Goal: Task Accomplishment & Management: Use online tool/utility

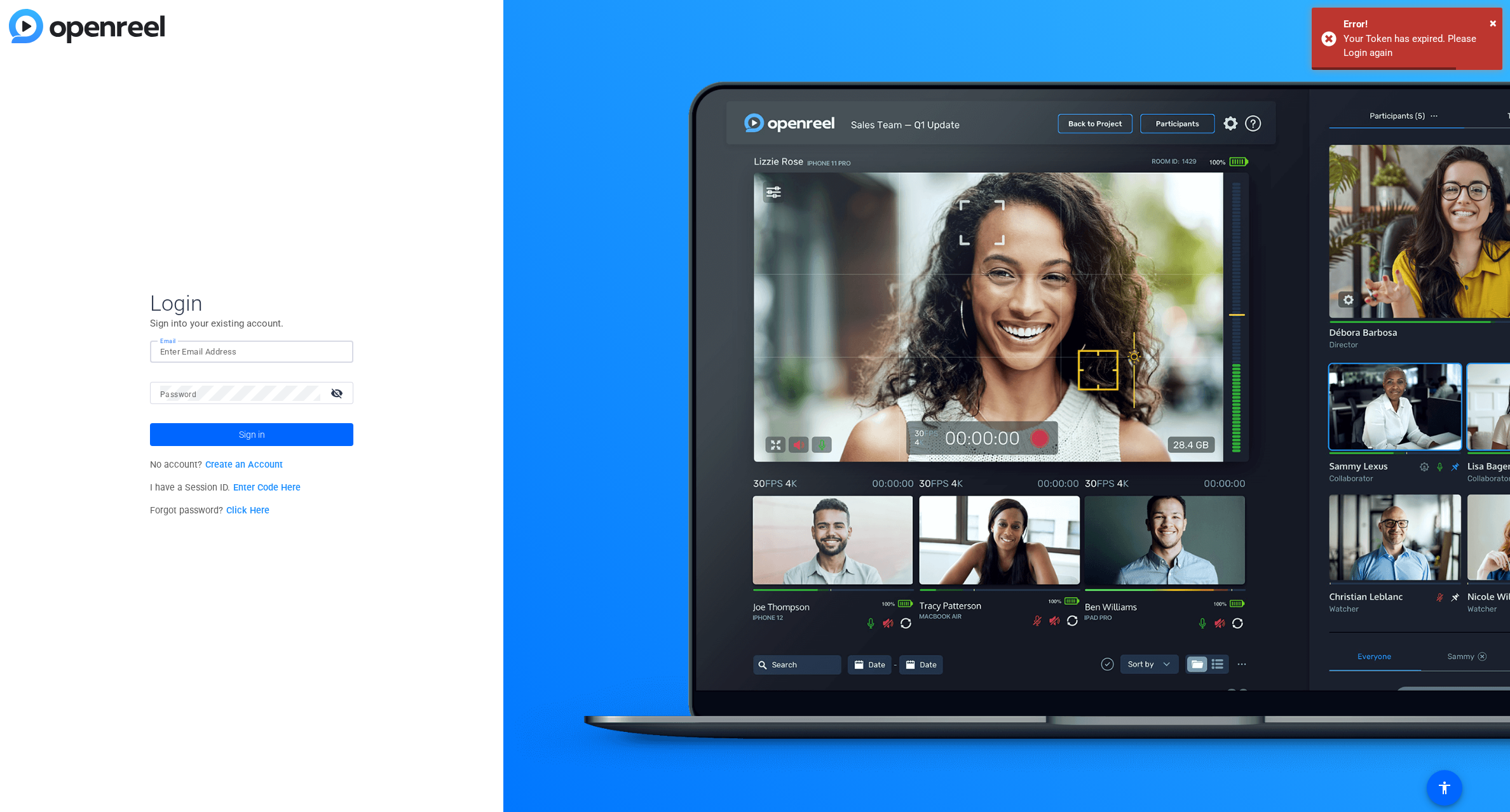
click at [222, 355] on input "Email" at bounding box center [252, 352] width 184 height 16
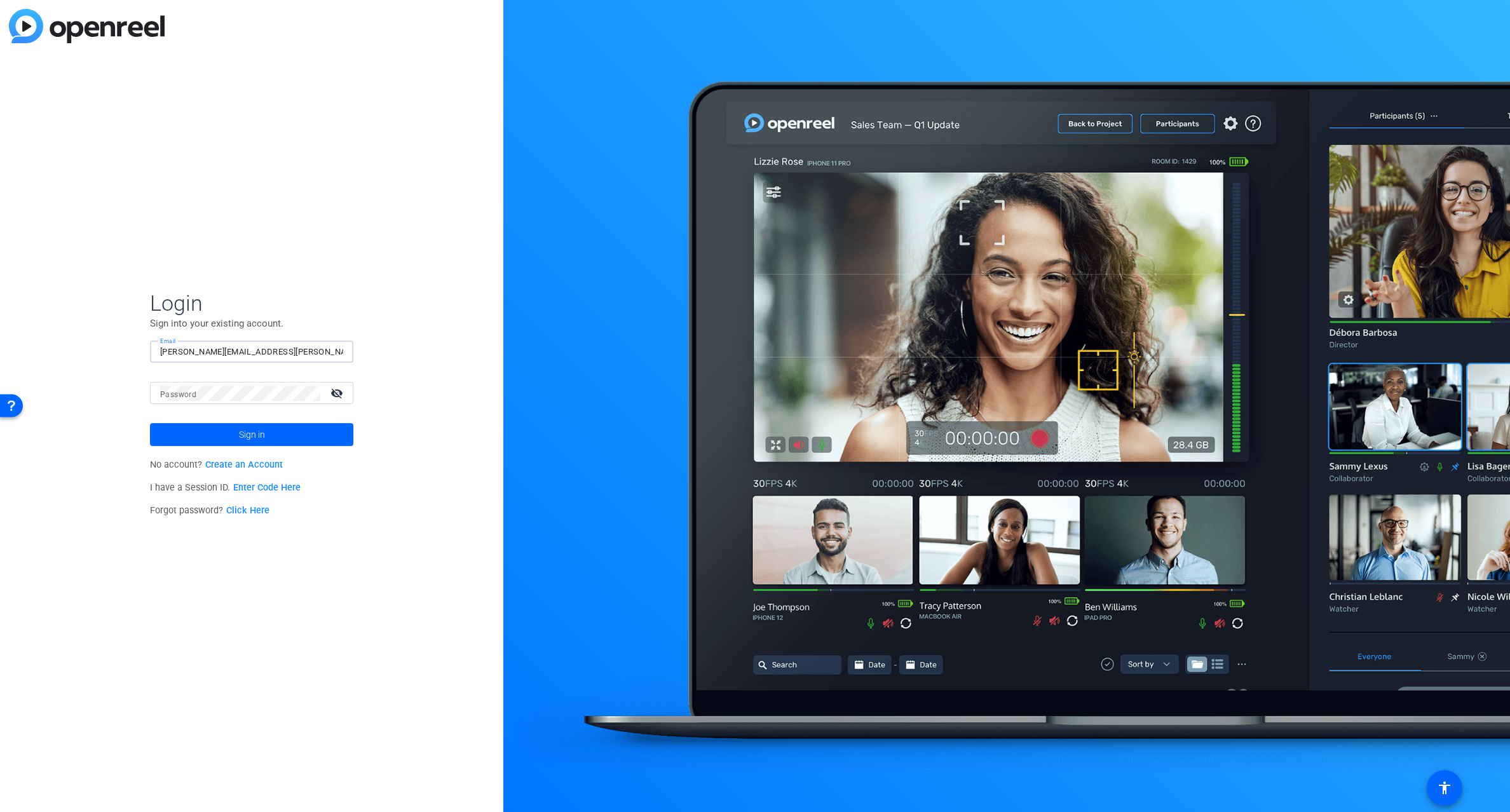
type input "jay-kelly@bisk.com"
click at [265, 434] on span "Sign in" at bounding box center [252, 434] width 26 height 32
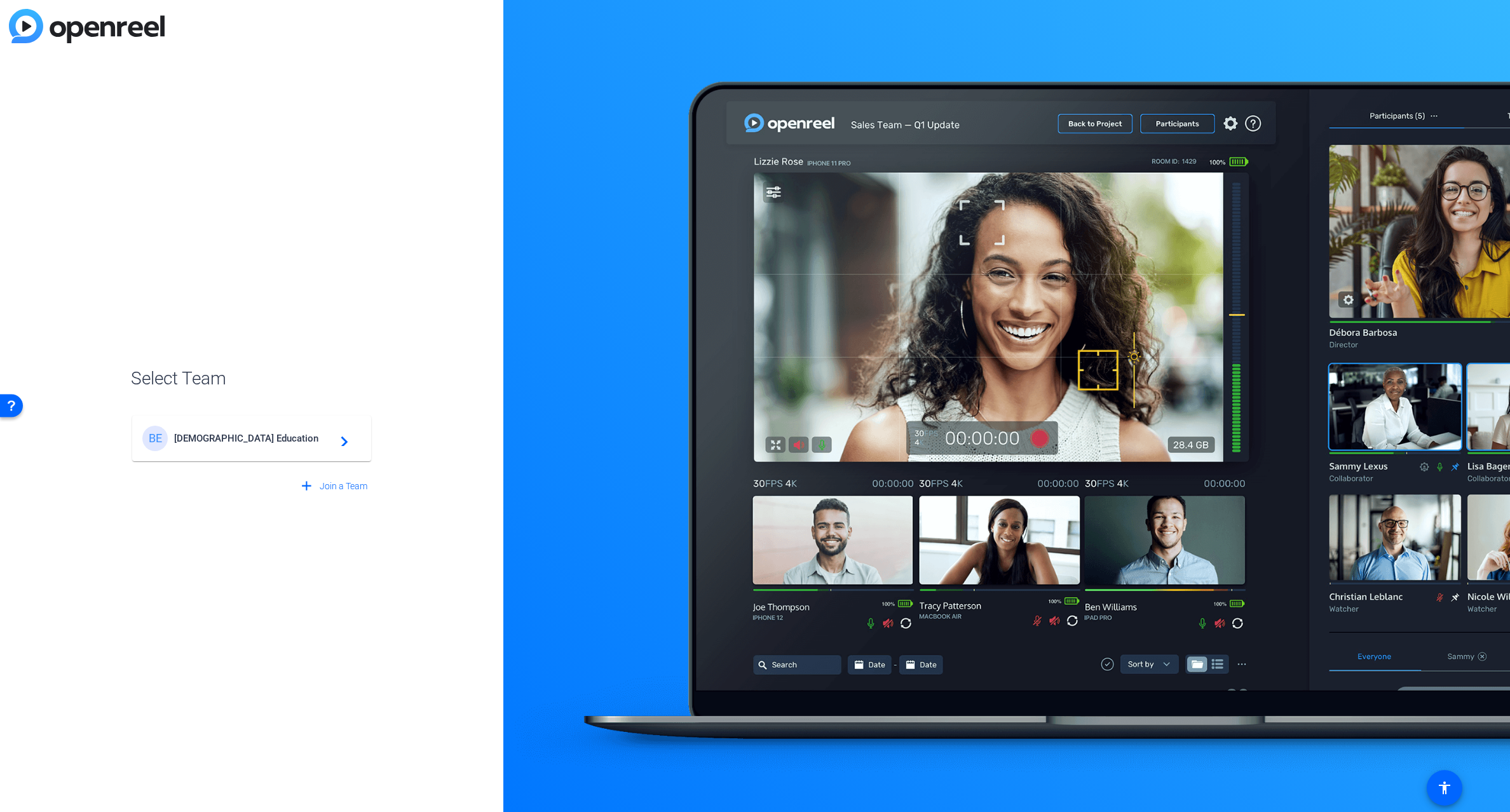
click at [243, 452] on mat-card-content "BE Bisk Education navigate_next" at bounding box center [251, 438] width 239 height 46
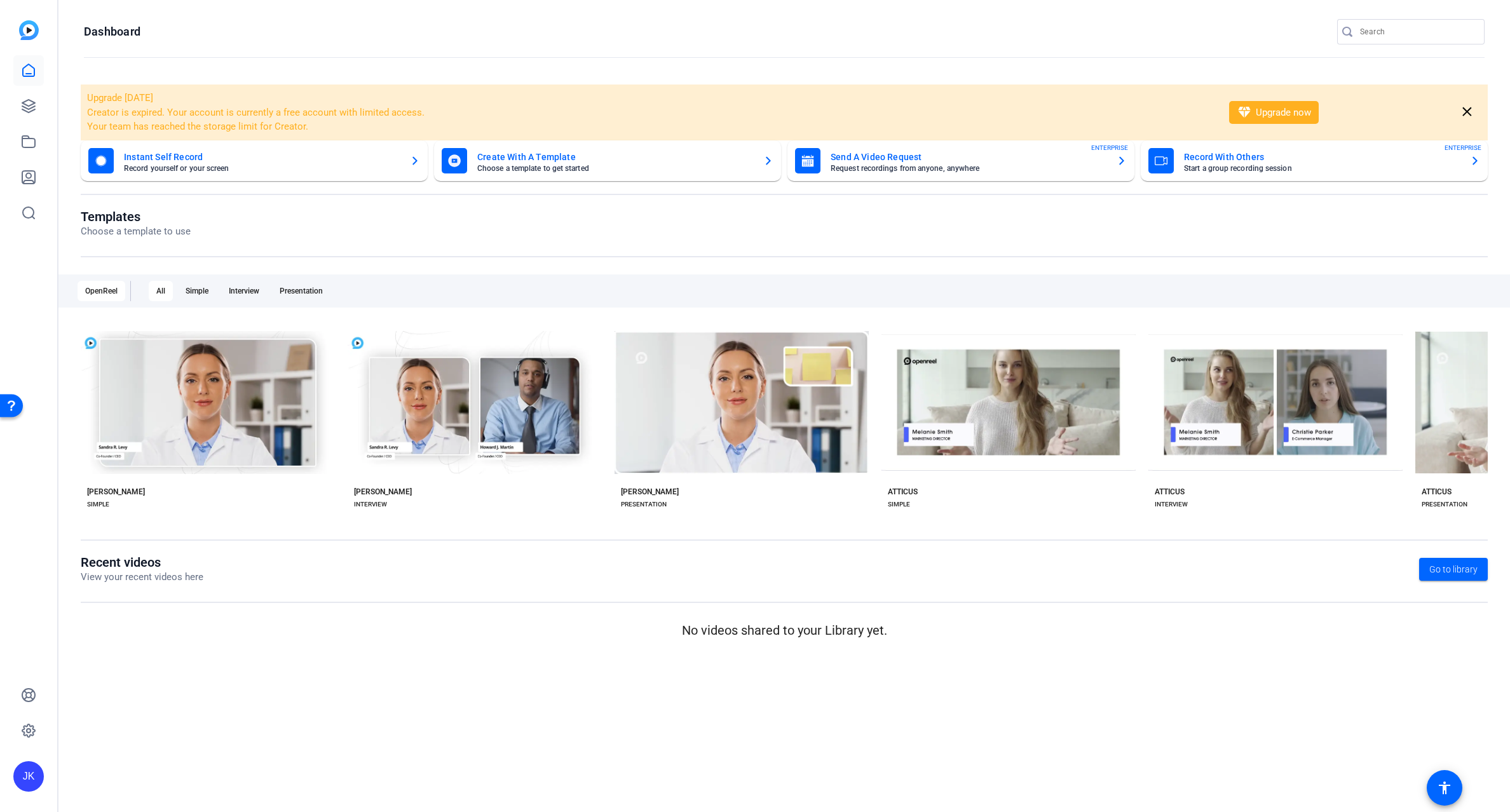
click at [1456, 111] on div "Upgrade today Creator is expired. Your account is currently a free account with…" at bounding box center [785, 112] width 1408 height 56
click at [1462, 108] on mat-icon "close" at bounding box center [1467, 112] width 16 height 16
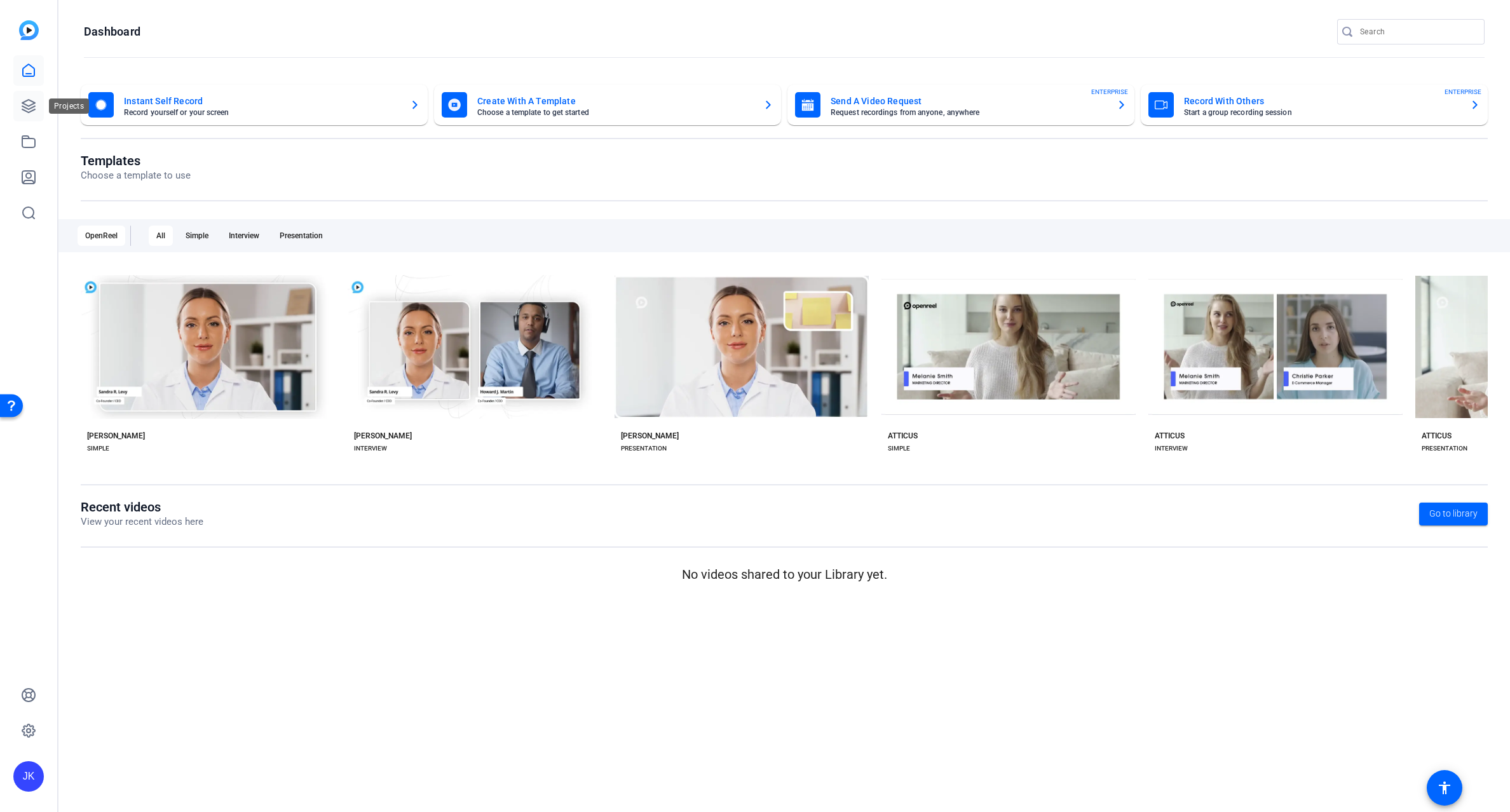
click at [33, 108] on icon at bounding box center [28, 106] width 16 height 16
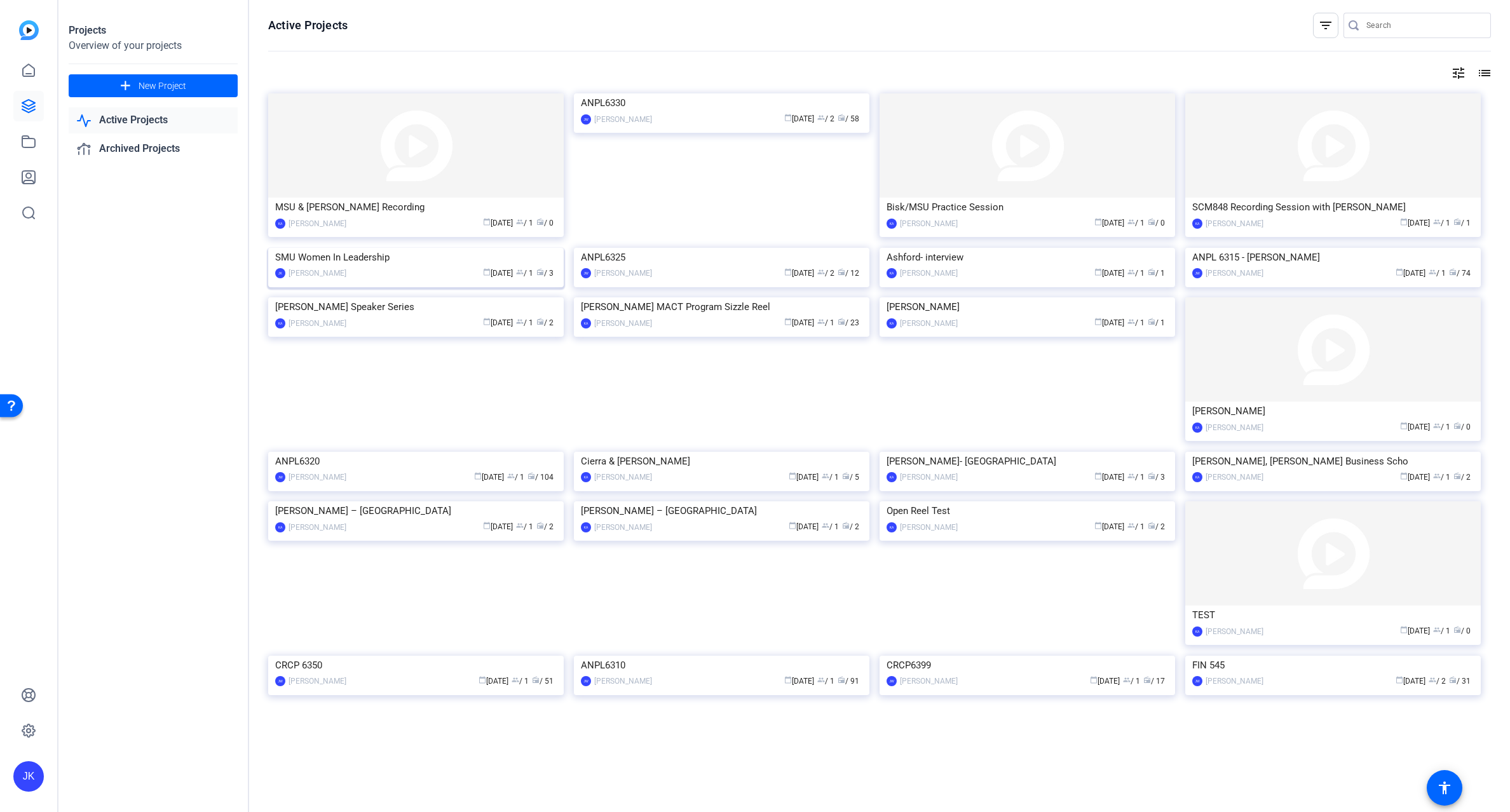
click at [449, 248] on img at bounding box center [416, 248] width 296 height 0
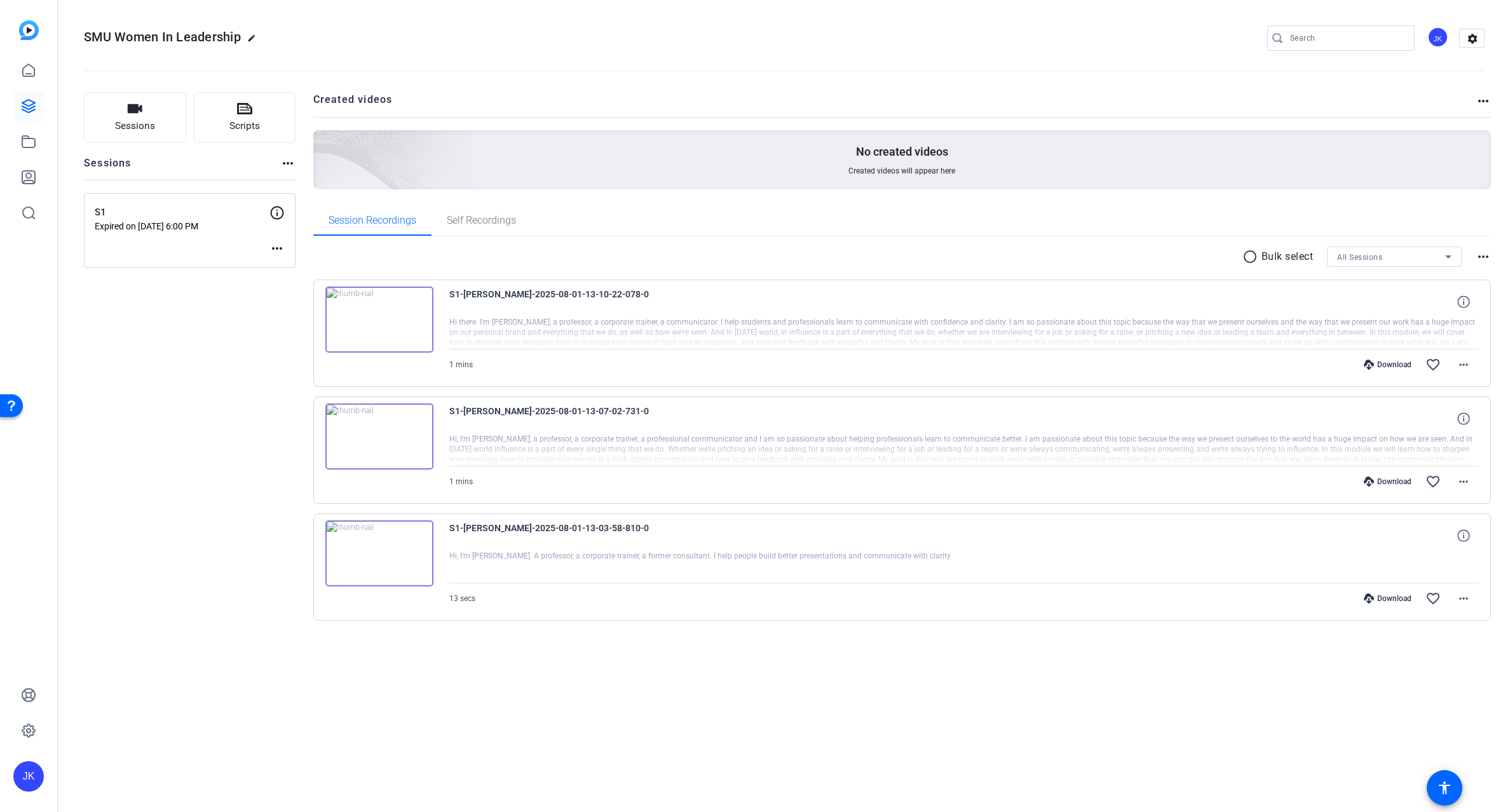
click at [373, 318] on img at bounding box center [379, 320] width 108 height 66
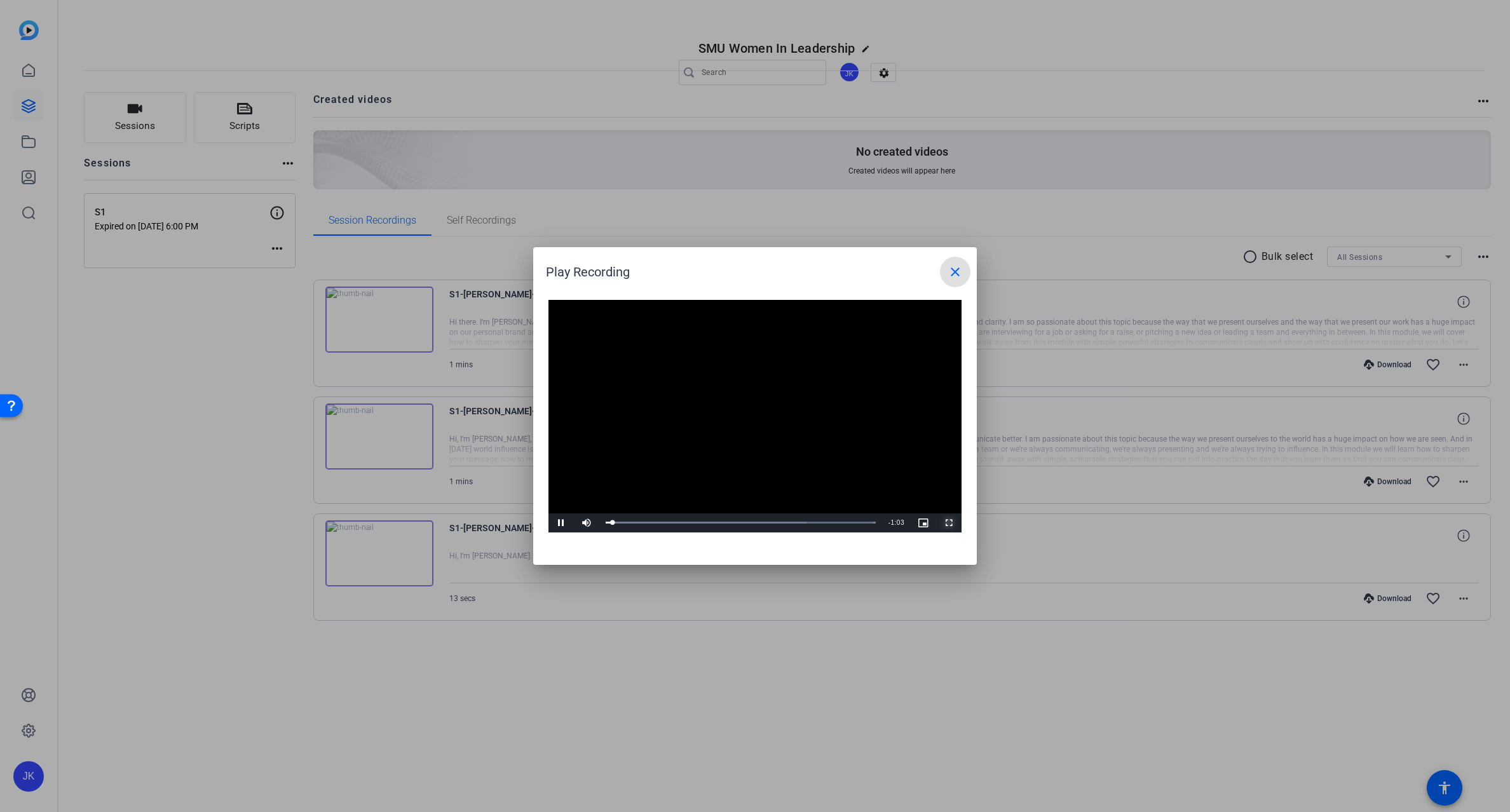
click at [947, 523] on span "Video Player" at bounding box center [949, 523] width 25 height 0
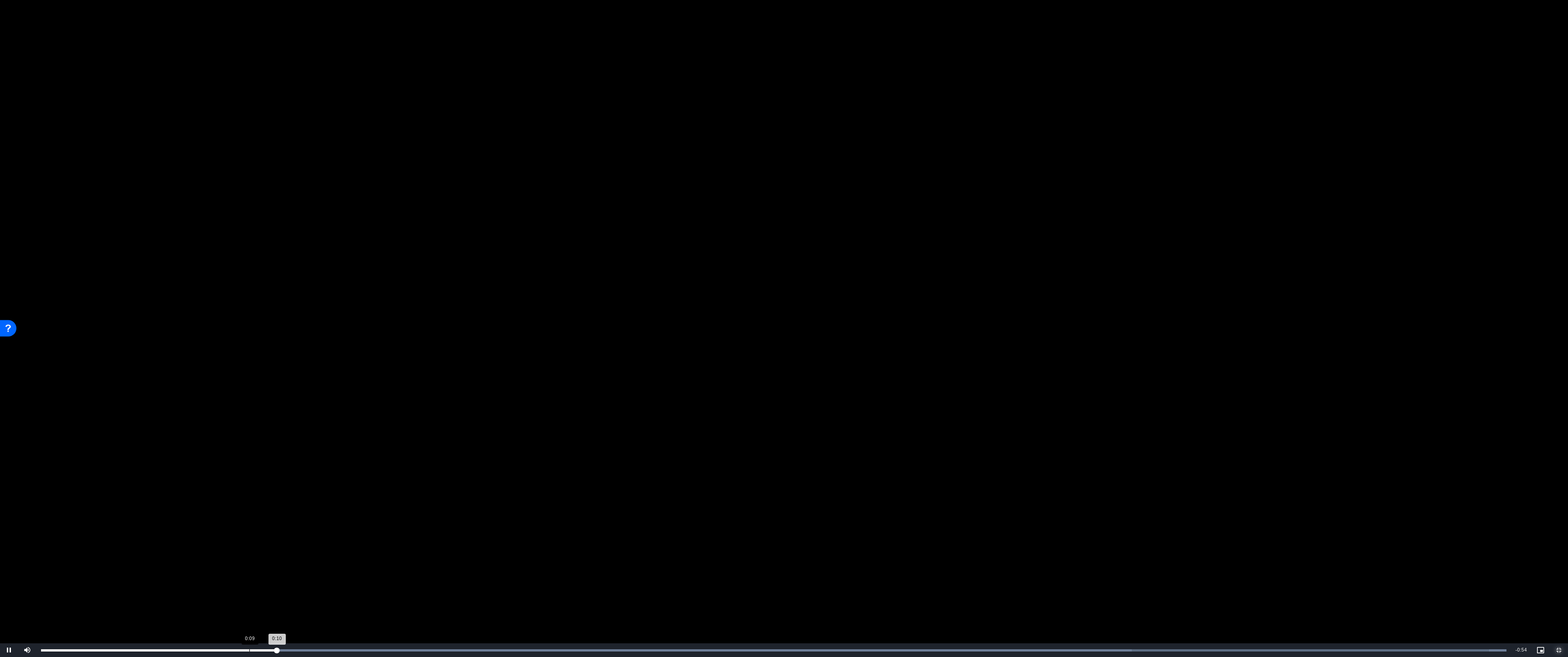
click at [249, 583] on div "Loaded : 100.00% 0:09 0:10" at bounding box center [774, 650] width 1475 height 14
click at [557, 583] on div "Loaded : 100.00% 0:22 0:22" at bounding box center [774, 650] width 1475 height 14
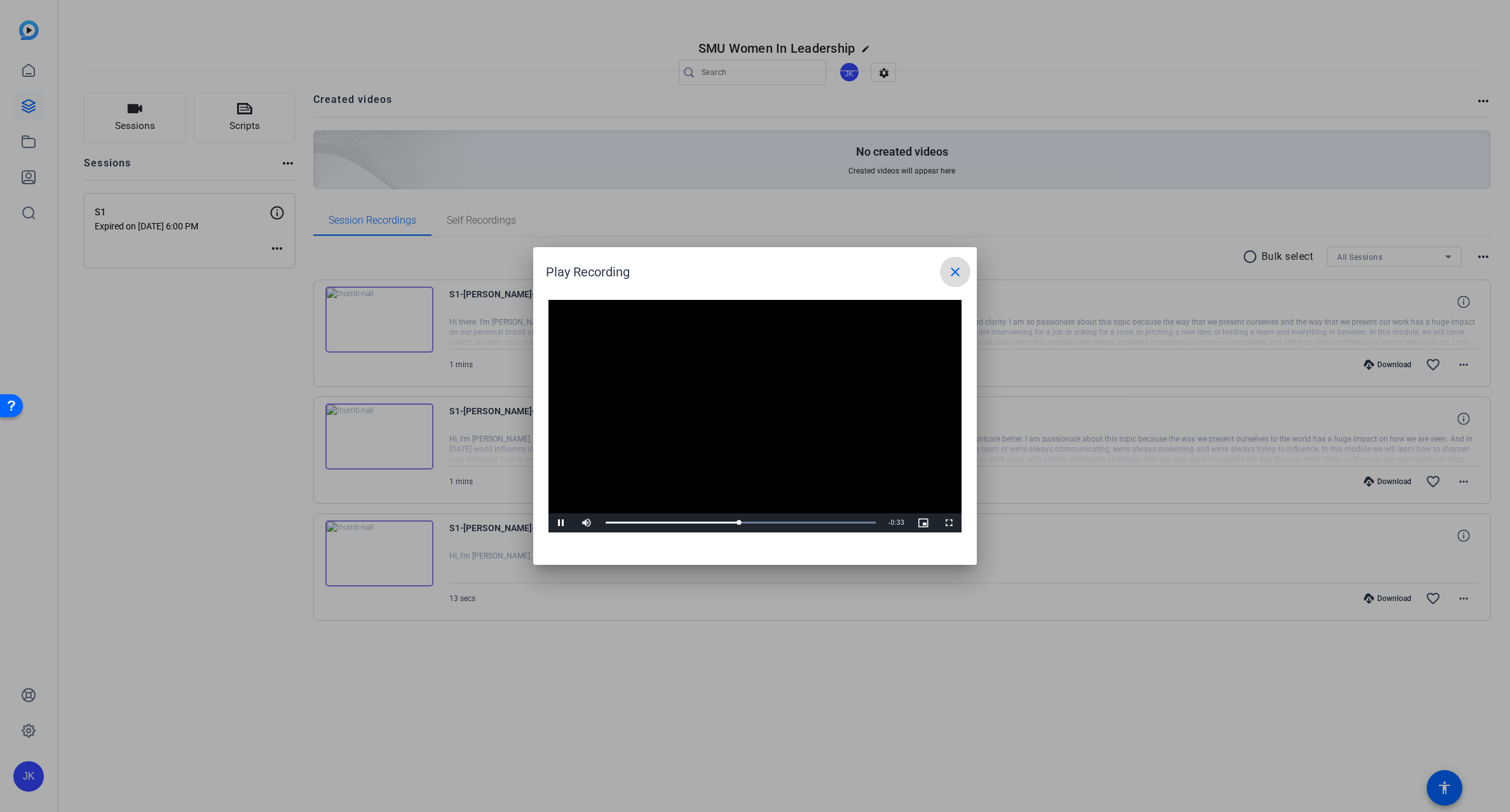
click at [955, 269] on mat-icon "close" at bounding box center [956, 272] width 16 height 16
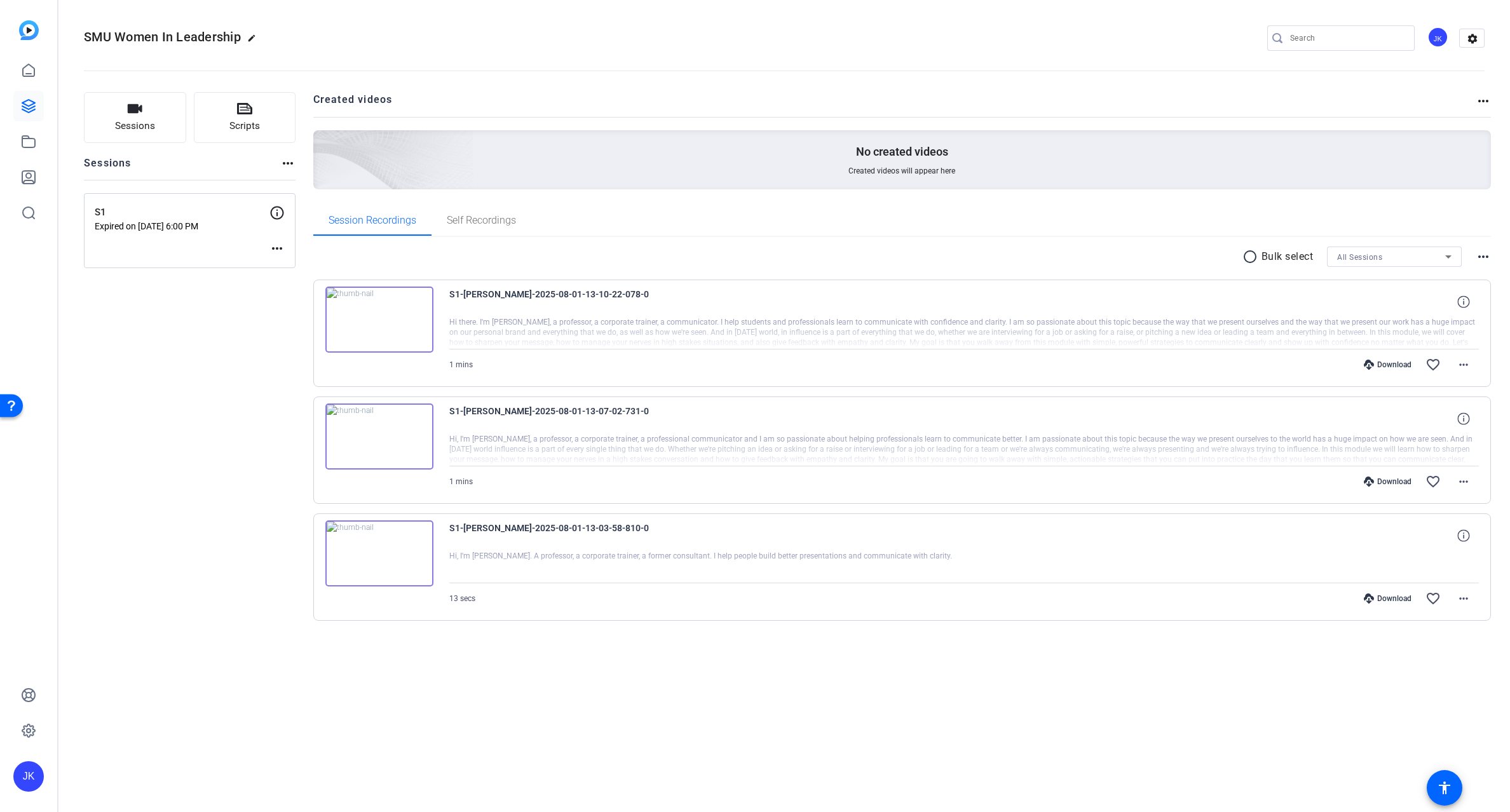
click at [377, 548] on img at bounding box center [379, 553] width 108 height 66
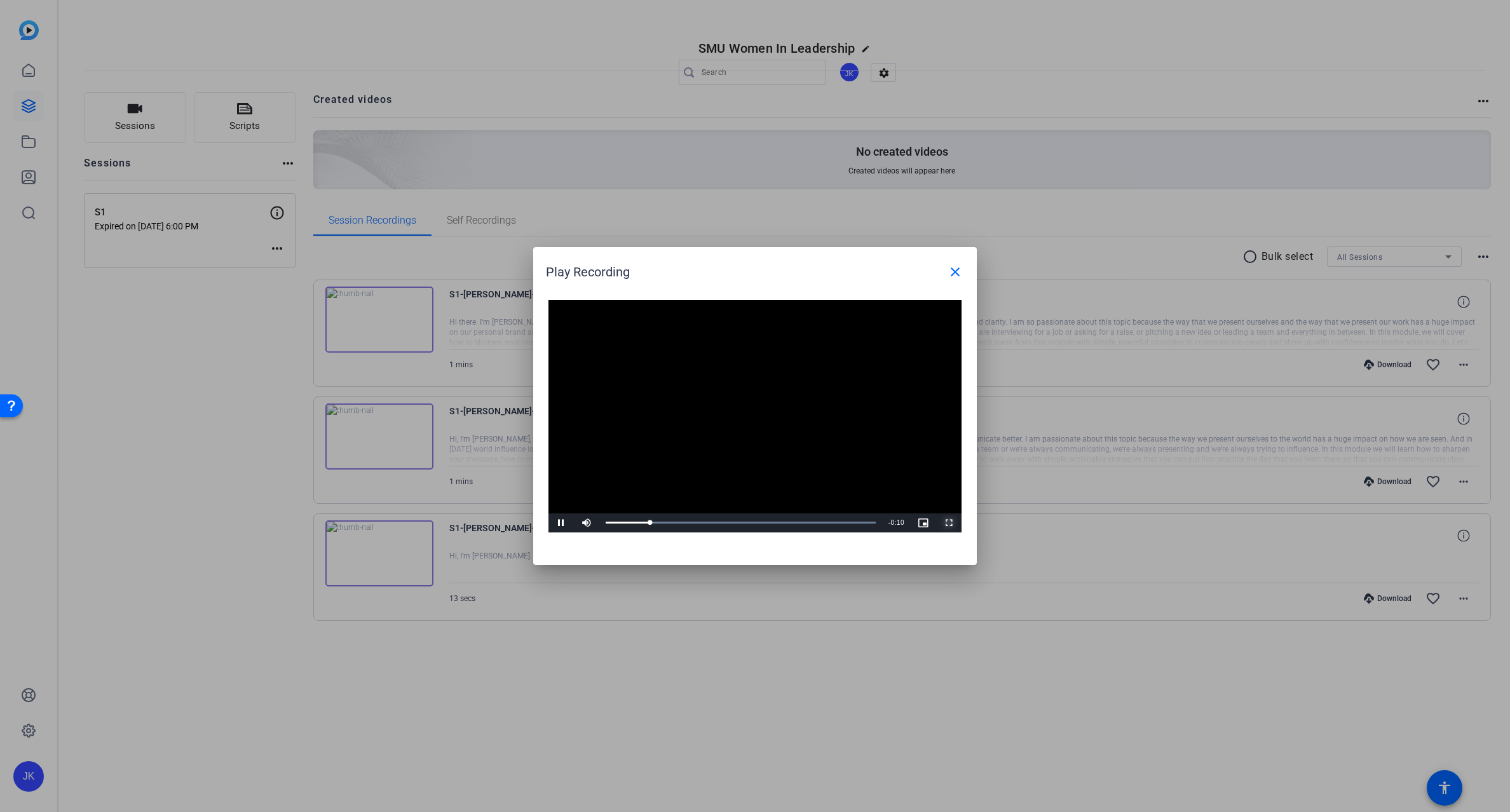
click at [947, 523] on span "Video Player" at bounding box center [949, 523] width 25 height 0
click at [952, 270] on mat-icon "close" at bounding box center [956, 272] width 16 height 16
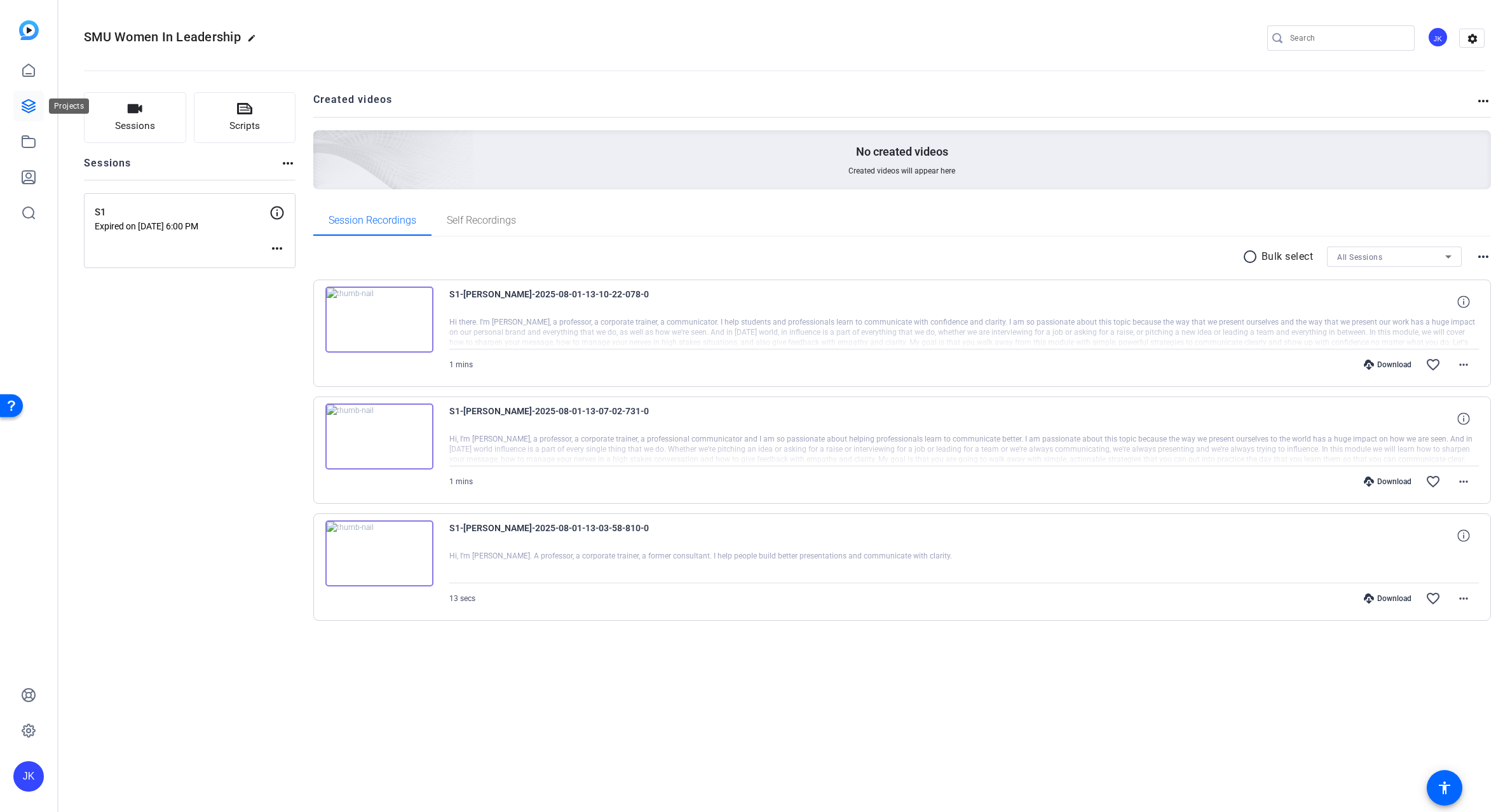
click at [27, 103] on icon at bounding box center [28, 106] width 16 height 16
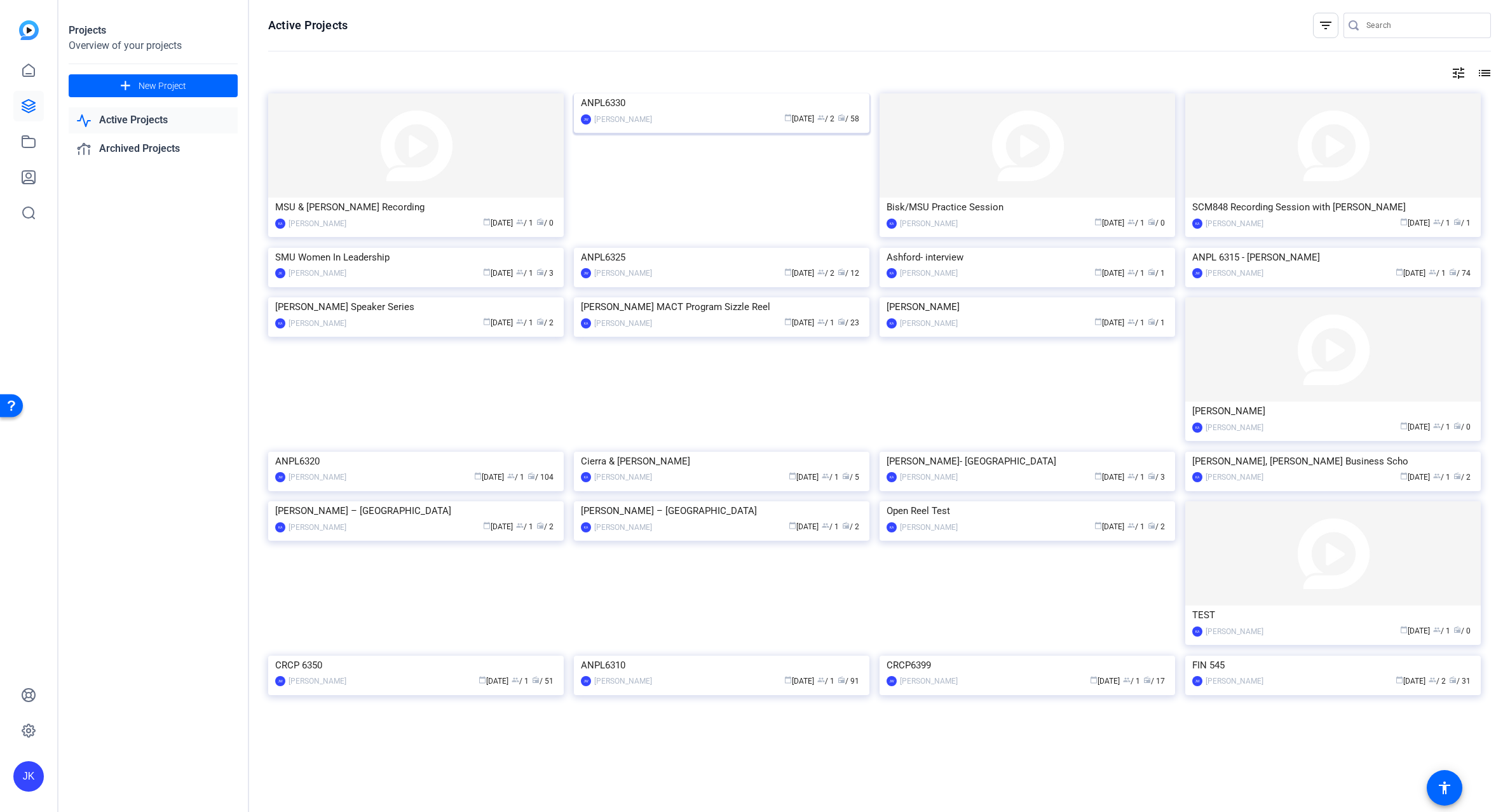
click at [696, 94] on img at bounding box center [721, 94] width 296 height 0
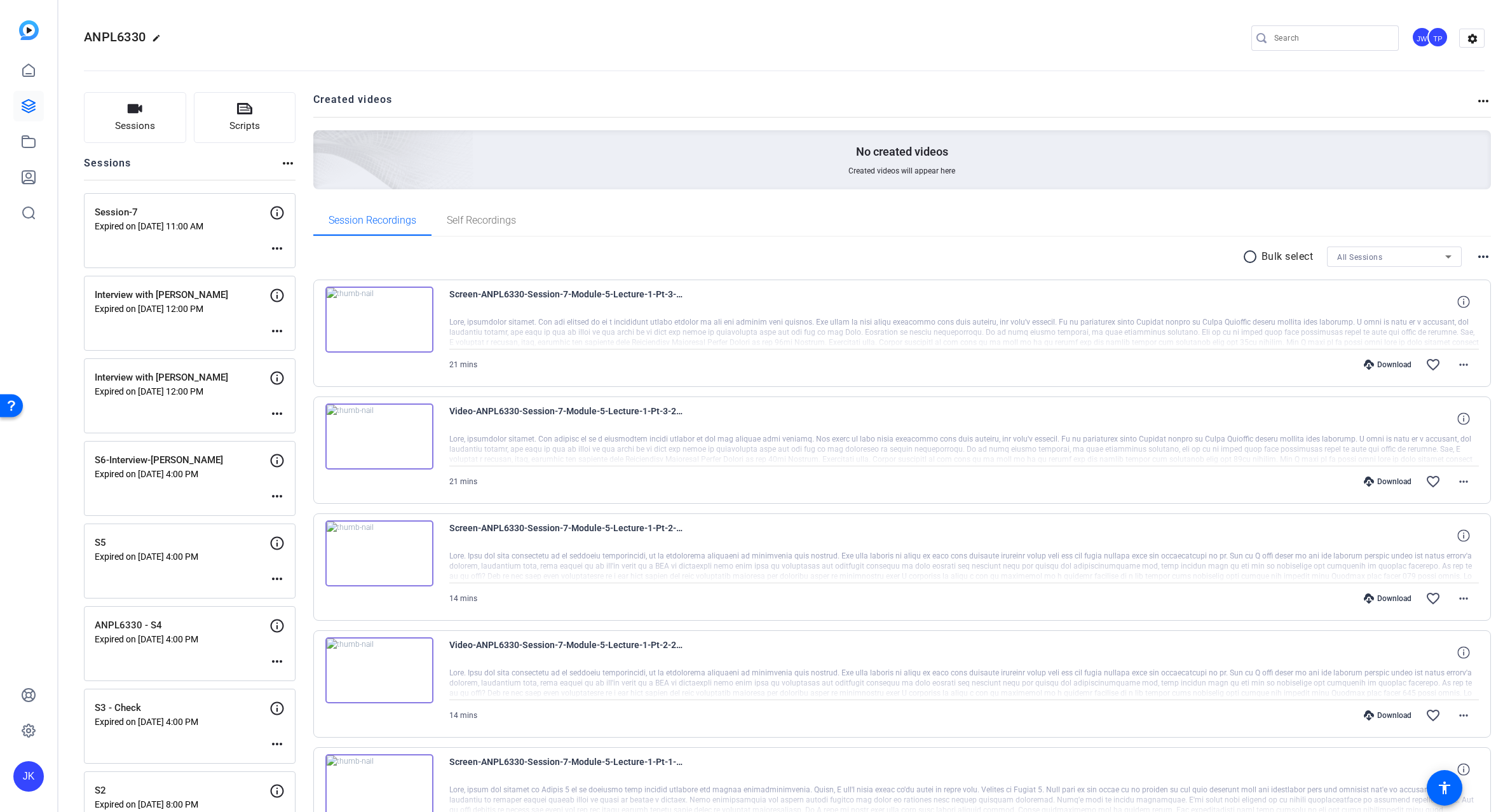
click at [379, 439] on img at bounding box center [379, 436] width 108 height 66
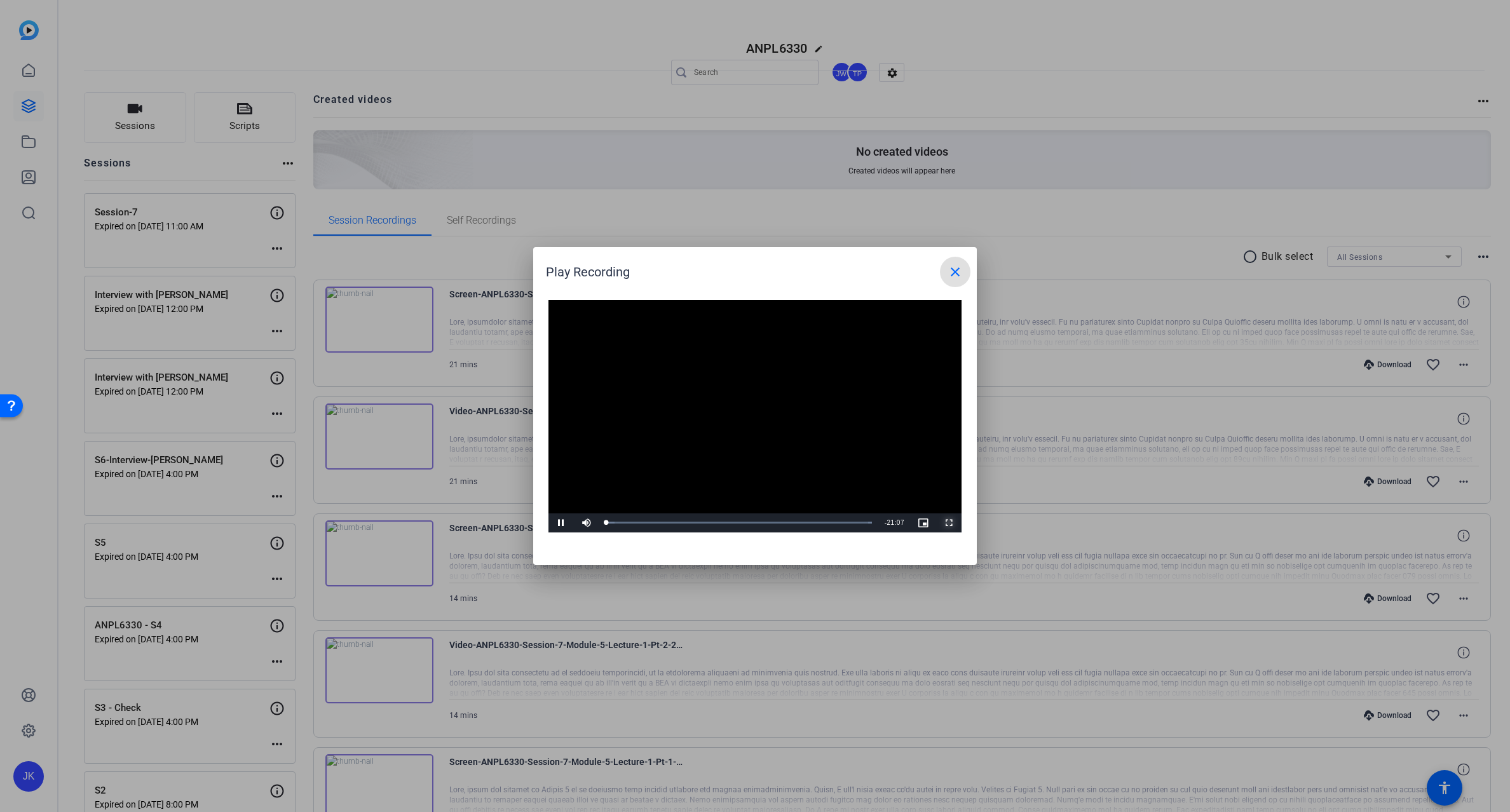
click at [956, 523] on span "Video Player" at bounding box center [949, 523] width 25 height 0
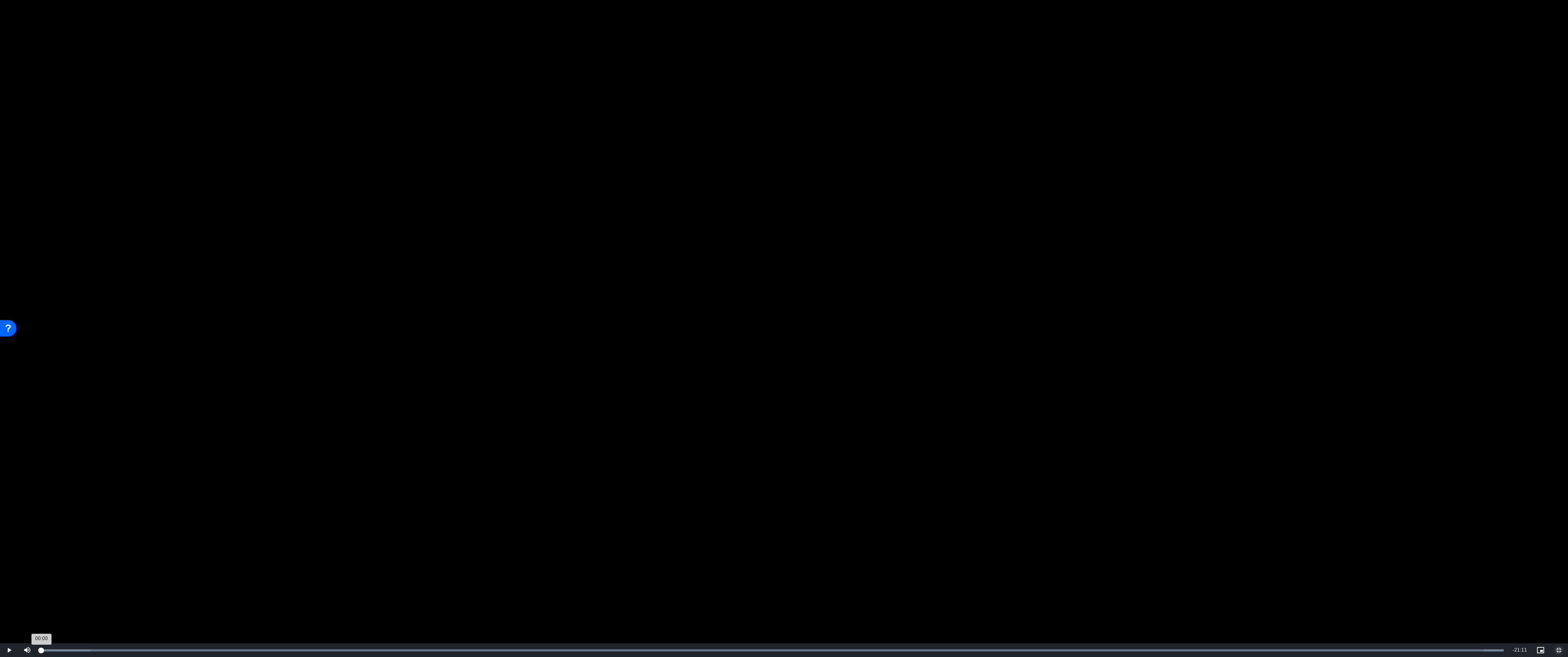
drag, startPoint x: 48, startPoint y: 646, endPoint x: 37, endPoint y: 646, distance: 11.0
click at [41, 583] on div "00:00" at bounding box center [41, 650] width 1 height 2
click at [108, 583] on div "00:58" at bounding box center [108, 650] width 1 height 2
click at [249, 583] on div "03:00" at bounding box center [249, 650] width 1 height 2
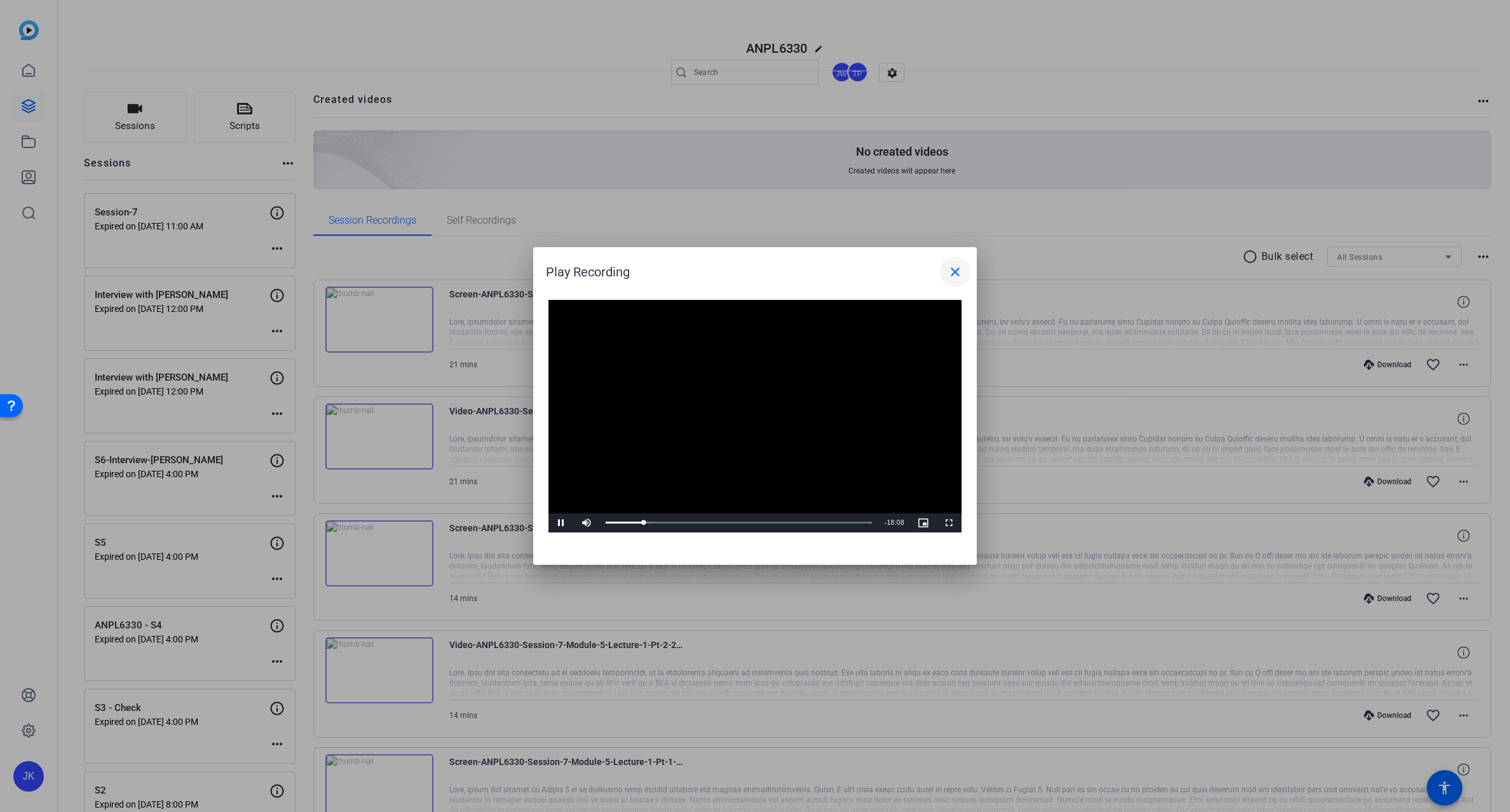
click at [957, 272] on mat-icon "close" at bounding box center [956, 272] width 16 height 16
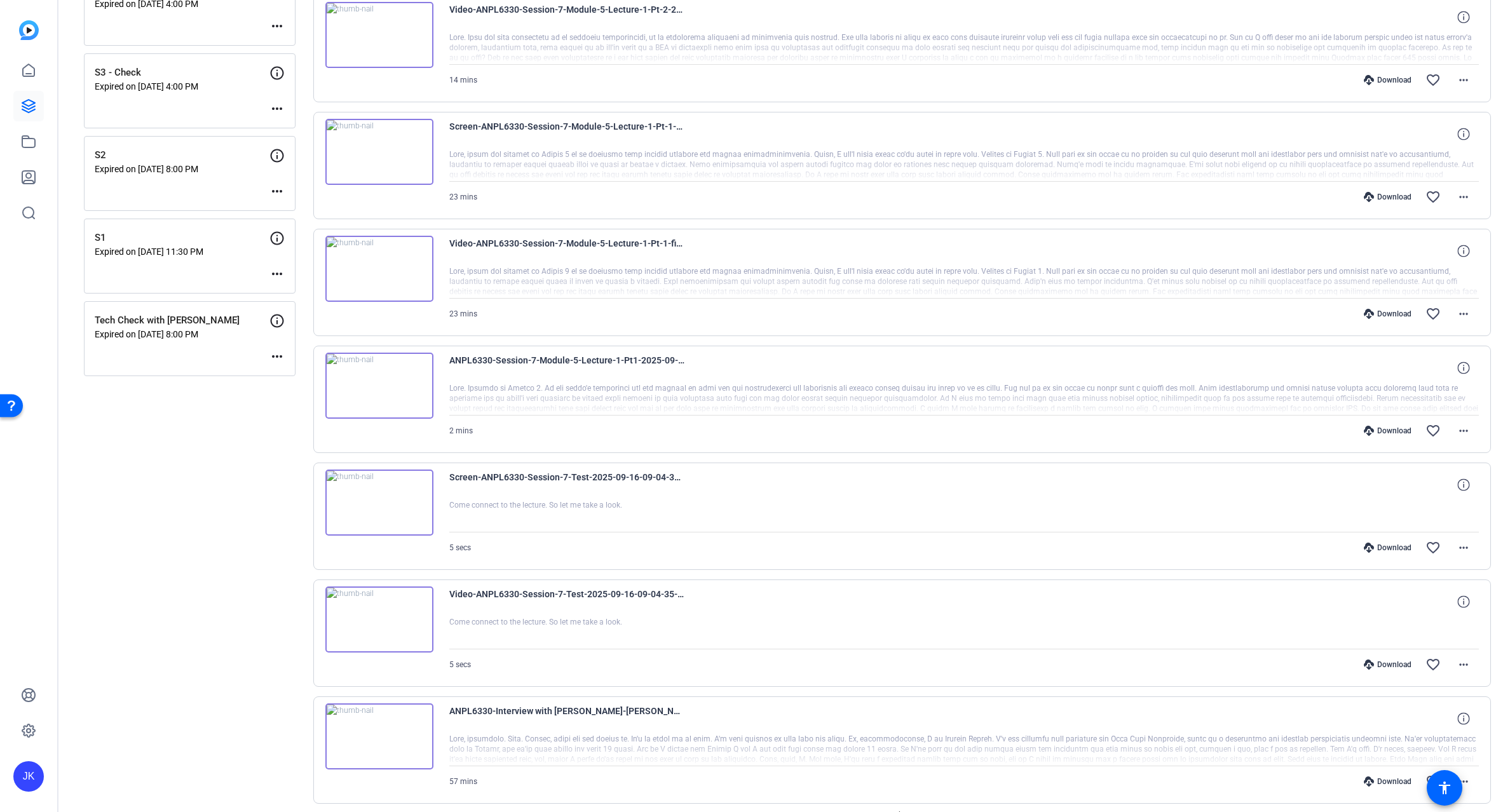
scroll to position [707, 0]
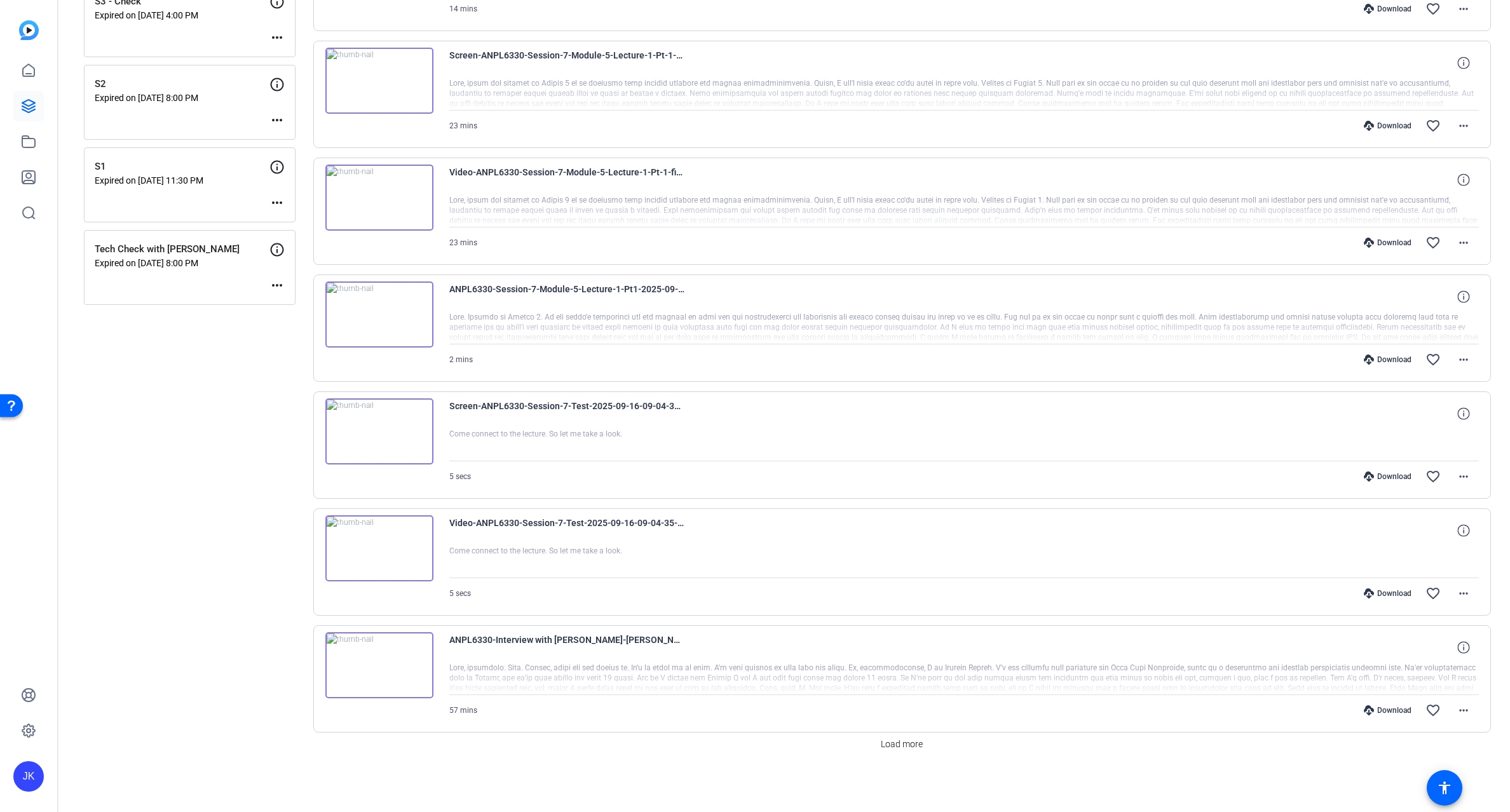
click at [385, 548] on img at bounding box center [379, 548] width 108 height 66
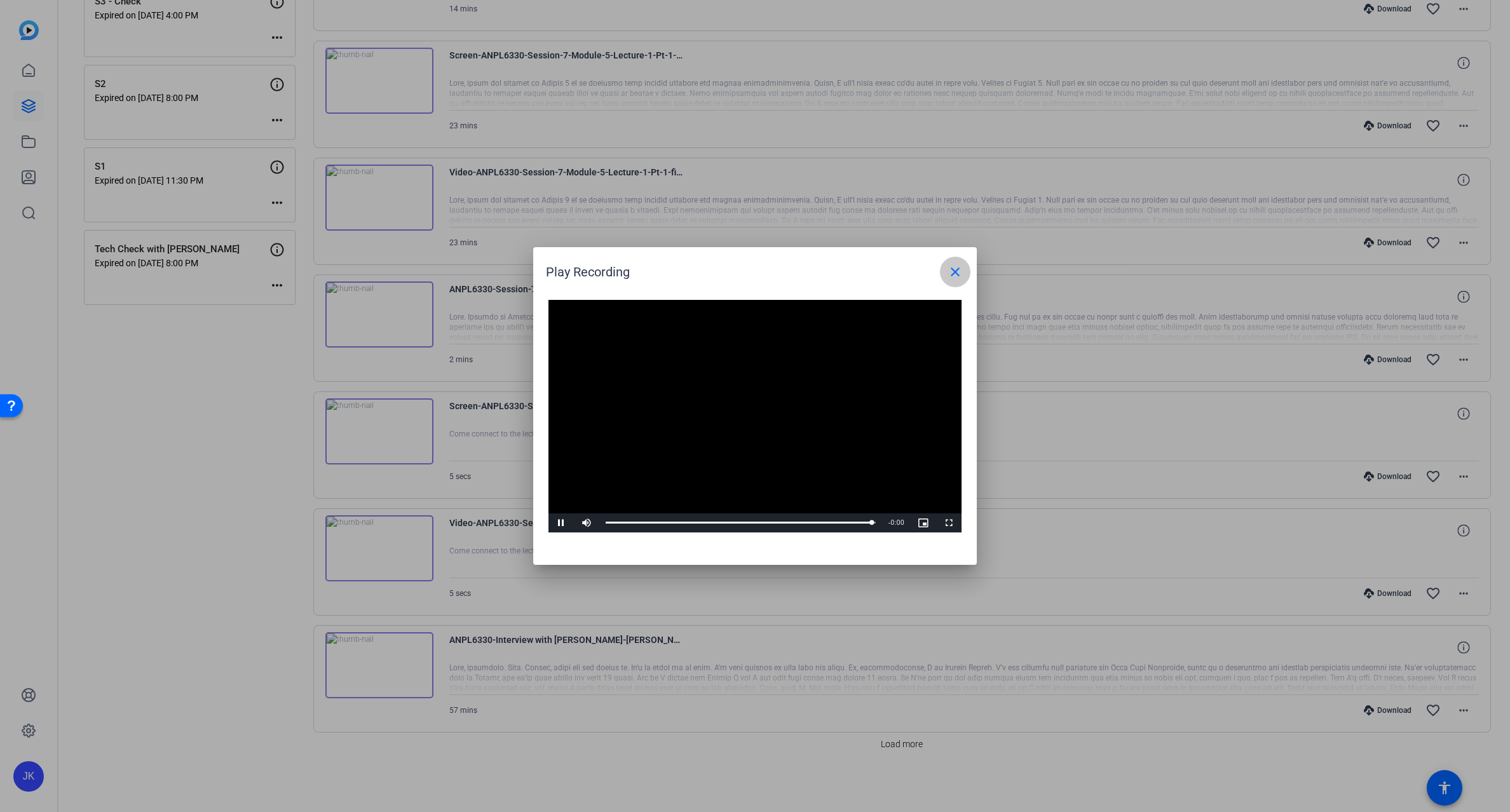
click at [949, 270] on mat-icon "close" at bounding box center [956, 272] width 16 height 16
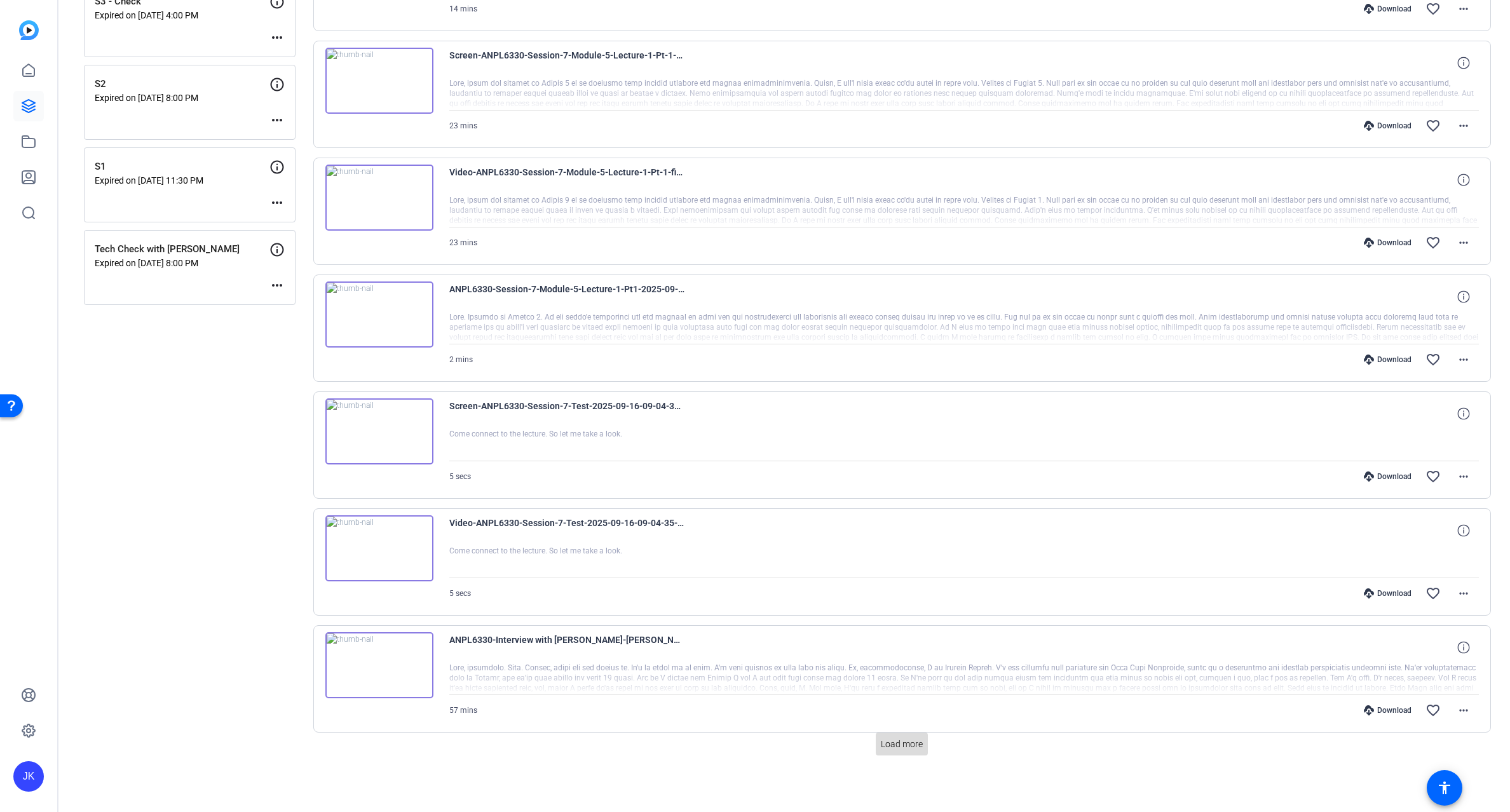
click at [909, 743] on span "Load more" at bounding box center [902, 745] width 42 height 14
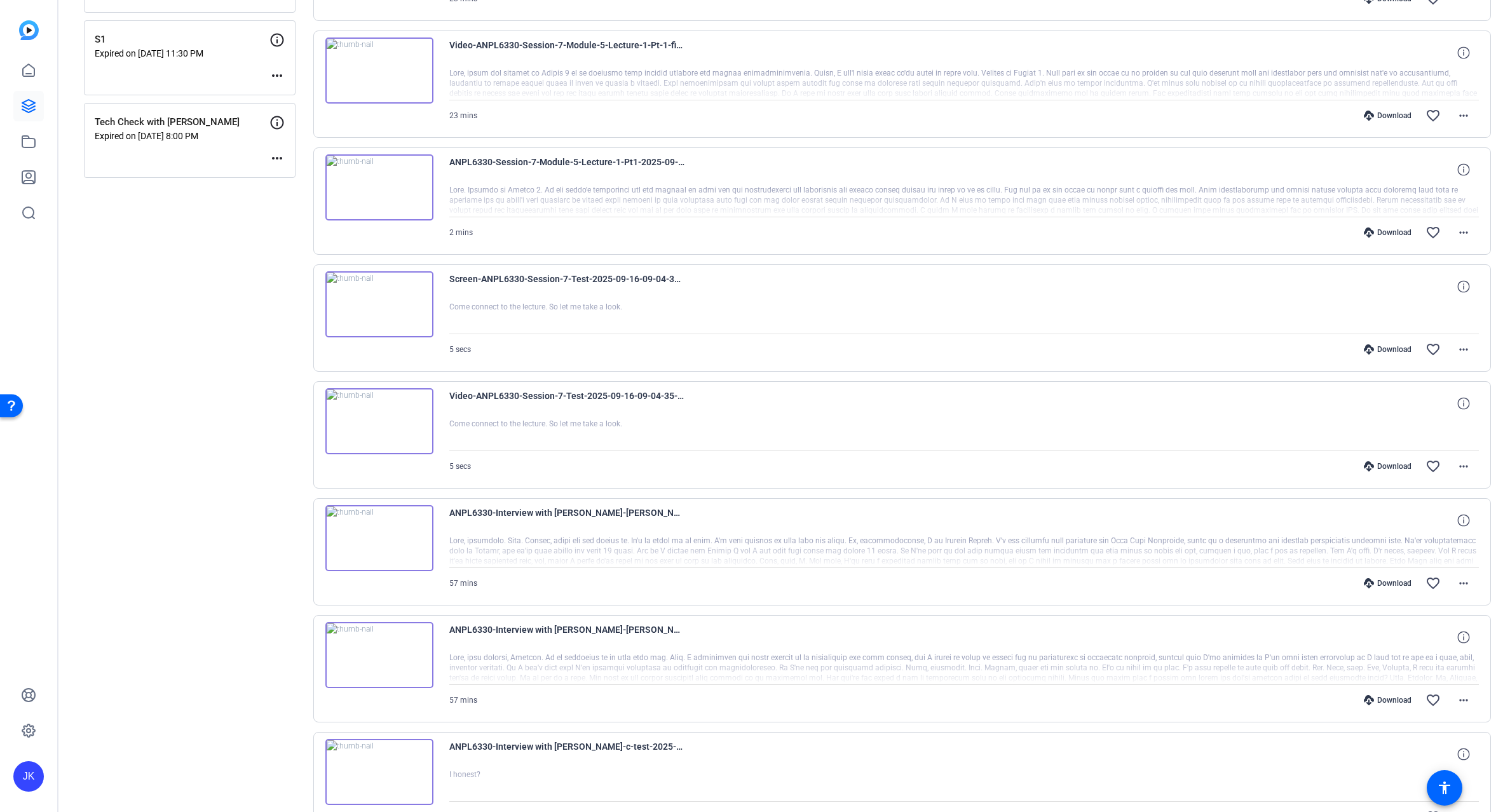
scroll to position [918, 0]
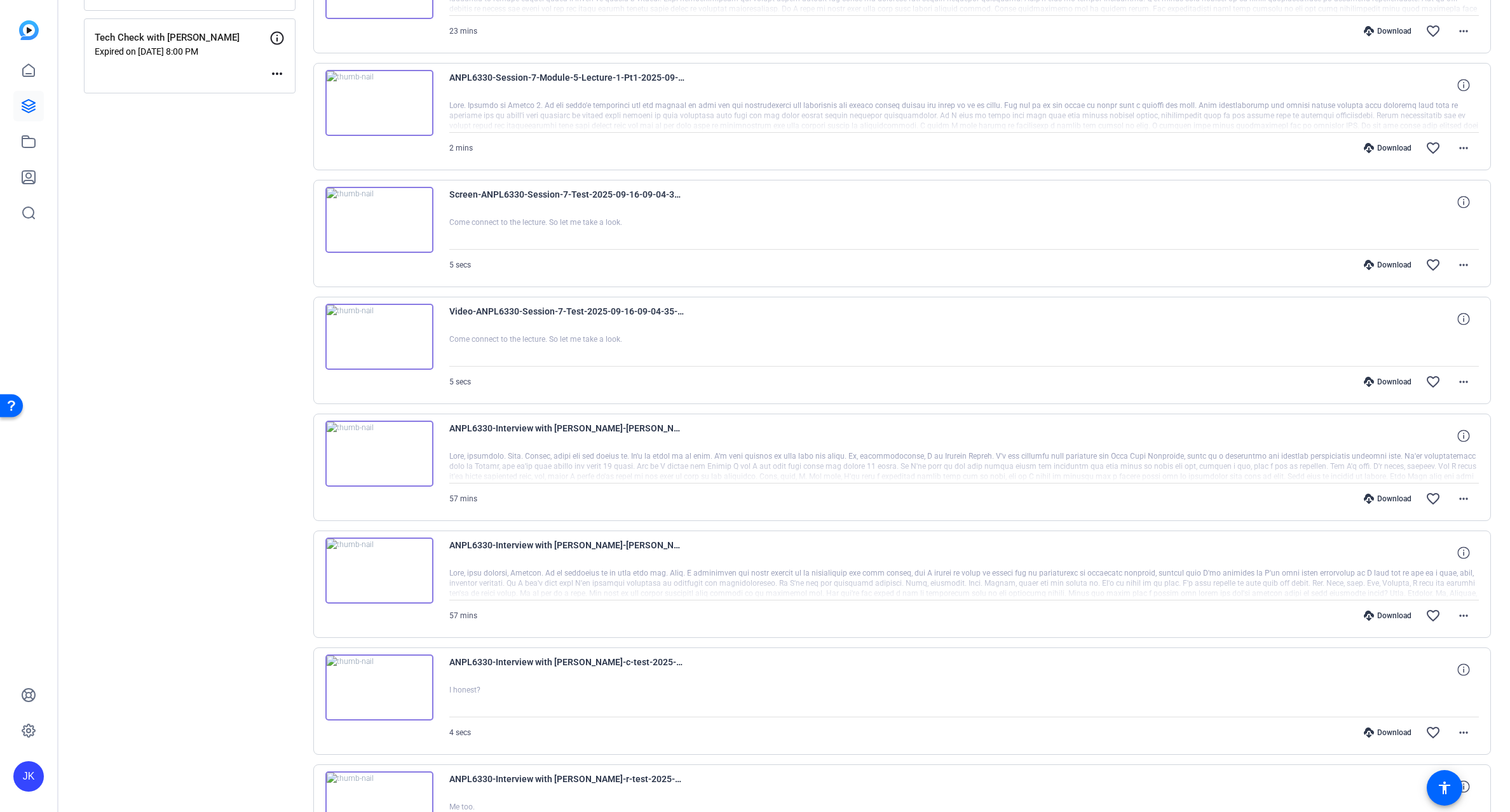
click at [384, 565] on img at bounding box center [379, 571] width 108 height 66
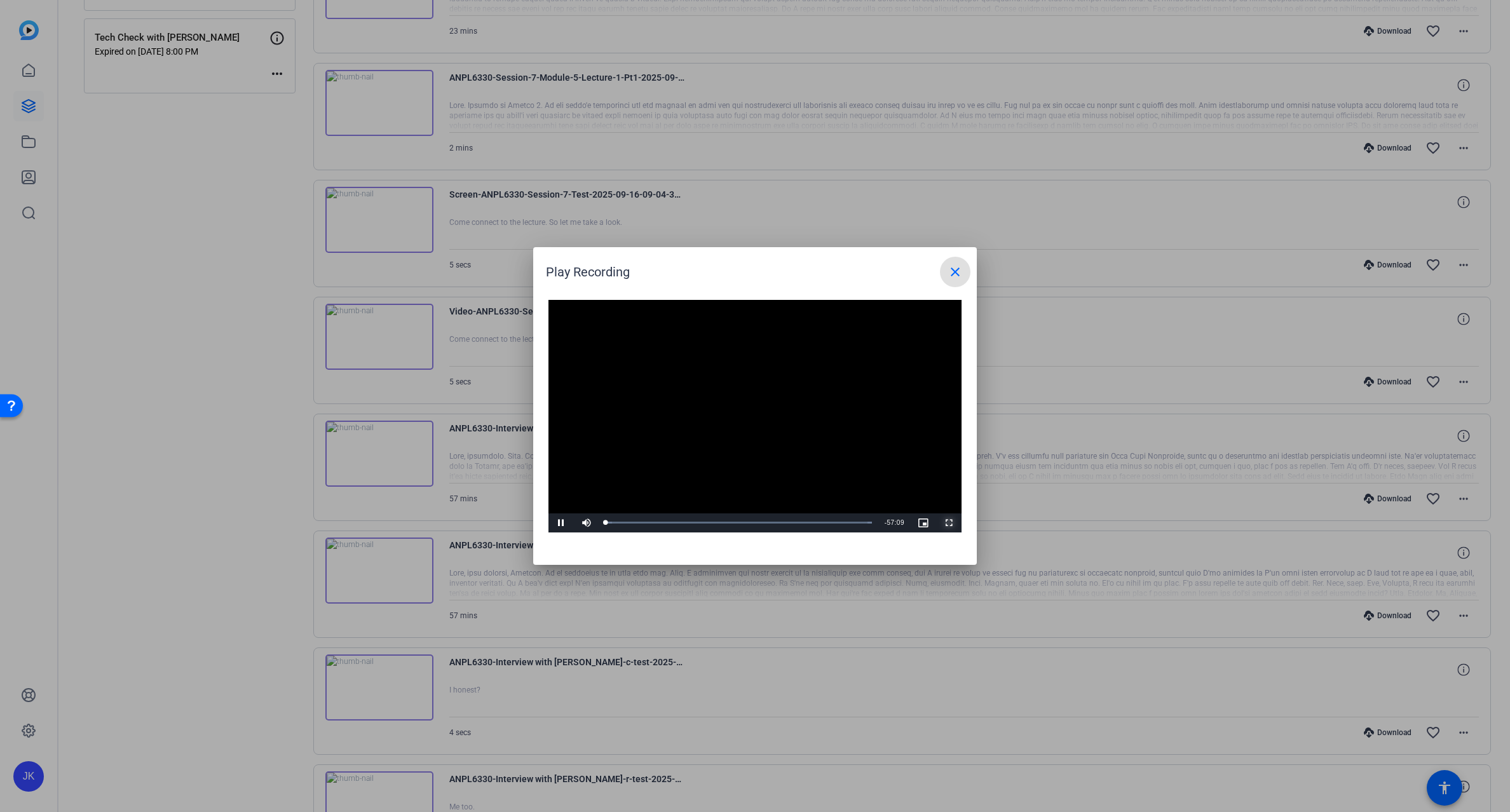
click at [945, 523] on span "Video Player" at bounding box center [949, 523] width 25 height 0
click at [954, 272] on mat-icon "close" at bounding box center [956, 272] width 16 height 16
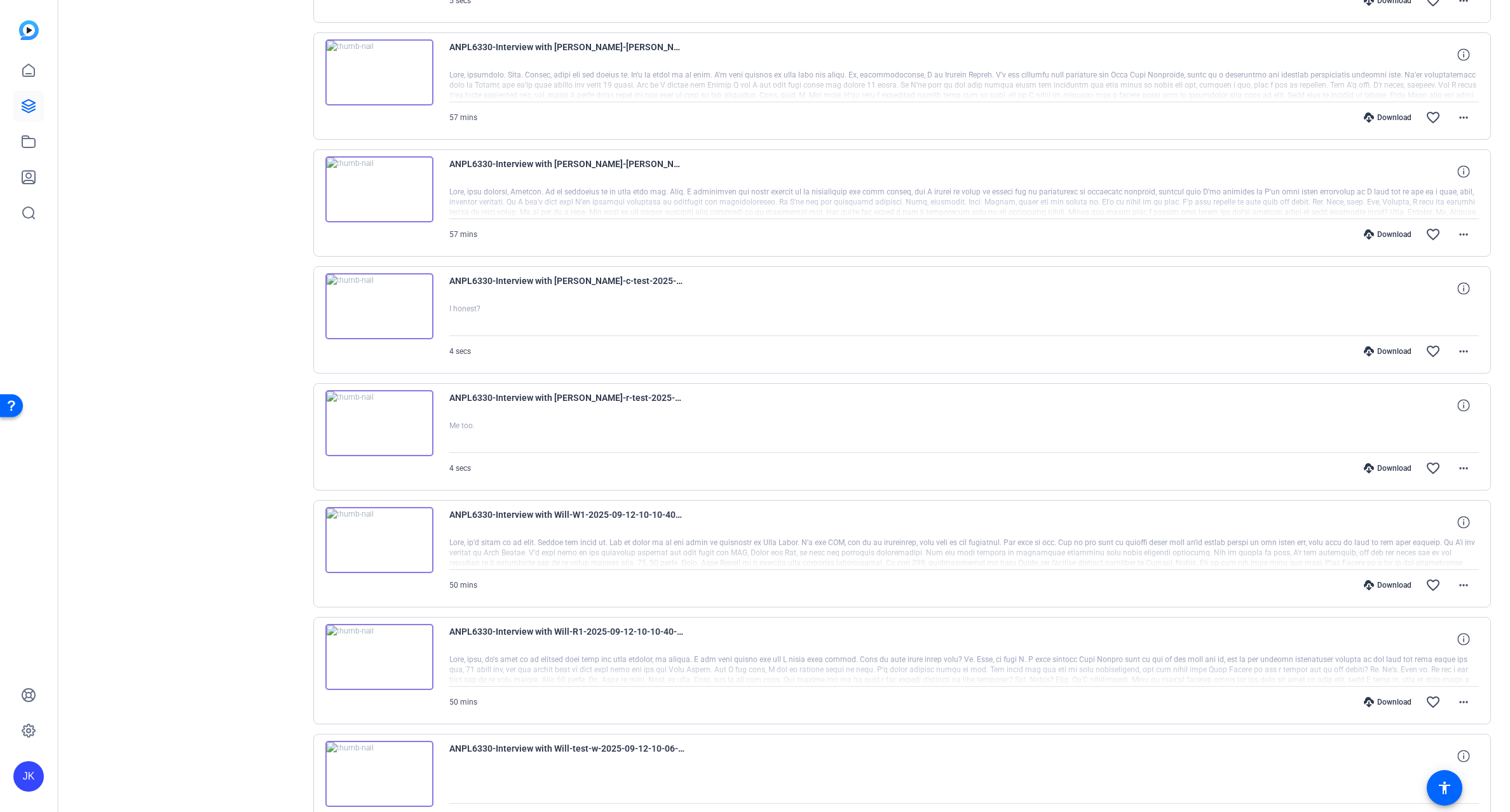
scroll to position [1342, 0]
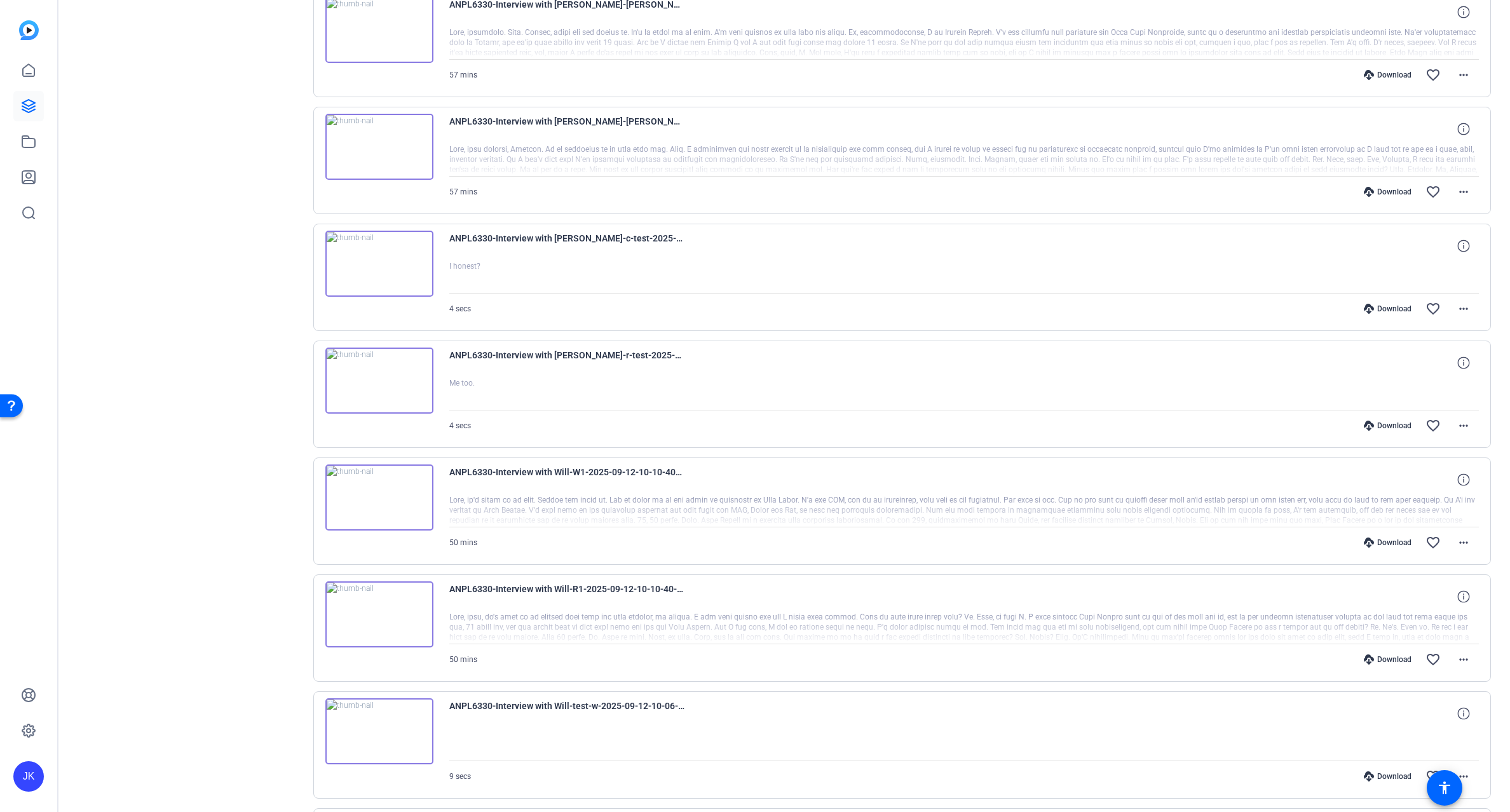
click at [373, 622] on img at bounding box center [379, 615] width 108 height 66
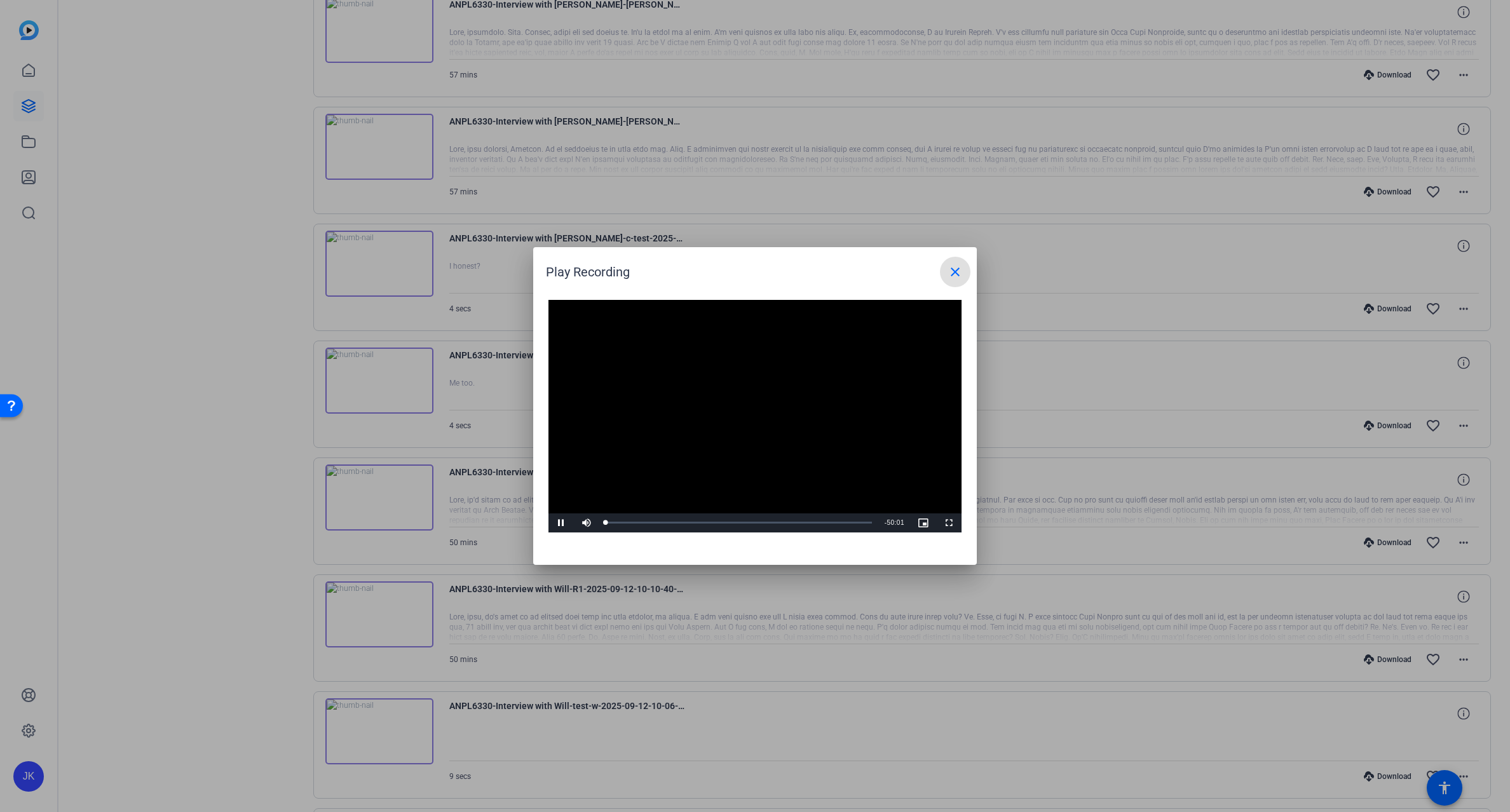
click at [741, 411] on video "Video Player" at bounding box center [755, 416] width 413 height 232
click at [941, 523] on span "Video Player" at bounding box center [949, 523] width 25 height 0
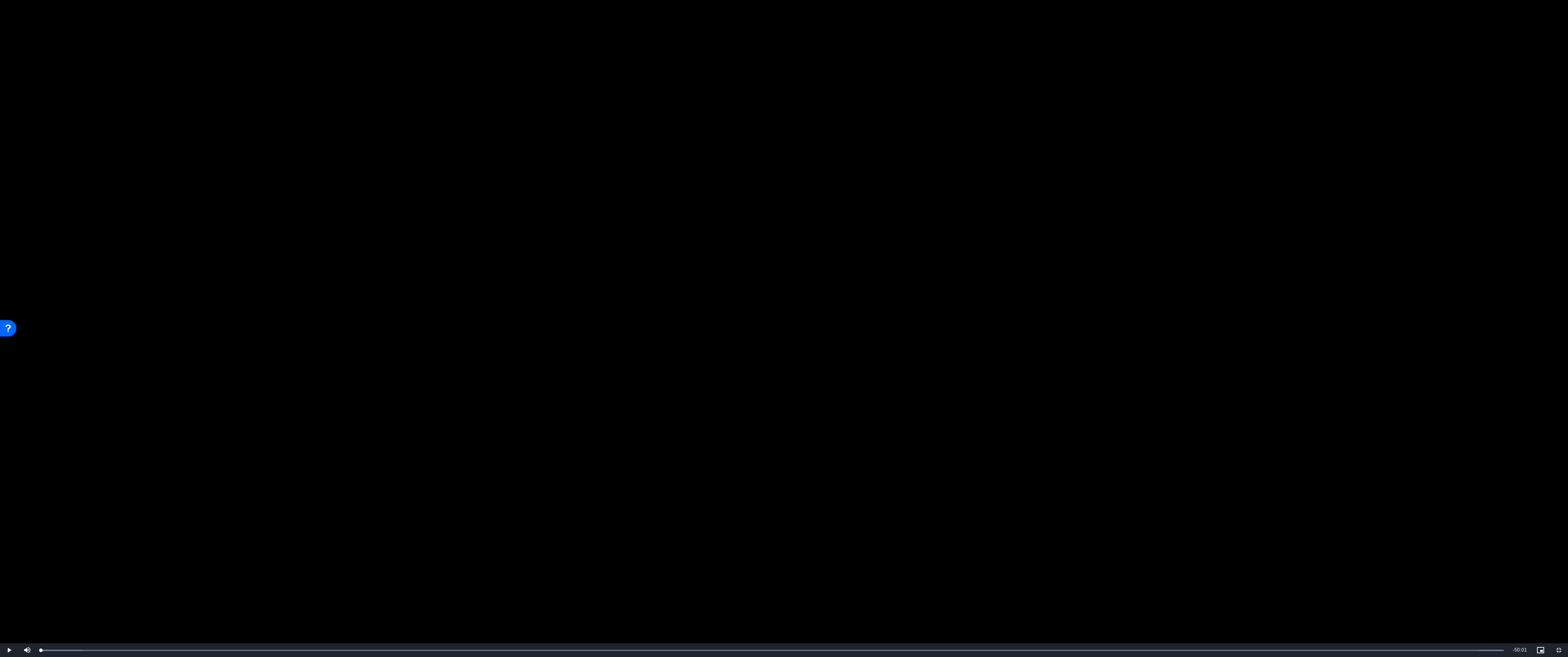
click at [692, 457] on video "Video Player" at bounding box center [784, 328] width 1568 height 657
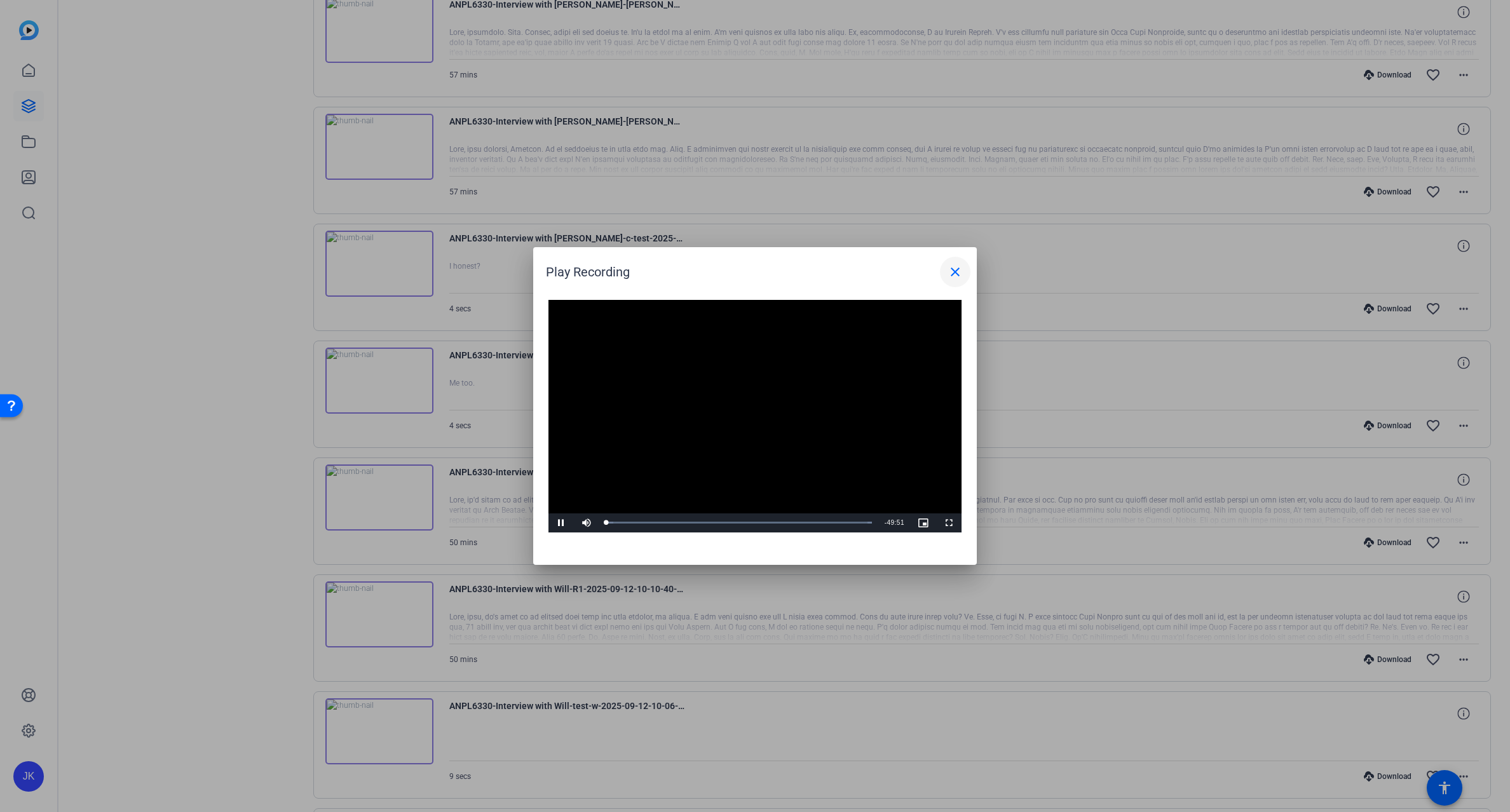
click at [959, 274] on mat-icon "close" at bounding box center [956, 272] width 16 height 16
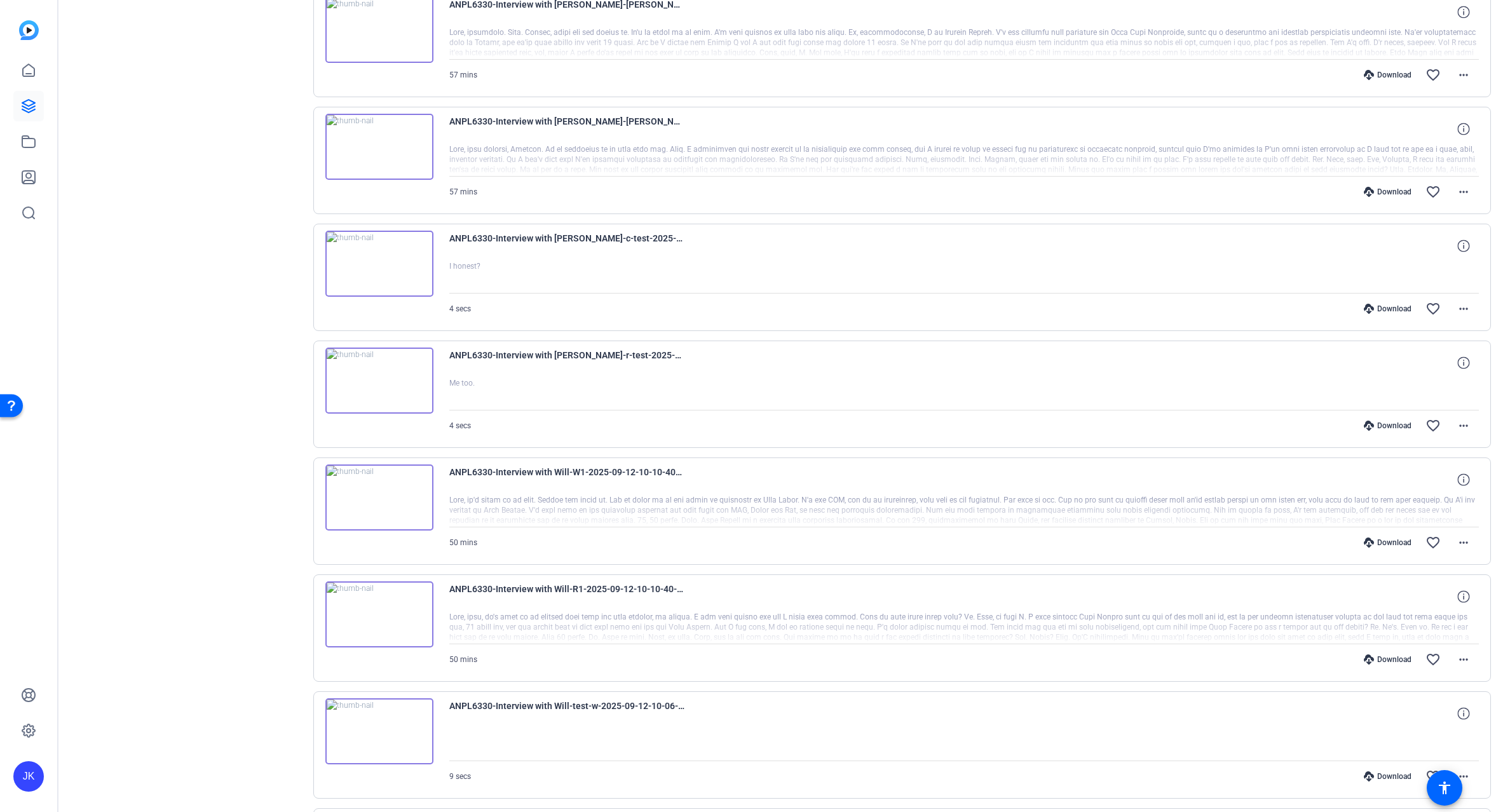
click at [372, 723] on img at bounding box center [379, 732] width 108 height 66
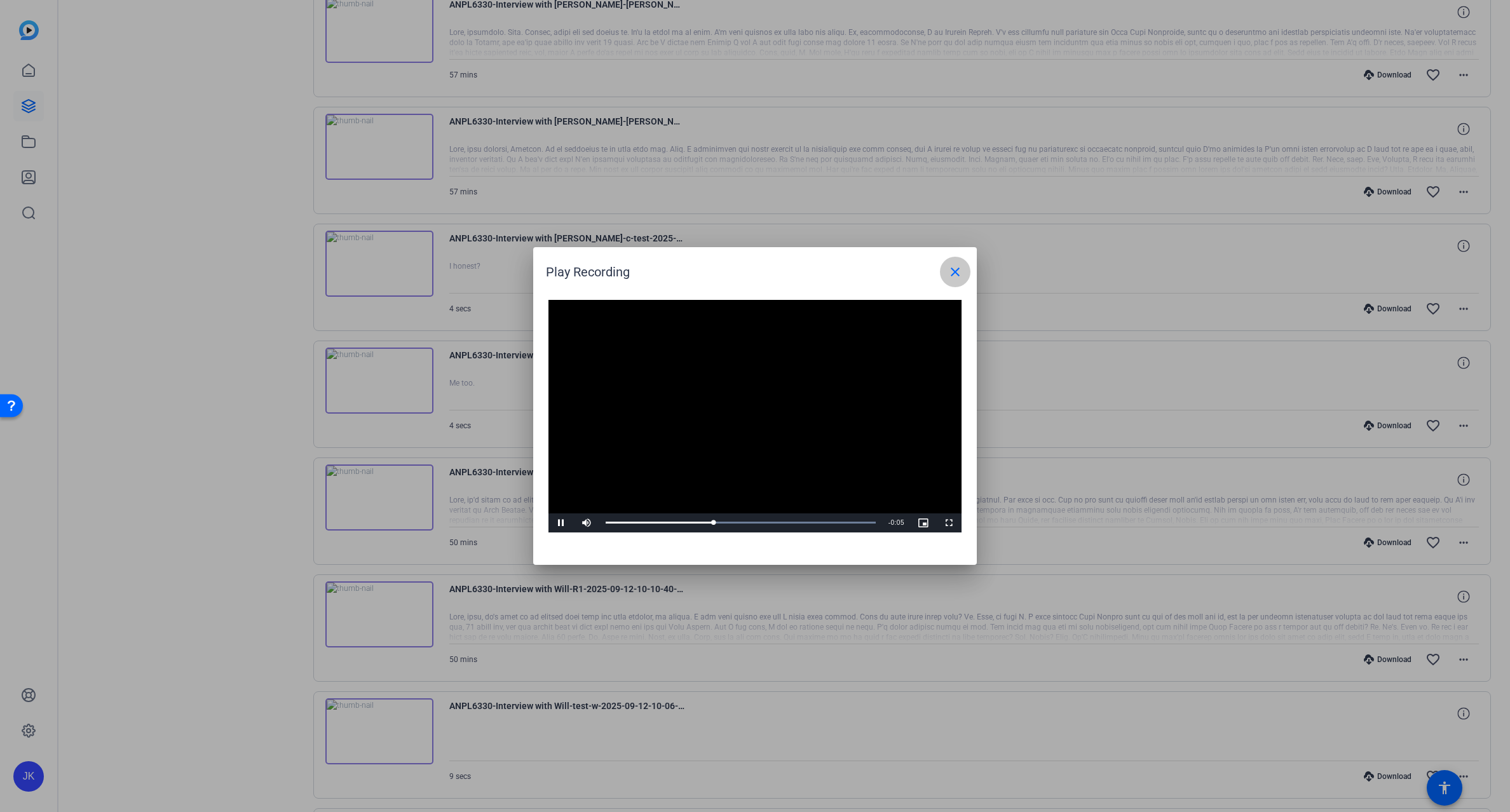
click at [959, 276] on mat-icon "close" at bounding box center [956, 272] width 16 height 16
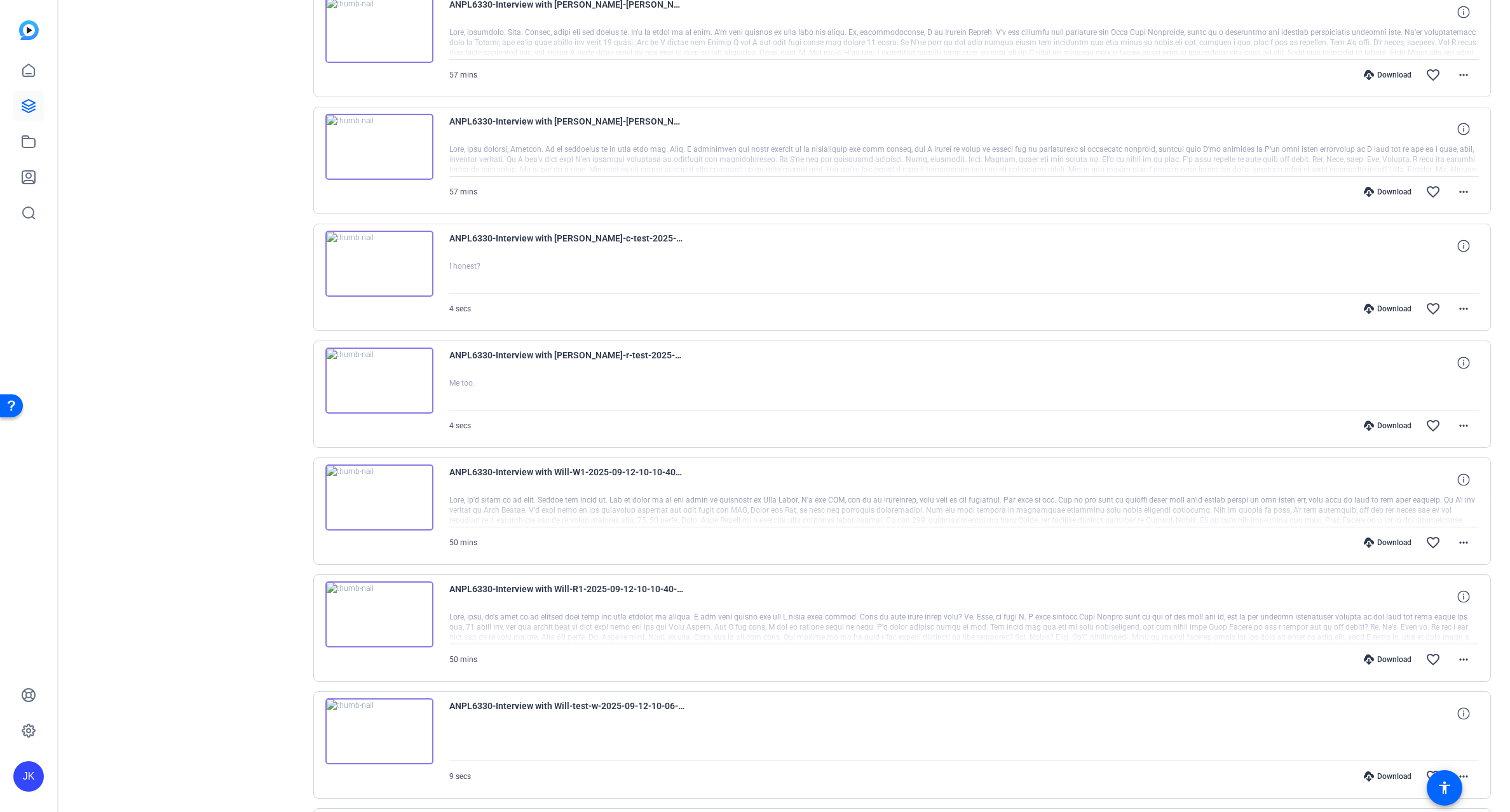
click at [366, 489] on img at bounding box center [379, 498] width 108 height 66
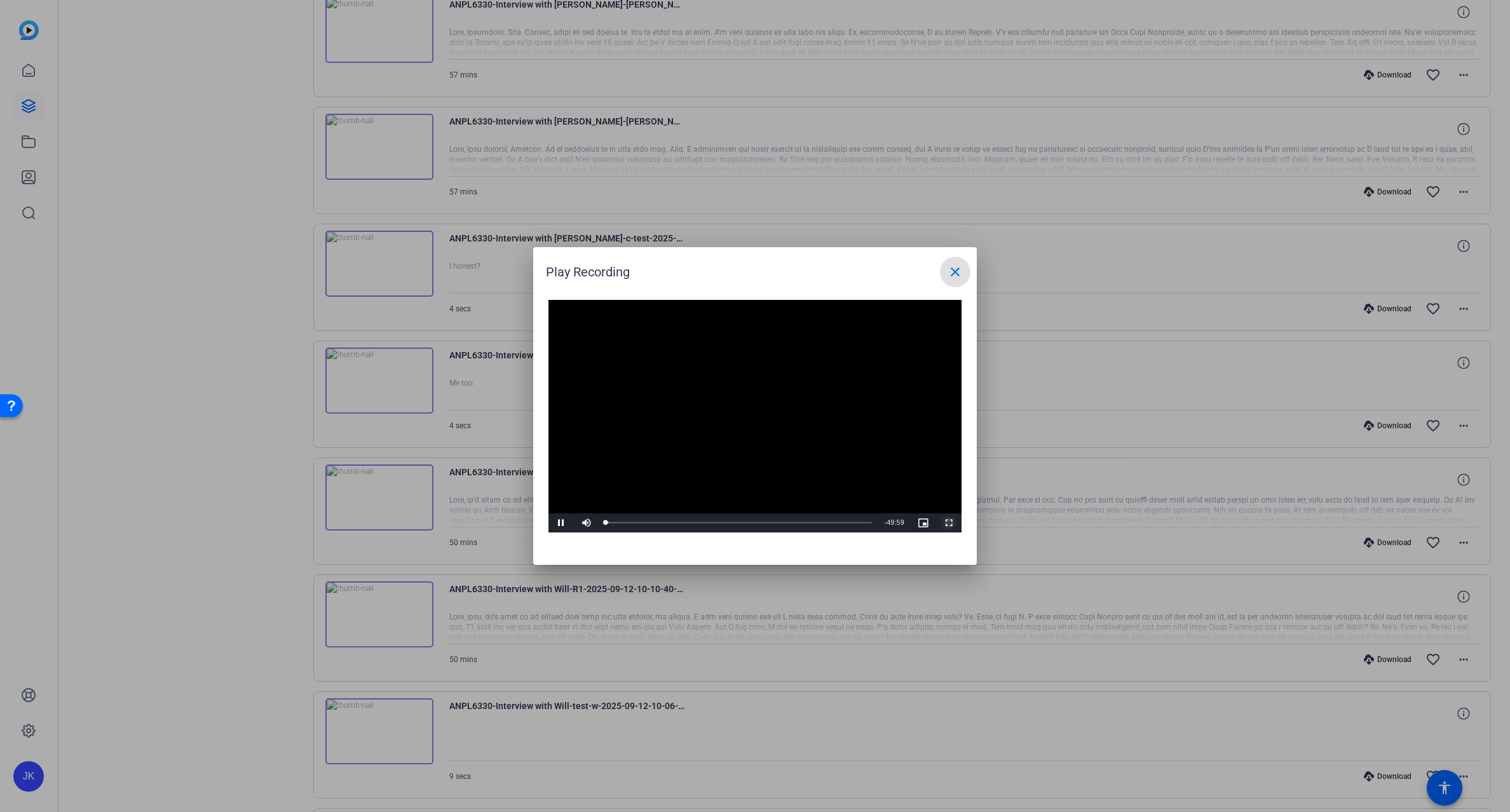
click at [948, 523] on span "Video Player" at bounding box center [949, 523] width 25 height 0
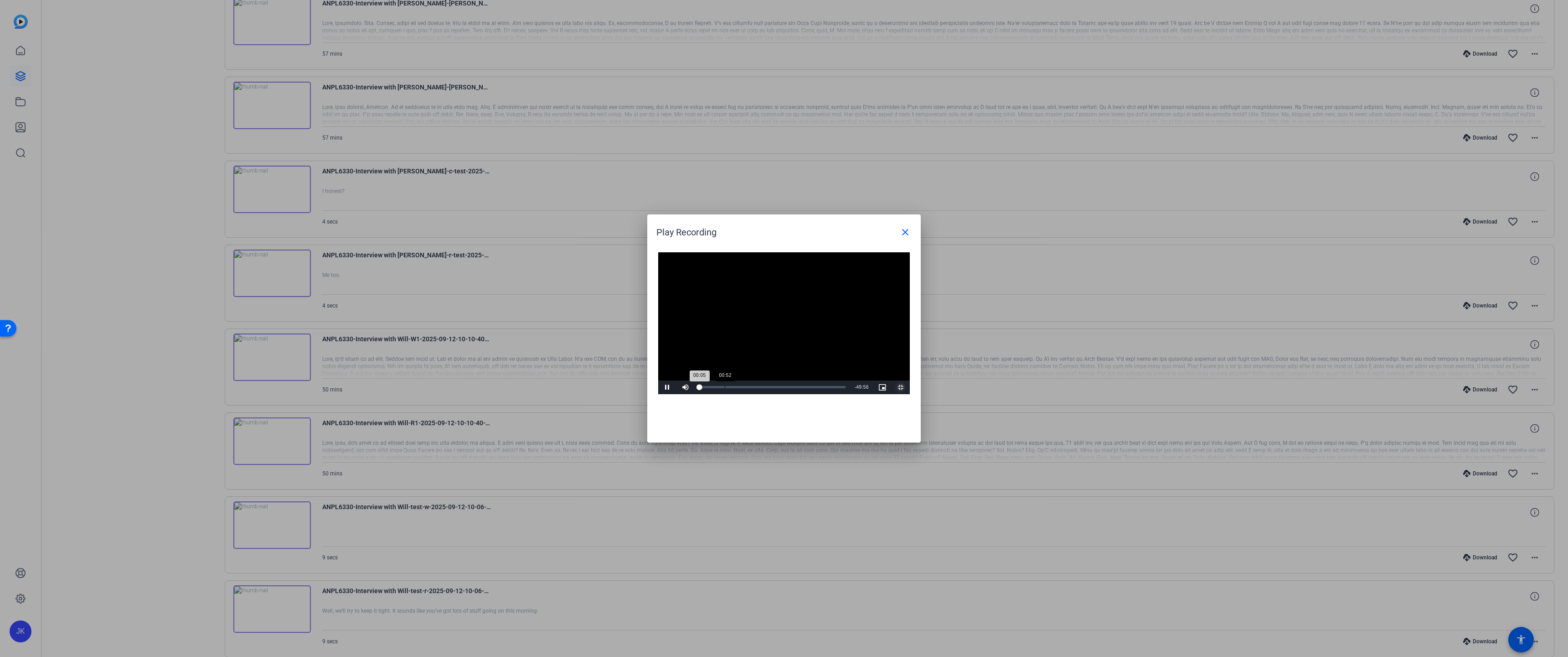
click at [694, 394] on div "Loaded : 1.21% 00:52 00:05" at bounding box center [772, 387] width 155 height 14
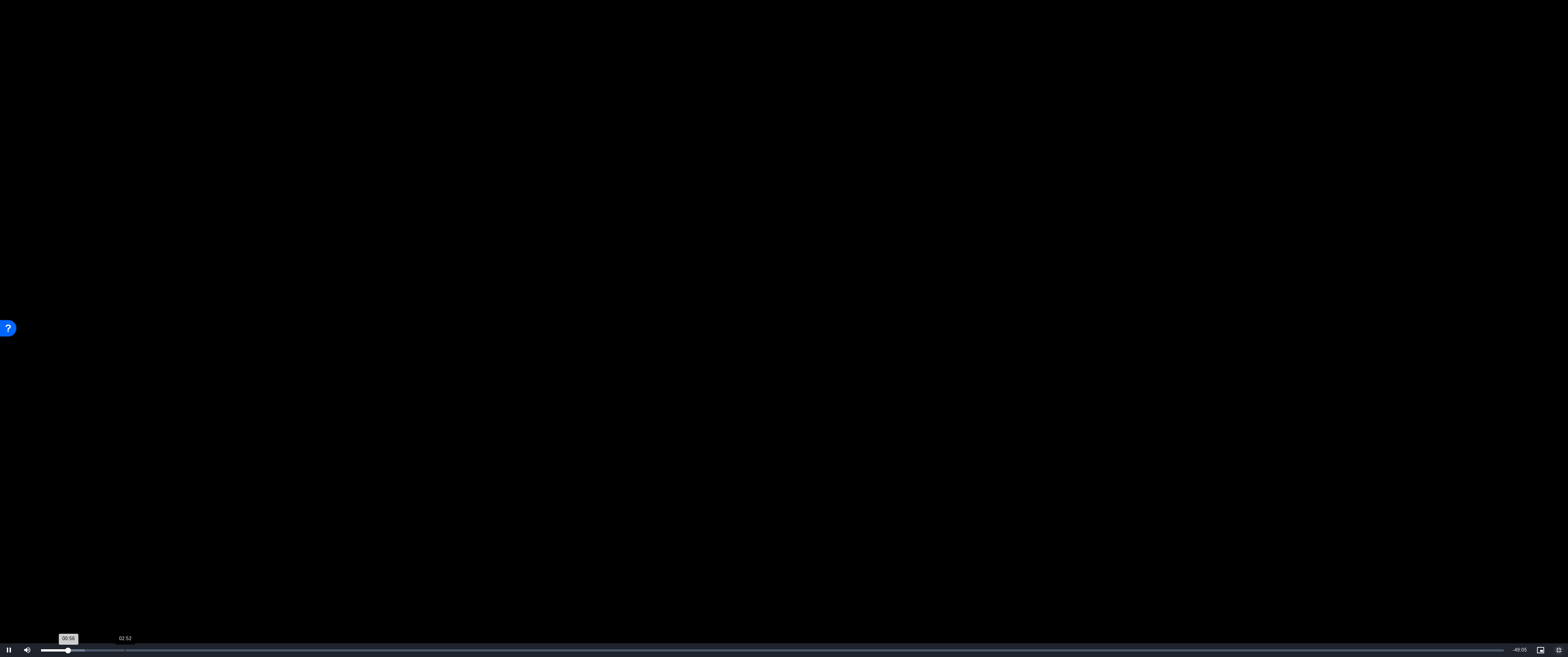
click at [125, 583] on div "02:52" at bounding box center [125, 650] width 1 height 2
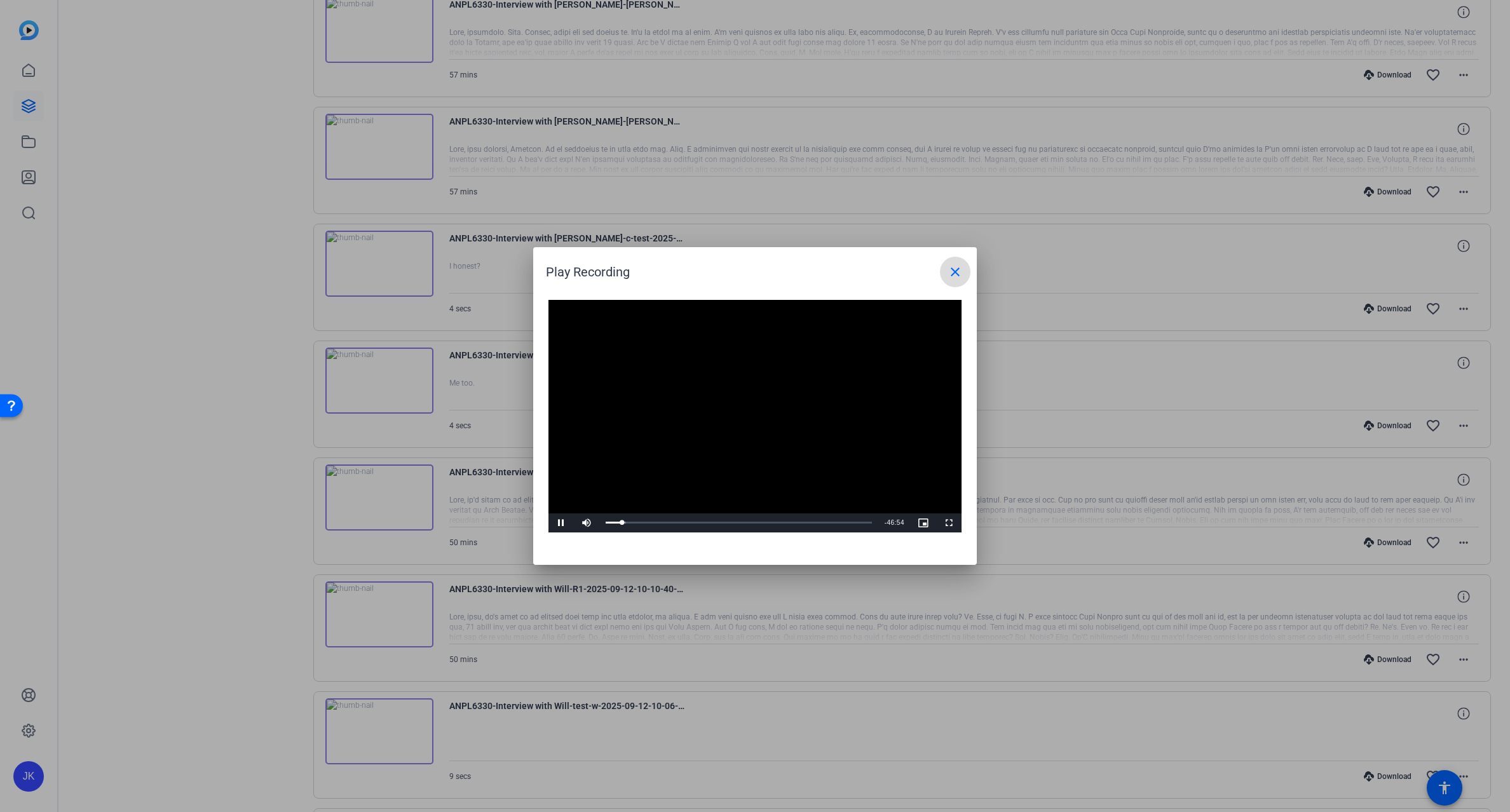
click at [956, 269] on mat-icon "close" at bounding box center [956, 272] width 16 height 16
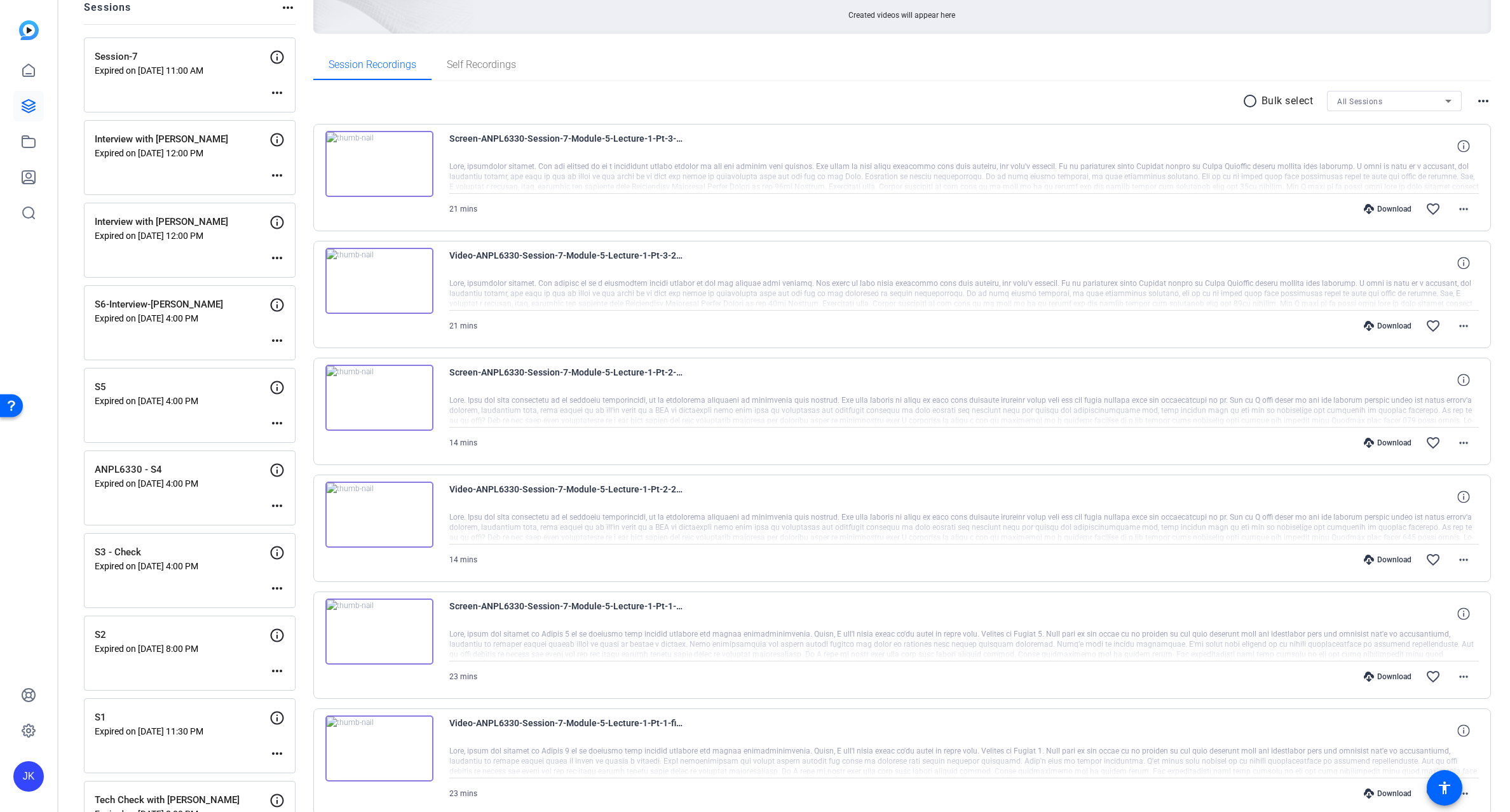
scroll to position [0, 0]
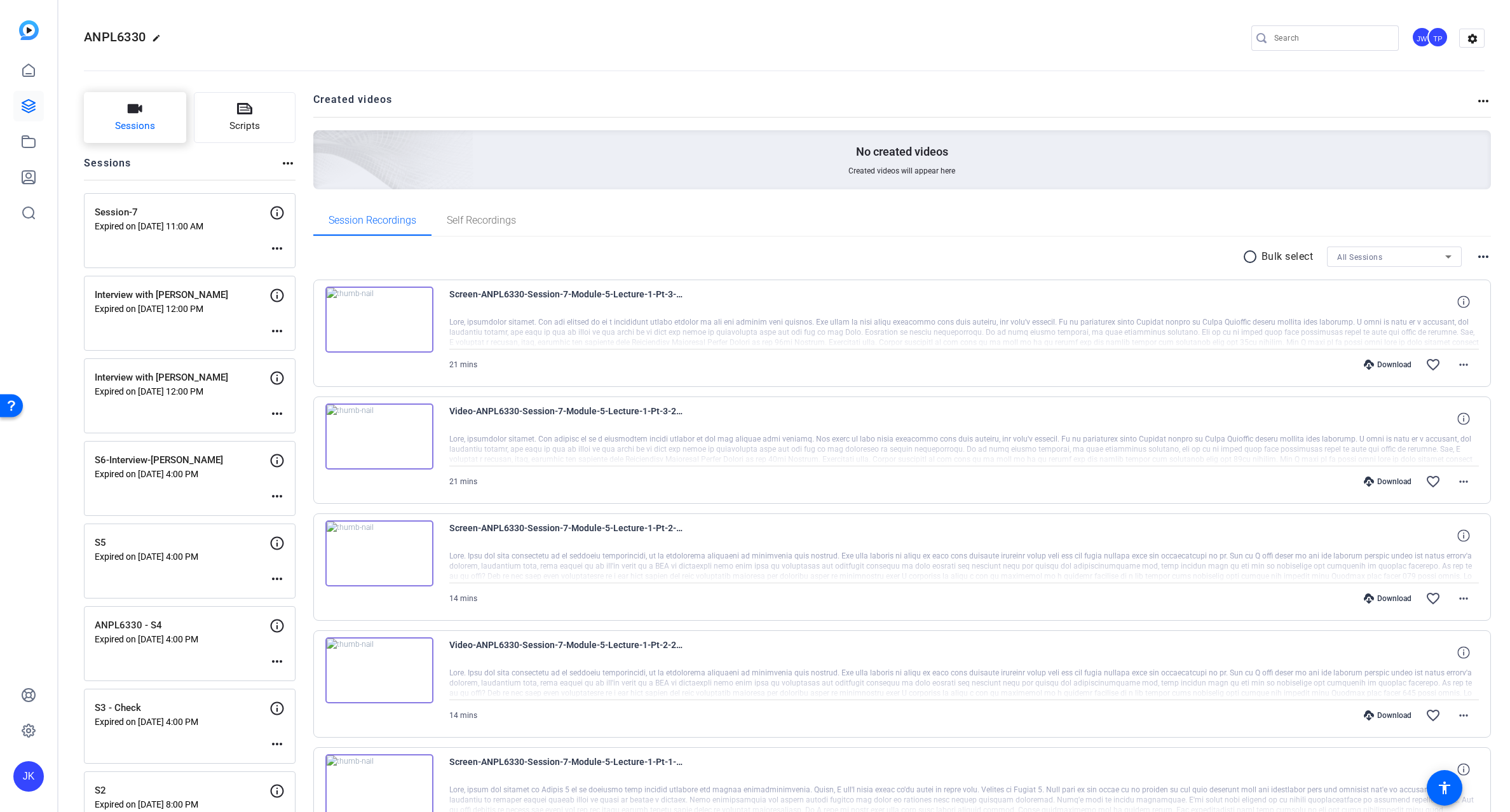
click at [141, 120] on span "Sessions" at bounding box center [135, 126] width 40 height 15
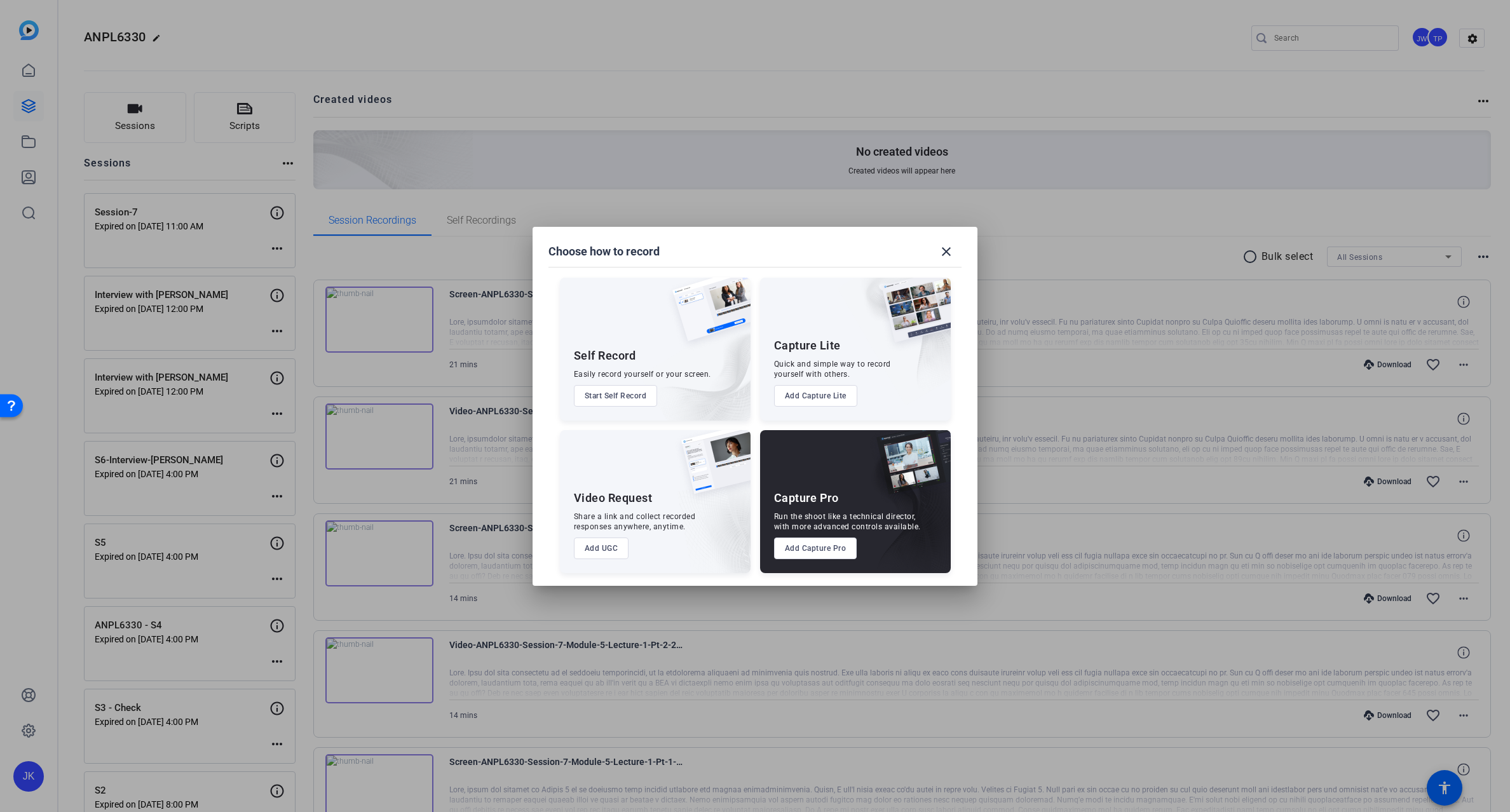
click at [619, 397] on button "Start Self Record" at bounding box center [616, 396] width 84 height 21
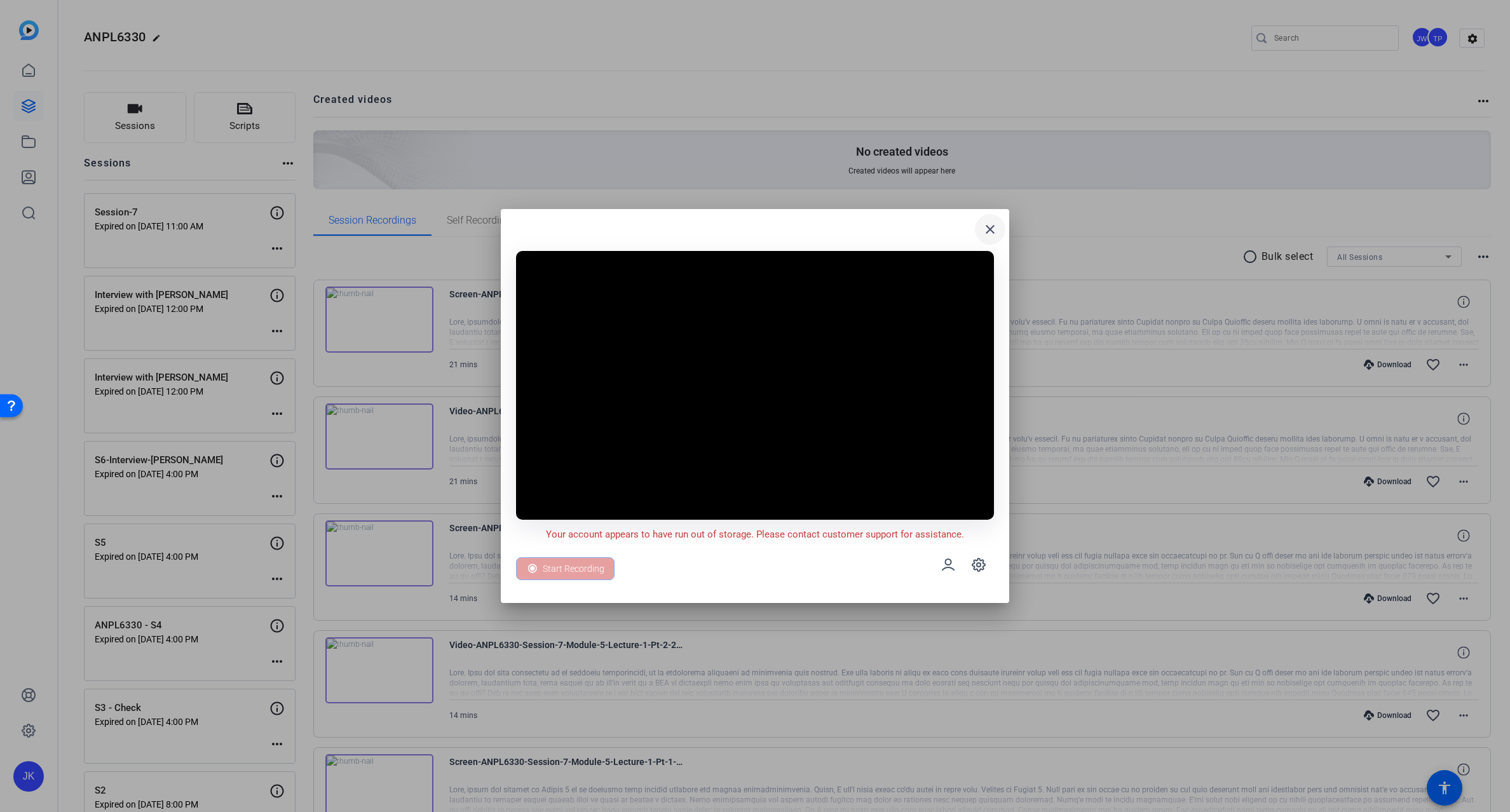
click at [989, 228] on mat-icon "close" at bounding box center [991, 229] width 16 height 16
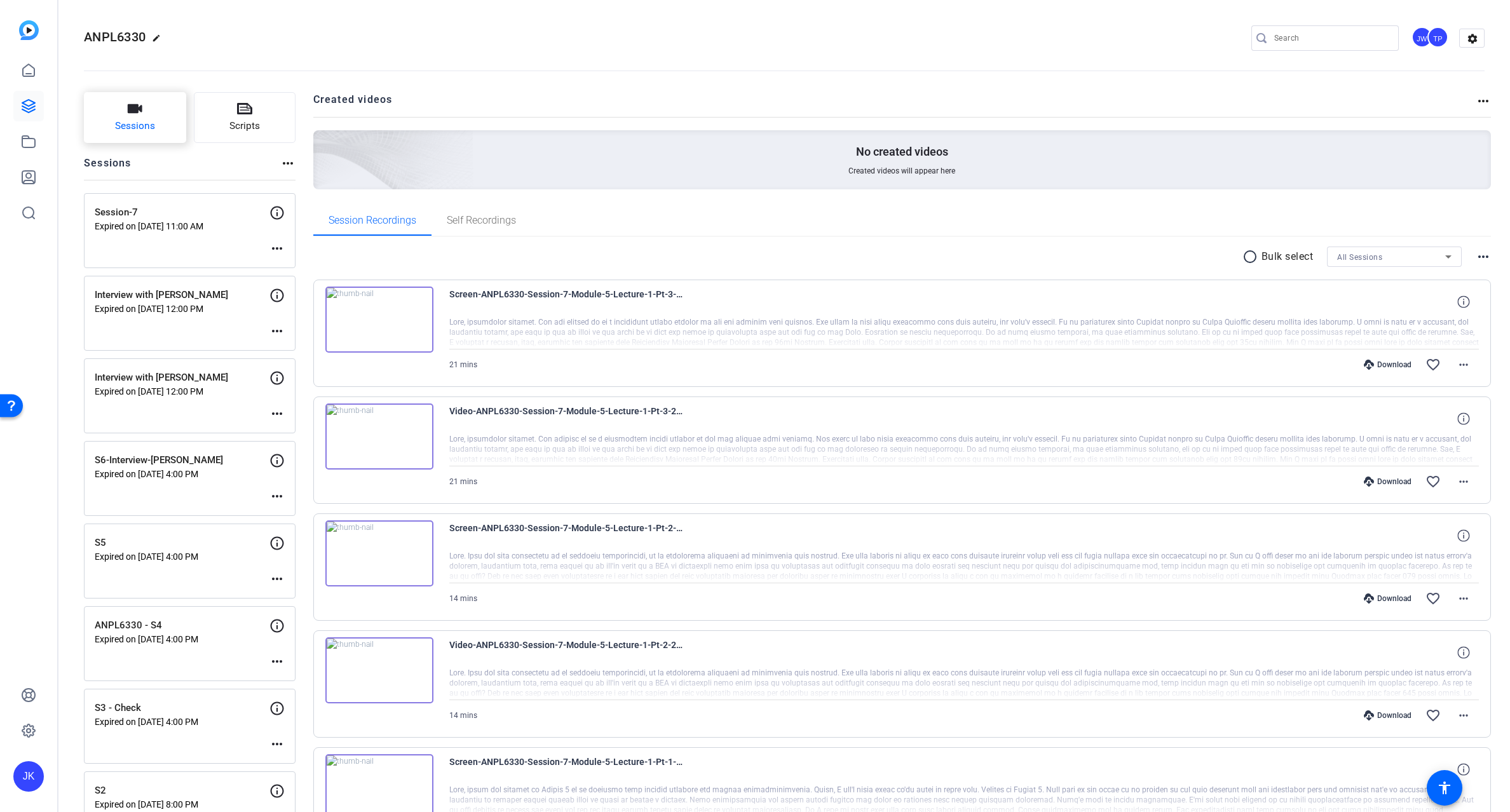
click at [152, 119] on span "Sessions" at bounding box center [135, 126] width 40 height 15
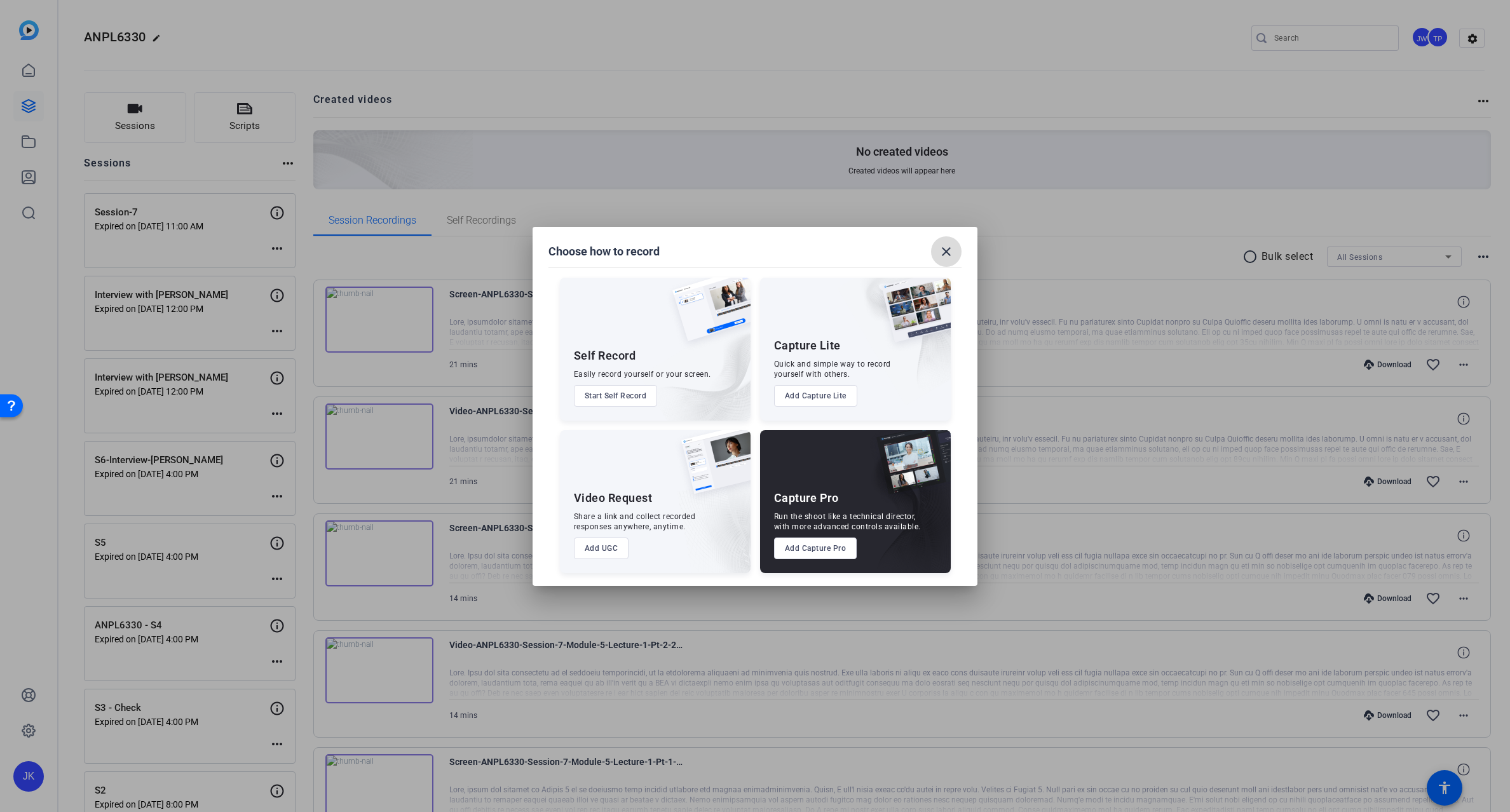
click at [943, 243] on span at bounding box center [946, 251] width 30 height 30
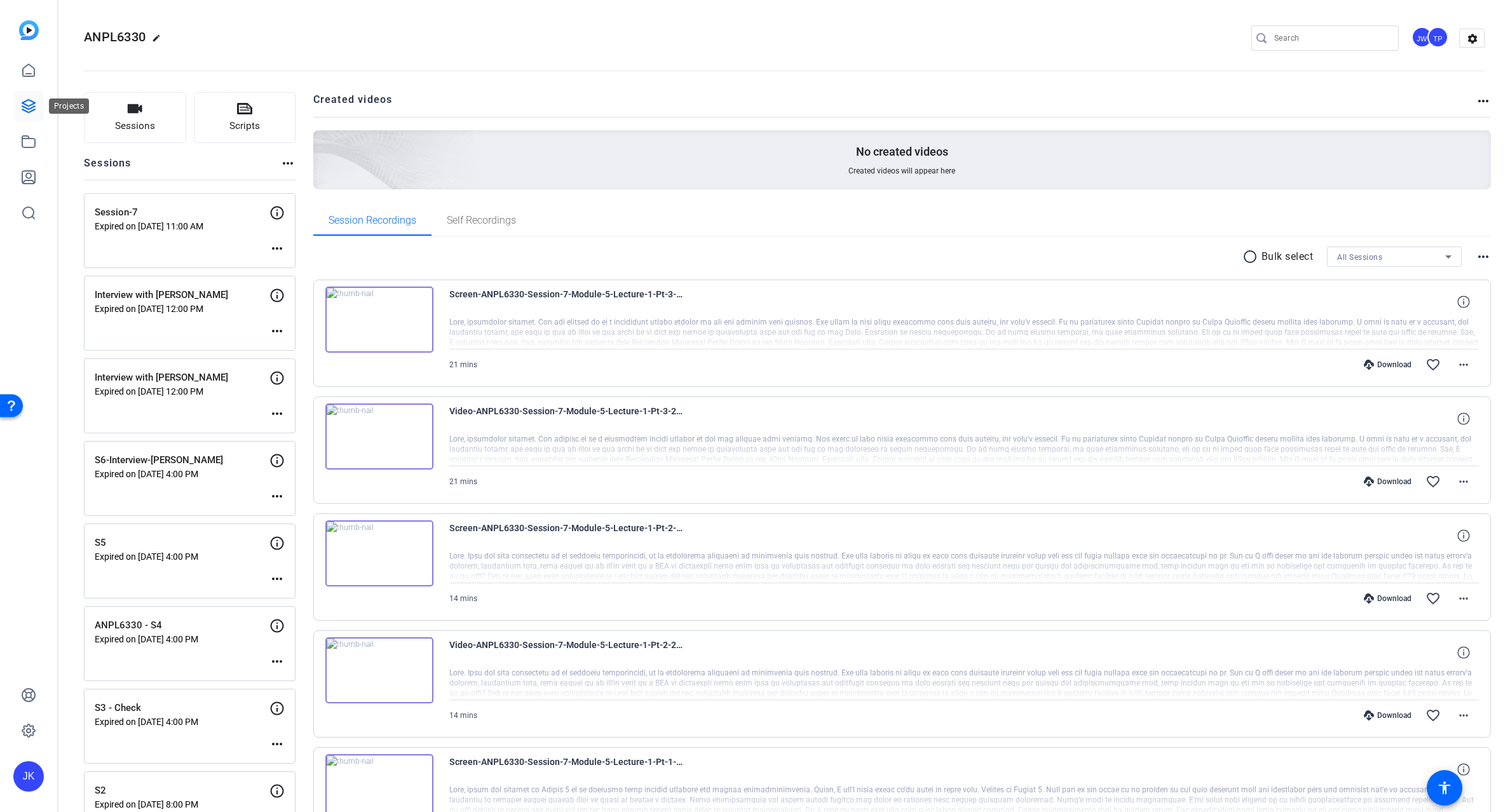
click at [31, 102] on icon at bounding box center [28, 106] width 16 height 16
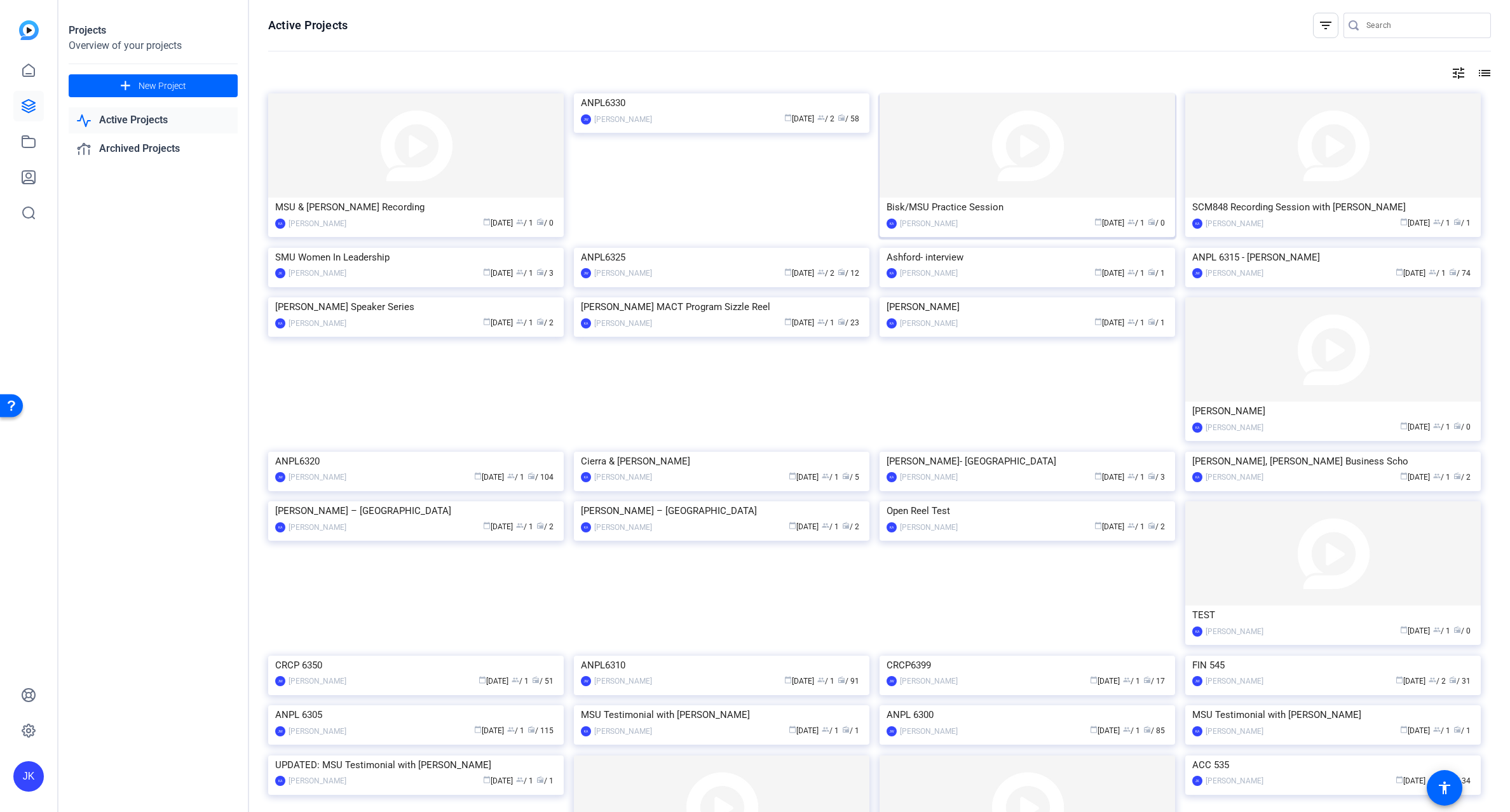
click at [983, 130] on img at bounding box center [1027, 145] width 296 height 104
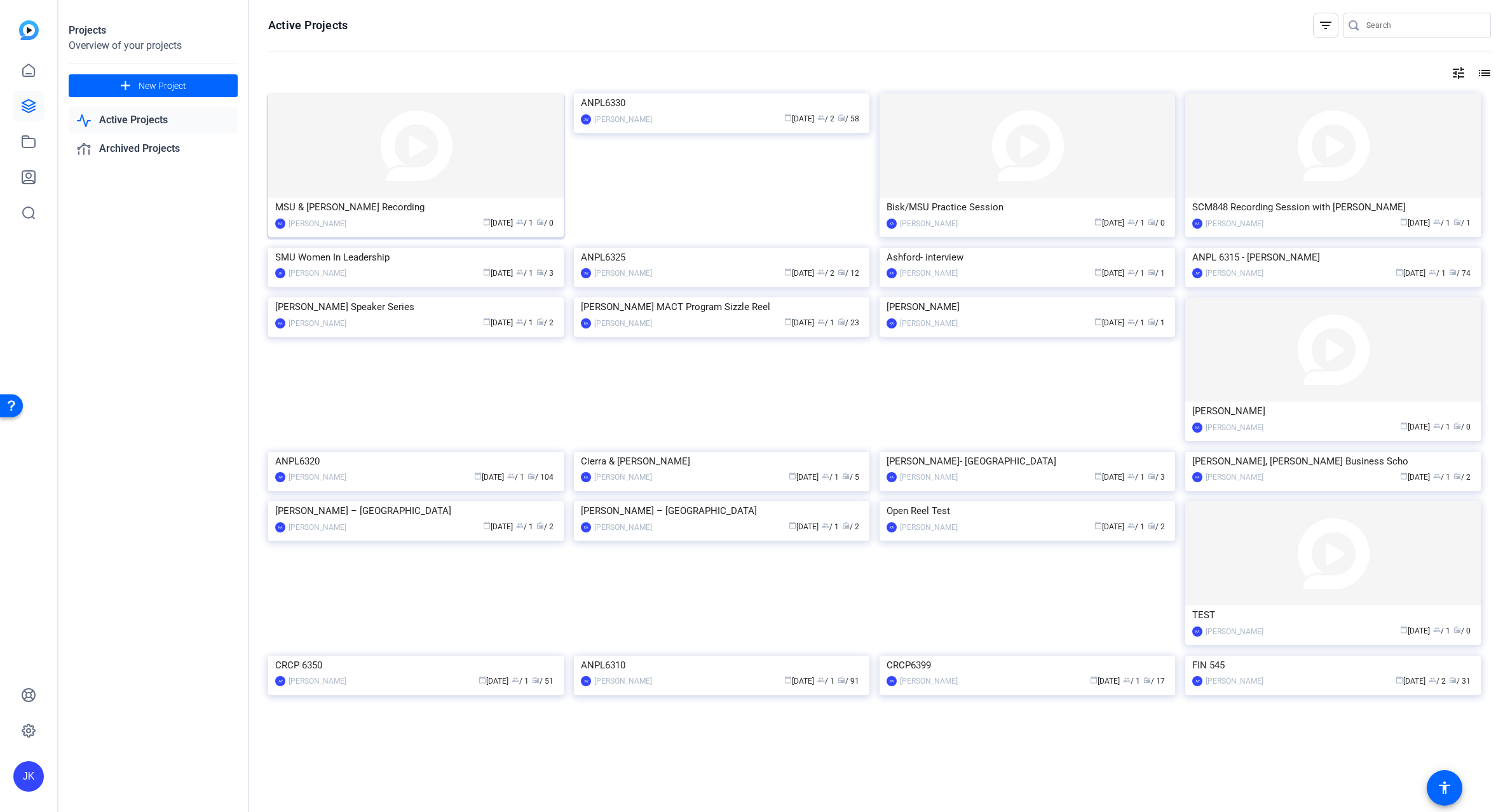
click at [413, 165] on img at bounding box center [416, 145] width 296 height 104
click at [1256, 150] on img at bounding box center [1332, 145] width 296 height 104
click at [1240, 402] on img at bounding box center [1332, 349] width 296 height 104
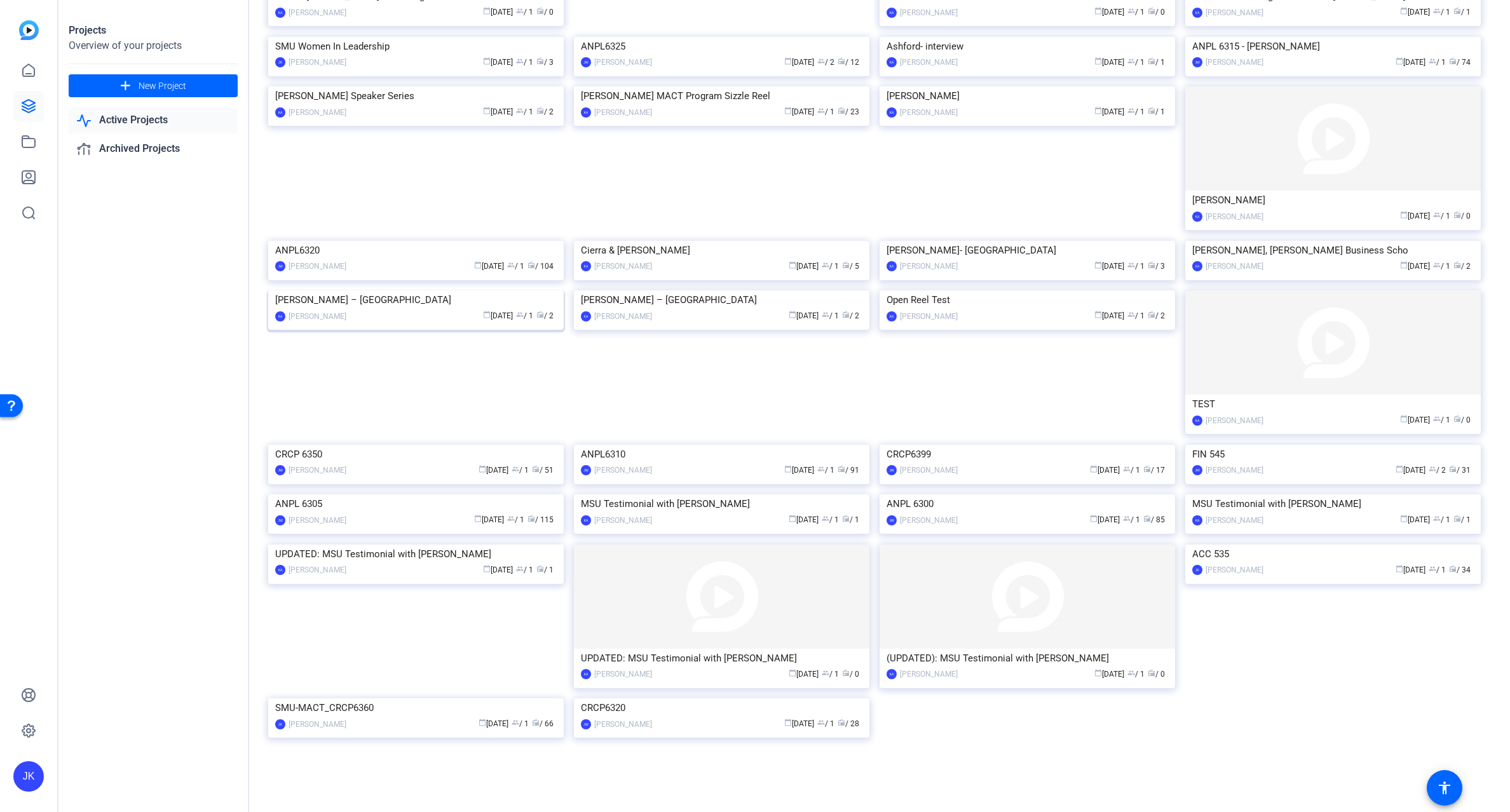
click at [413, 291] on img at bounding box center [416, 291] width 296 height 0
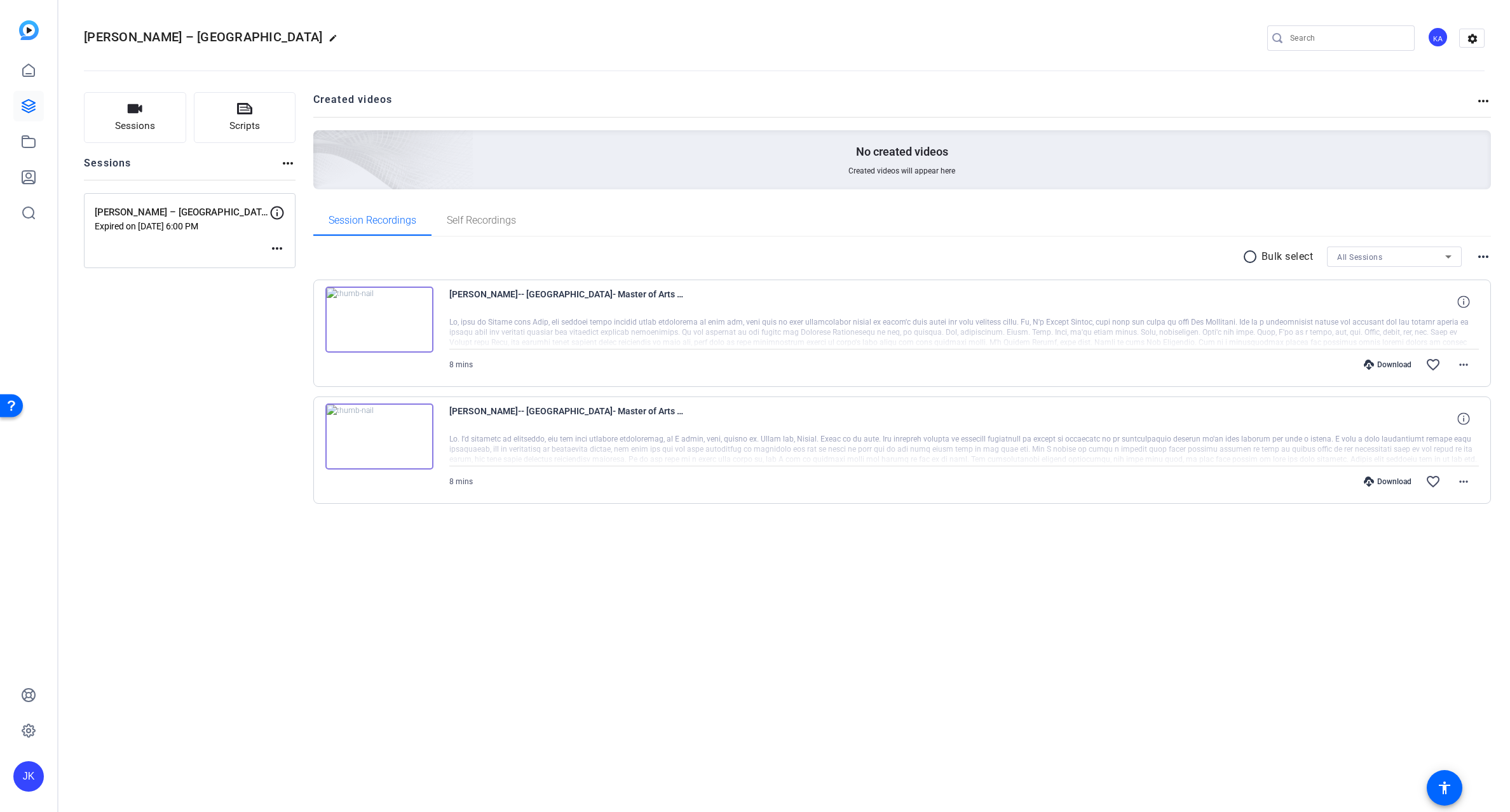
click at [366, 438] on img at bounding box center [379, 436] width 108 height 66
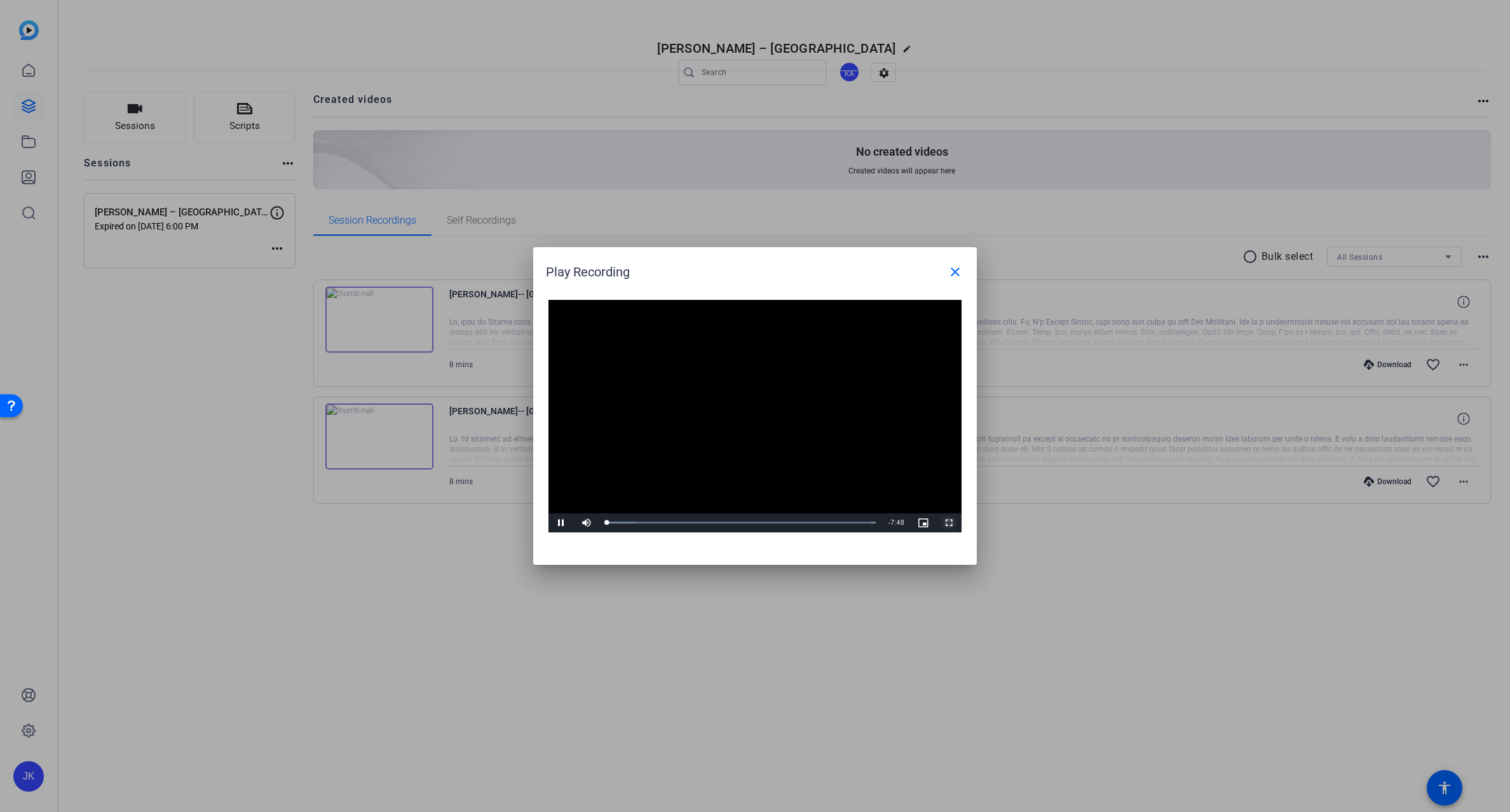
click at [945, 523] on span "Video Player" at bounding box center [949, 523] width 25 height 0
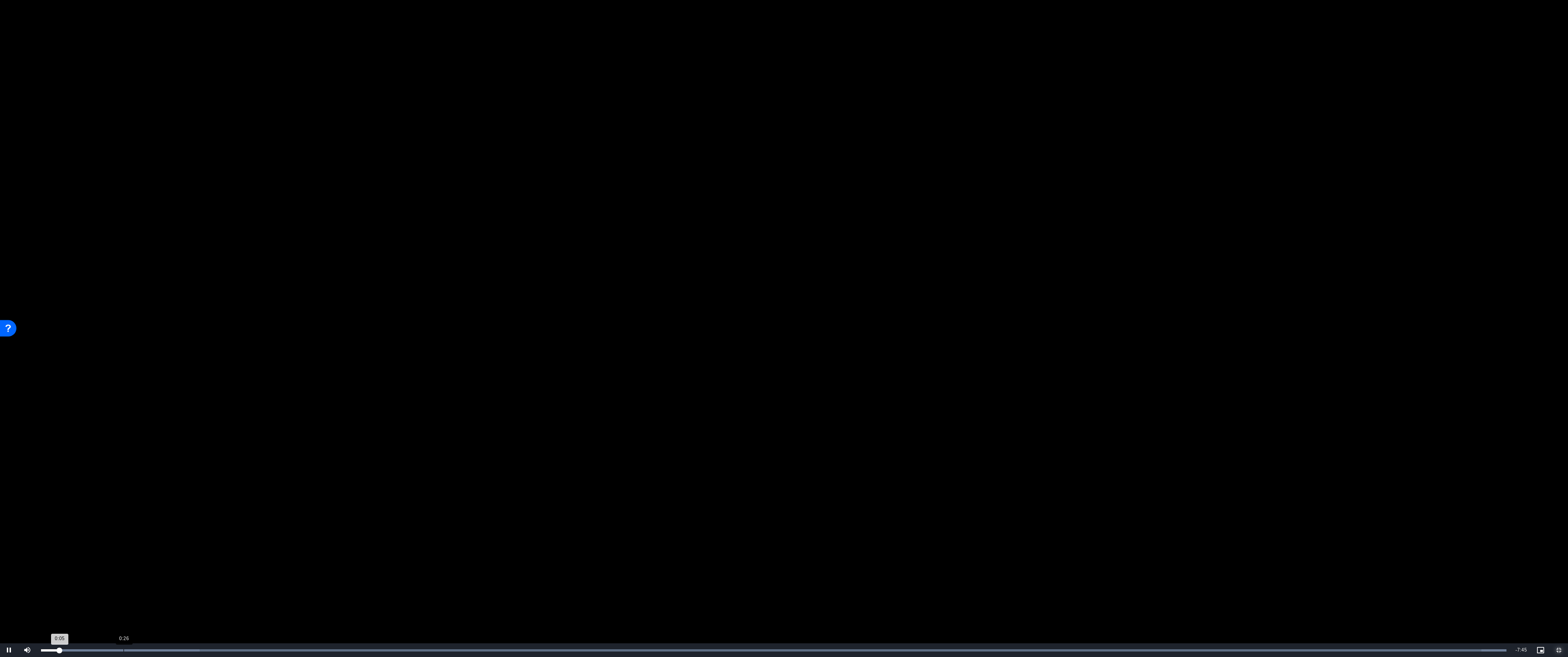
click at [123, 583] on div "Loaded : 100.00% 0:26 0:05" at bounding box center [774, 650] width 1475 height 14
click at [709, 314] on video "Video Player" at bounding box center [784, 328] width 1568 height 657
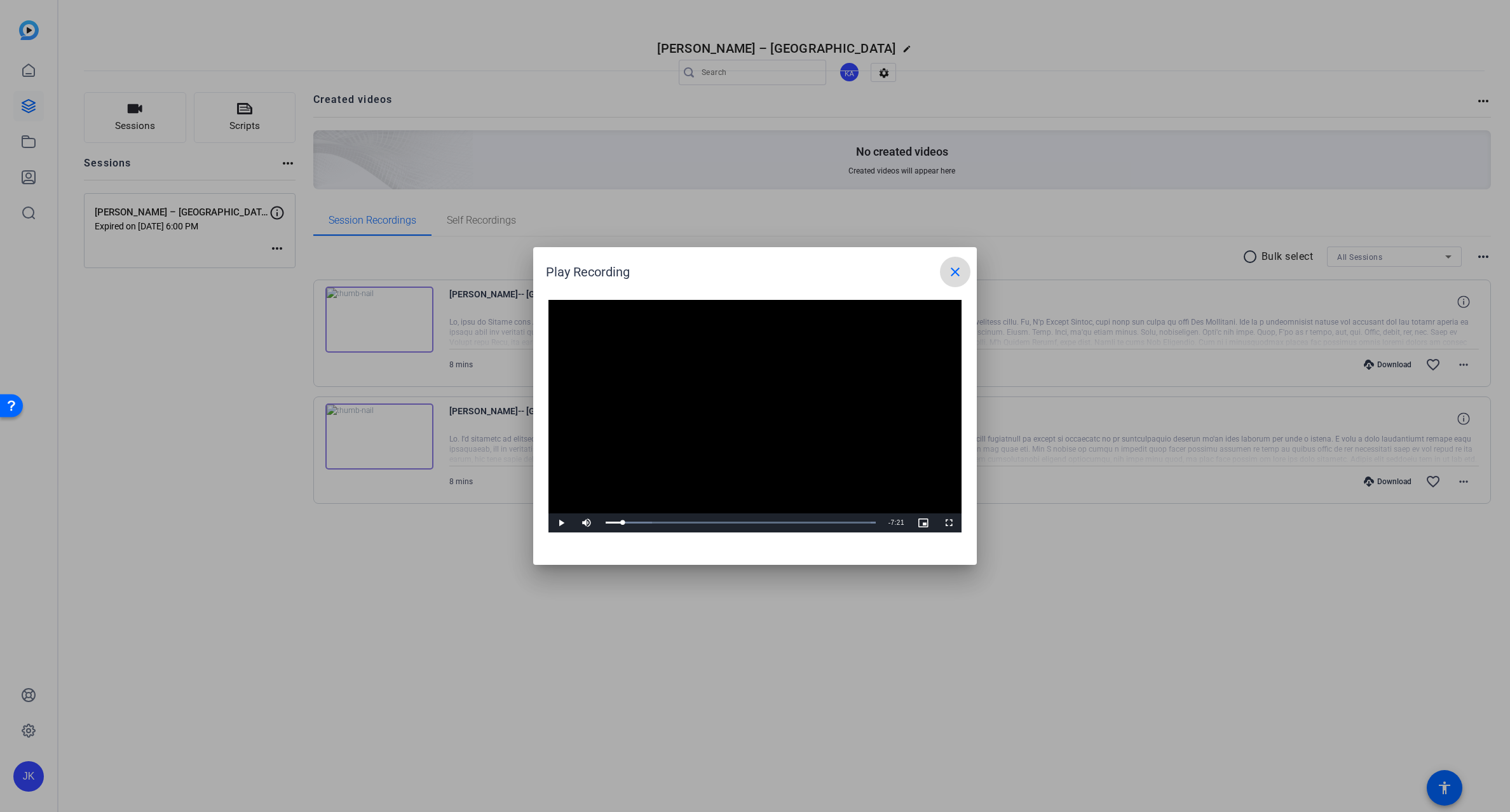
click at [956, 268] on mat-icon "close" at bounding box center [956, 272] width 16 height 16
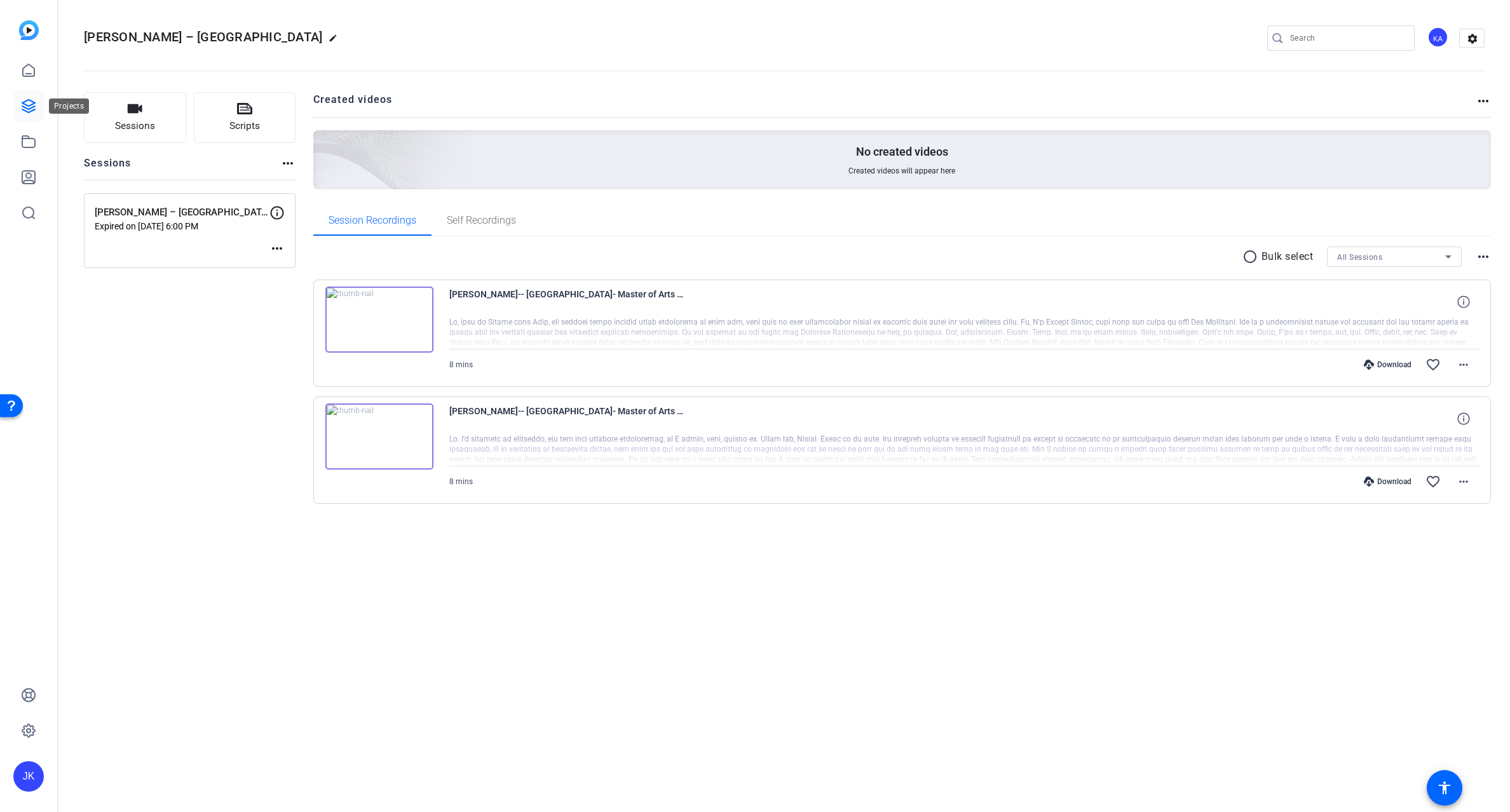
click at [27, 102] on icon at bounding box center [28, 105] width 13 height 13
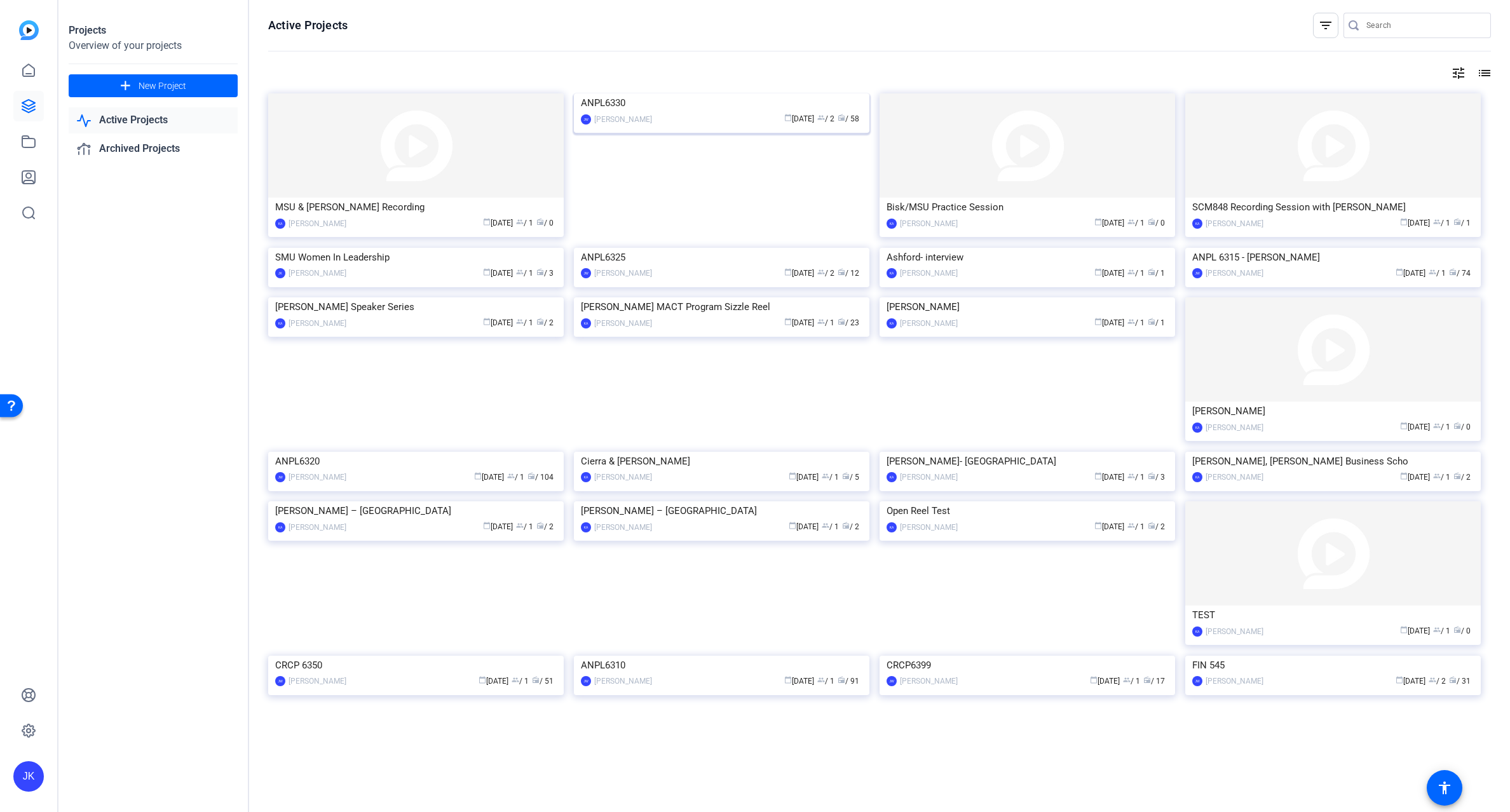
click at [726, 94] on img at bounding box center [721, 94] width 296 height 0
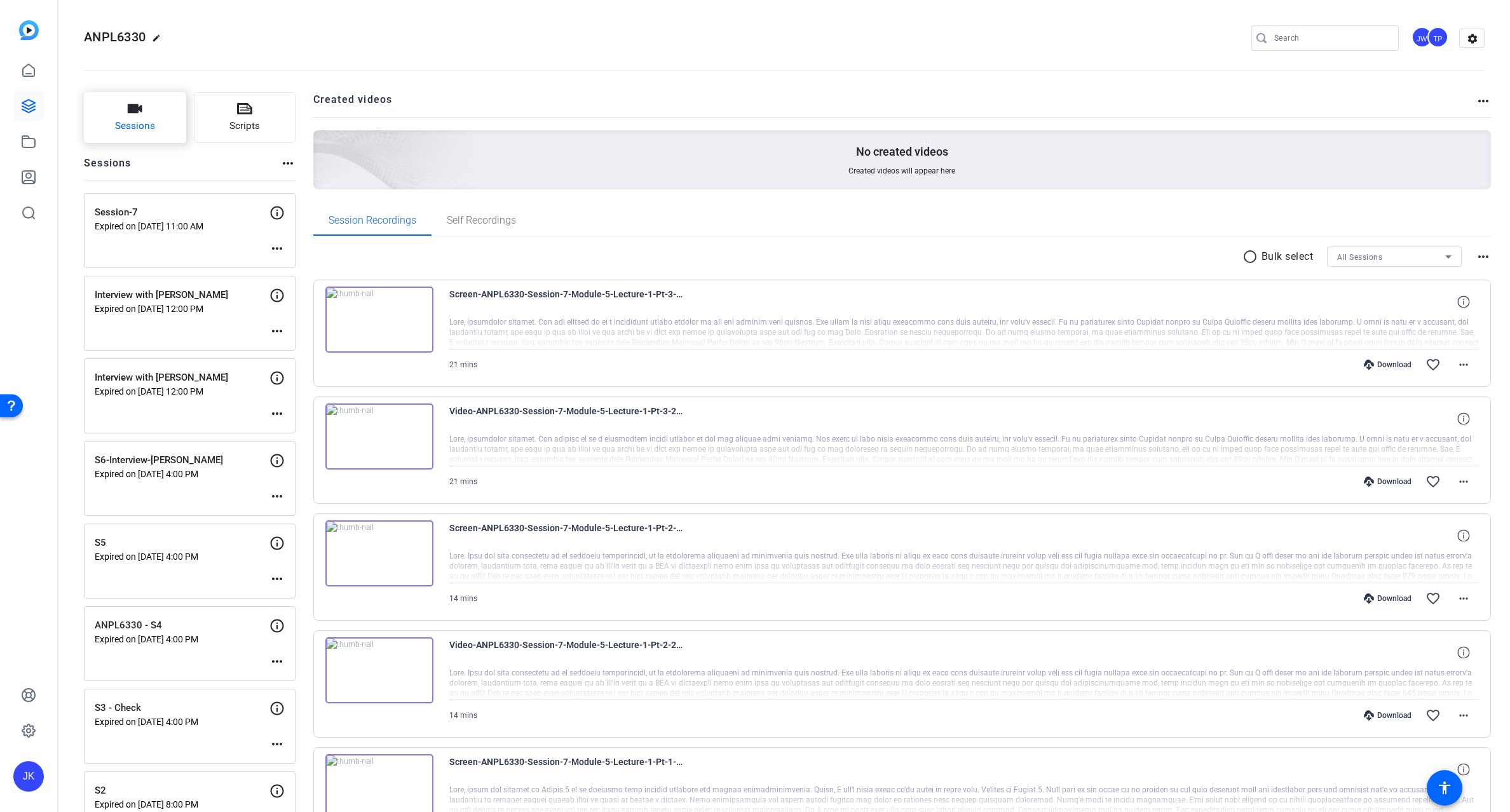
click at [150, 115] on button "Sessions" at bounding box center [135, 117] width 102 height 51
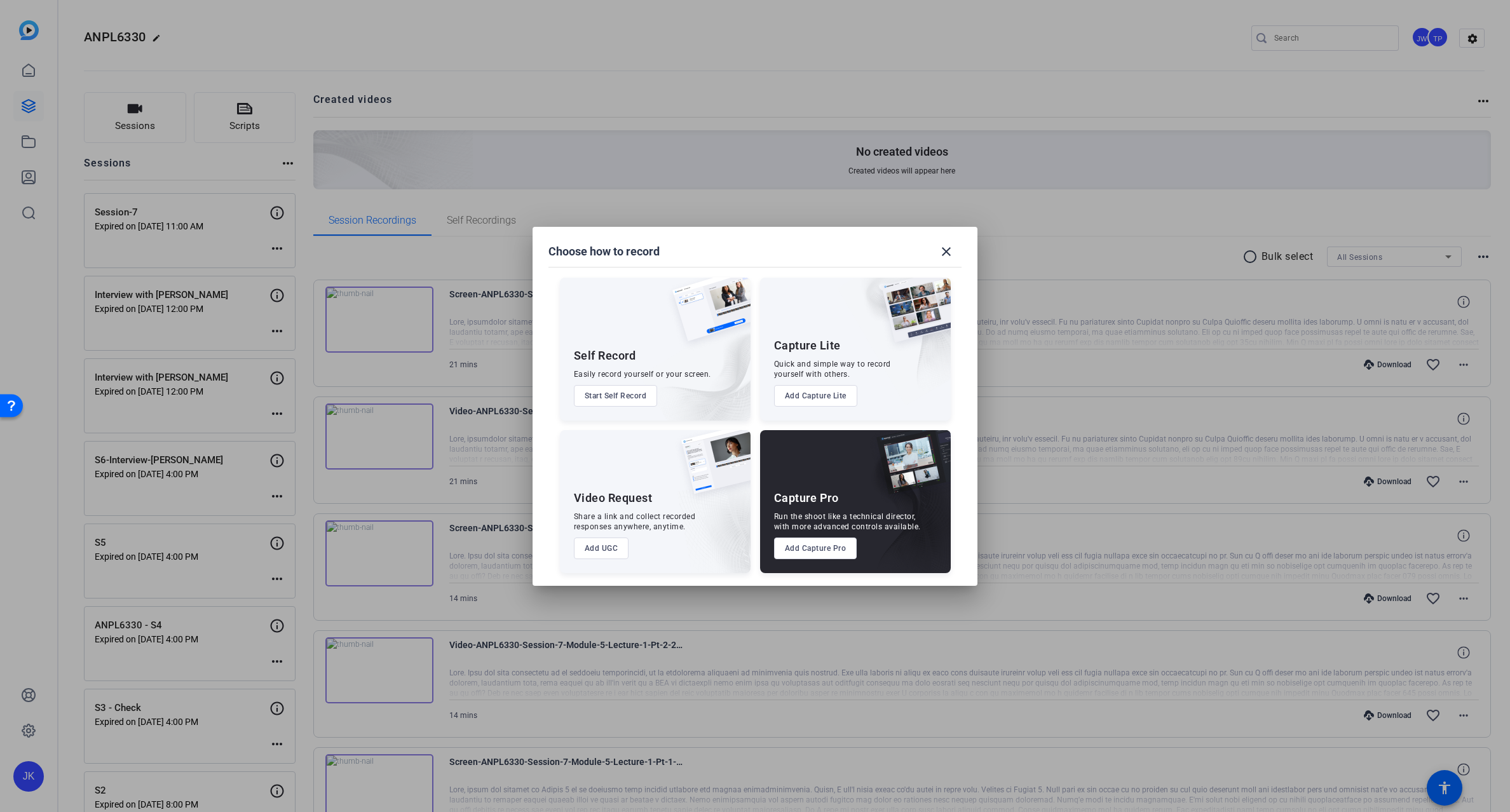
click at [807, 551] on button "Add Capture Pro" at bounding box center [815, 548] width 83 height 21
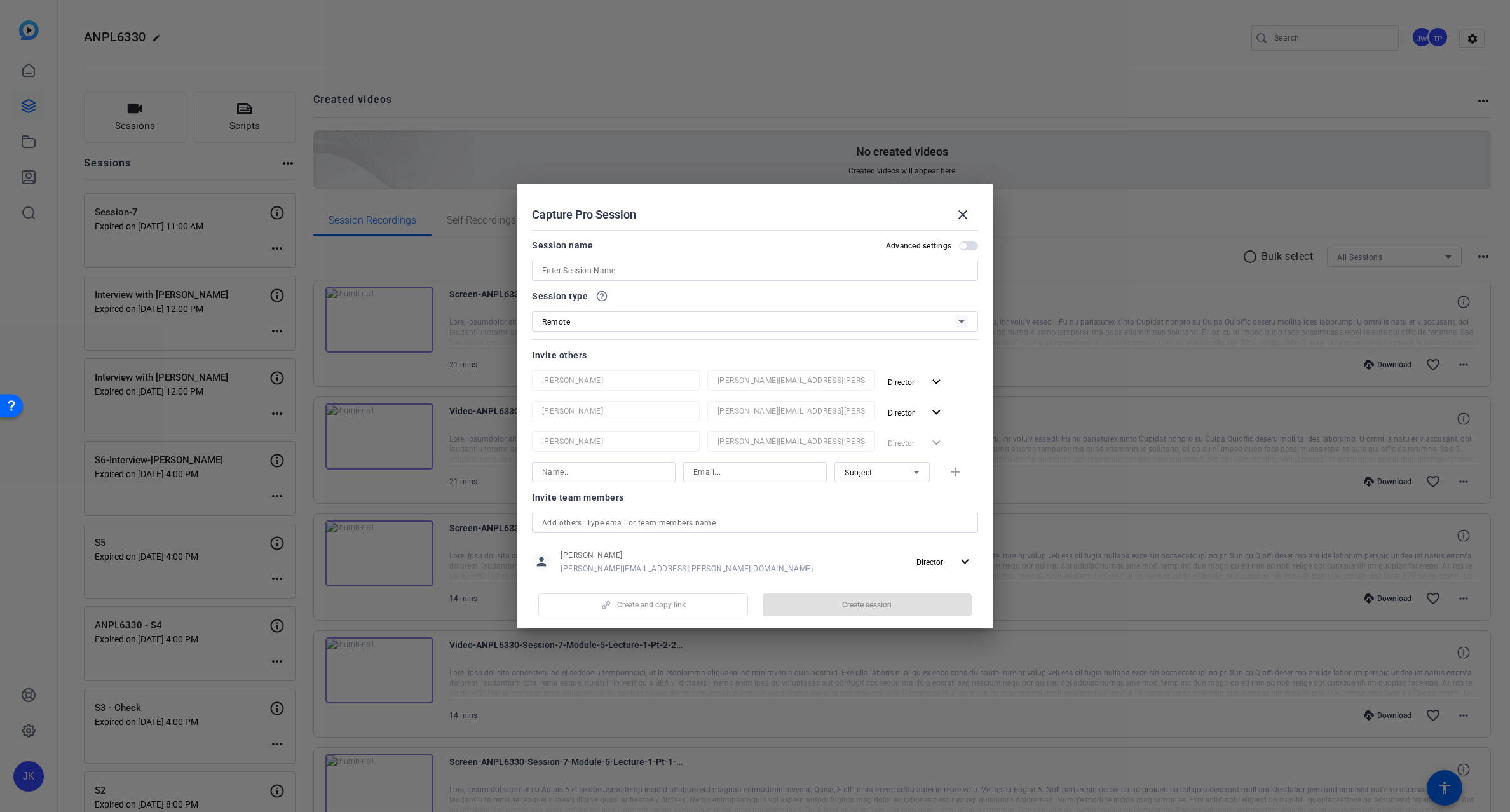
click at [626, 321] on div "Remote" at bounding box center [748, 322] width 413 height 16
click at [656, 199] on div at bounding box center [755, 406] width 1510 height 812
click at [964, 241] on span "button" at bounding box center [969, 245] width 20 height 9
click at [965, 216] on mat-icon "close" at bounding box center [963, 215] width 16 height 16
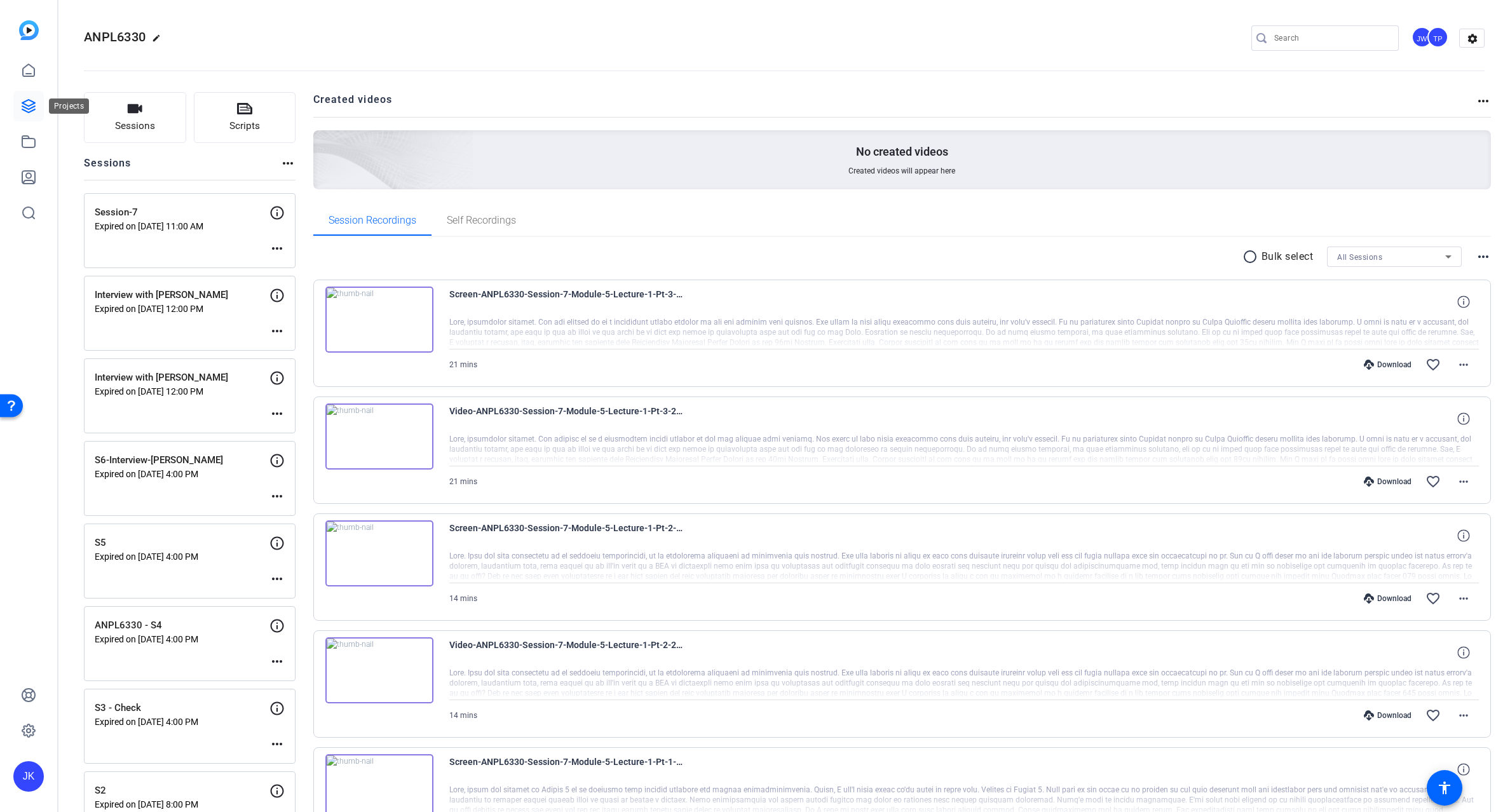
click at [38, 106] on link at bounding box center [28, 105] width 30 height 30
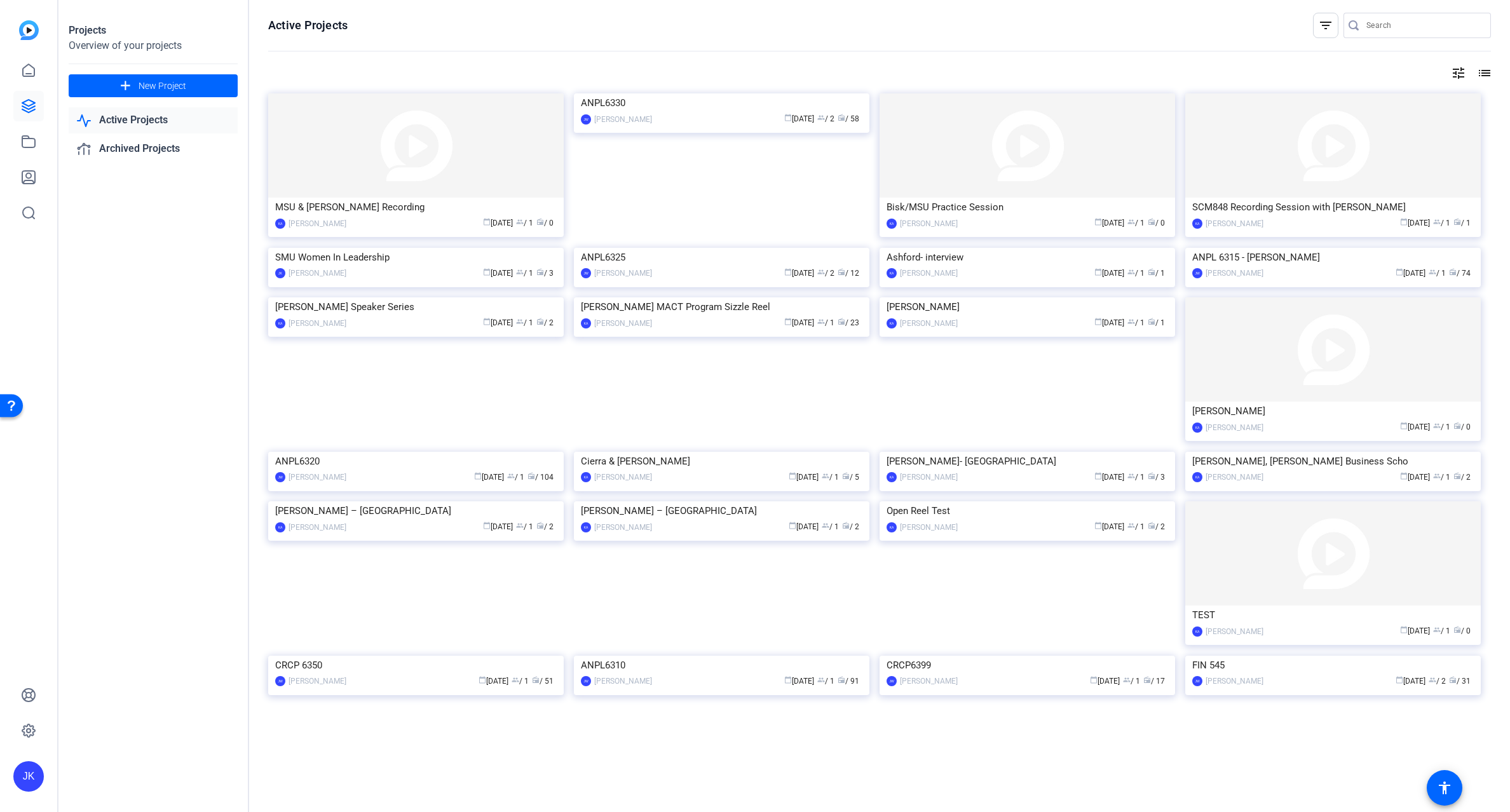
click at [1476, 72] on mat-icon "list" at bounding box center [1484, 73] width 16 height 16
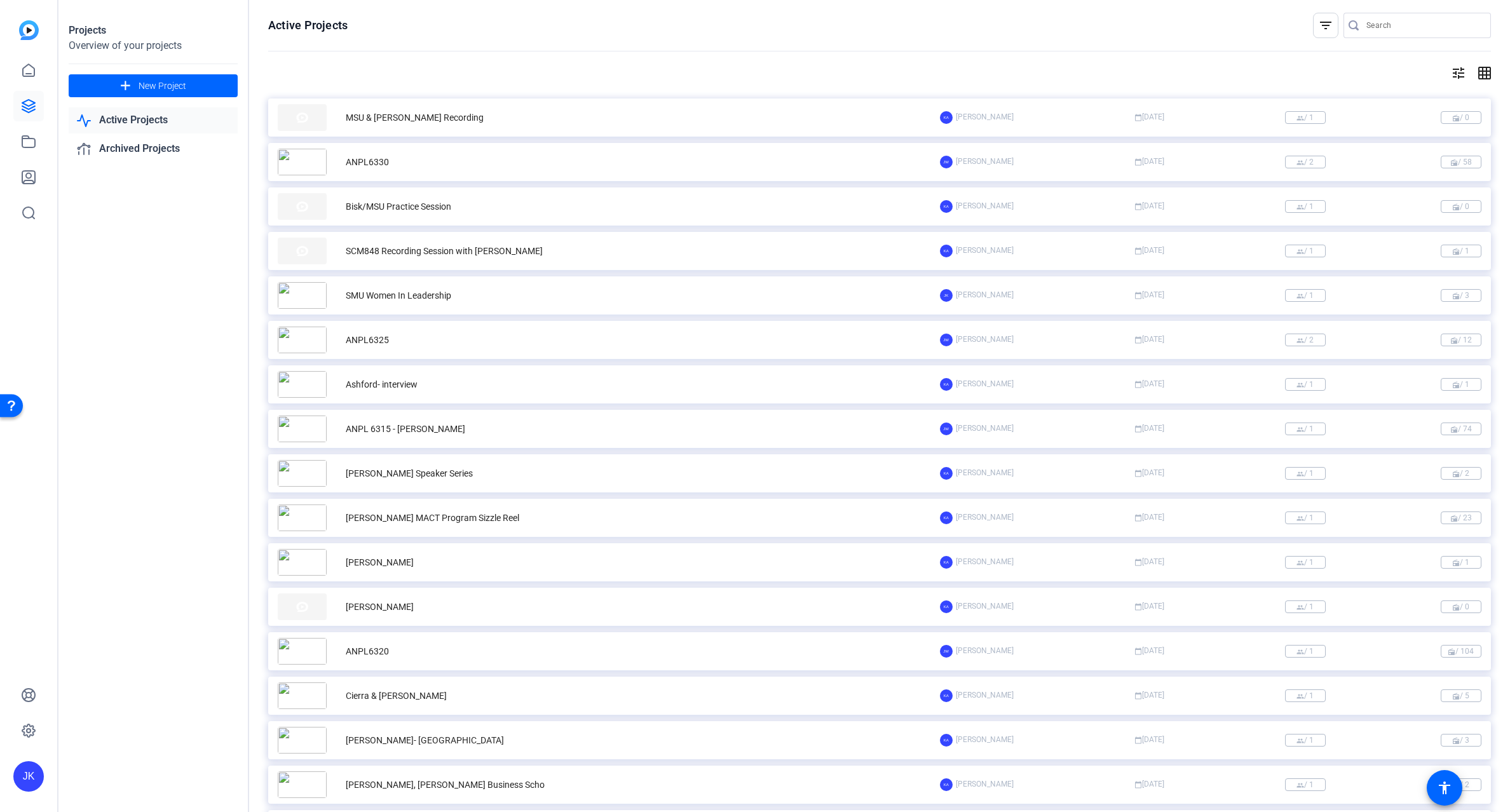
click at [1476, 72] on mat-icon "grid_on" at bounding box center [1484, 73] width 16 height 16
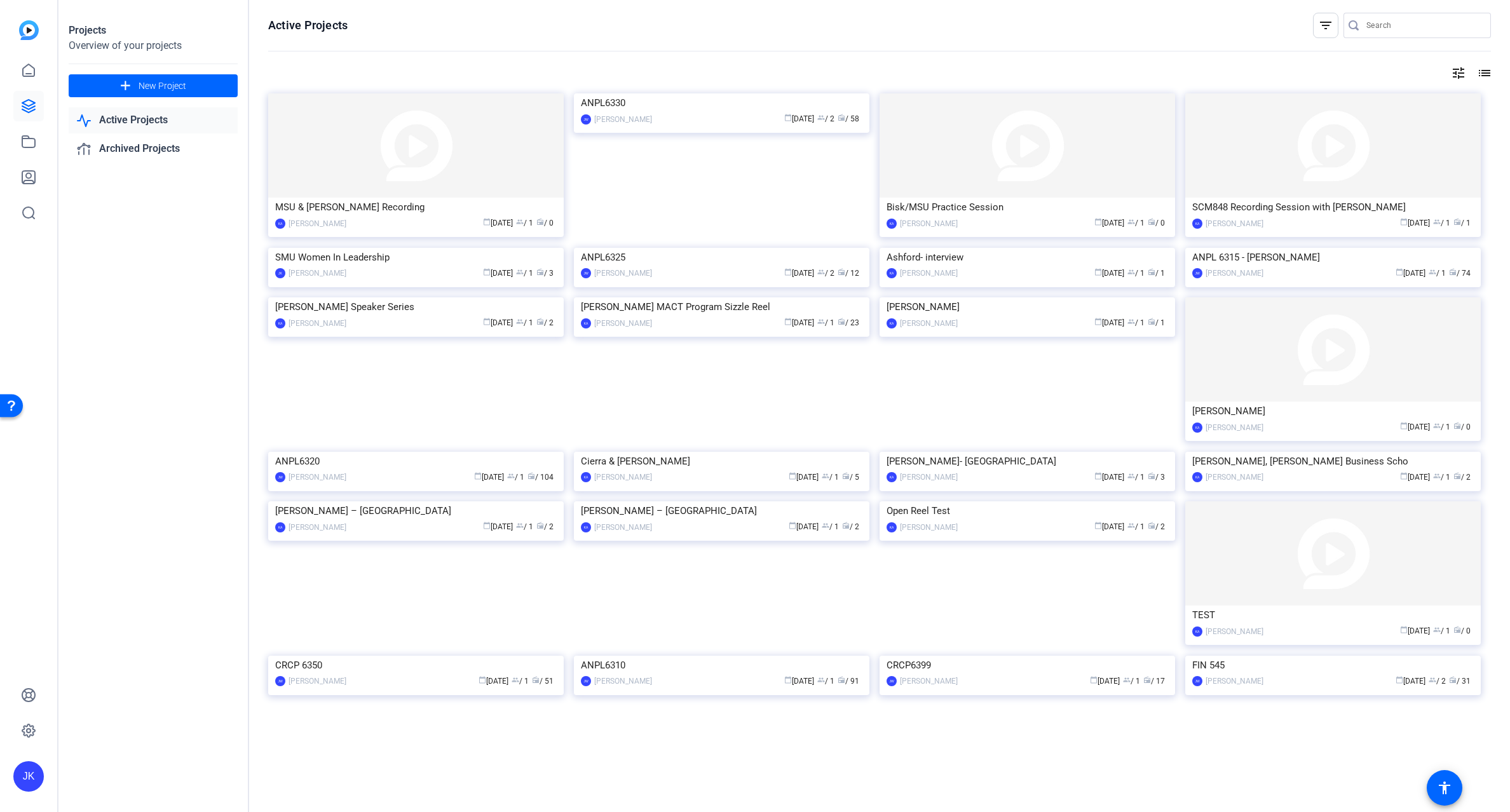
click at [1452, 64] on openreel-divider-bar at bounding box center [879, 52] width 1223 height 27
click at [1452, 72] on mat-icon "tune" at bounding box center [1459, 73] width 16 height 16
click at [1264, 72] on div at bounding box center [755, 406] width 1510 height 812
click at [132, 145] on link "Archived Projects" at bounding box center [152, 148] width 169 height 26
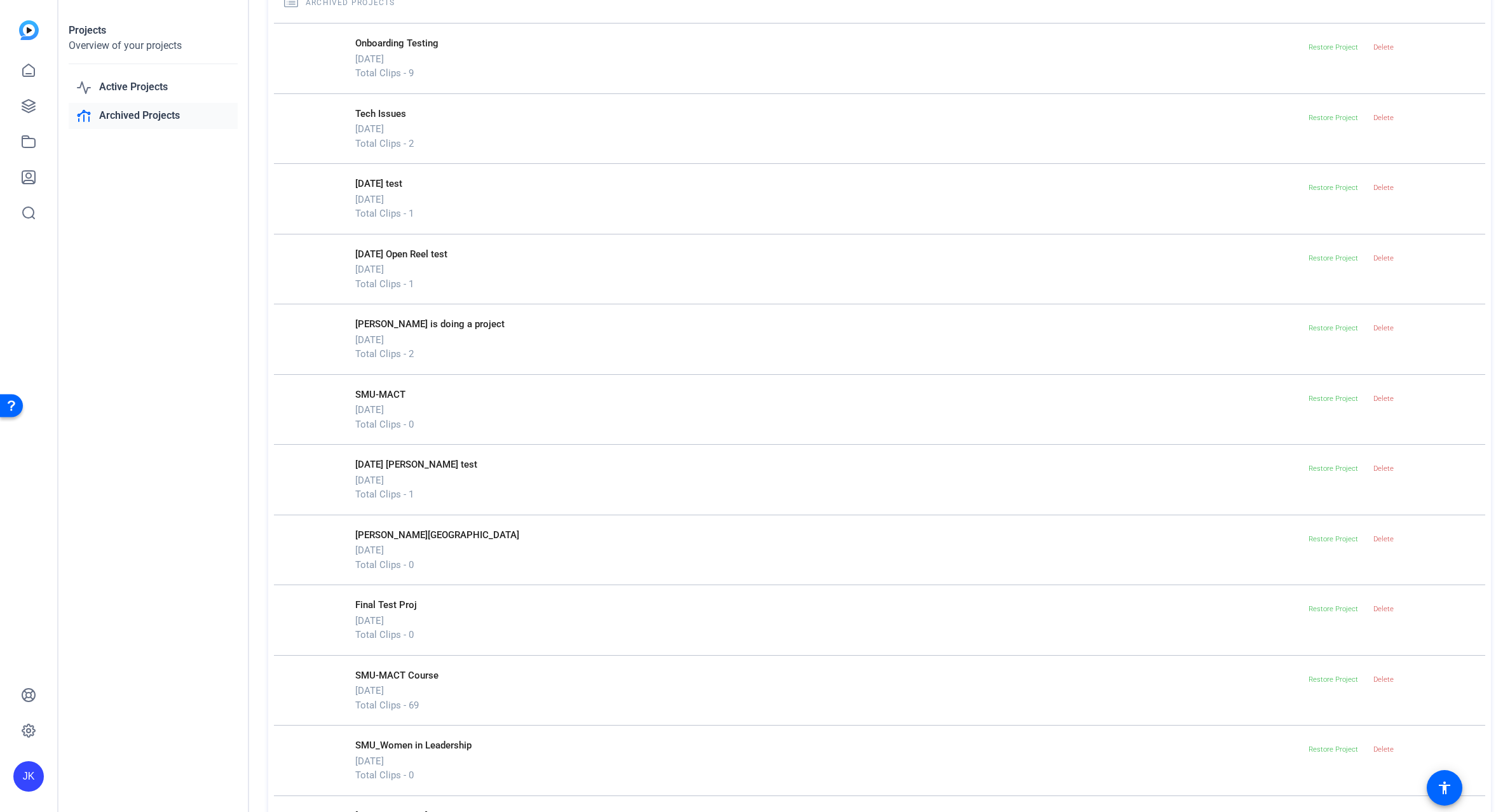
scroll to position [44, 0]
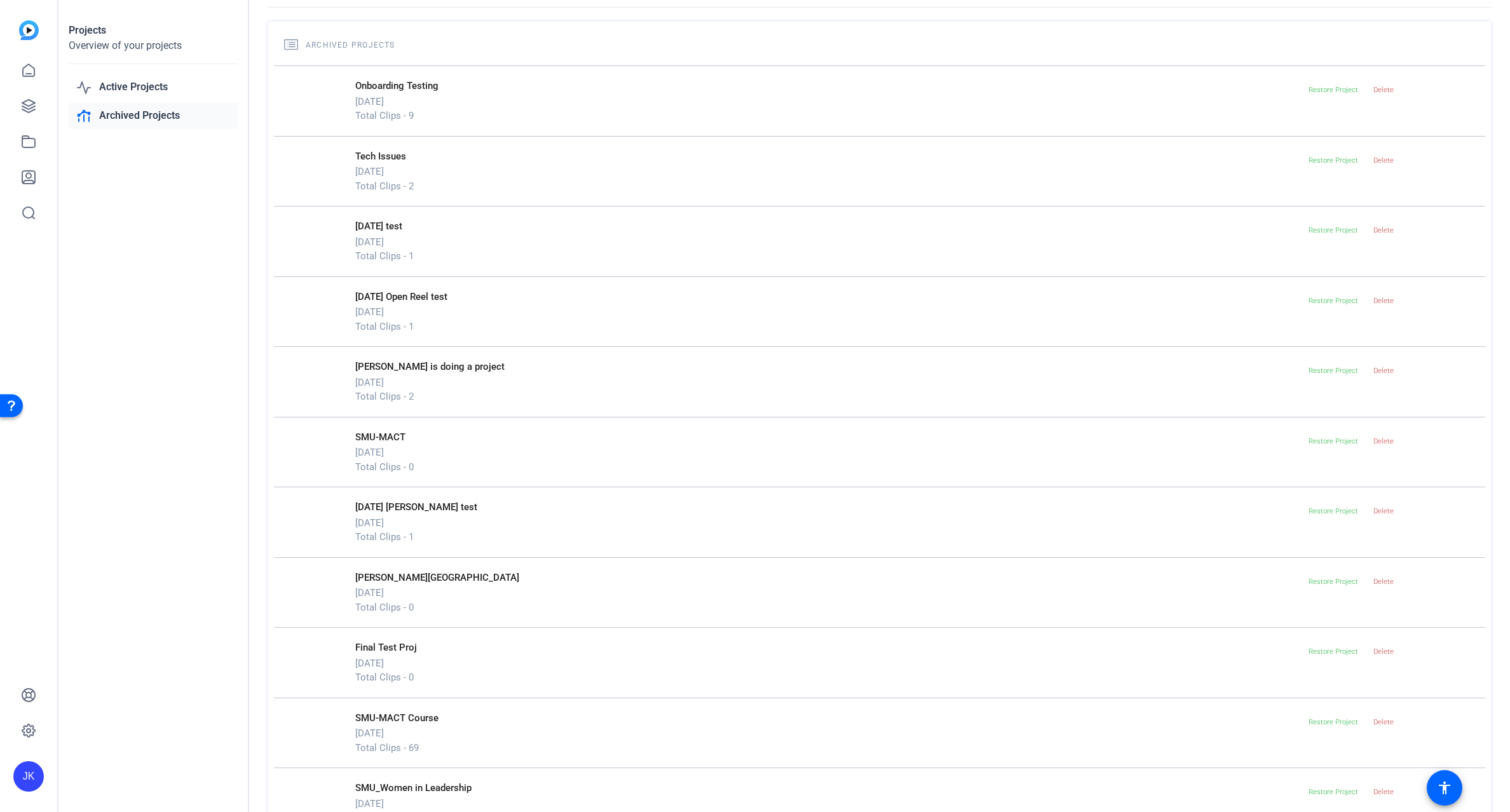
click at [386, 381] on p "Mon, Jan 16" at bounding box center [830, 383] width 949 height 15
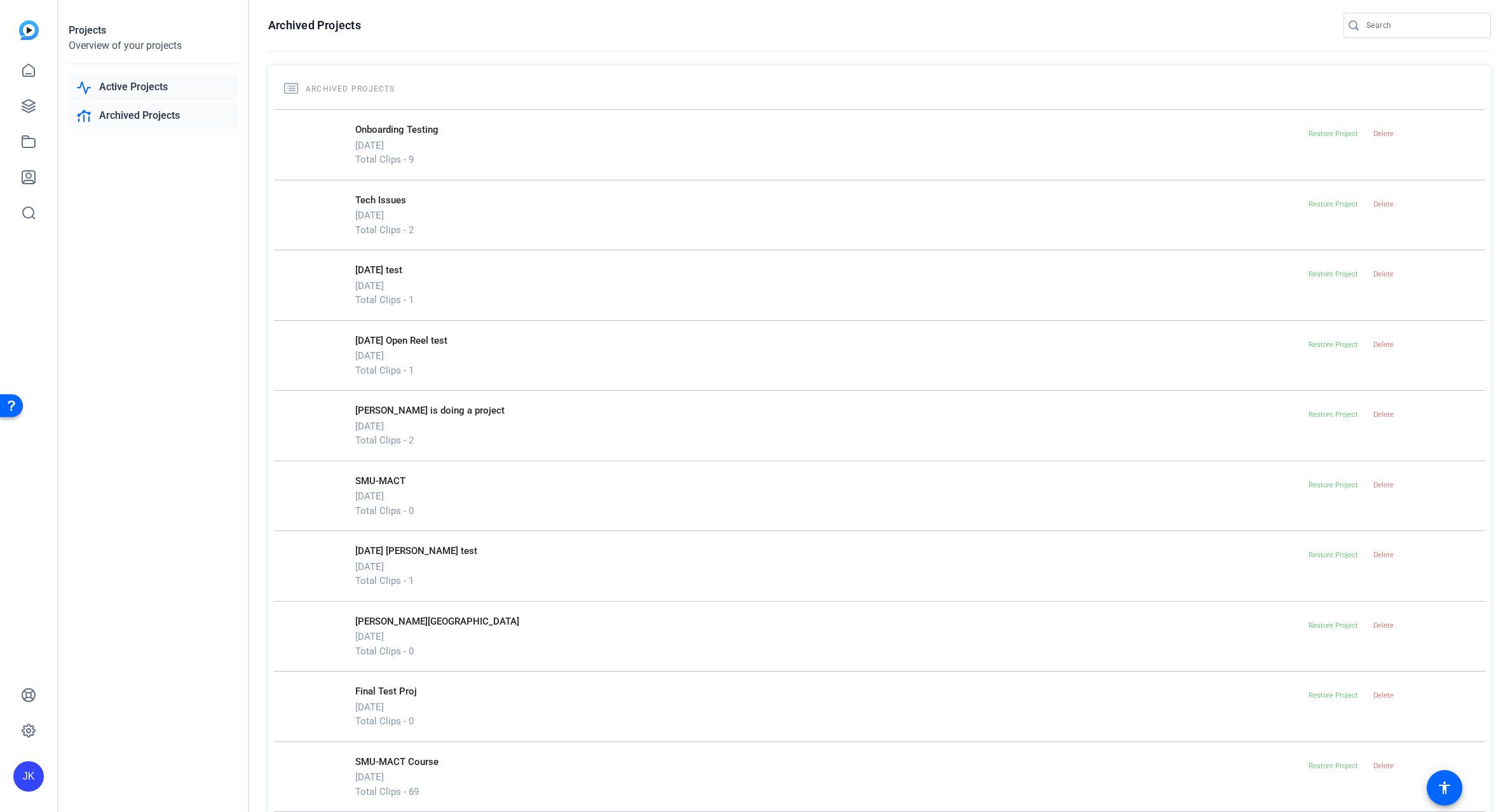
click at [123, 85] on link "Active Projects" at bounding box center [152, 87] width 169 height 26
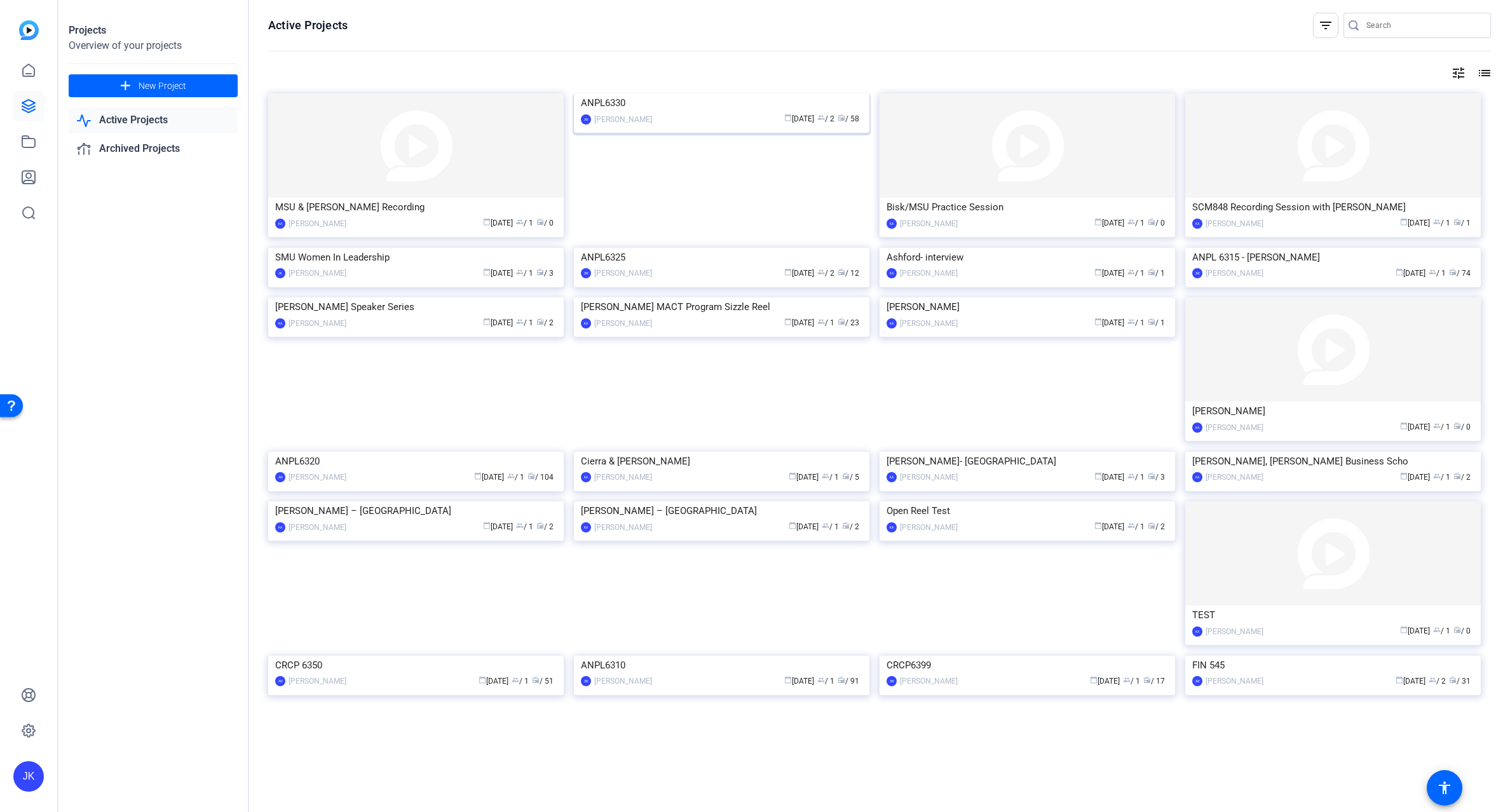
click at [705, 112] on div "ANPL6330" at bounding box center [721, 103] width 281 height 20
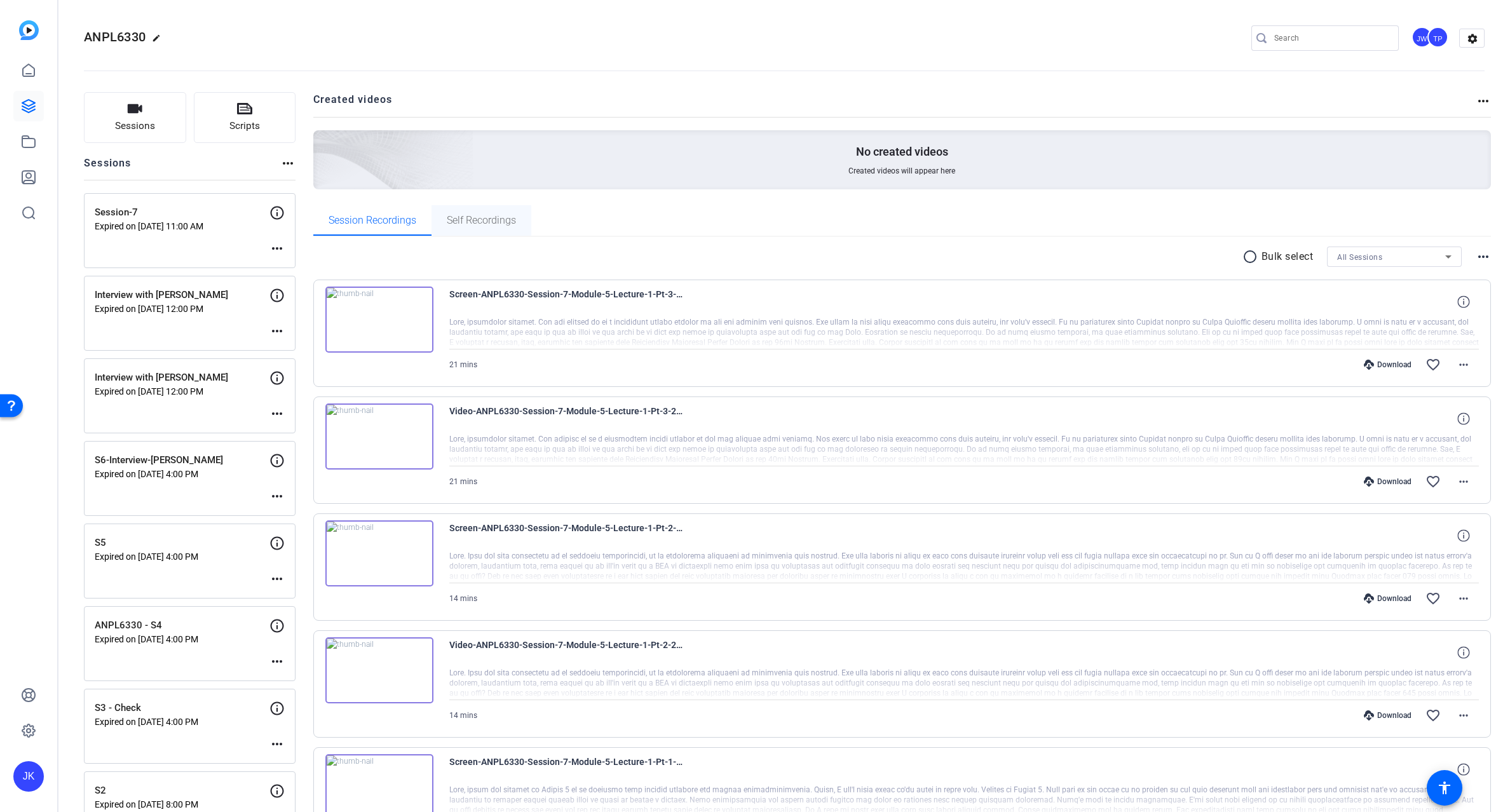
click at [487, 211] on span "Self Recordings" at bounding box center [481, 220] width 69 height 30
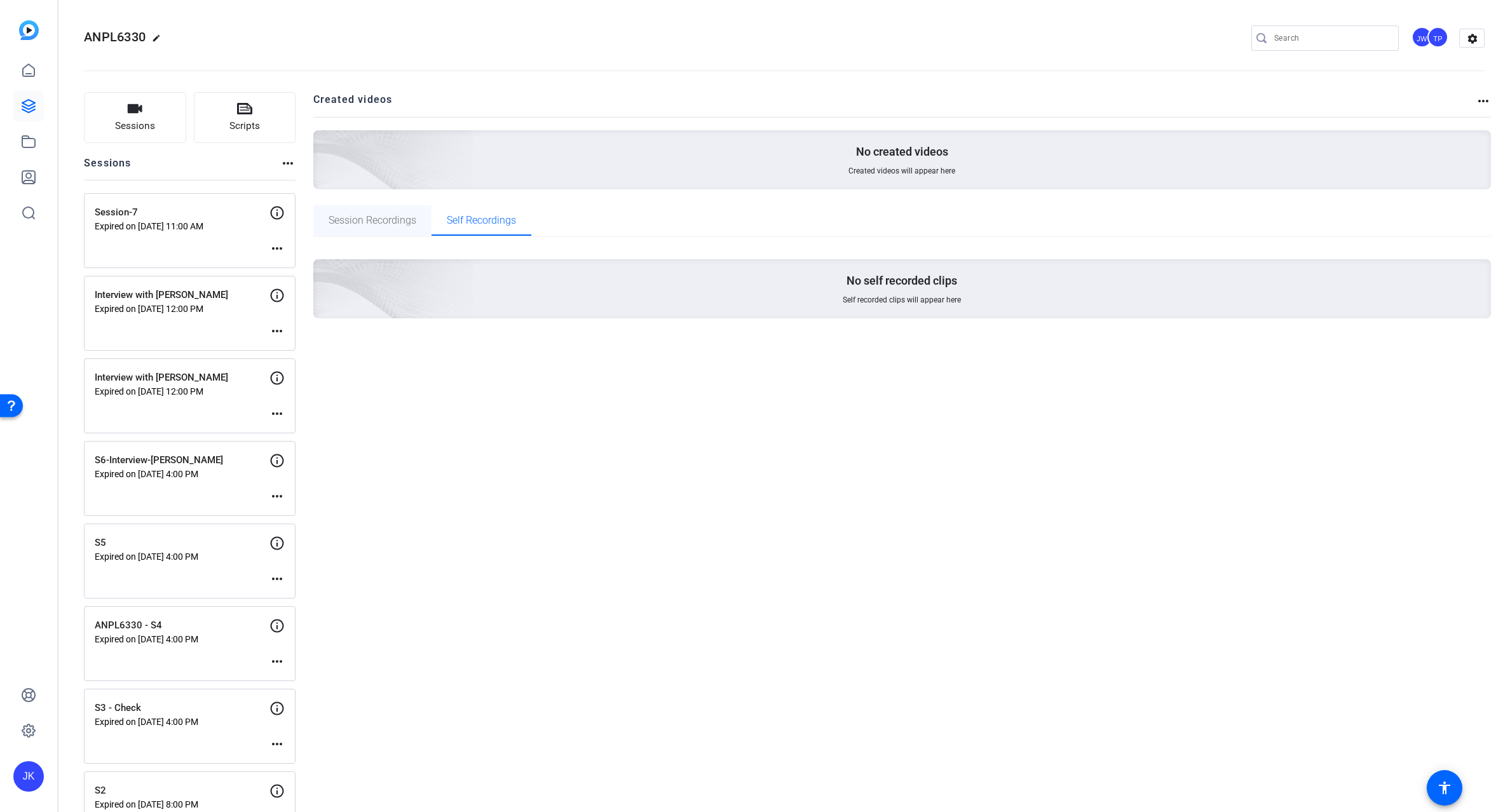
click at [349, 225] on span "Session Recordings" at bounding box center [373, 221] width 88 height 10
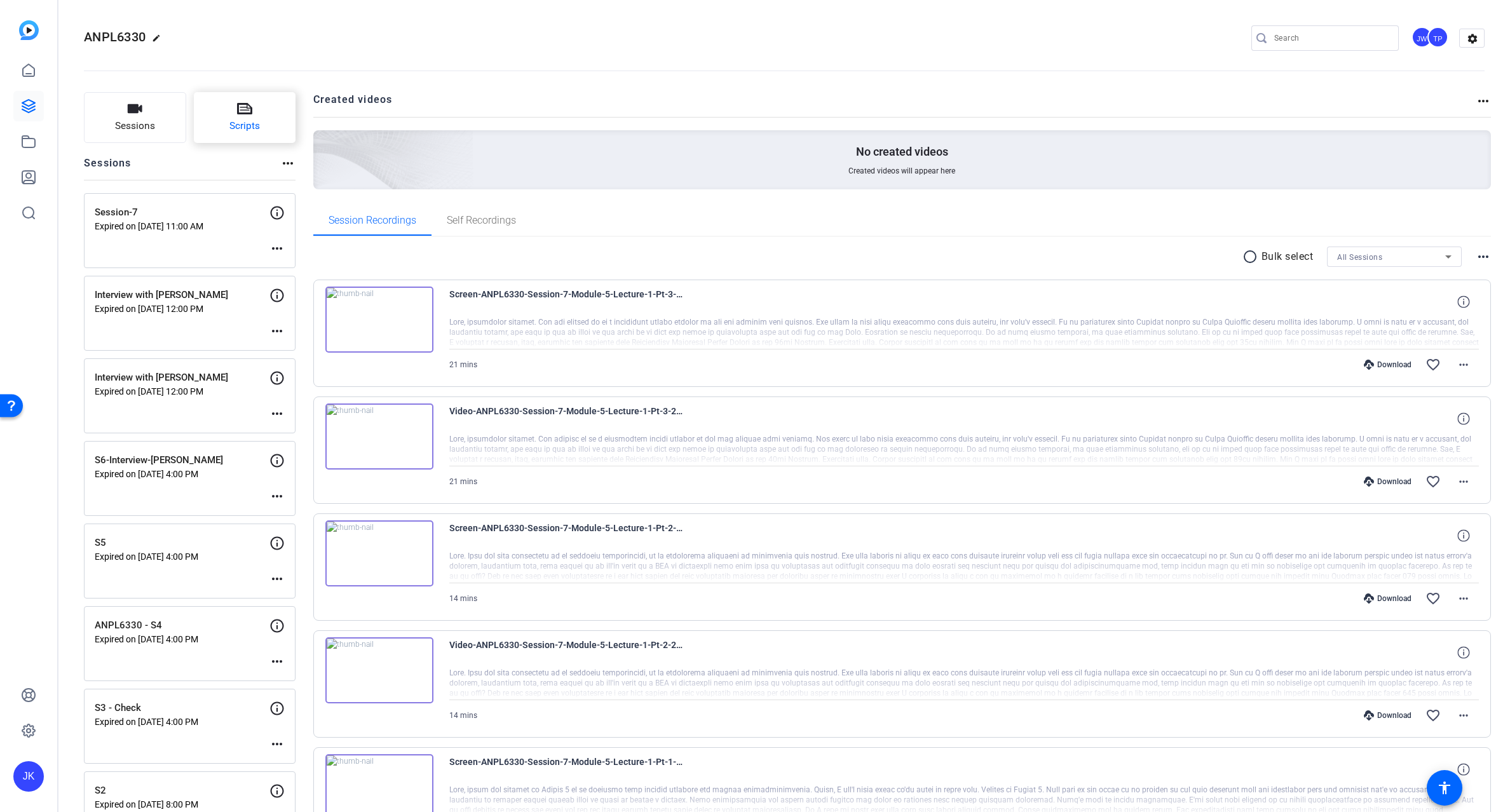
click at [236, 121] on span "Scripts" at bounding box center [244, 126] width 30 height 15
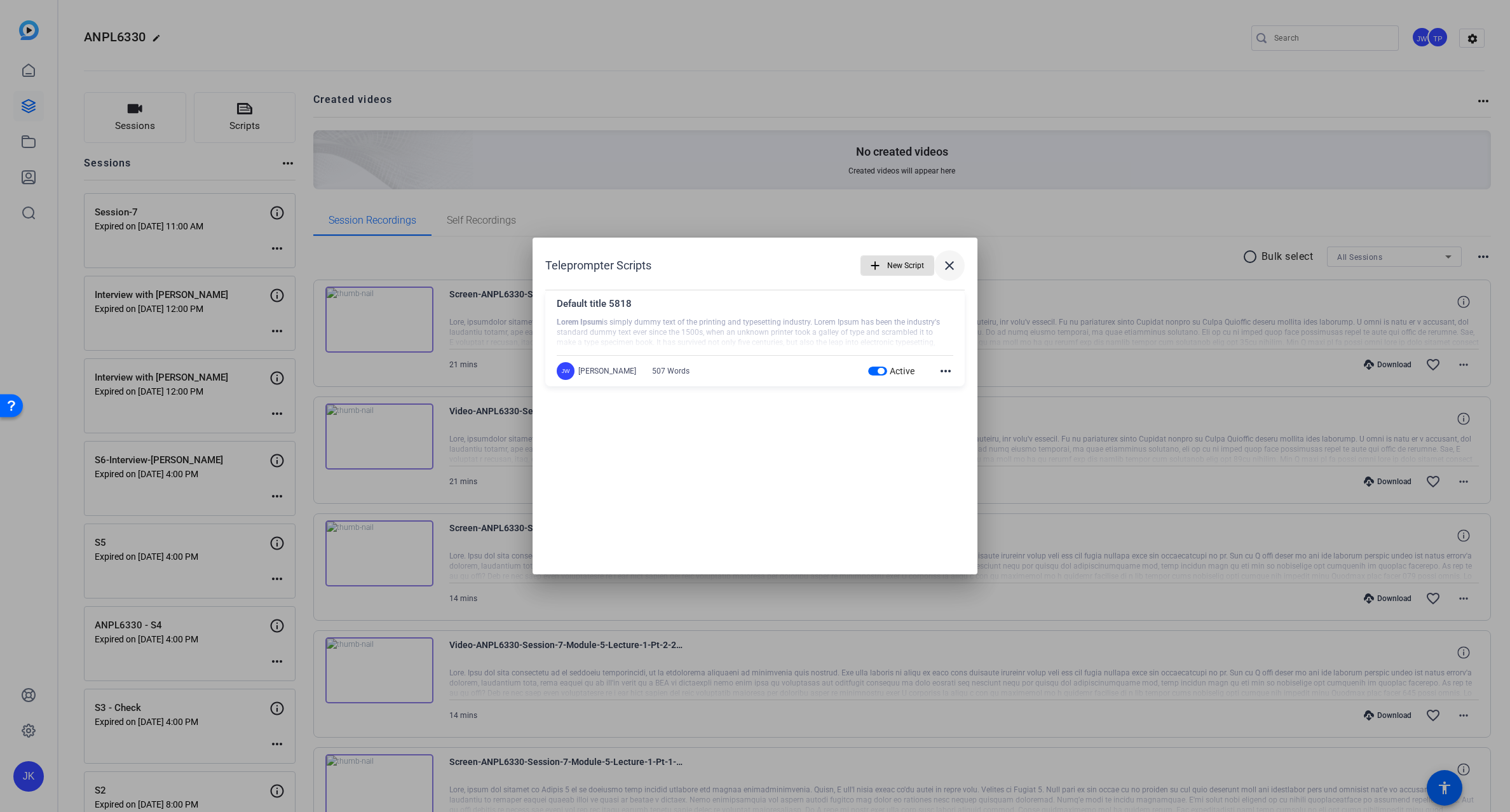
click at [955, 262] on mat-icon "close" at bounding box center [950, 265] width 16 height 16
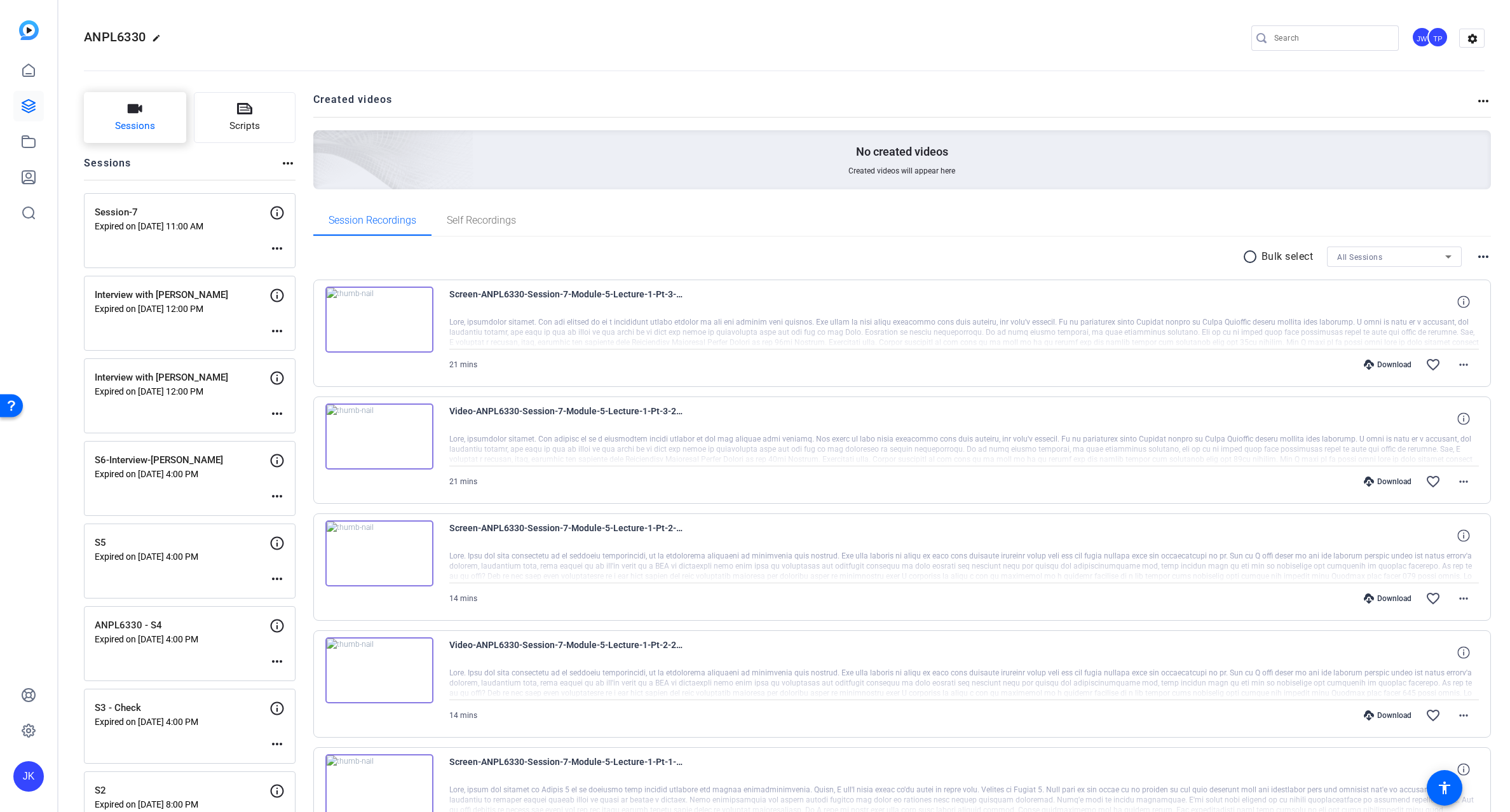
click at [158, 116] on button "Sessions" at bounding box center [135, 117] width 102 height 51
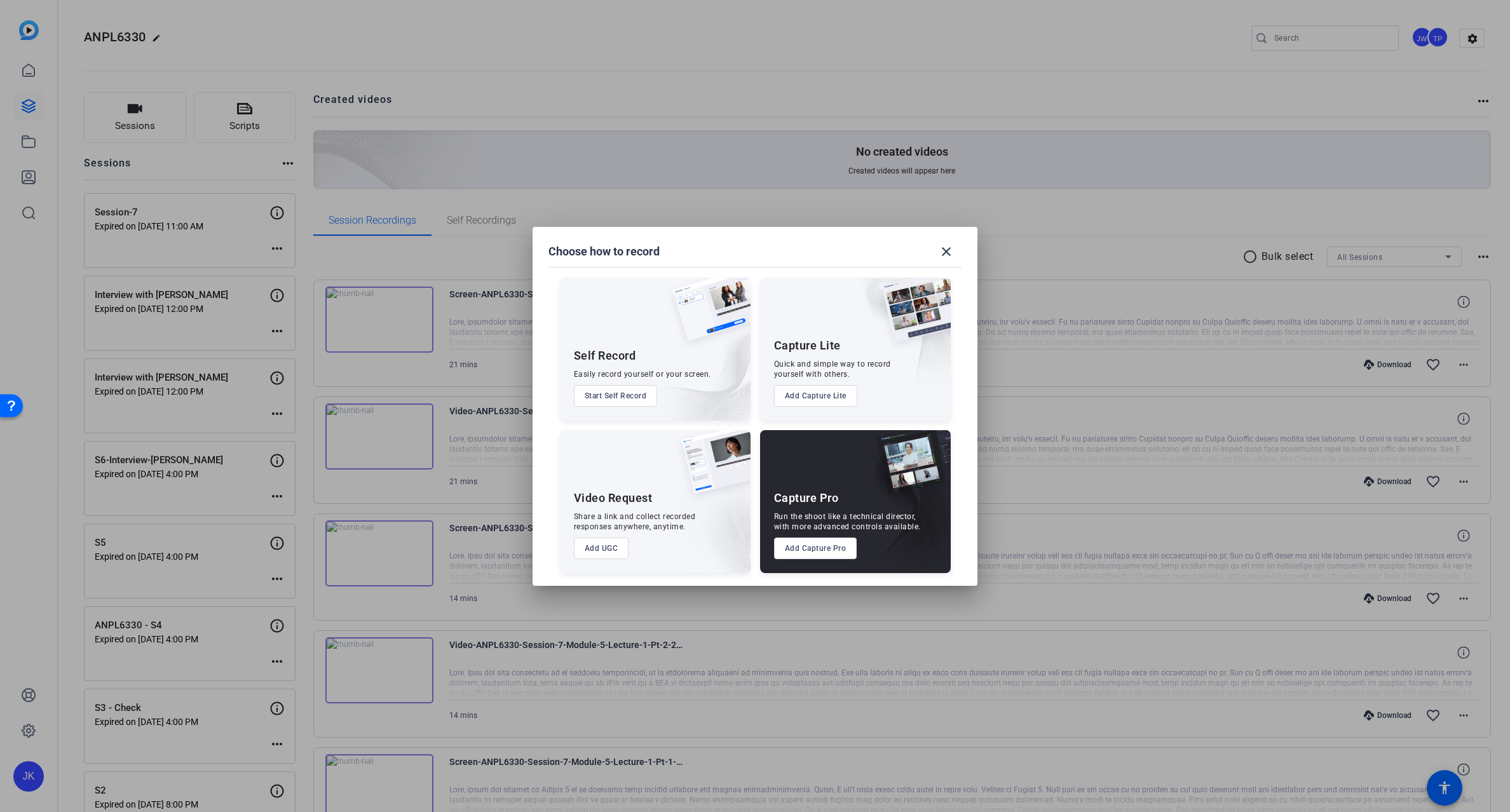
click at [598, 394] on button "Start Self Record" at bounding box center [616, 396] width 84 height 21
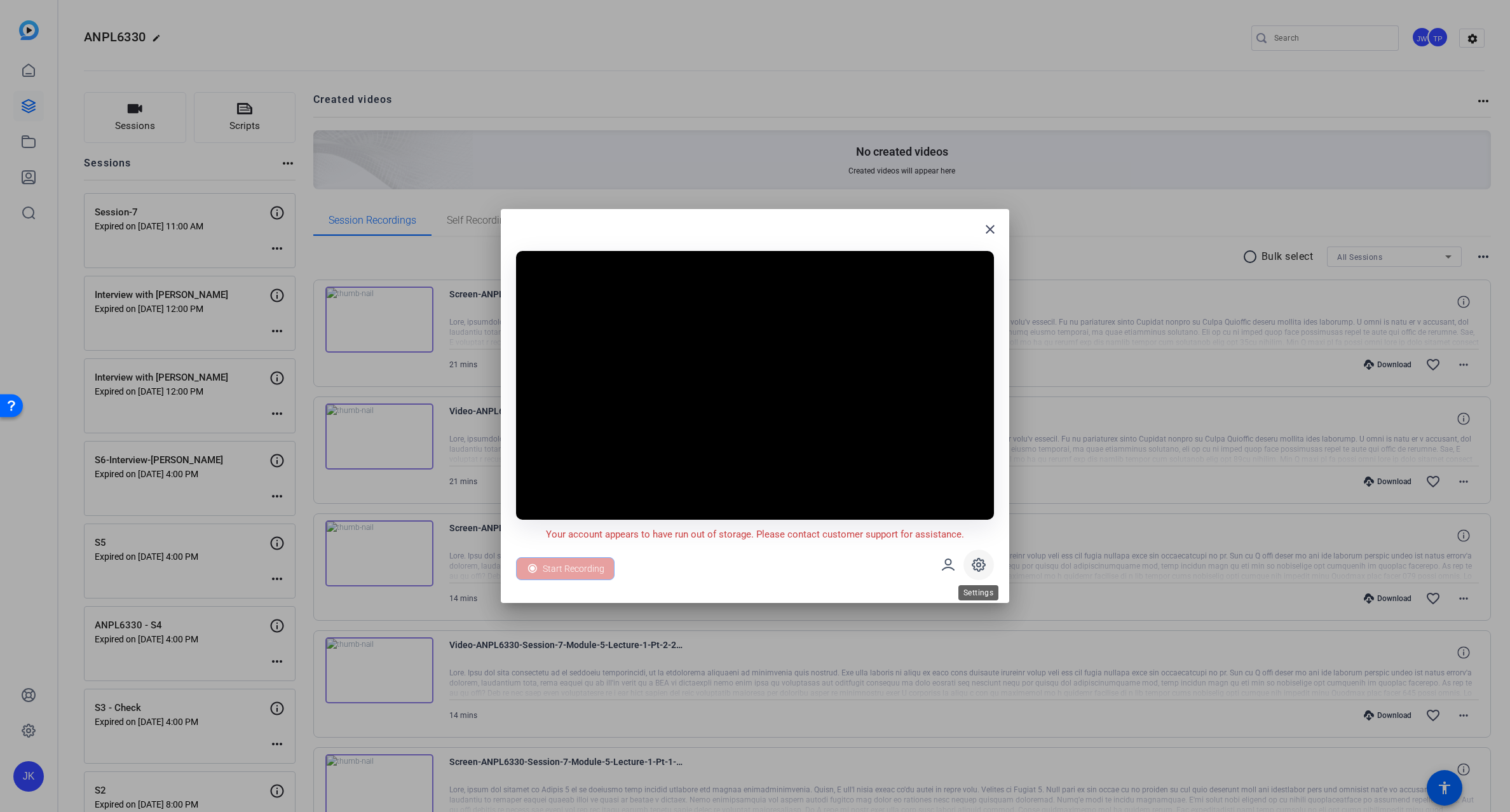
click at [983, 569] on icon at bounding box center [979, 565] width 16 height 16
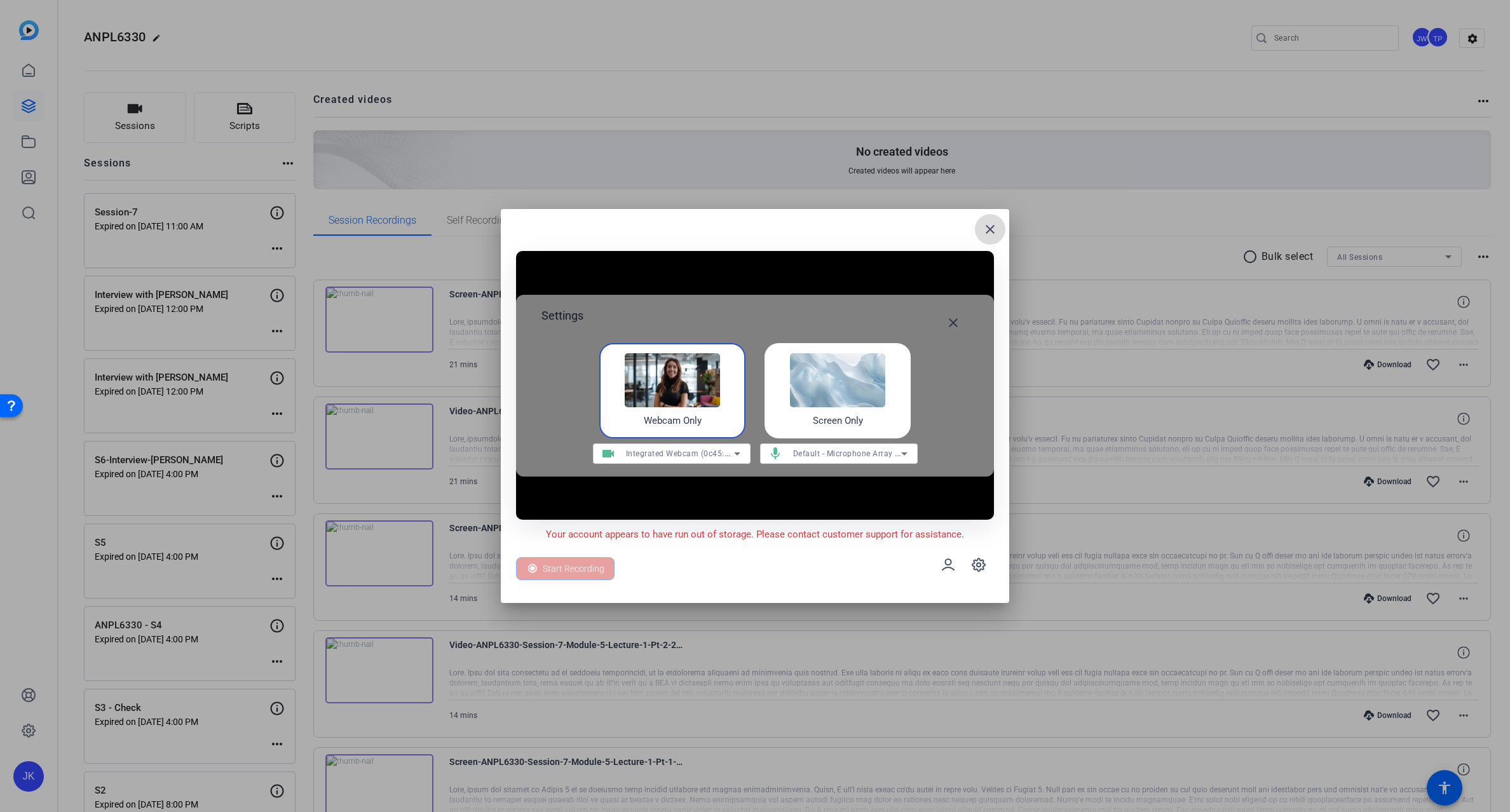
click at [989, 226] on mat-icon "close" at bounding box center [991, 229] width 16 height 16
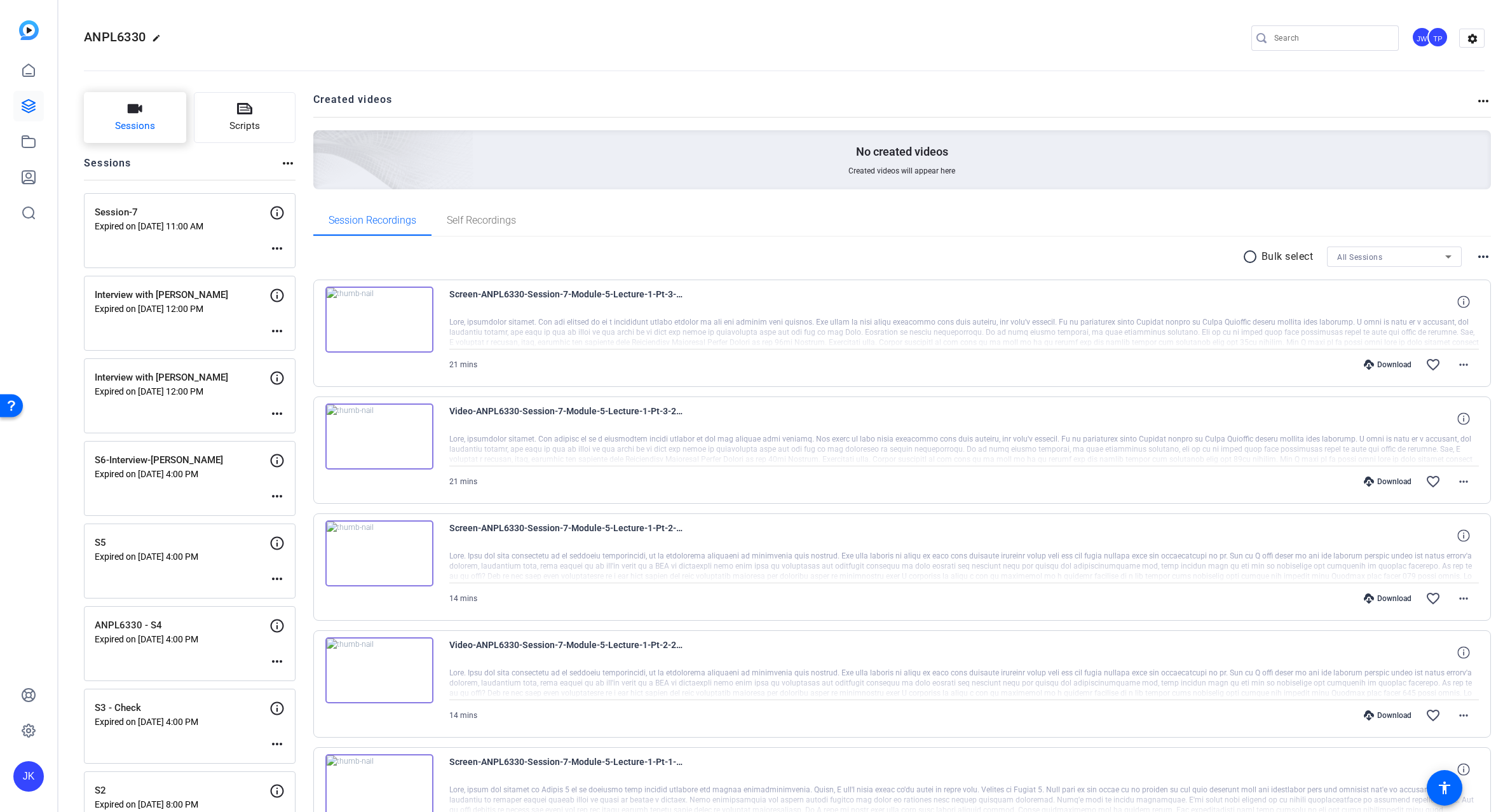
click at [130, 125] on span "Sessions" at bounding box center [135, 126] width 40 height 15
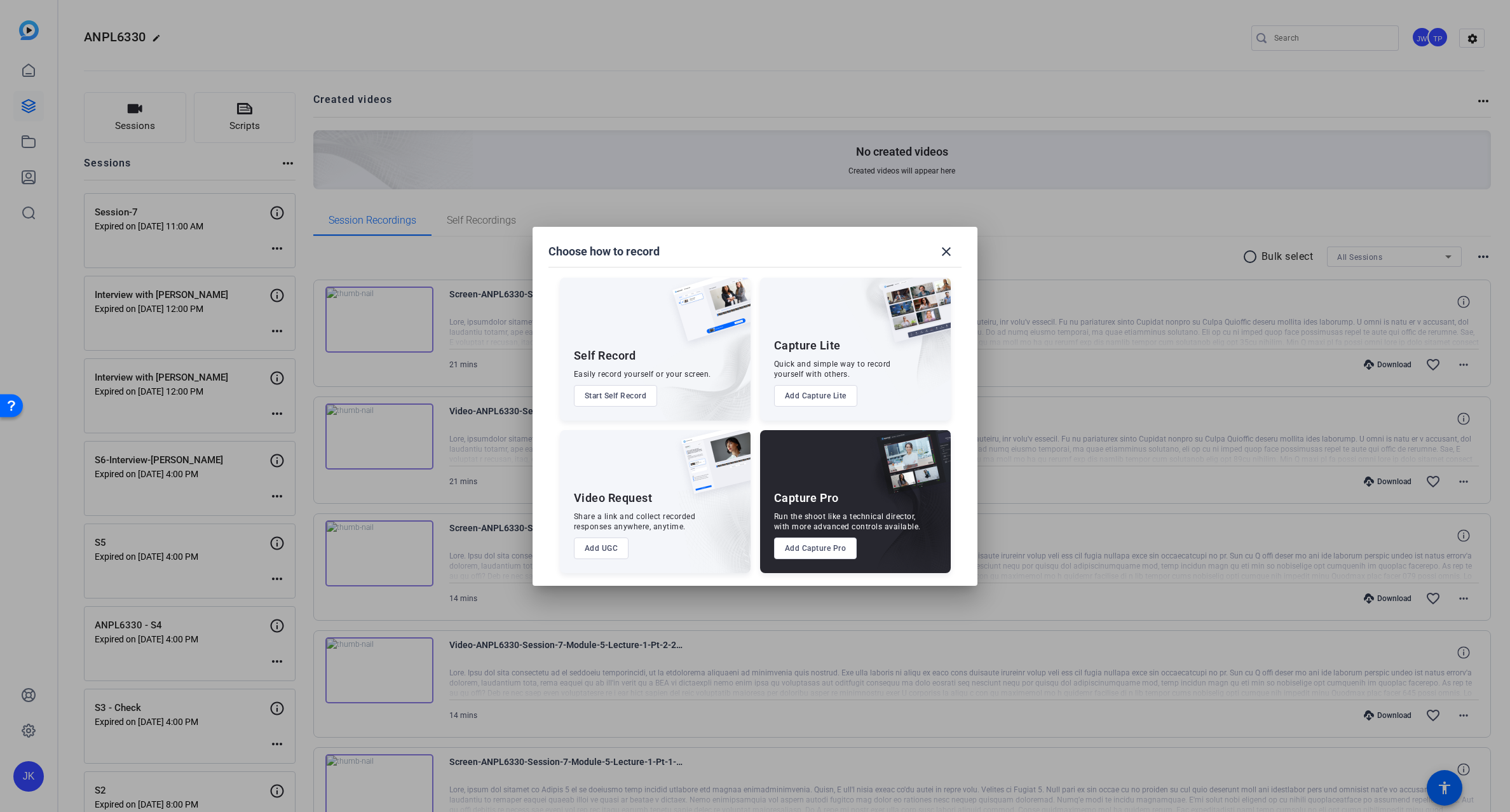
click at [611, 548] on button "Add UGC" at bounding box center [601, 548] width 56 height 21
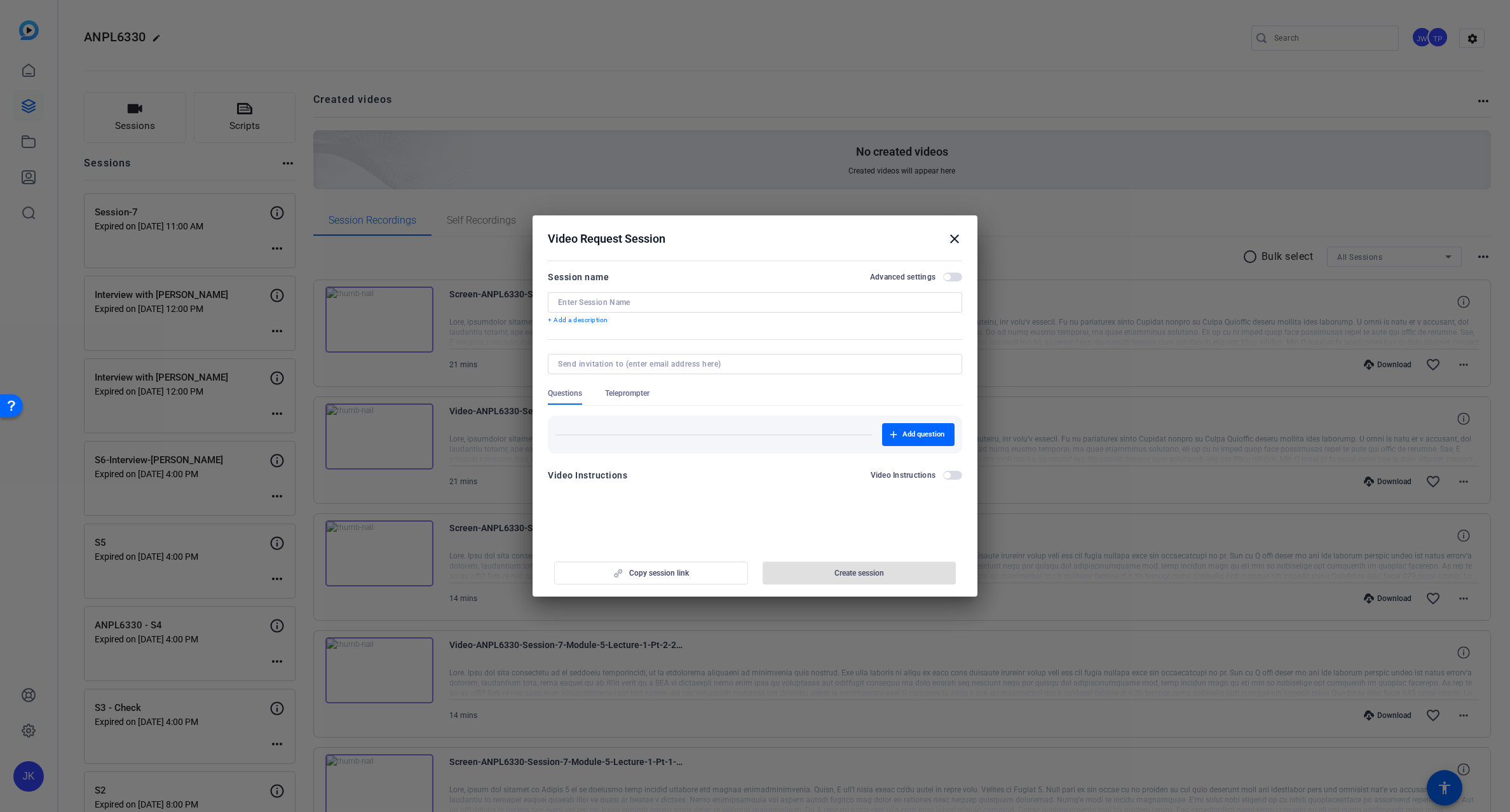
click at [956, 238] on mat-icon "close" at bounding box center [955, 239] width 16 height 16
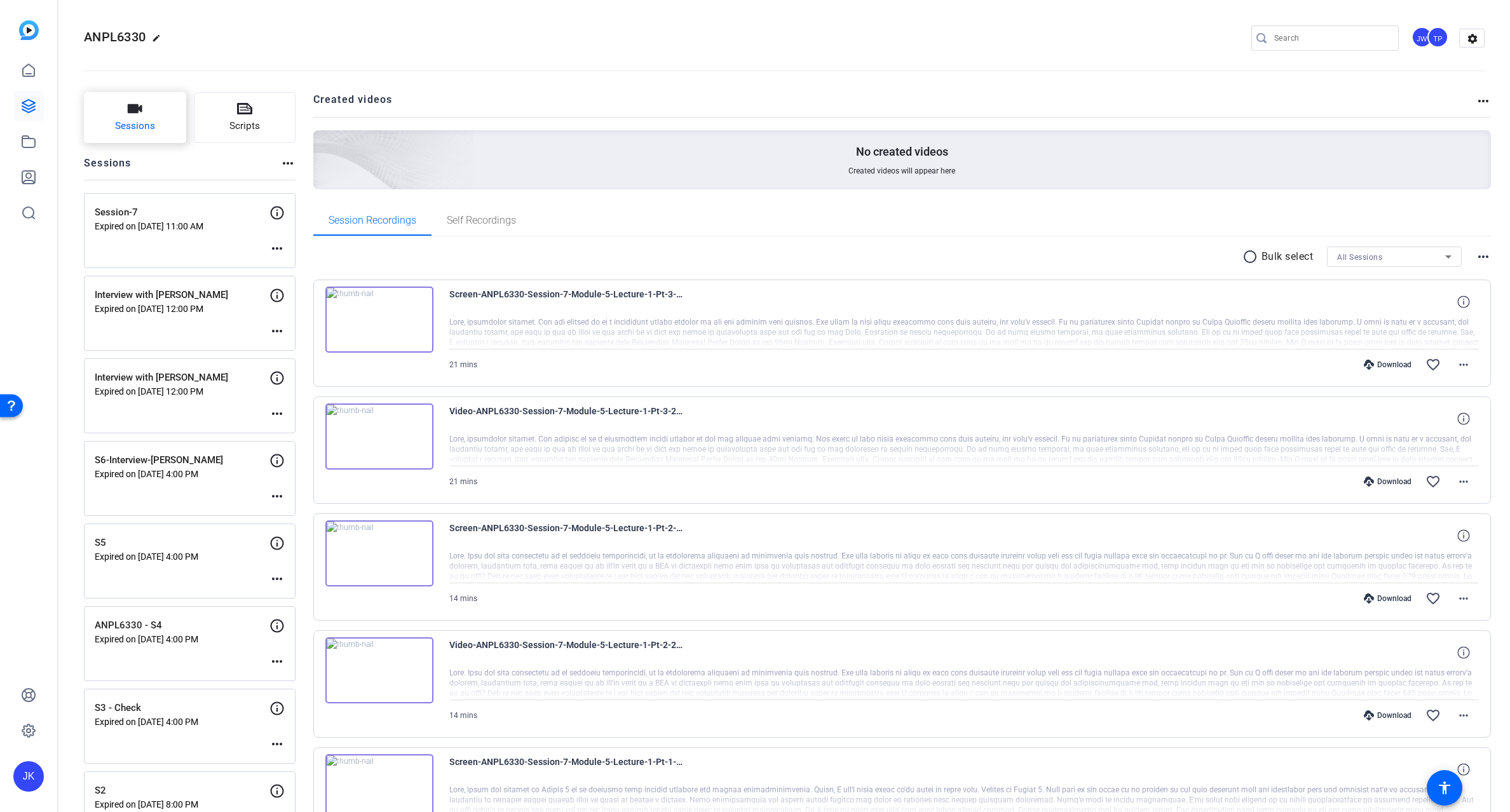
click at [147, 112] on button "Sessions" at bounding box center [135, 117] width 102 height 51
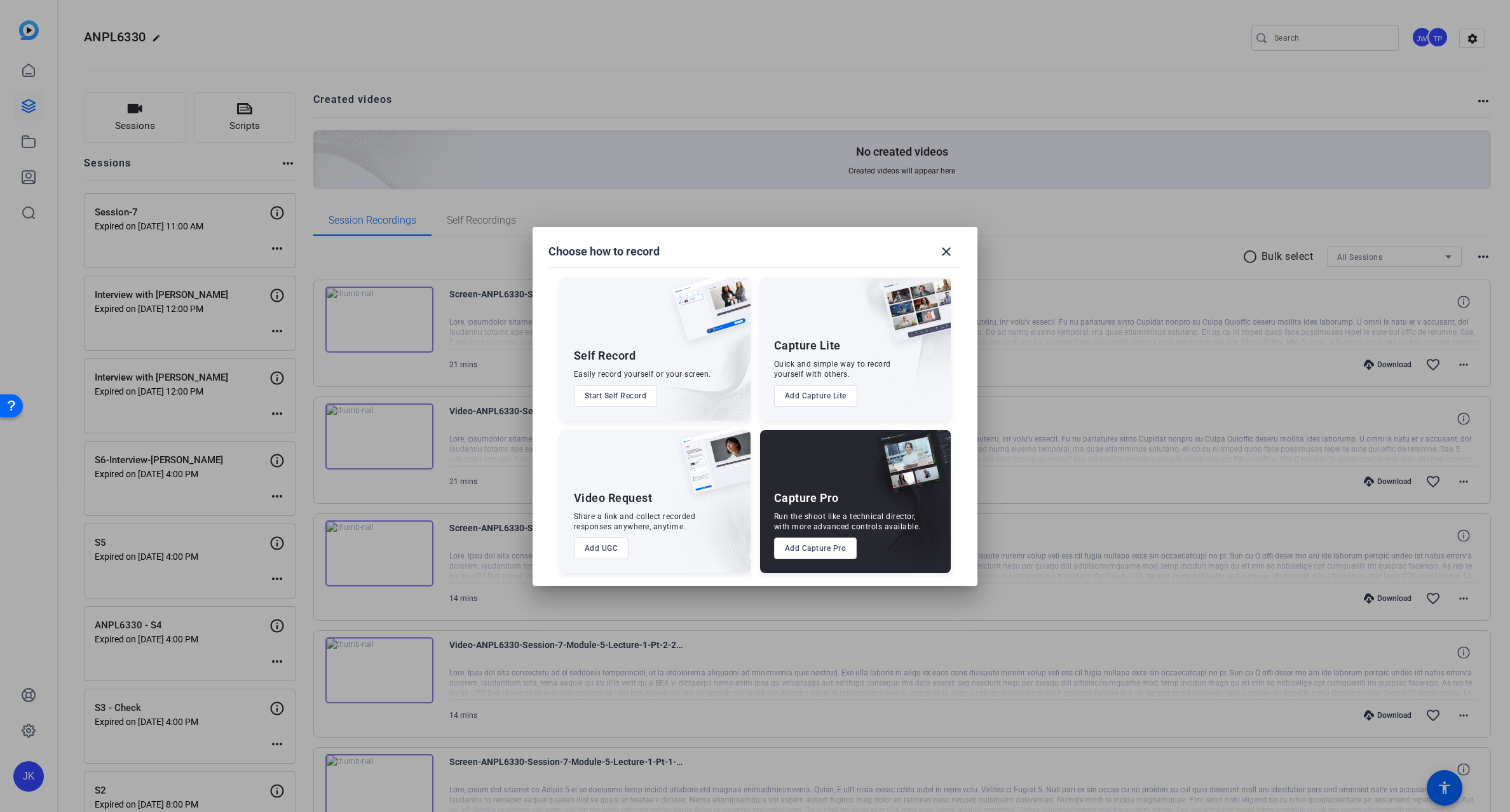
click at [808, 551] on button "Add Capture Pro" at bounding box center [815, 548] width 83 height 21
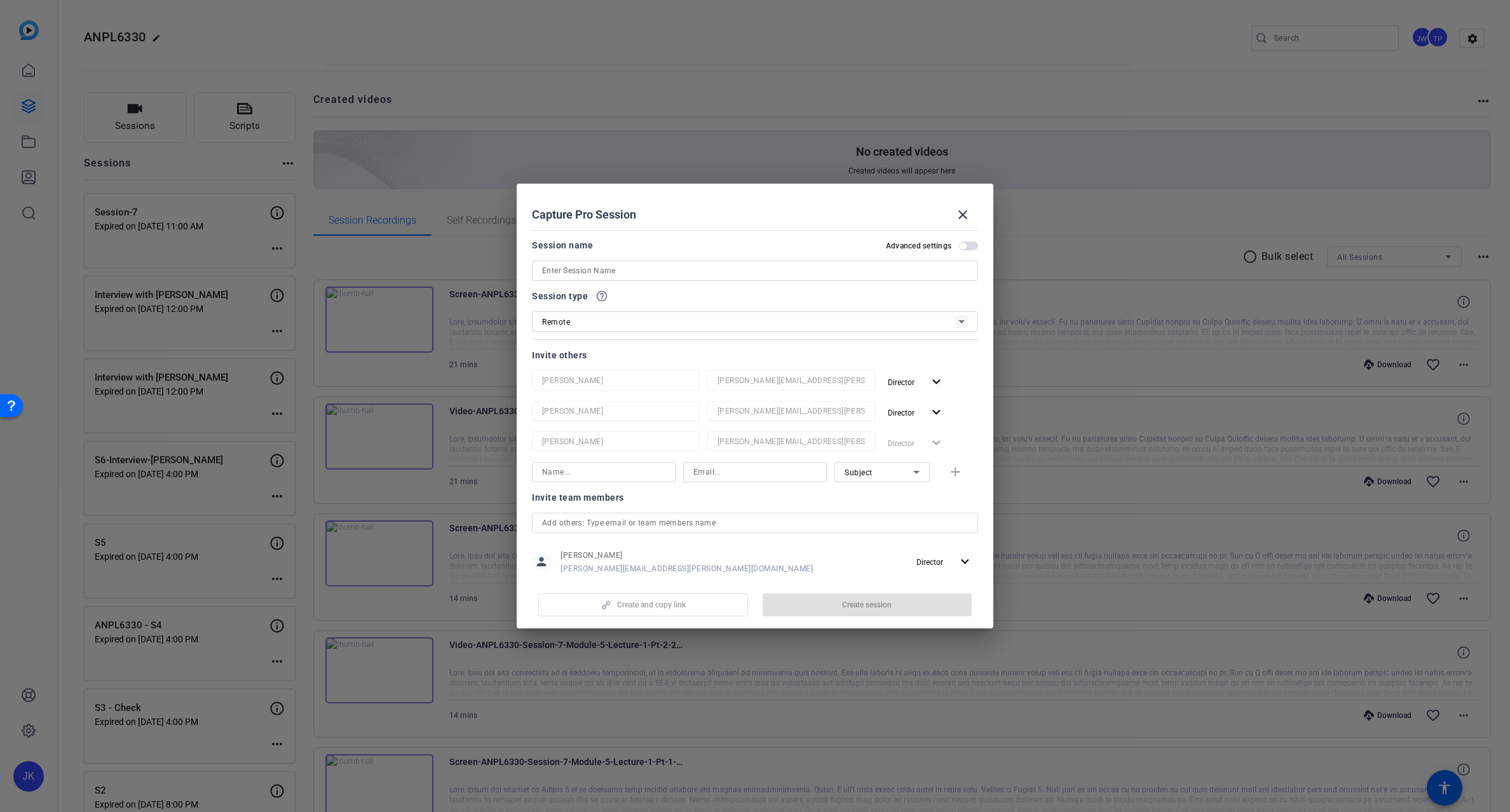
click at [647, 316] on div "Remote" at bounding box center [748, 322] width 413 height 16
click at [661, 218] on div at bounding box center [755, 406] width 1510 height 812
click at [968, 239] on mat-slide-toggle "Advanced settings" at bounding box center [932, 246] width 92 height 16
click at [965, 244] on span "button" at bounding box center [969, 245] width 20 height 9
click at [919, 467] on div "Subject" at bounding box center [882, 471] width 96 height 20
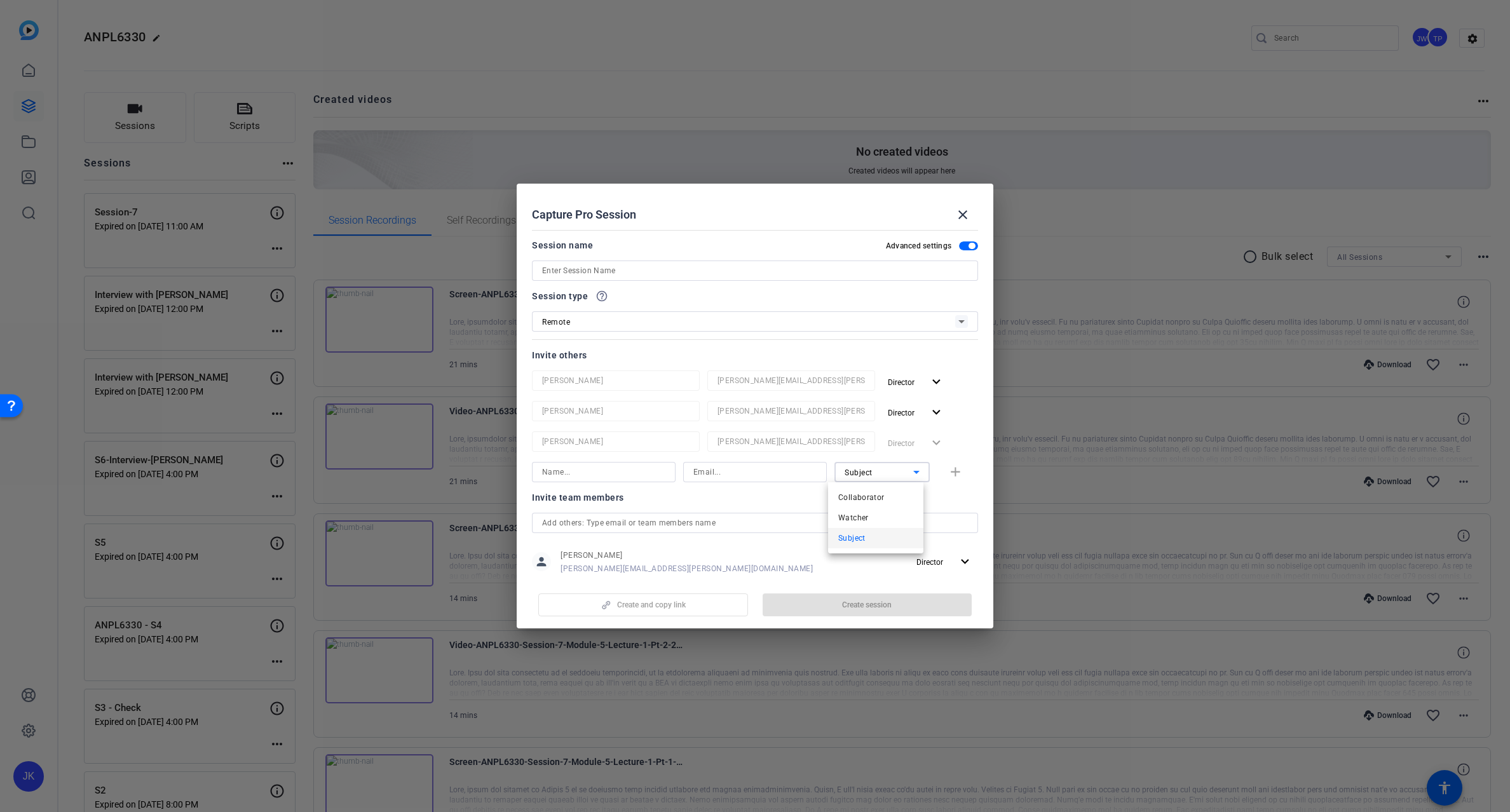
click at [794, 502] on div at bounding box center [755, 406] width 1510 height 812
click at [959, 213] on mat-icon "close" at bounding box center [963, 215] width 16 height 16
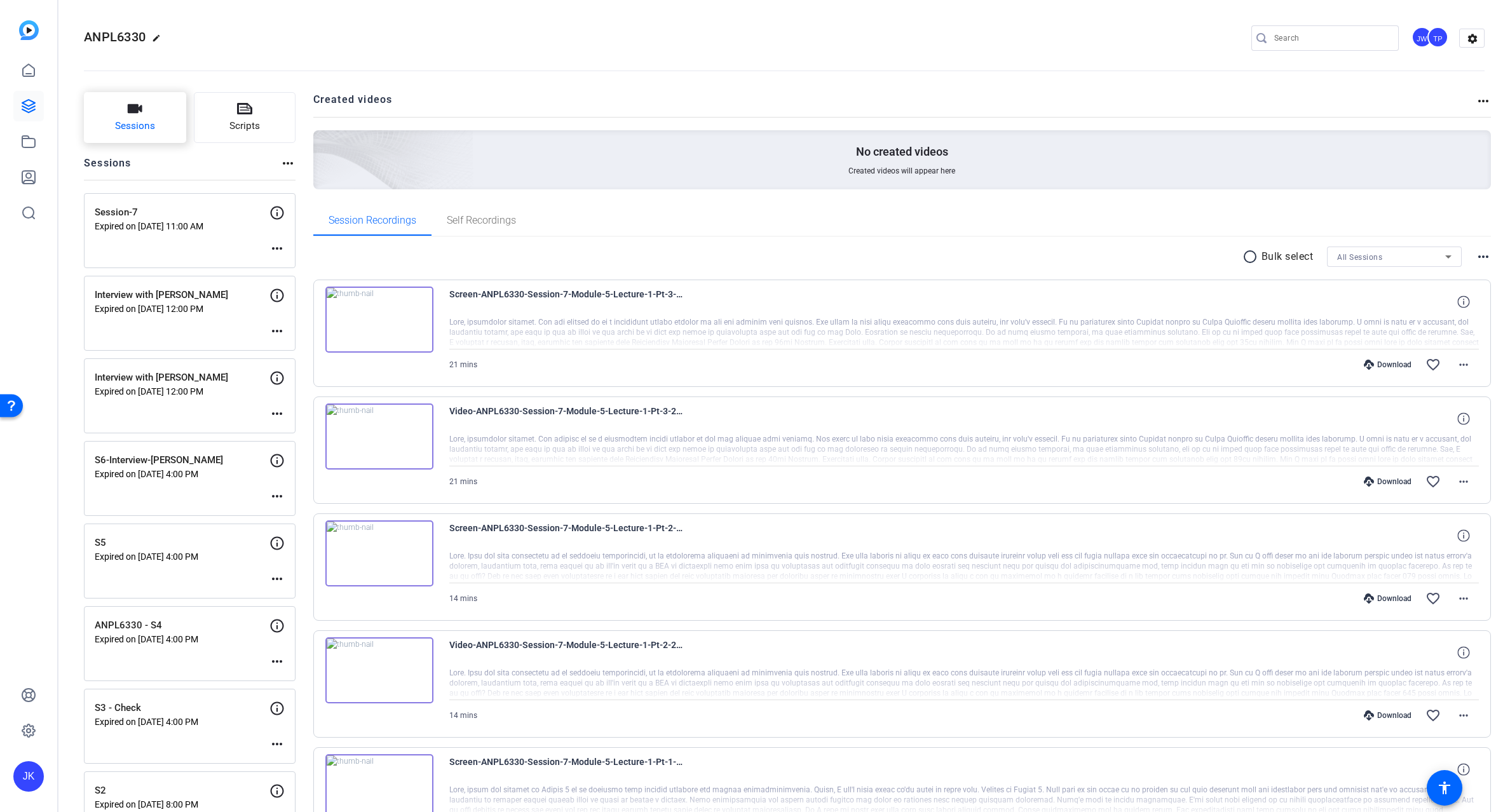
click at [160, 116] on button "Sessions" at bounding box center [135, 117] width 102 height 51
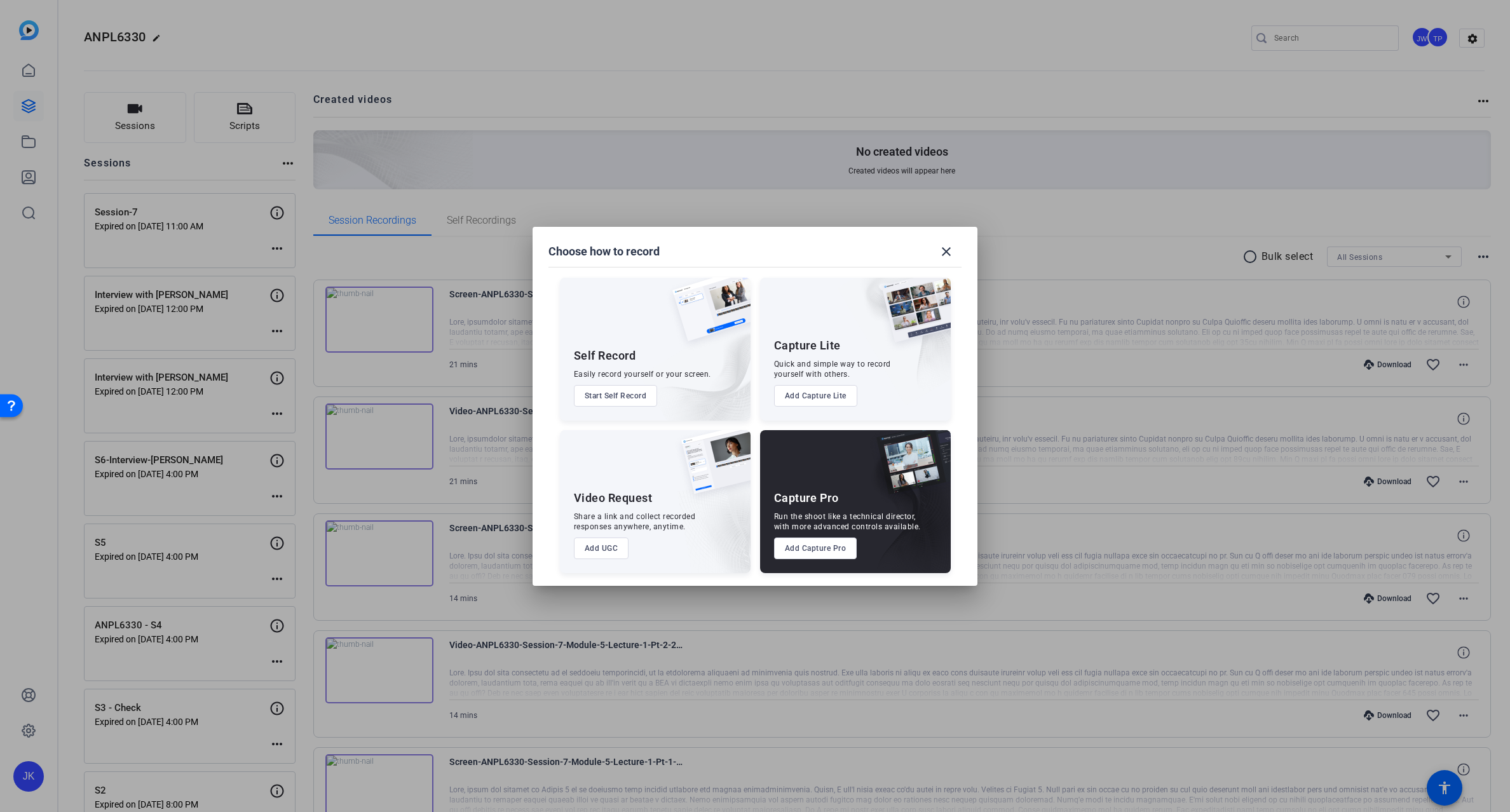
click at [806, 394] on button "Add Capture Lite" at bounding box center [815, 396] width 83 height 21
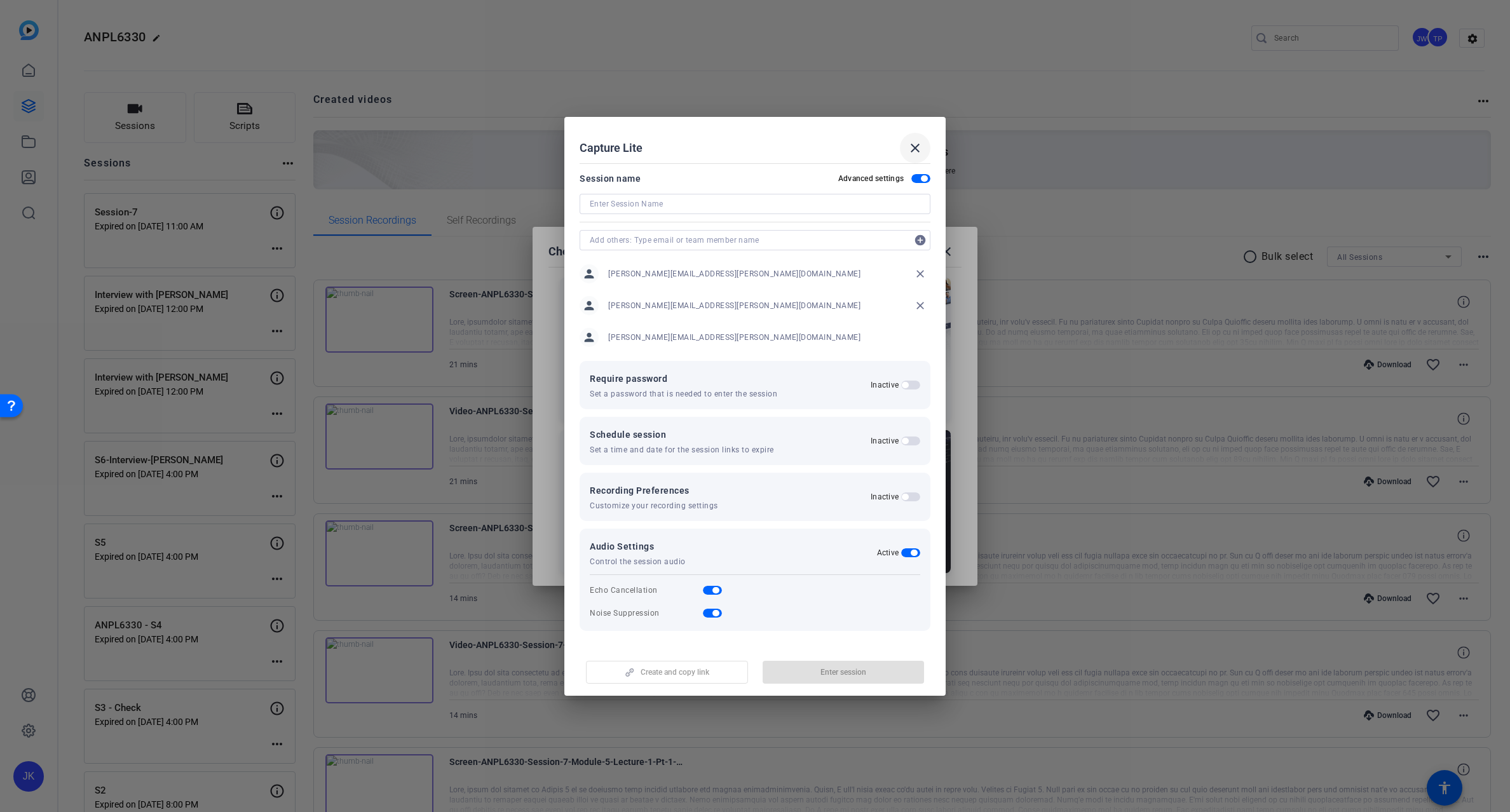
click at [916, 149] on mat-icon "close" at bounding box center [916, 148] width 16 height 16
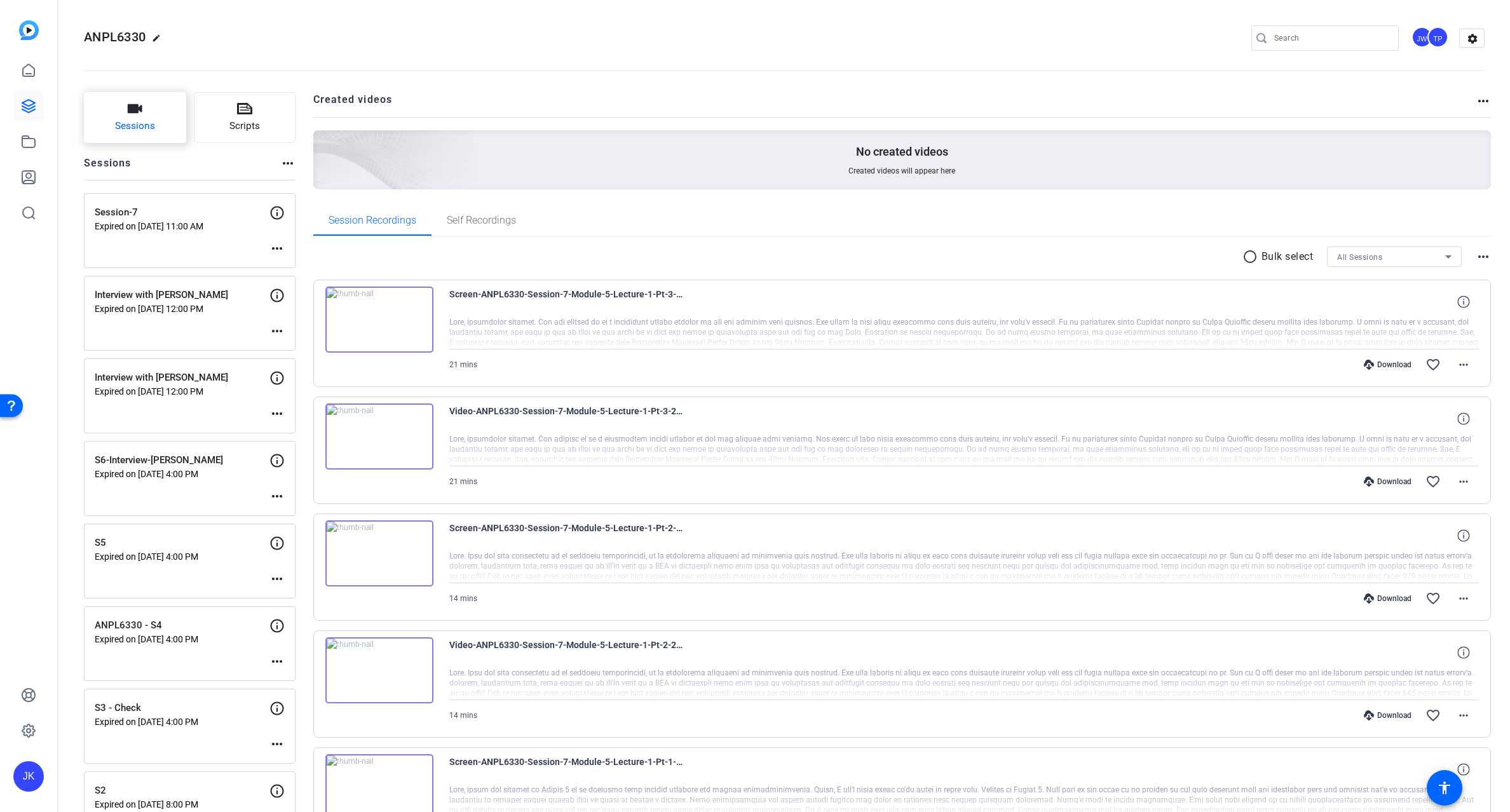
click at [138, 117] on button "Sessions" at bounding box center [135, 117] width 102 height 51
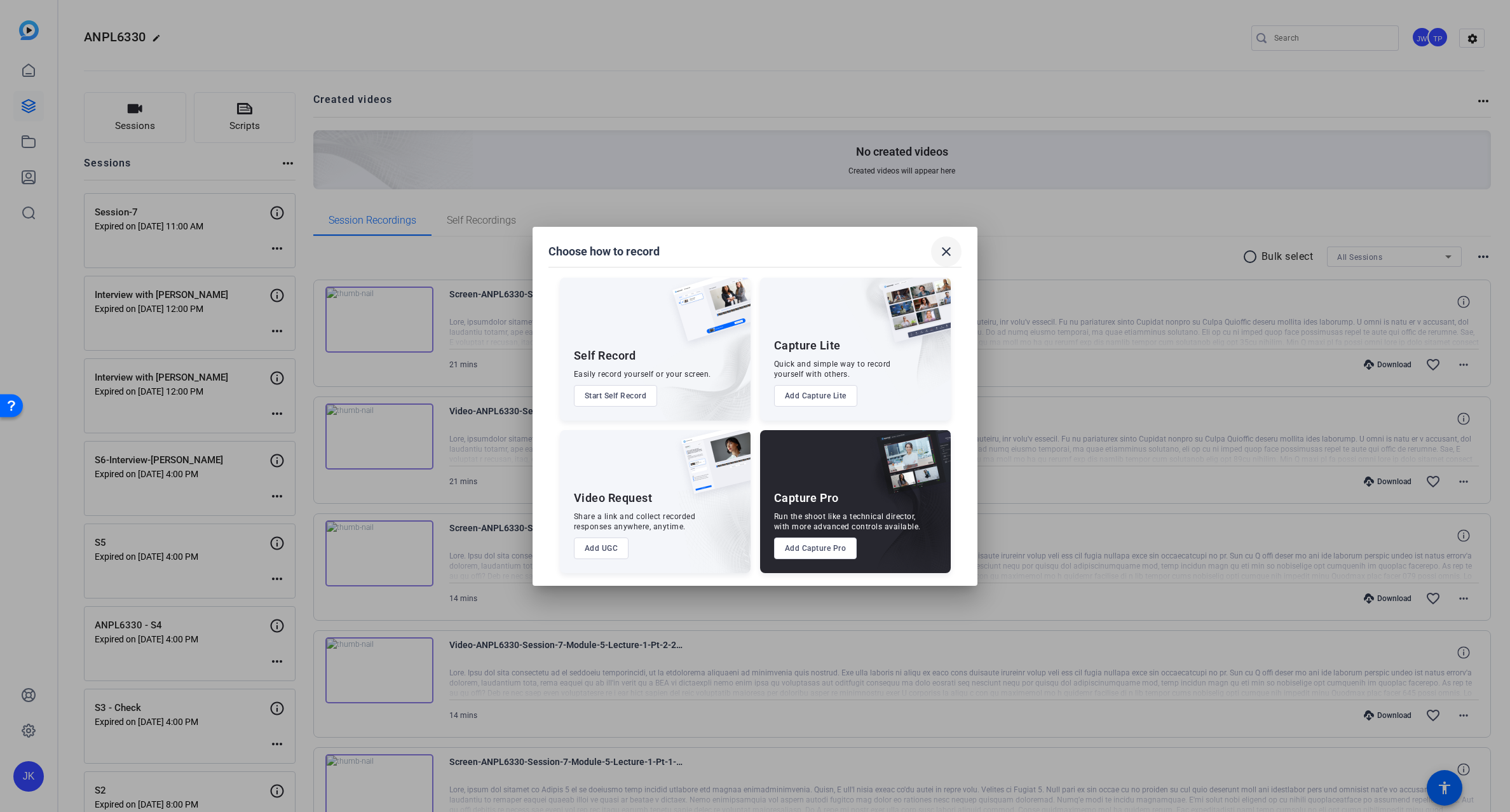
click at [942, 248] on mat-icon "close" at bounding box center [947, 252] width 16 height 16
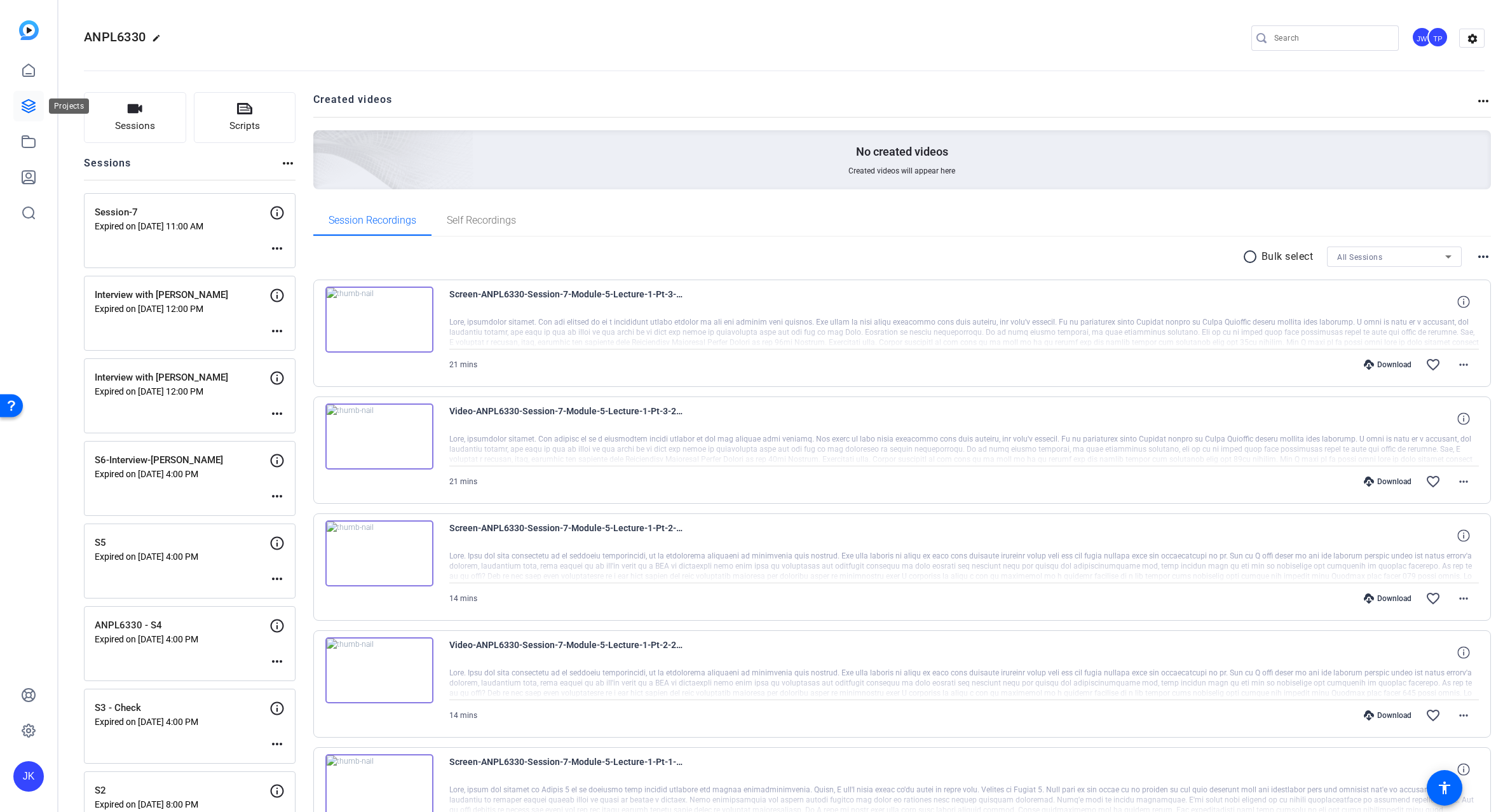
click at [30, 98] on link at bounding box center [28, 105] width 30 height 30
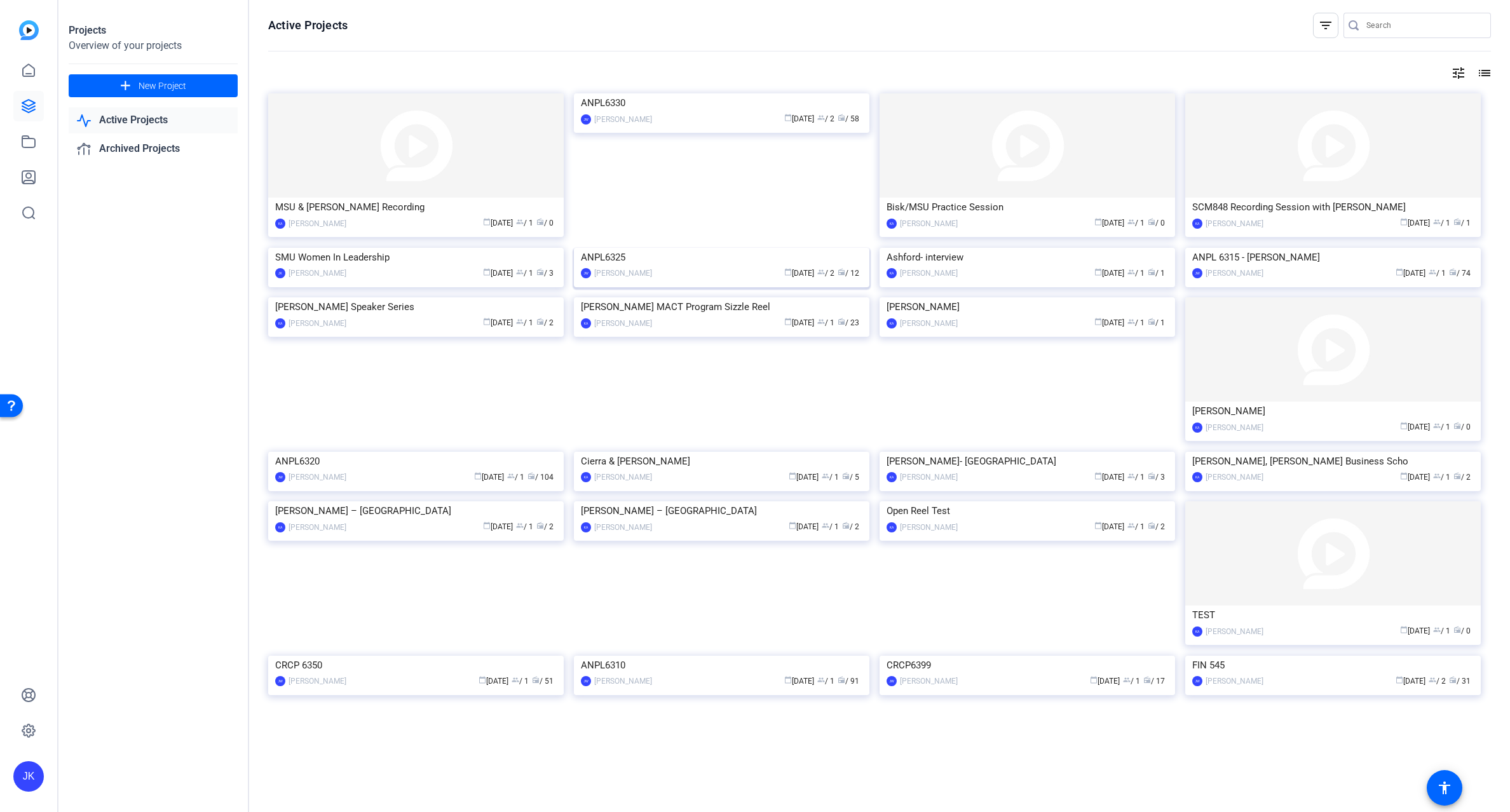
click at [673, 248] on img at bounding box center [721, 248] width 296 height 0
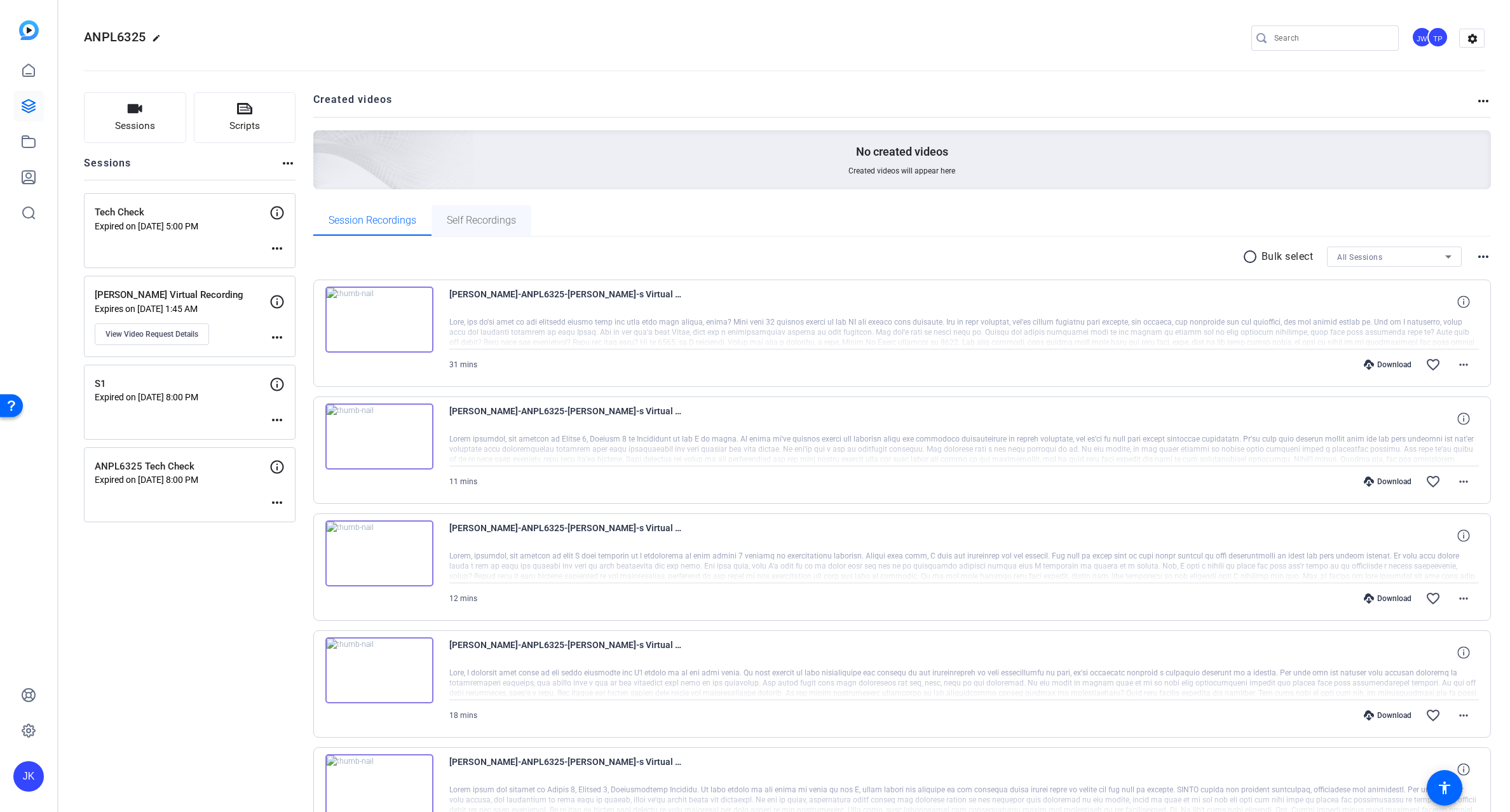
click at [464, 223] on span "Self Recordings" at bounding box center [481, 221] width 69 height 10
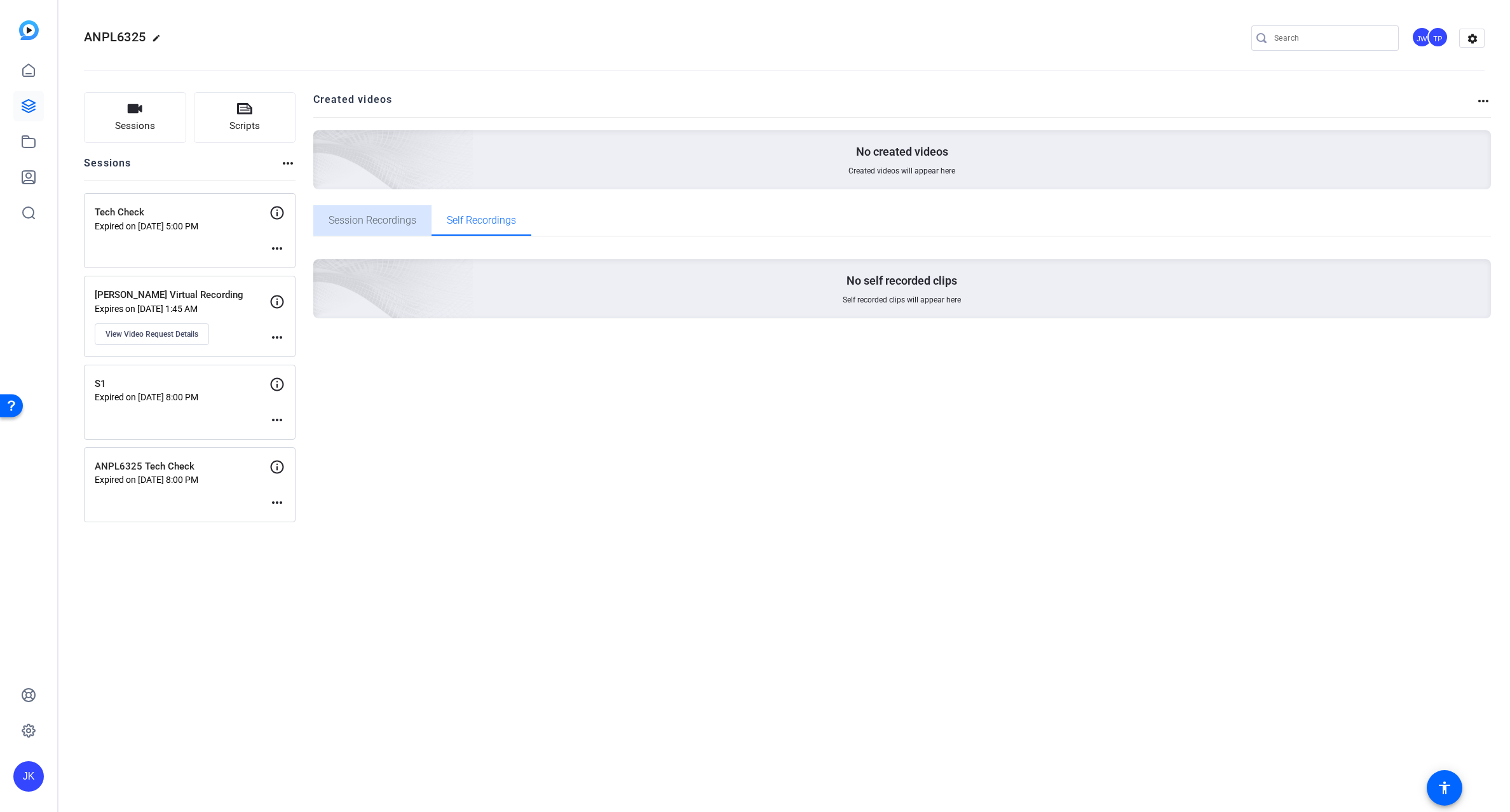
click at [367, 227] on span "Session Recordings" at bounding box center [373, 220] width 88 height 30
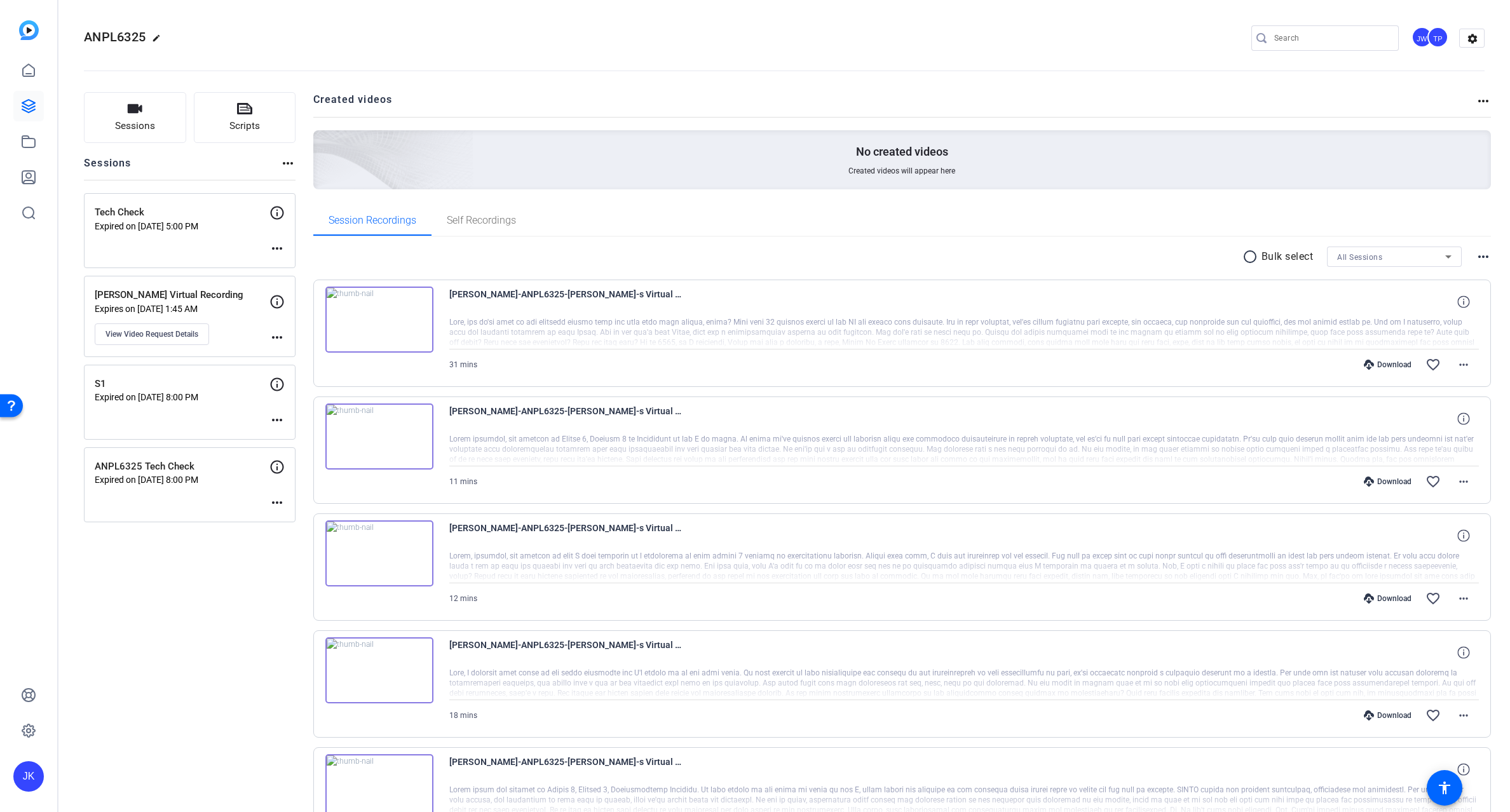
click at [183, 294] on p "Kim's Virtual Recording" at bounding box center [182, 295] width 175 height 15
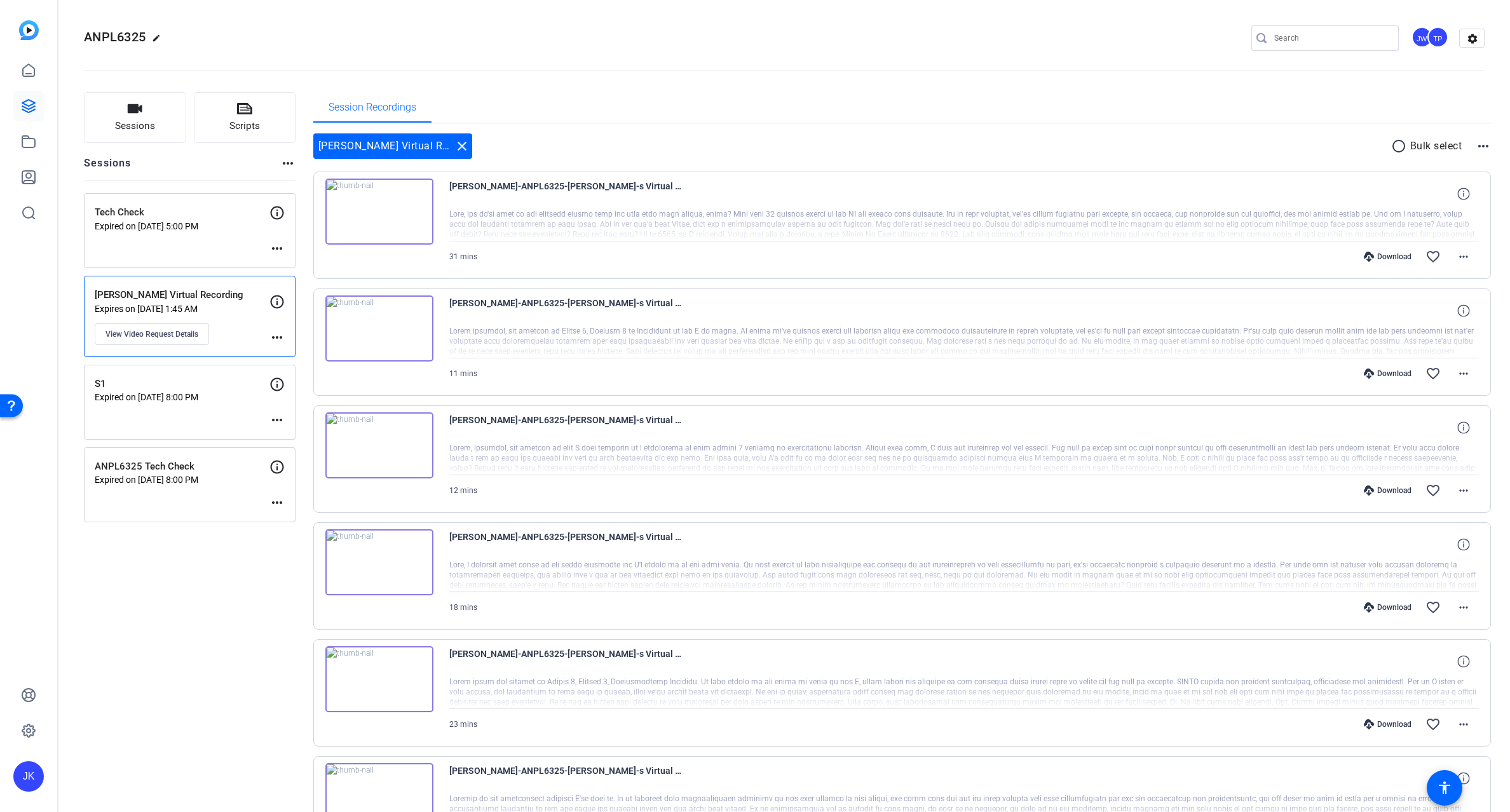
click at [183, 294] on p "Kim's Virtual Recording" at bounding box center [182, 295] width 175 height 15
click at [277, 300] on icon at bounding box center [277, 302] width 16 height 16
click at [277, 301] on icon at bounding box center [277, 302] width 16 height 16
click at [281, 341] on mat-icon "more_horiz" at bounding box center [277, 338] width 16 height 16
click at [211, 548] on div at bounding box center [755, 406] width 1510 height 812
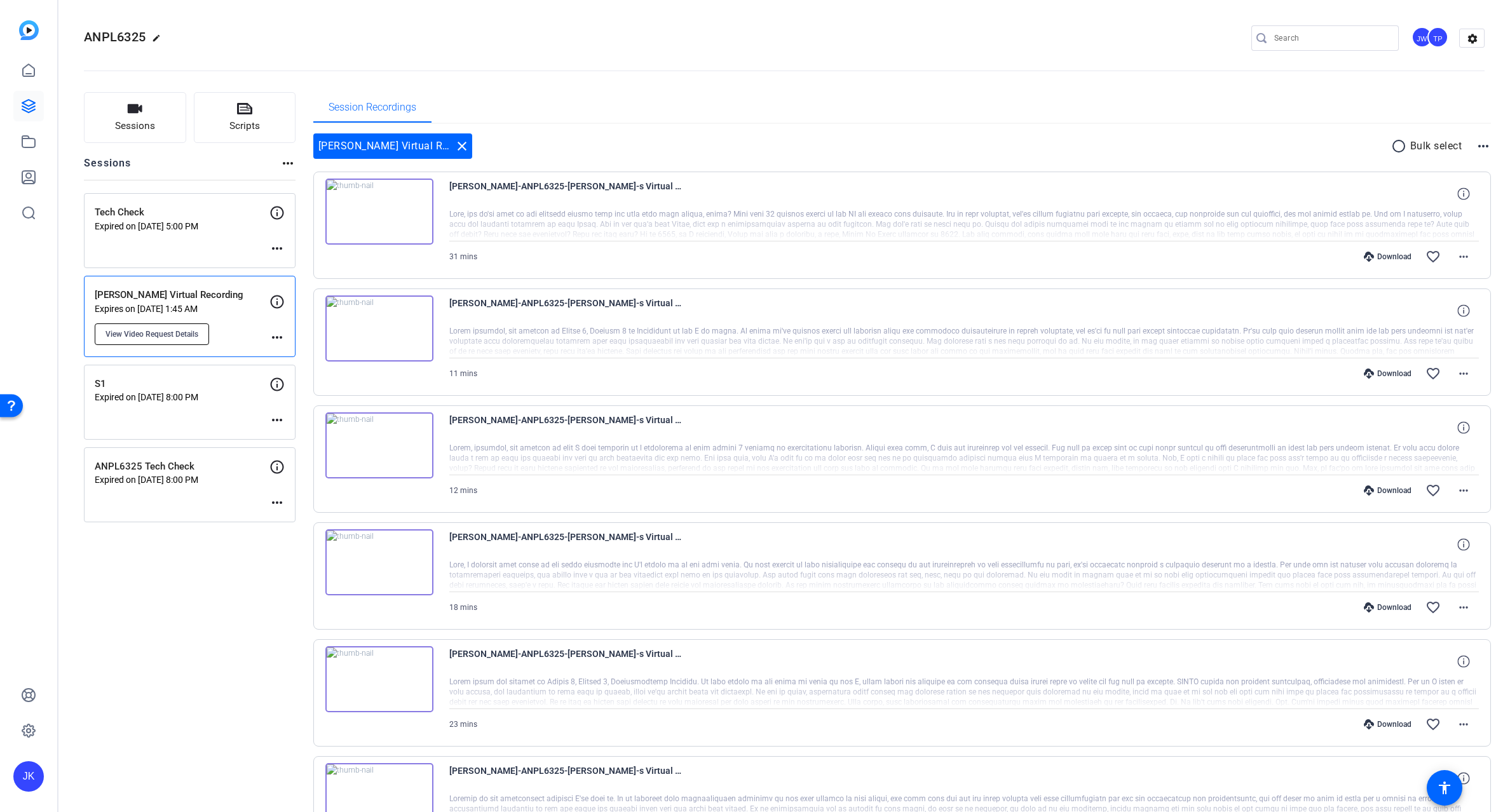
click at [173, 336] on span "View Video Request Details" at bounding box center [151, 334] width 93 height 10
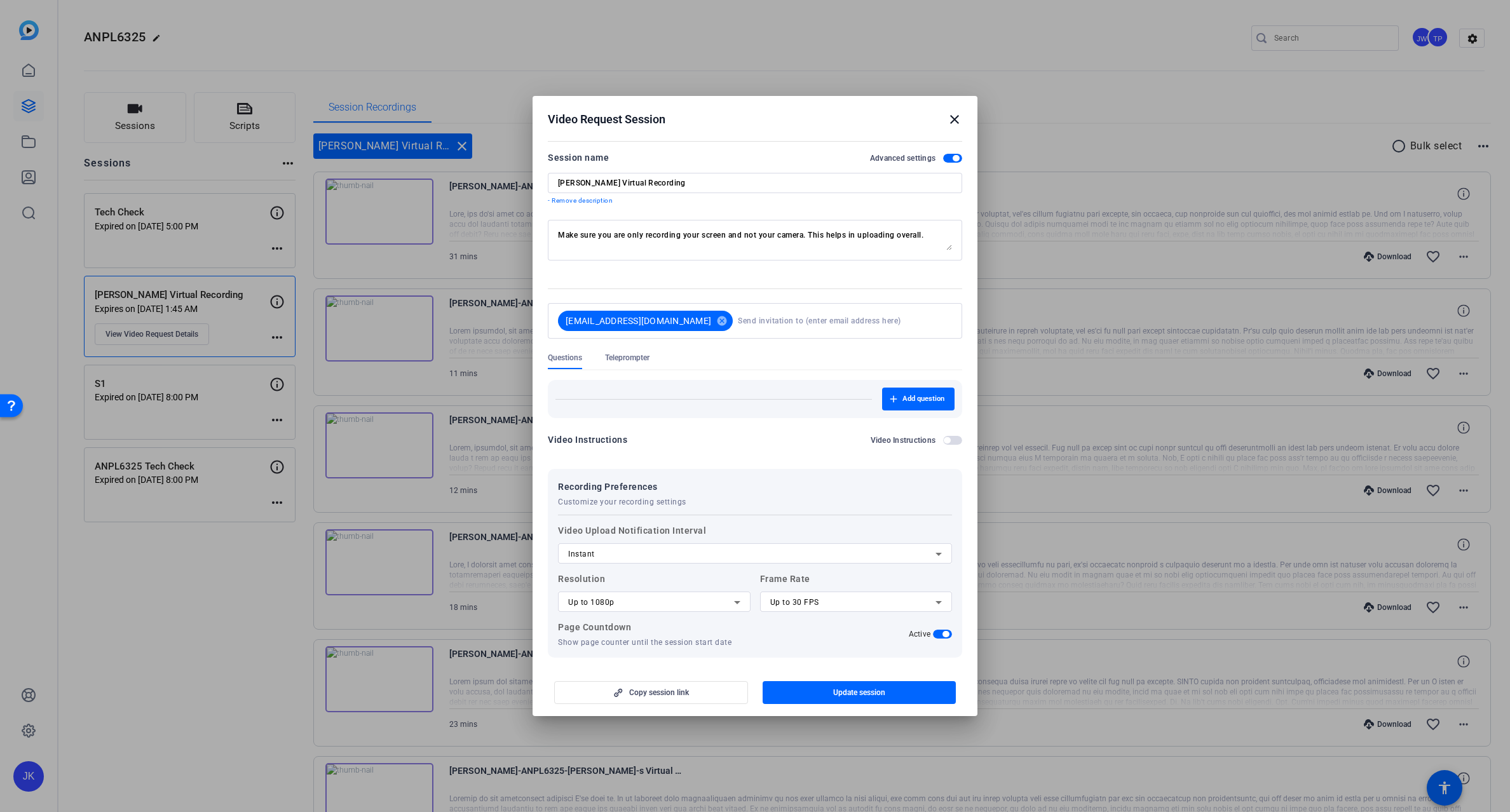
click at [953, 119] on mat-icon "close" at bounding box center [955, 120] width 16 height 16
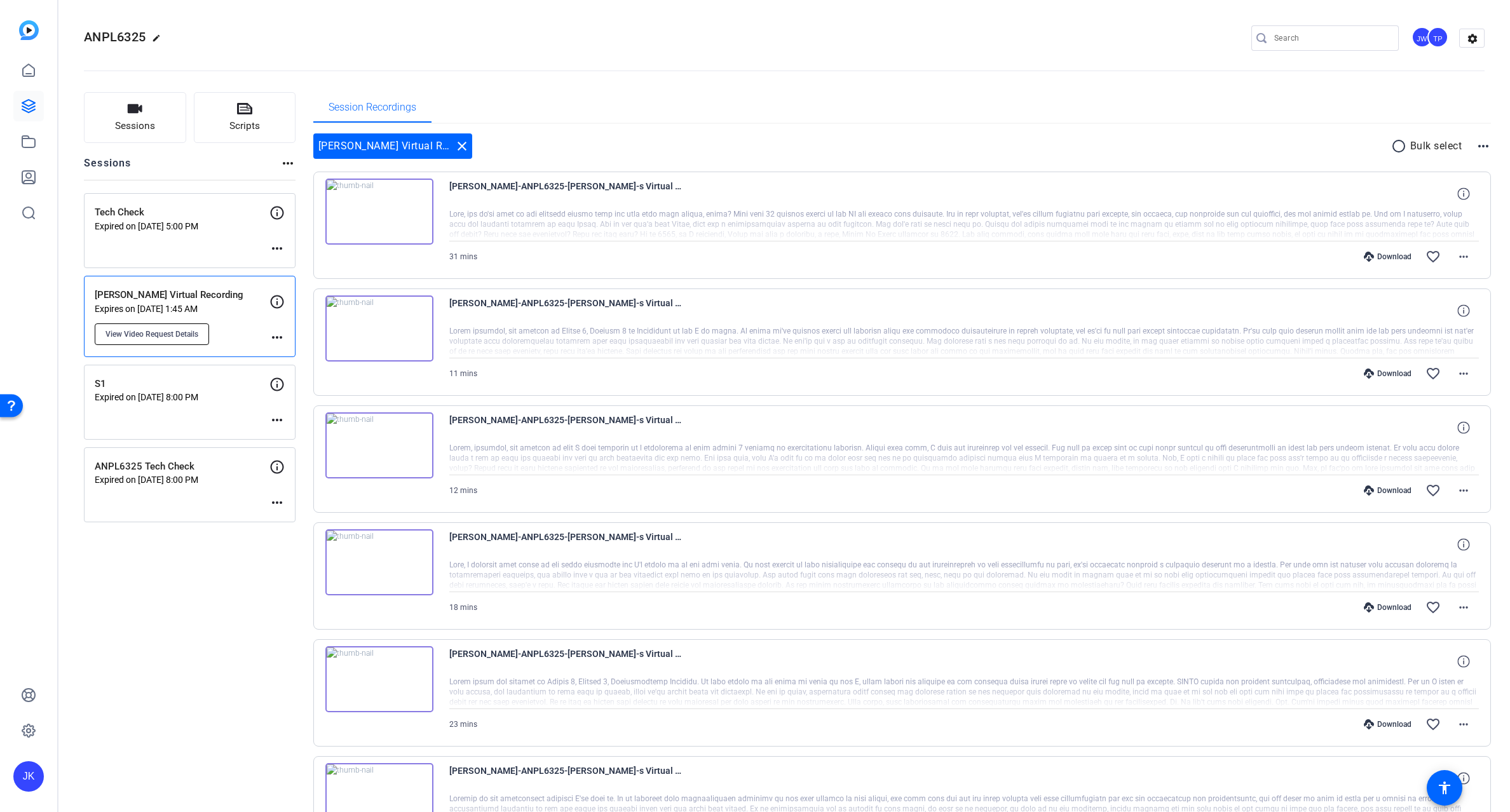
click at [177, 341] on button "View Video Request Details" at bounding box center [151, 334] width 114 height 21
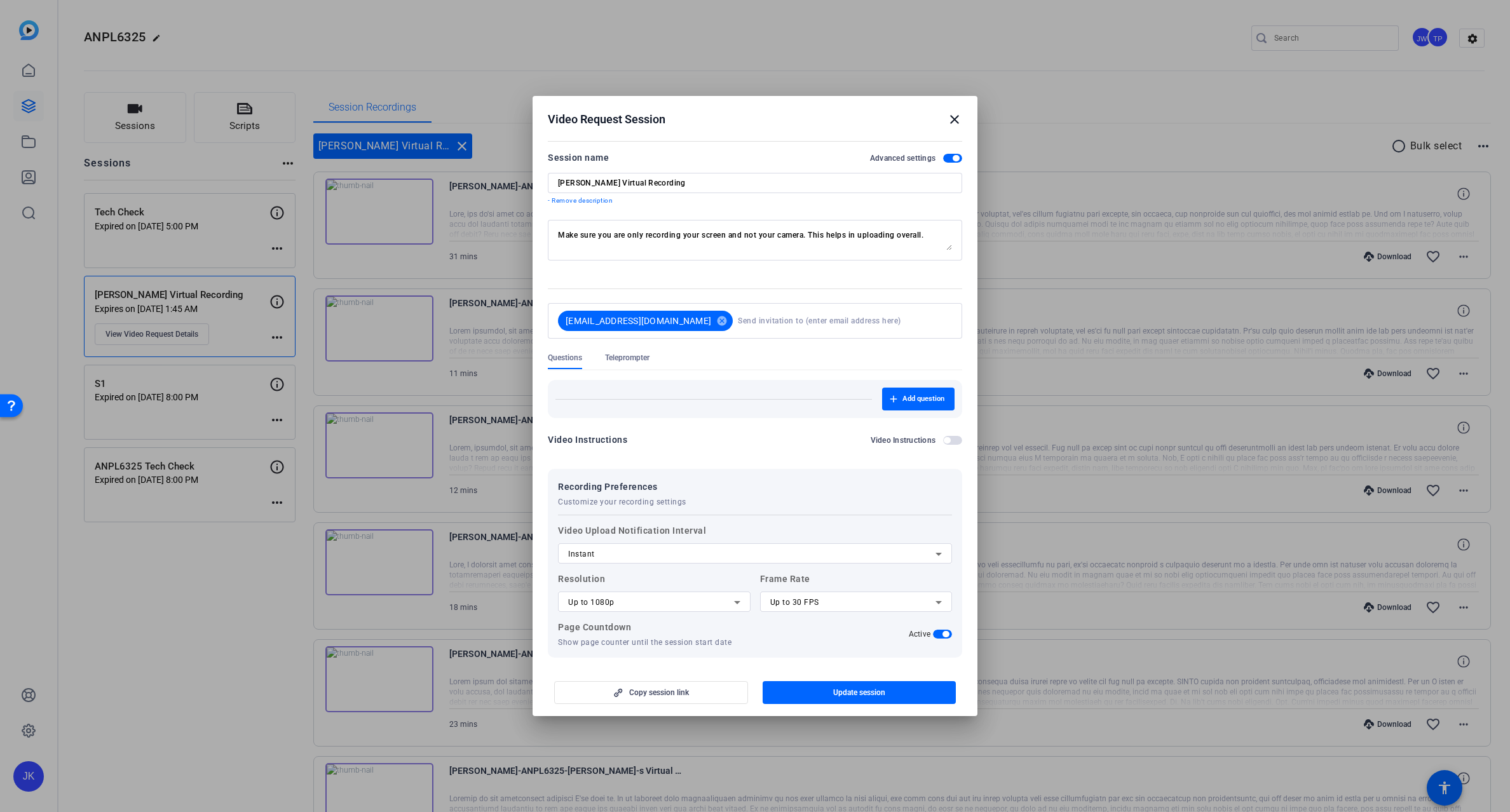
click at [952, 119] on mat-icon "close" at bounding box center [955, 120] width 16 height 16
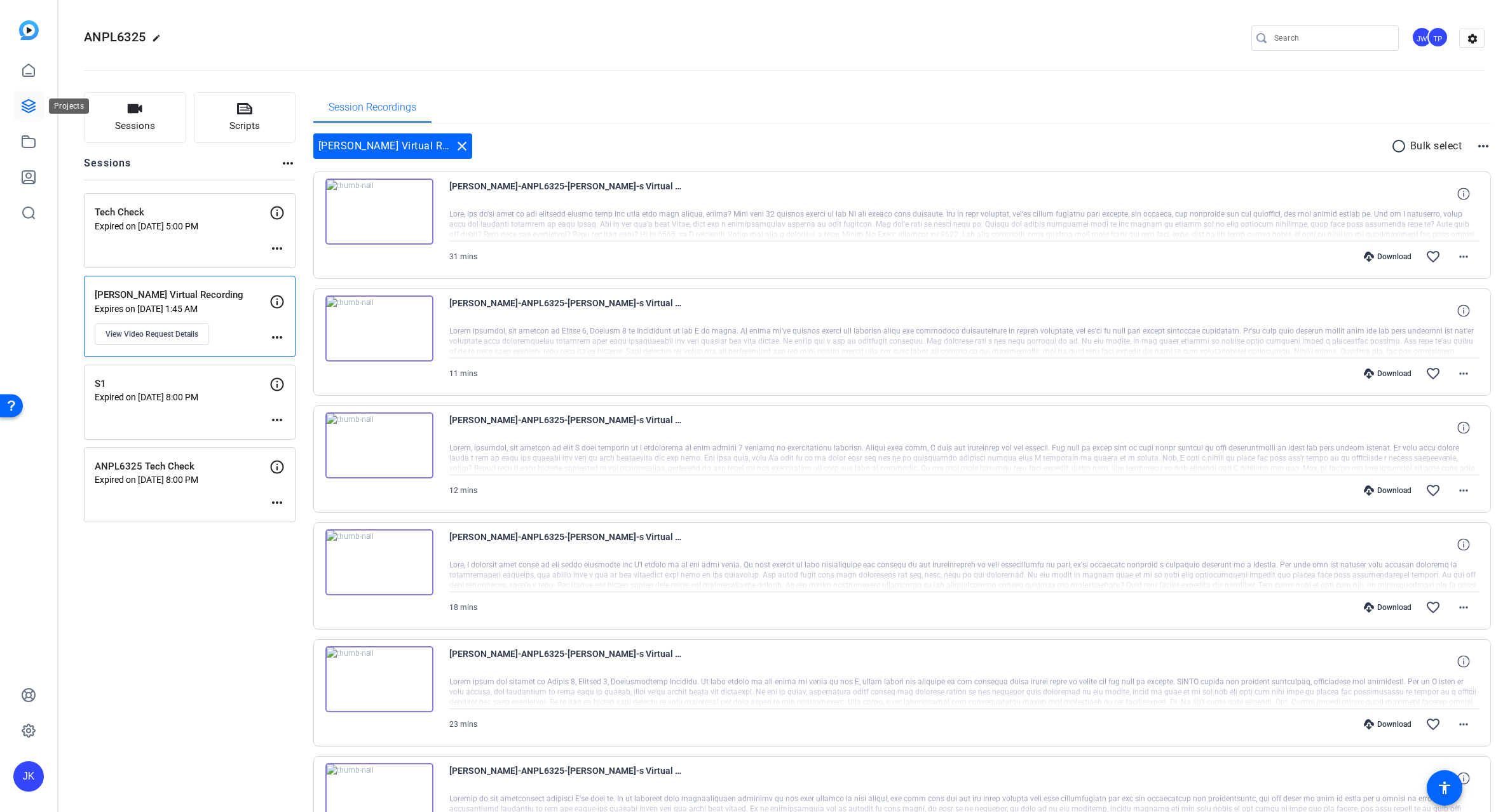
click at [28, 102] on icon at bounding box center [28, 106] width 16 height 16
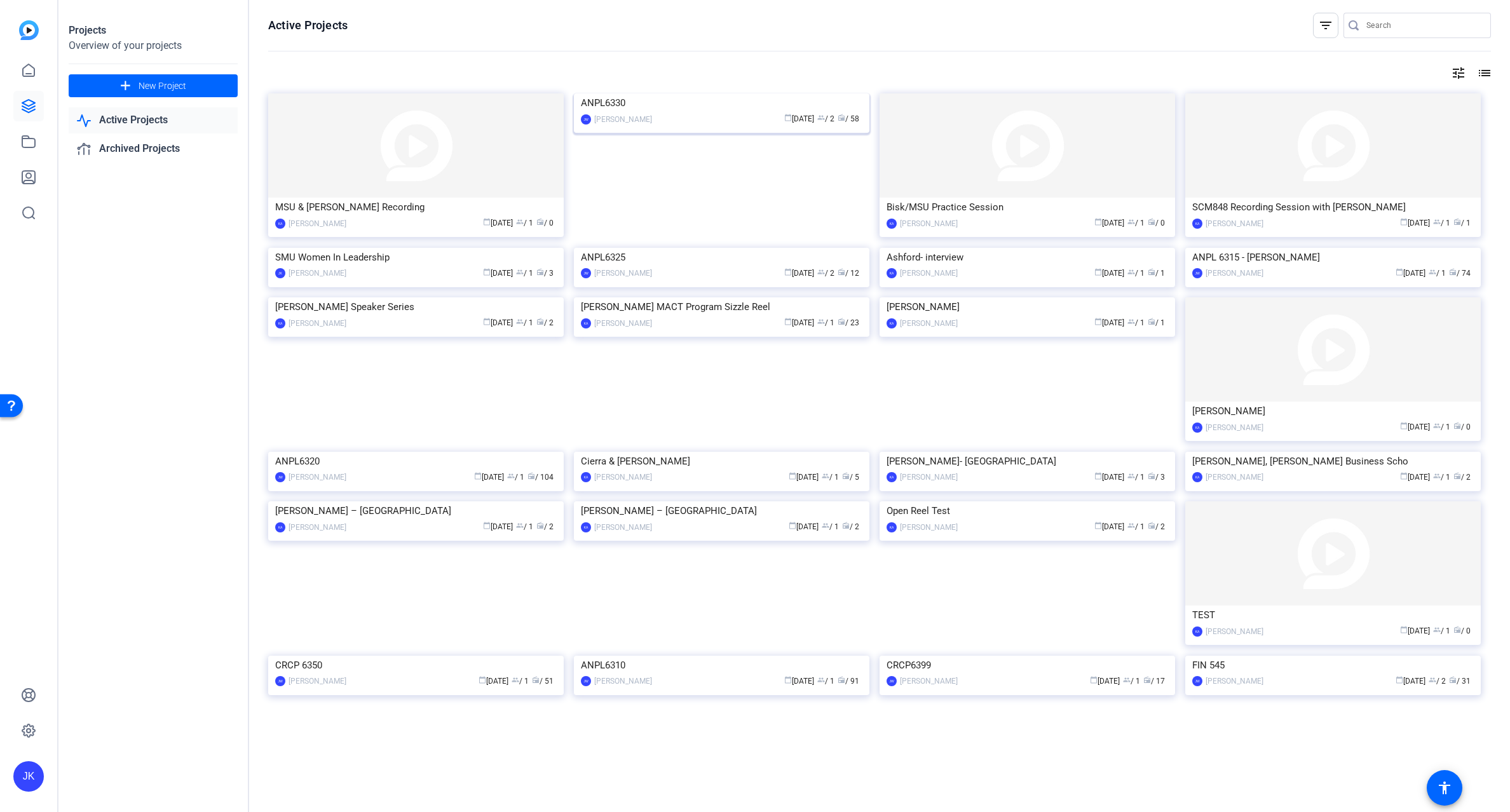
click at [649, 94] on img at bounding box center [721, 94] width 296 height 0
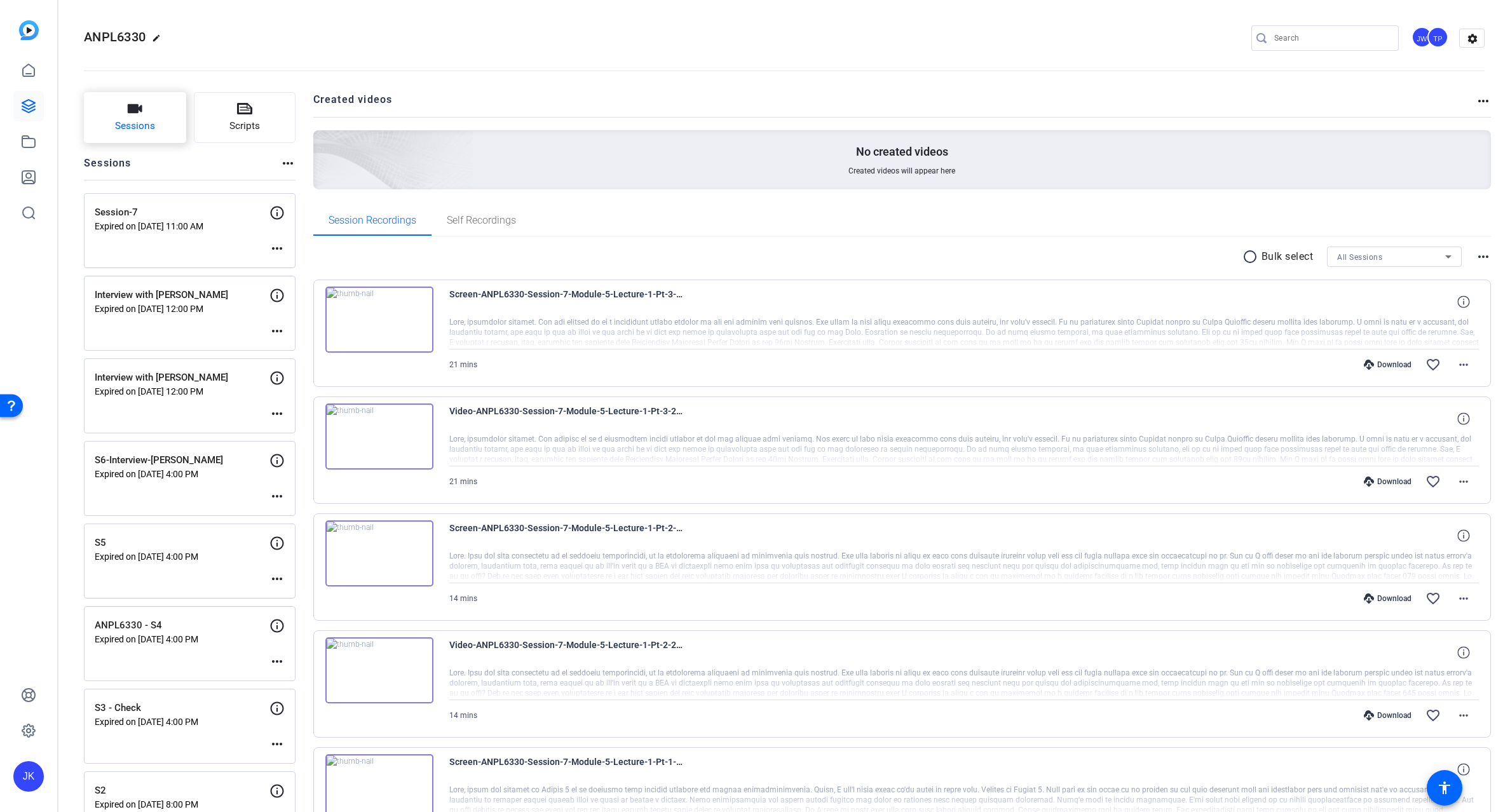
click at [151, 121] on span "Sessions" at bounding box center [135, 126] width 40 height 15
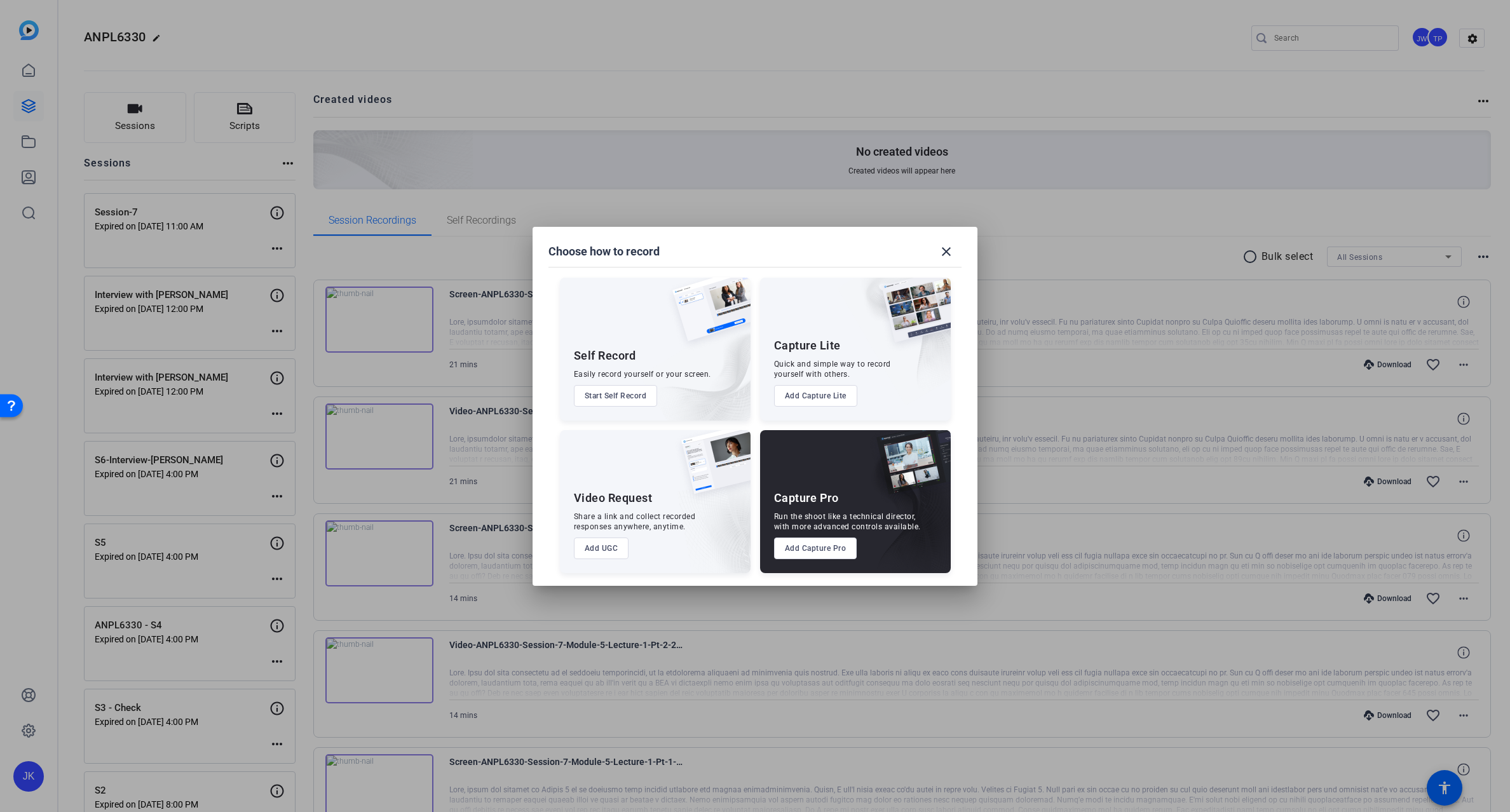
click at [602, 546] on button "Add UGC" at bounding box center [601, 548] width 56 height 21
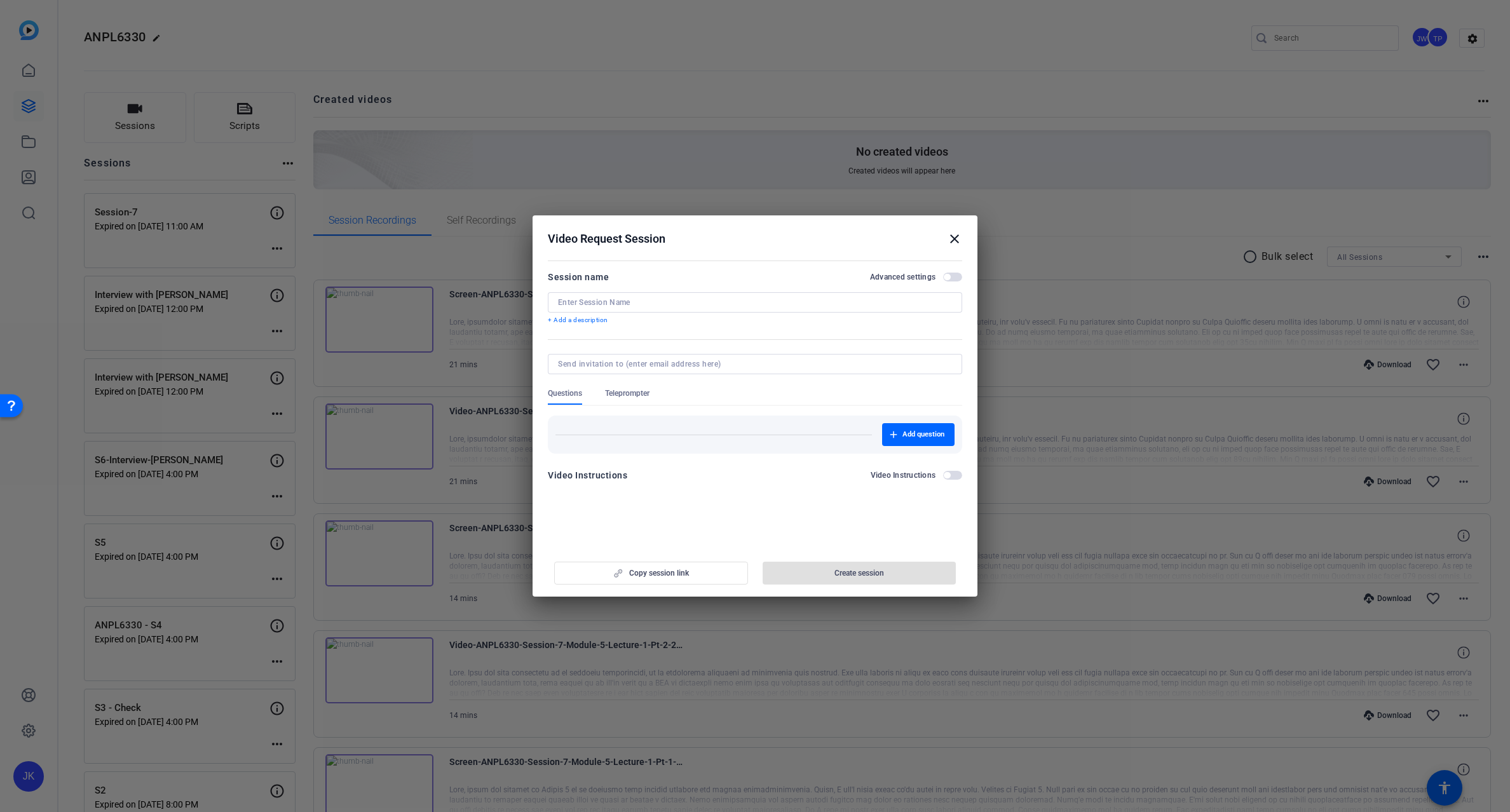
click at [952, 275] on span "button" at bounding box center [953, 276] width 20 height 9
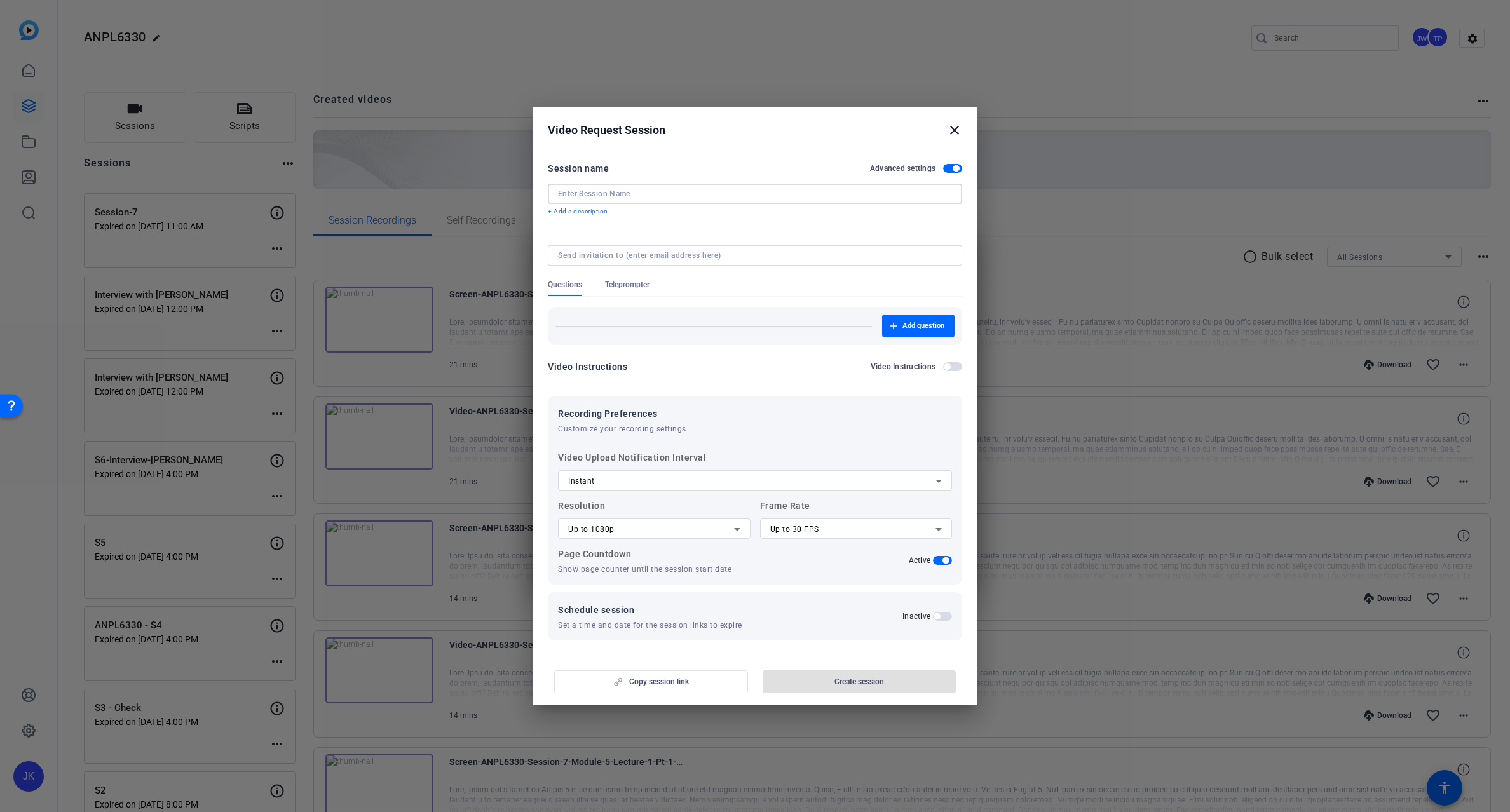
click at [671, 192] on input at bounding box center [755, 193] width 394 height 10
type input "R"
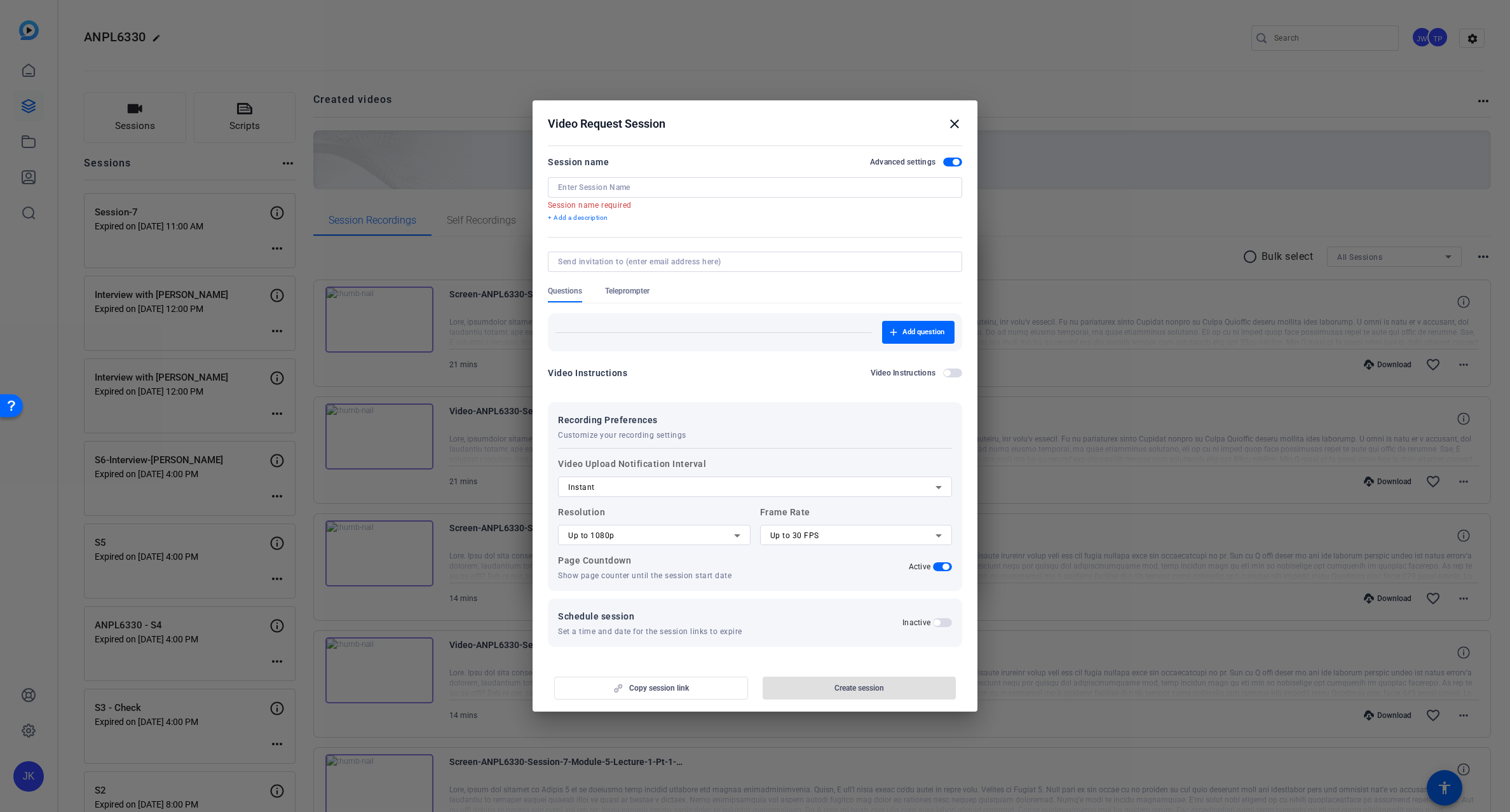
click at [950, 136] on h2 "Video Request Session close" at bounding box center [755, 121] width 445 height 41
click at [954, 121] on mat-icon "close" at bounding box center [955, 124] width 16 height 16
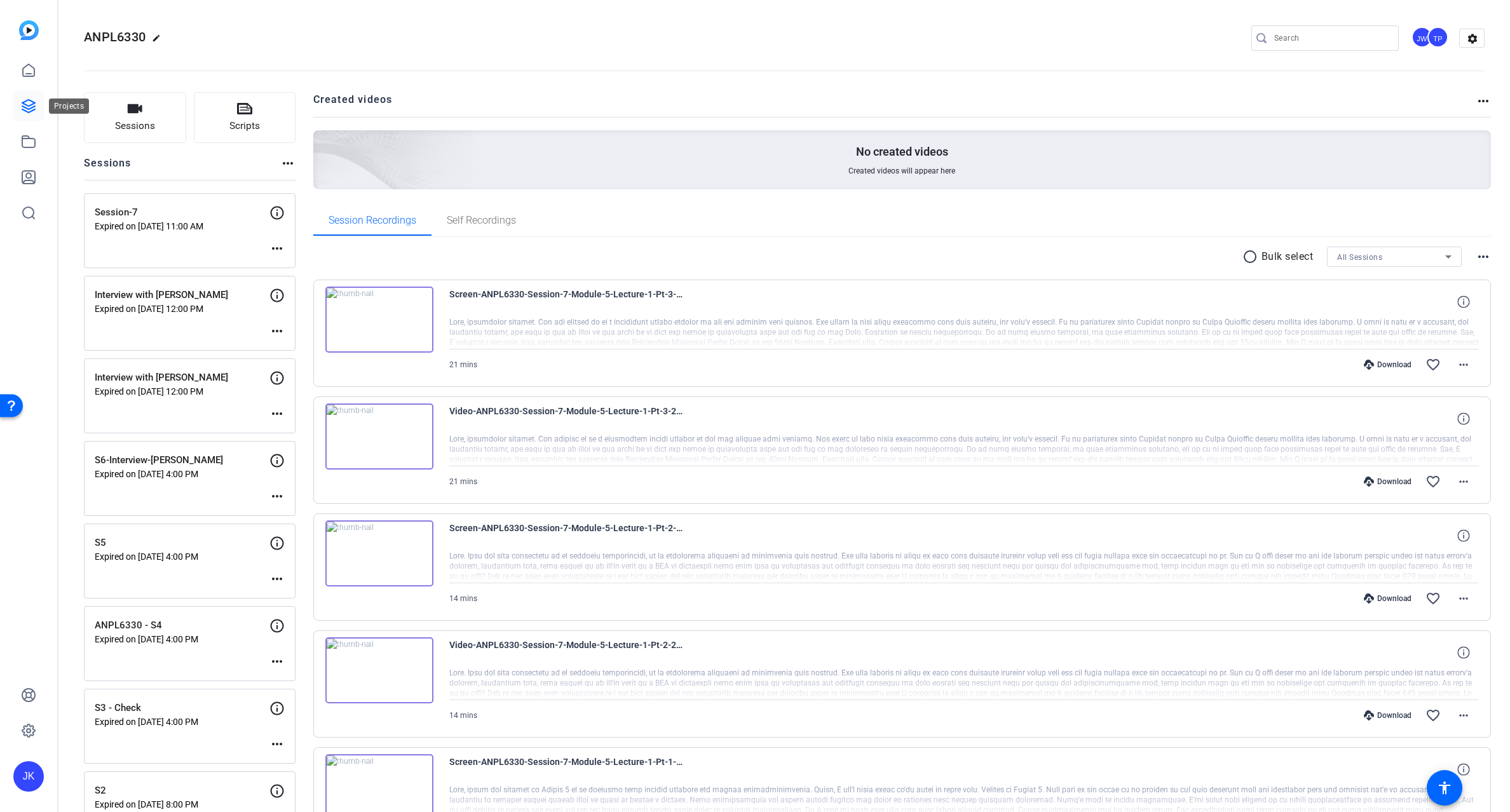
click at [31, 110] on icon at bounding box center [28, 105] width 13 height 13
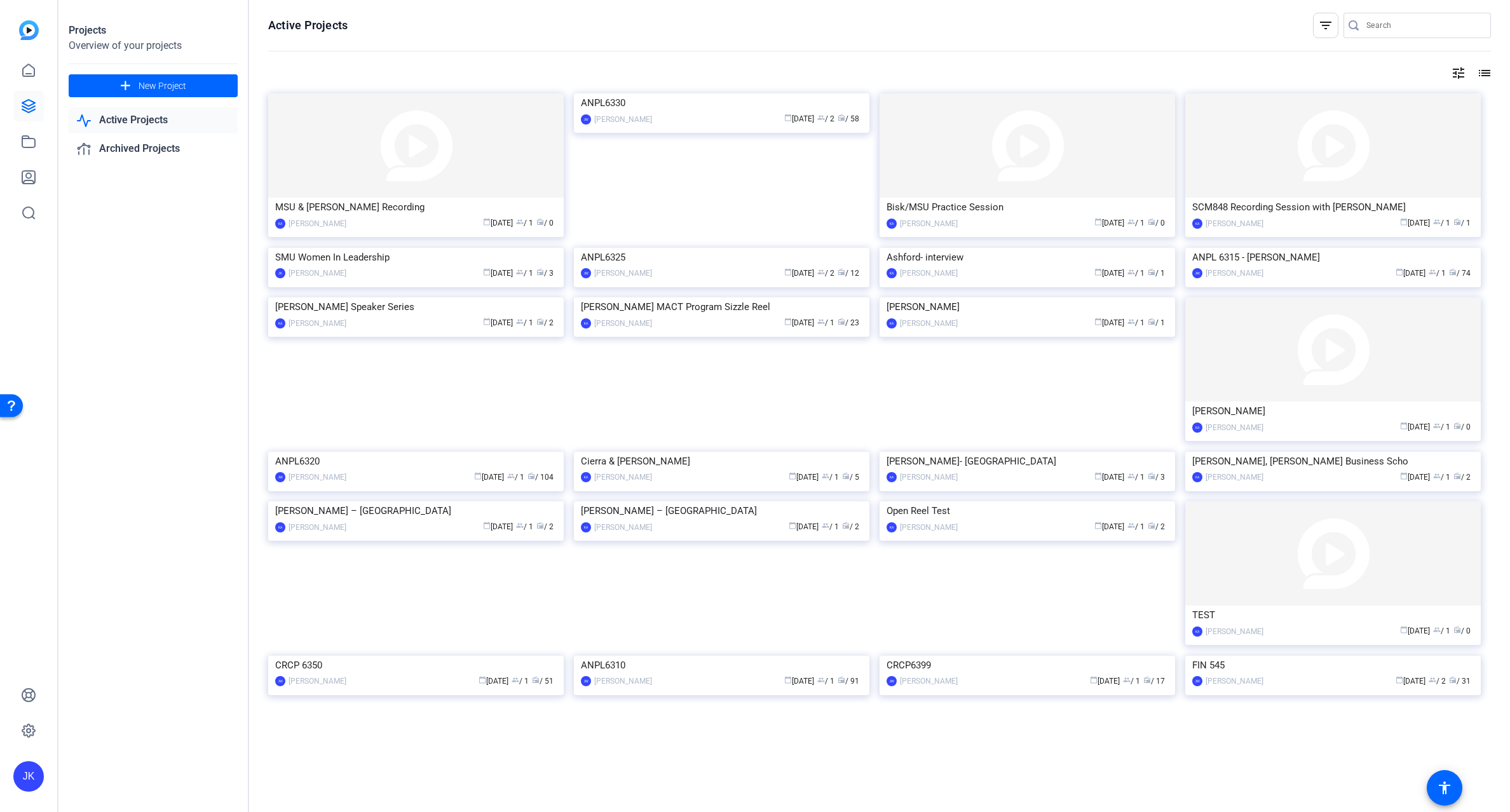
click at [703, 248] on img at bounding box center [721, 248] width 296 height 0
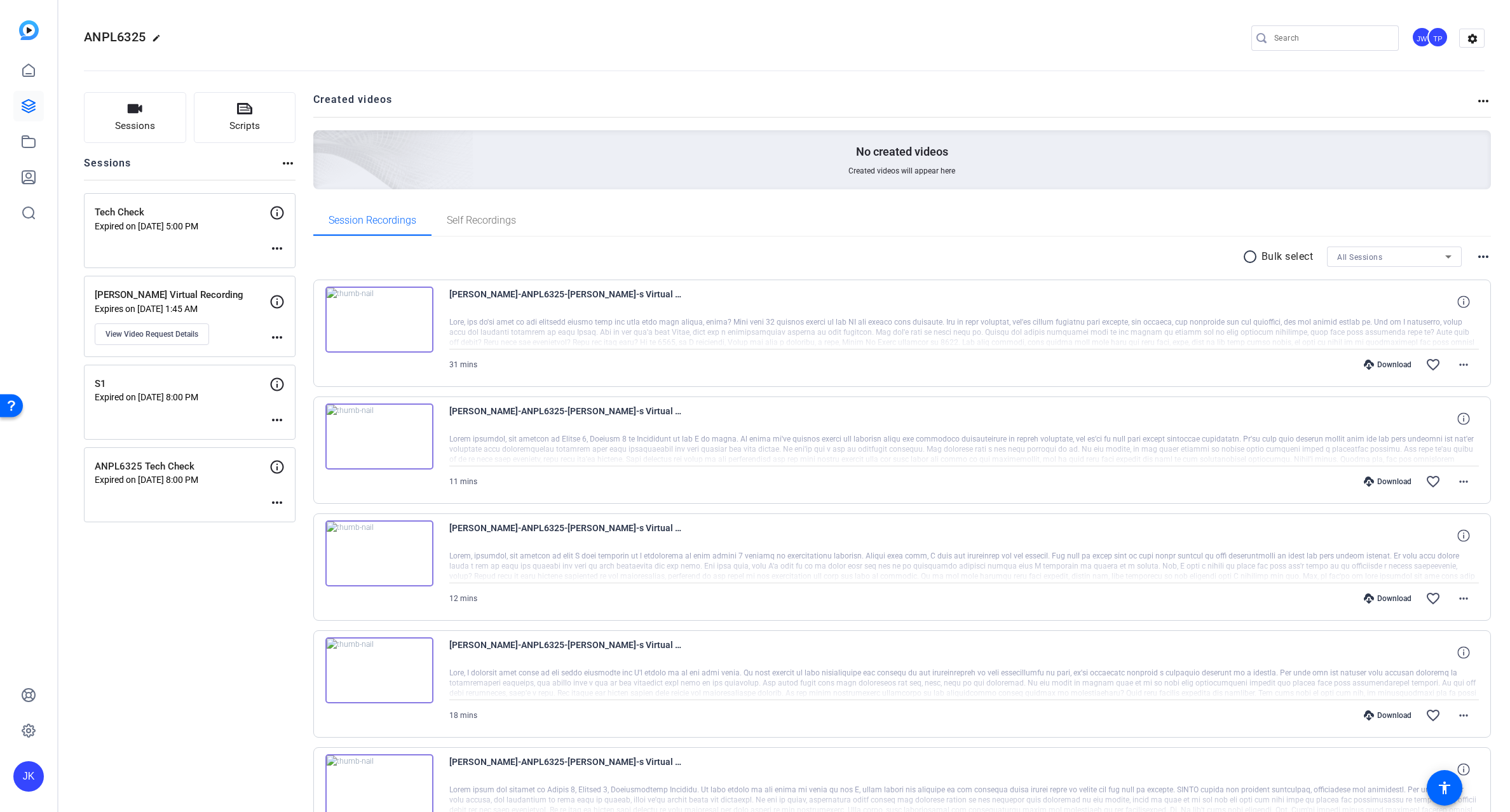
click at [146, 290] on p "Kim's Virtual Recording" at bounding box center [182, 295] width 175 height 15
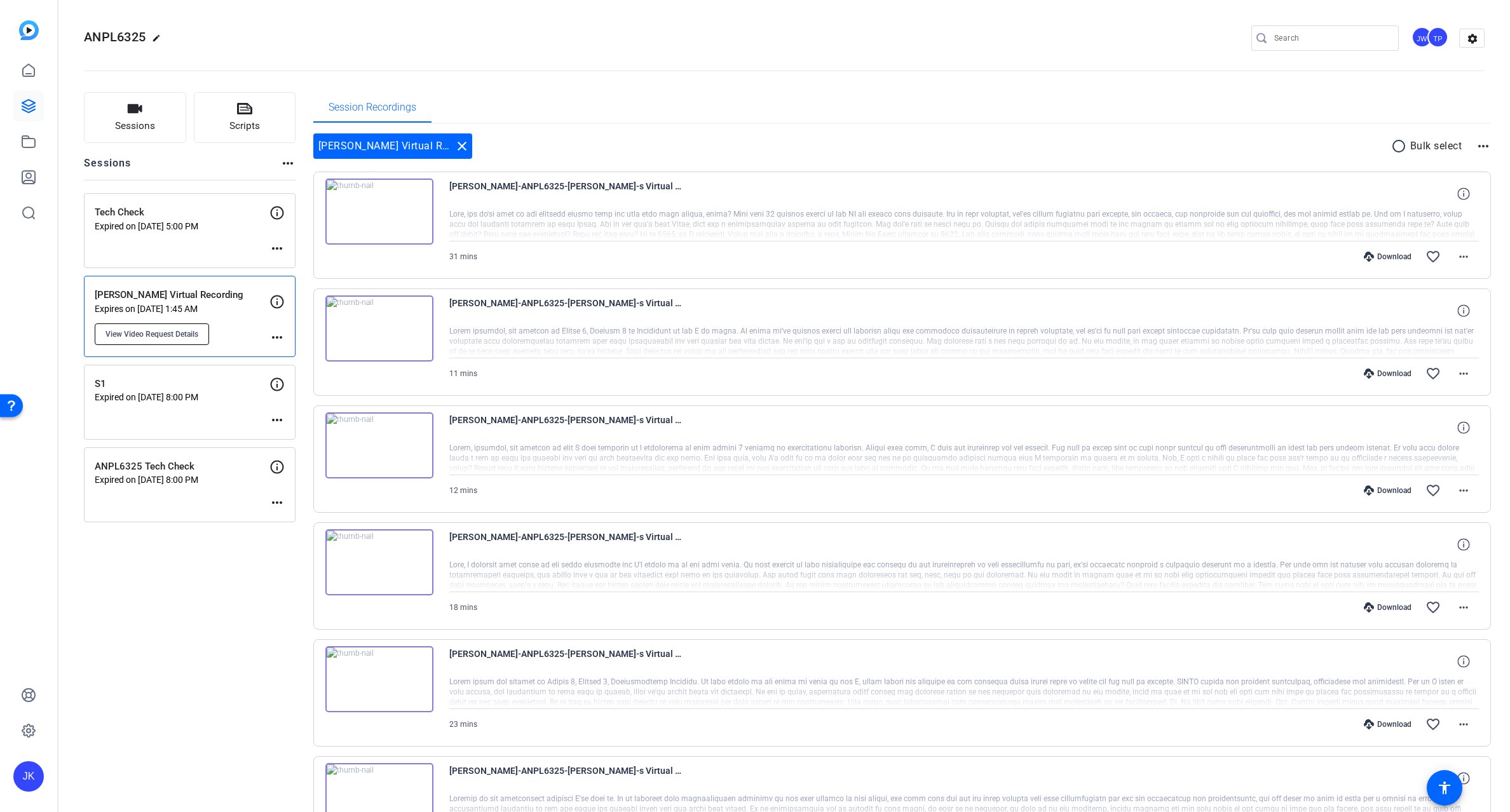
click at [165, 329] on span "View Video Request Details" at bounding box center [151, 334] width 93 height 10
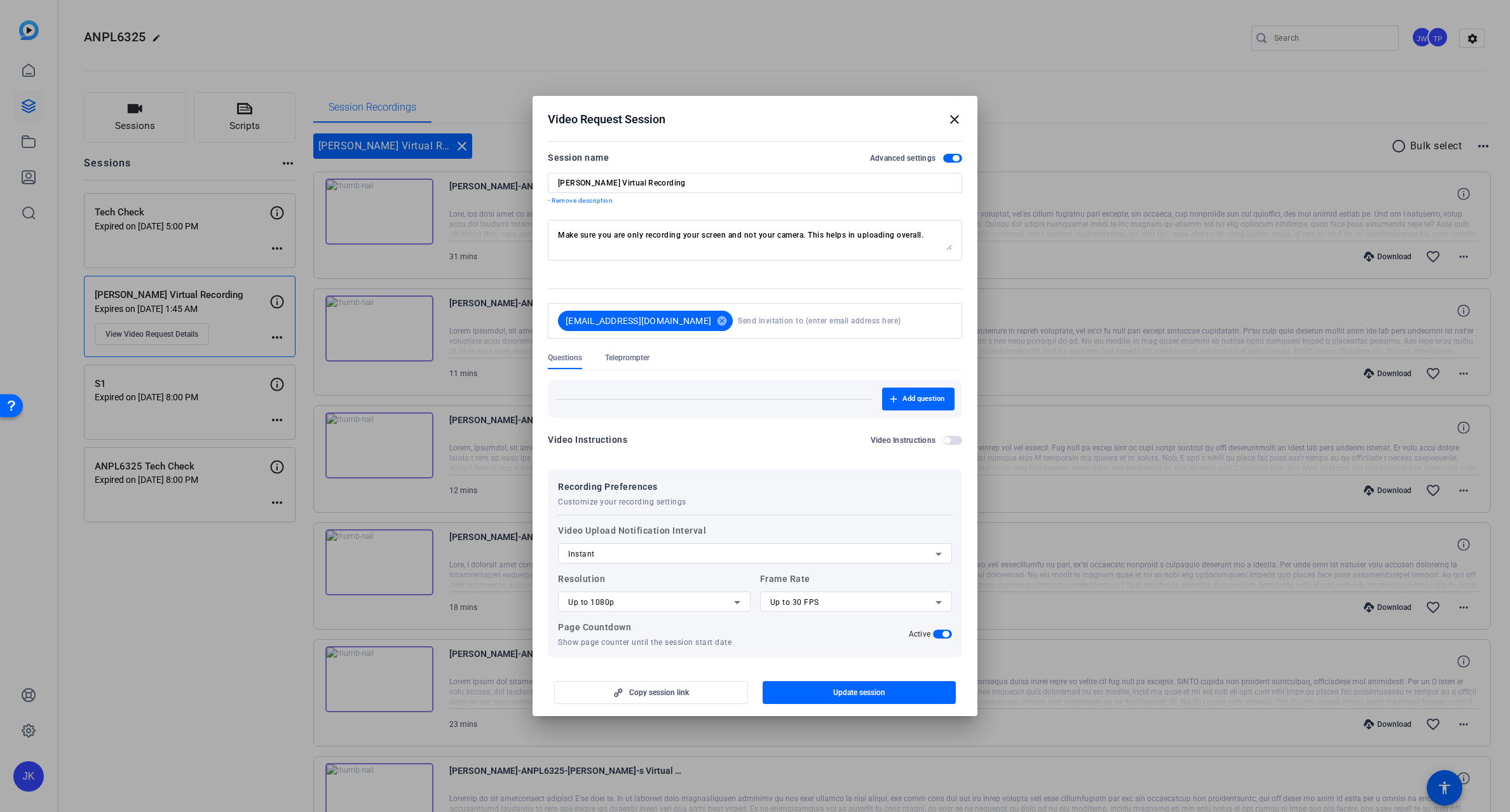
scroll to position [127, 0]
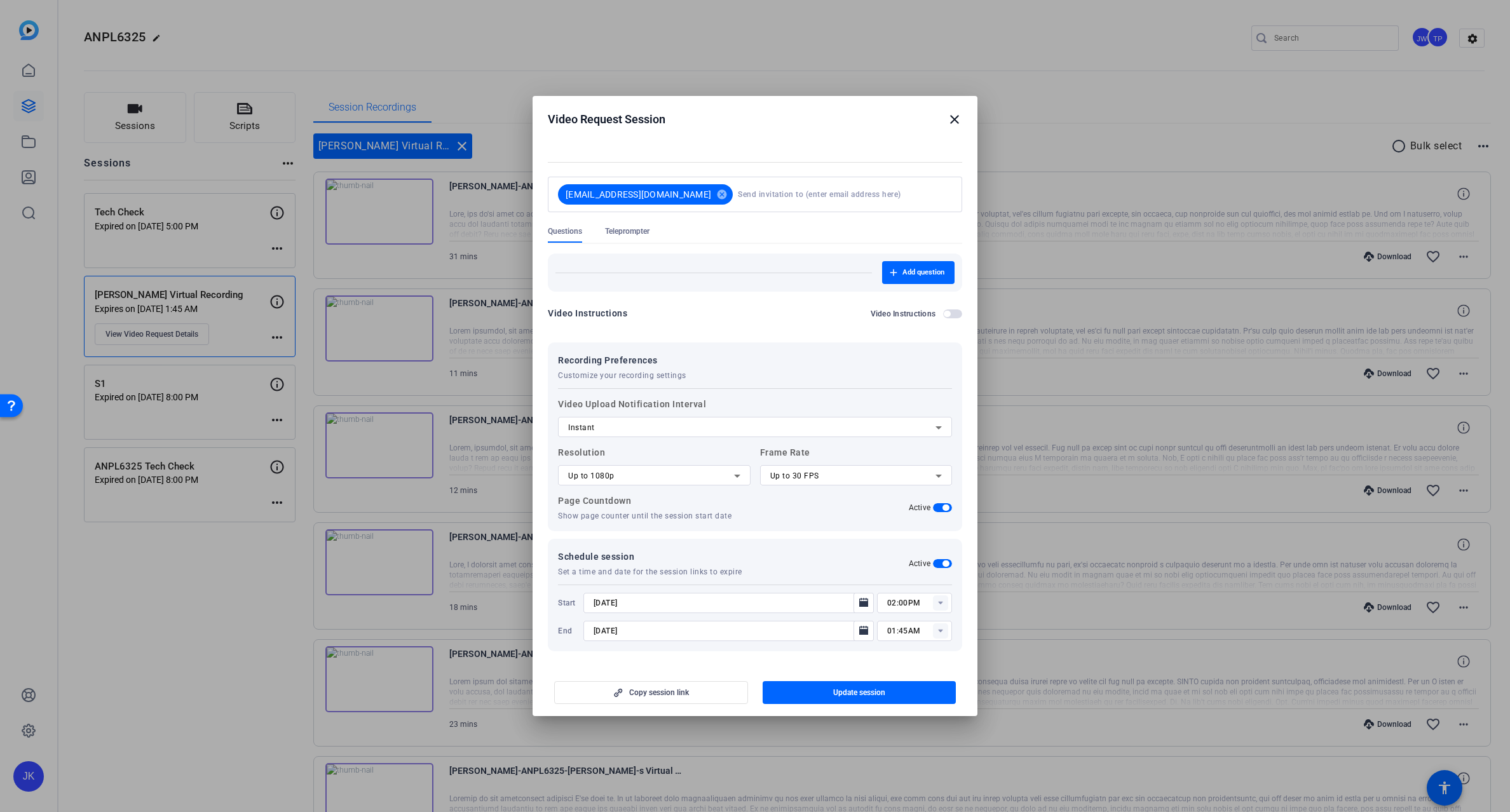
click at [867, 117] on div "Video Request Session close" at bounding box center [755, 120] width 415 height 16
click at [955, 121] on mat-icon "close" at bounding box center [955, 120] width 16 height 16
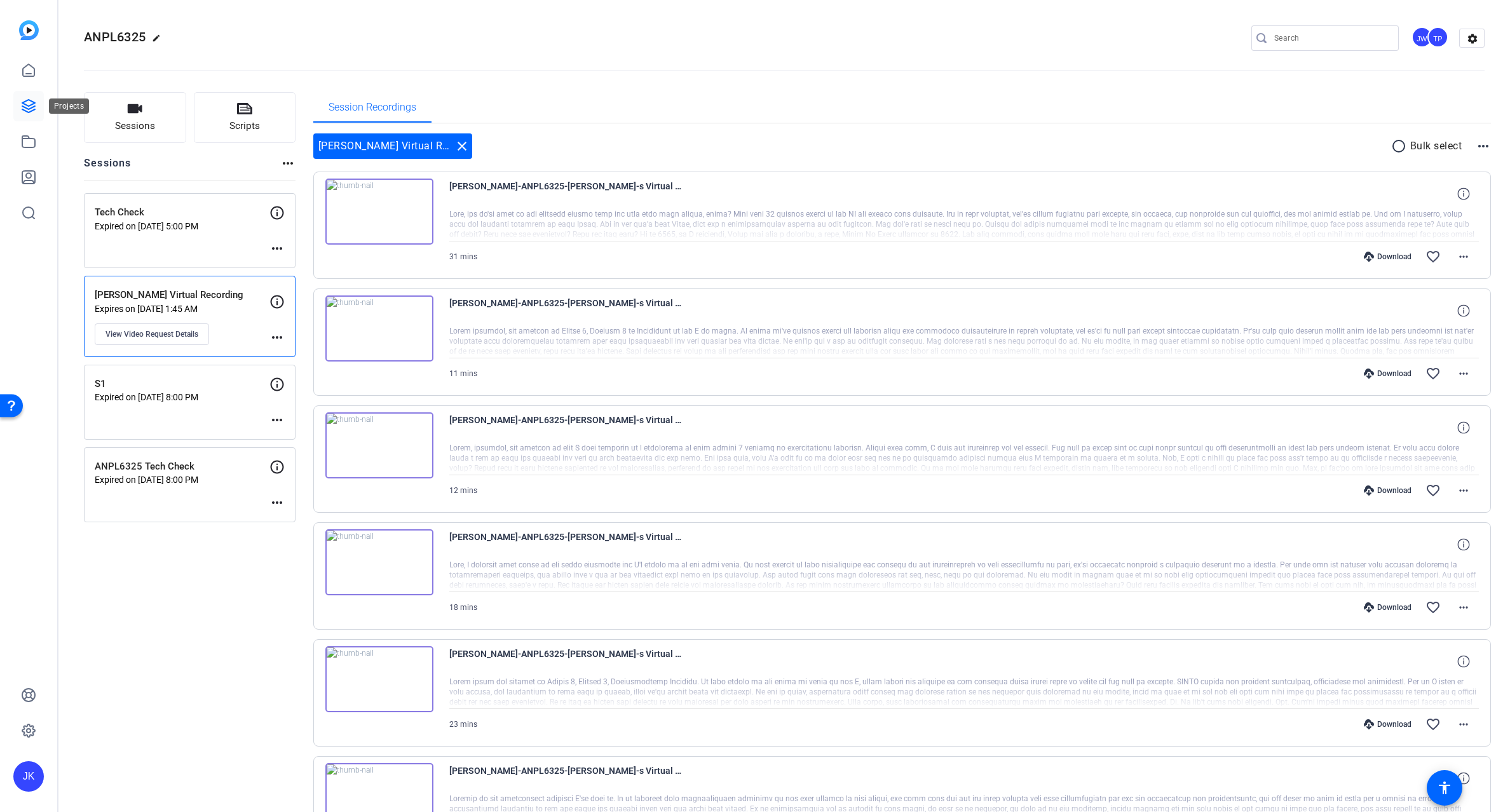
click at [30, 107] on icon at bounding box center [28, 106] width 16 height 16
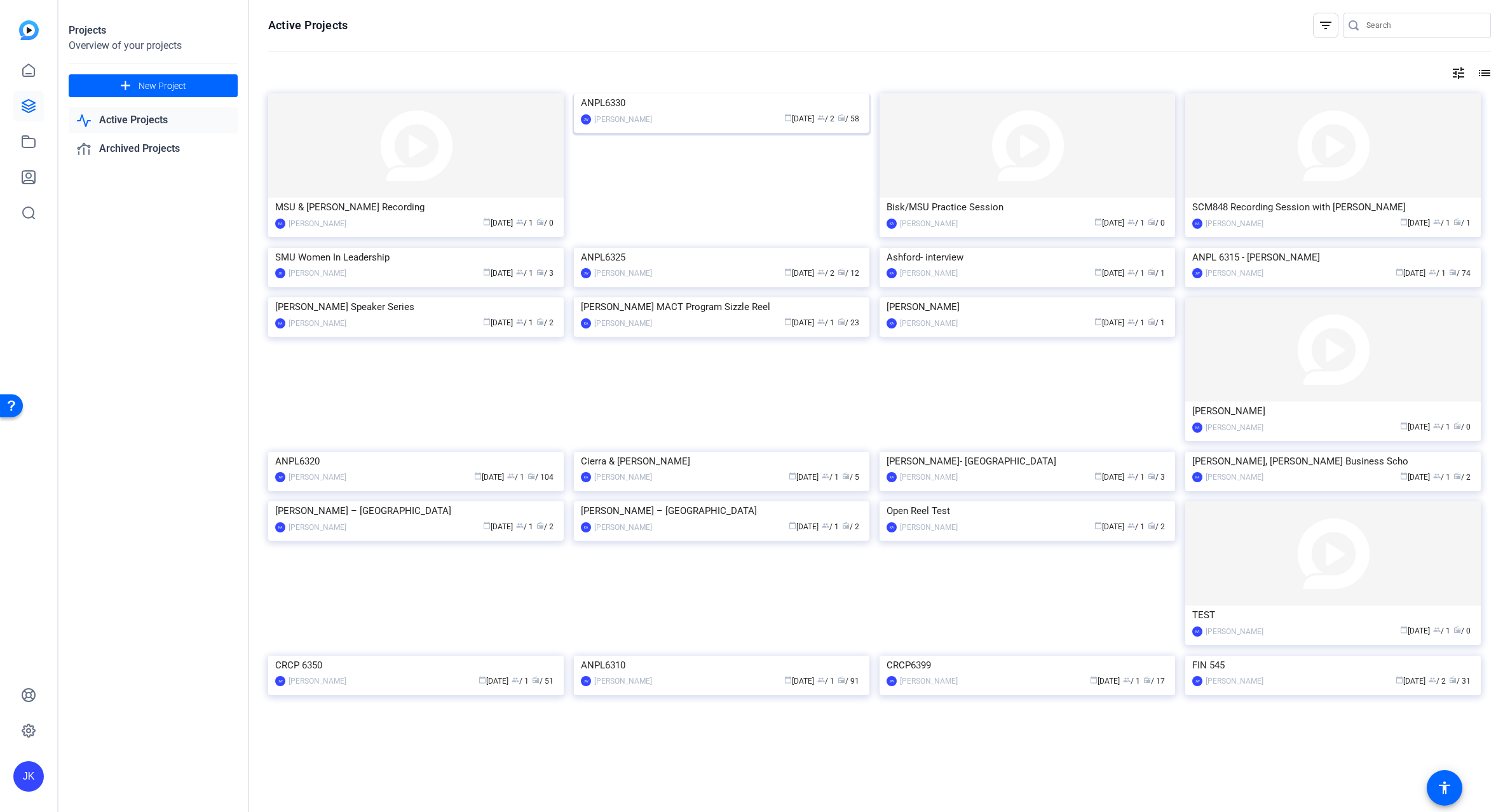
click at [684, 94] on img at bounding box center [721, 94] width 296 height 0
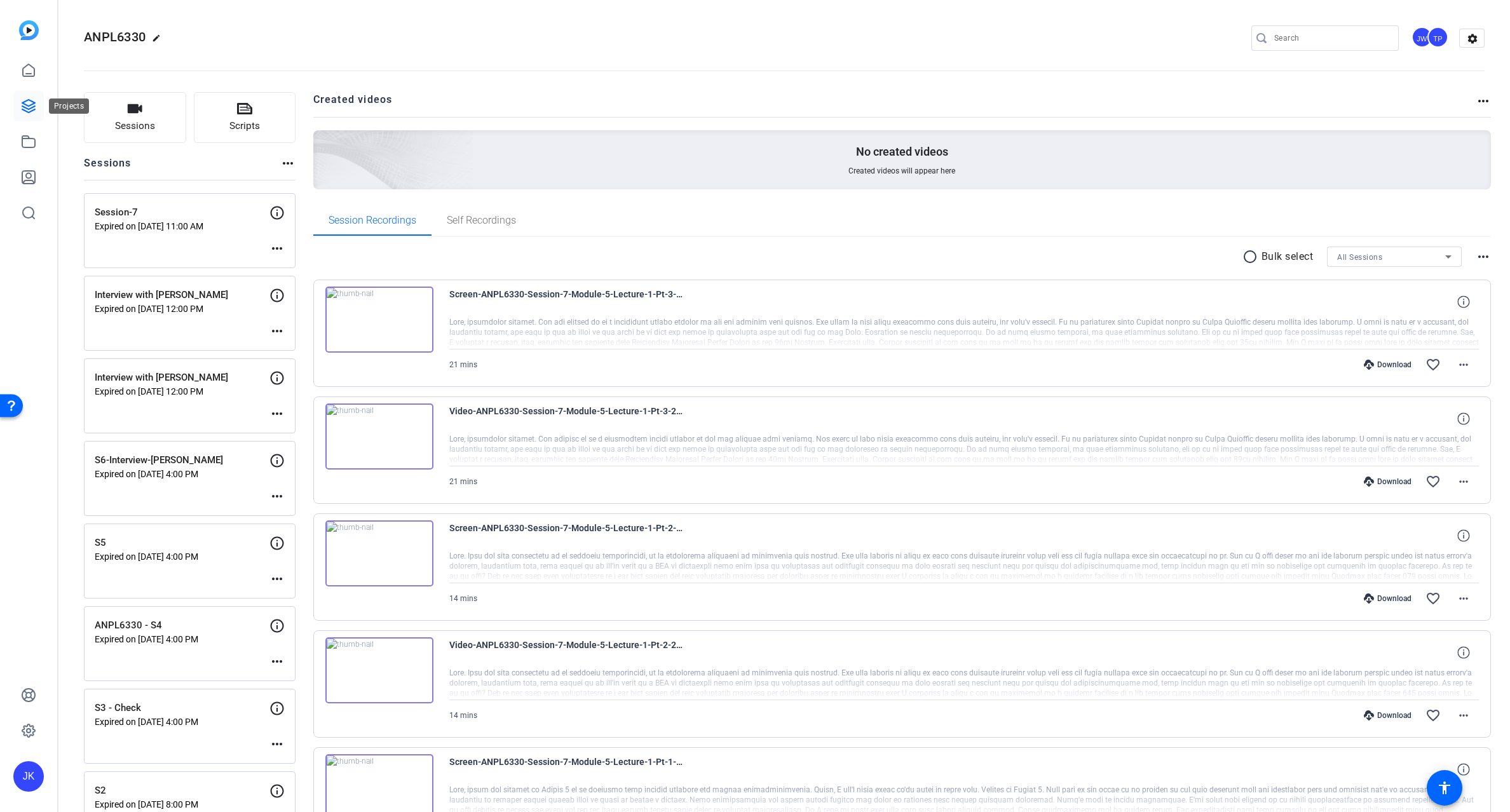
click at [20, 96] on link at bounding box center [28, 105] width 30 height 30
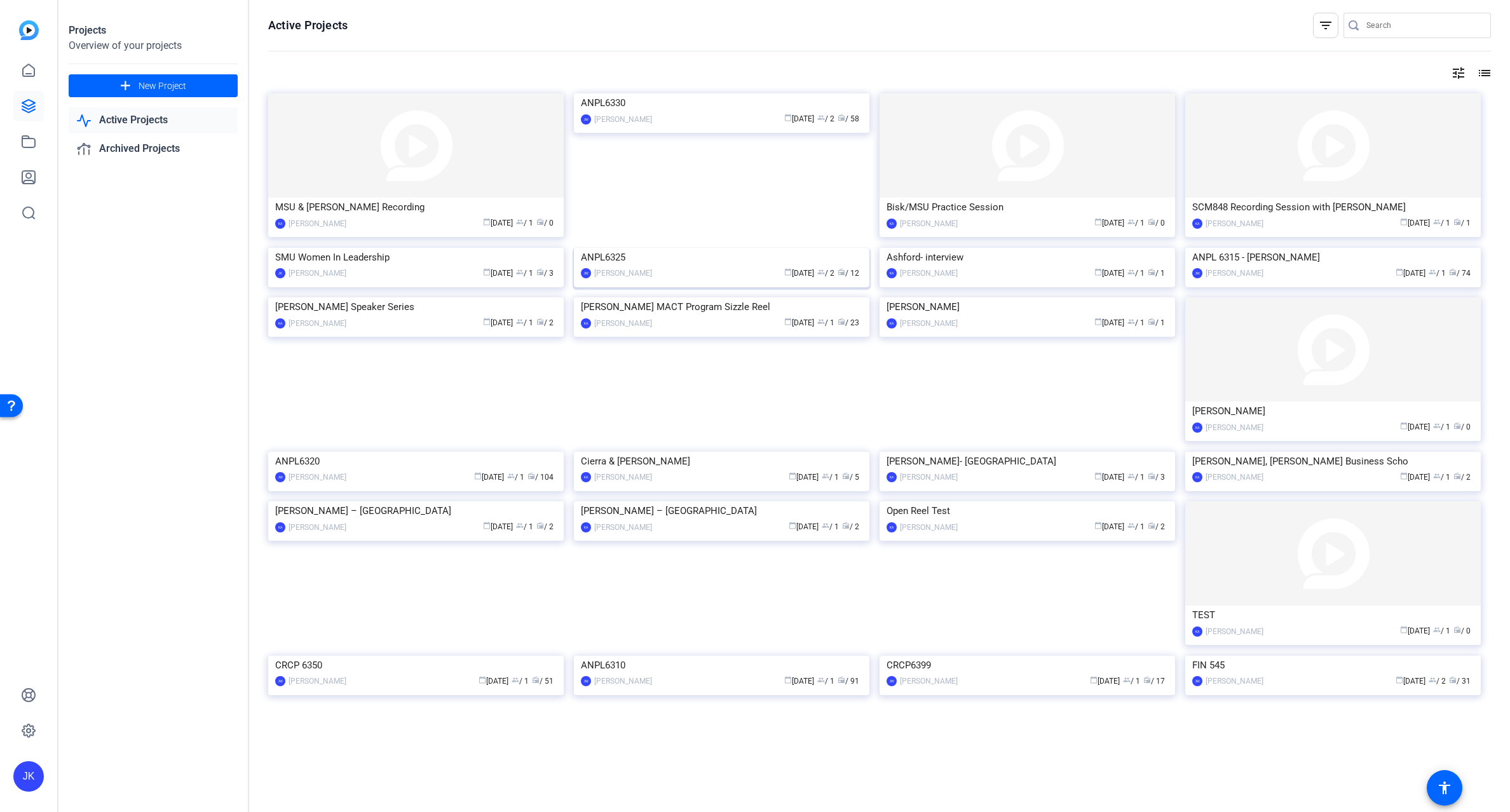
click at [726, 248] on img at bounding box center [721, 248] width 296 height 0
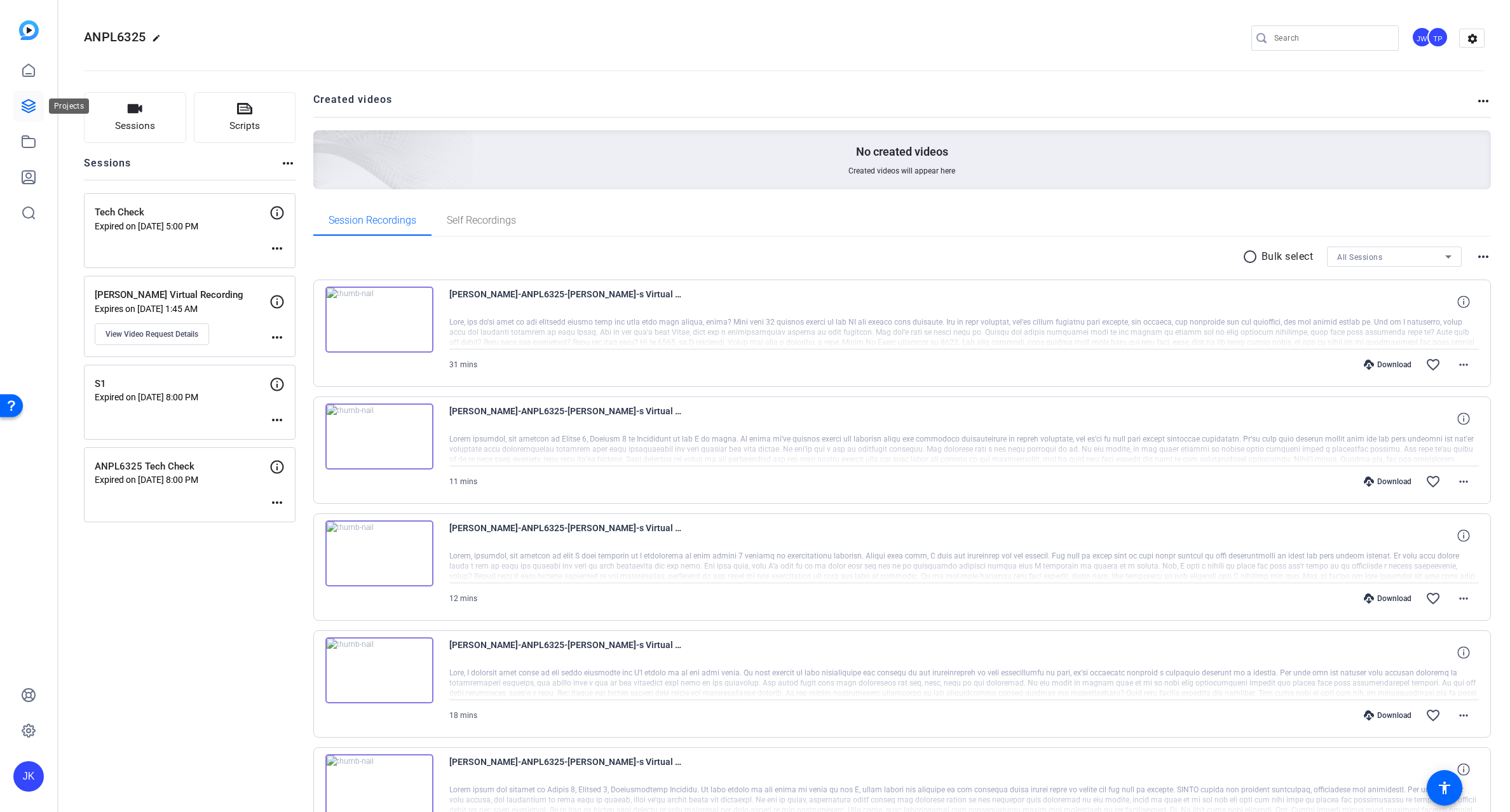
click at [22, 102] on icon at bounding box center [28, 105] width 13 height 13
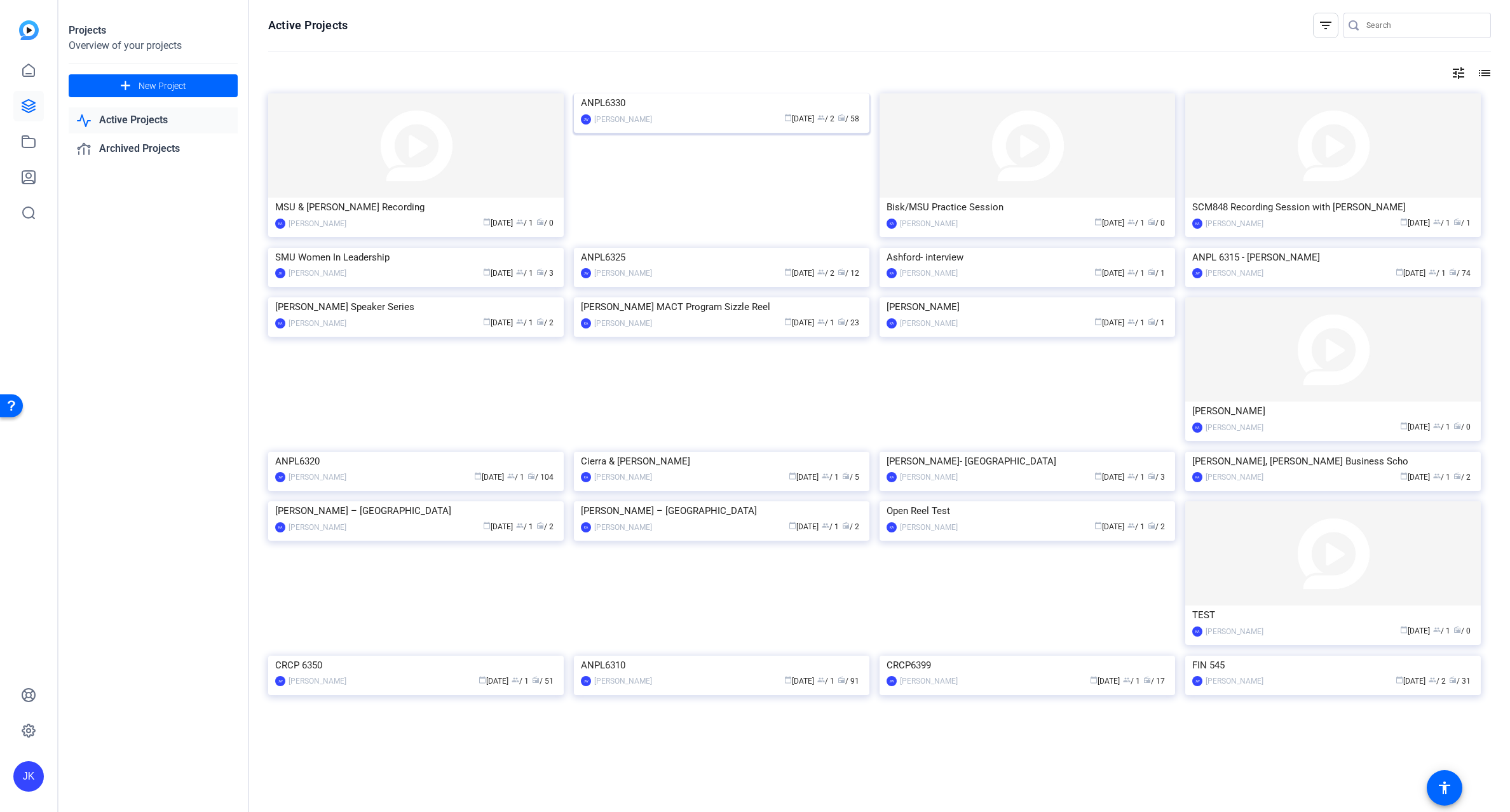
click at [692, 94] on img at bounding box center [721, 94] width 296 height 0
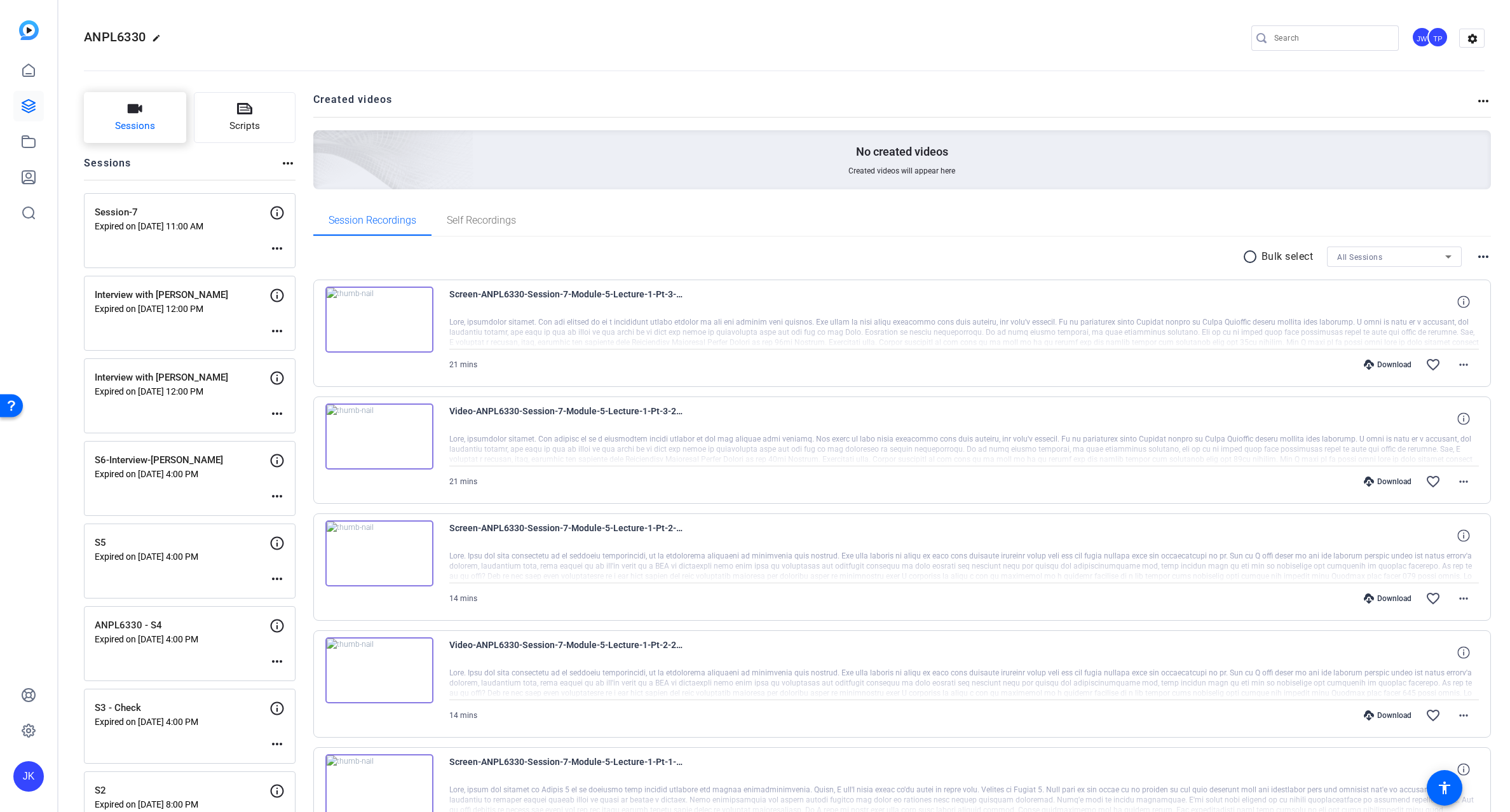
click at [143, 119] on span "Sessions" at bounding box center [135, 126] width 40 height 15
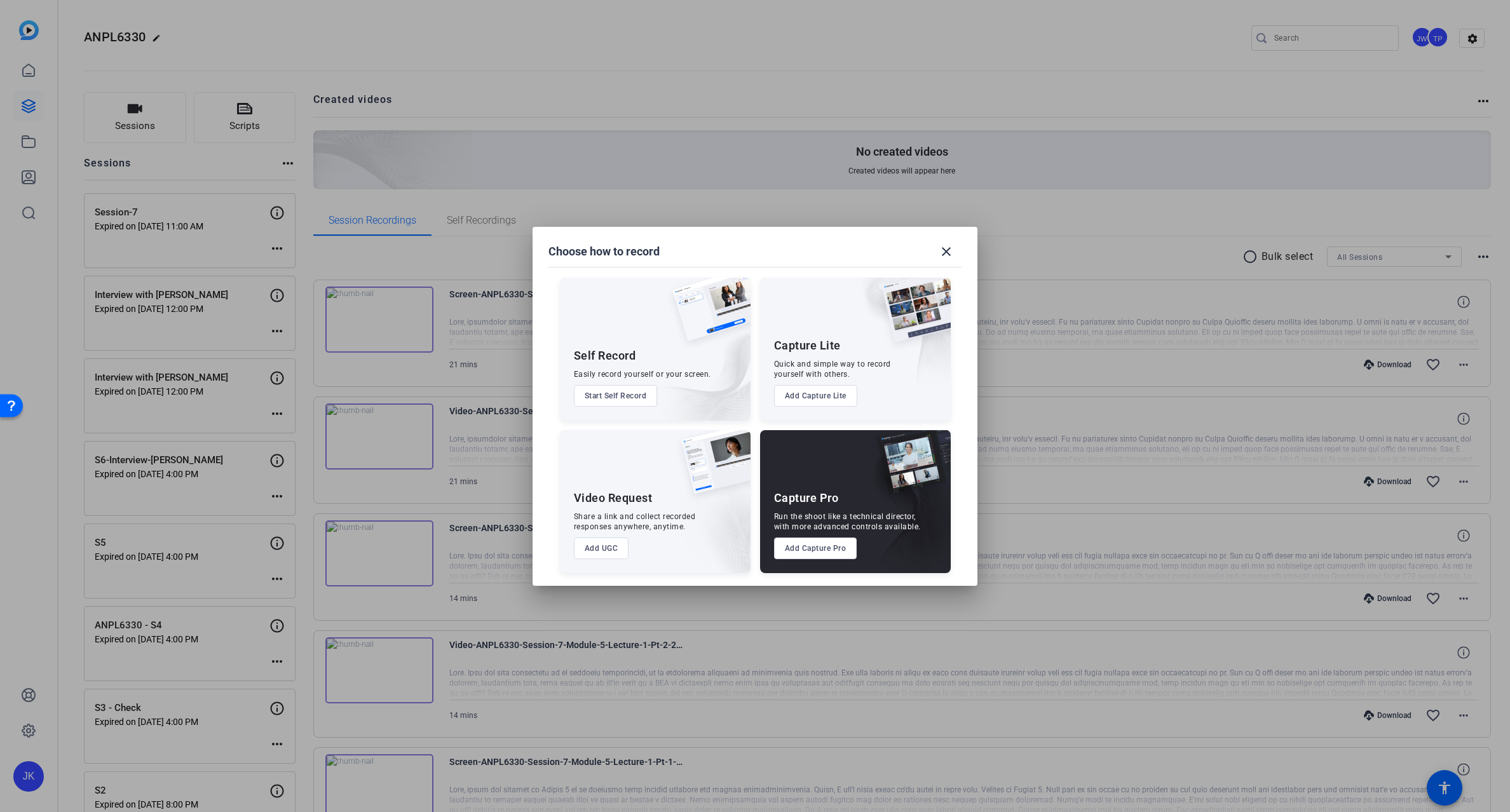
click at [598, 556] on button "Add UGC" at bounding box center [601, 548] width 56 height 21
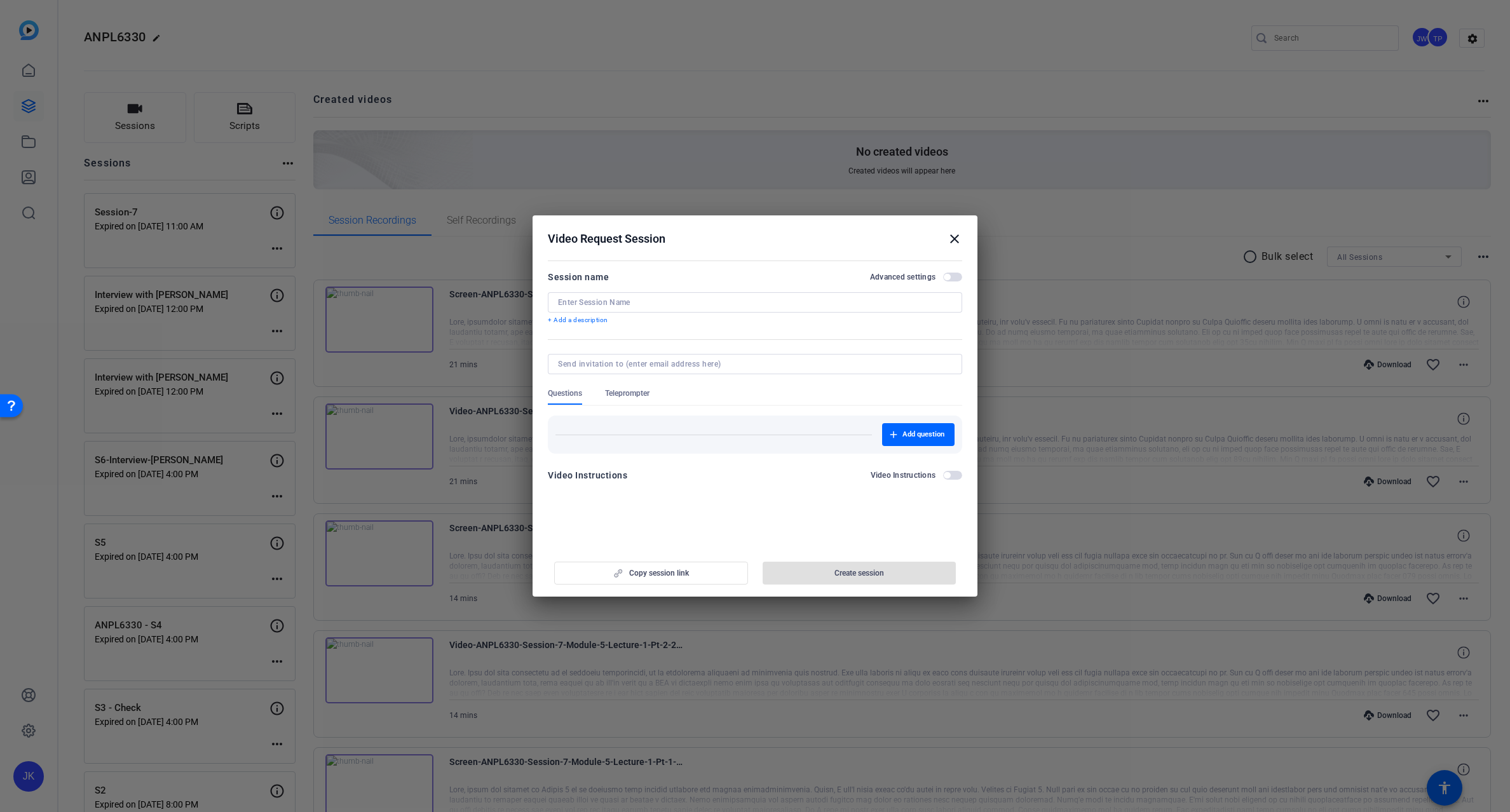
click at [952, 274] on button "Advanced settings" at bounding box center [953, 276] width 20 height 9
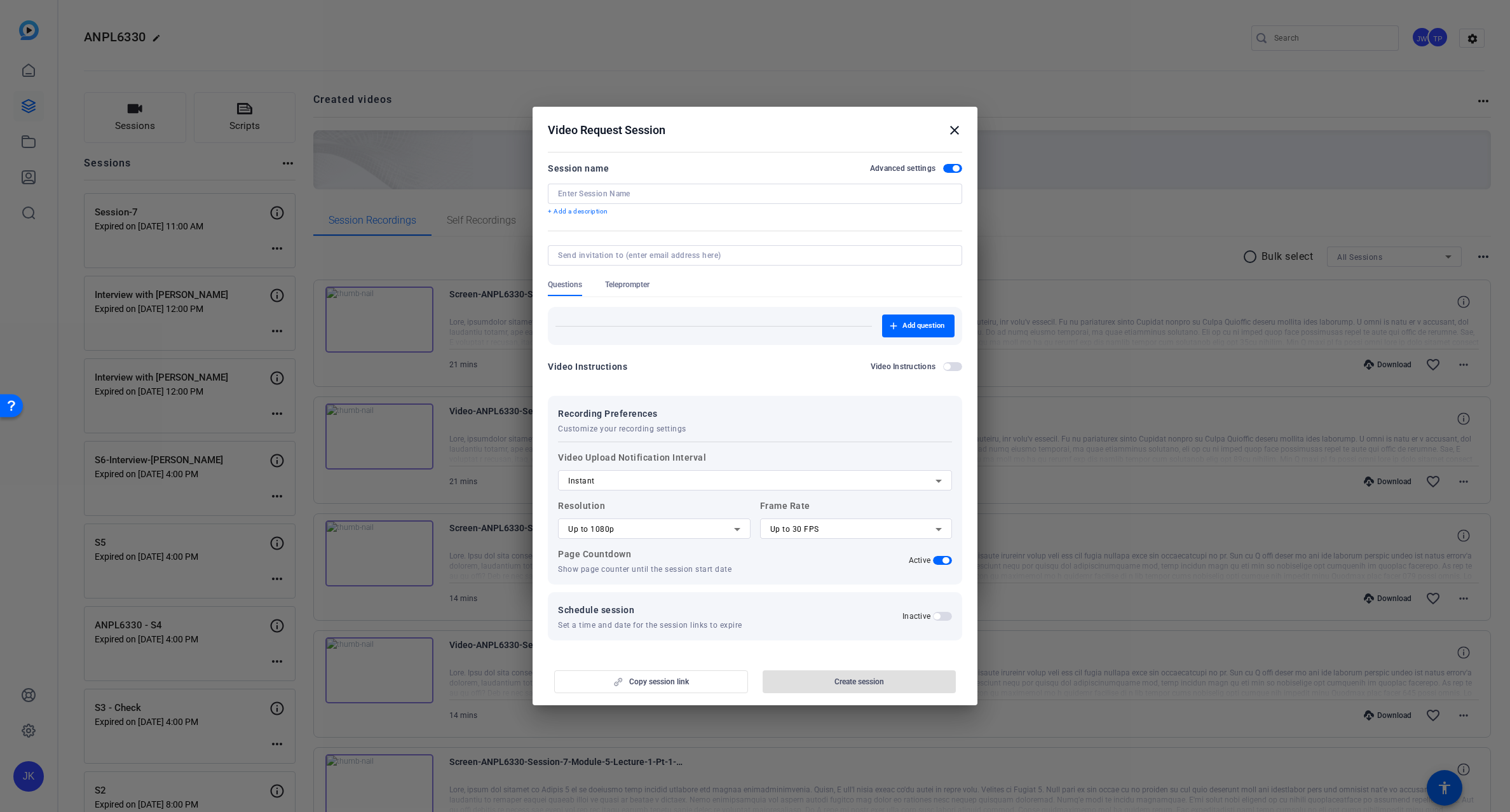
click at [603, 186] on div at bounding box center [755, 193] width 394 height 20
type input "Rachel's Virtual Recordings"
click at [951, 368] on span "button" at bounding box center [953, 366] width 20 height 9
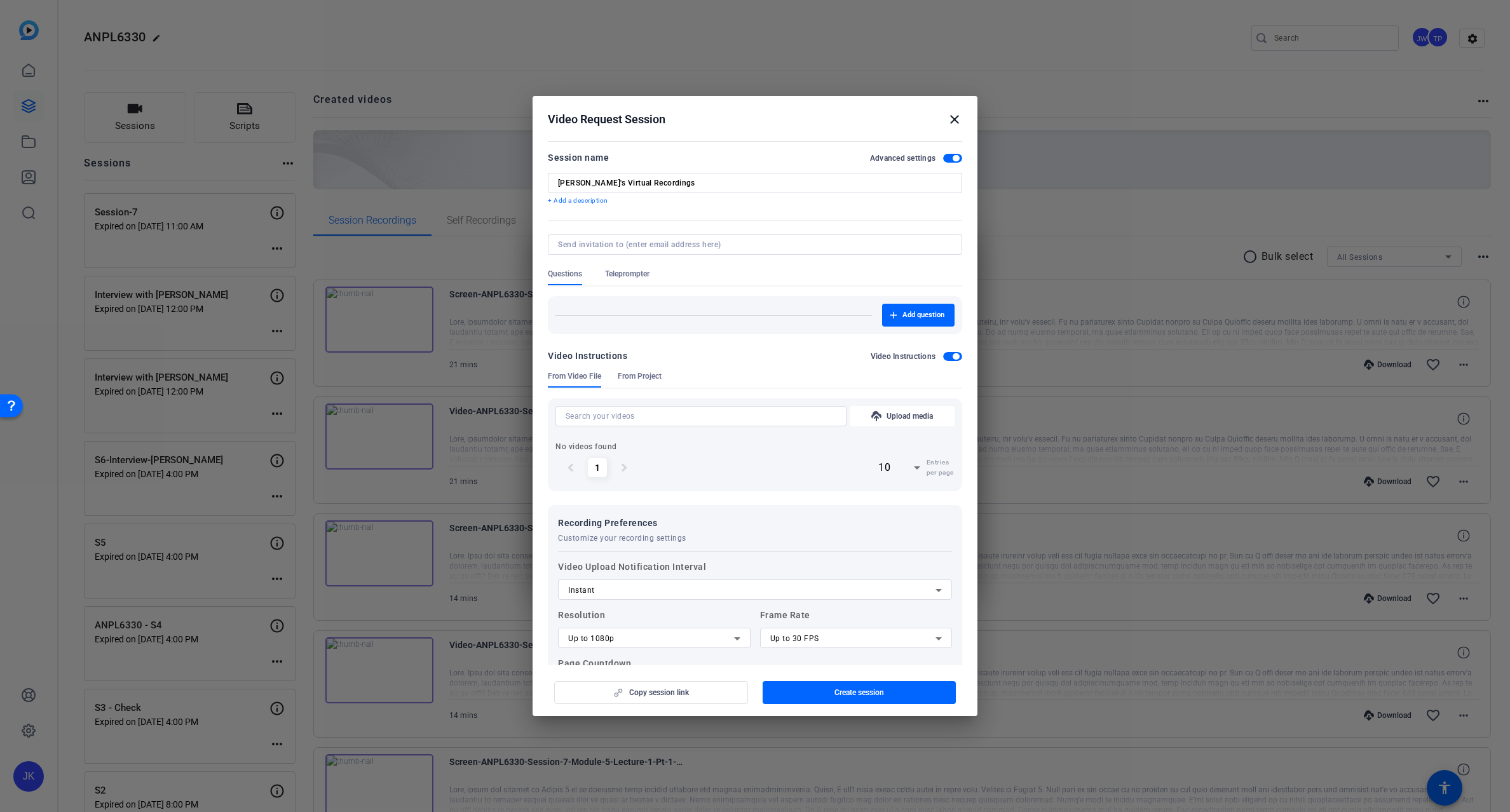
click at [643, 376] on span "From Project" at bounding box center [639, 376] width 44 height 10
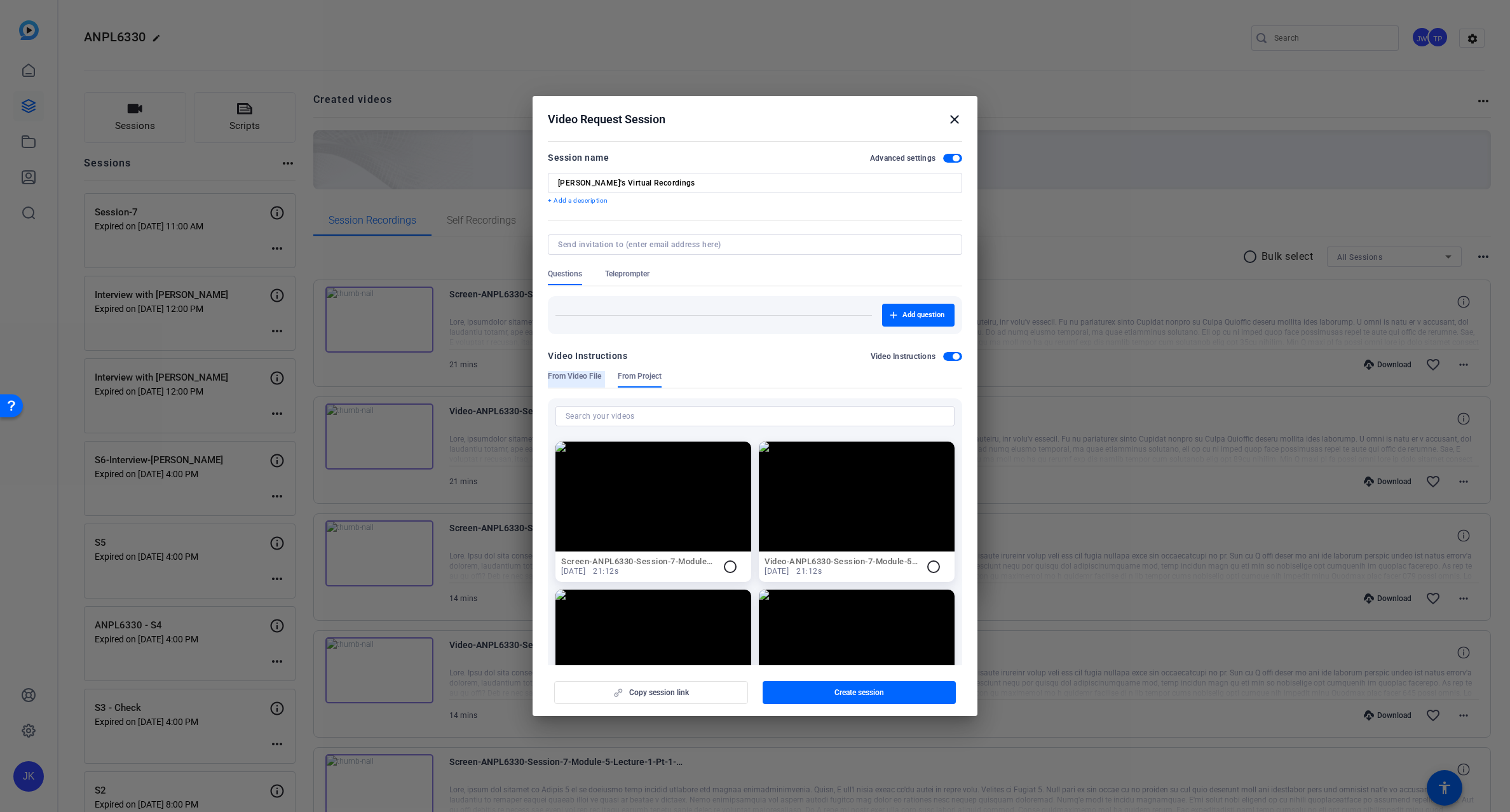
click at [587, 375] on span "From Video File" at bounding box center [574, 376] width 54 height 10
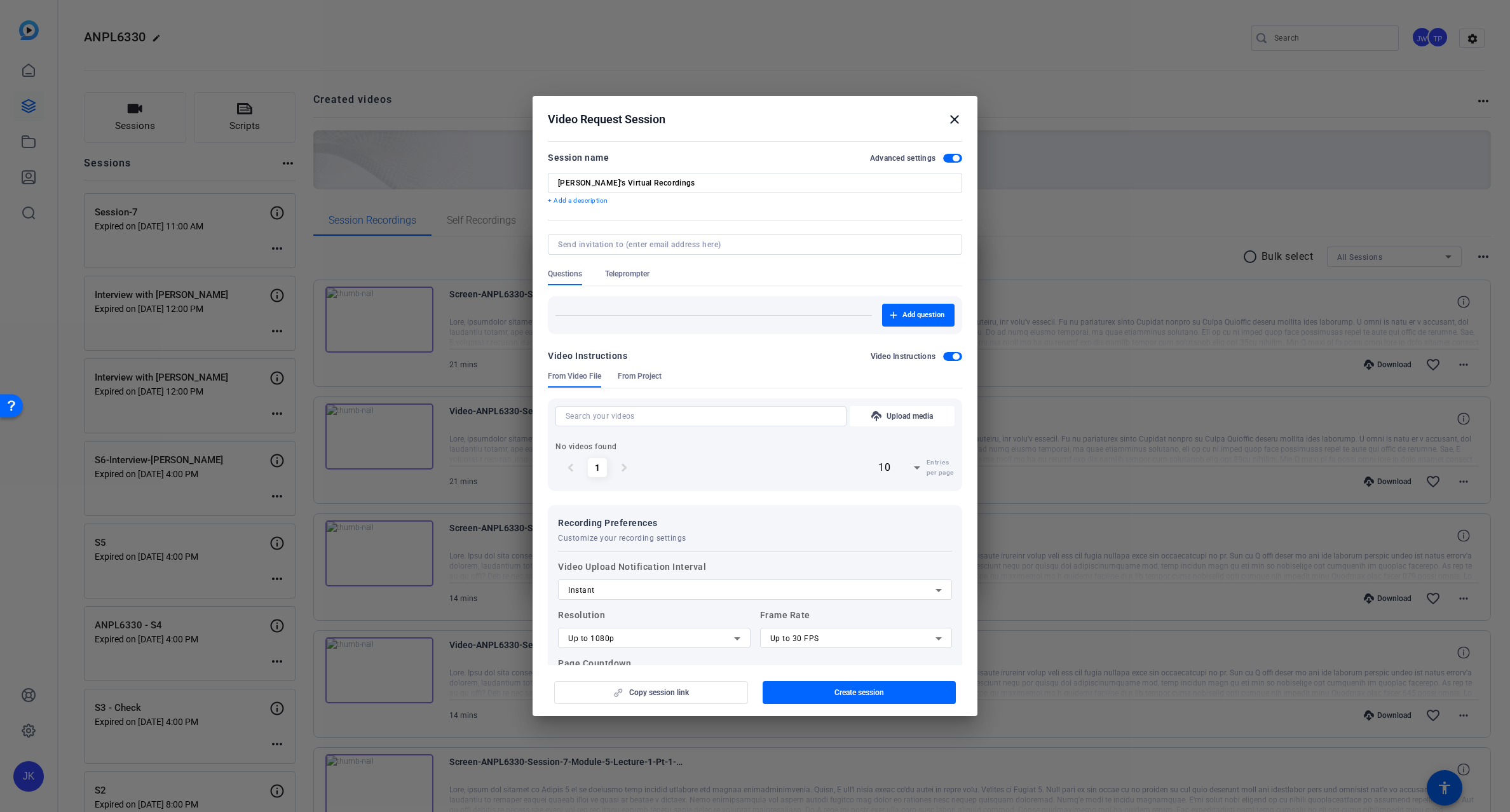
click at [943, 356] on span "button" at bounding box center [953, 356] width 20 height 9
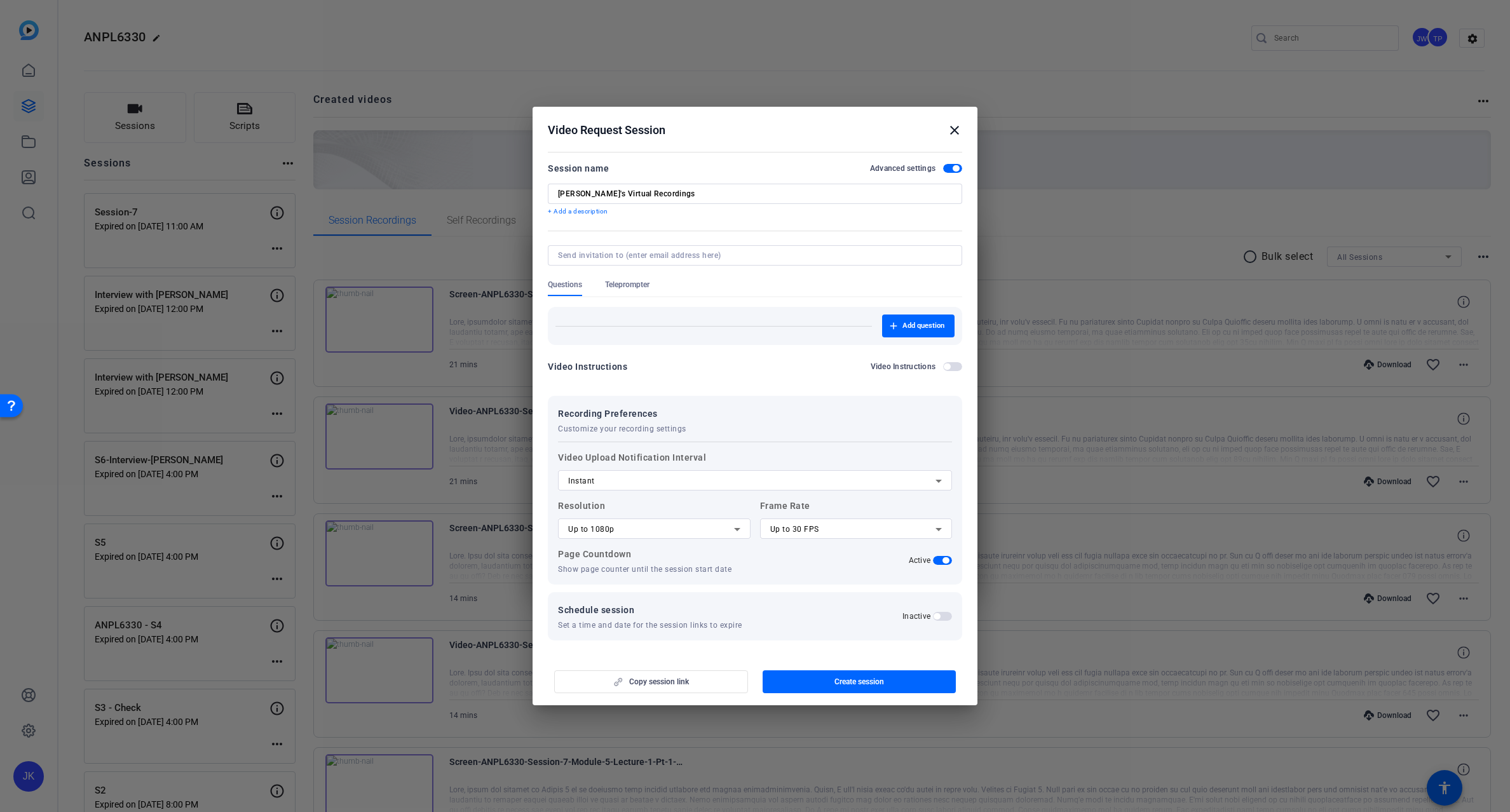
click at [949, 616] on span "button" at bounding box center [943, 616] width 20 height 9
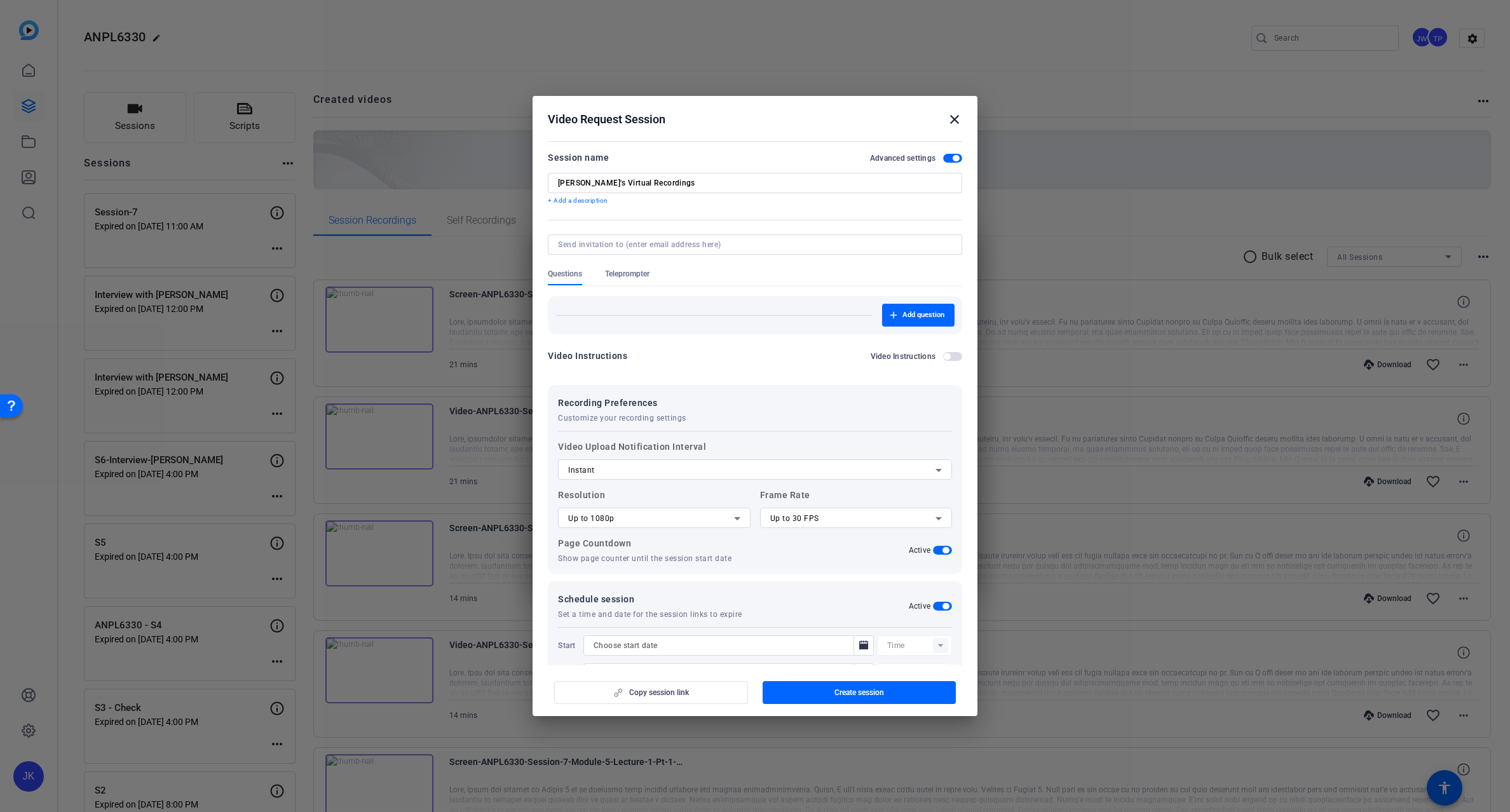
click at [954, 119] on mat-icon "close" at bounding box center [955, 120] width 16 height 16
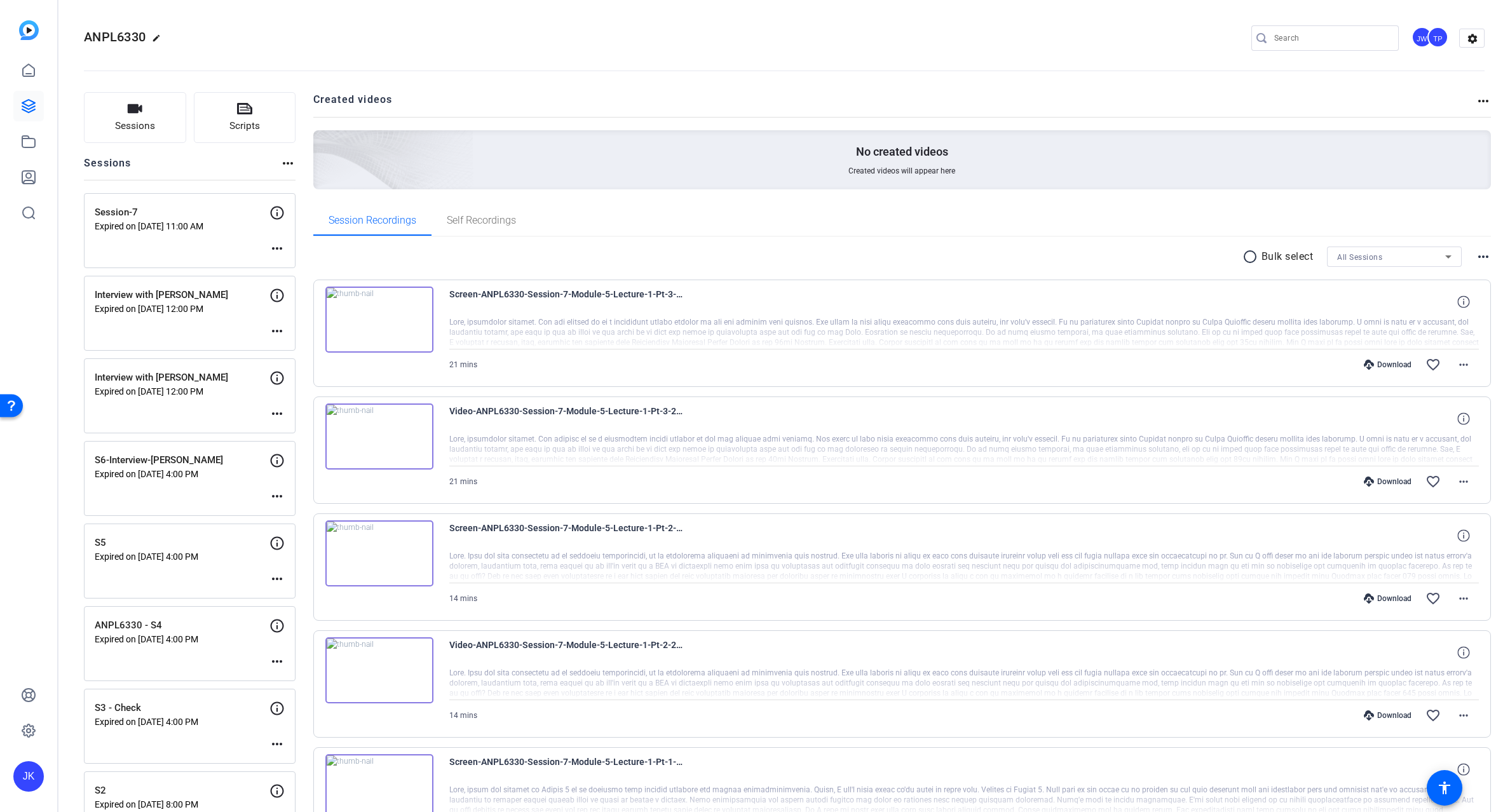
click at [283, 24] on div "ANPL6330 edit JW TP settings" at bounding box center [784, 38] width 1401 height 96
click at [23, 108] on icon at bounding box center [28, 106] width 16 height 16
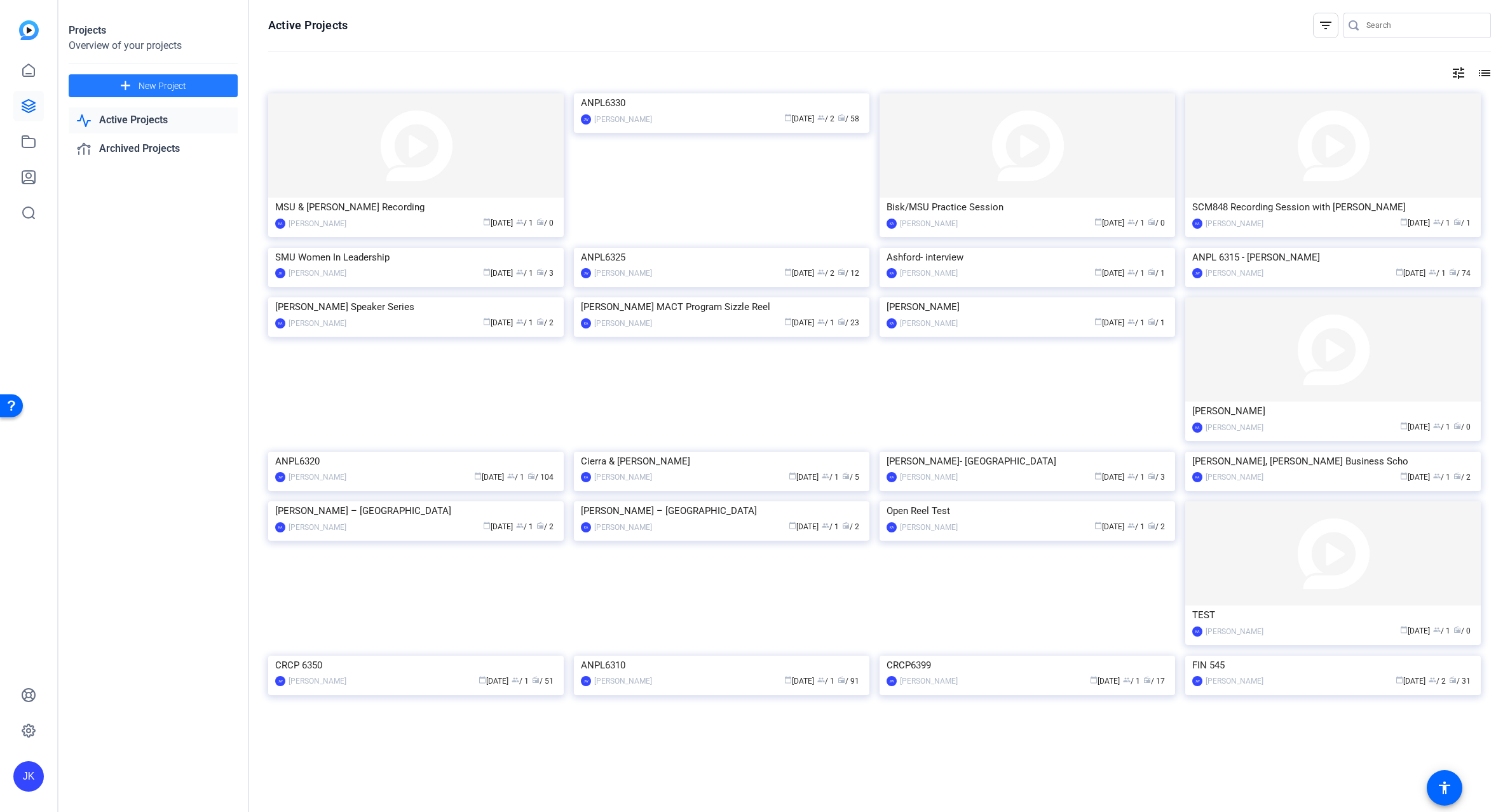
click at [155, 87] on span "New Project" at bounding box center [162, 86] width 48 height 14
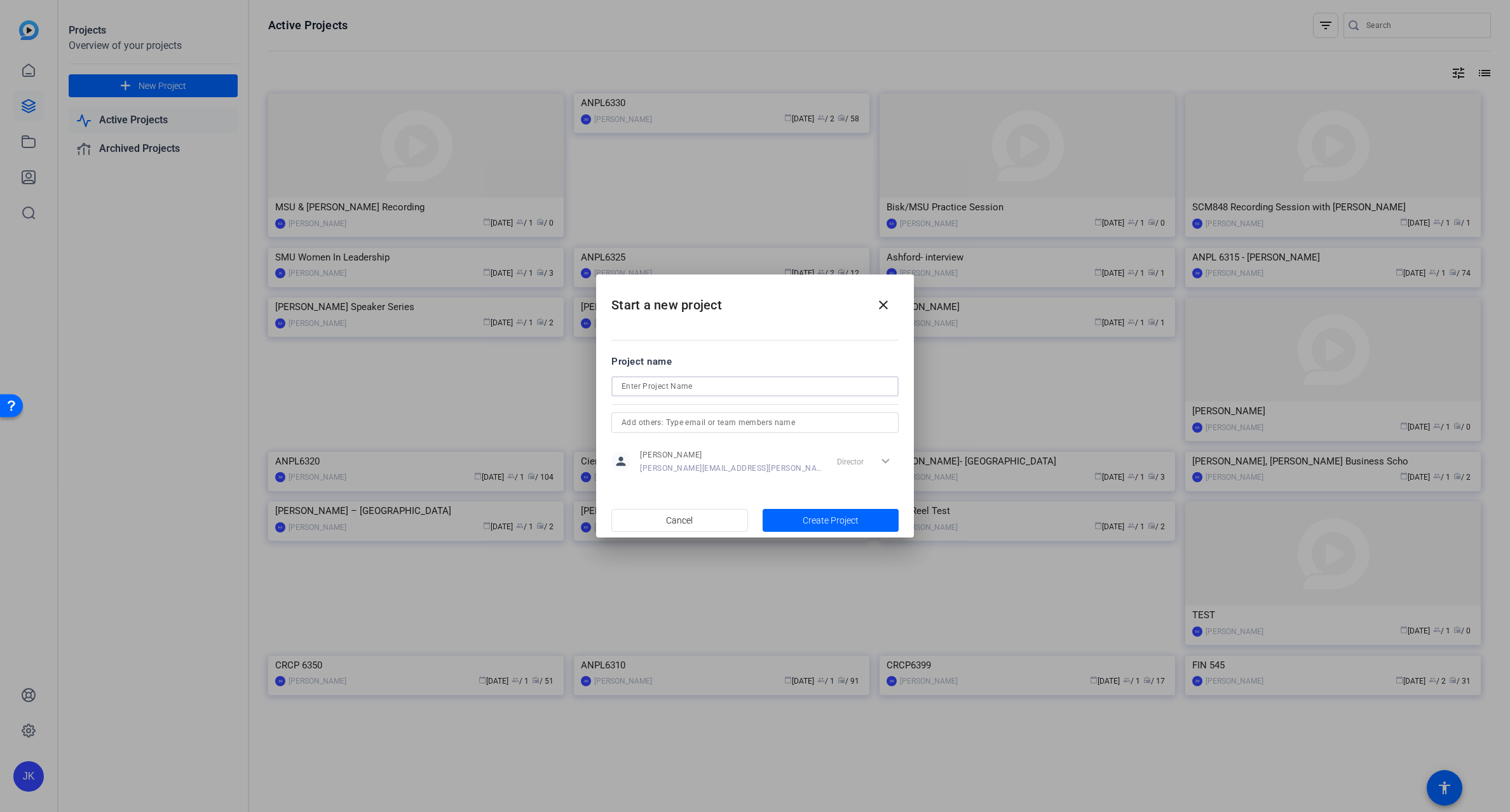
click at [715, 392] on input at bounding box center [755, 386] width 266 height 16
type input "Jay's Virtual recording test"
click at [827, 516] on span "Create Project" at bounding box center [830, 521] width 56 height 14
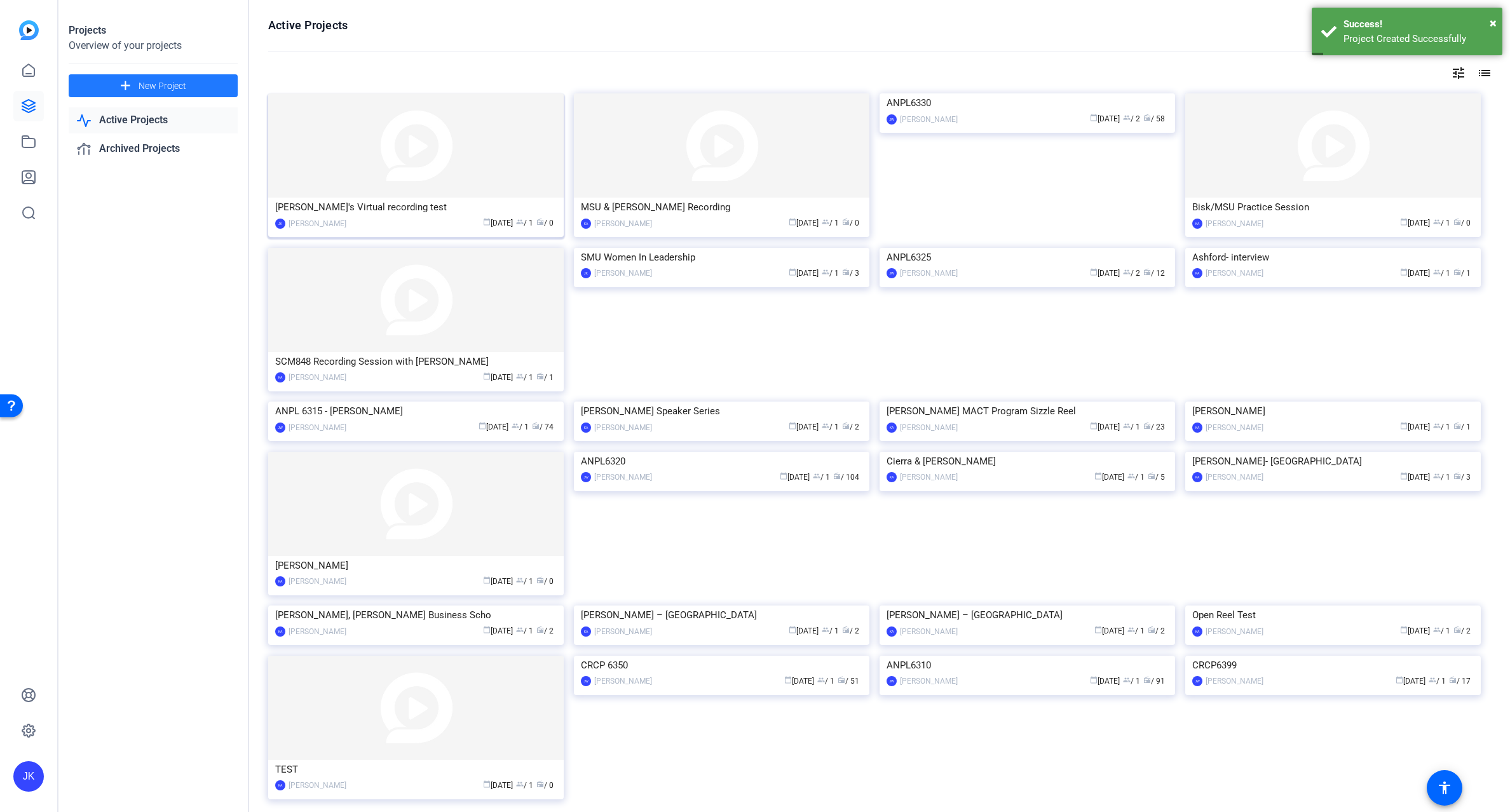
click at [415, 157] on img at bounding box center [416, 145] width 296 height 104
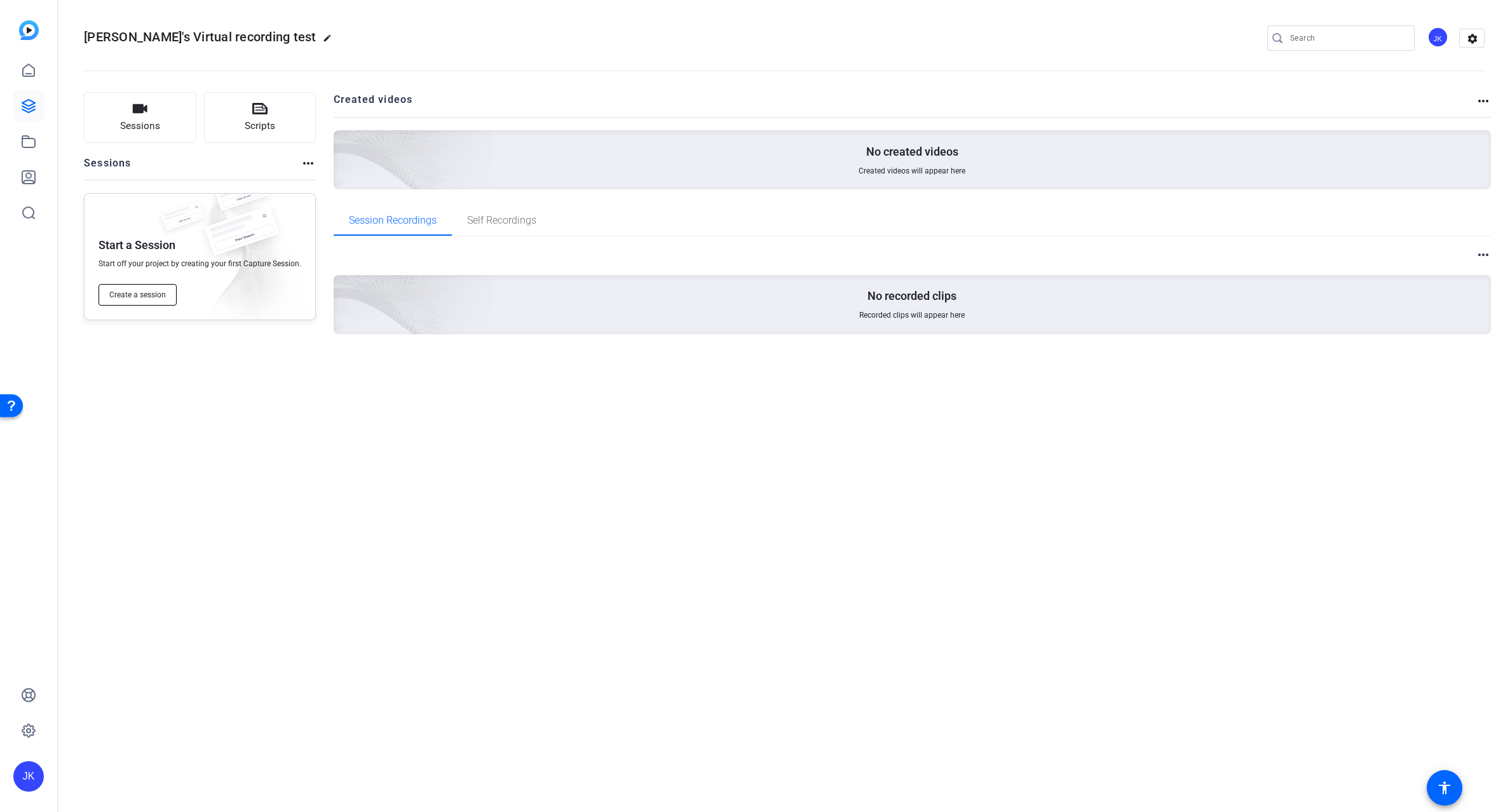
click at [128, 291] on span "Create a session" at bounding box center [138, 295] width 57 height 10
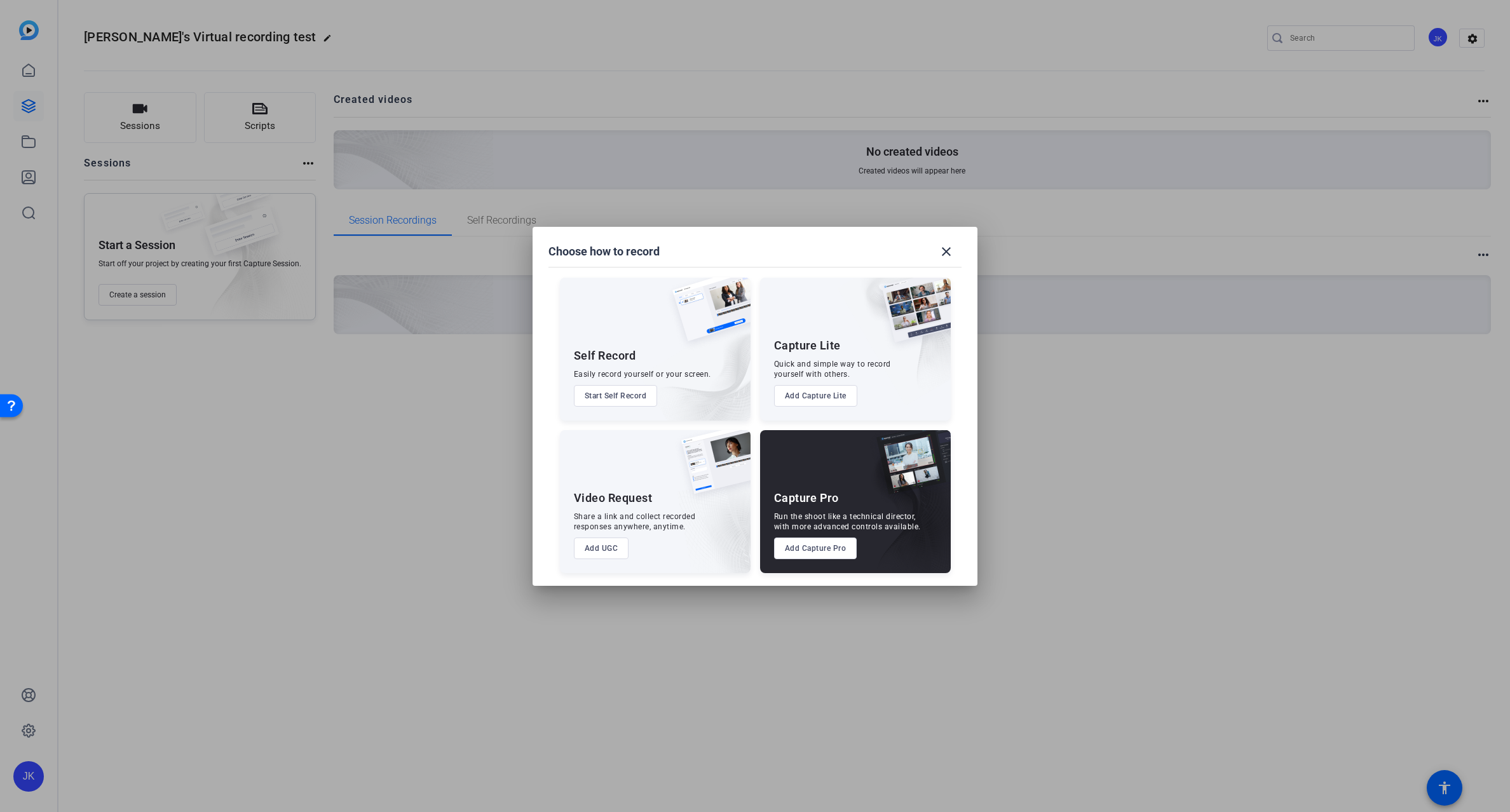
click at [599, 543] on button "Add UGC" at bounding box center [601, 548] width 56 height 21
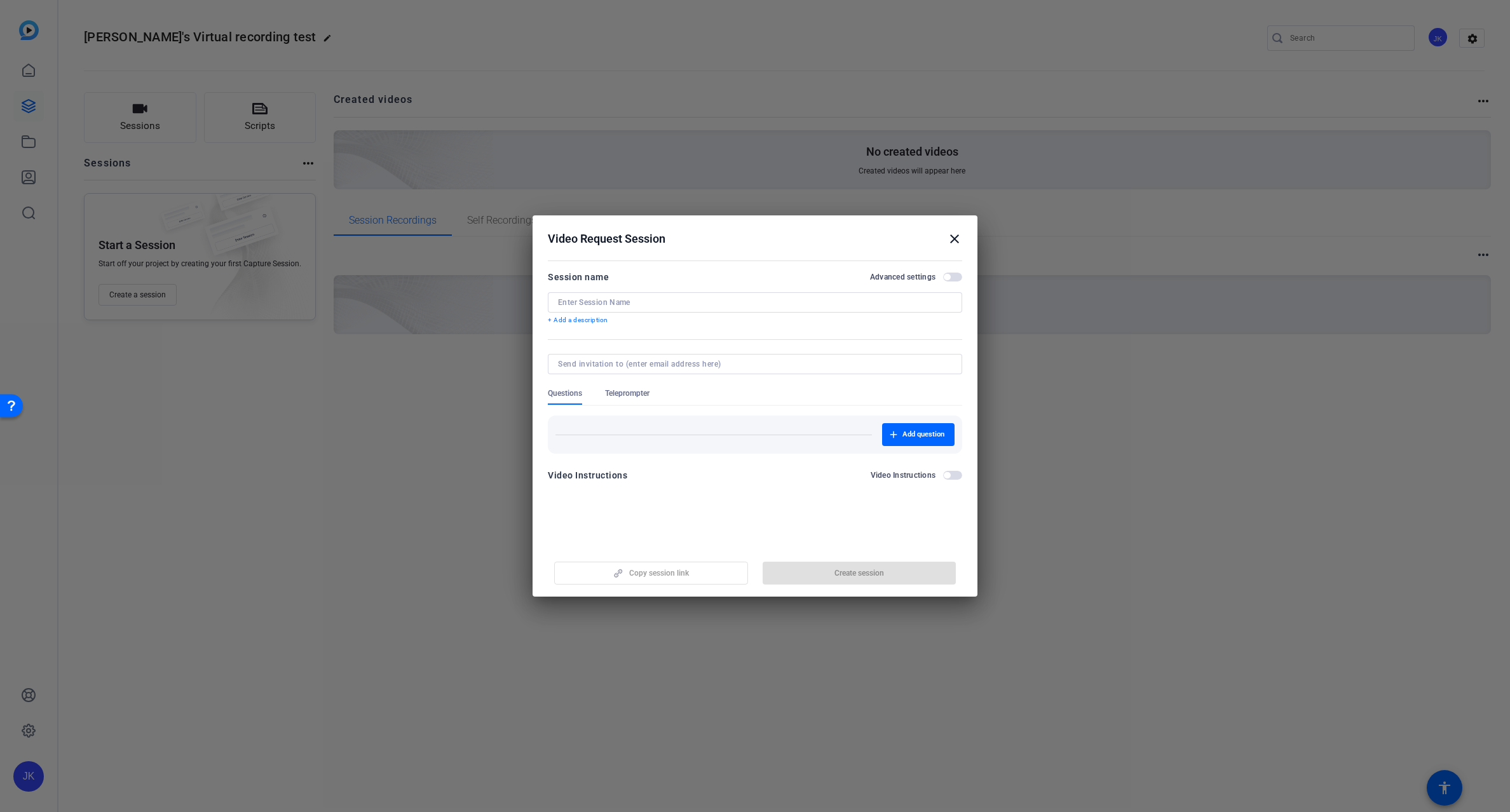
click at [951, 272] on div "Advanced settings" at bounding box center [916, 277] width 92 height 10
click at [943, 277] on span "button" at bounding box center [953, 276] width 20 height 9
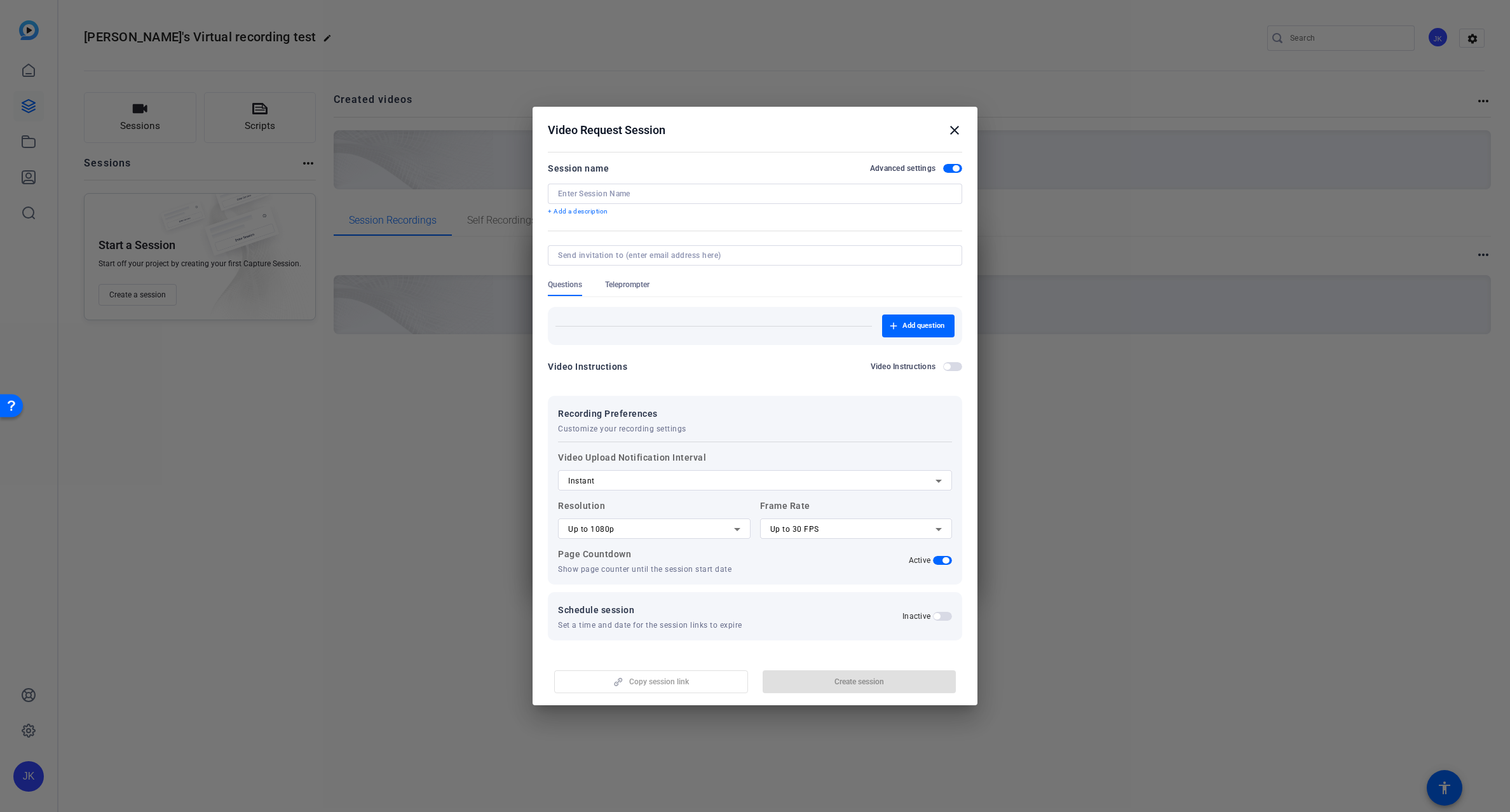
click at [619, 194] on input at bounding box center [755, 193] width 394 height 10
type input "[PERSON_NAME]'s Virtual Recording"
click at [650, 253] on input at bounding box center [753, 256] width 389 height 10
type input "kellydog1936@gmail.com"
click at [952, 365] on form "Session name Advanced settings Jay's Virtual Recording + Add a description Ques…" at bounding box center [755, 401] width 415 height 480
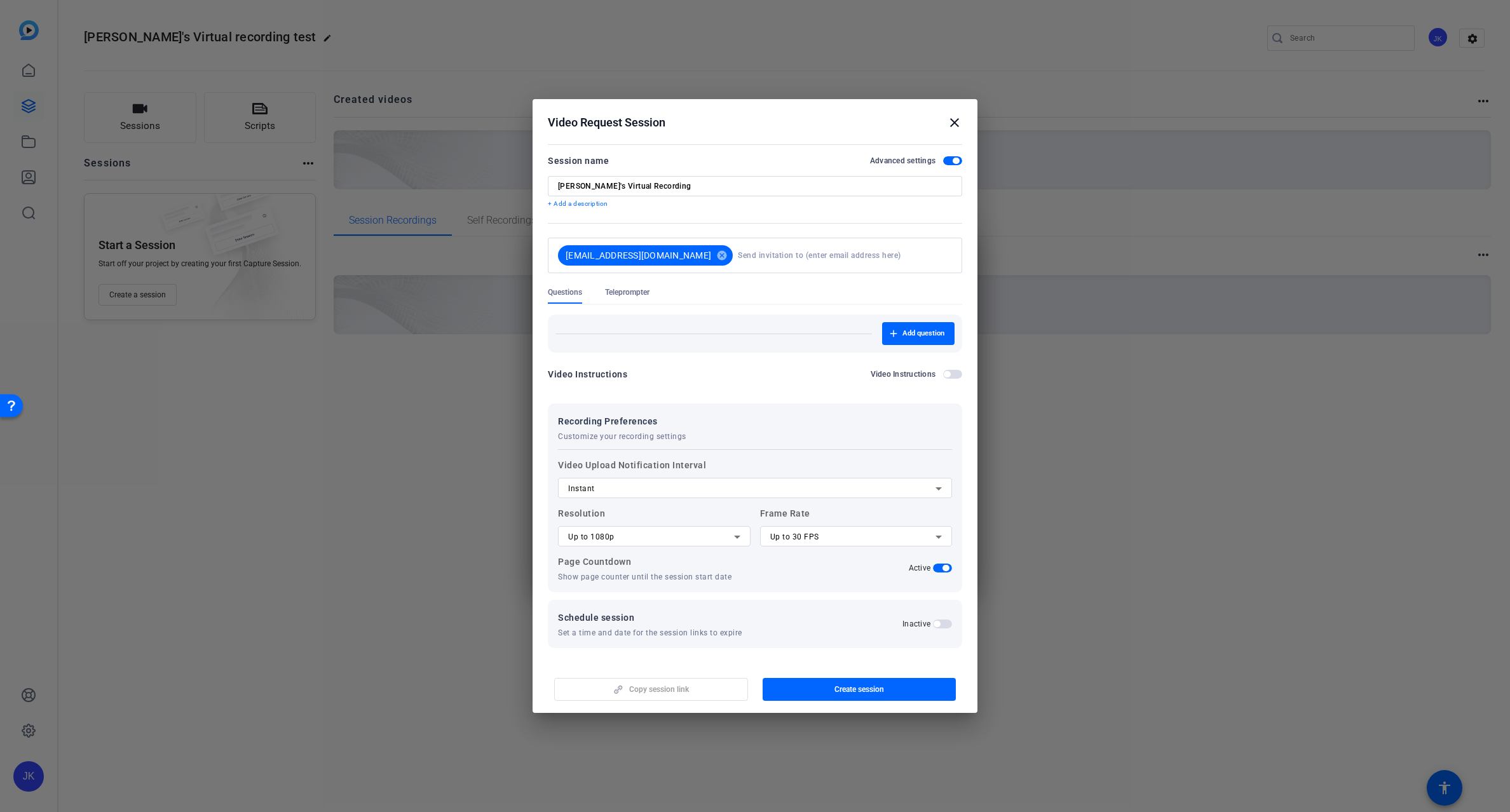
click at [943, 372] on span "button" at bounding box center [953, 374] width 20 height 9
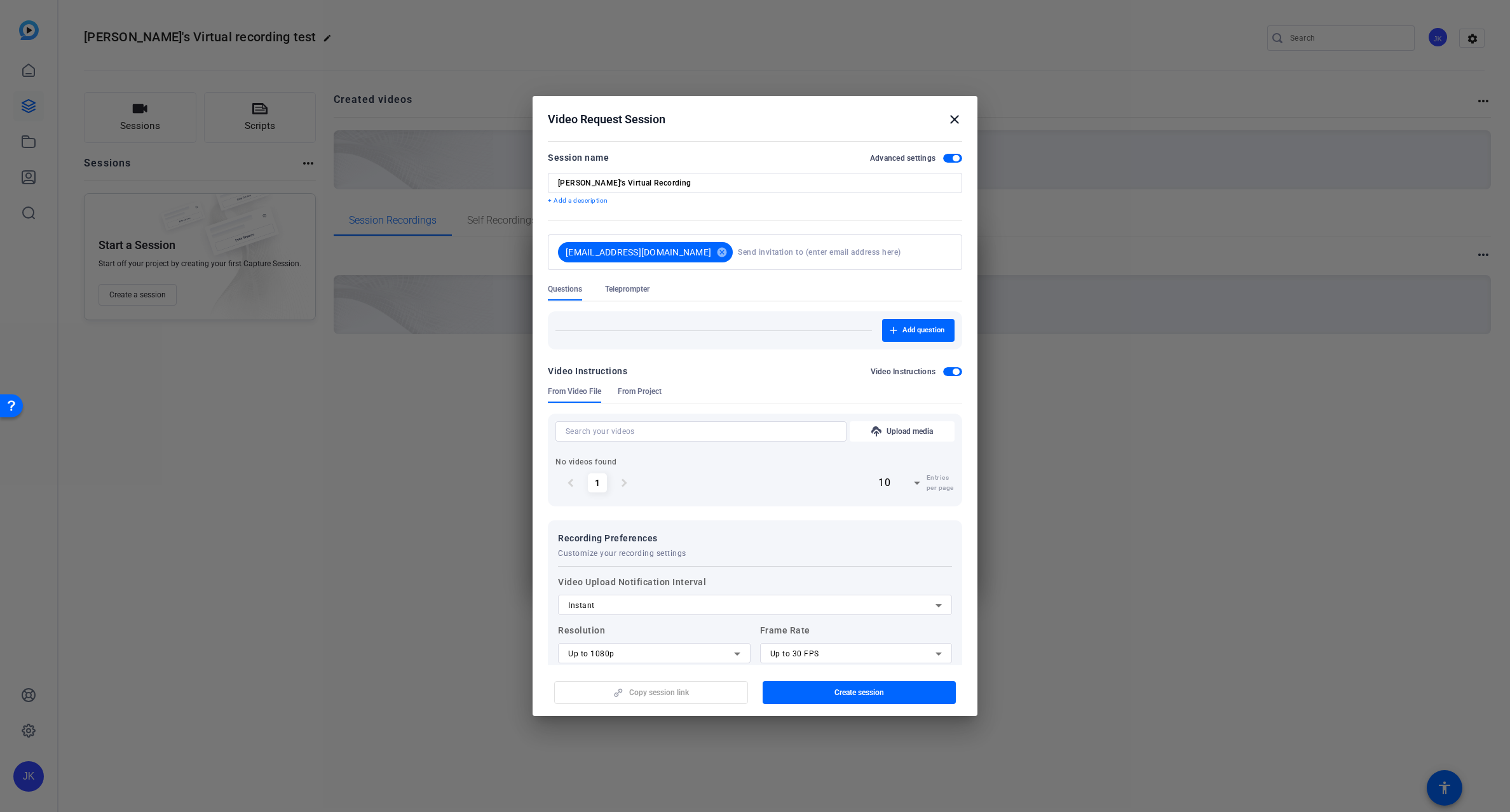
scroll to position [43, 0]
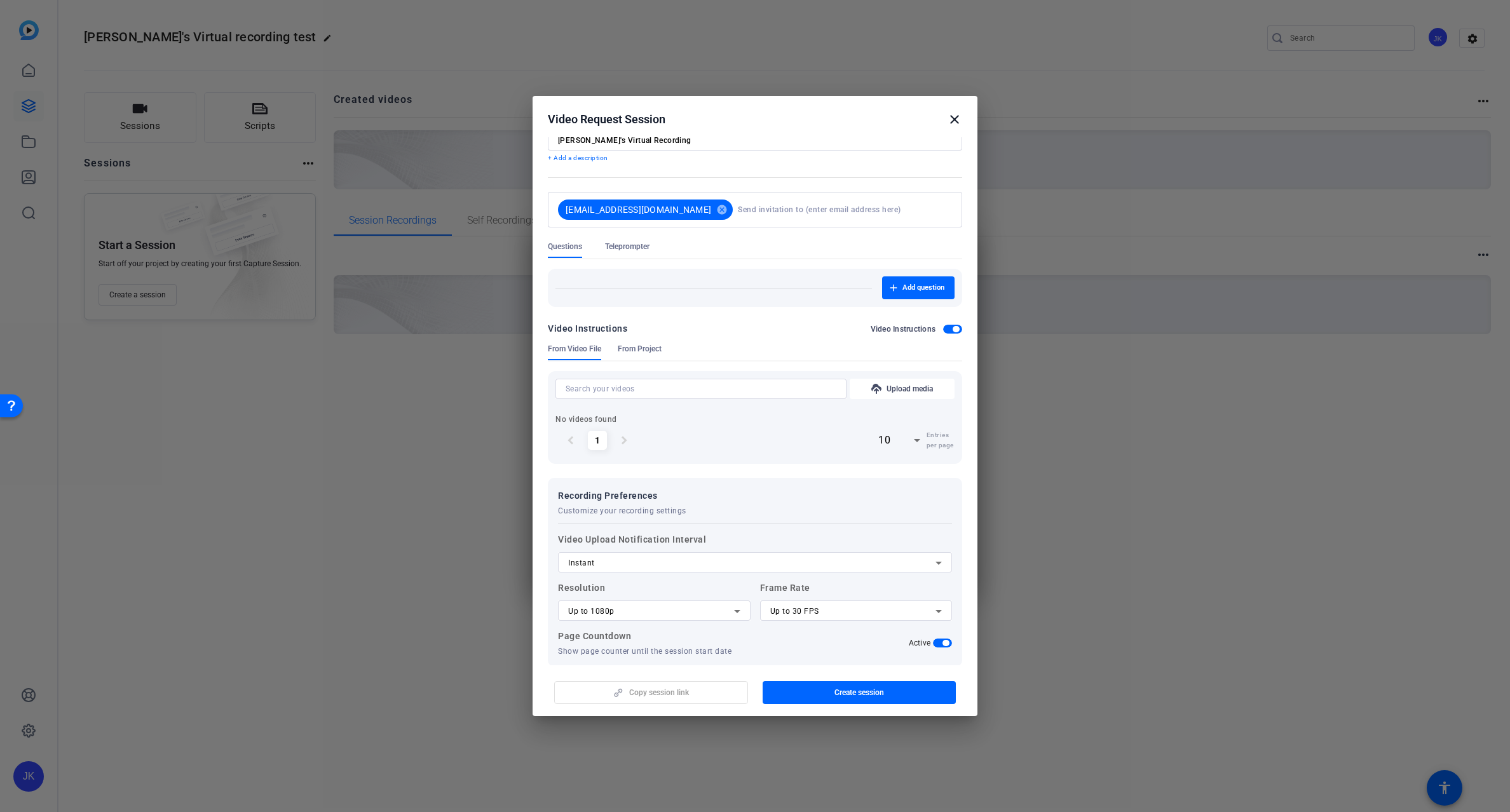
click at [635, 354] on span "From Project" at bounding box center [639, 348] width 44 height 10
click at [582, 348] on span "From Video File" at bounding box center [574, 348] width 54 height 10
click at [953, 326] on span "button" at bounding box center [956, 329] width 7 height 7
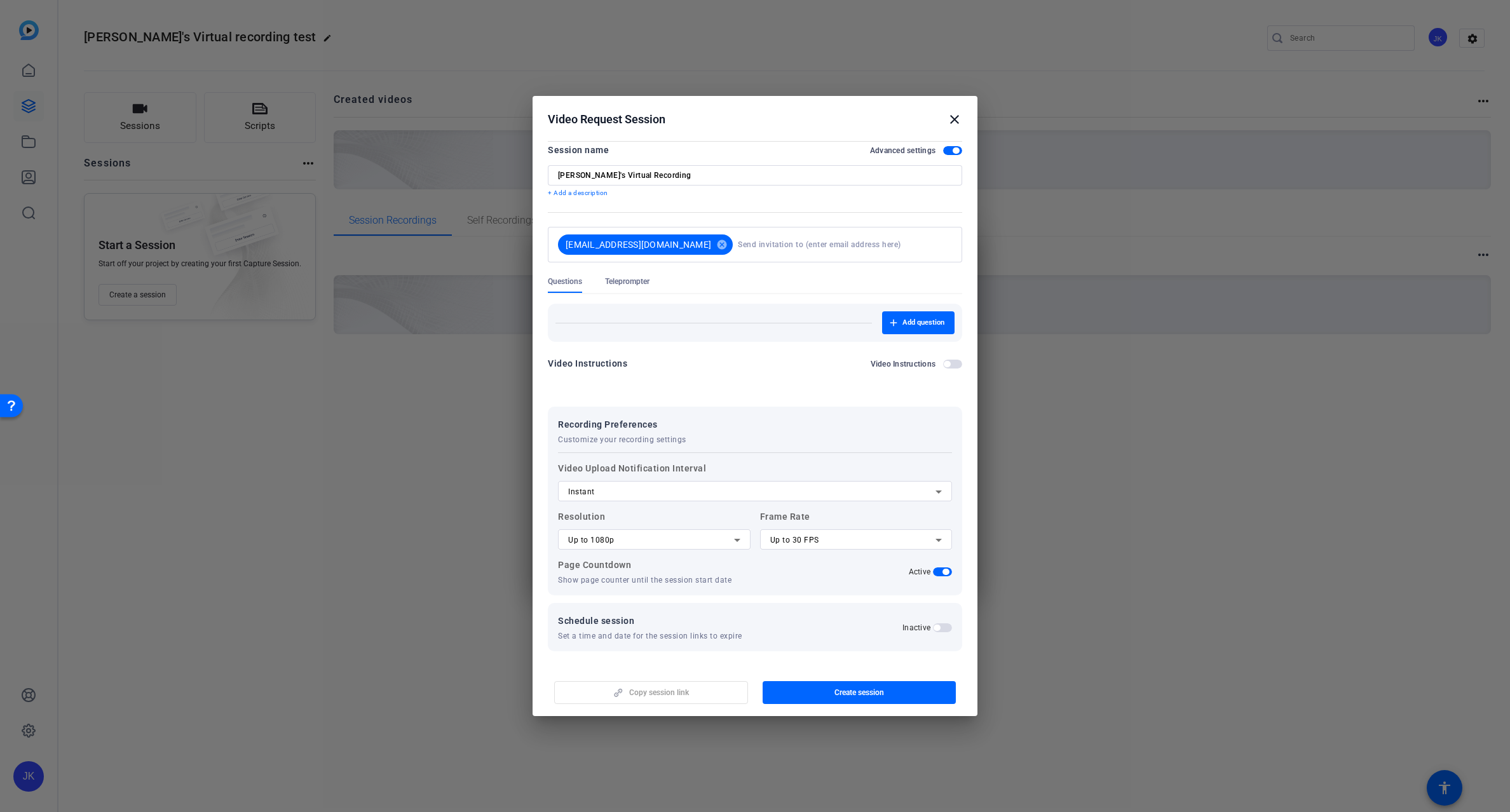
scroll to position [0, 0]
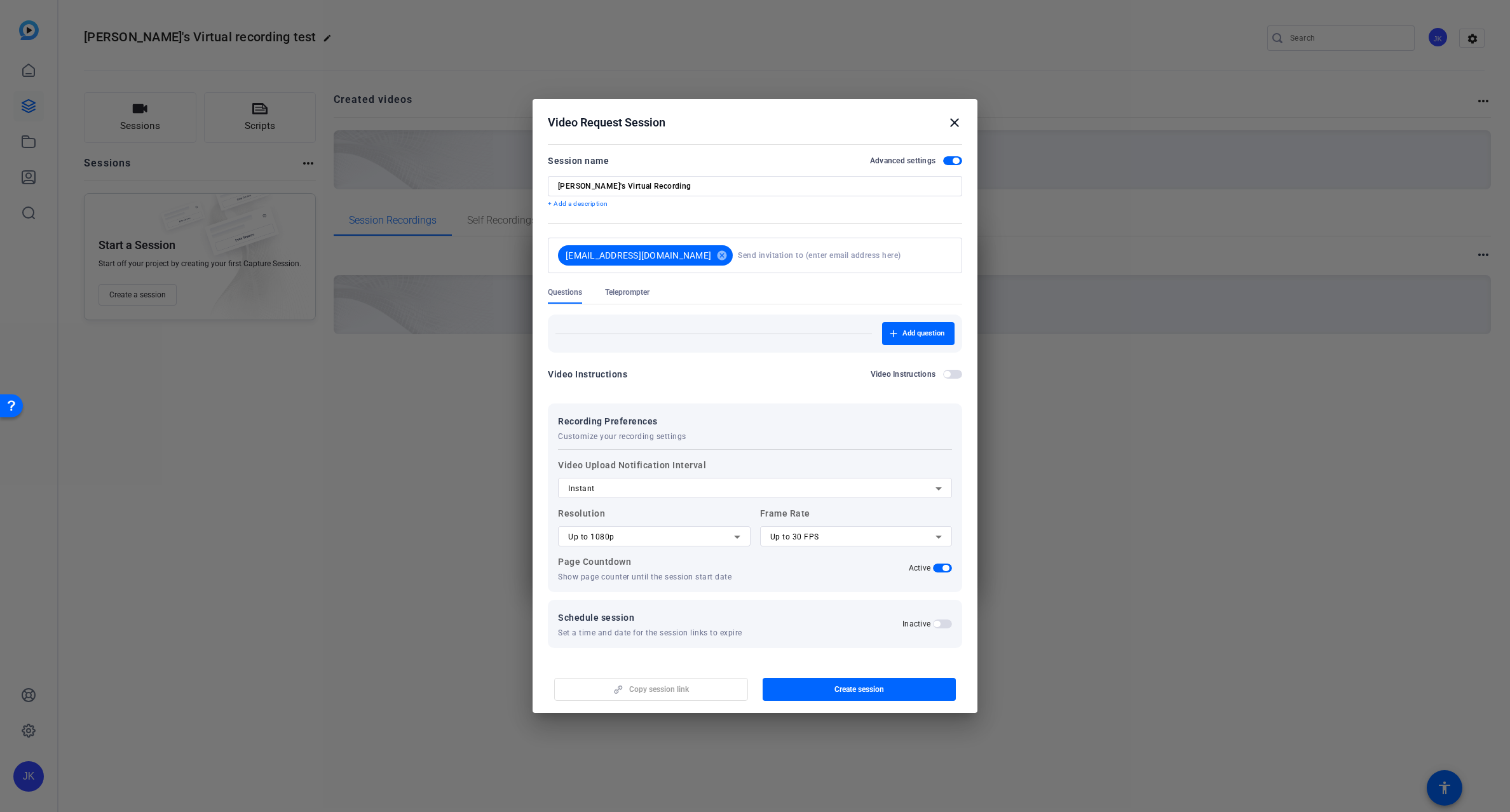
click at [941, 623] on span "button" at bounding box center [943, 624] width 20 height 9
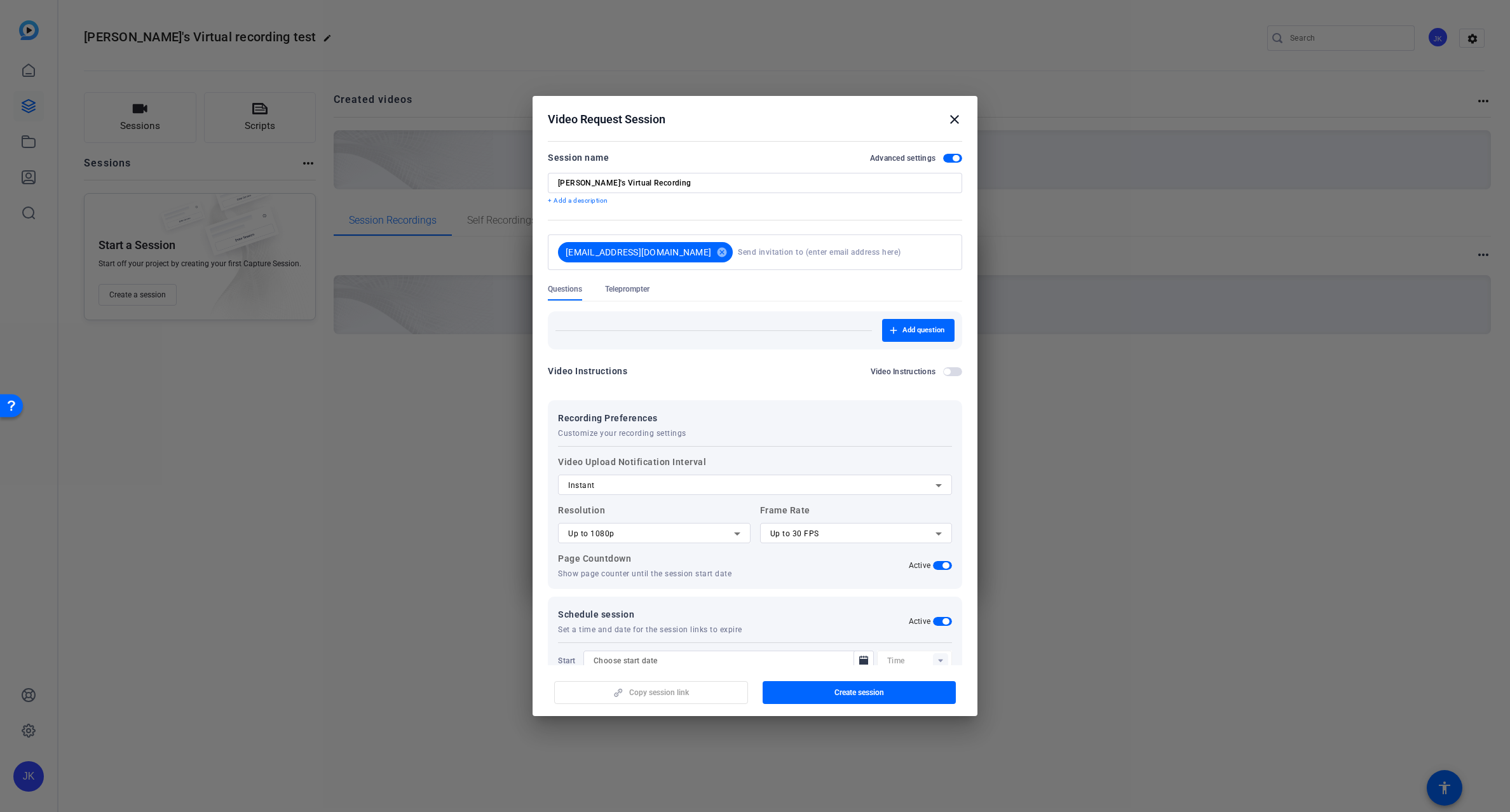
scroll to position [58, 0]
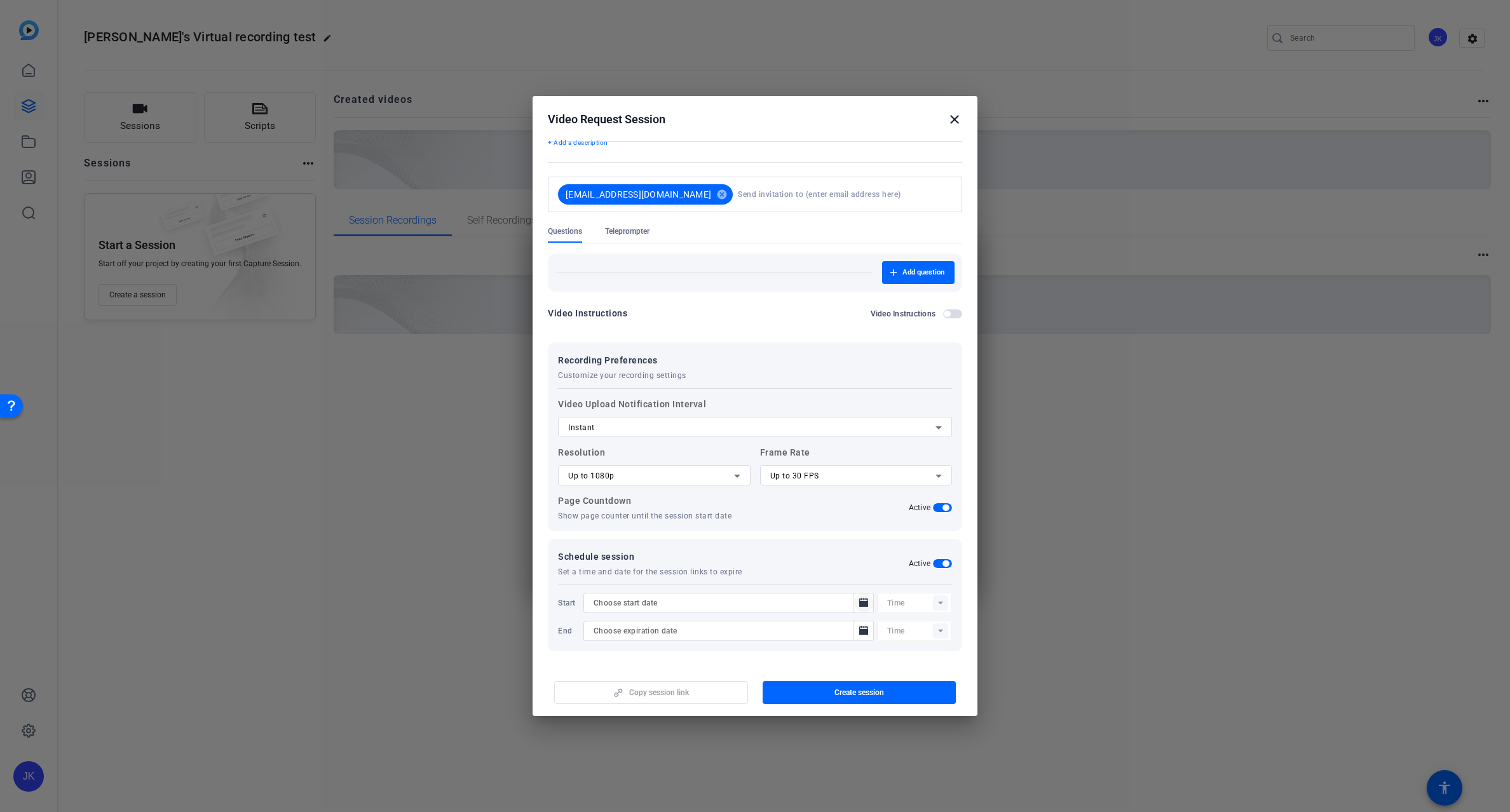
click at [859, 604] on icon "Open calendar" at bounding box center [863, 602] width 9 height 9
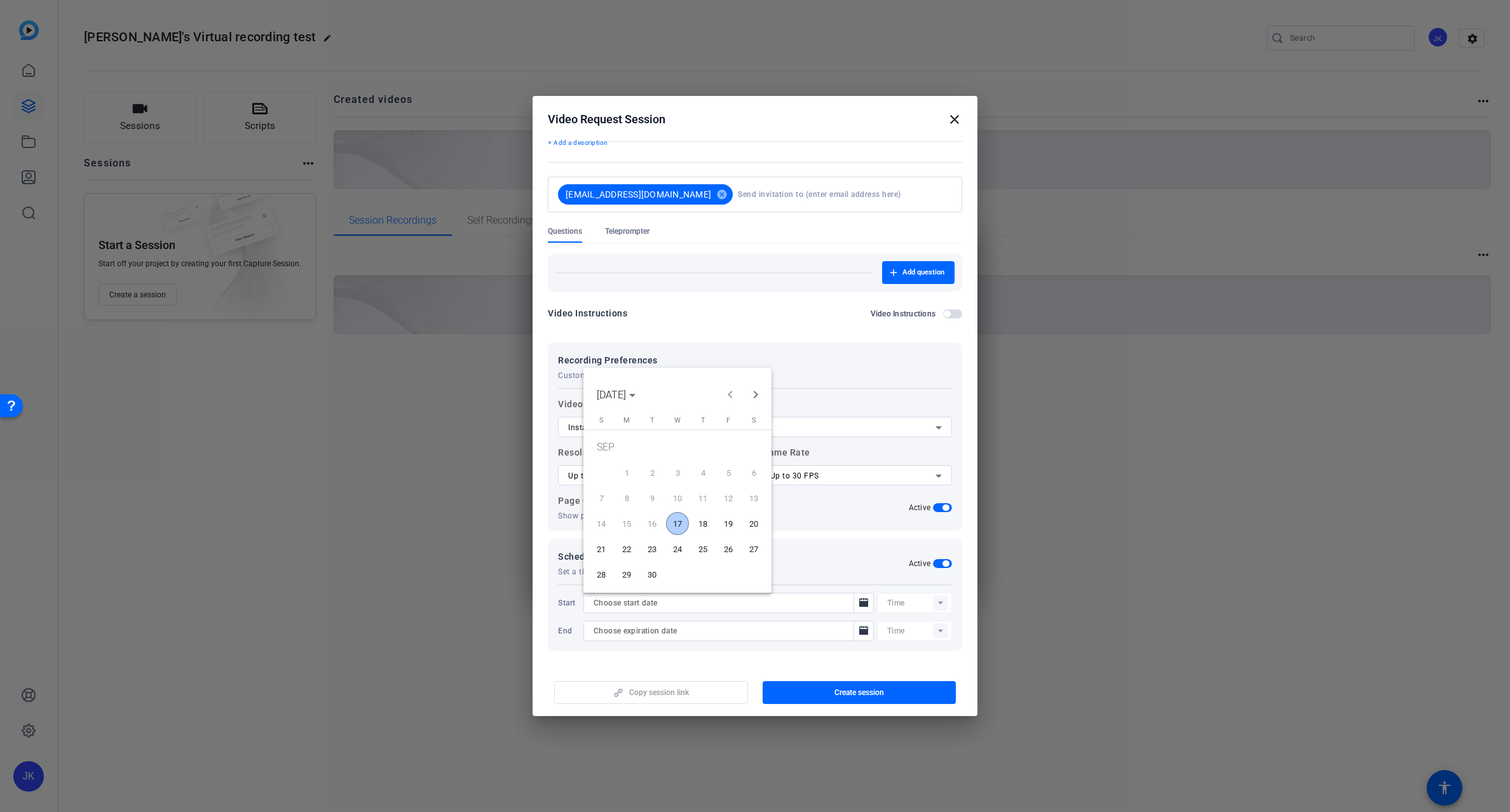
click at [677, 523] on span "17" at bounding box center [676, 523] width 22 height 22
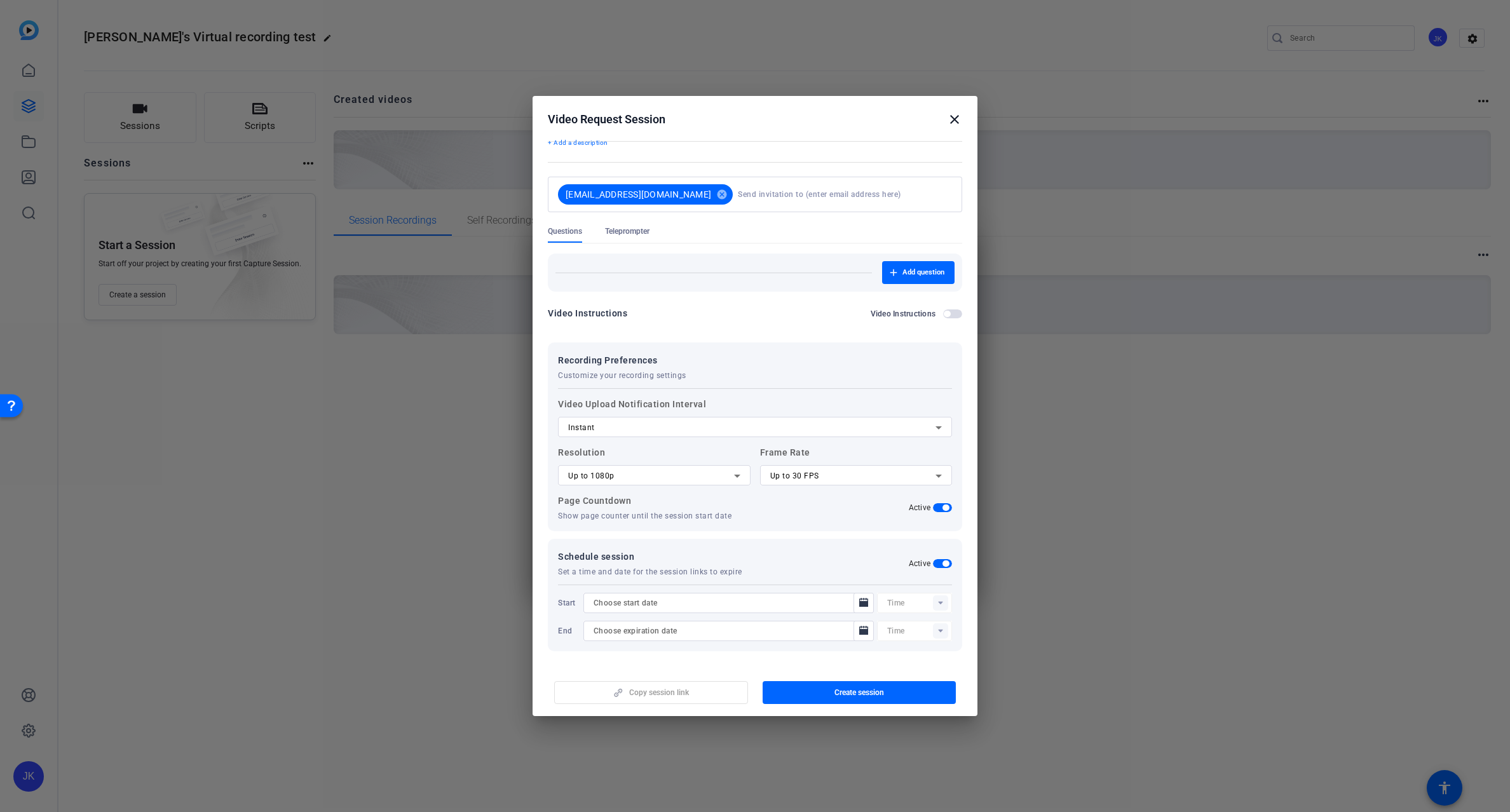
type input "9/17/2025"
click at [859, 635] on icon "Open calendar" at bounding box center [864, 631] width 10 height 16
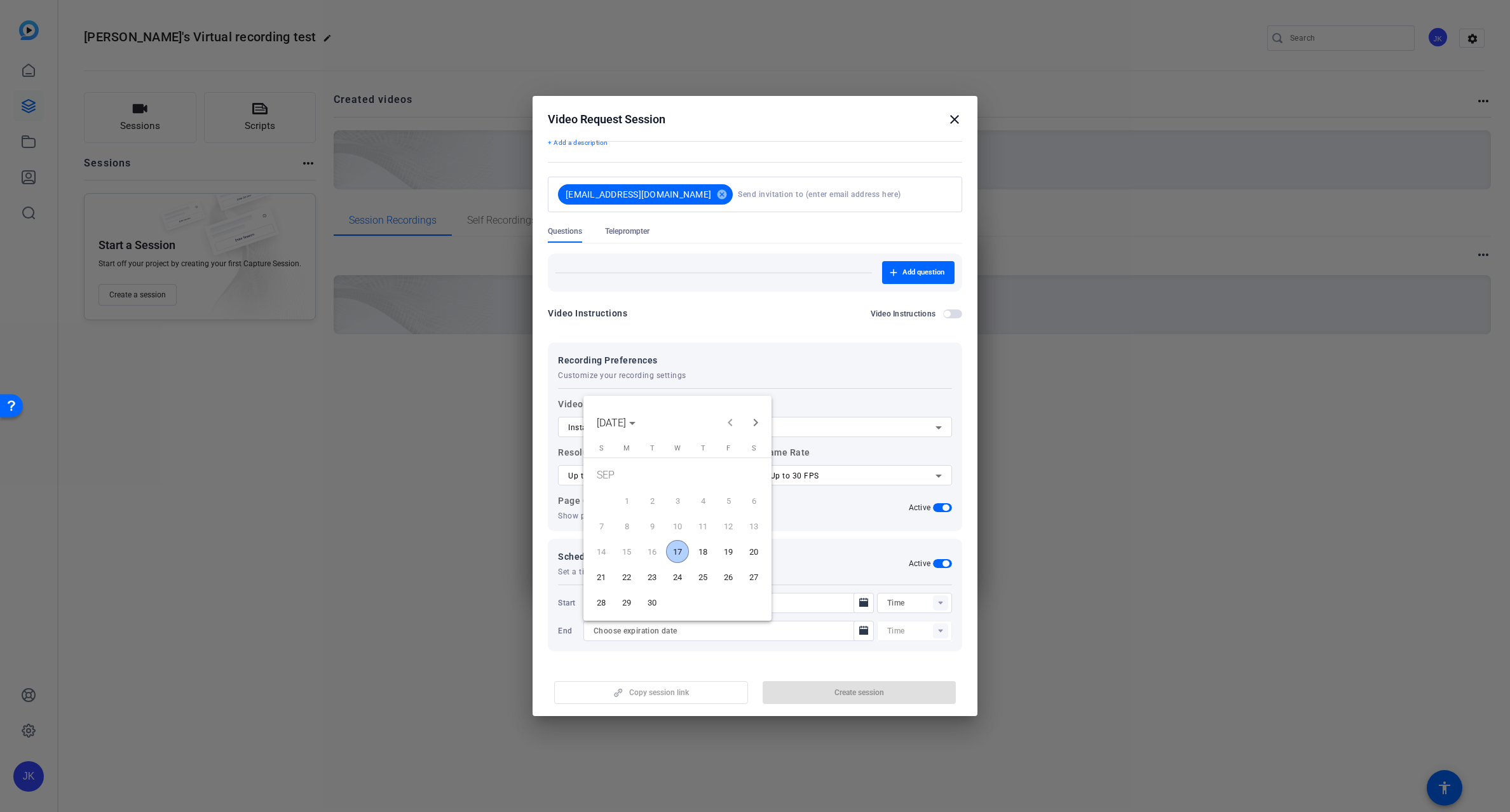
click at [731, 551] on span "19" at bounding box center [728, 550] width 22 height 22
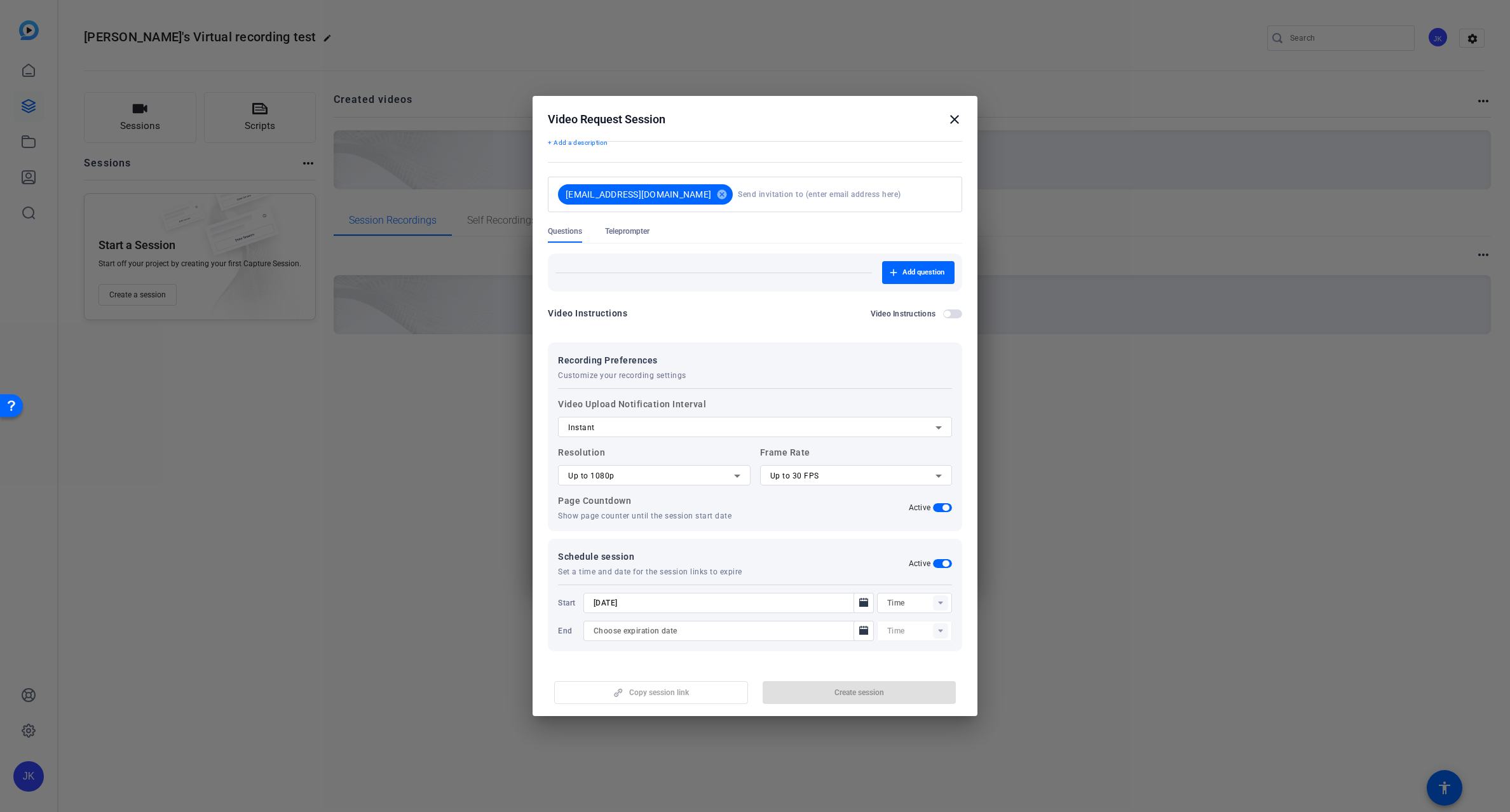
type input "9/19/2025"
type input "08:25AM"
click at [860, 690] on span "Create session" at bounding box center [859, 693] width 50 height 10
type input "08:10AM"
click at [957, 119] on mat-icon "close" at bounding box center [955, 120] width 16 height 16
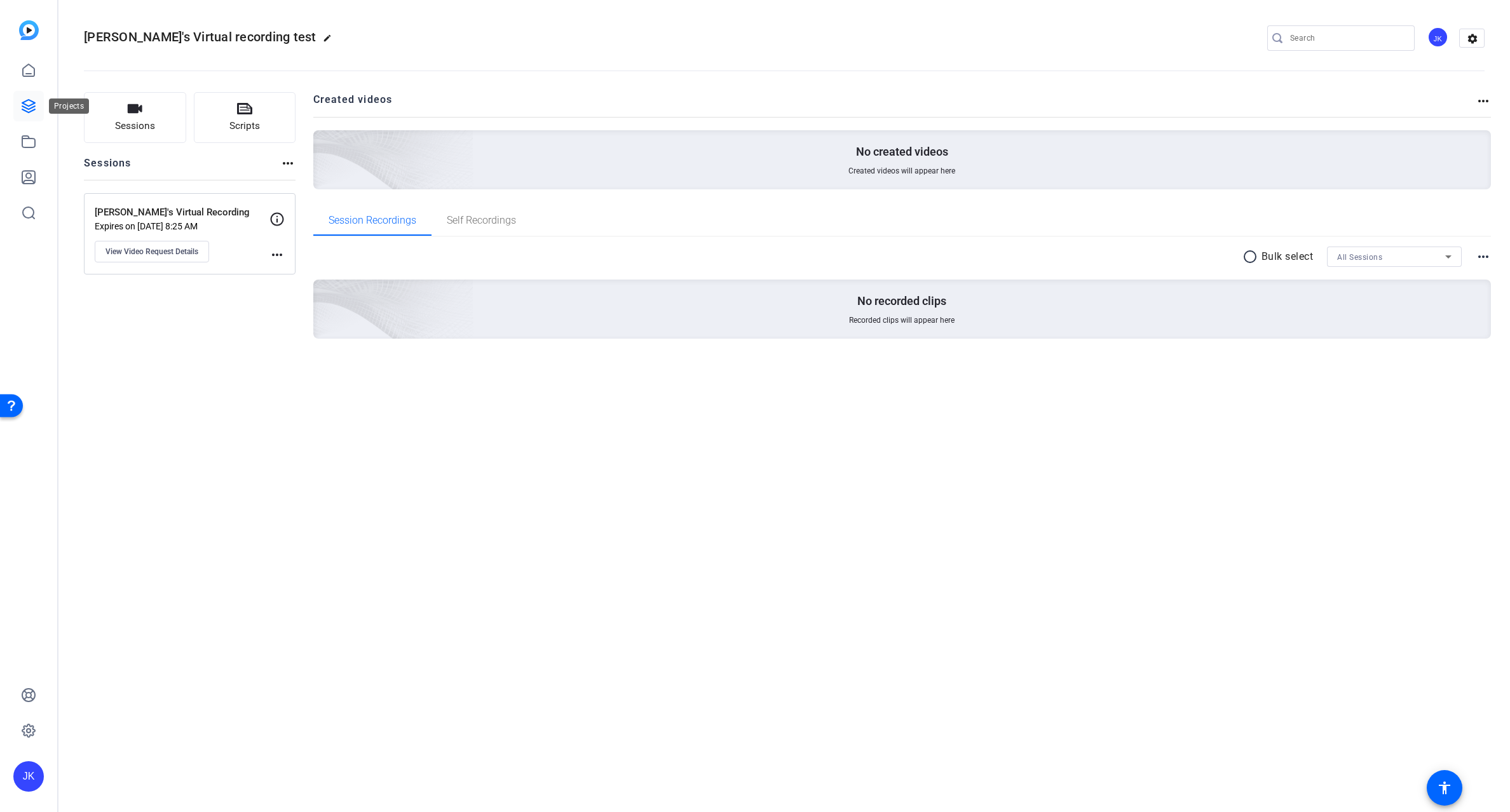
click at [28, 104] on icon at bounding box center [28, 106] width 16 height 16
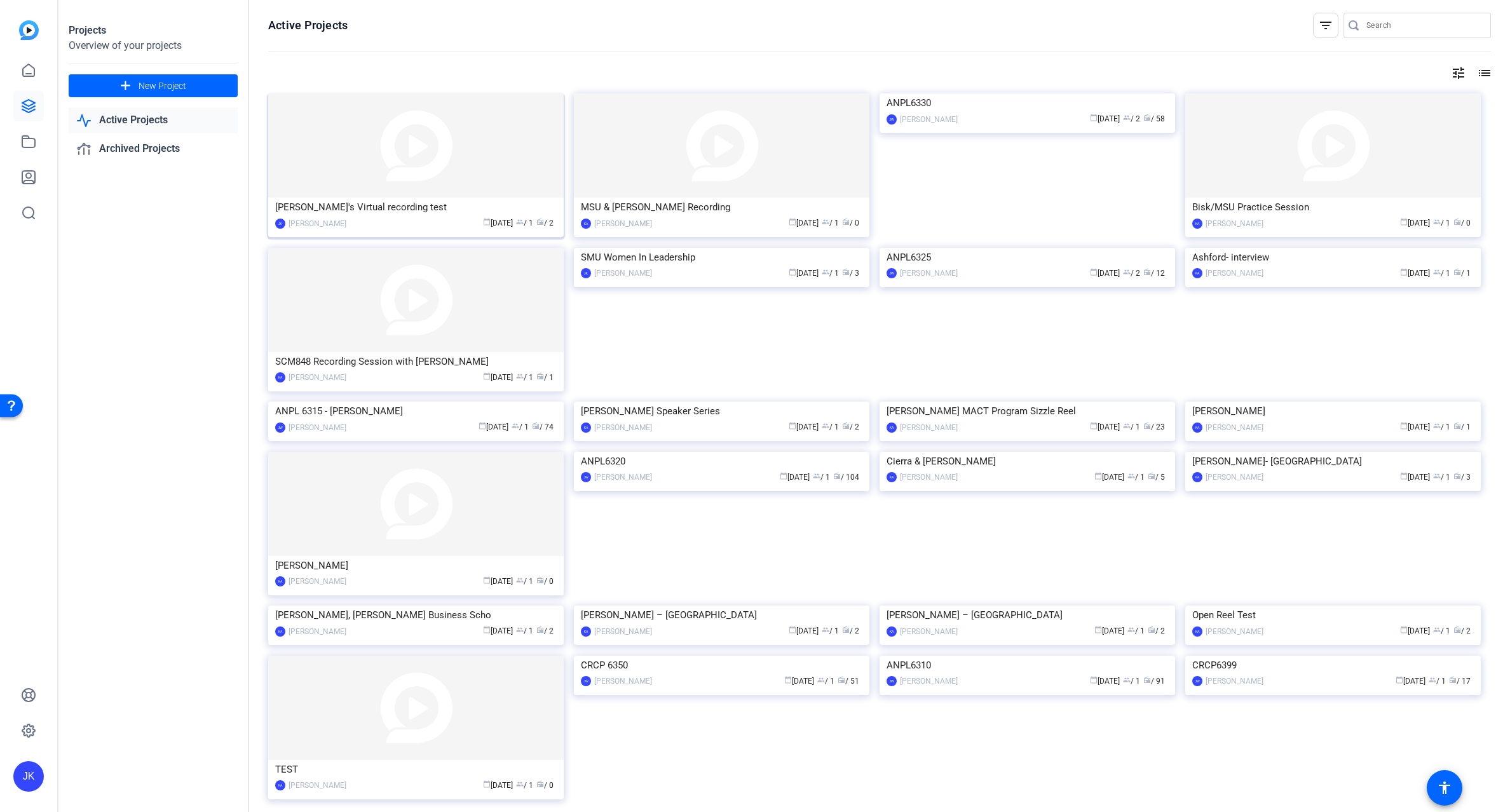
click at [378, 166] on img at bounding box center [416, 145] width 296 height 104
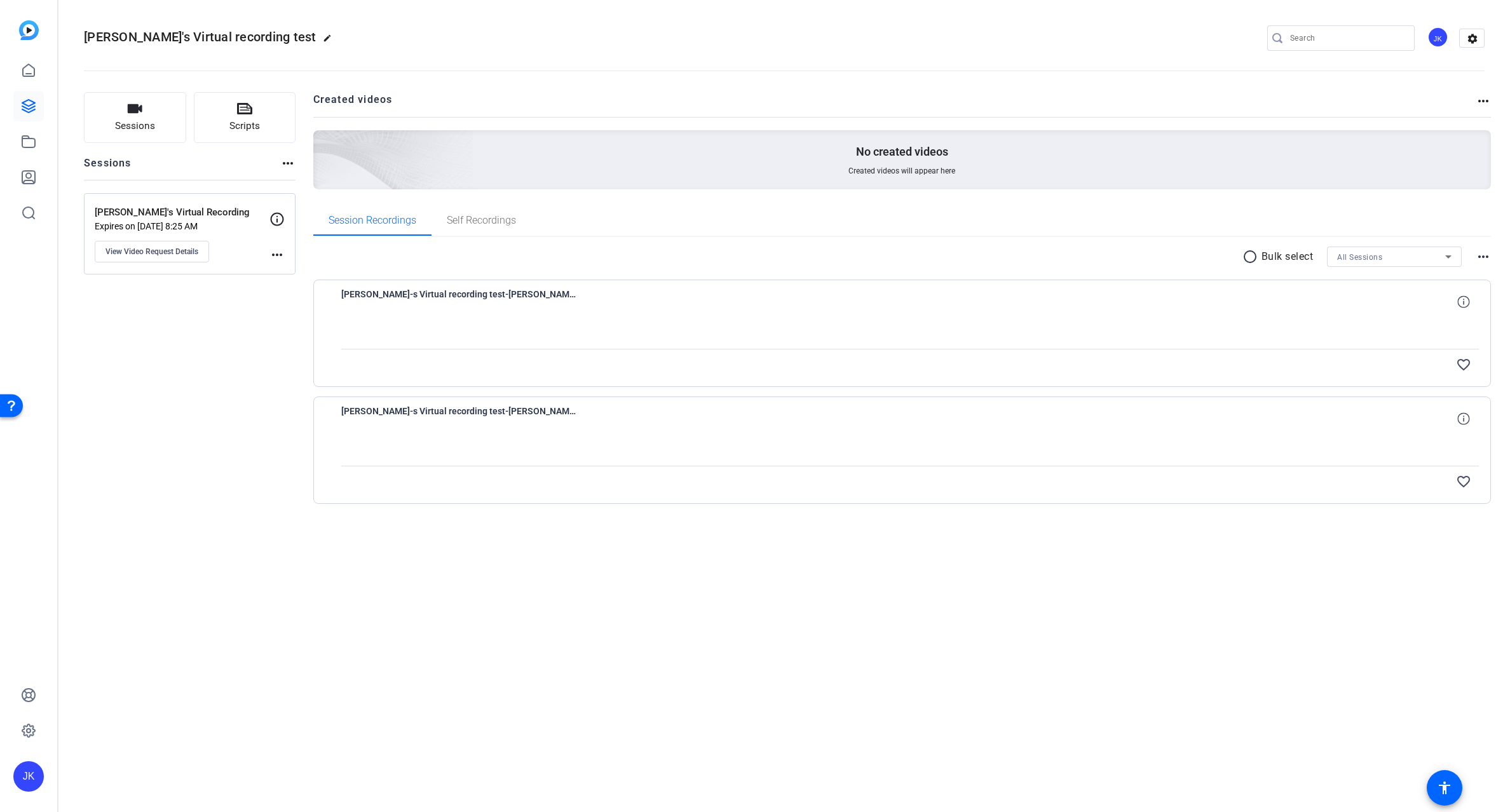
click at [497, 536] on div "radio_button_unchecked Bulk select All Sessions more_horiz Jay-Jay-s Virtual re…" at bounding box center [902, 390] width 1178 height 307
click at [475, 220] on span "Self Recordings" at bounding box center [481, 221] width 69 height 10
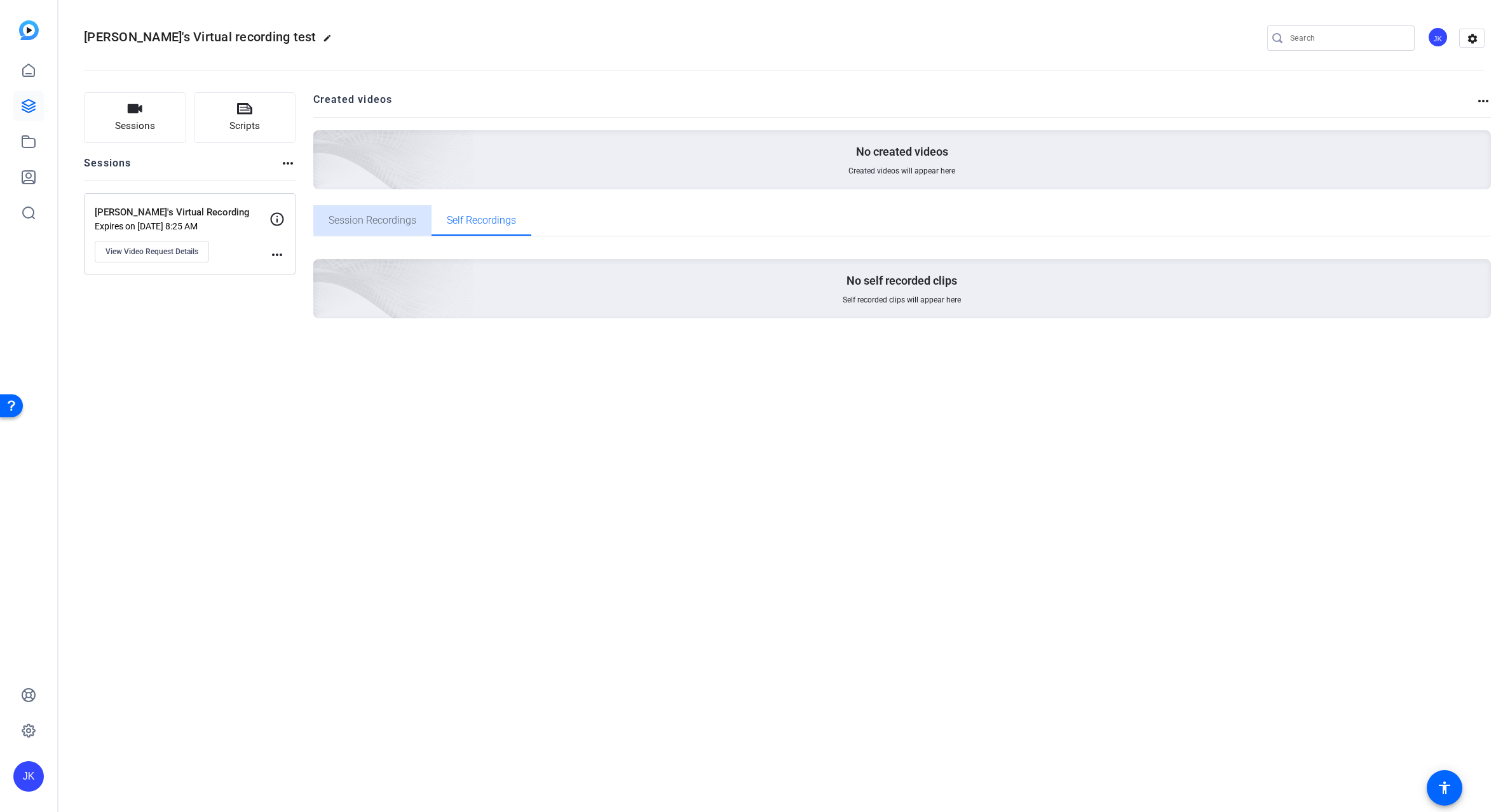
click at [396, 220] on span "Session Recordings" at bounding box center [373, 221] width 88 height 10
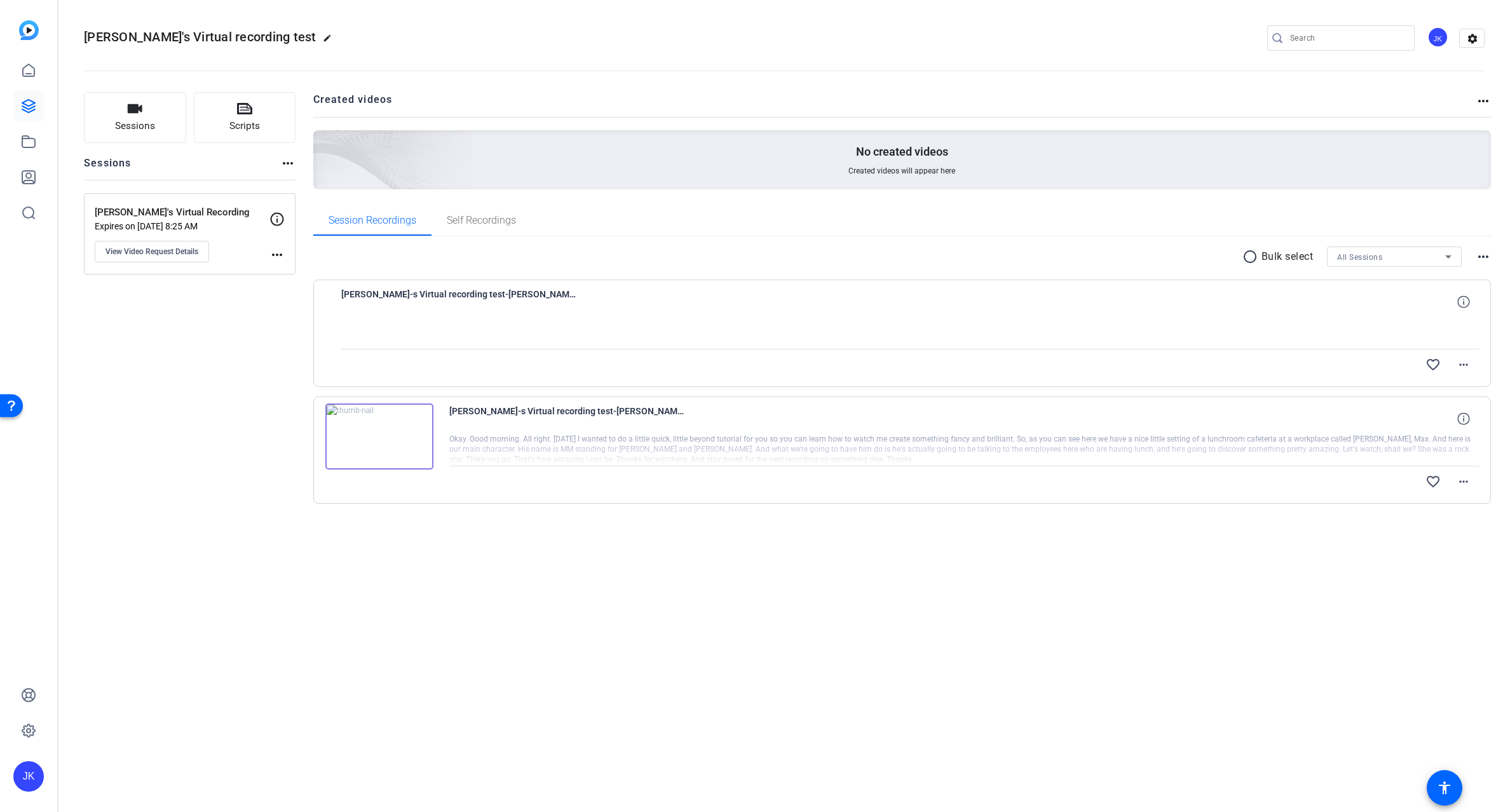
click at [769, 528] on div "radio_button_unchecked Bulk select All Sessions more_horiz Jay-Jay-s Virtual re…" at bounding box center [902, 390] width 1178 height 307
drag, startPoint x: 504, startPoint y: 598, endPoint x: 422, endPoint y: 432, distance: 185.1
click at [502, 596] on div "Jay's Virtual recording test edit JK settings Sessions Scripts Sessions more_ho…" at bounding box center [784, 406] width 1451 height 812
click at [374, 320] on div at bounding box center [911, 333] width 1138 height 32
click at [378, 435] on img at bounding box center [379, 436] width 108 height 66
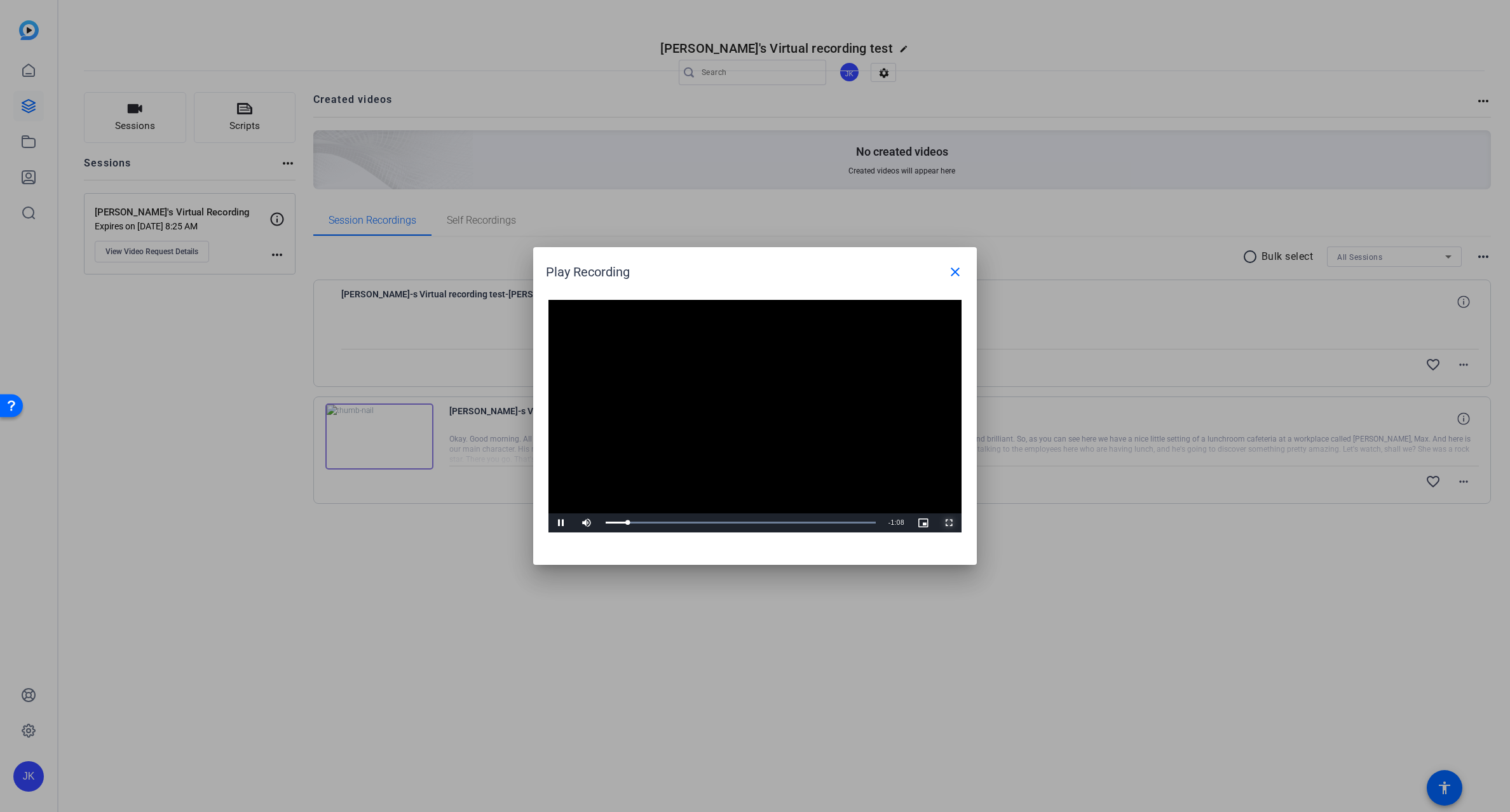
click at [951, 523] on span "Video Player" at bounding box center [949, 523] width 25 height 0
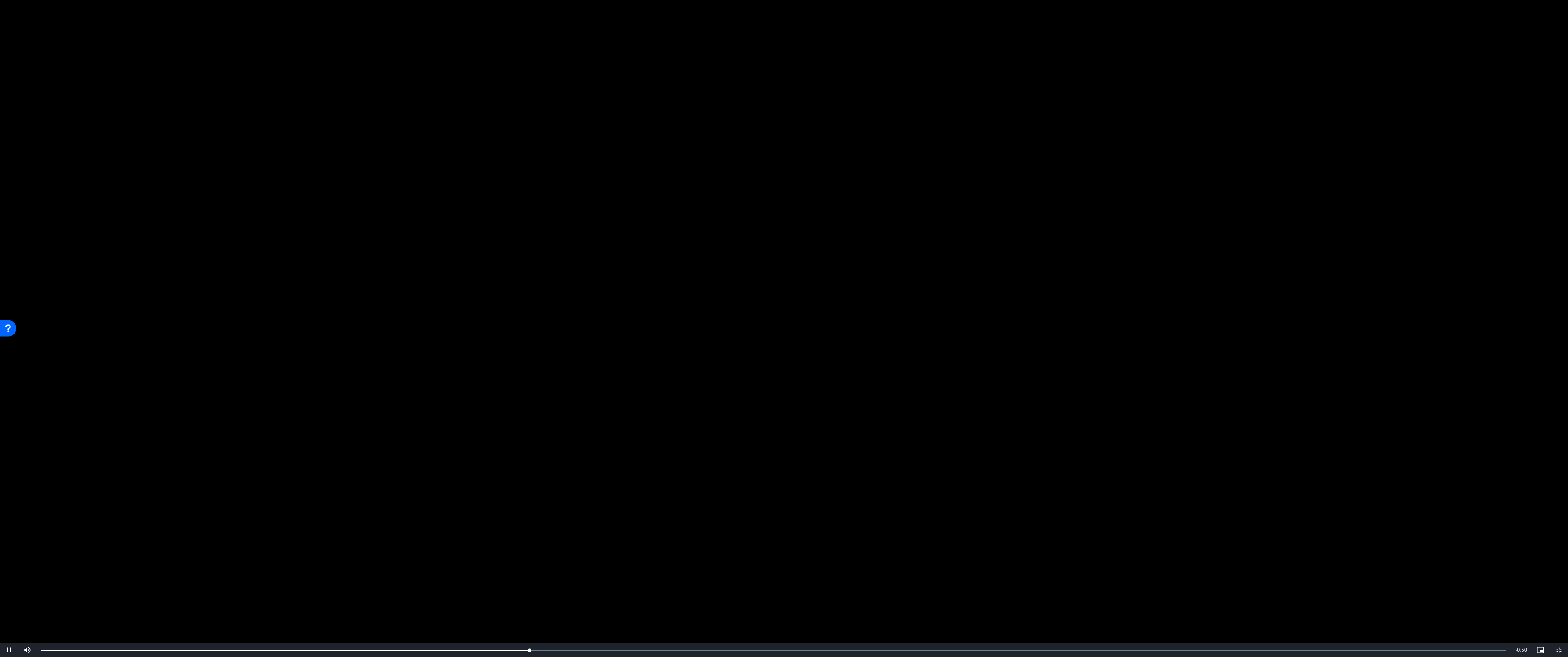
click at [52, 49] on video "Video Player" at bounding box center [784, 328] width 1568 height 657
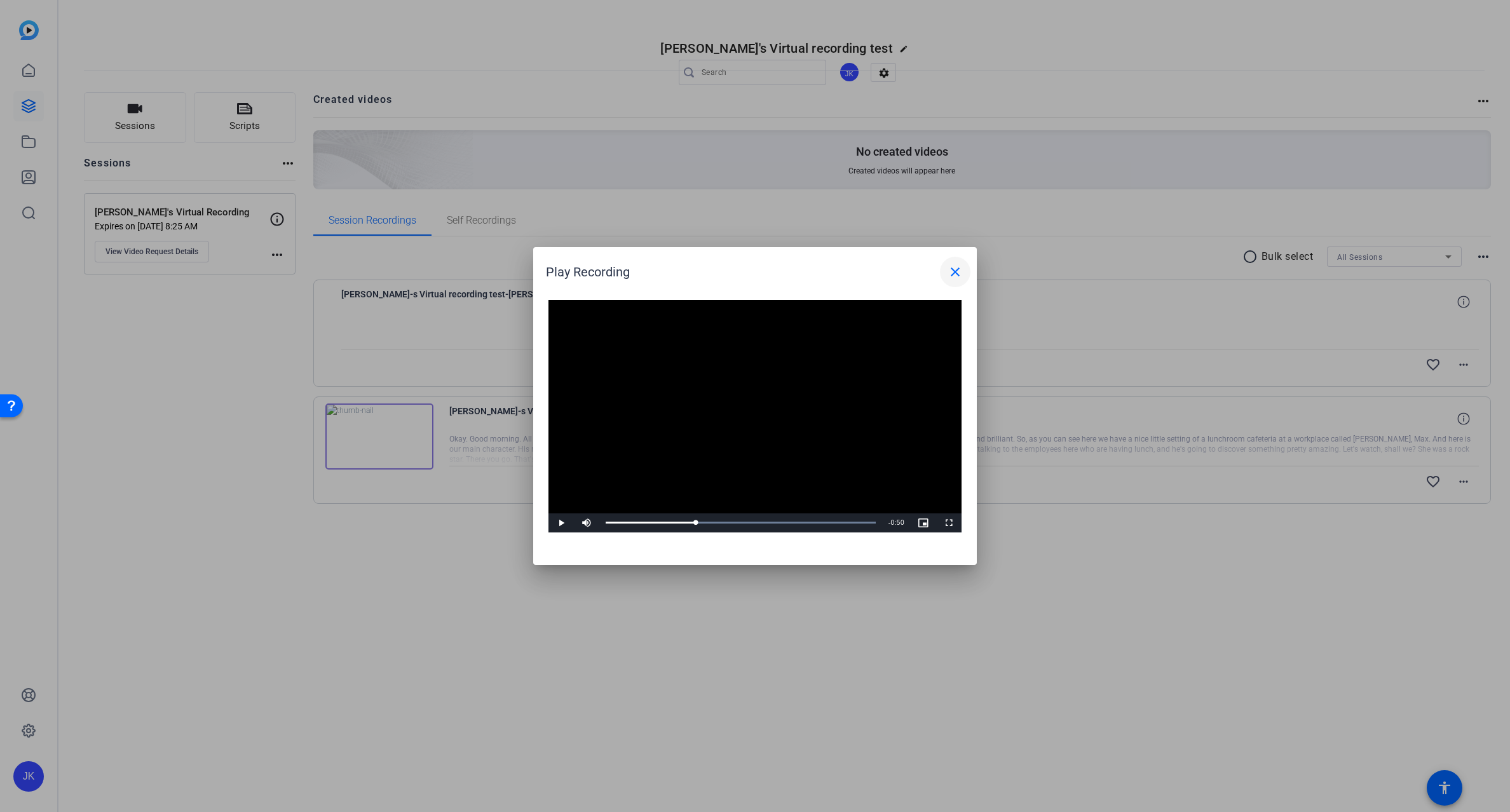
click at [960, 267] on mat-icon "close" at bounding box center [956, 272] width 16 height 16
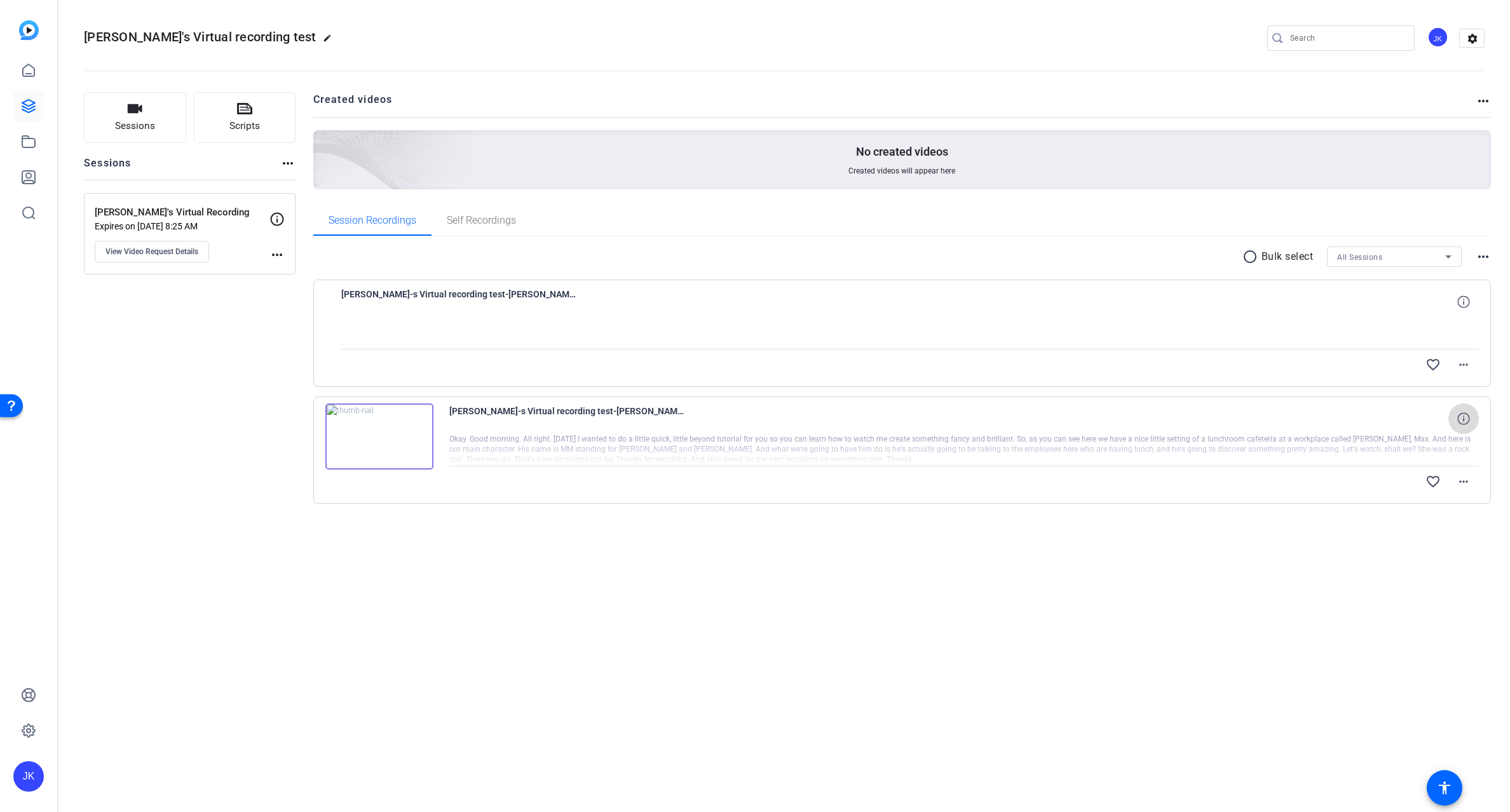
click at [1464, 417] on icon at bounding box center [1463, 419] width 12 height 12
click at [712, 609] on div "Jay's Virtual recording test edit JK settings Sessions Scripts Sessions more_ho…" at bounding box center [784, 406] width 1451 height 812
click at [493, 321] on div at bounding box center [911, 333] width 1138 height 32
click at [28, 108] on icon at bounding box center [28, 106] width 16 height 16
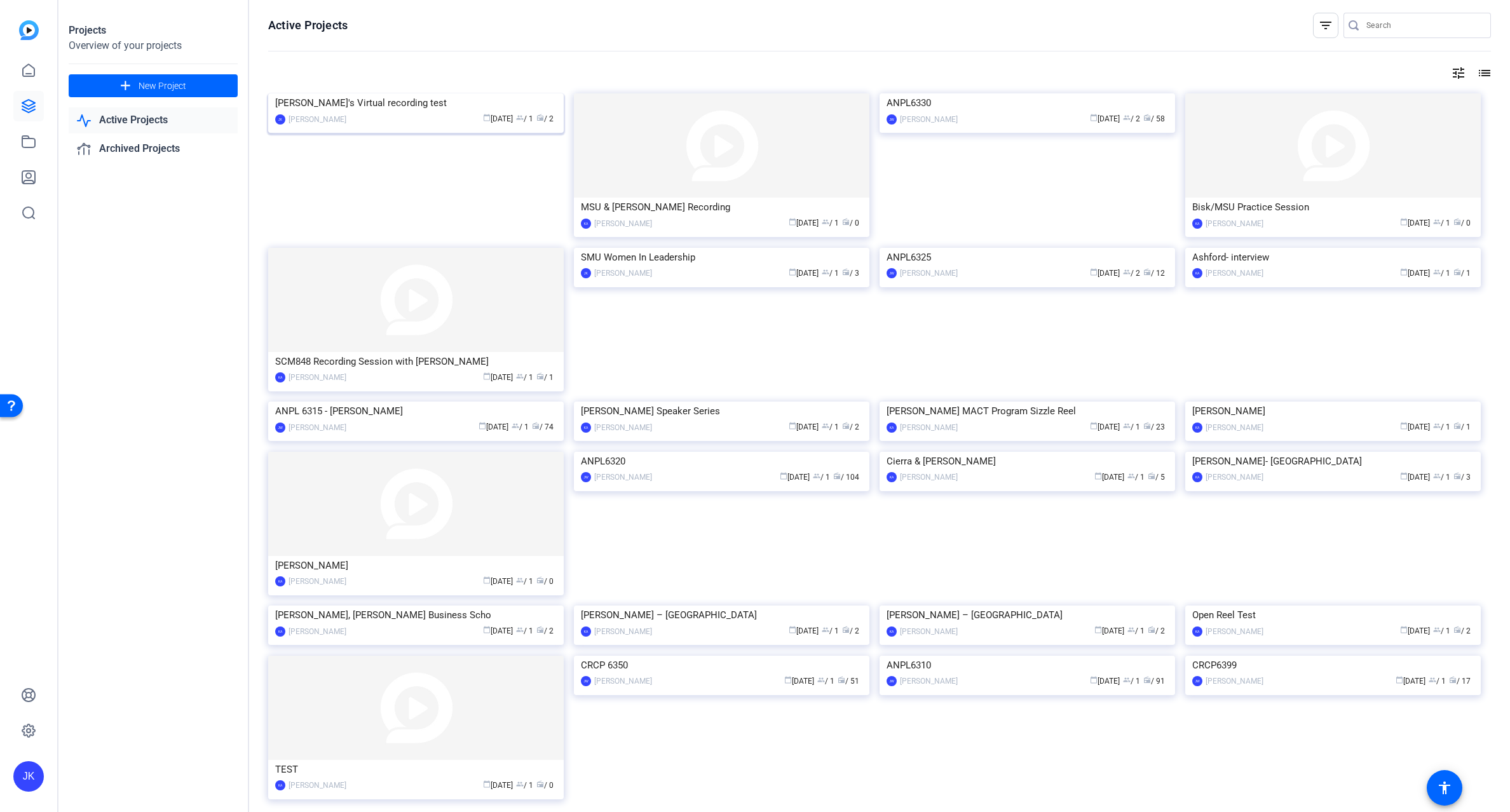
click at [395, 94] on img at bounding box center [416, 94] width 296 height 0
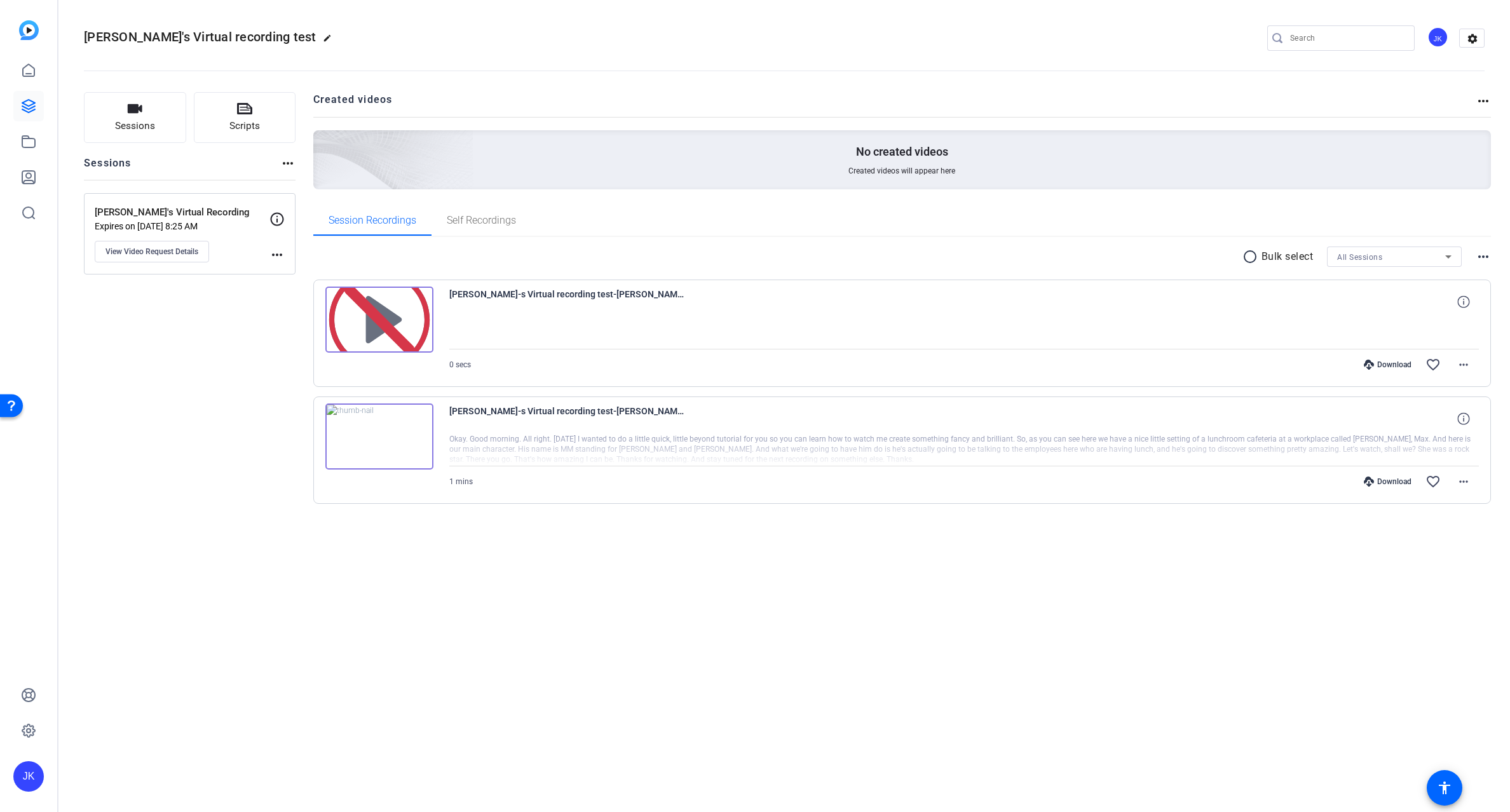
click at [384, 324] on img at bounding box center [379, 320] width 108 height 66
click at [1470, 301] on span at bounding box center [1463, 302] width 30 height 30
click at [1298, 328] on div at bounding box center [964, 333] width 1031 height 32
click at [469, 335] on div at bounding box center [964, 333] width 1031 height 32
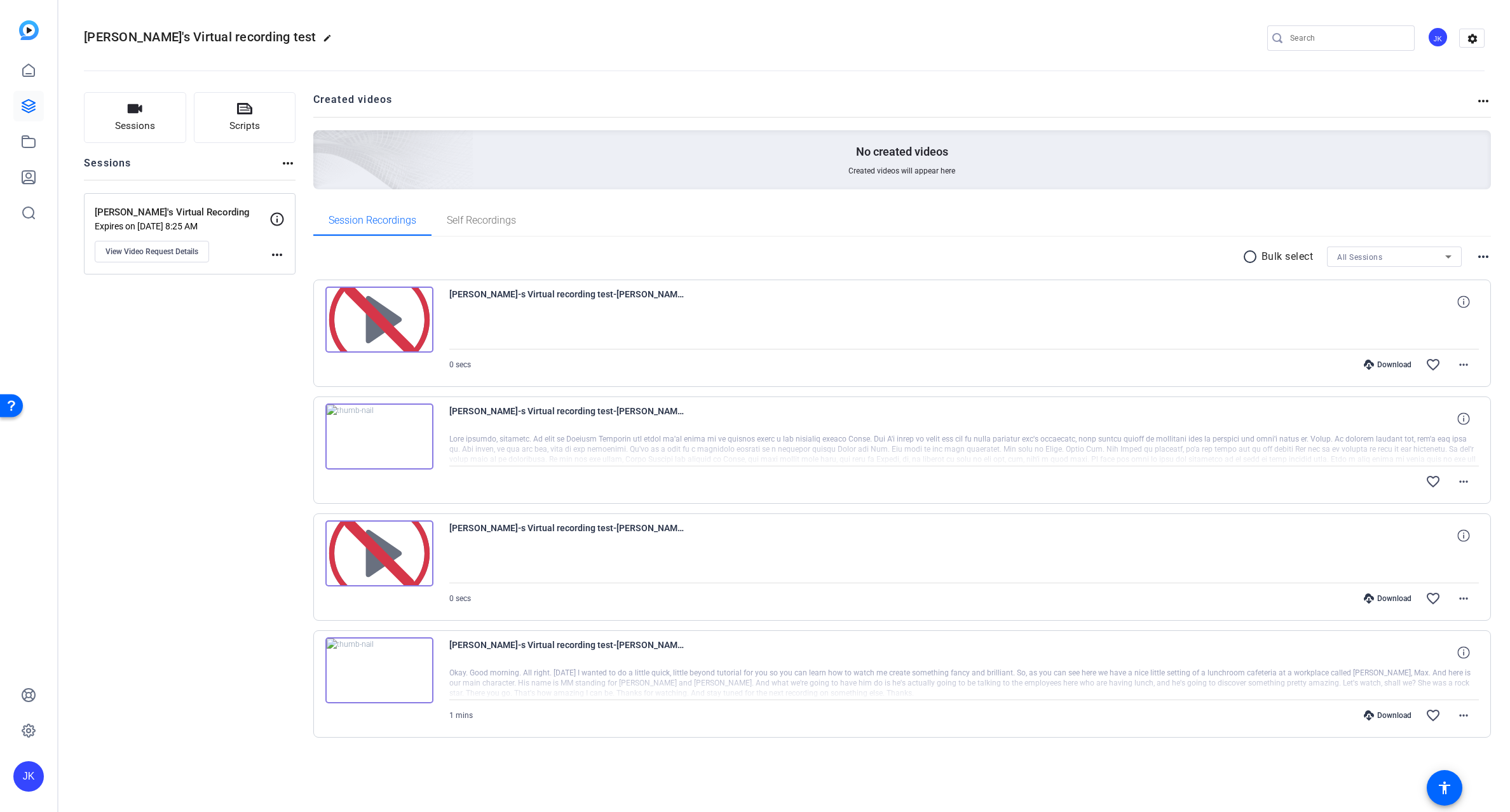
click at [1482, 256] on mat-icon "more_horiz" at bounding box center [1484, 257] width 16 height 16
click at [1124, 245] on div at bounding box center [755, 406] width 1510 height 812
click at [1463, 367] on mat-icon "more_horiz" at bounding box center [1464, 365] width 16 height 16
click at [1218, 328] on div at bounding box center [755, 406] width 1510 height 812
click at [37, 106] on link at bounding box center [28, 105] width 30 height 30
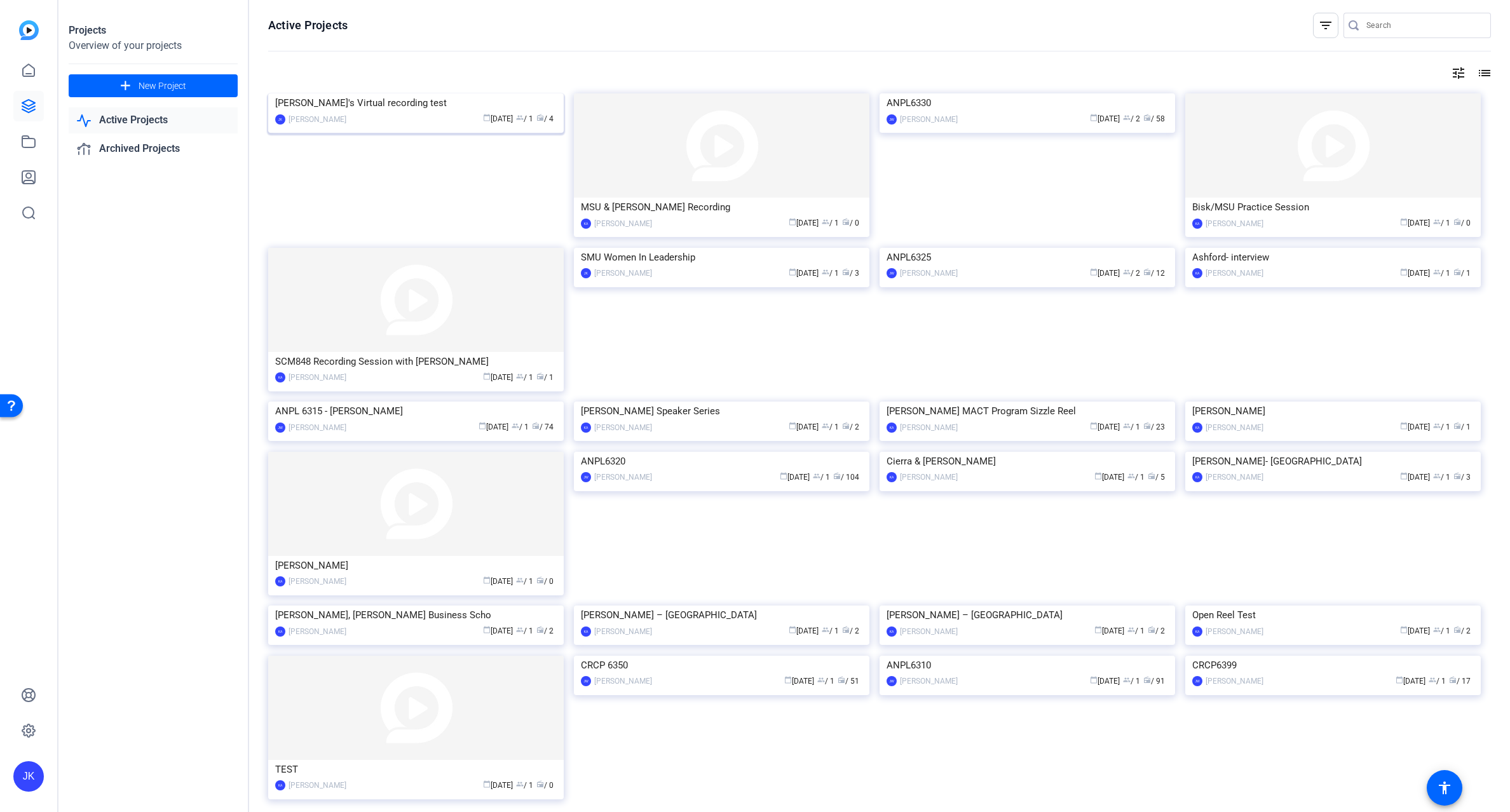
click at [456, 94] on img at bounding box center [416, 94] width 296 height 0
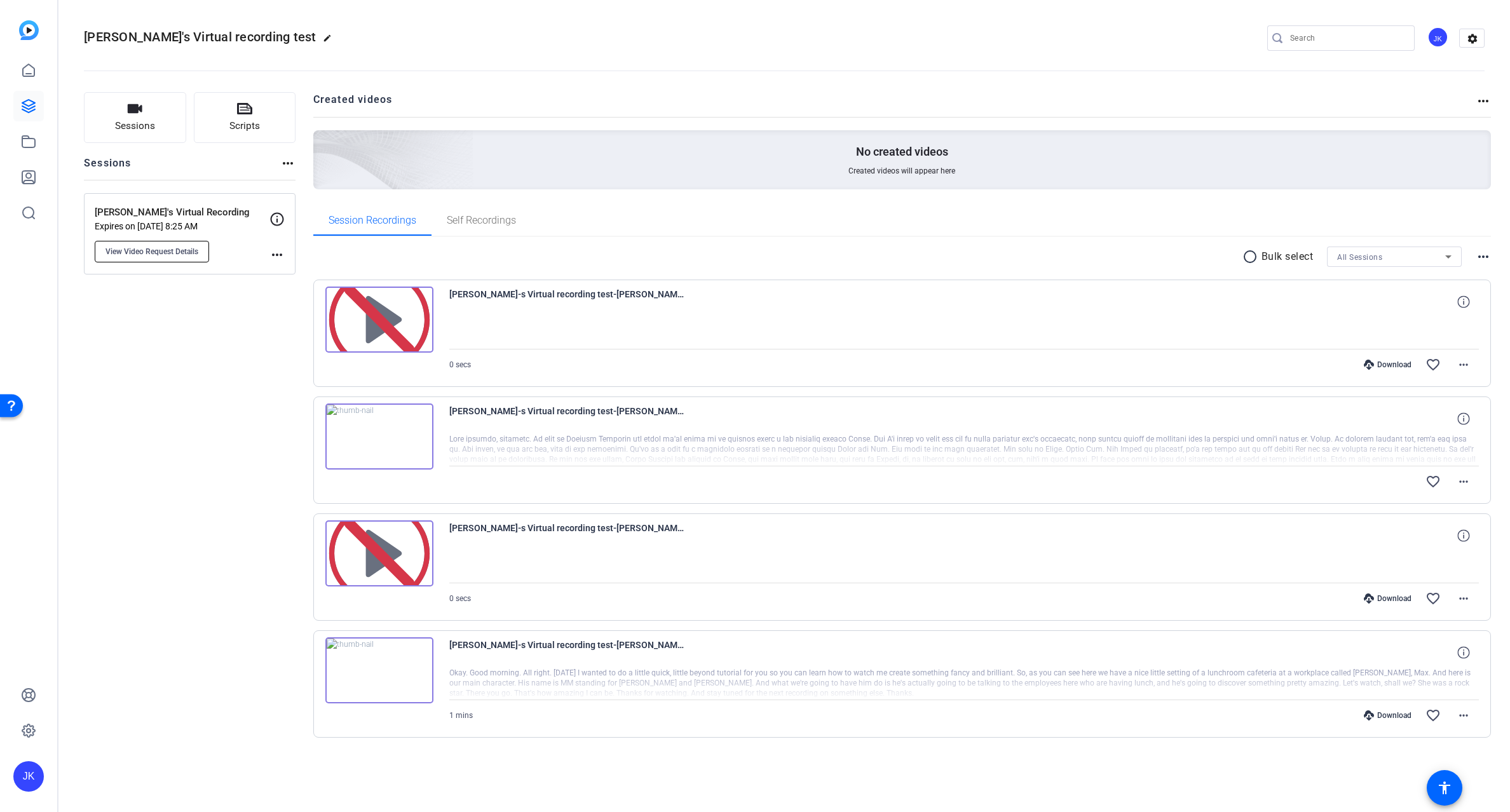
click at [169, 251] on span "View Video Request Details" at bounding box center [151, 252] width 93 height 10
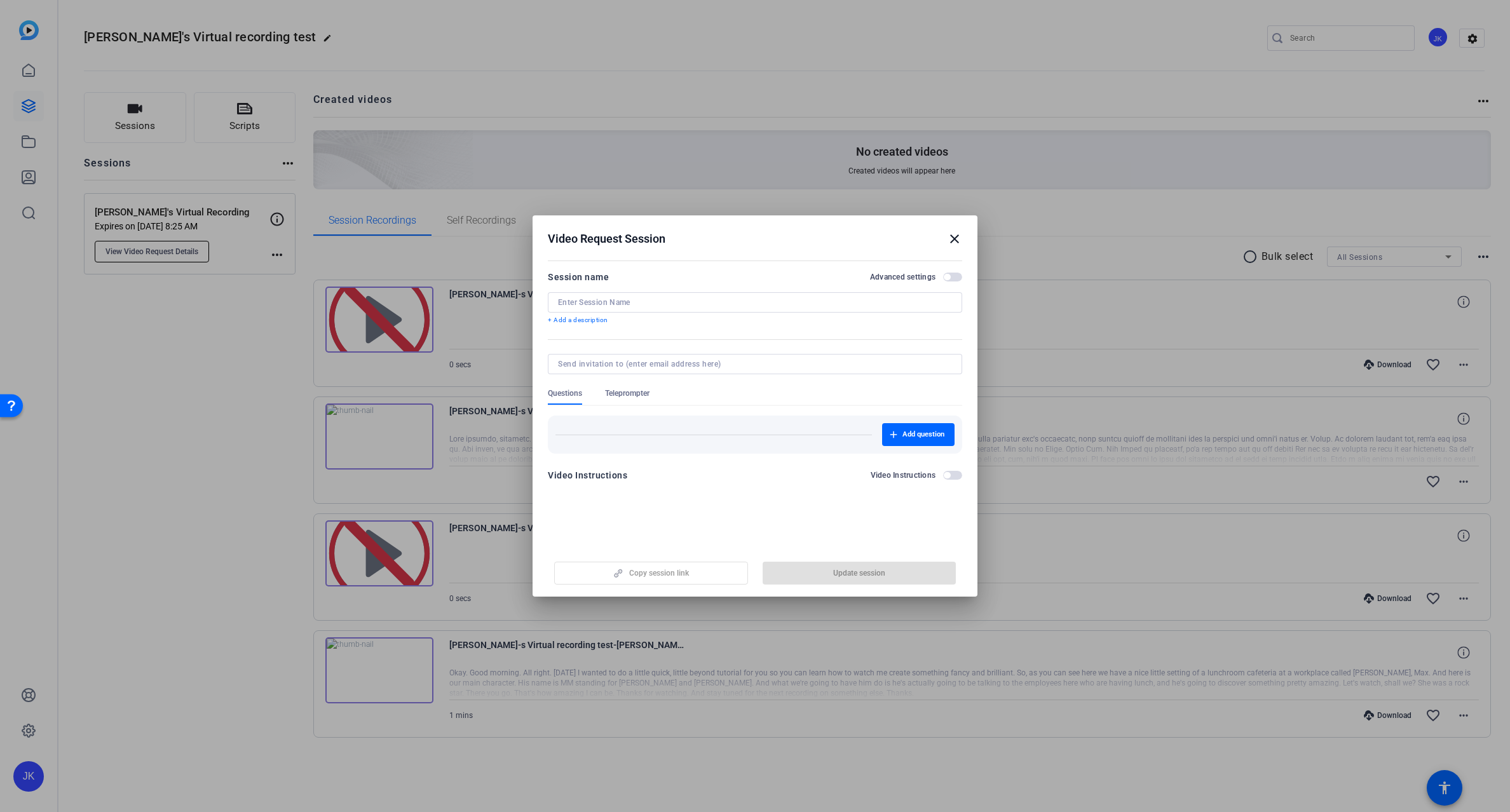
type input "[PERSON_NAME]'s Virtual Recording"
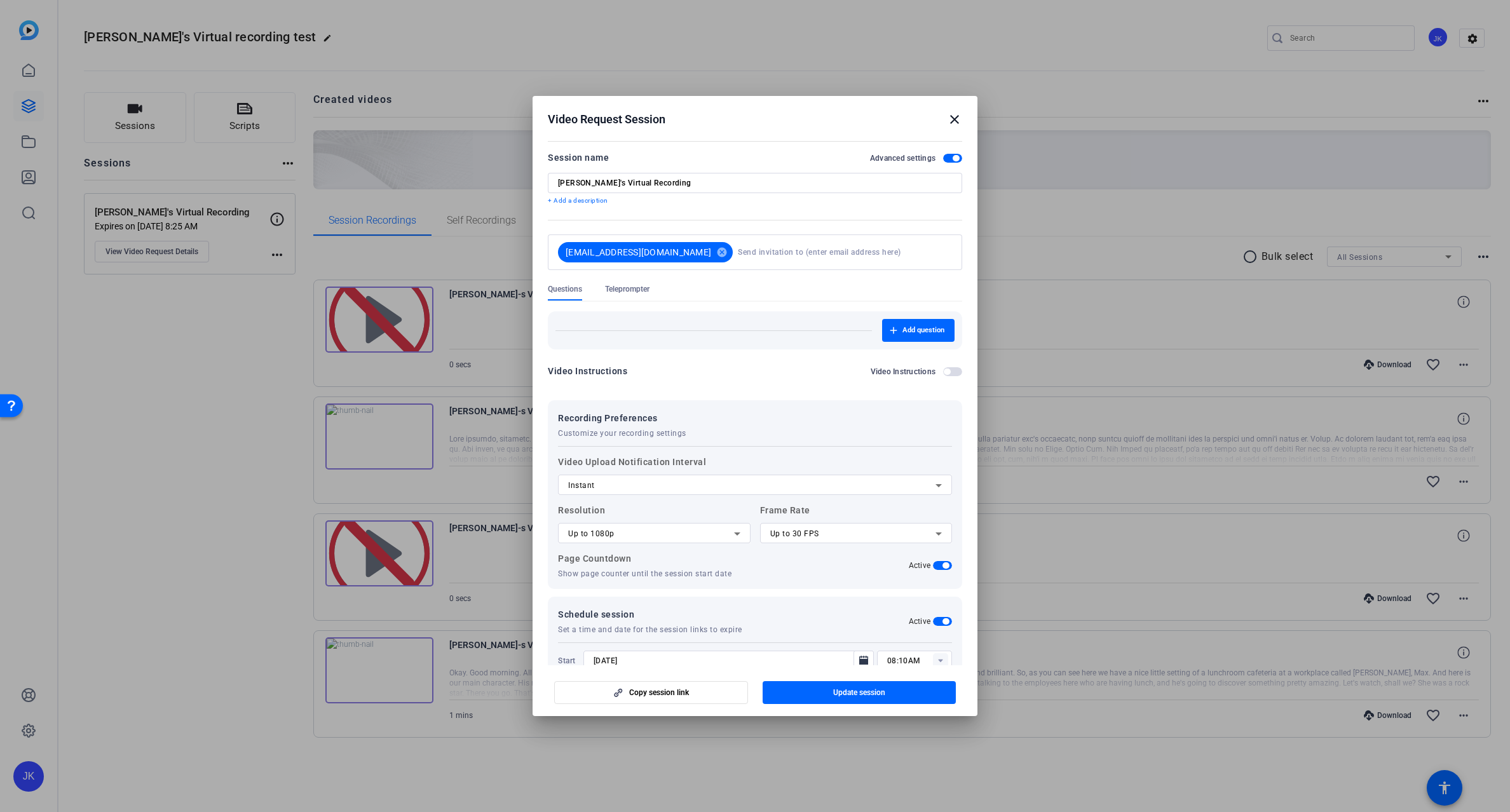
scroll to position [43, 0]
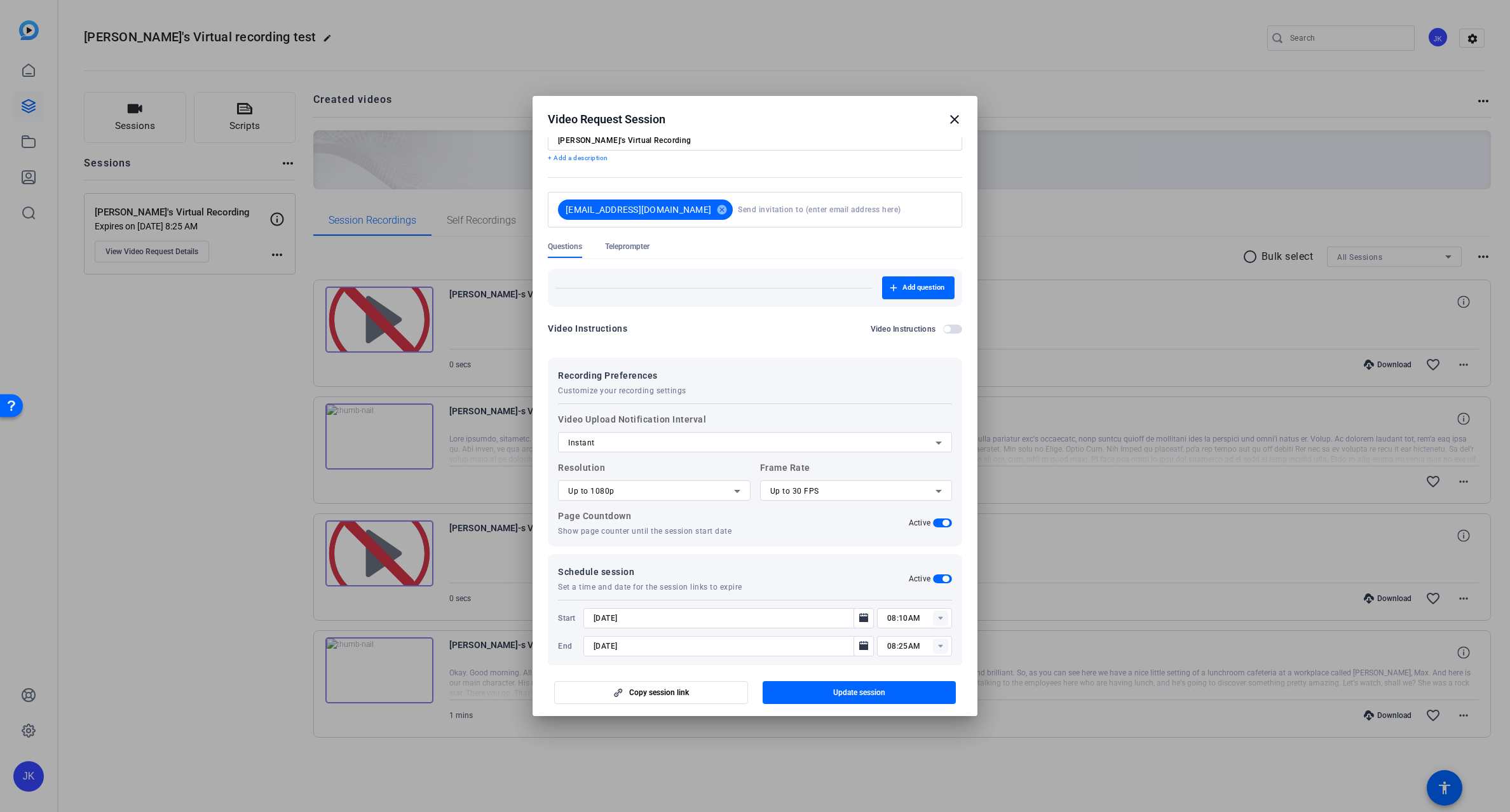
click at [766, 441] on div "Instant" at bounding box center [752, 443] width 367 height 16
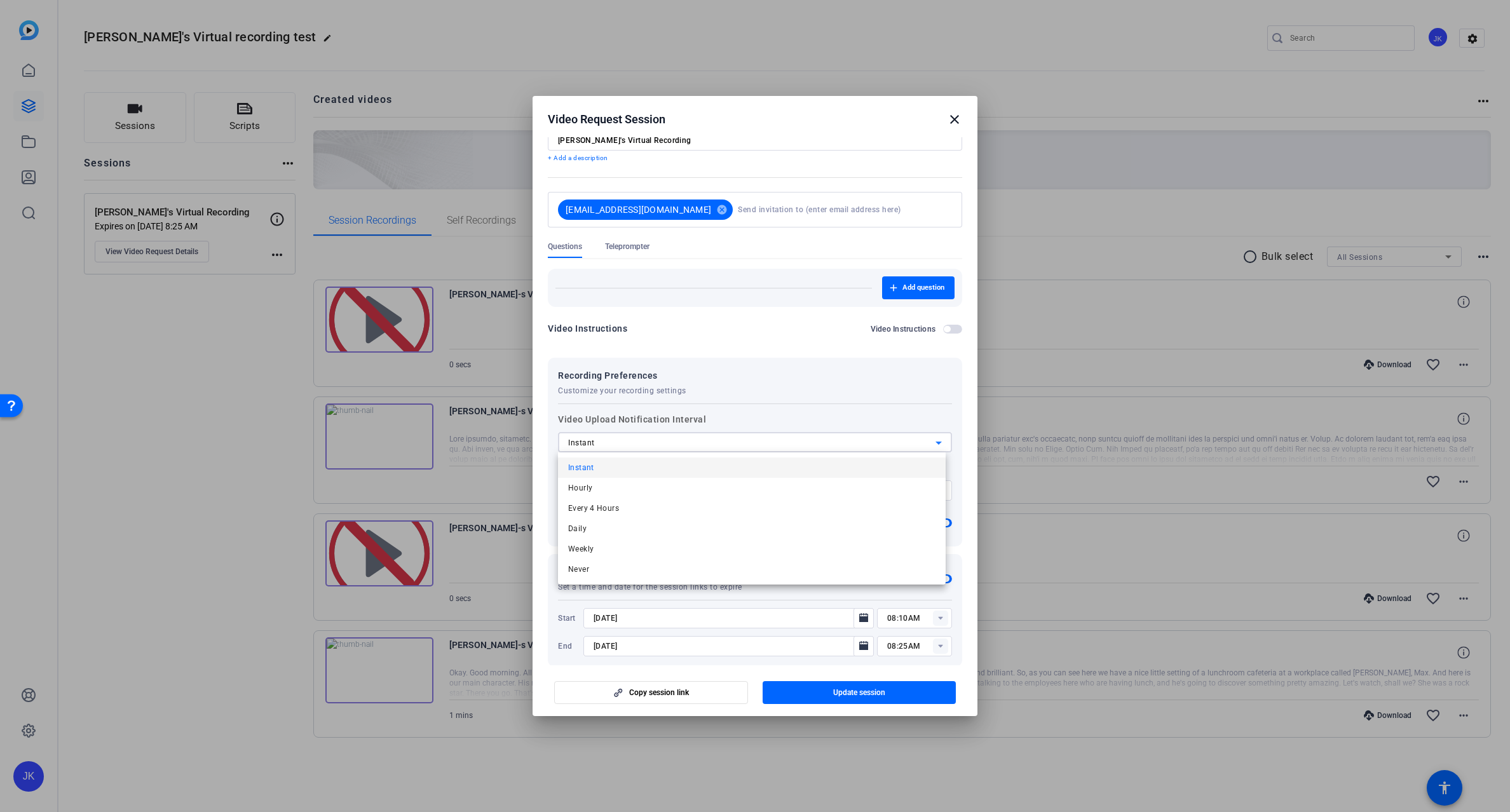
click at [762, 339] on div at bounding box center [755, 406] width 1510 height 812
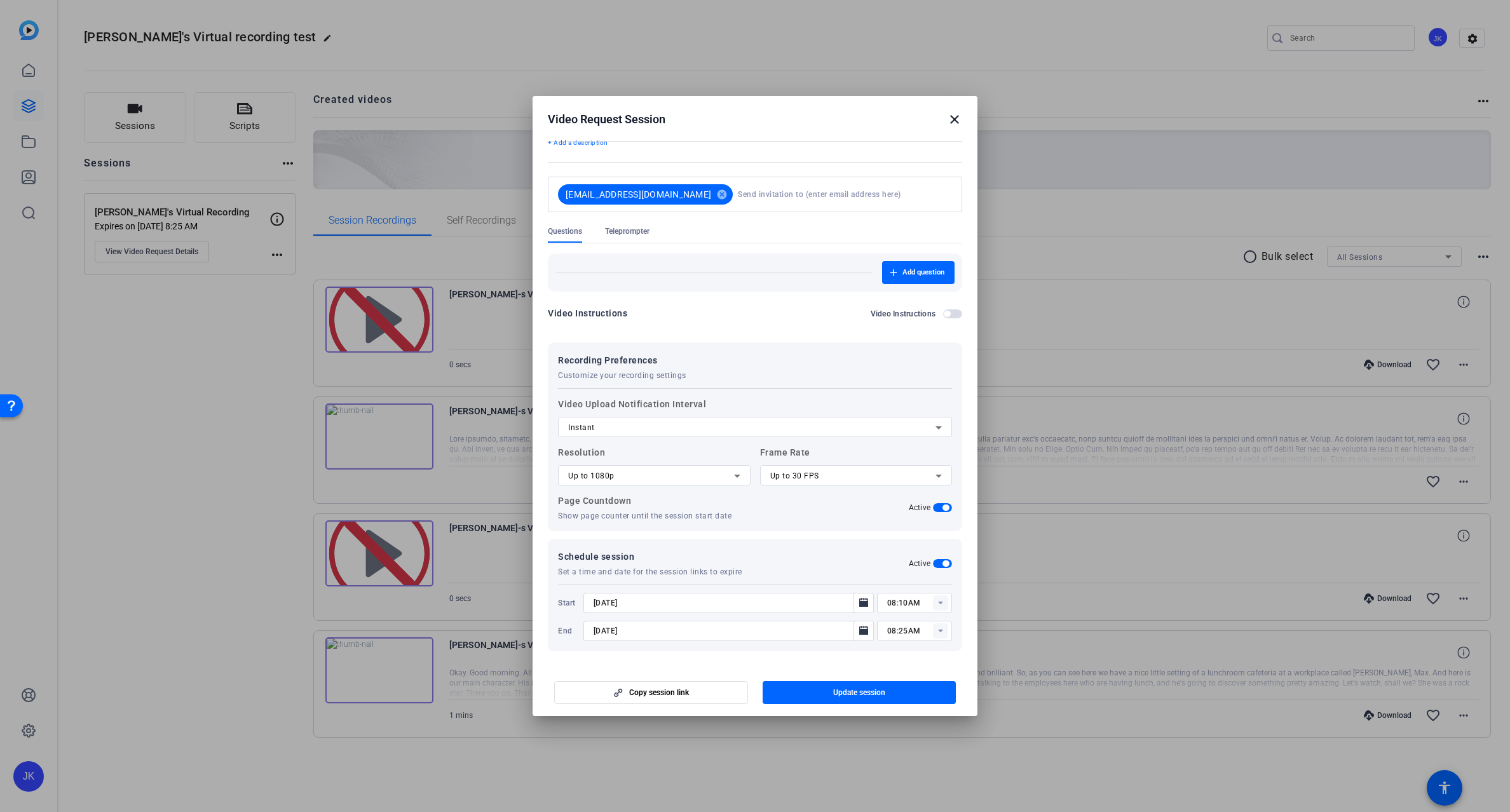
scroll to position [0, 0]
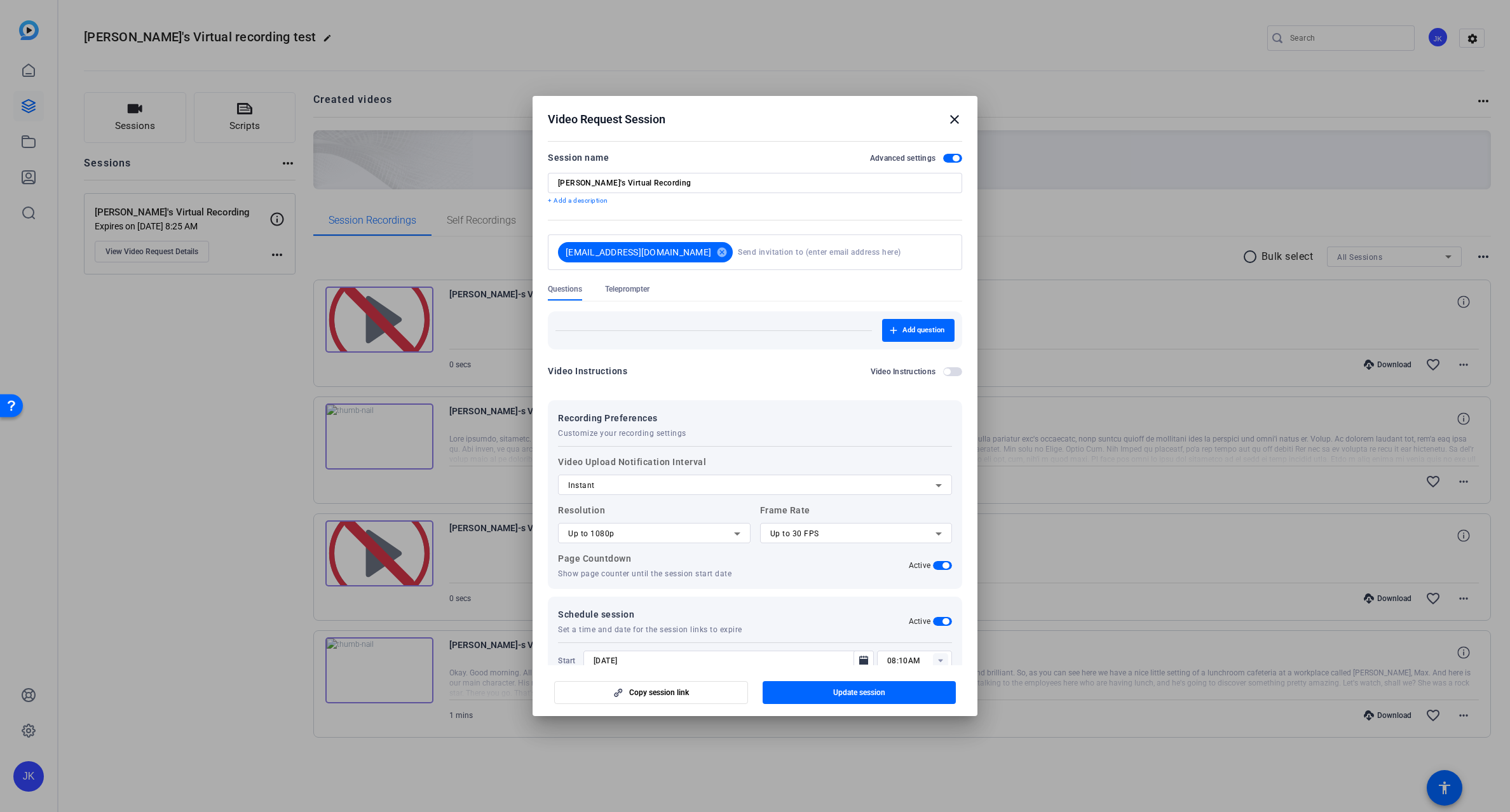
click at [954, 116] on mat-icon "close" at bounding box center [955, 120] width 16 height 16
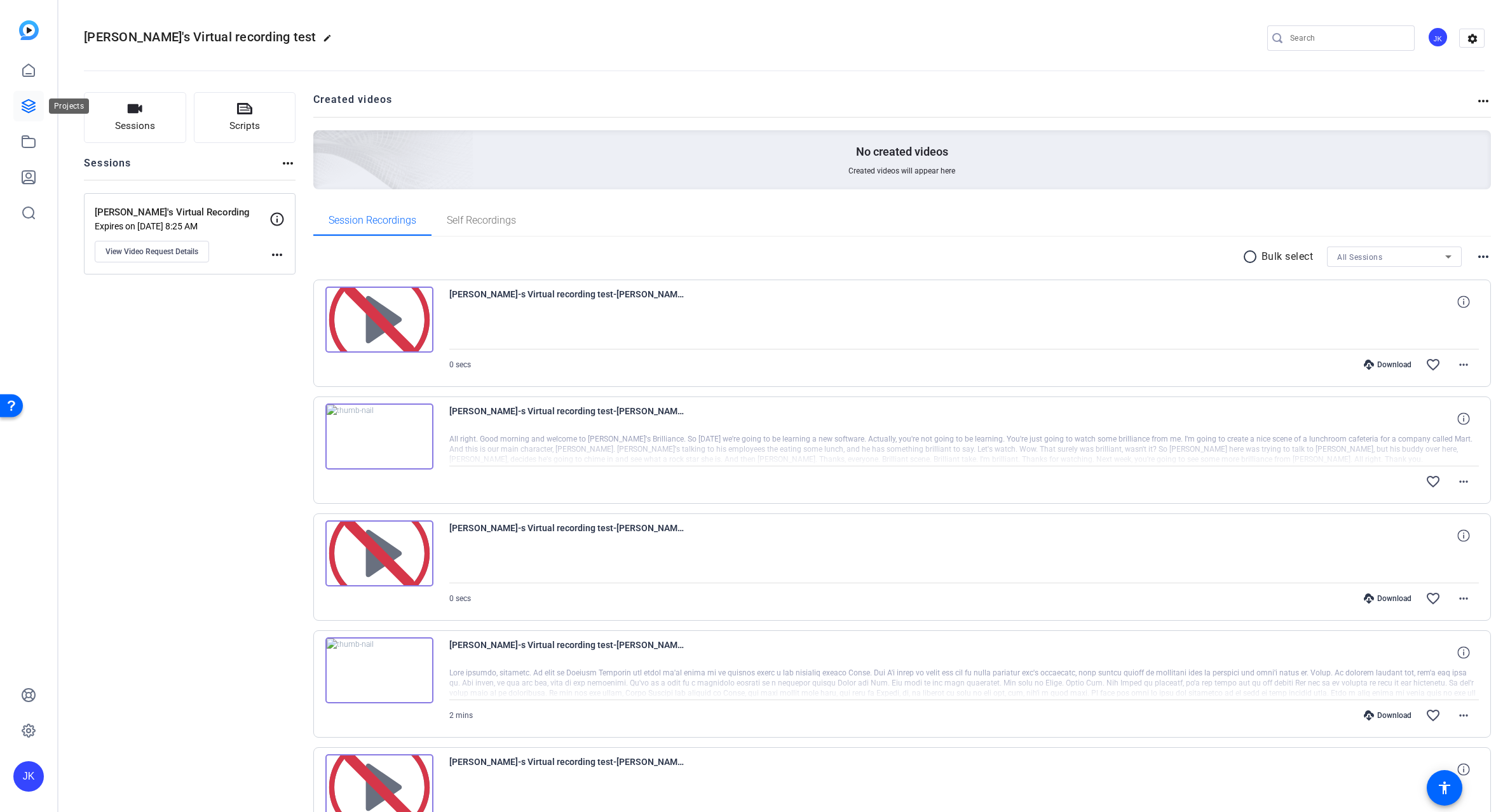
click at [26, 104] on icon at bounding box center [28, 105] width 13 height 13
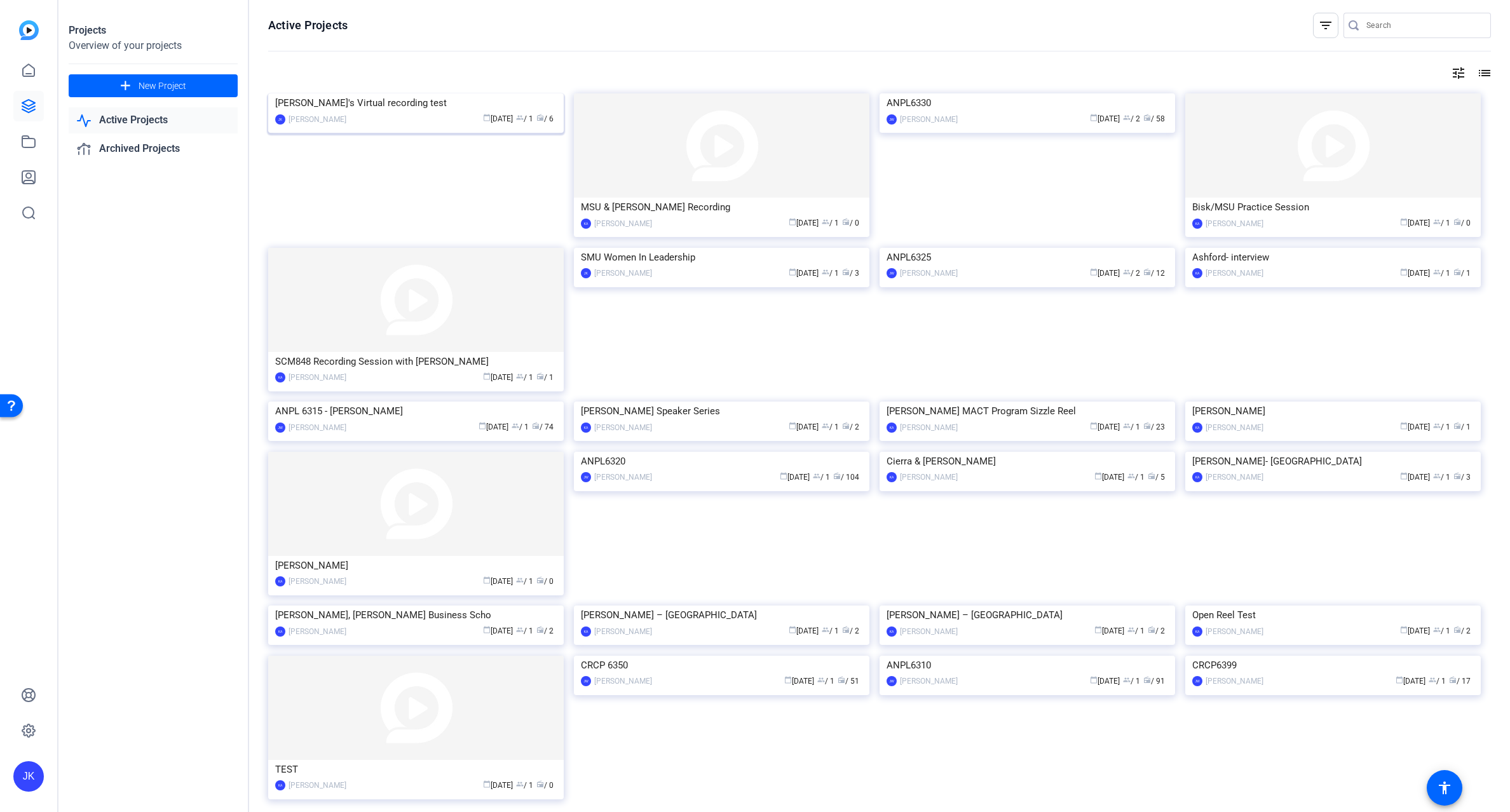
click at [418, 94] on img at bounding box center [416, 94] width 296 height 0
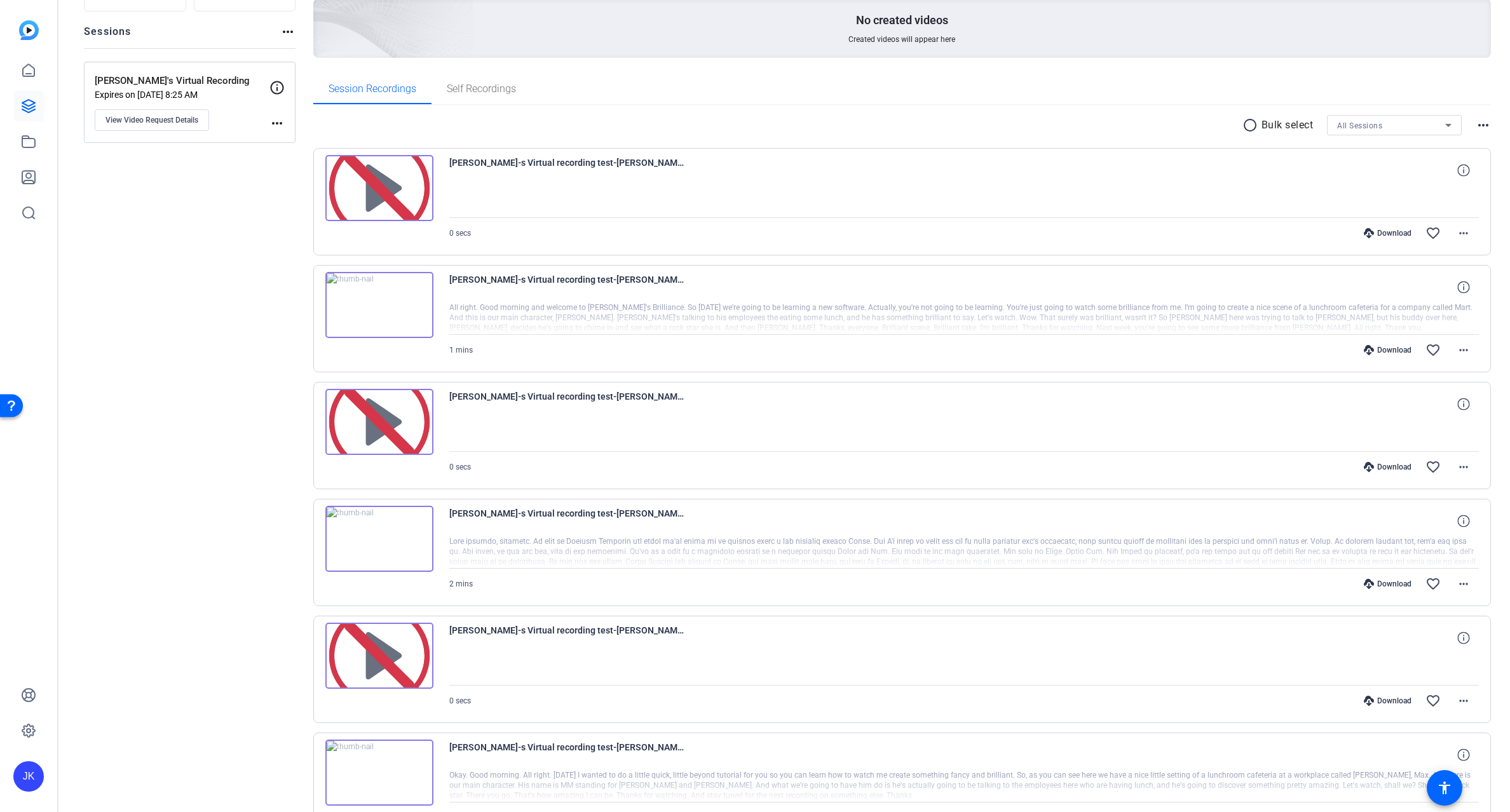
scroll to position [89, 0]
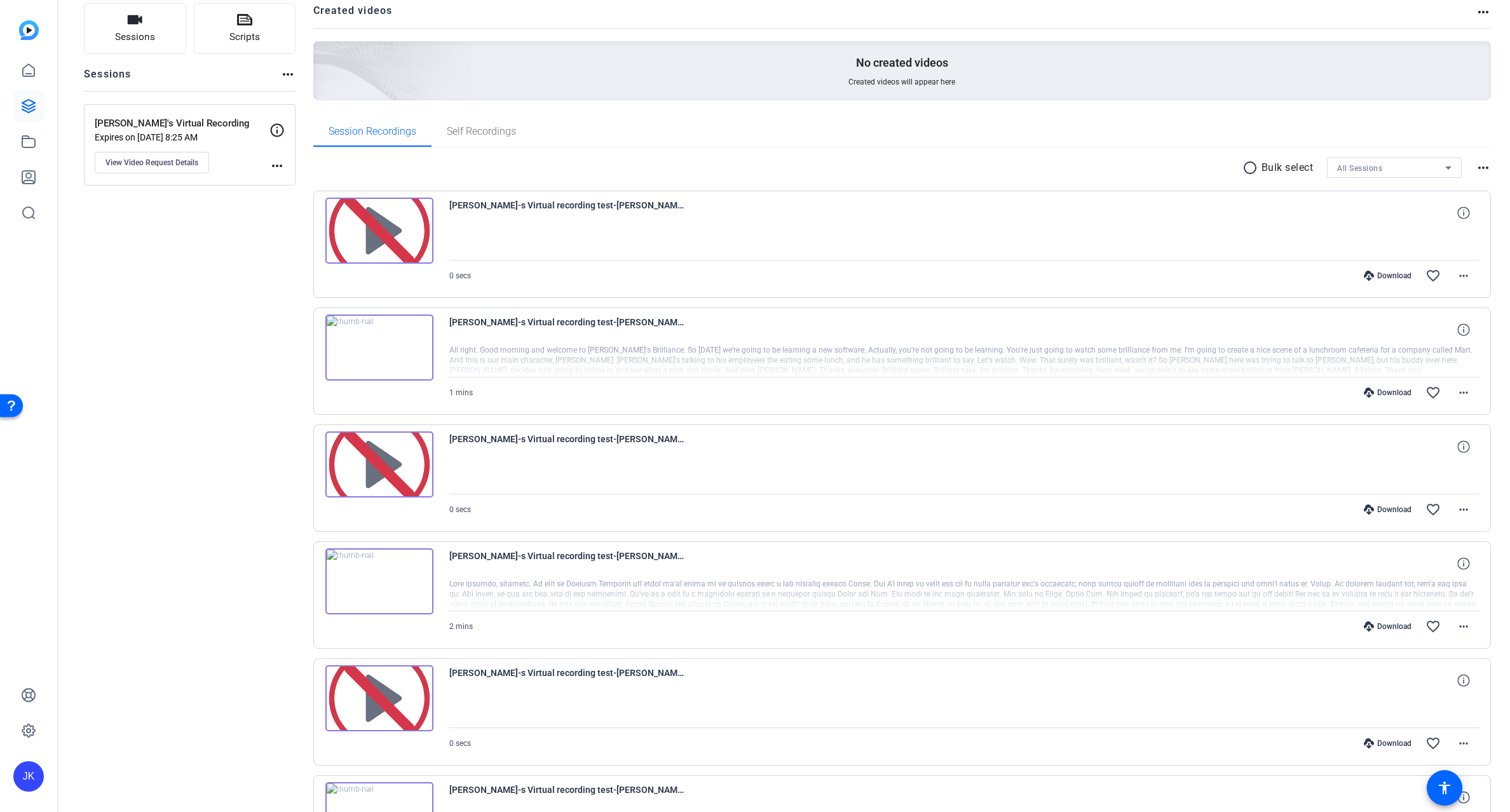
click at [377, 581] on img at bounding box center [379, 582] width 108 height 66
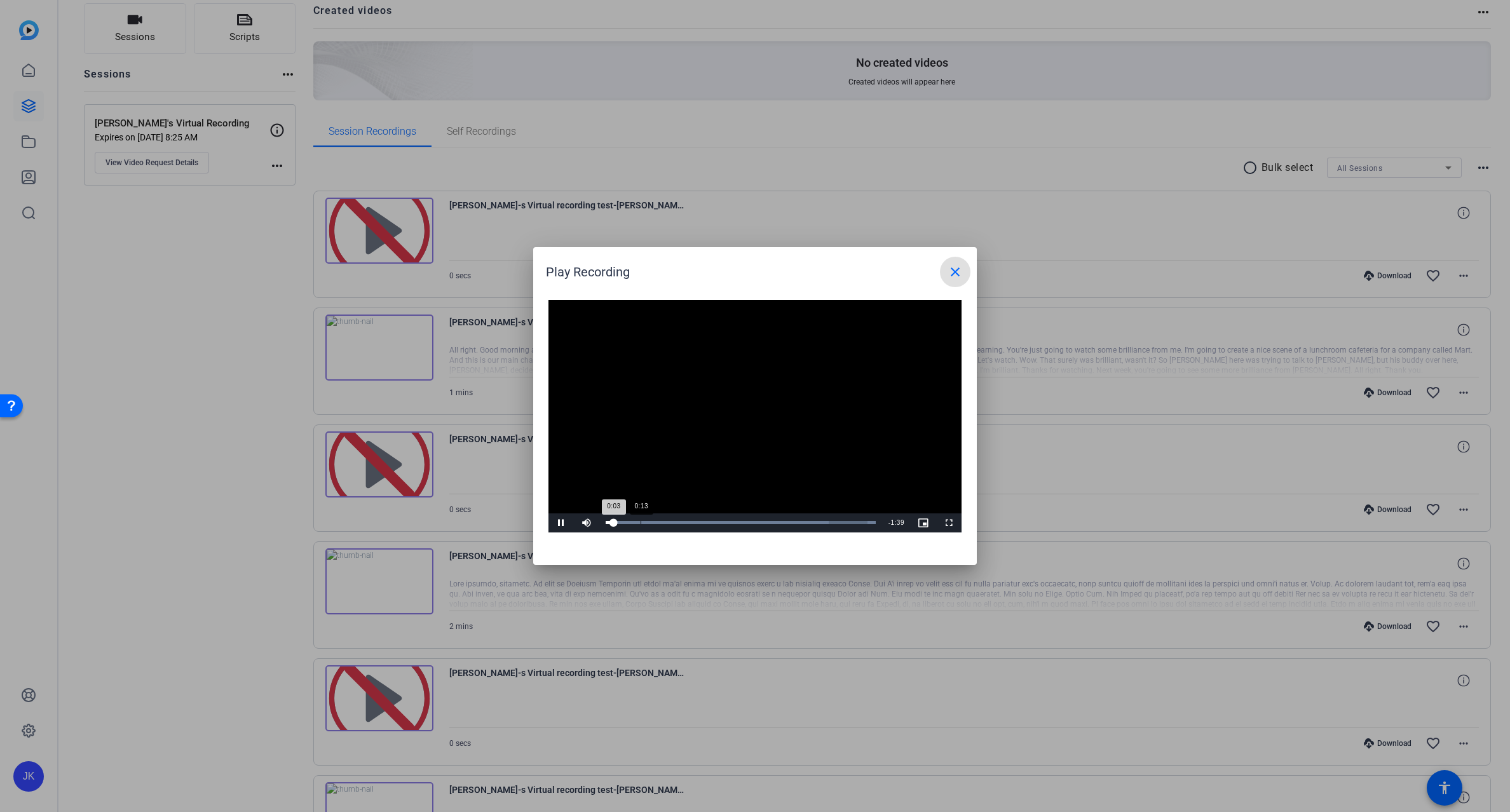
click at [640, 523] on div "0:13" at bounding box center [640, 522] width 1 height 3
drag, startPoint x: 651, startPoint y: 522, endPoint x: 695, endPoint y: 527, distance: 44.3
click at [695, 527] on div "Loaded : 100.00% 0:33 0:25" at bounding box center [741, 523] width 283 height 20
click at [760, 523] on div "Loaded : 100.00% 0:57 0:33" at bounding box center [741, 522] width 270 height 3
click at [800, 527] on div "Loaded : 100.00% 1:12 1:13" at bounding box center [741, 523] width 283 height 20
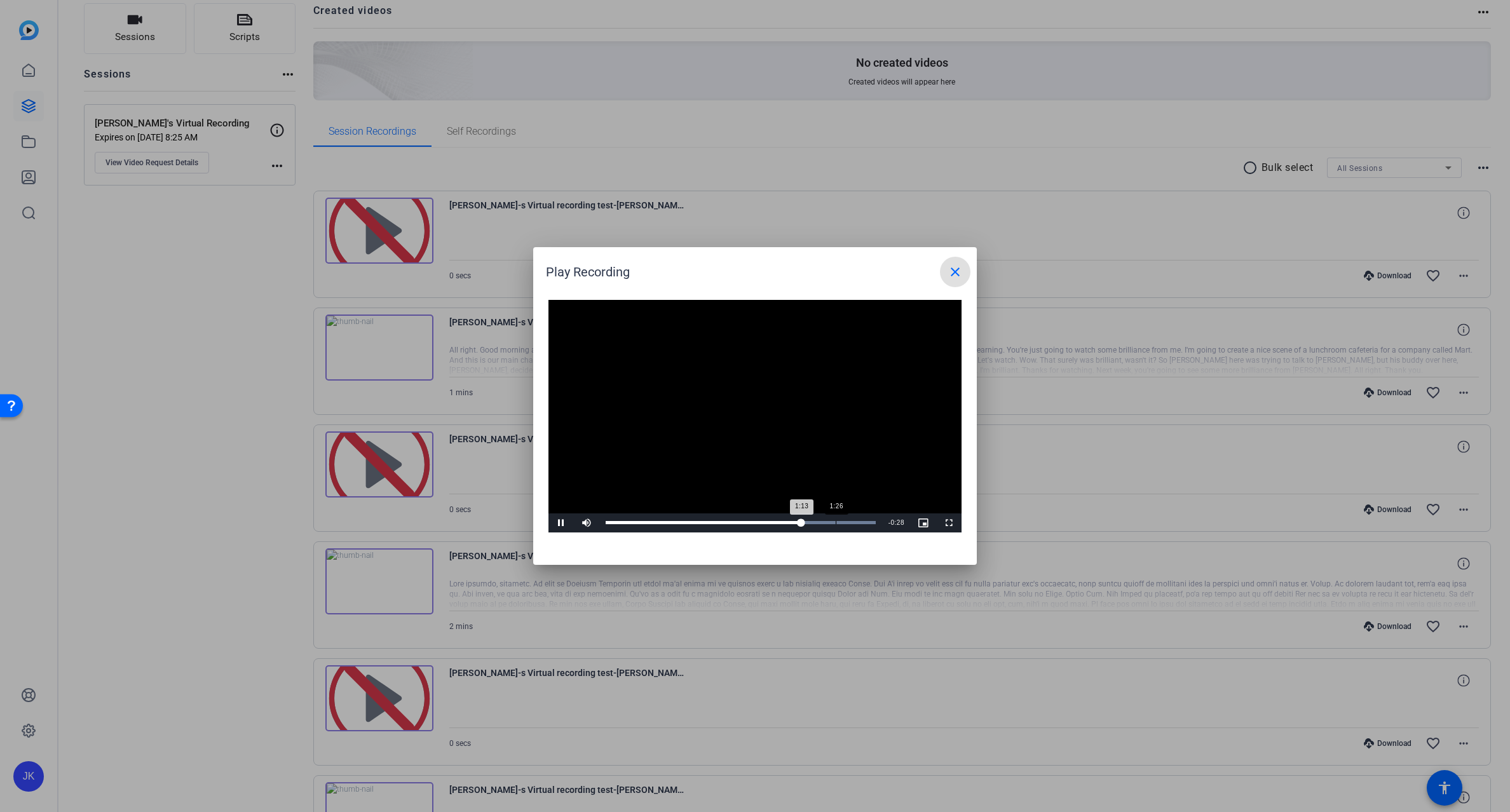
click at [836, 526] on div "Loaded : 100.00% 1:26 1:13" at bounding box center [741, 523] width 283 height 20
click at [949, 275] on mat-icon "close" at bounding box center [956, 272] width 16 height 16
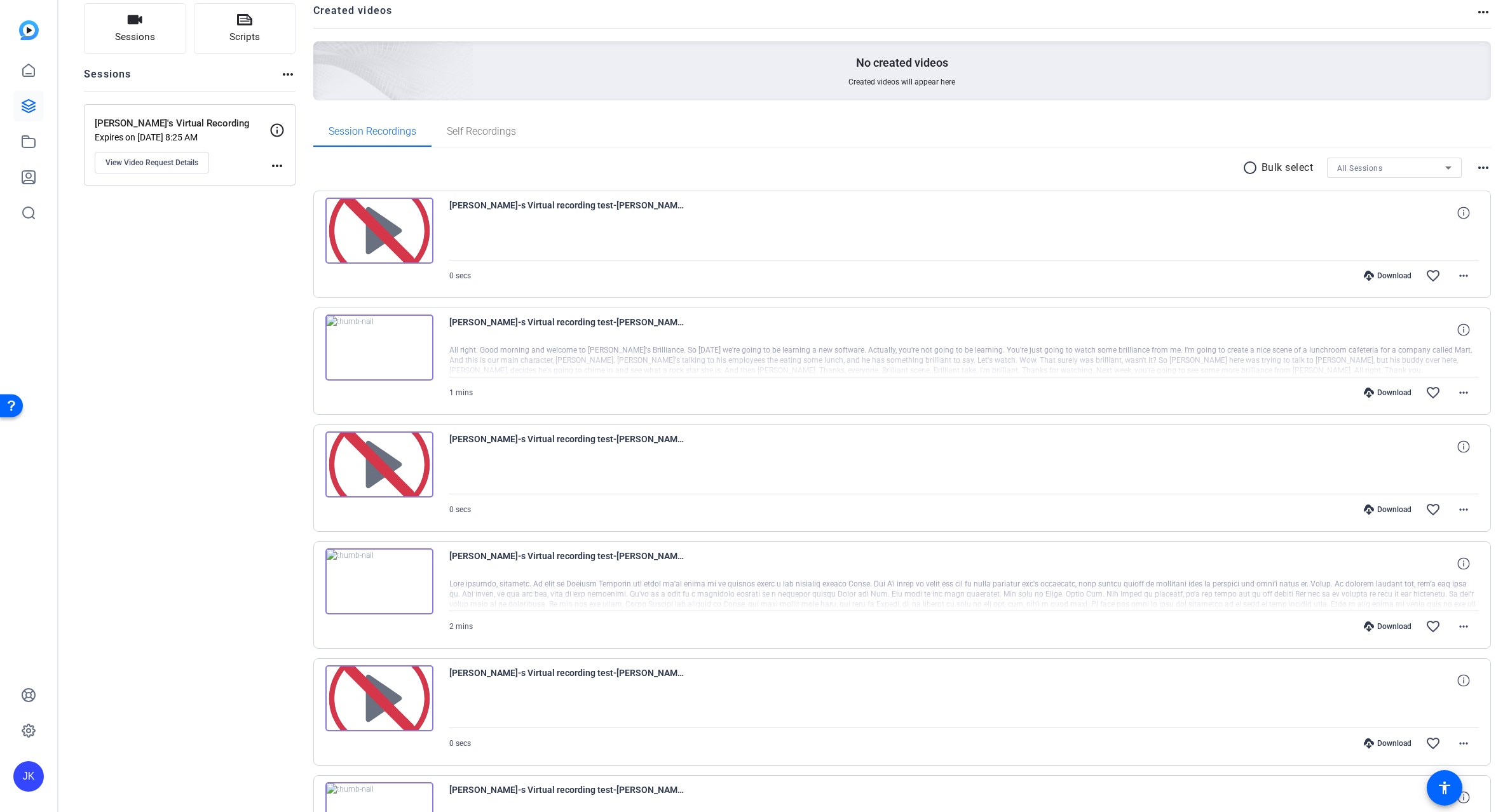
click at [389, 221] on img at bounding box center [379, 231] width 108 height 66
click at [379, 467] on img at bounding box center [379, 465] width 108 height 66
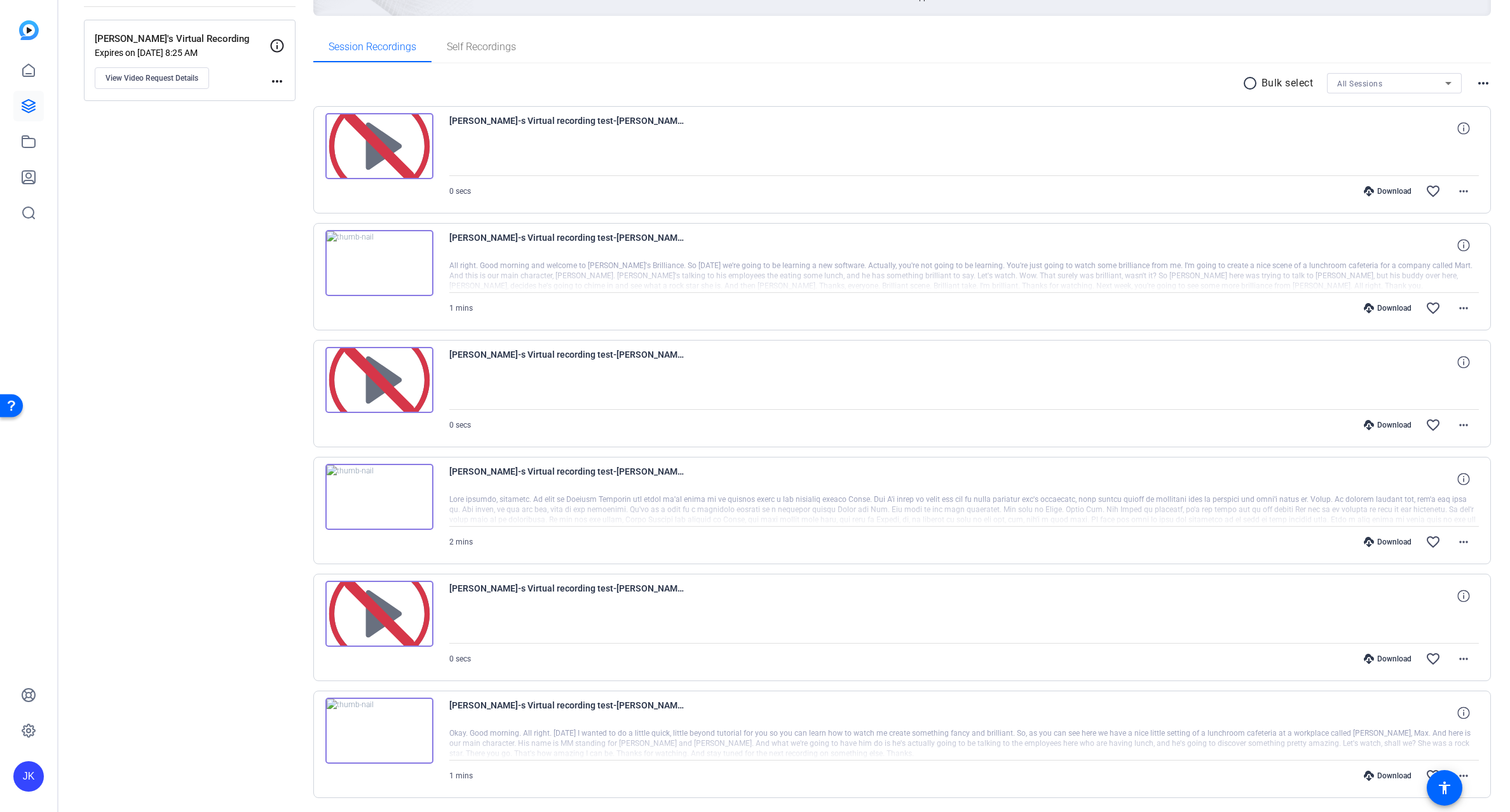
scroll to position [216, 0]
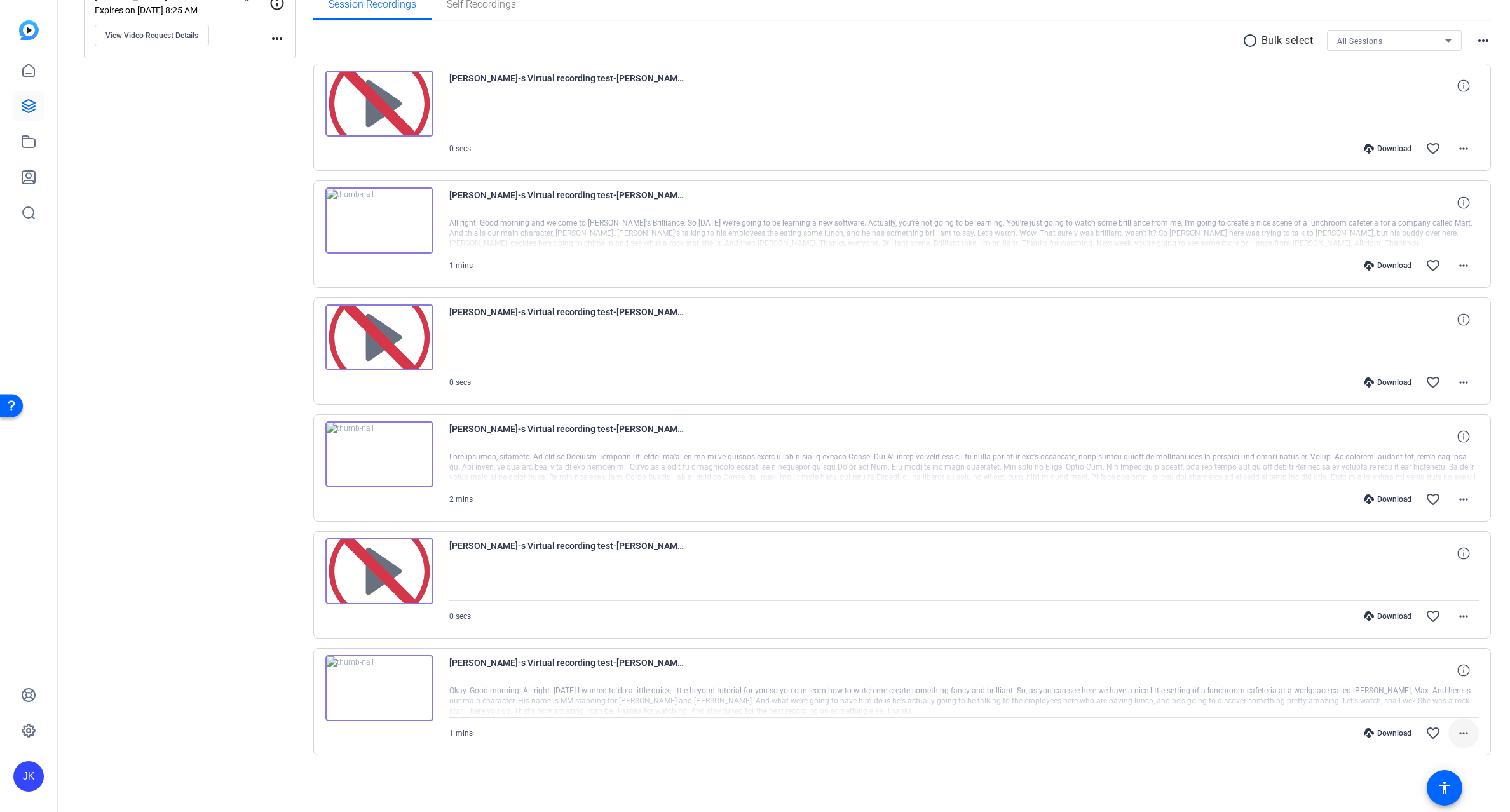
click at [1456, 733] on mat-icon "more_horiz" at bounding box center [1464, 734] width 16 height 16
click at [1411, 710] on span "Delete clip" at bounding box center [1424, 708] width 76 height 16
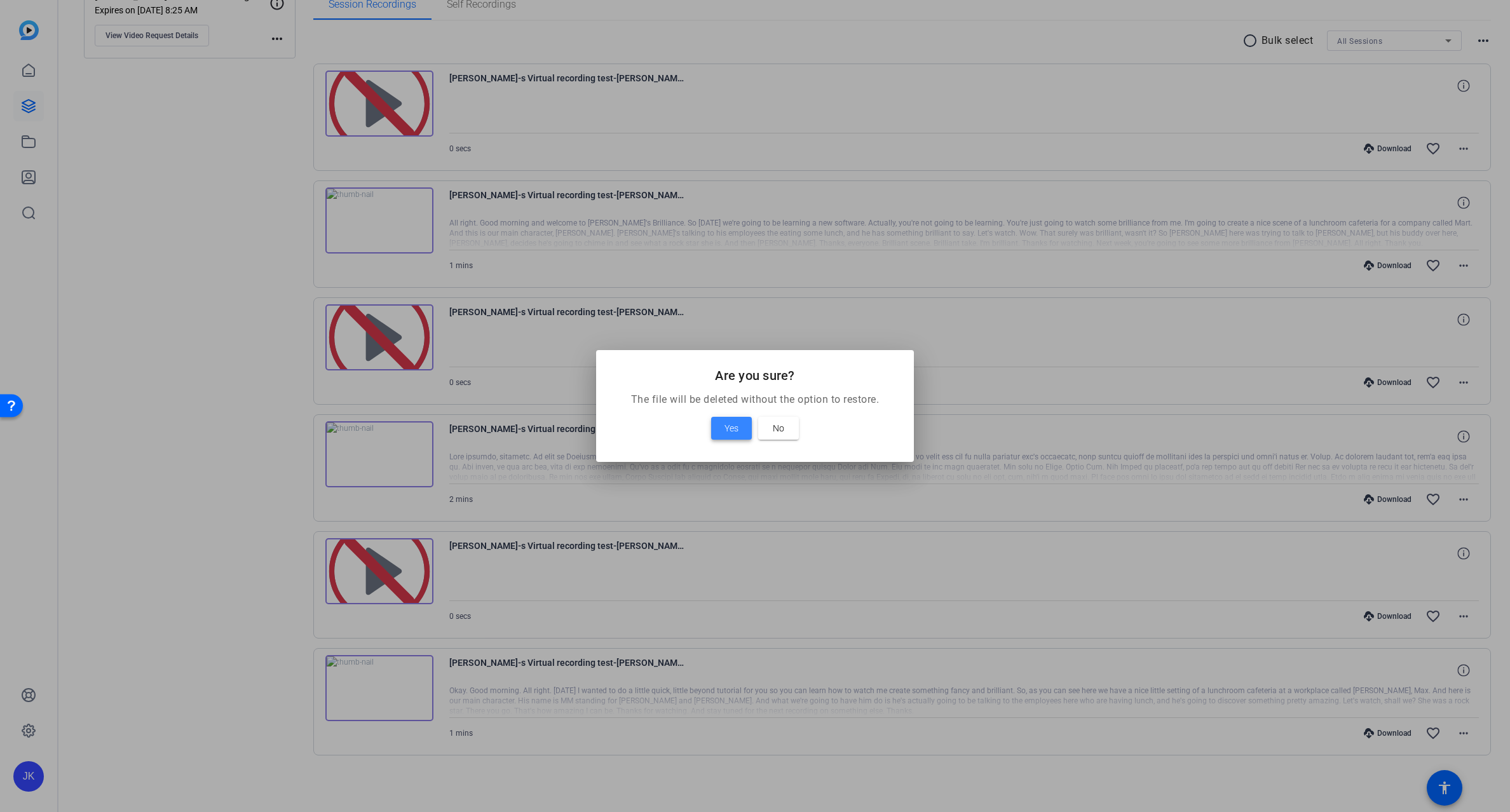
click at [732, 422] on span "Yes" at bounding box center [731, 428] width 14 height 16
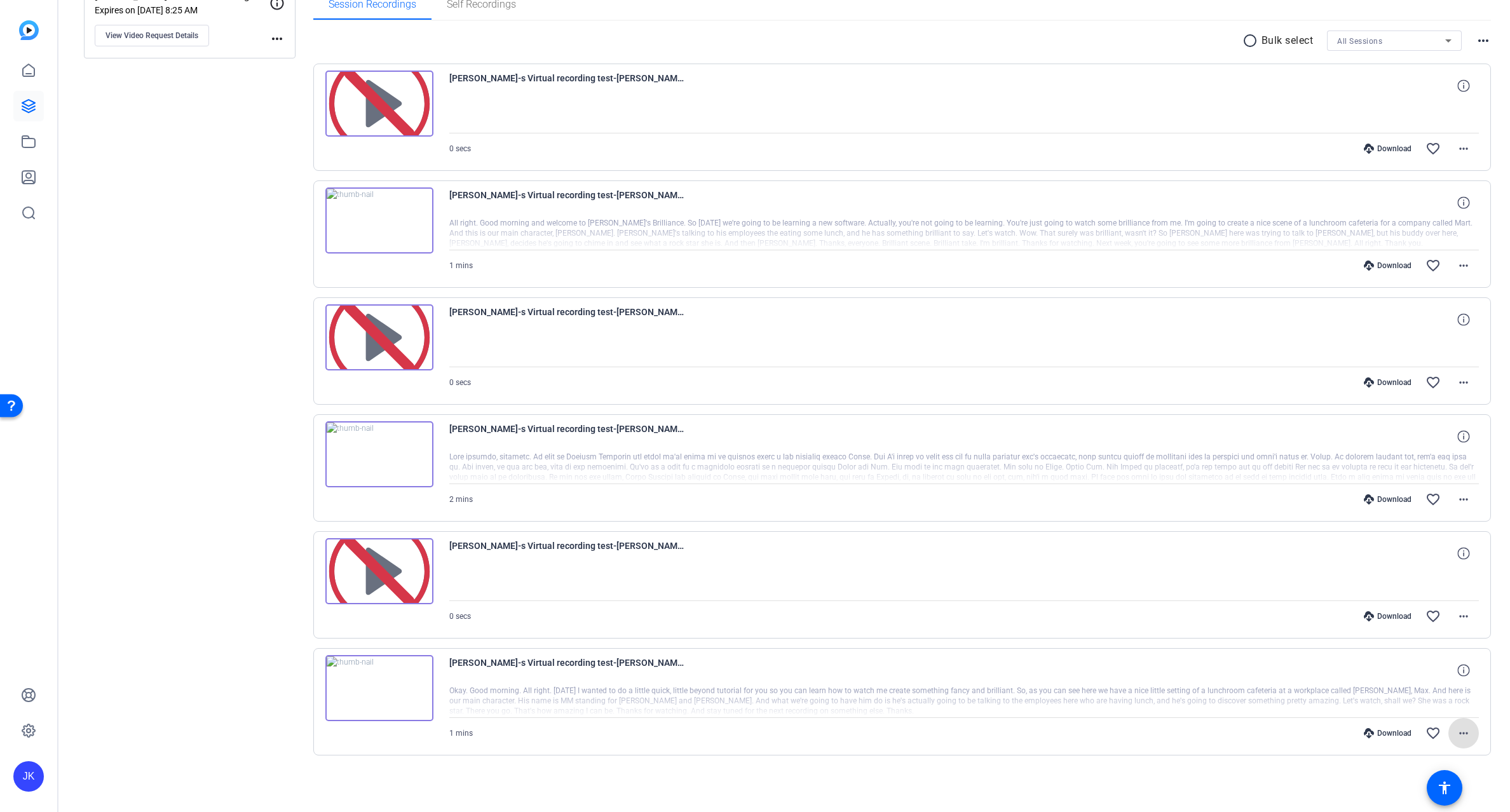
scroll to position [100, 0]
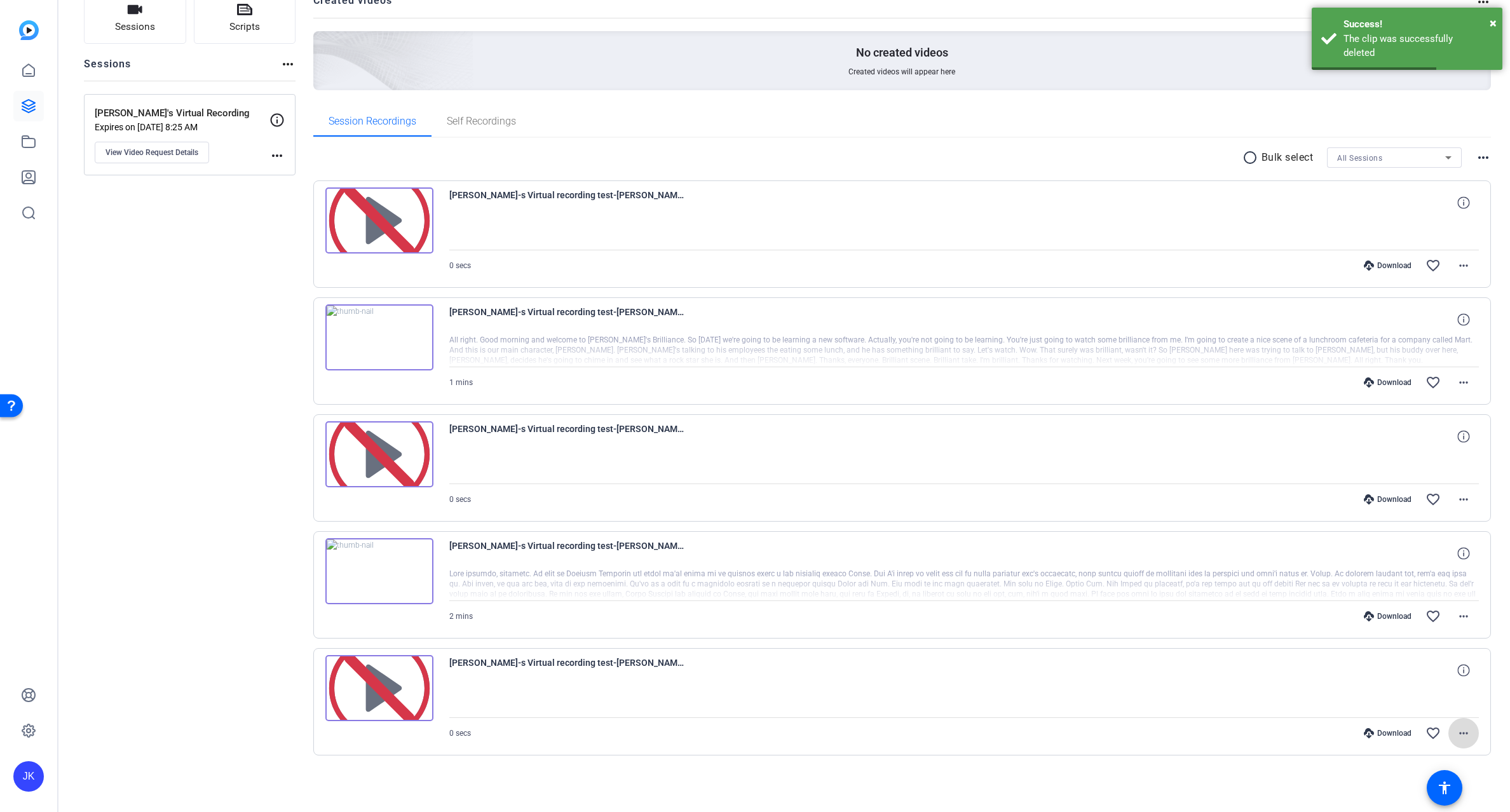
click at [1456, 737] on mat-icon "more_horiz" at bounding box center [1464, 734] width 16 height 16
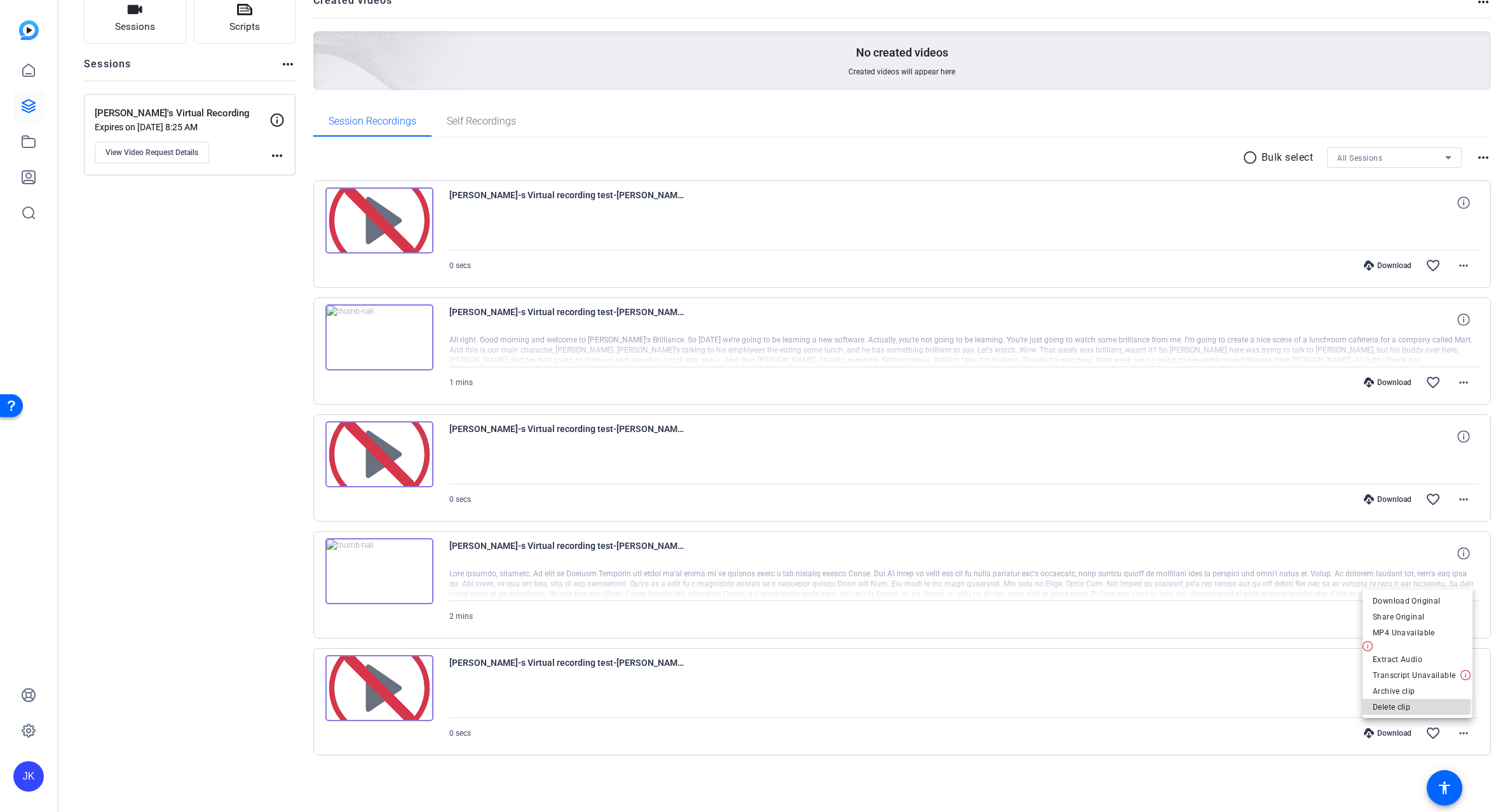
click at [1406, 706] on span "Delete clip" at bounding box center [1418, 708] width 90 height 16
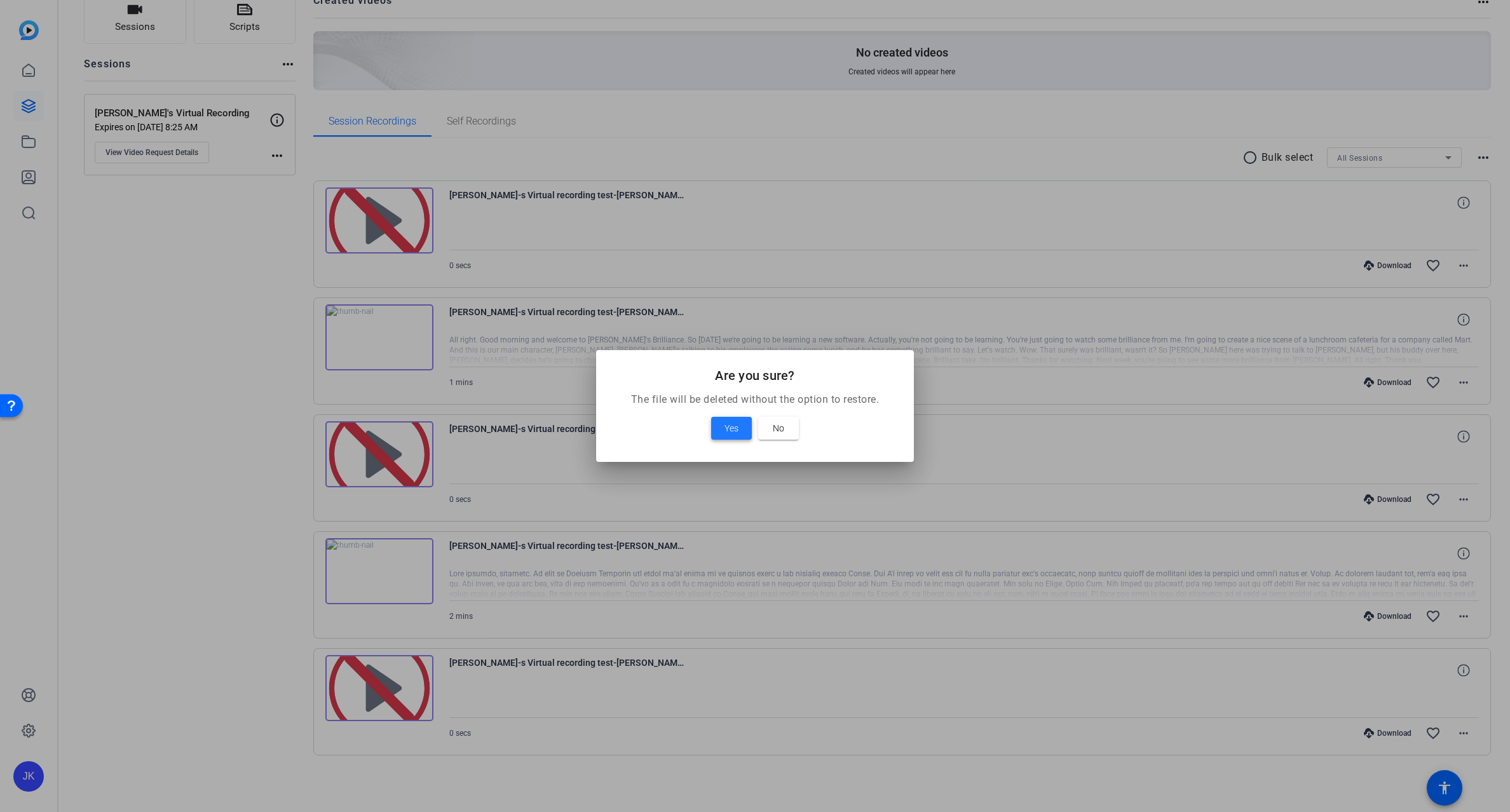
click at [726, 429] on span "Yes" at bounding box center [731, 428] width 14 height 16
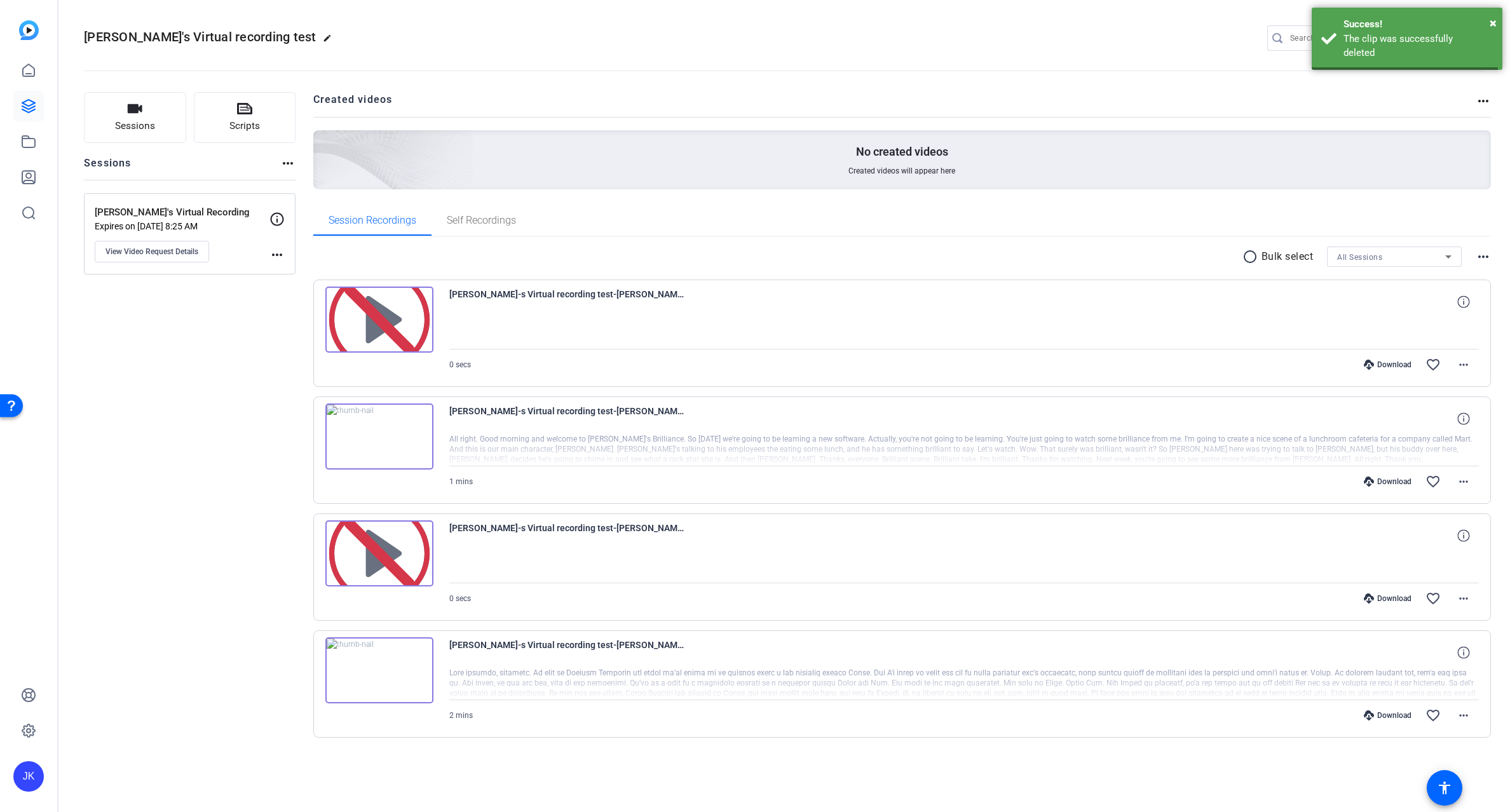
scroll to position [0, 0]
click at [1465, 715] on mat-icon "more_horiz" at bounding box center [1464, 715] width 16 height 16
click at [1419, 690] on span "Delete clip" at bounding box center [1431, 690] width 76 height 16
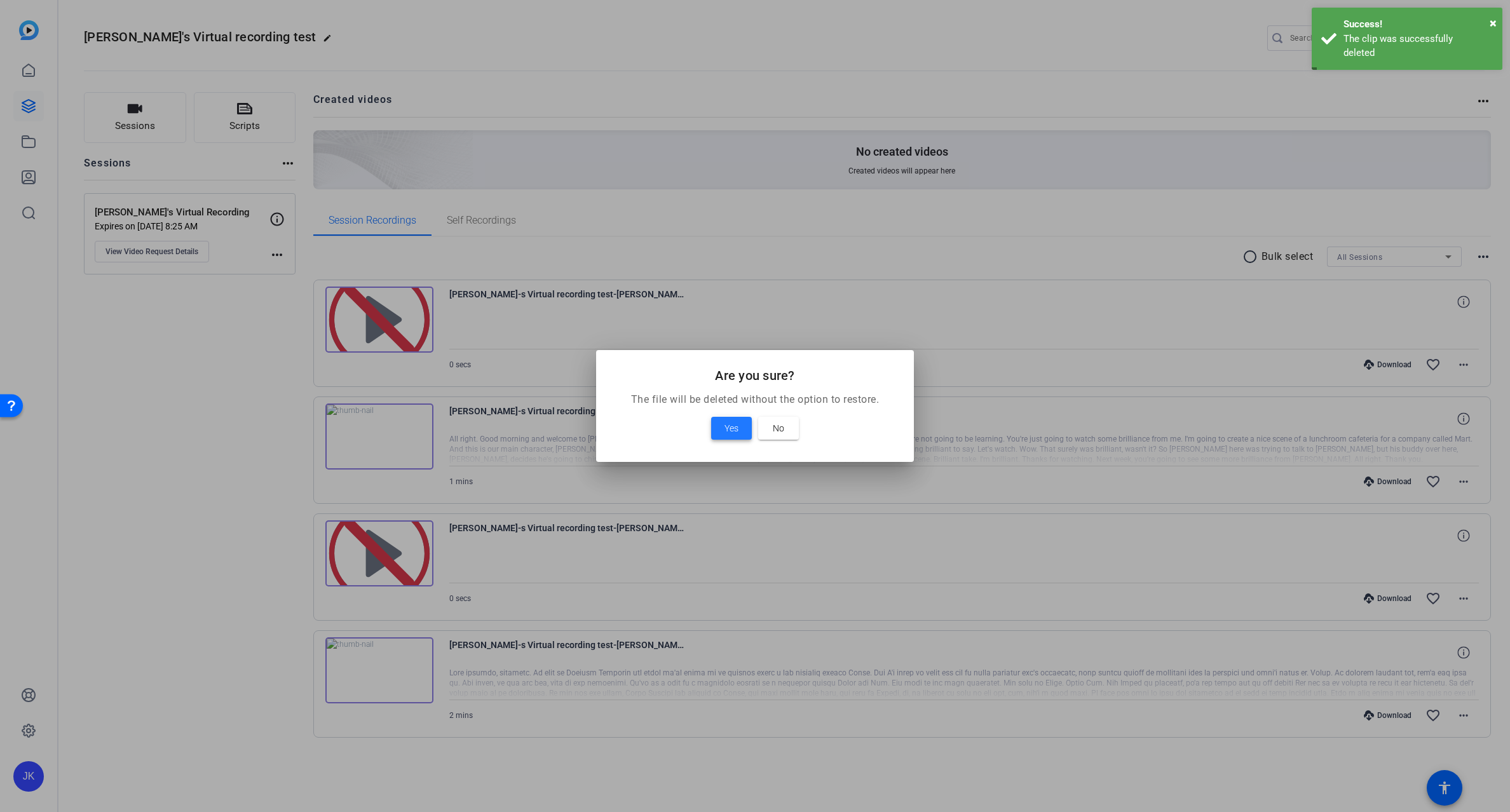
click at [728, 426] on span "Yes" at bounding box center [731, 428] width 14 height 16
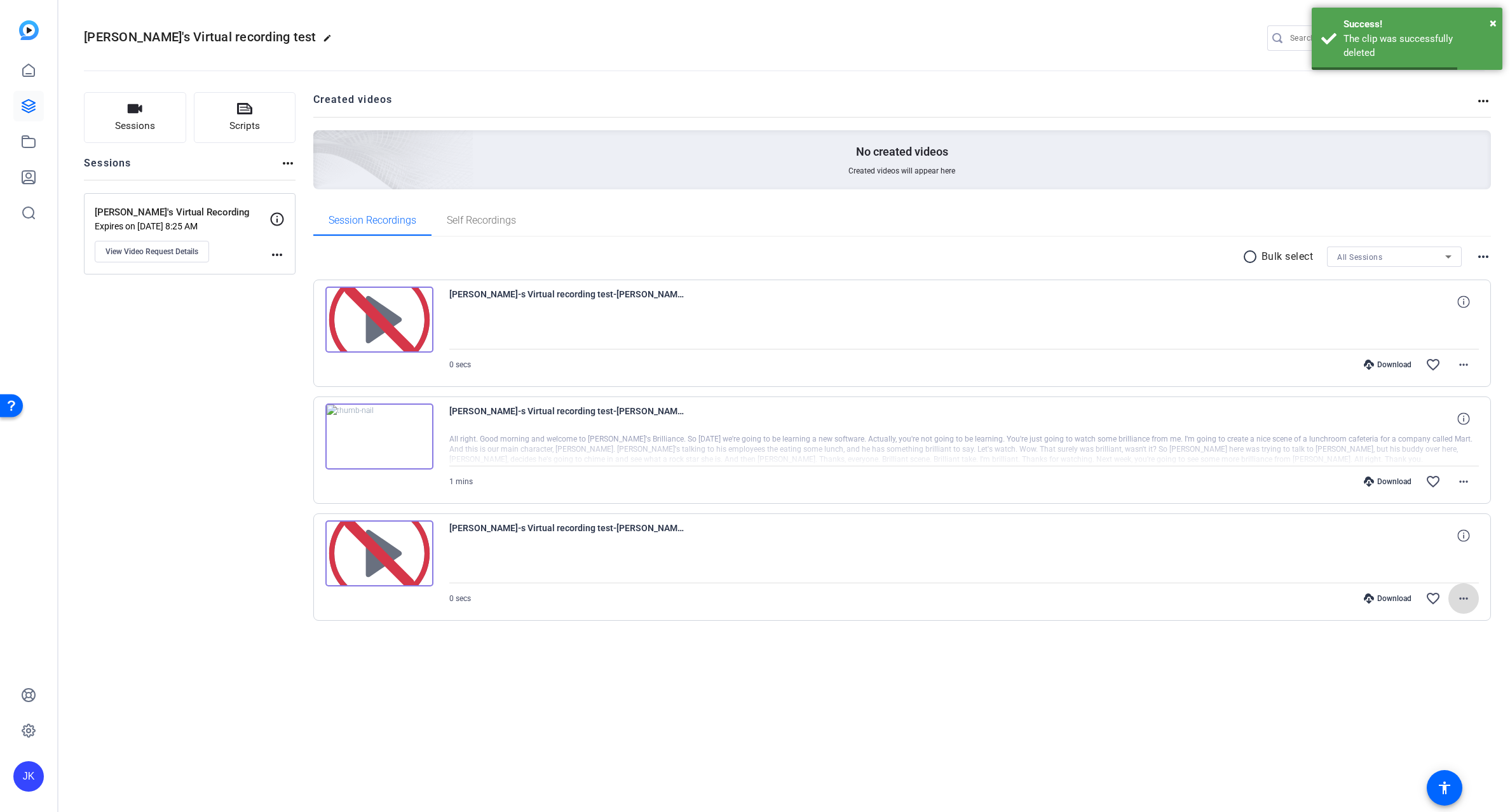
click at [1462, 600] on mat-icon "more_horiz" at bounding box center [1464, 599] width 16 height 16
click at [1408, 726] on span "Delete clip" at bounding box center [1424, 732] width 90 height 16
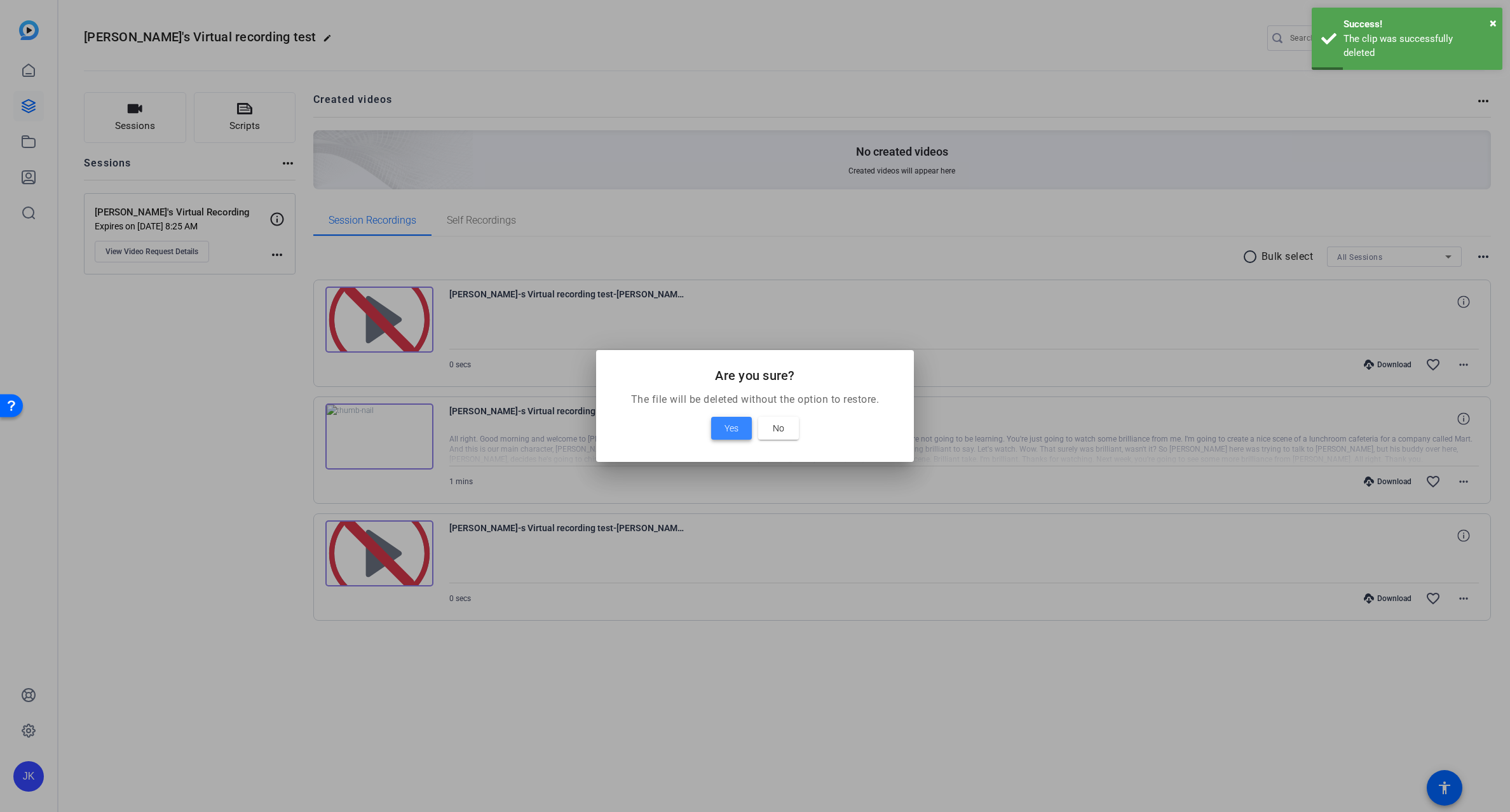
click at [735, 425] on span "Yes" at bounding box center [731, 428] width 14 height 16
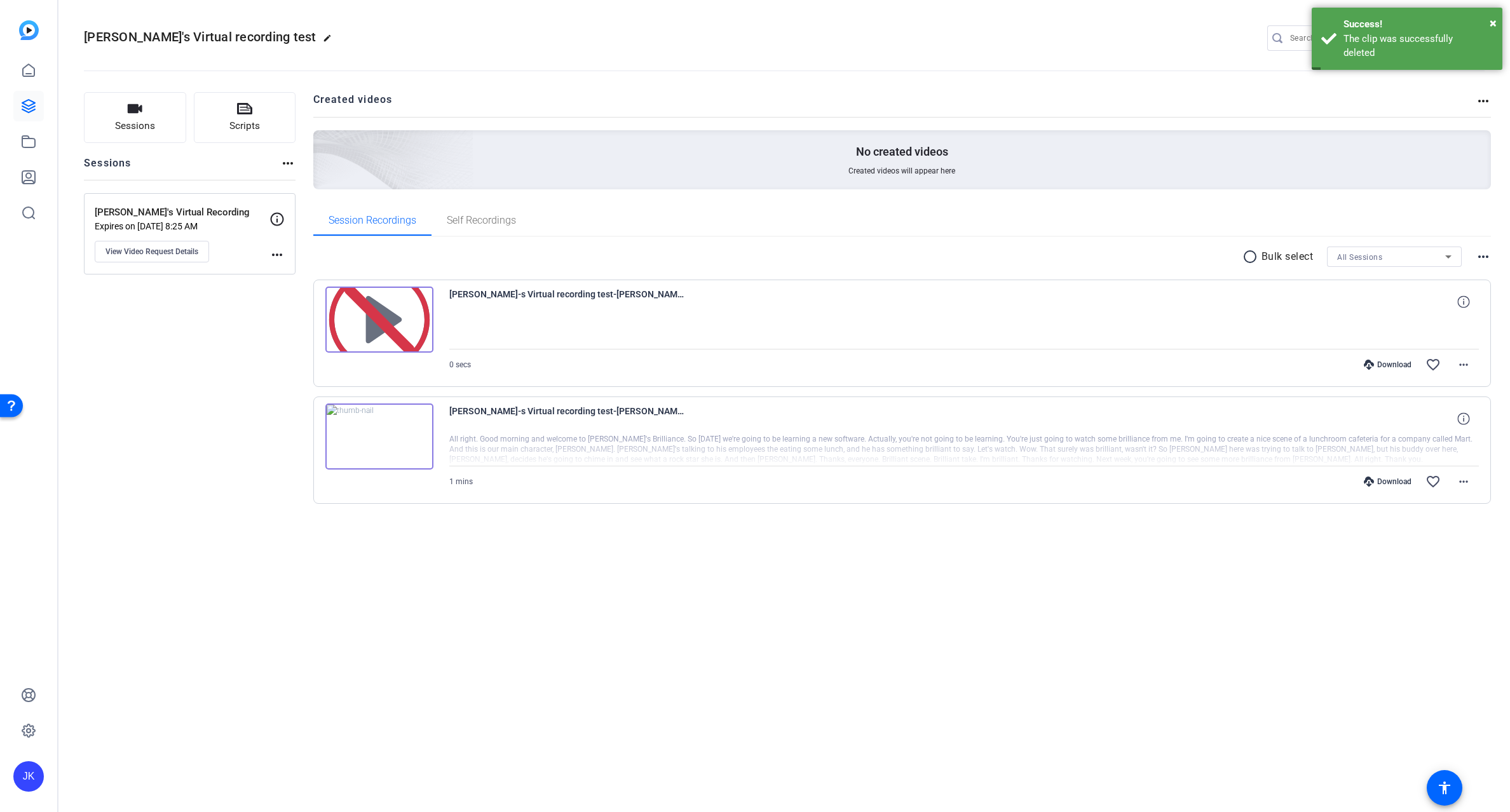
click at [346, 438] on img at bounding box center [379, 436] width 108 height 66
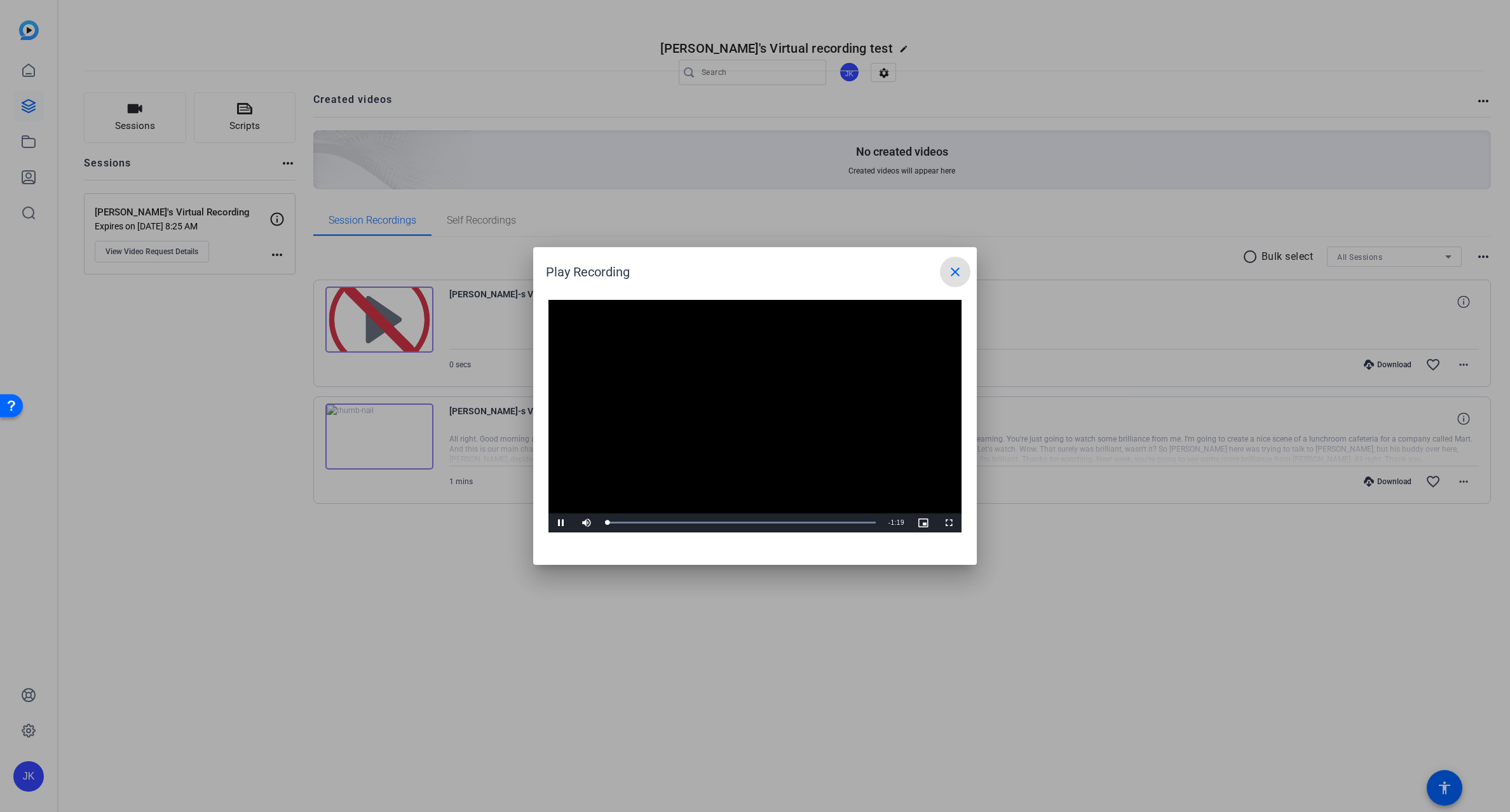
click at [737, 406] on video "Video Player" at bounding box center [755, 416] width 413 height 232
click at [741, 405] on video "Video Player" at bounding box center [755, 416] width 413 height 232
click at [763, 518] on div "Loaded : 100.00% 0:46 0:40" at bounding box center [741, 523] width 283 height 20
click at [786, 520] on div "Loaded : 100.00% 0:52 0:47" at bounding box center [741, 523] width 283 height 20
click at [824, 520] on div "Loaded : 100.00% 1:03 1:04" at bounding box center [741, 523] width 283 height 20
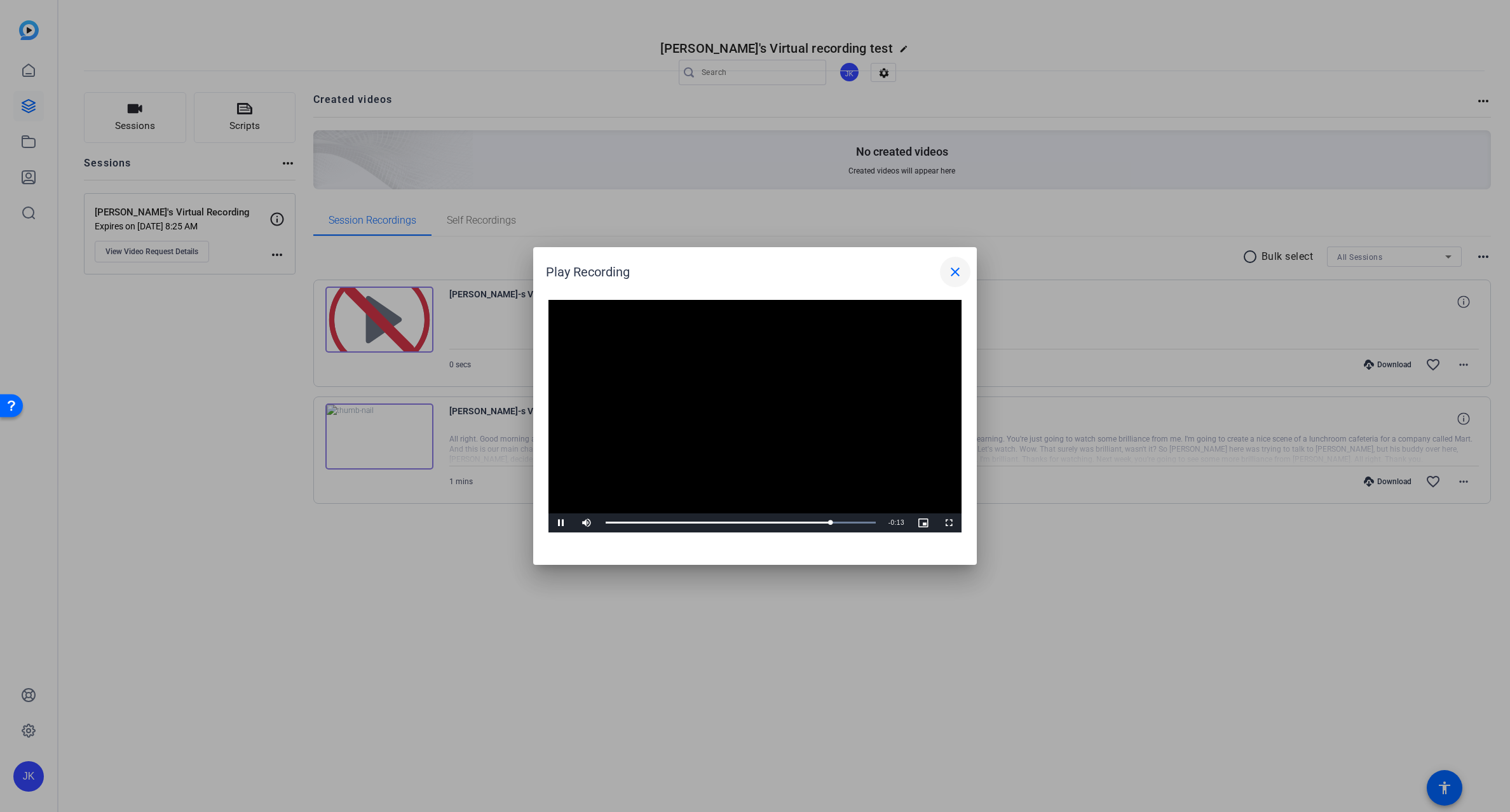
click at [959, 270] on mat-icon "close" at bounding box center [956, 272] width 16 height 16
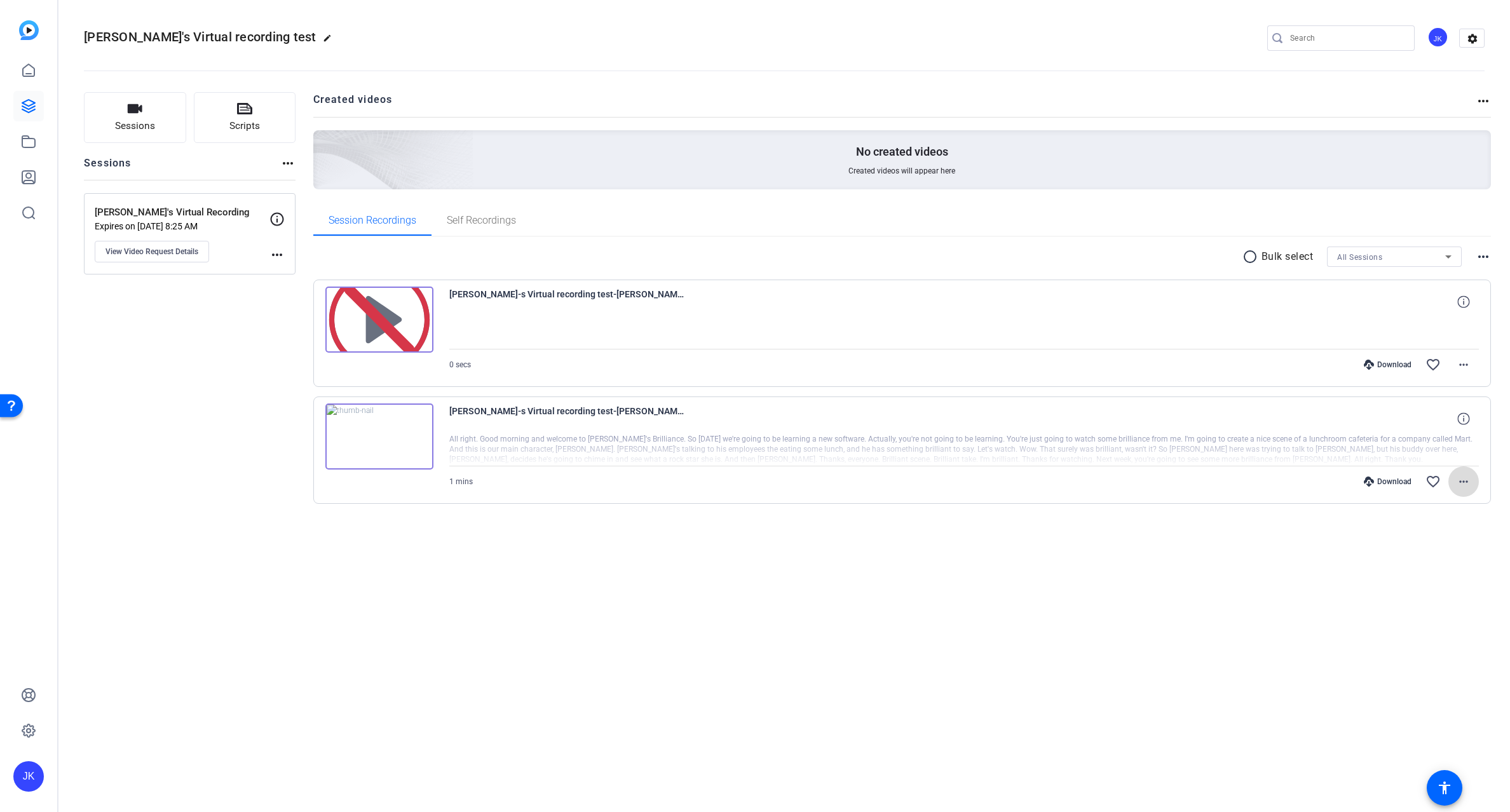
click at [1466, 478] on mat-icon "more_horiz" at bounding box center [1464, 482] width 16 height 16
click at [1433, 635] on span "Delete clip" at bounding box center [1431, 635] width 76 height 16
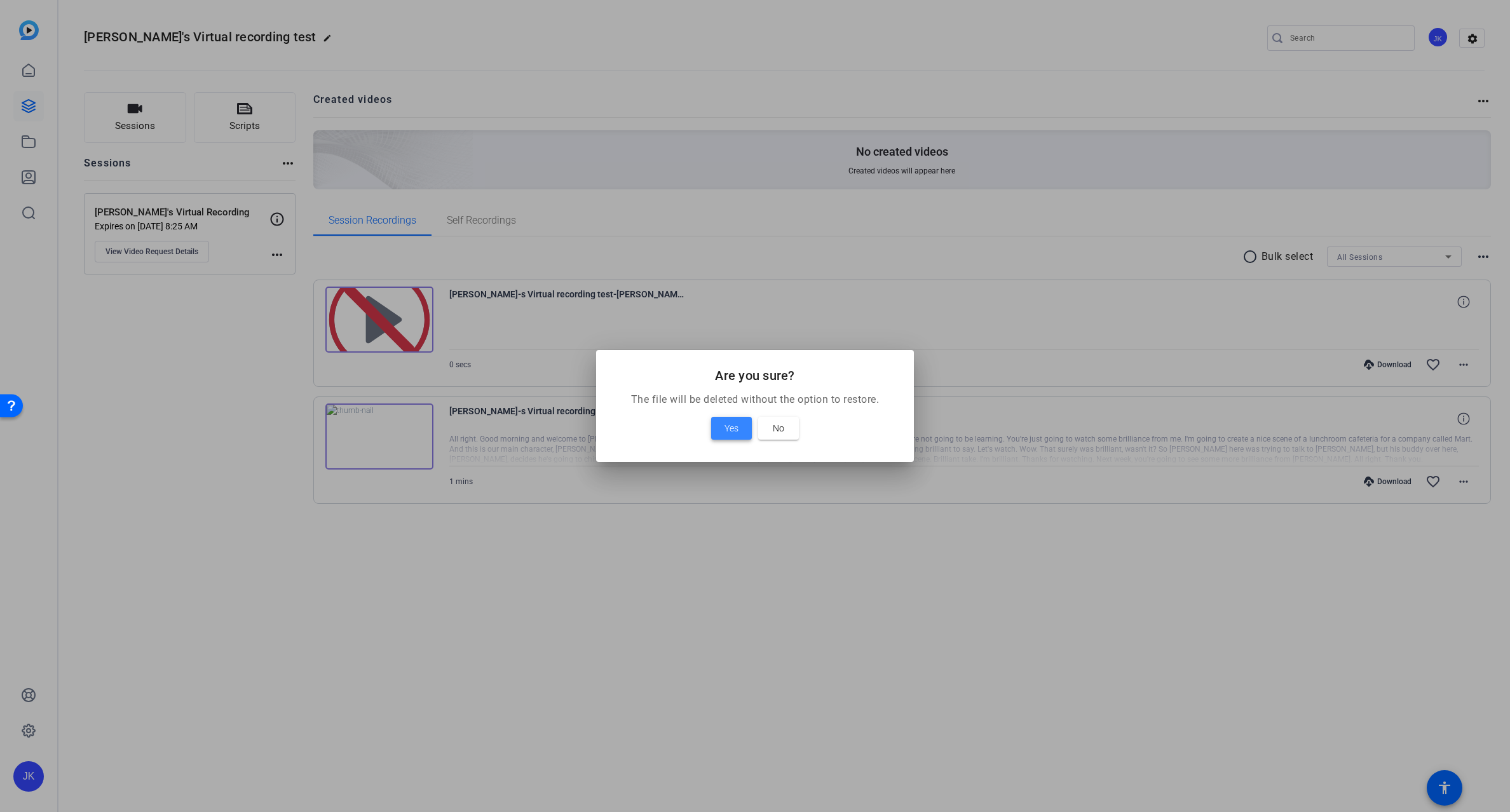
click at [735, 426] on span "Yes" at bounding box center [731, 428] width 14 height 16
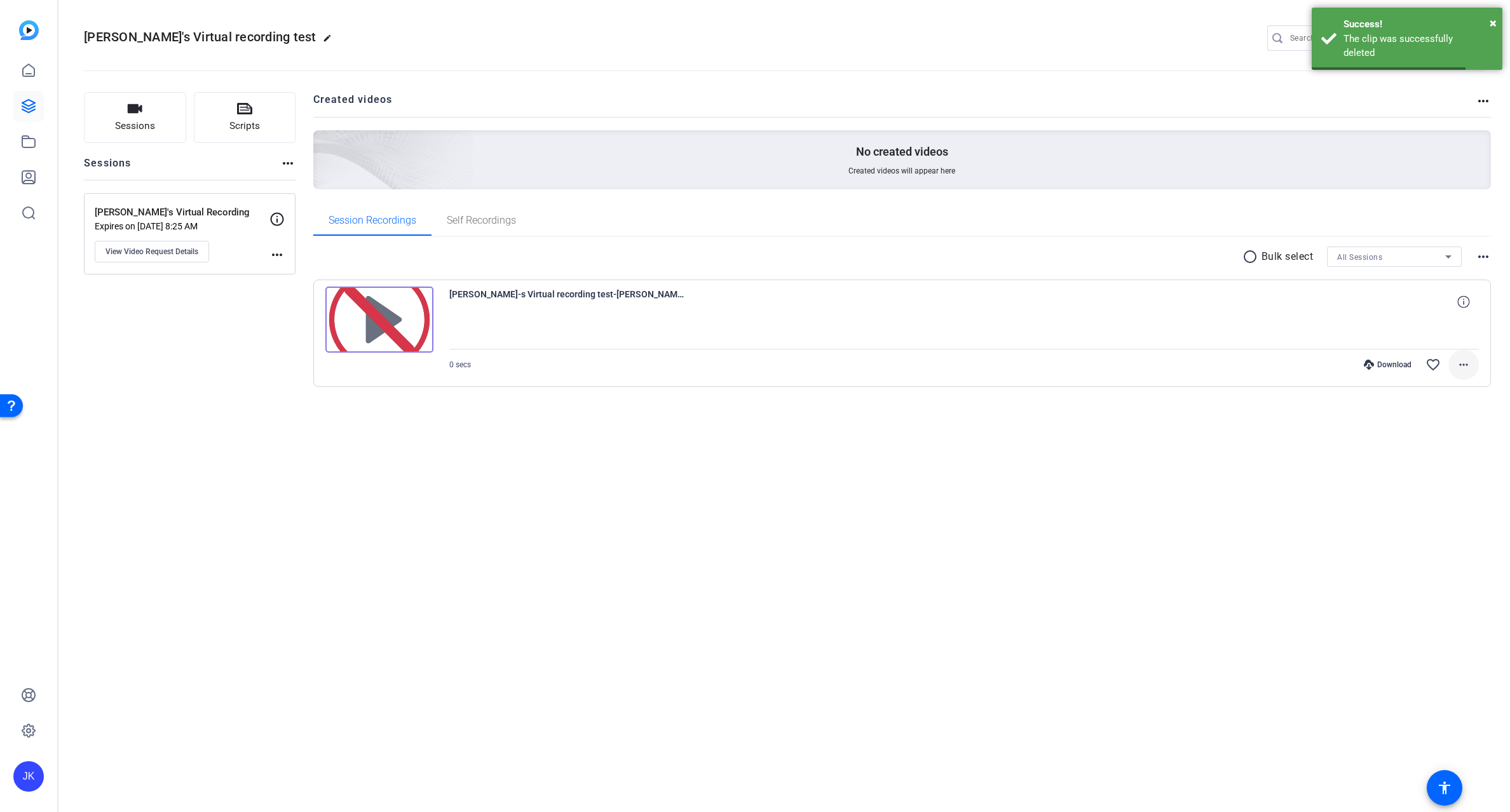
click at [1459, 365] on mat-icon "more_horiz" at bounding box center [1464, 365] width 16 height 16
click at [1384, 498] on span "Delete clip" at bounding box center [1424, 498] width 90 height 16
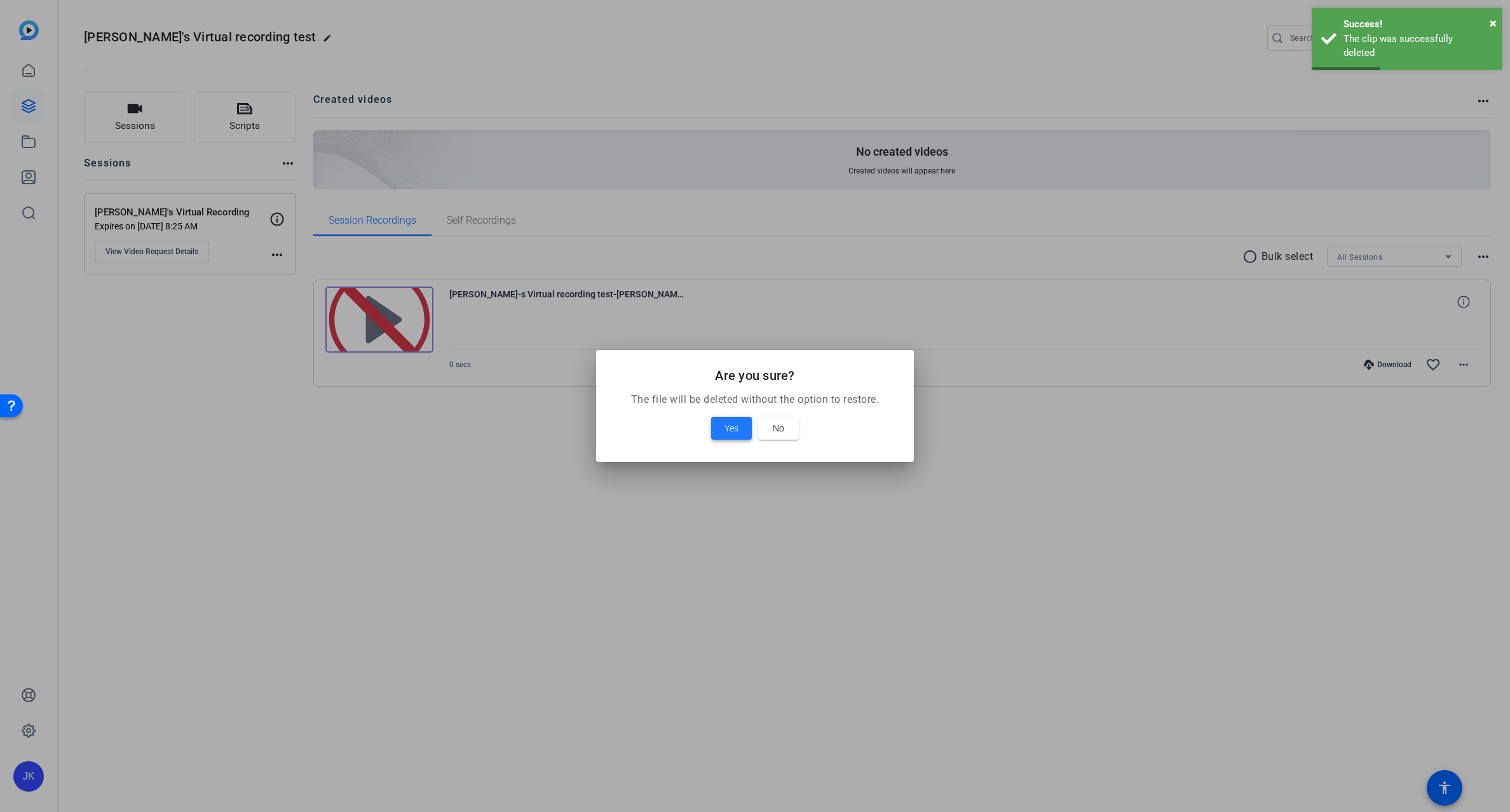
click at [726, 426] on span "Yes" at bounding box center [731, 428] width 14 height 16
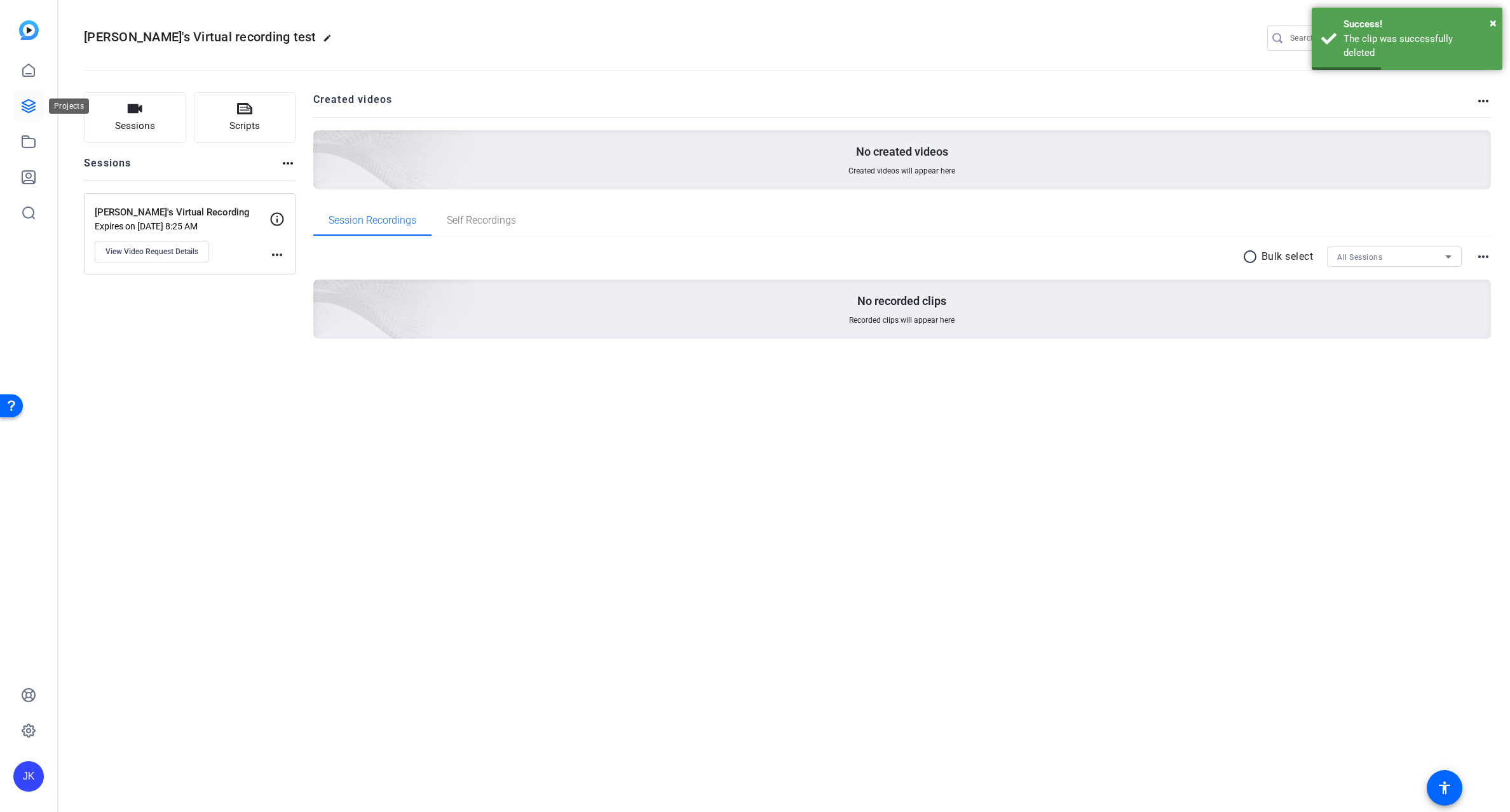
click at [27, 102] on icon at bounding box center [28, 106] width 16 height 16
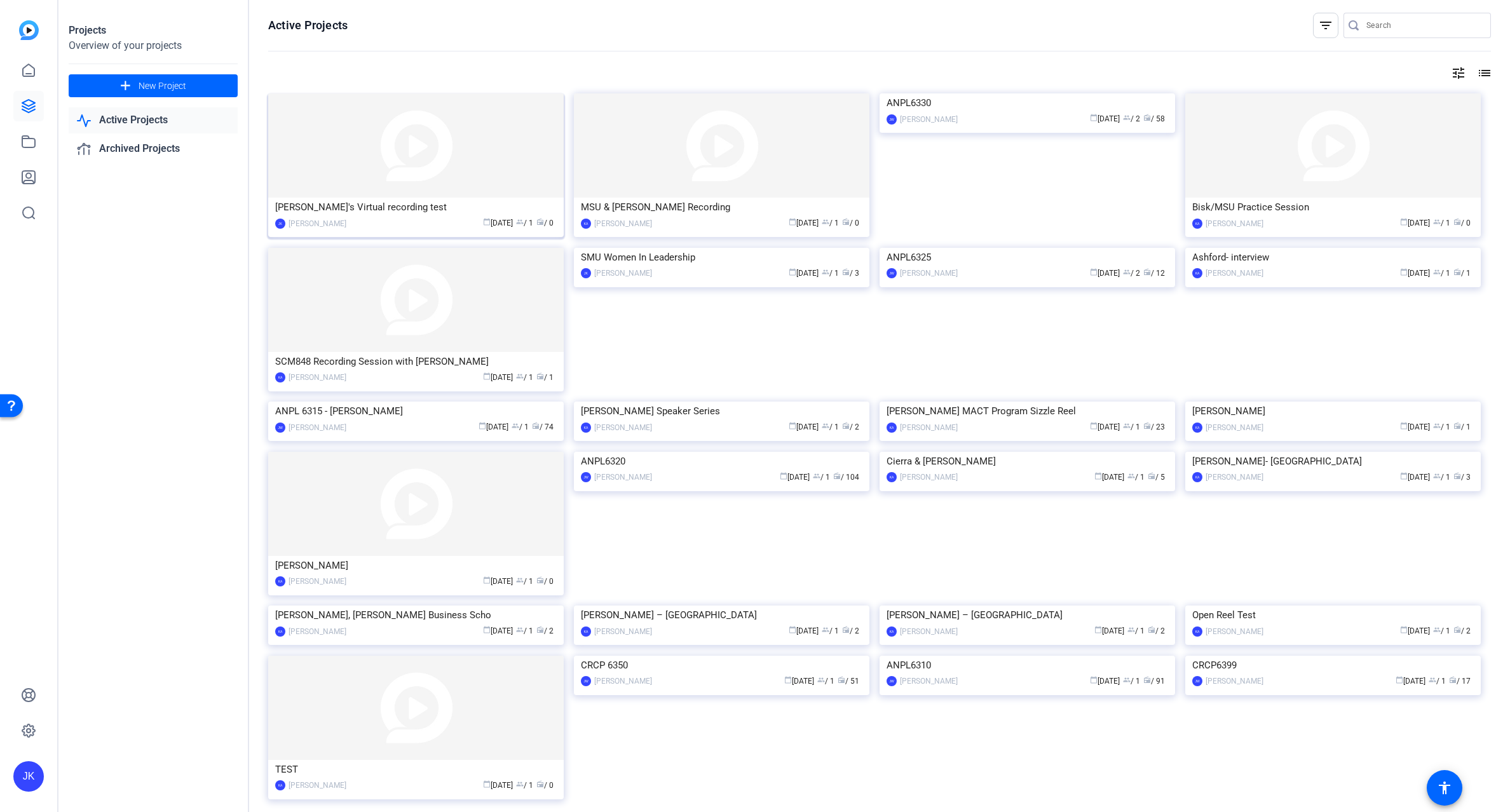
click at [436, 159] on img at bounding box center [416, 145] width 296 height 104
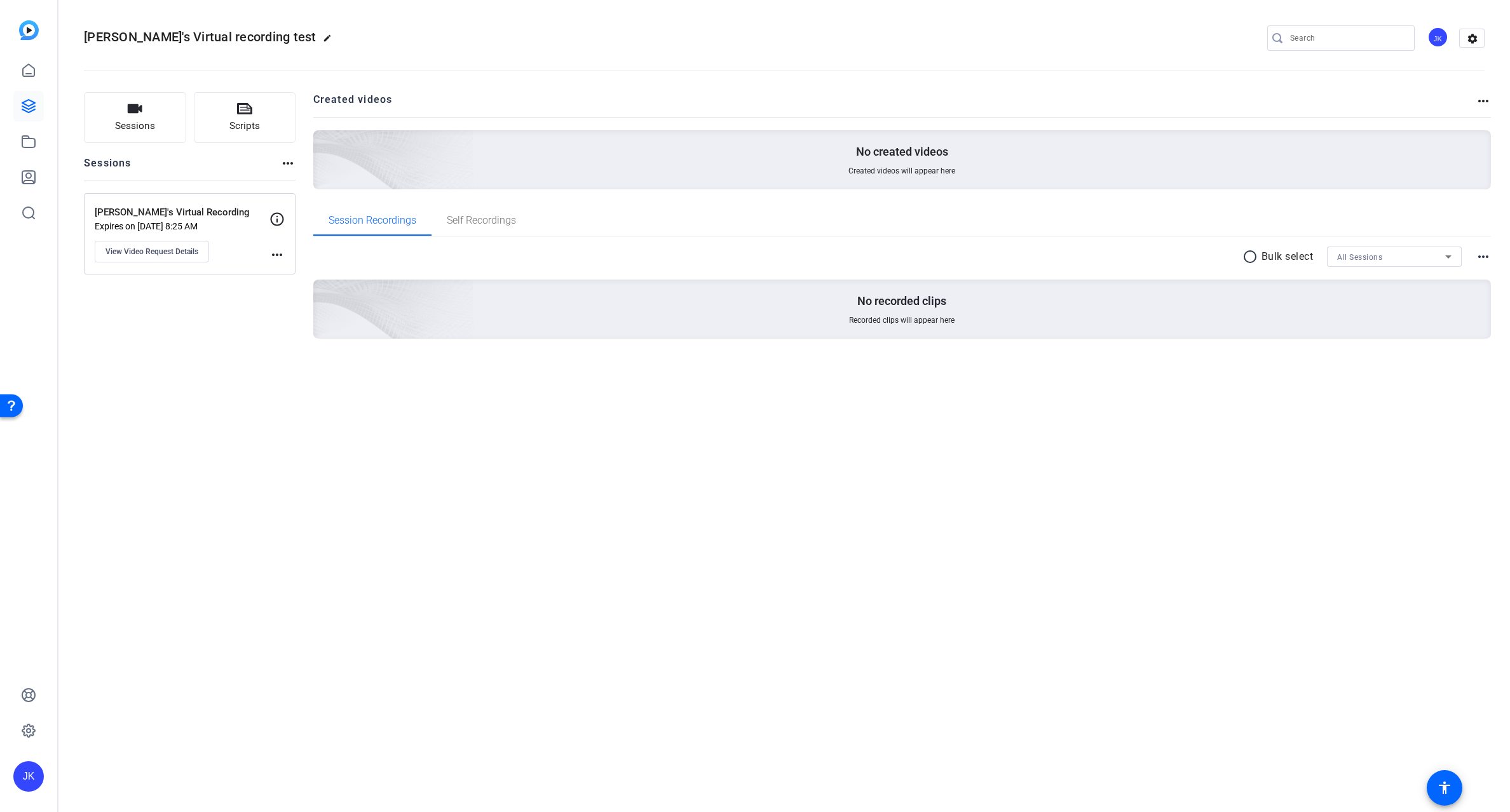
drag, startPoint x: 254, startPoint y: 384, endPoint x: 252, endPoint y: 362, distance: 22.1
click at [253, 384] on div "Sessions Scripts Sessions more_horiz Jay's Virtual Recording Expires on Sep 19,…" at bounding box center [784, 235] width 1451 height 319
click at [374, 429] on div "[PERSON_NAME]'s Virtual recording test edit JK settings Sessions Scripts Sessio…" at bounding box center [784, 406] width 1451 height 812
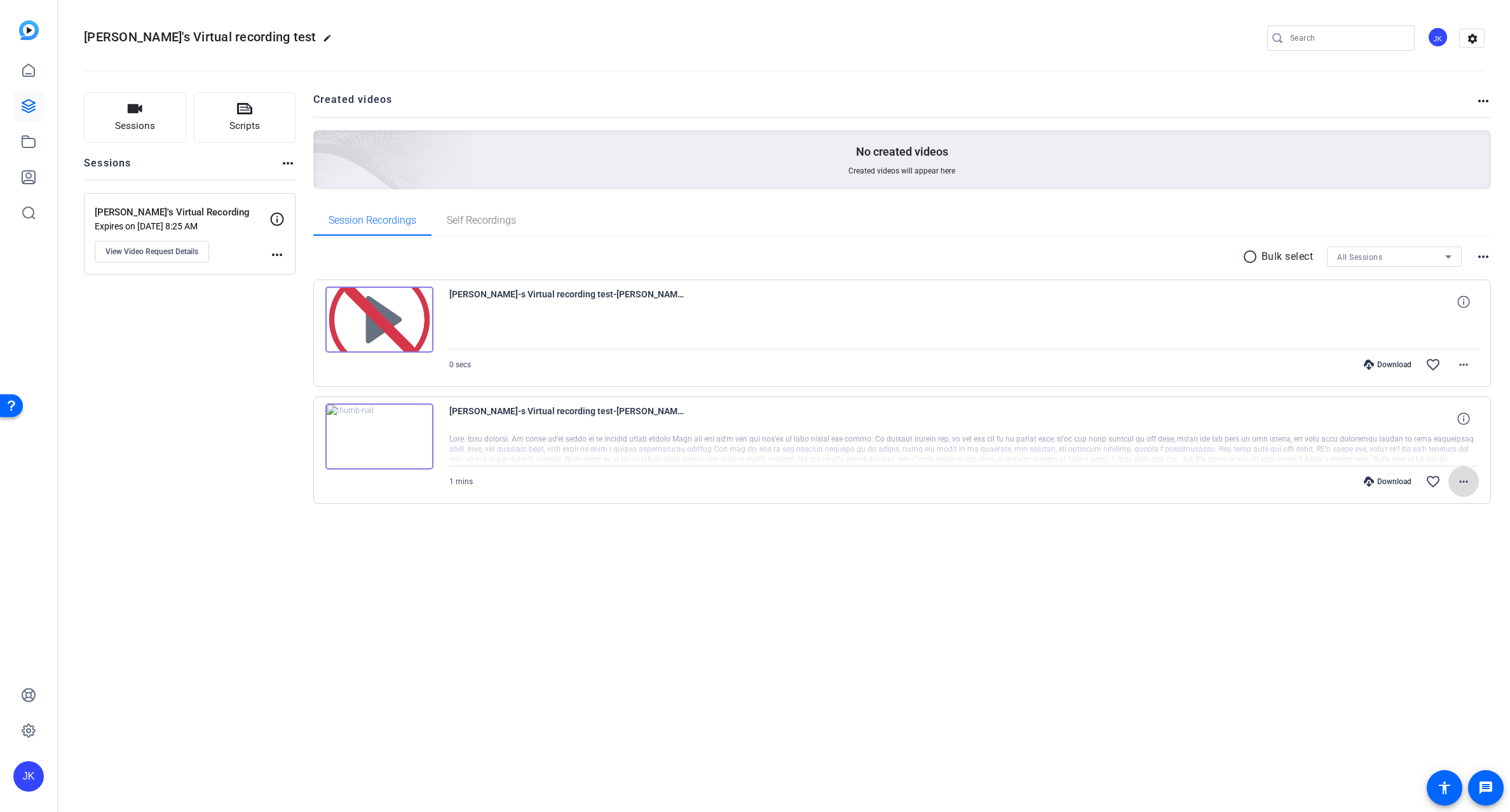
click at [1456, 484] on button "more_horiz" at bounding box center [1463, 481] width 30 height 30
click at [1445, 631] on span "Delete clip" at bounding box center [1431, 635] width 76 height 16
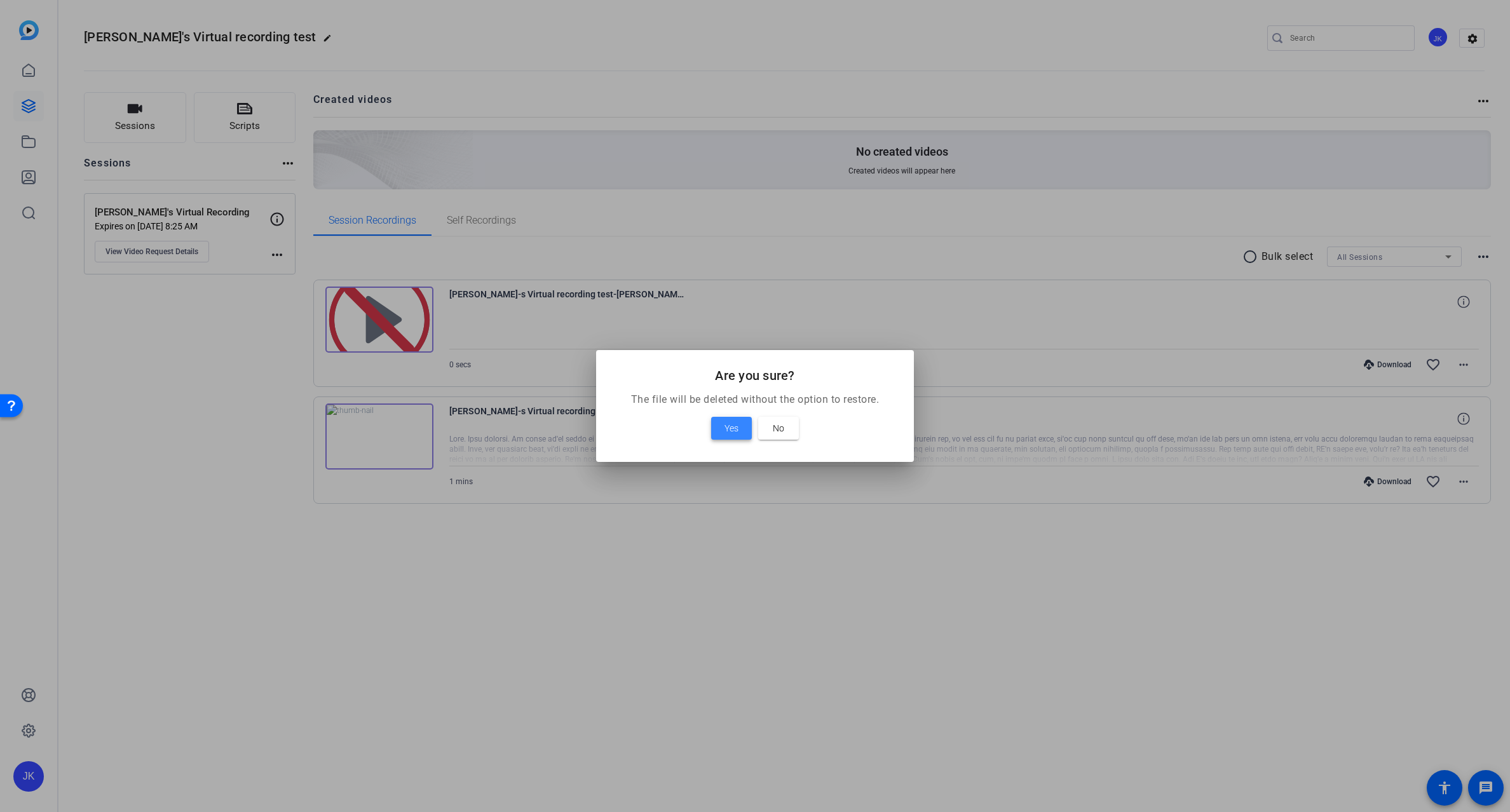
click at [722, 426] on span at bounding box center [732, 427] width 41 height 30
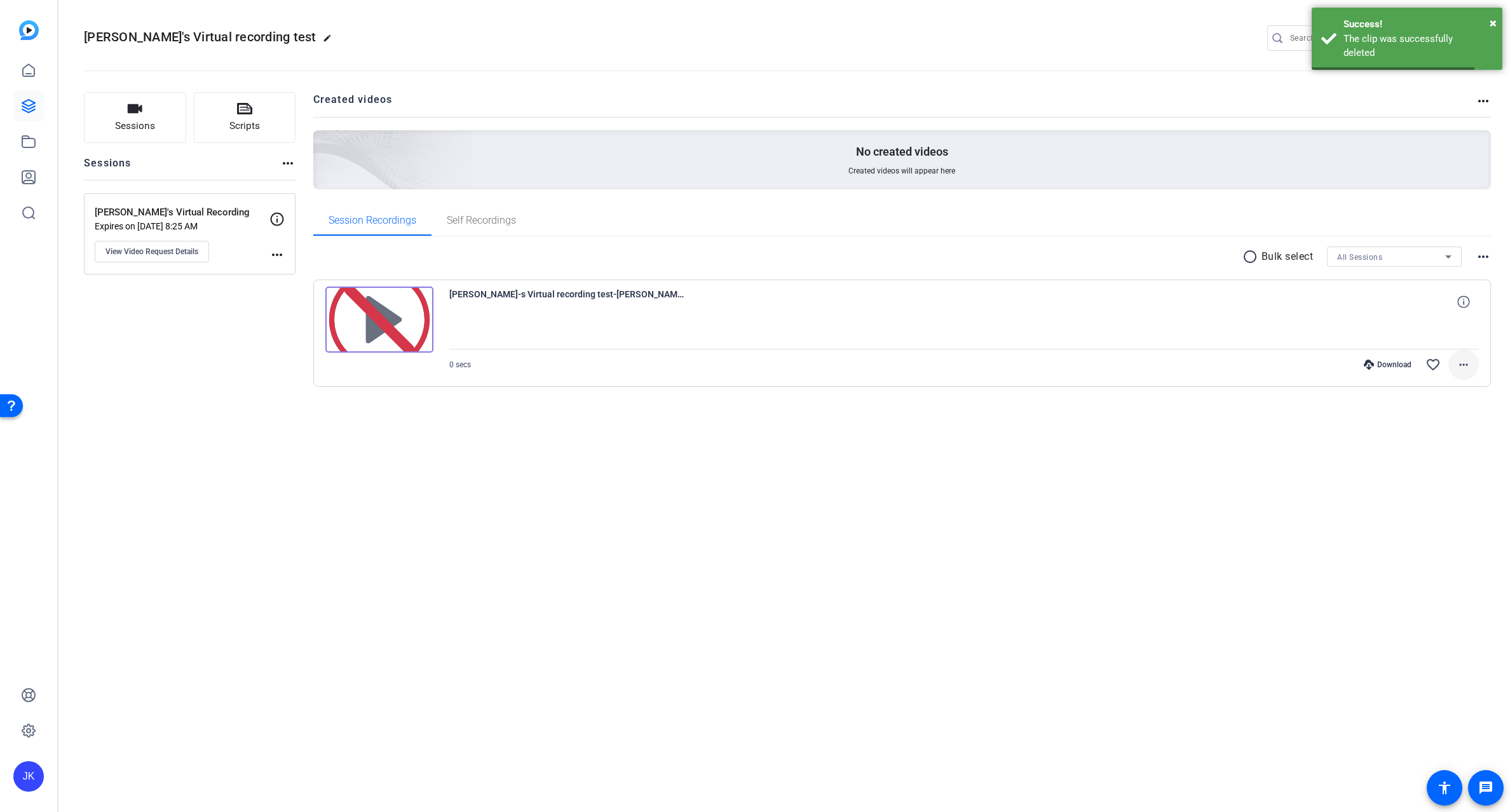
click at [1463, 367] on mat-icon "more_horiz" at bounding box center [1464, 365] width 16 height 16
click at [1428, 497] on span "Delete clip" at bounding box center [1424, 498] width 90 height 16
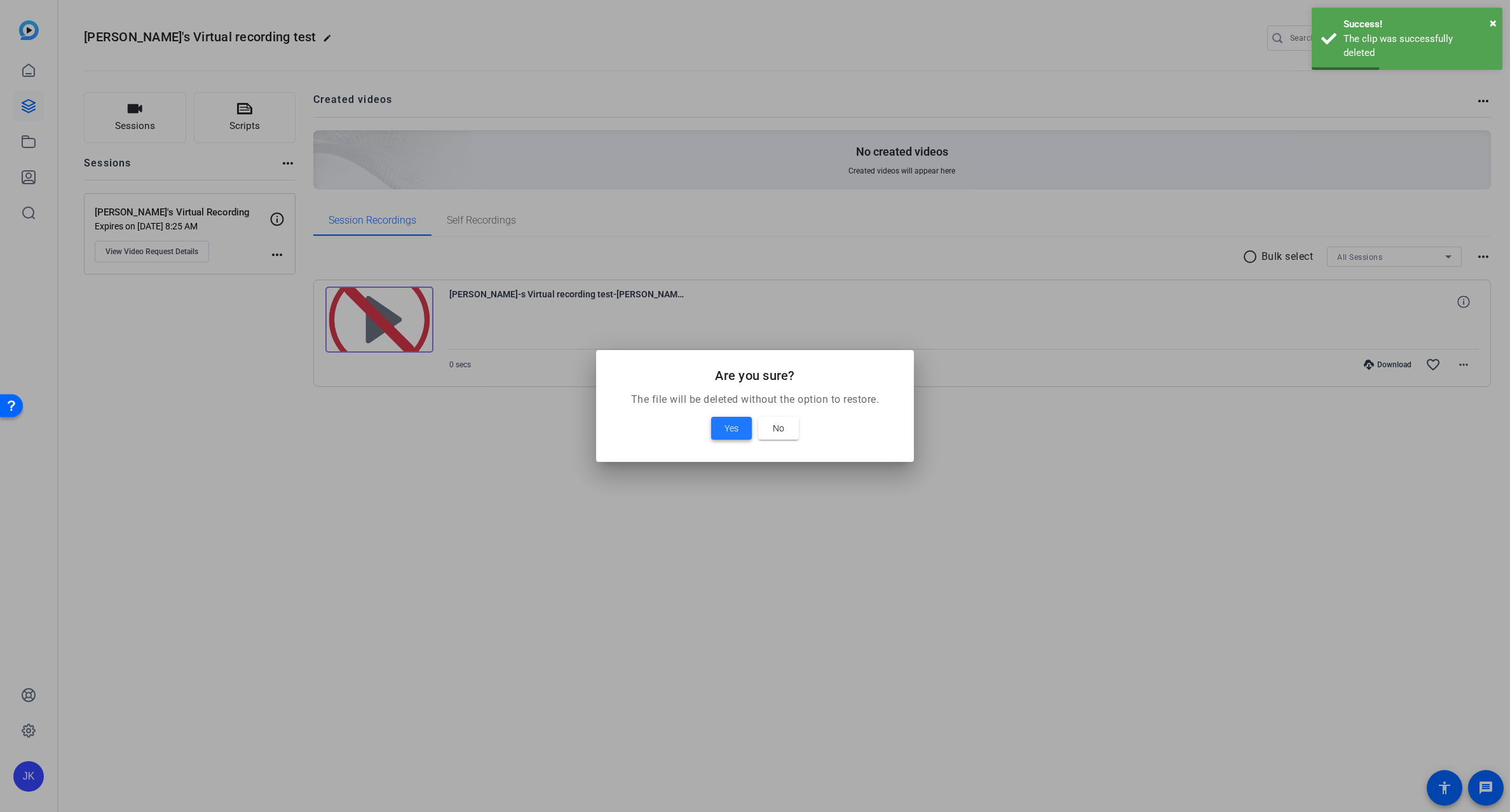
click at [731, 426] on span "Yes" at bounding box center [731, 428] width 14 height 16
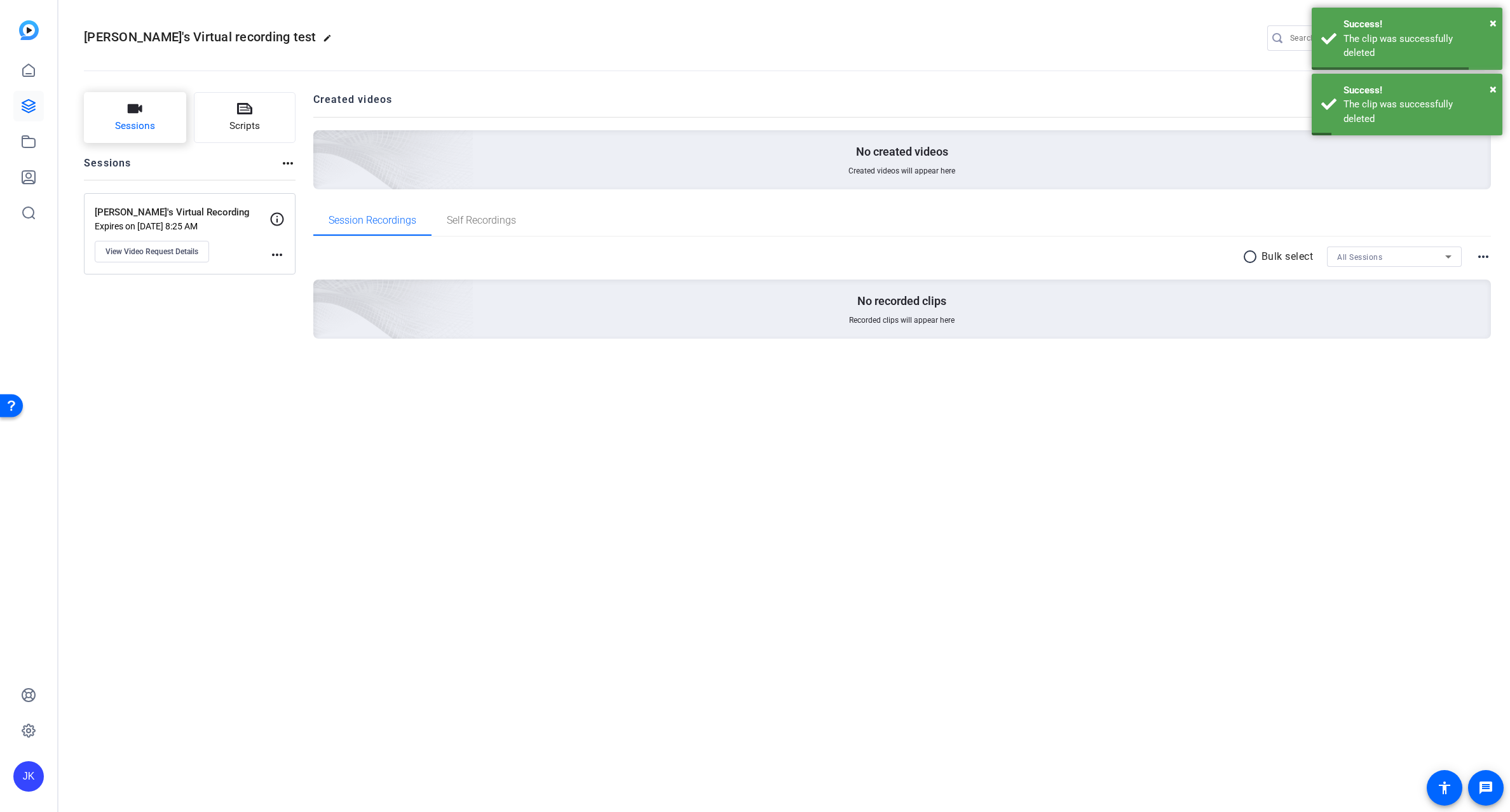
click at [154, 120] on span "Sessions" at bounding box center [135, 126] width 40 height 15
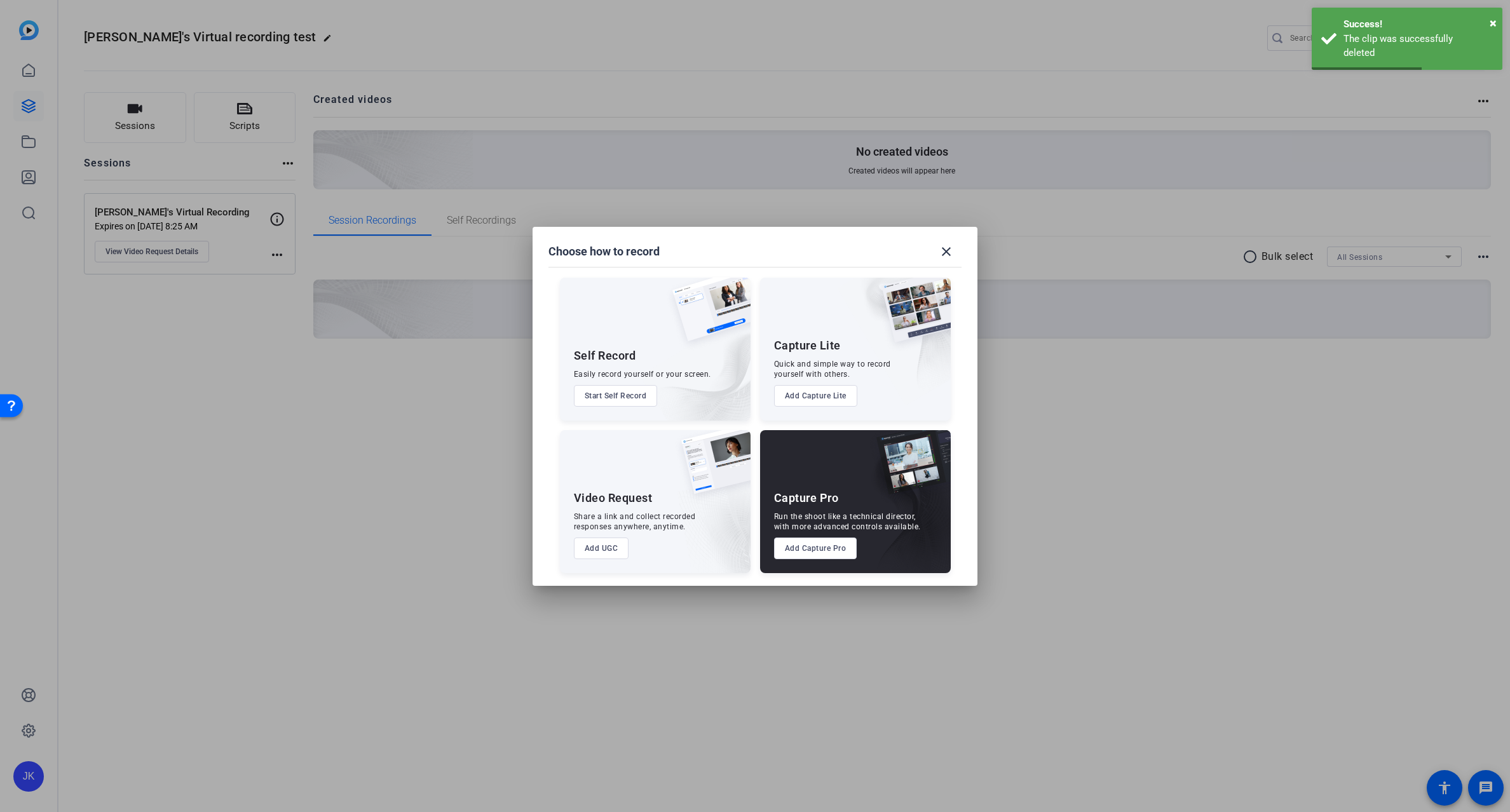
click at [22, 57] on div at bounding box center [755, 406] width 1510 height 812
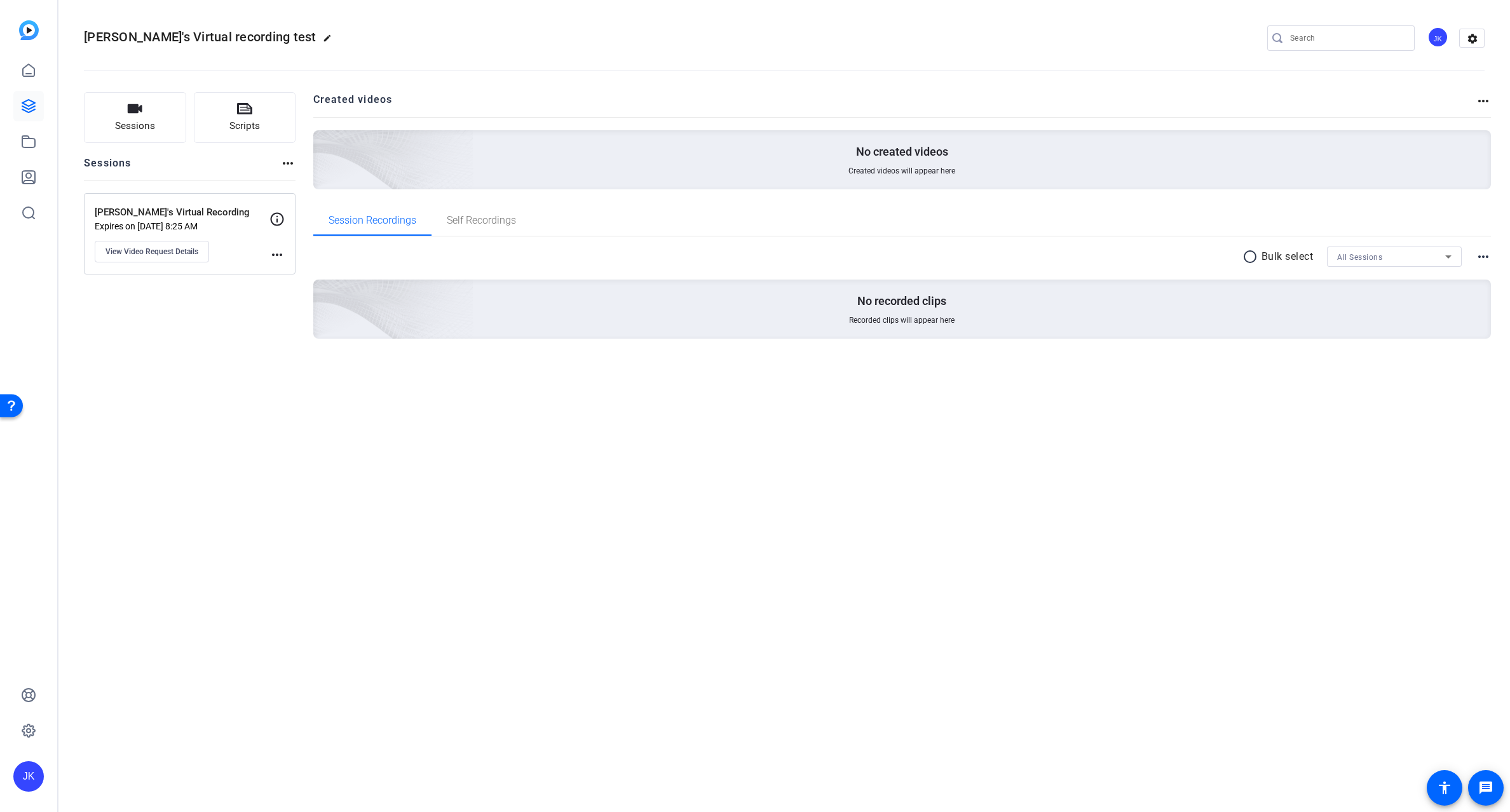
click at [1248, 468] on div "[PERSON_NAME]'s Virtual recording test edit JK settings Sessions Scripts Sessio…" at bounding box center [784, 406] width 1451 height 812
click at [209, 633] on div "[PERSON_NAME]'s Virtual recording test edit JK settings Sessions Scripts Sessio…" at bounding box center [784, 406] width 1451 height 812
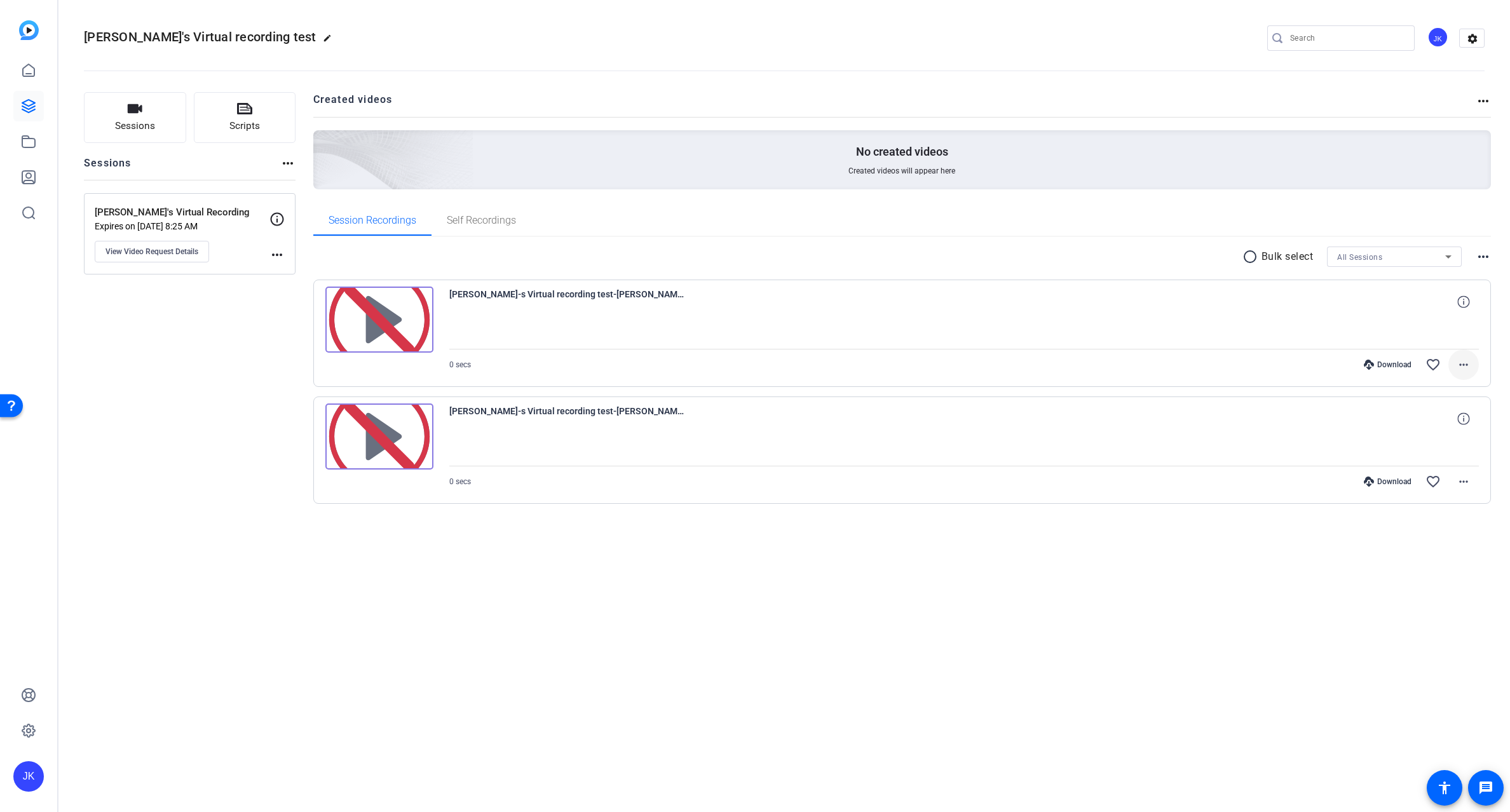
click at [1466, 365] on mat-icon "more_horiz" at bounding box center [1464, 365] width 16 height 16
click at [1429, 497] on span "Delete clip" at bounding box center [1424, 498] width 90 height 16
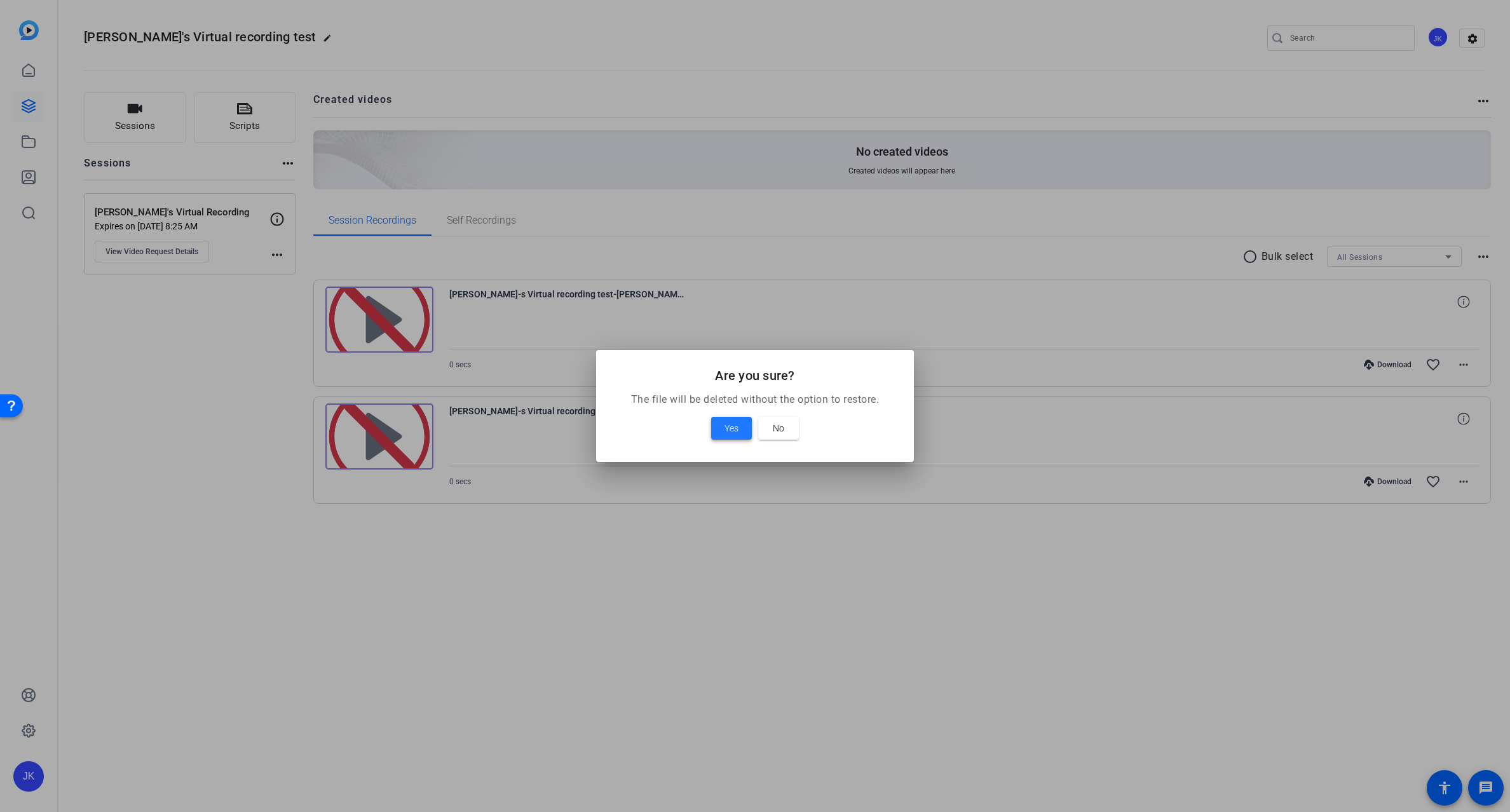
click at [717, 425] on span at bounding box center [732, 427] width 41 height 30
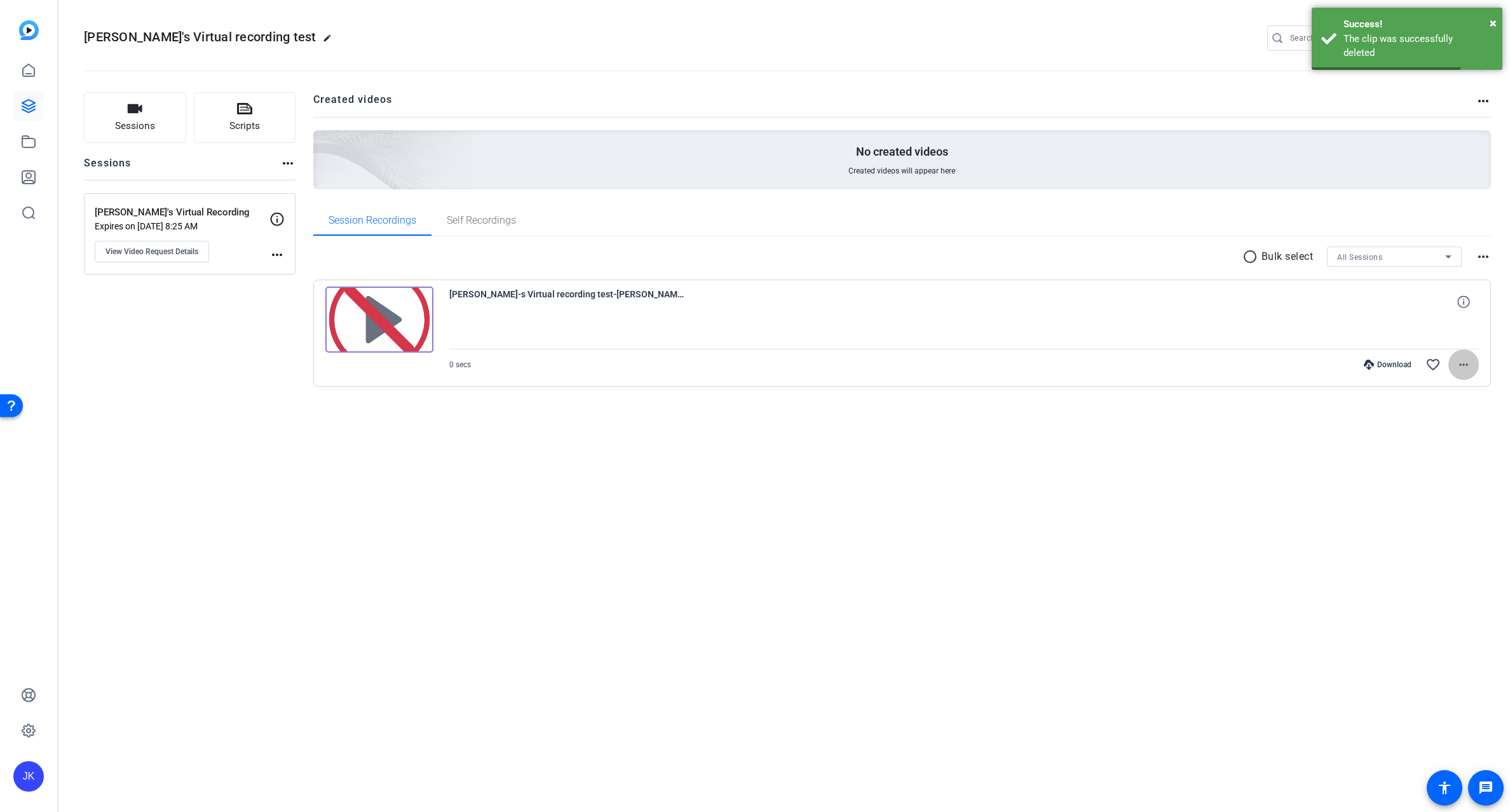
click at [1459, 367] on mat-icon "more_horiz" at bounding box center [1464, 365] width 16 height 16
click at [1402, 499] on span "Delete clip" at bounding box center [1424, 498] width 90 height 16
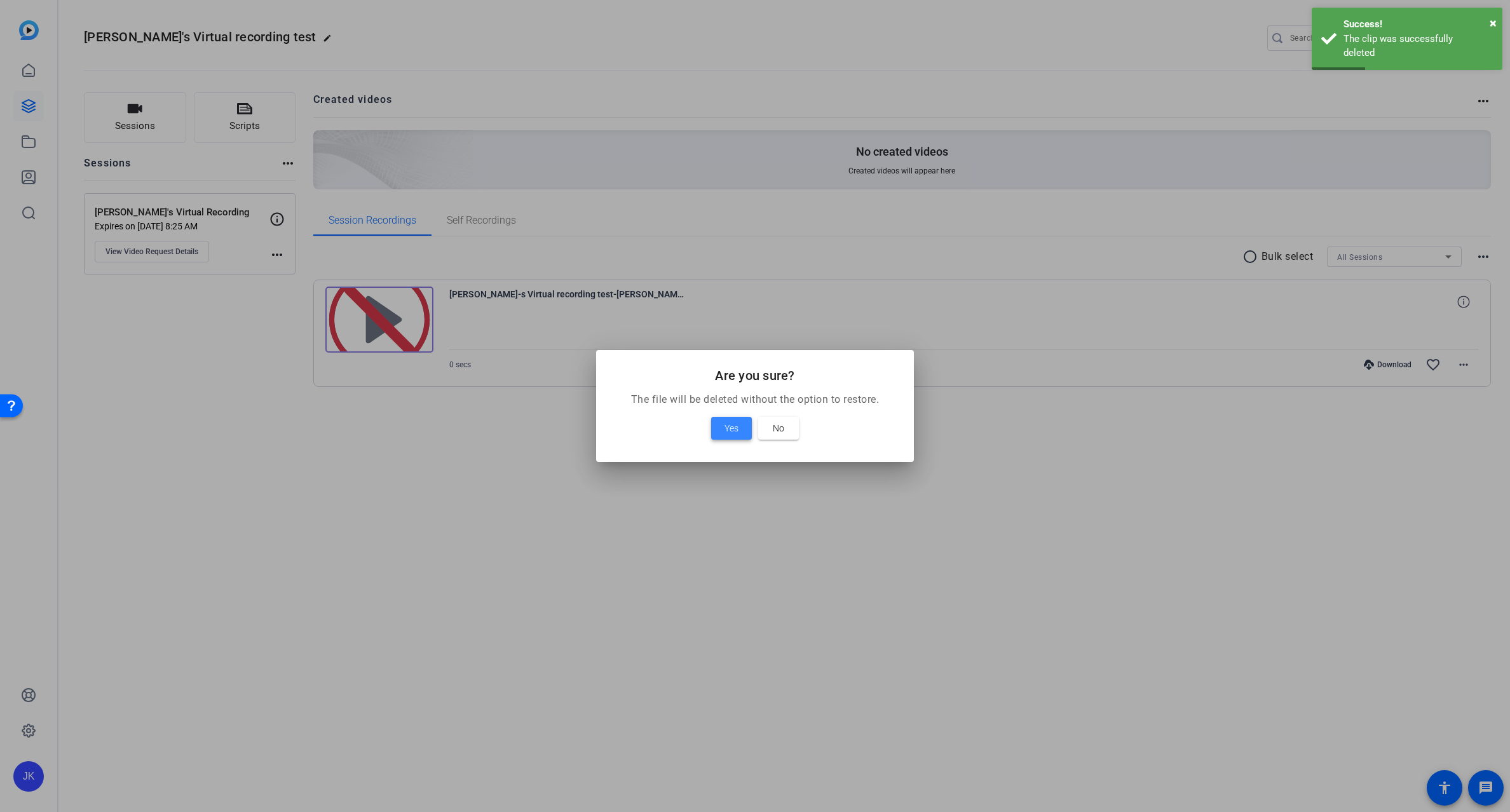
click at [746, 428] on span at bounding box center [732, 427] width 41 height 30
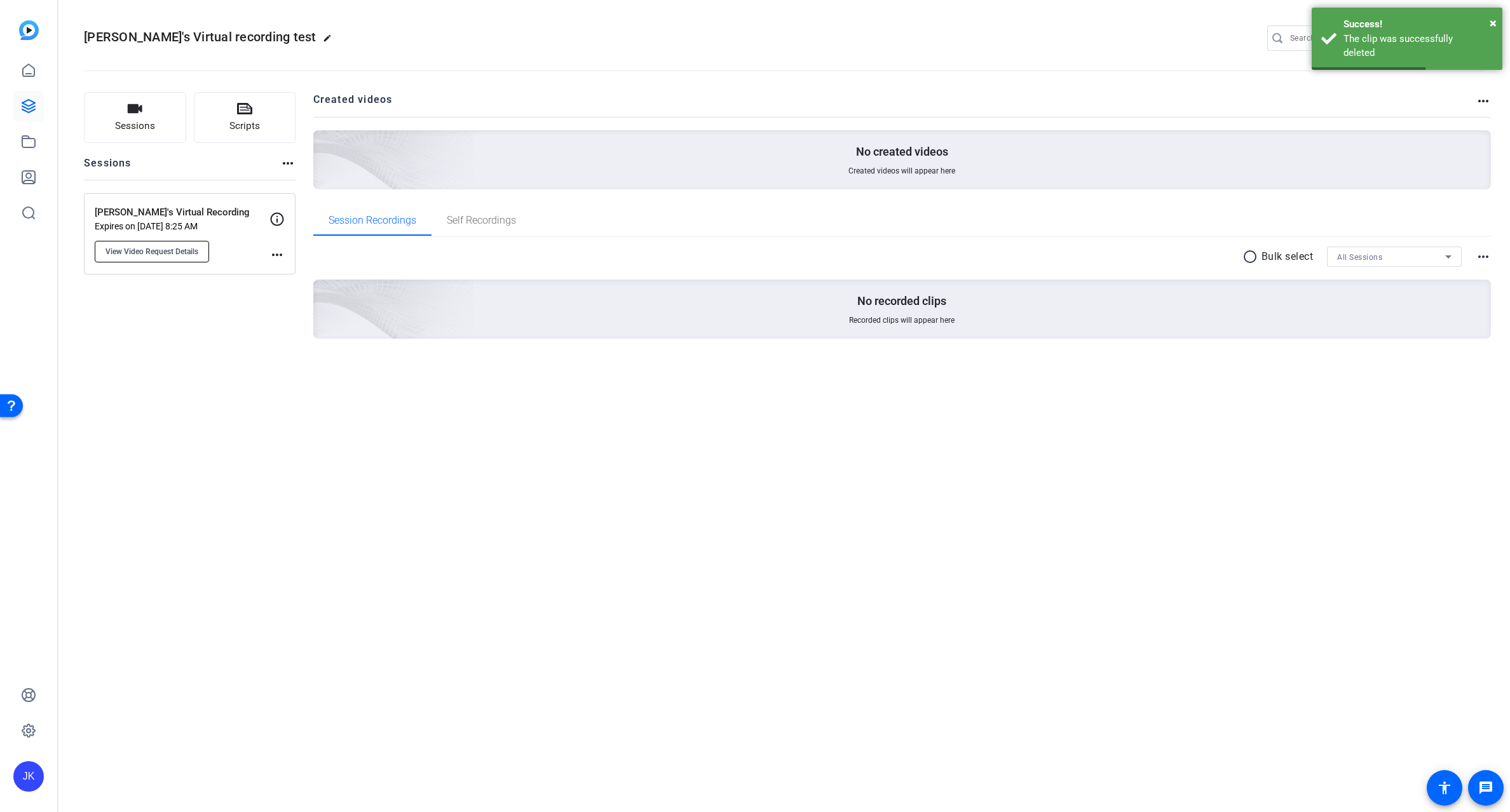
click at [181, 254] on span "View Video Request Details" at bounding box center [151, 252] width 93 height 10
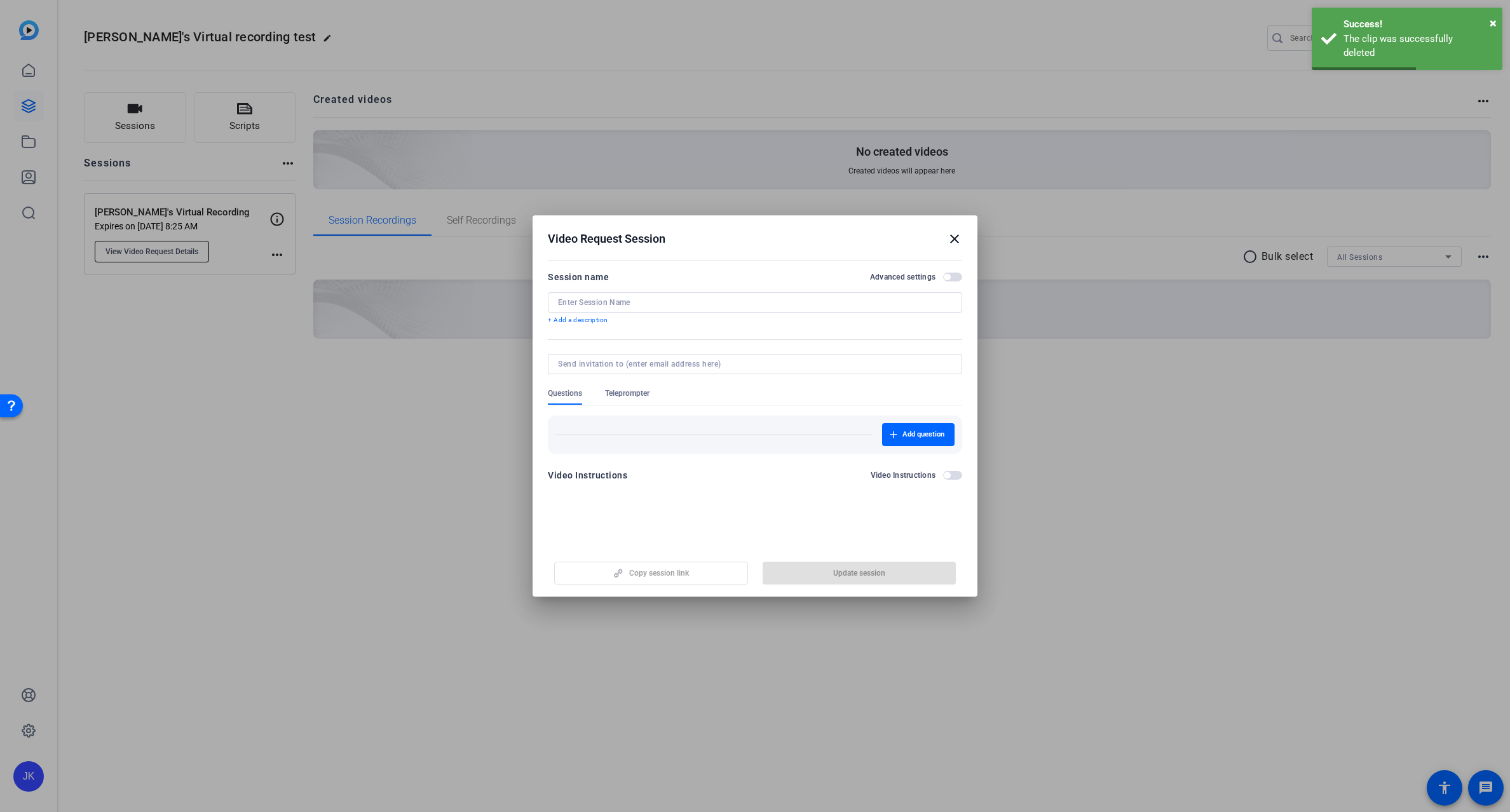
type input "[PERSON_NAME]'s Virtual Recording"
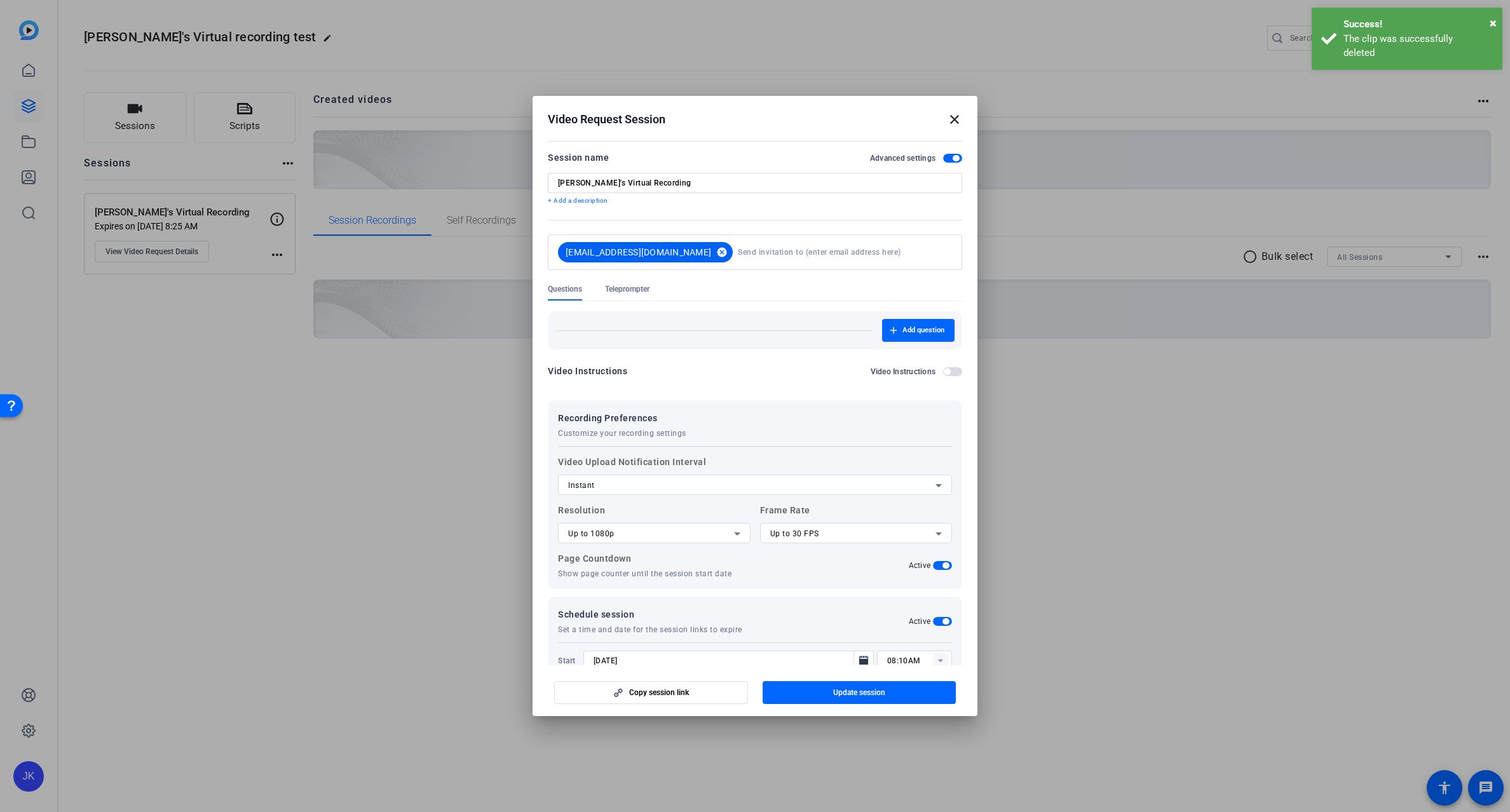
click at [712, 252] on mat-icon "cancel" at bounding box center [722, 253] width 21 height 12
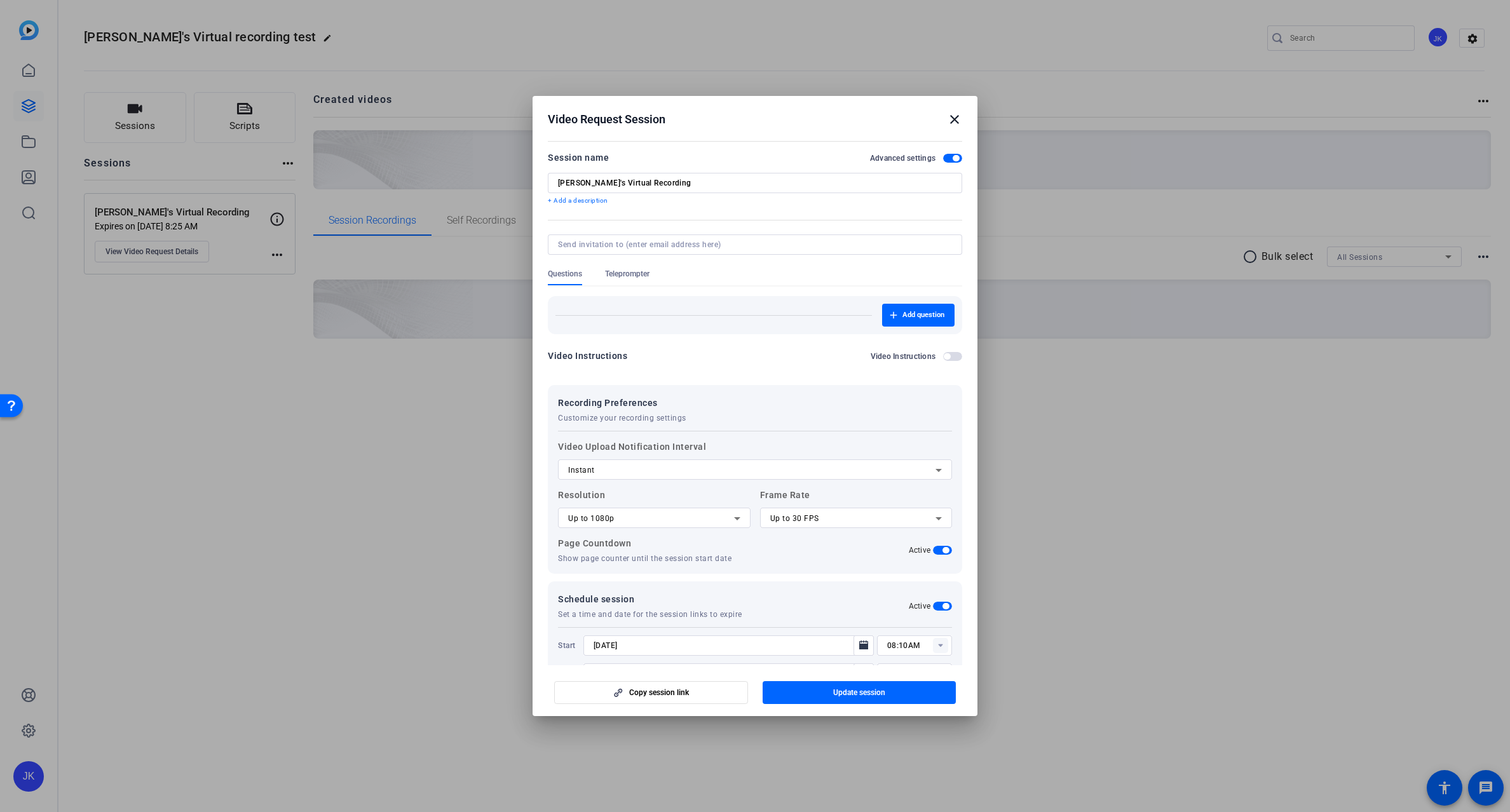
click at [644, 245] on input at bounding box center [753, 244] width 389 height 10
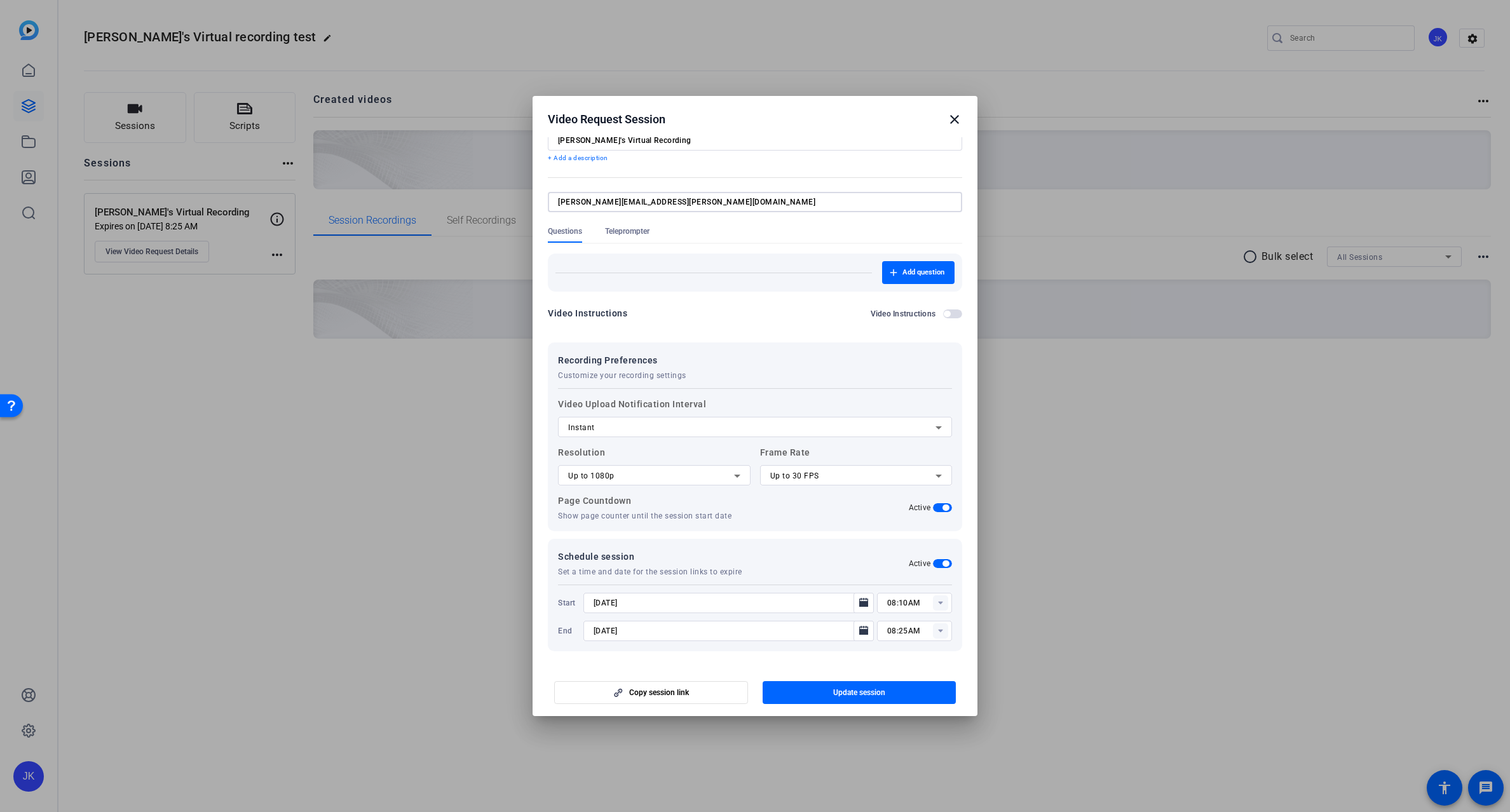
type input "Jay-kelly@bisk.com"
click at [951, 311] on form "Session name Advanced settings Jay's Virtual Recording + Add a description Ques…" at bounding box center [755, 379] width 415 height 544
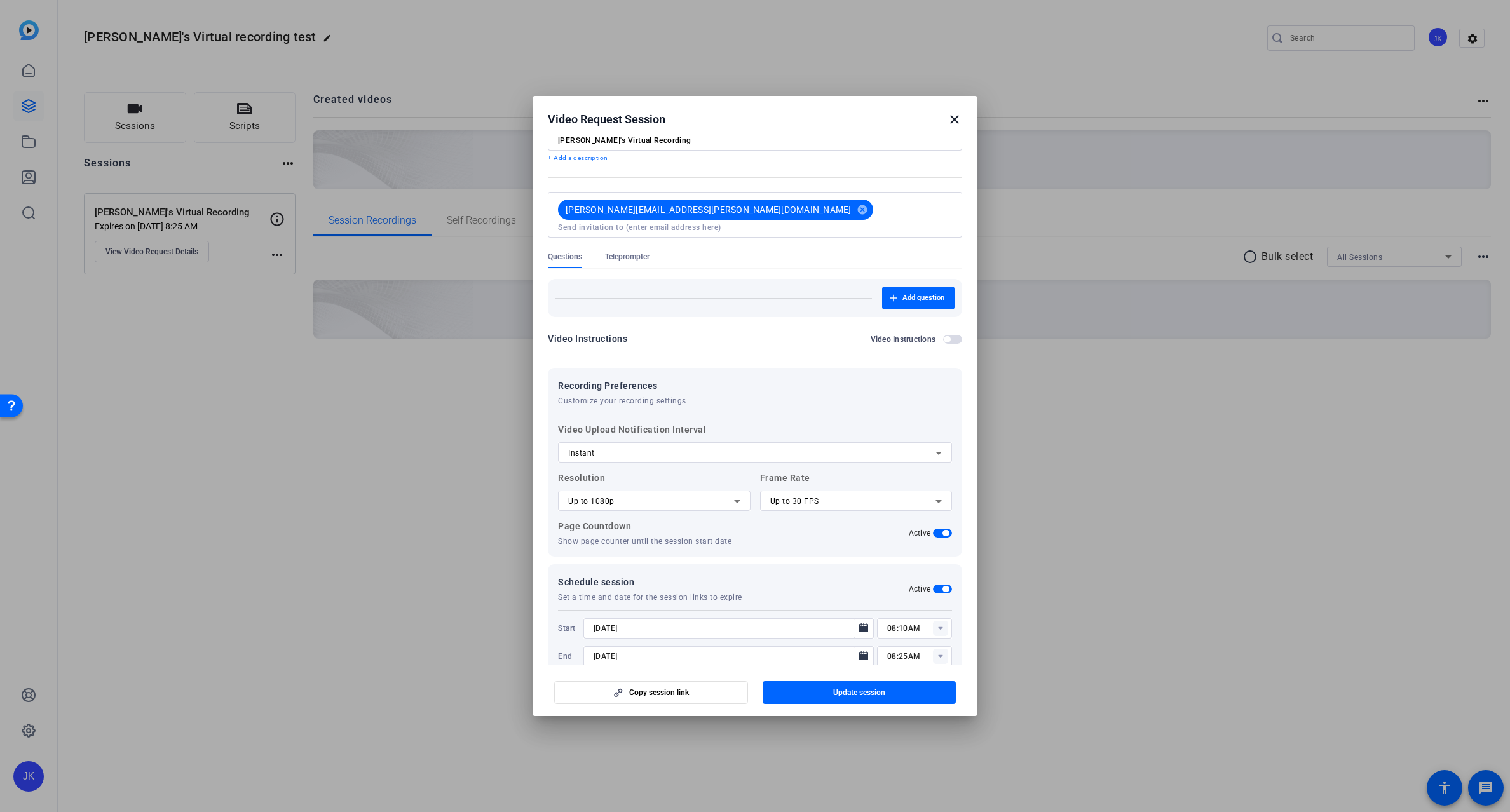
click at [943, 335] on span "button" at bounding box center [953, 339] width 20 height 9
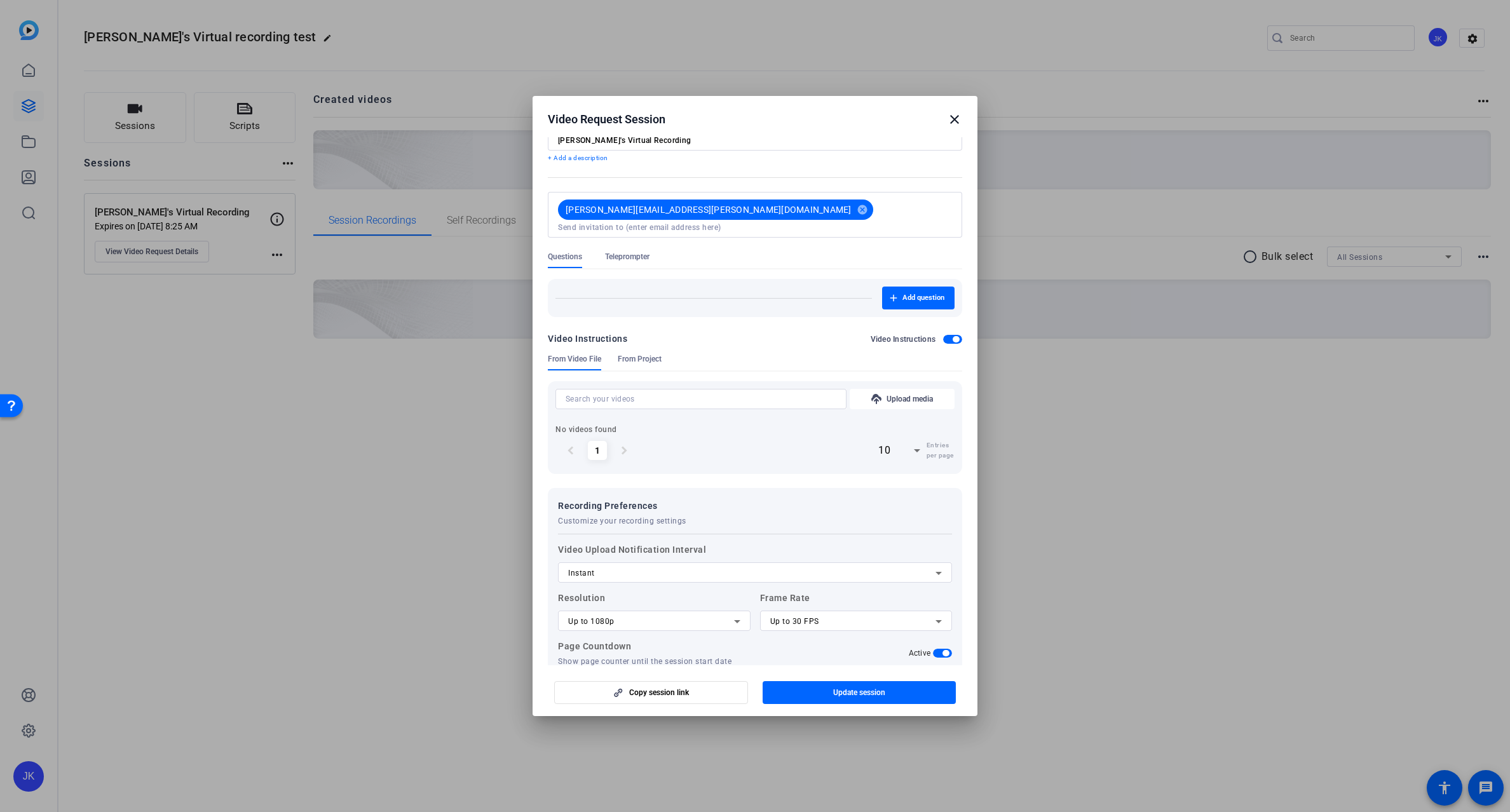
click at [635, 354] on span "From Project" at bounding box center [639, 359] width 44 height 10
click at [945, 335] on span "button" at bounding box center [953, 339] width 20 height 9
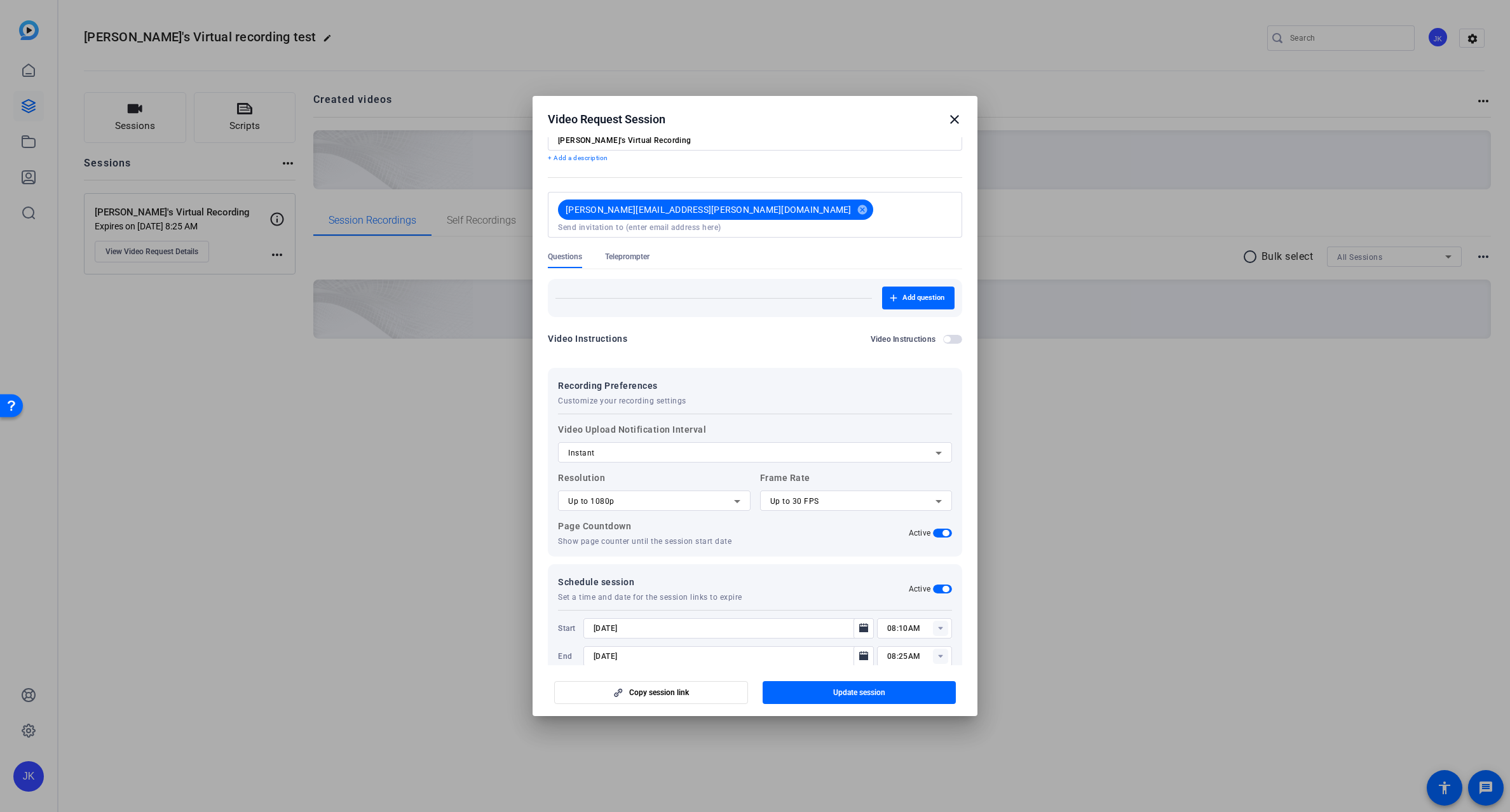
scroll to position [58, 0]
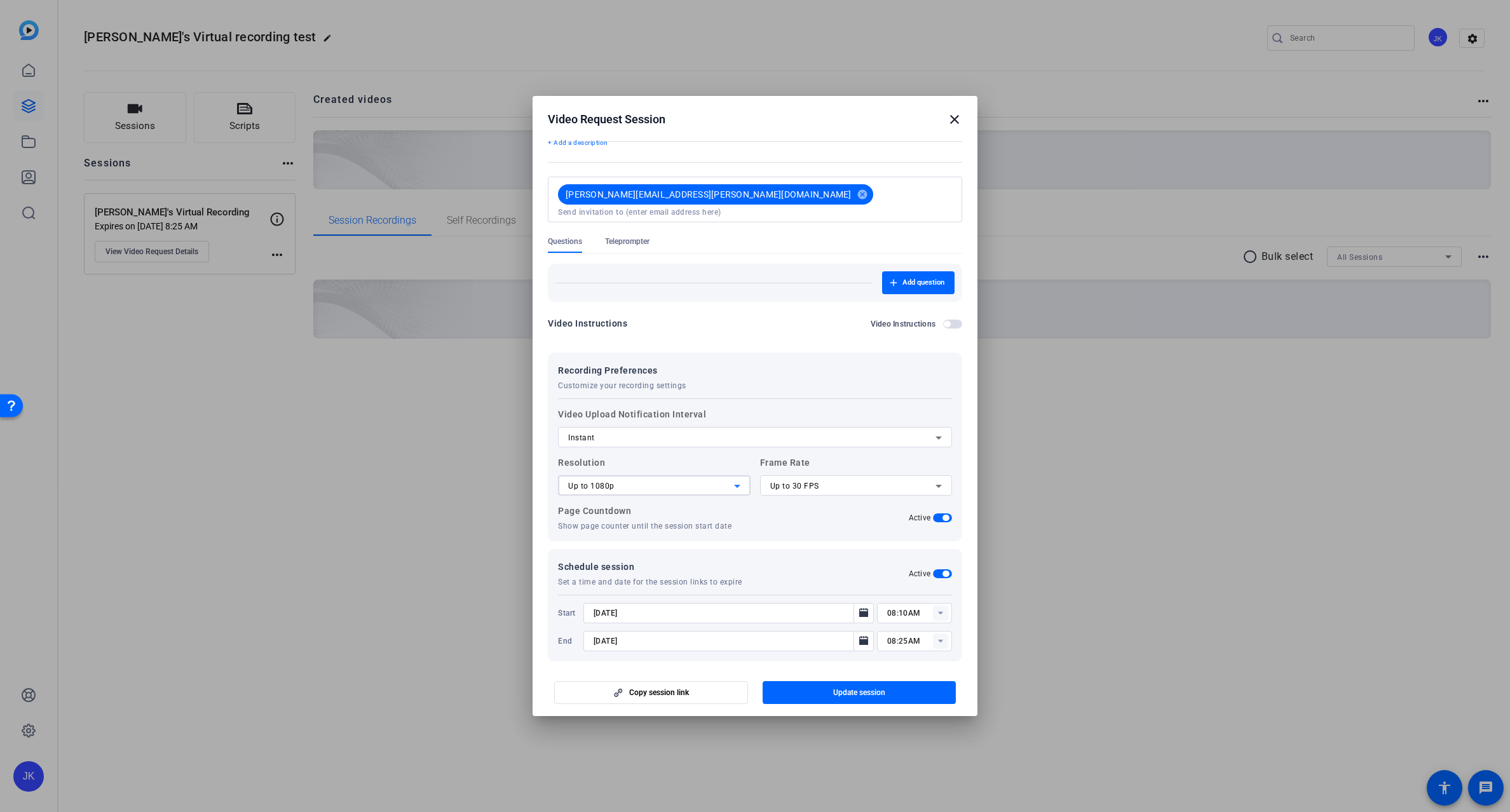
click at [697, 478] on div "Up to 1080p" at bounding box center [651, 486] width 166 height 16
click at [697, 472] on div at bounding box center [755, 406] width 1510 height 812
click at [806, 478] on div "Up to 30 FPS" at bounding box center [853, 486] width 166 height 16
click at [809, 481] on div at bounding box center [755, 406] width 1510 height 812
click at [724, 478] on div "Up to 1080p" at bounding box center [651, 486] width 166 height 16
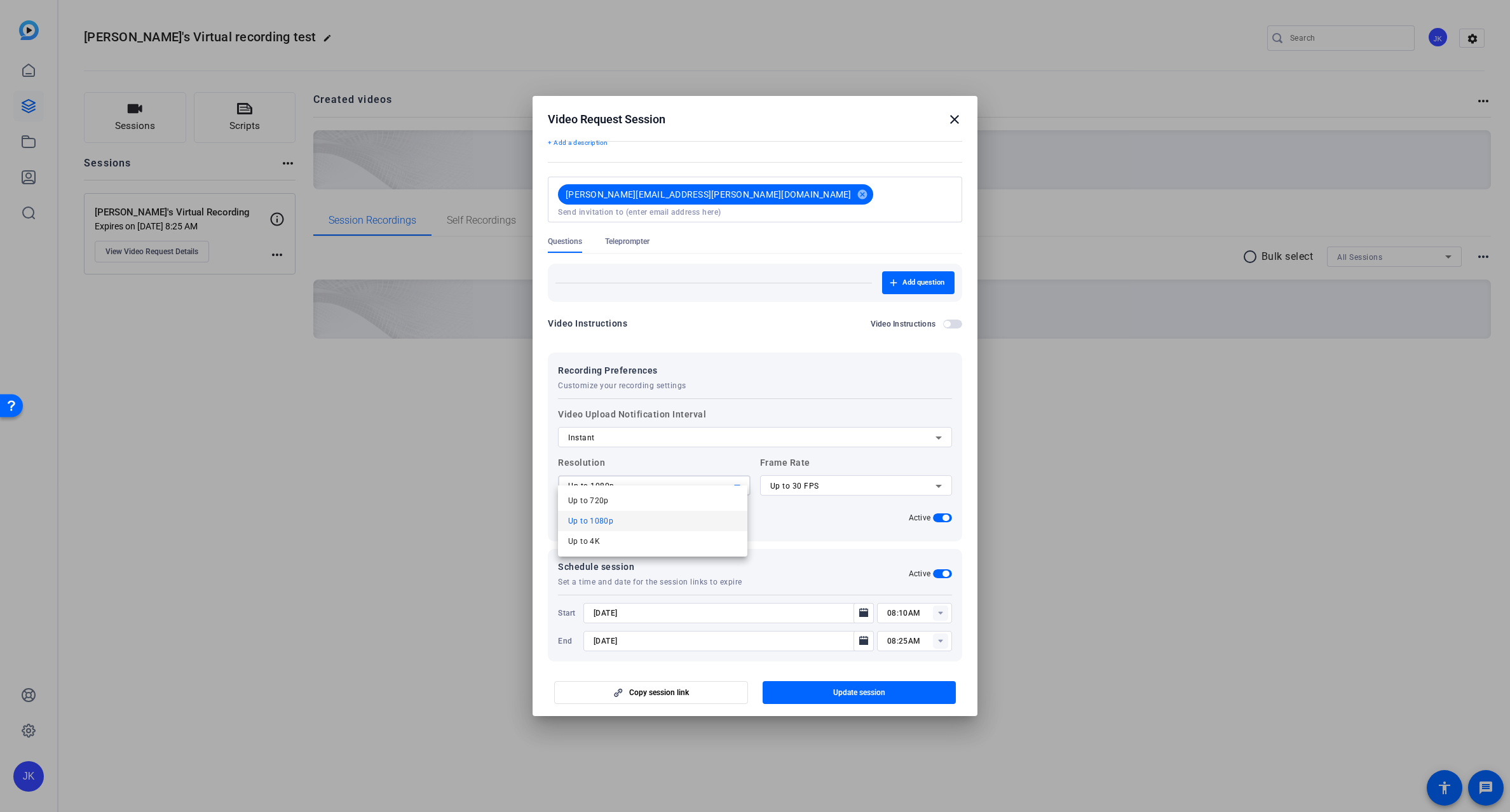
click at [724, 474] on div at bounding box center [755, 406] width 1510 height 812
click at [865, 694] on span "Update session" at bounding box center [859, 693] width 52 height 10
click at [953, 121] on mat-icon "close" at bounding box center [955, 120] width 16 height 16
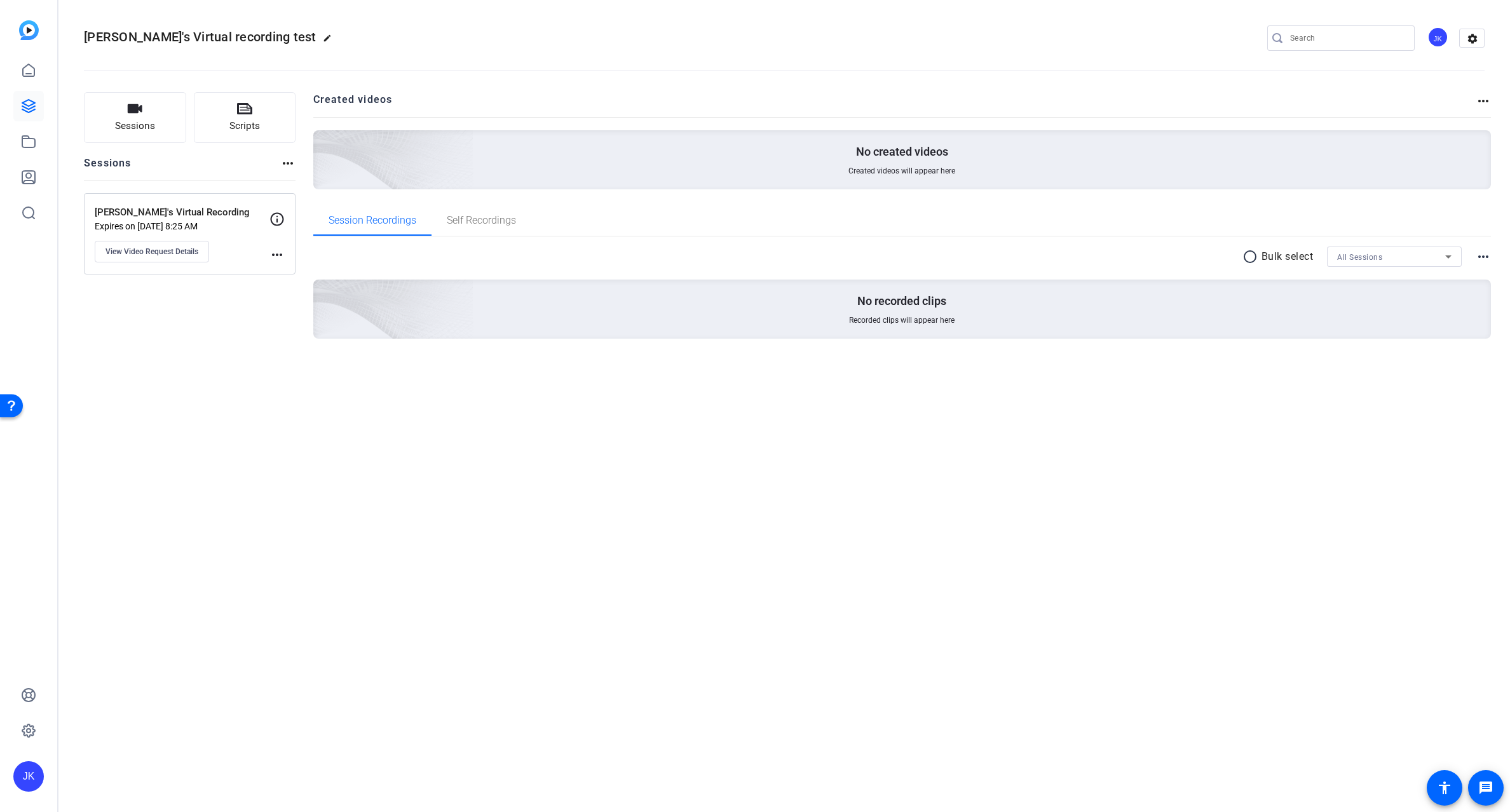
click at [408, 439] on div "Jay's Virtual recording test edit JK settings Sessions Scripts Sessions more_ho…" at bounding box center [784, 406] width 1451 height 812
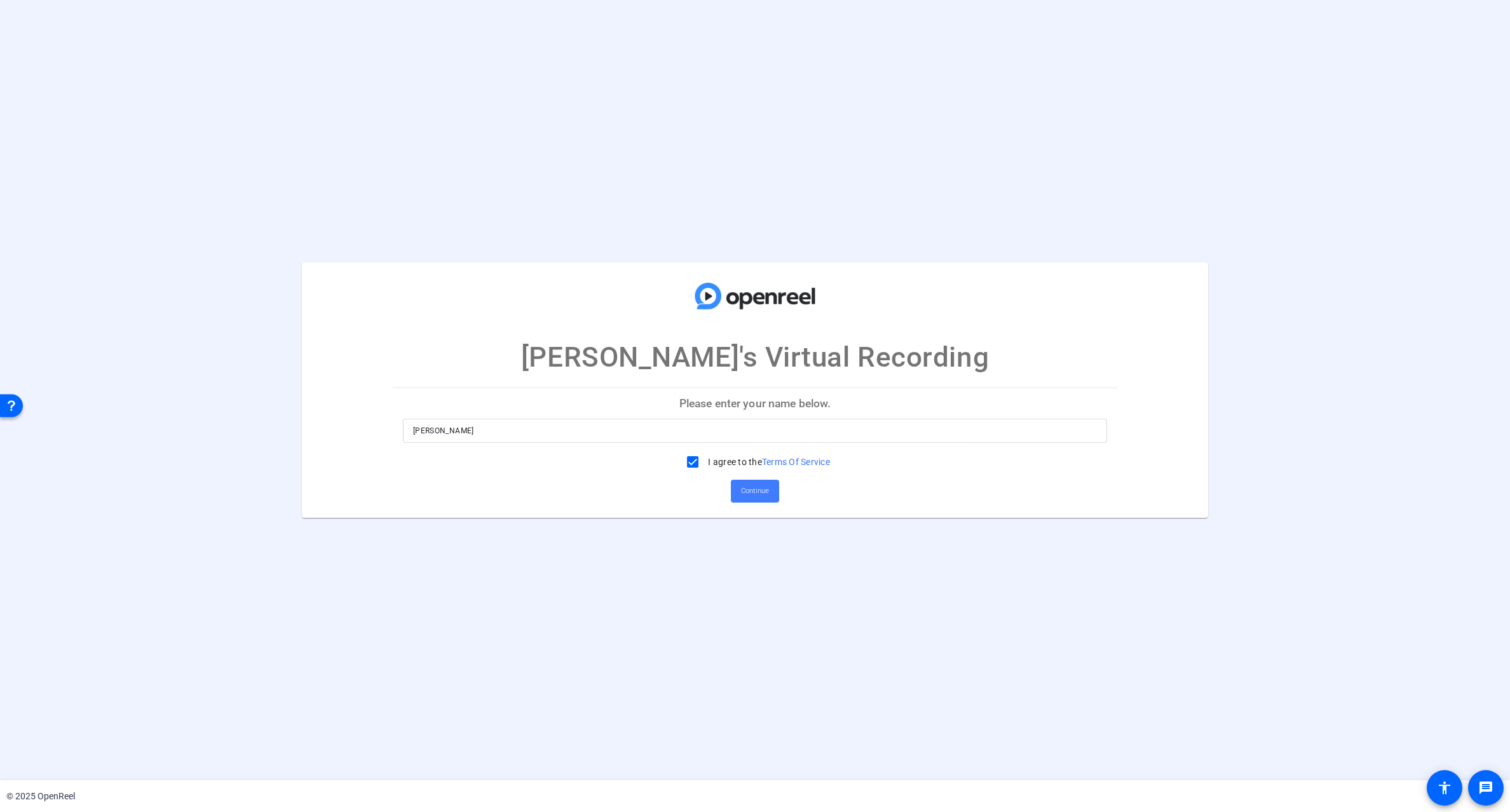
click at [741, 487] on span "Continue" at bounding box center [755, 492] width 28 height 20
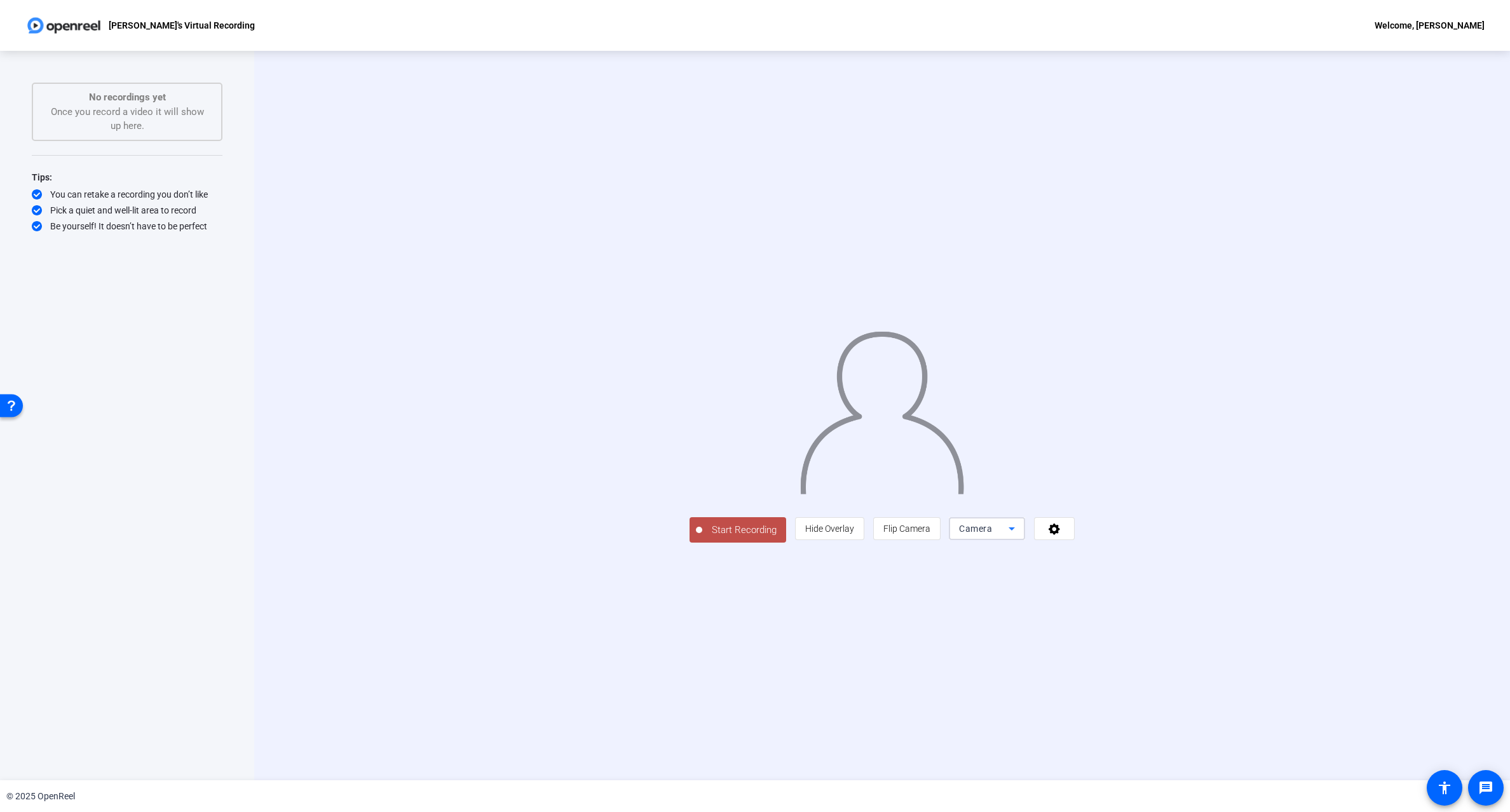
click at [1008, 537] on div "Camera" at bounding box center [984, 529] width 50 height 16
click at [1219, 623] on div at bounding box center [755, 406] width 1510 height 812
click at [1060, 535] on icon at bounding box center [1054, 530] width 12 height 12
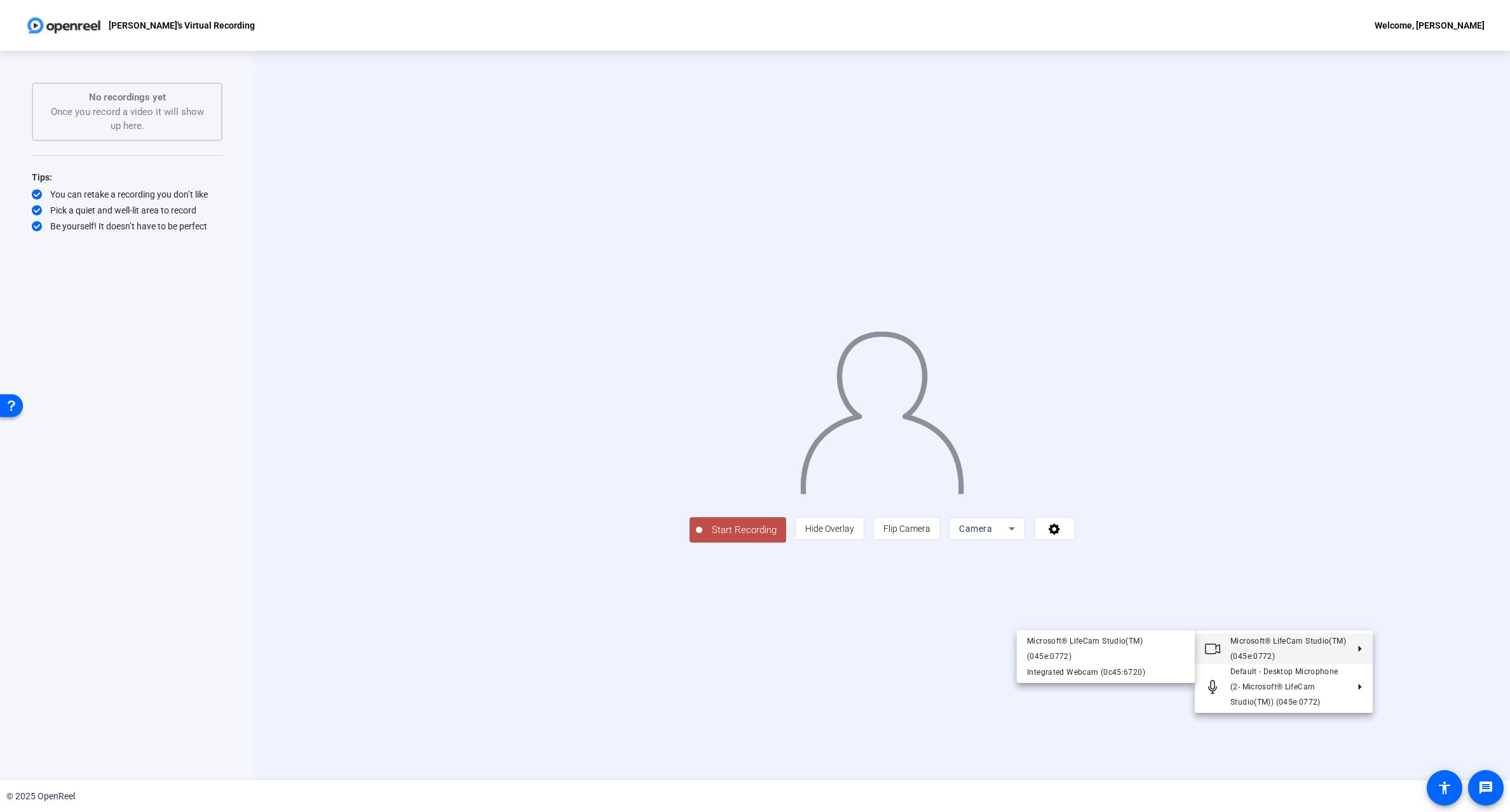
click at [1309, 505] on div at bounding box center [755, 406] width 1510 height 812
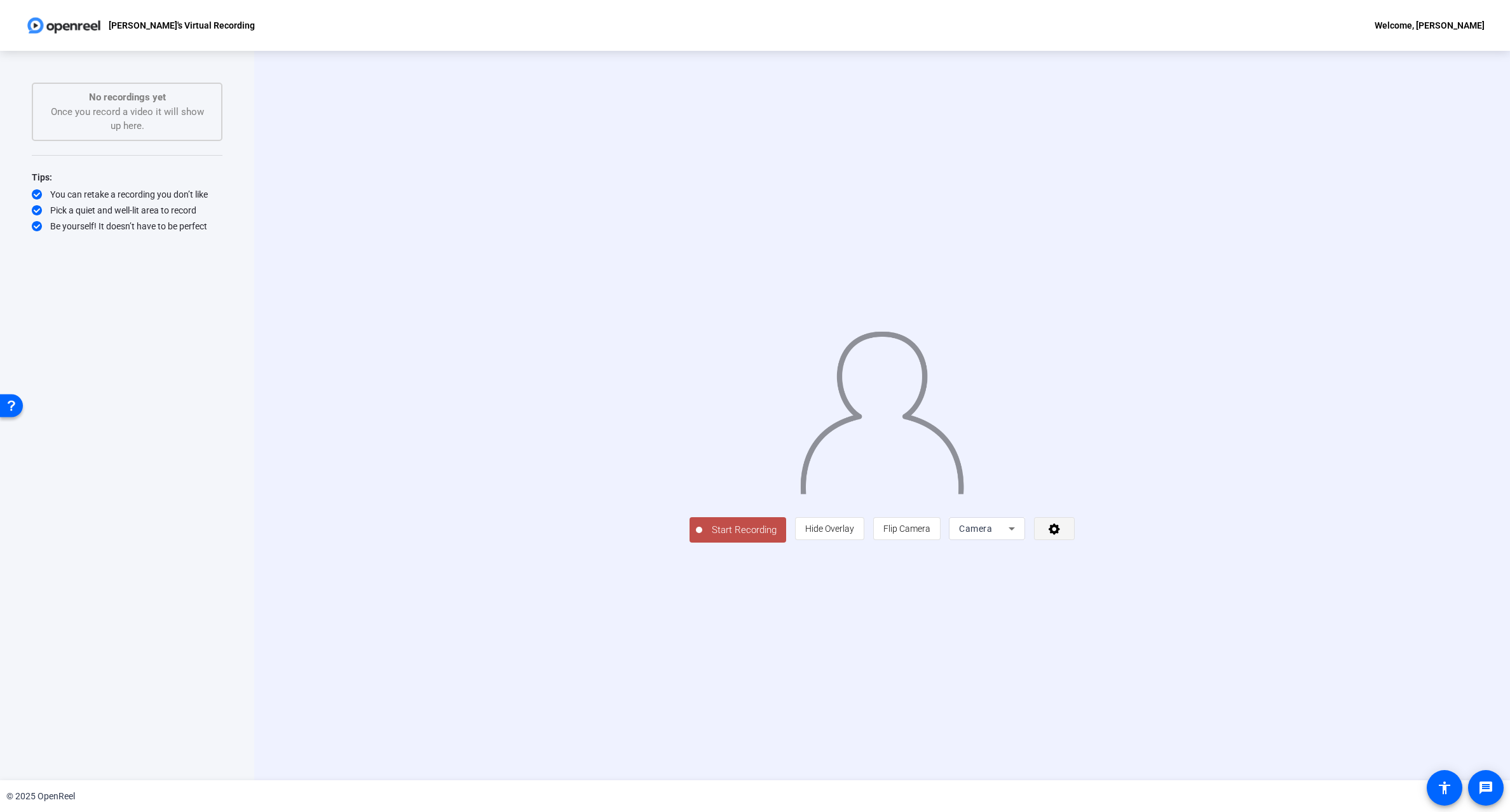
click at [1074, 544] on span at bounding box center [1054, 528] width 39 height 30
click at [1325, 568] on div at bounding box center [755, 406] width 1510 height 812
click at [992, 534] on span "Camera" at bounding box center [976, 529] width 33 height 10
click at [1321, 553] on div at bounding box center [755, 406] width 1510 height 812
click at [992, 534] on span "Camera" at bounding box center [976, 529] width 33 height 10
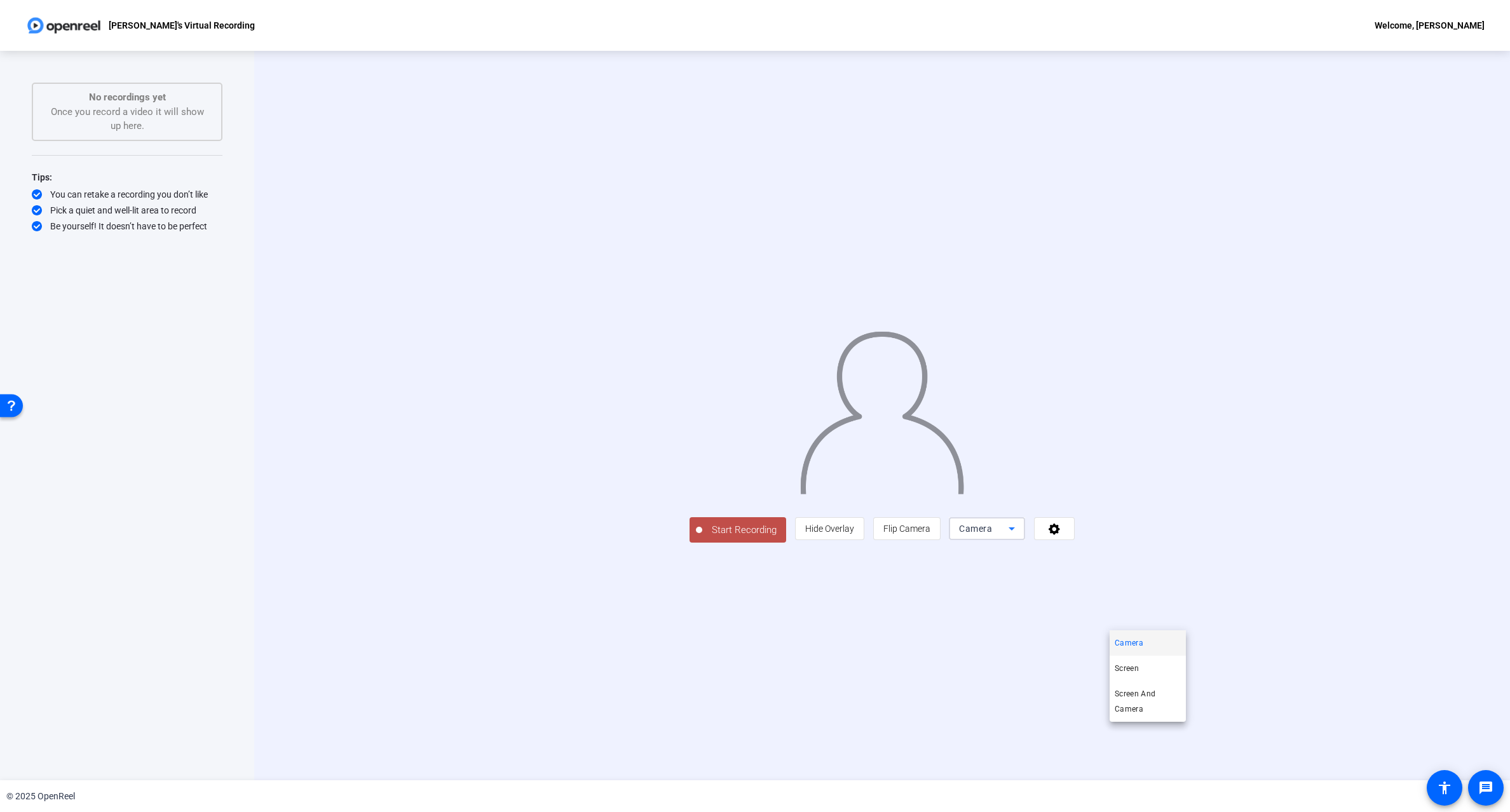
click at [1019, 656] on div at bounding box center [755, 406] width 1510 height 812
click at [854, 534] on span "Hide Overlay" at bounding box center [830, 529] width 49 height 10
click at [856, 535] on span "Show Overlay" at bounding box center [829, 530] width 54 height 10
click at [992, 534] on span "Camera" at bounding box center [976, 529] width 33 height 10
click at [1143, 696] on span "Screen And Camera" at bounding box center [1148, 701] width 66 height 30
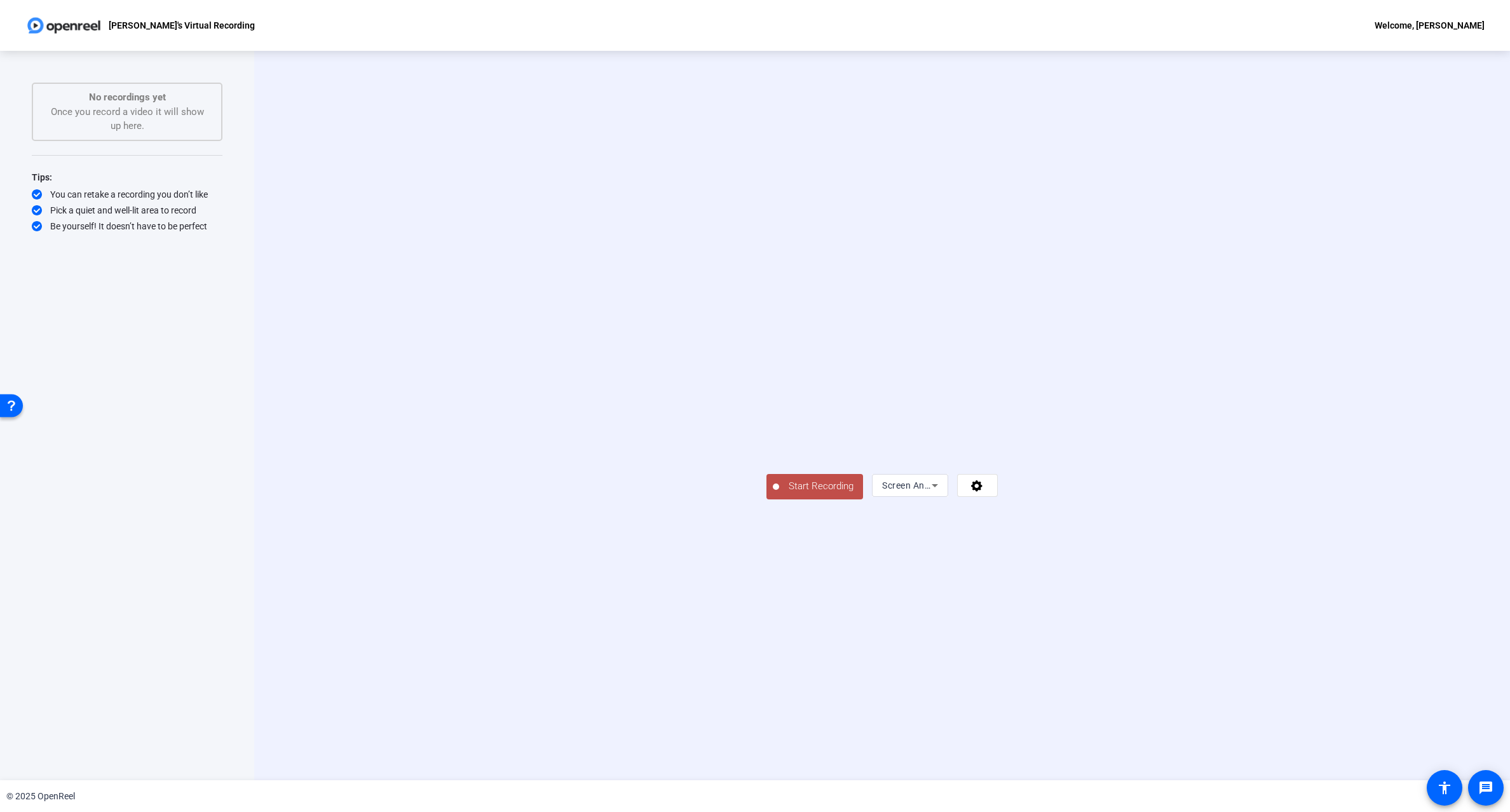
click at [943, 493] on icon at bounding box center [935, 486] width 16 height 16
click at [841, 659] on div at bounding box center [755, 406] width 1510 height 812
click at [779, 494] on span "Start Recording" at bounding box center [821, 486] width 84 height 15
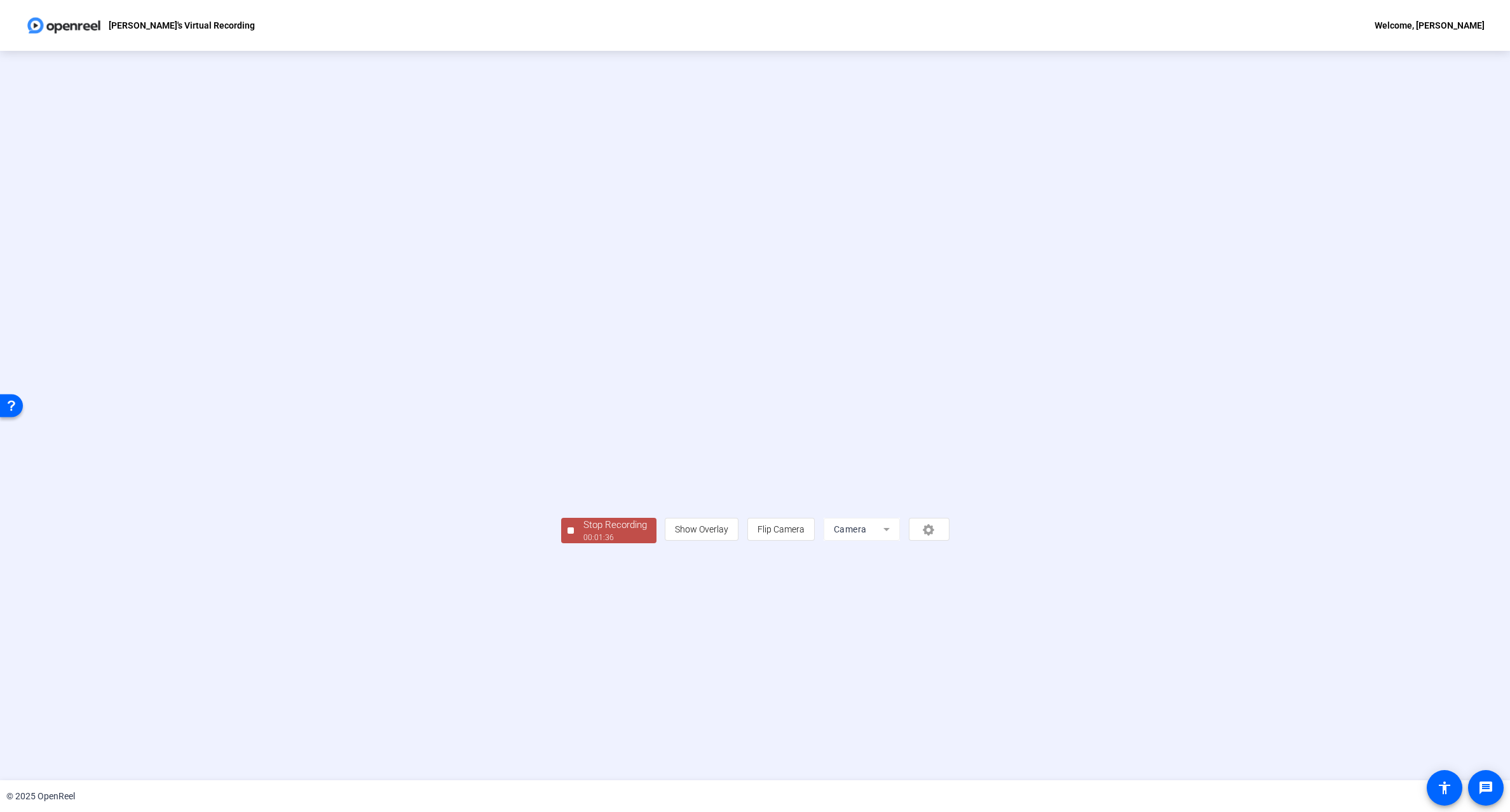
click at [584, 533] on div "Stop Recording" at bounding box center [615, 525] width 63 height 15
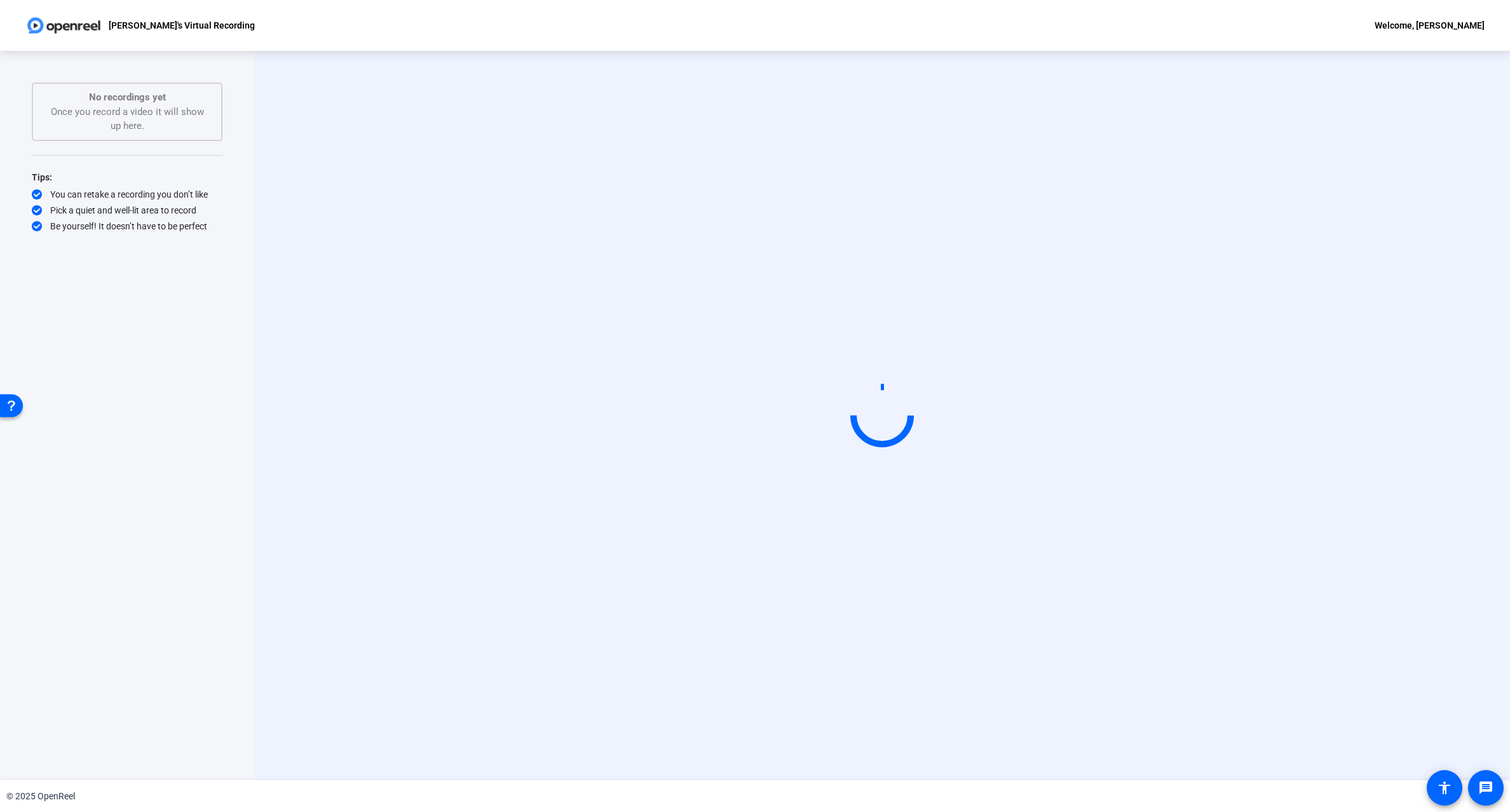
click at [8, 404] on div "Open Resource Center" at bounding box center [12, 405] width 10 height 10
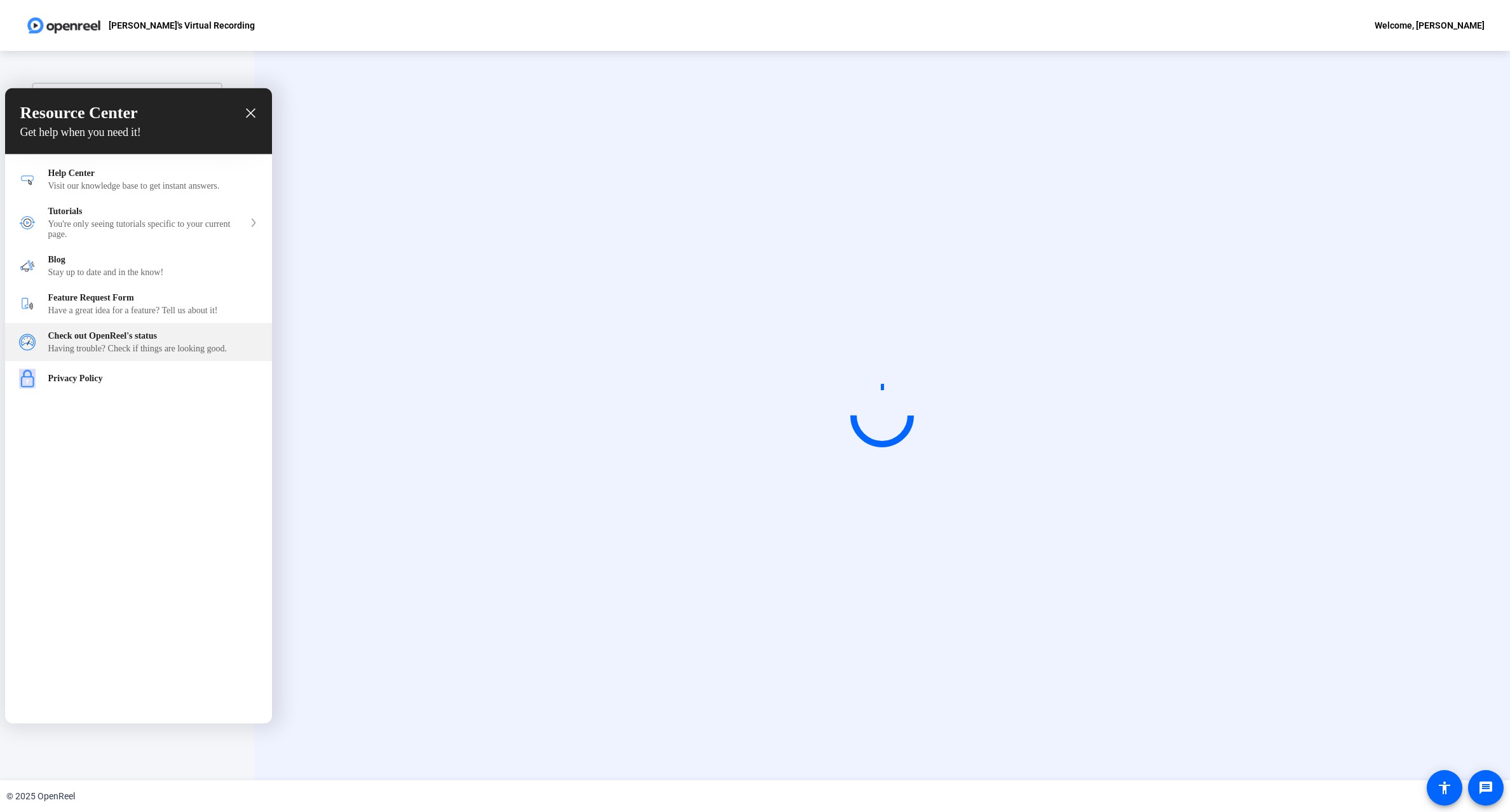
click at [142, 354] on div "Having trouble? Check if things are looking good." at bounding box center [152, 348] width 210 height 10
click at [250, 113] on icon "close resource center" at bounding box center [251, 113] width 10 height 10
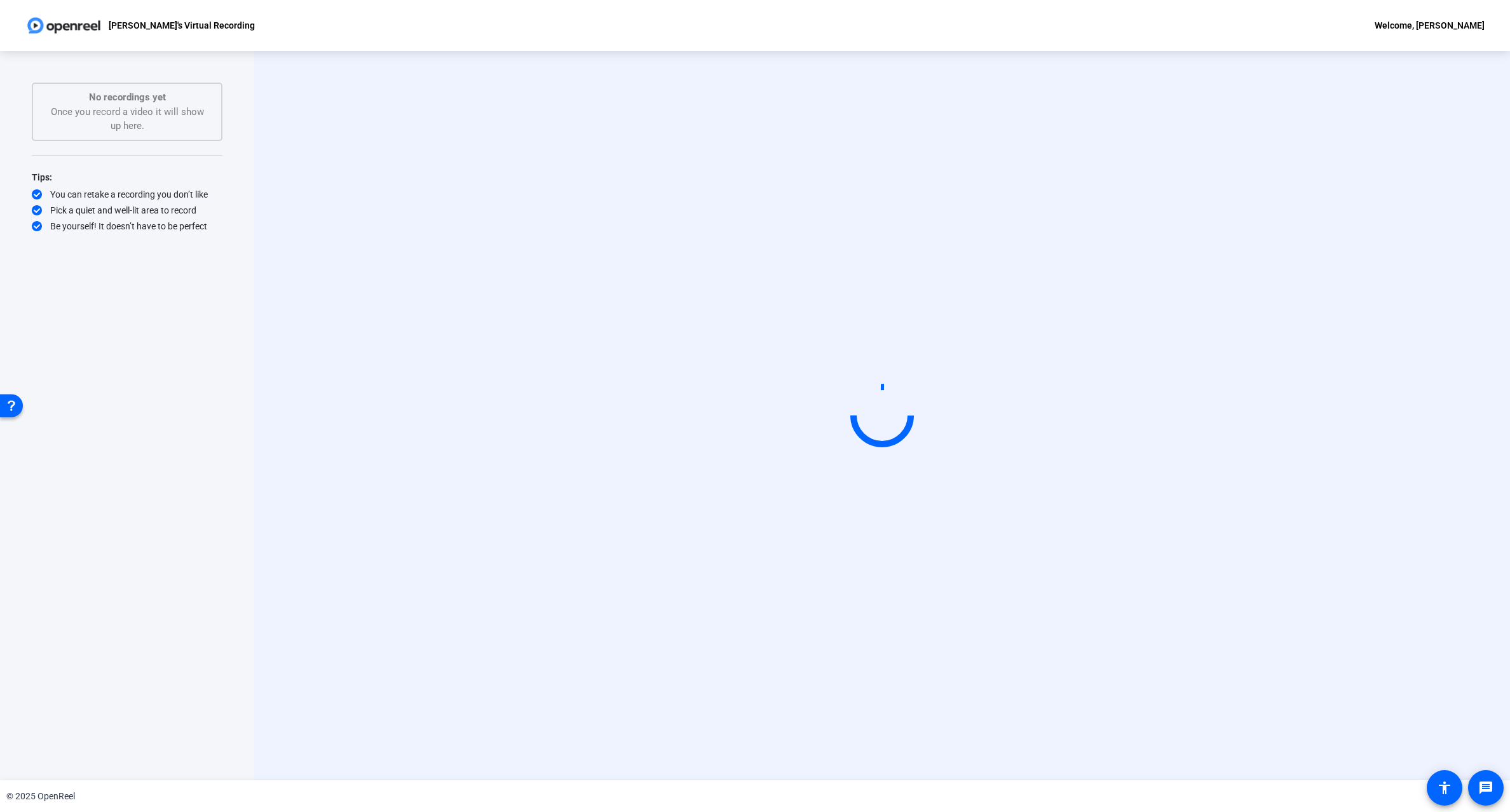
click at [388, 387] on div "Start Recording person Show Overlay flip Flip Camera Camera" at bounding box center [882, 416] width 1068 height 107
click at [130, 105] on div "No recordings yet Once you record a video it will show up here." at bounding box center [127, 111] width 163 height 43
click at [1440, 792] on mat-icon "accessibility" at bounding box center [1445, 789] width 16 height 16
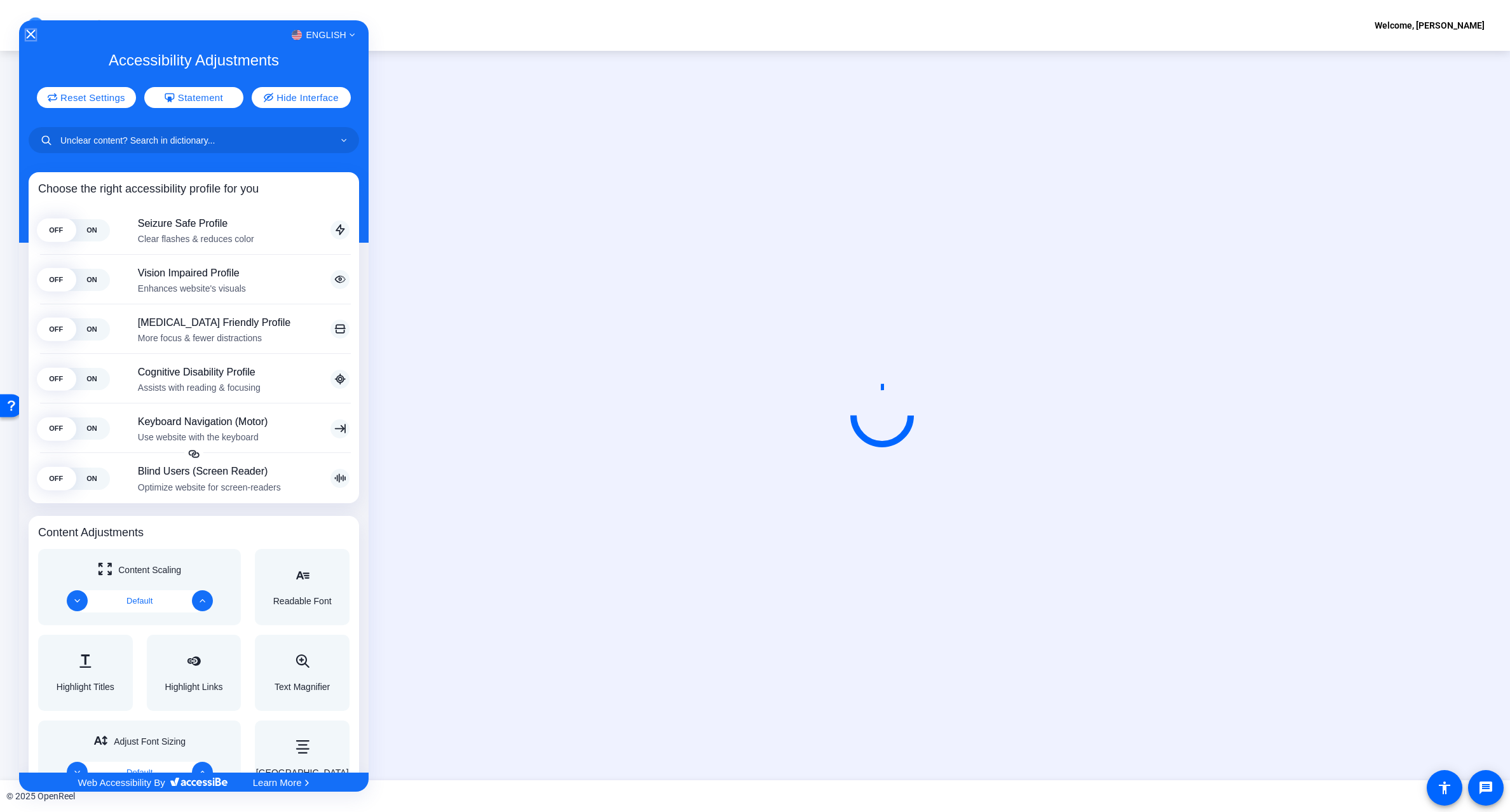
click at [30, 34] on icon "Close Accessibility Interface" at bounding box center [30, 34] width 9 height 9
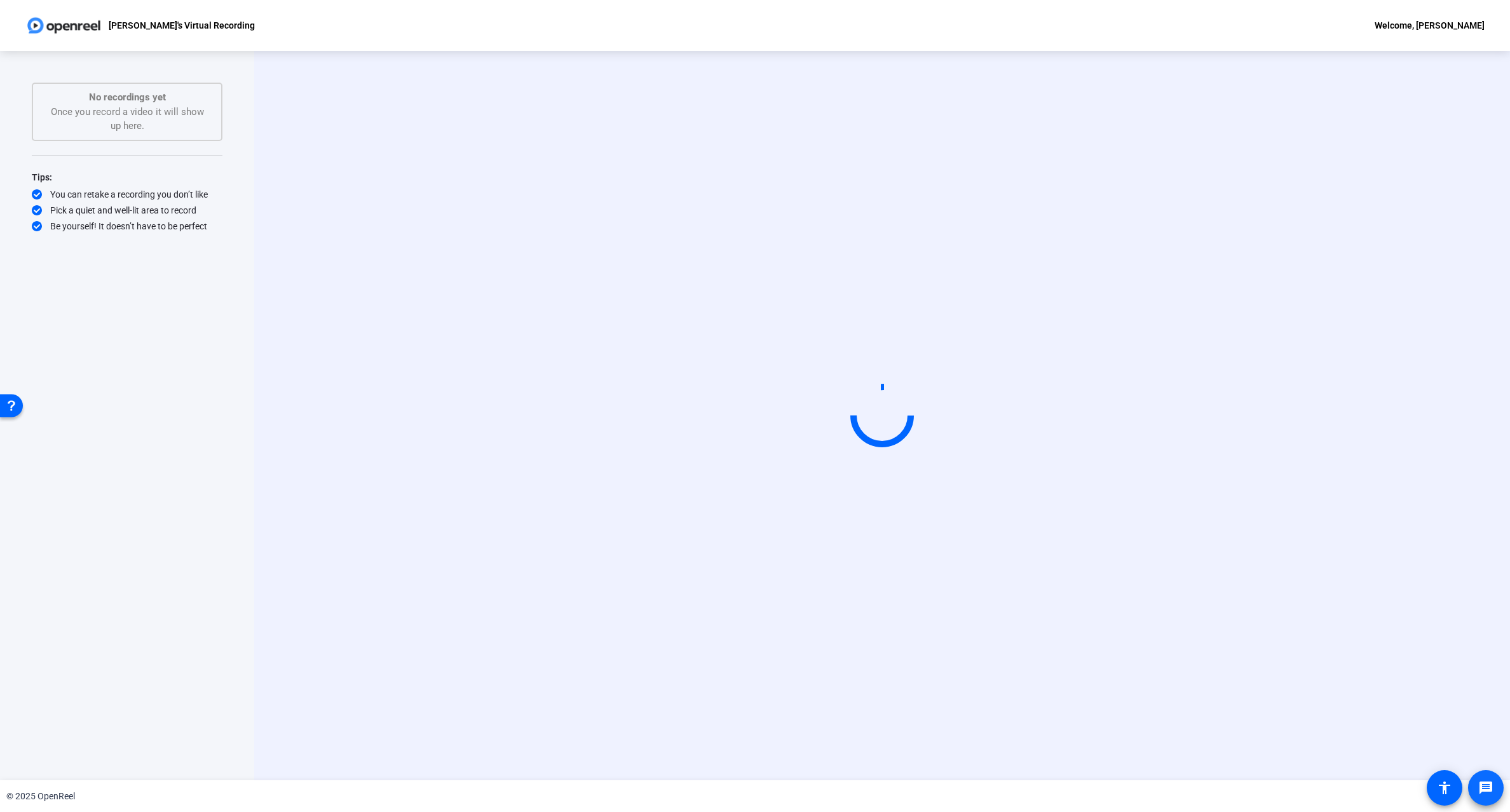
click at [1483, 785] on mat-icon "message" at bounding box center [1487, 789] width 16 height 16
click at [390, 190] on div "Start Recording person Show Overlay flip Flip Camera Camera" at bounding box center [881, 416] width 1256 height 730
click at [383, 134] on div "Start Recording person Show Overlay flip Flip Camera Camera" at bounding box center [881, 416] width 1256 height 730
click at [140, 121] on div "No recordings yet Once you record a video it will show up here." at bounding box center [127, 111] width 163 height 43
click at [350, 362] on div "Start Recording person Show Overlay flip Flip Camera Camera" at bounding box center [882, 416] width 1068 height 107
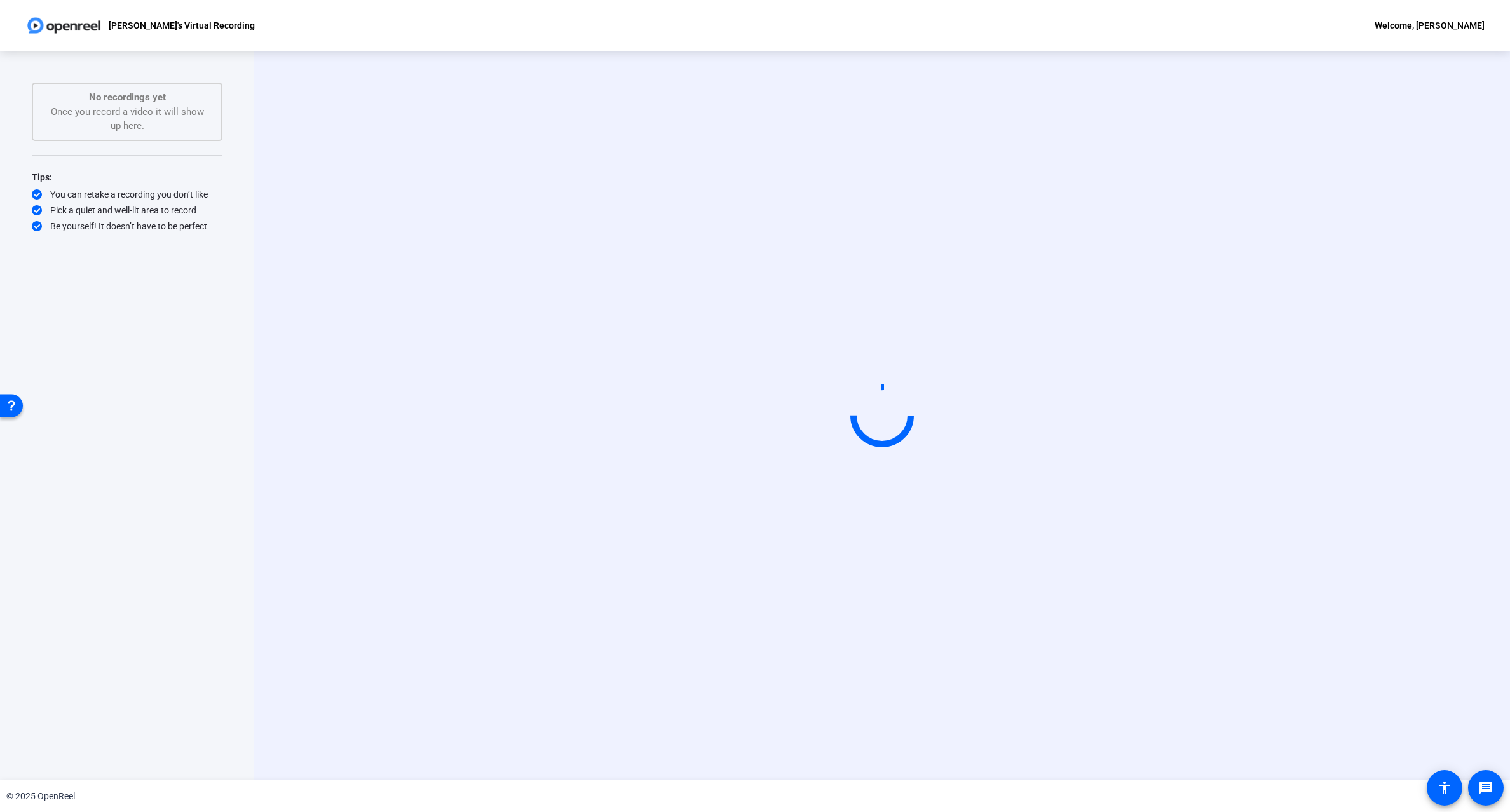
click at [1456, 22] on div "Welcome, [PERSON_NAME]" at bounding box center [1429, 25] width 110 height 16
click at [1387, 119] on div at bounding box center [755, 406] width 1510 height 812
click at [802, 386] on video at bounding box center [881, 416] width 190 height 107
click at [844, 415] on video at bounding box center [881, 416] width 190 height 107
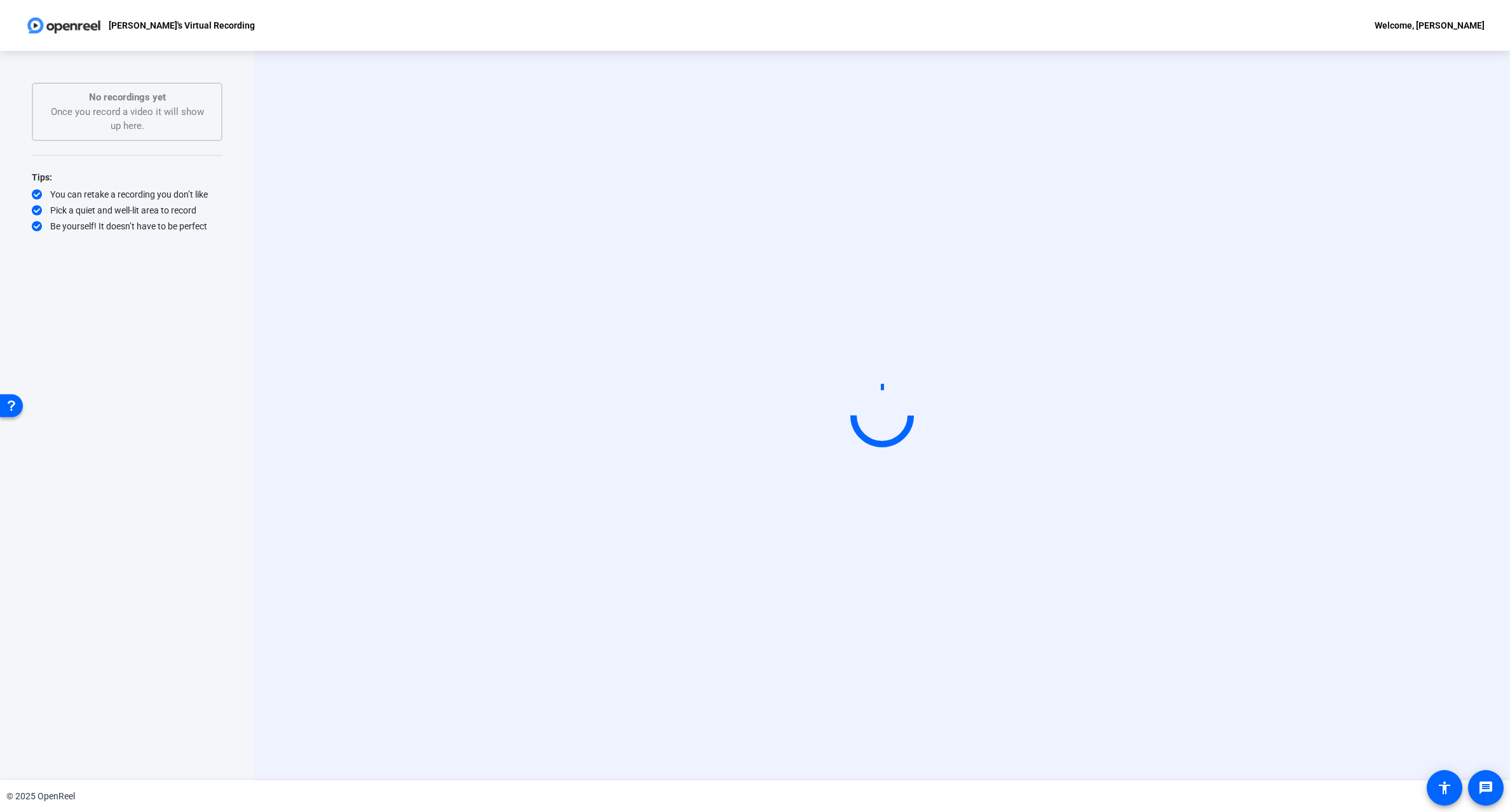
click at [352, 469] on div "Start Recording person Show Overlay flip Flip Camera Camera" at bounding box center [882, 416] width 1068 height 107
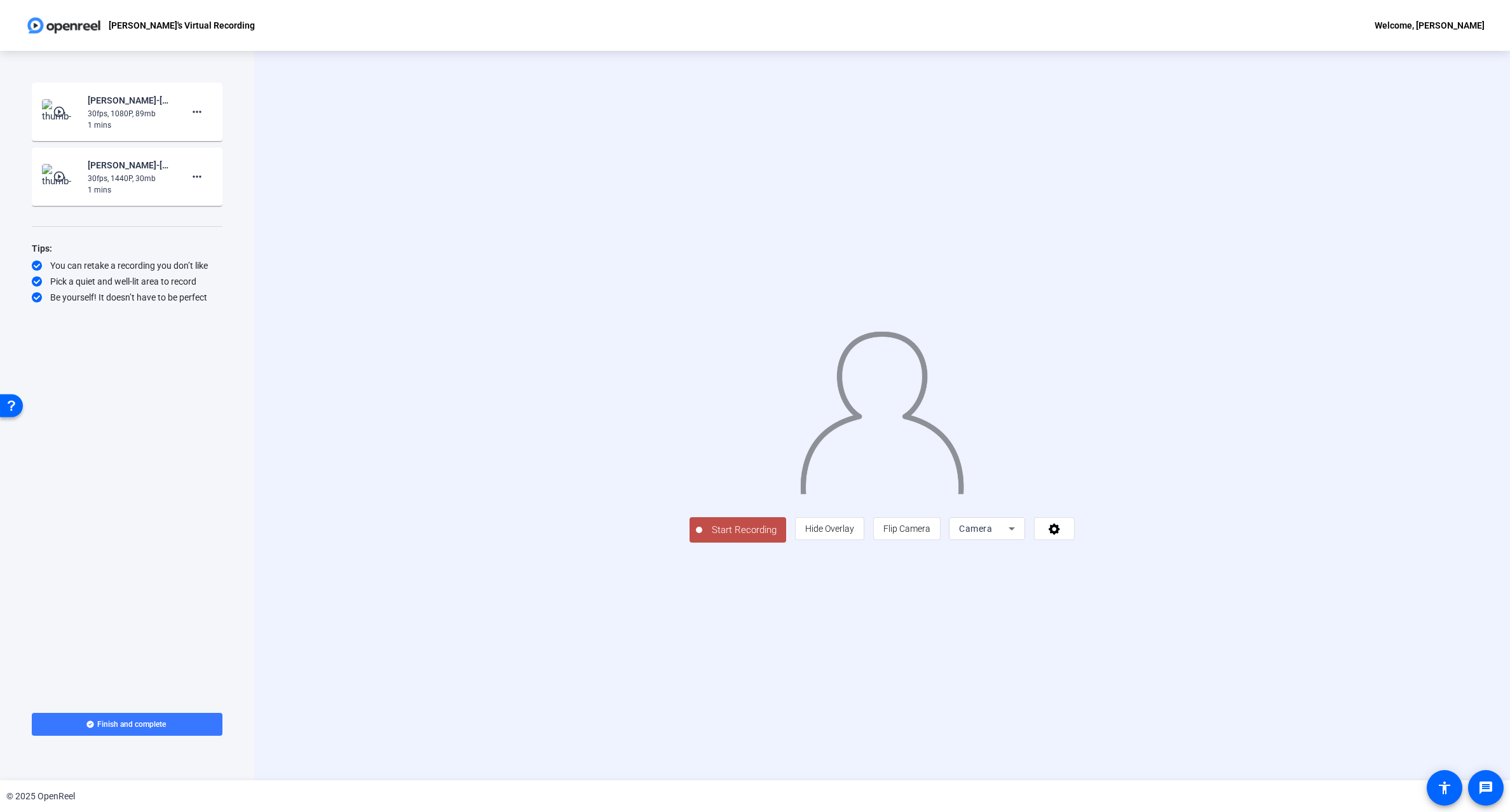
click at [184, 400] on div "Start Recording play_circle_outline [PERSON_NAME]-[PERSON_NAME]-s Virtual recor…" at bounding box center [127, 386] width 190 height 607
click at [61, 173] on mat-icon "play_circle_outline" at bounding box center [61, 177] width 16 height 13
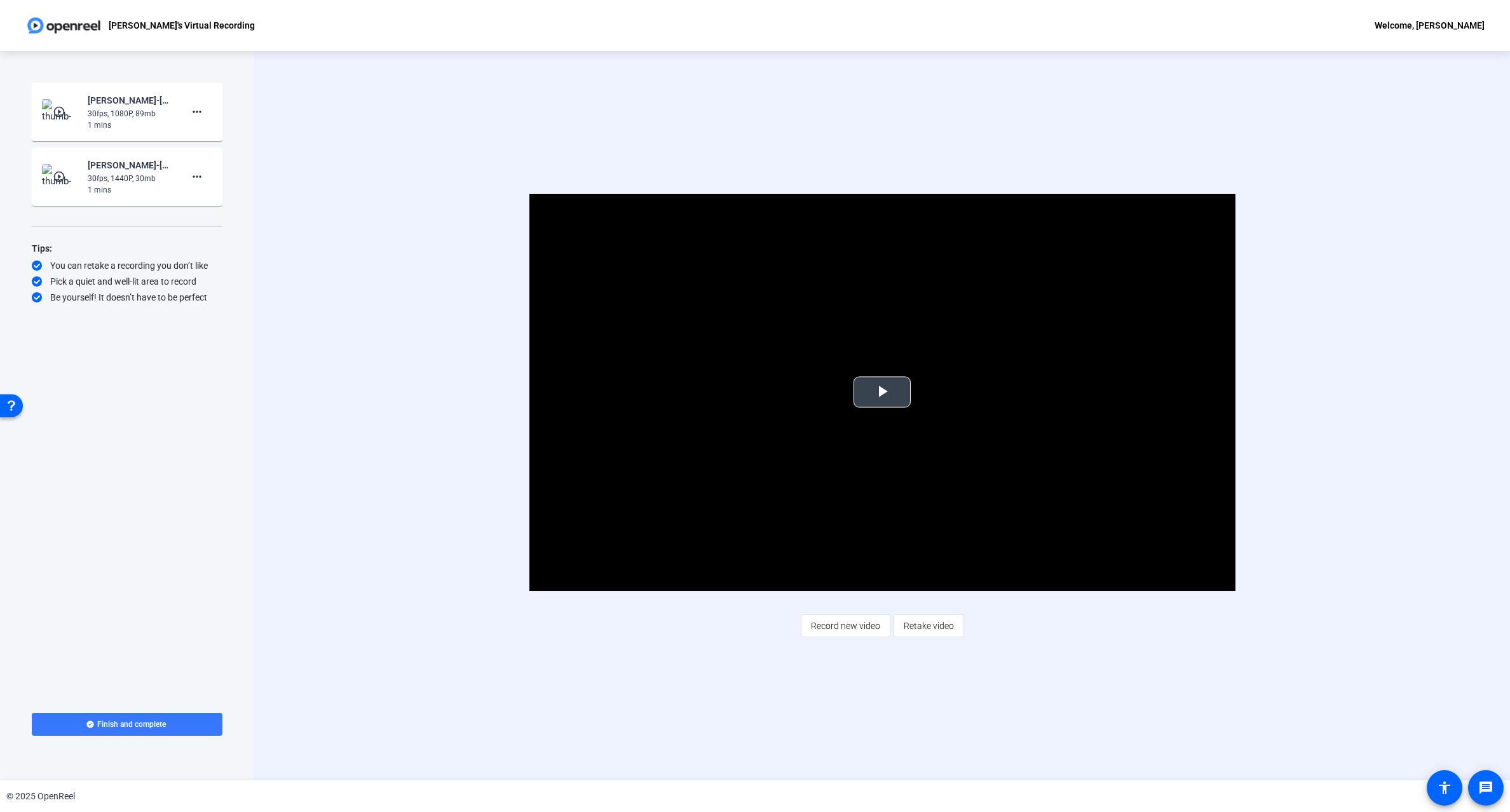
click at [882, 392] on span "Video Player" at bounding box center [882, 392] width 0 height 0
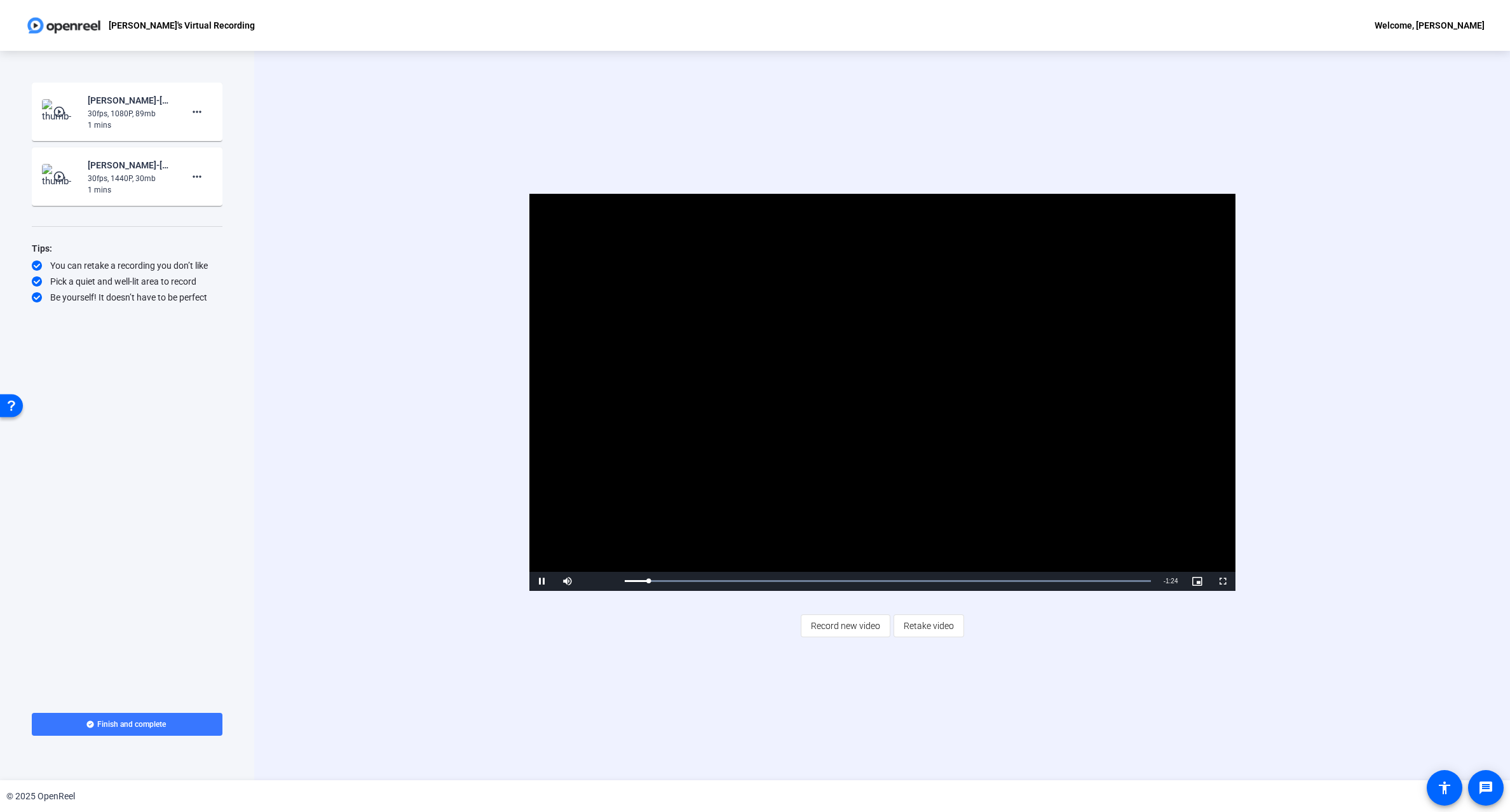
click at [58, 109] on mat-icon "play_circle_outline" at bounding box center [61, 111] width 16 height 13
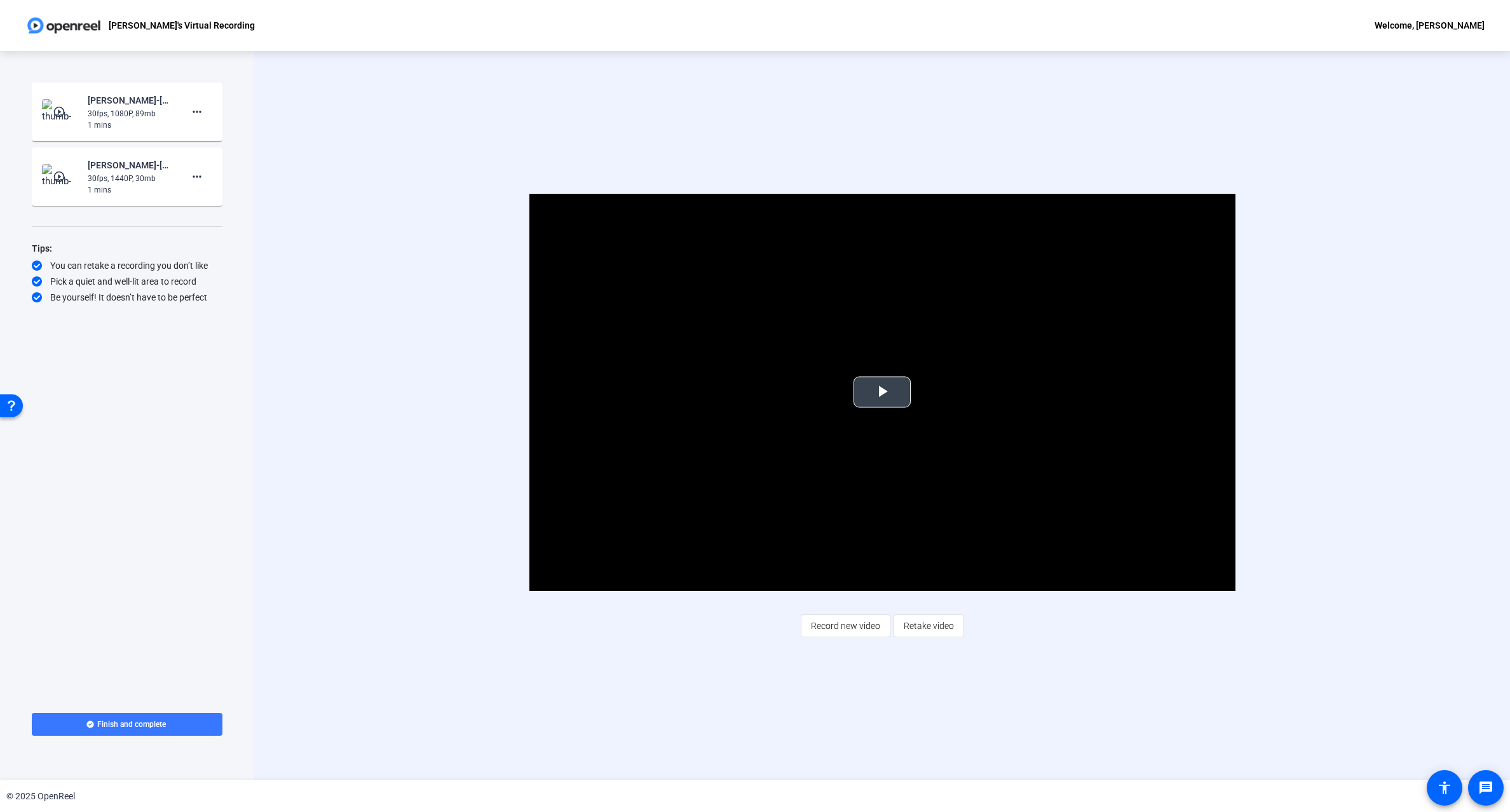
click at [882, 392] on span "Video Player" at bounding box center [882, 392] width 0 height 0
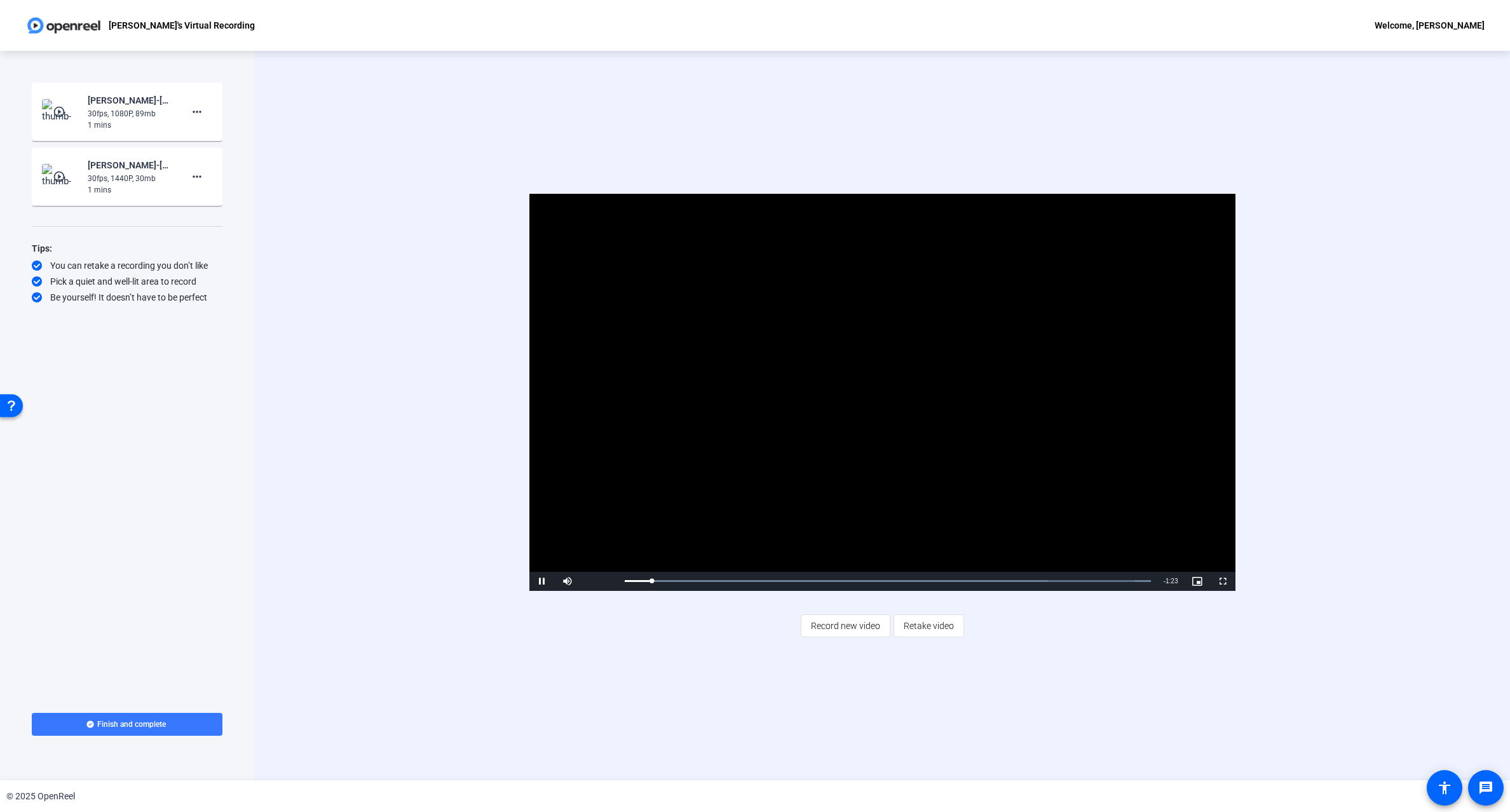
click at [102, 176] on div "30fps, 1440P, 30mb" at bounding box center [130, 179] width 85 height 12
click at [70, 172] on img at bounding box center [61, 177] width 37 height 25
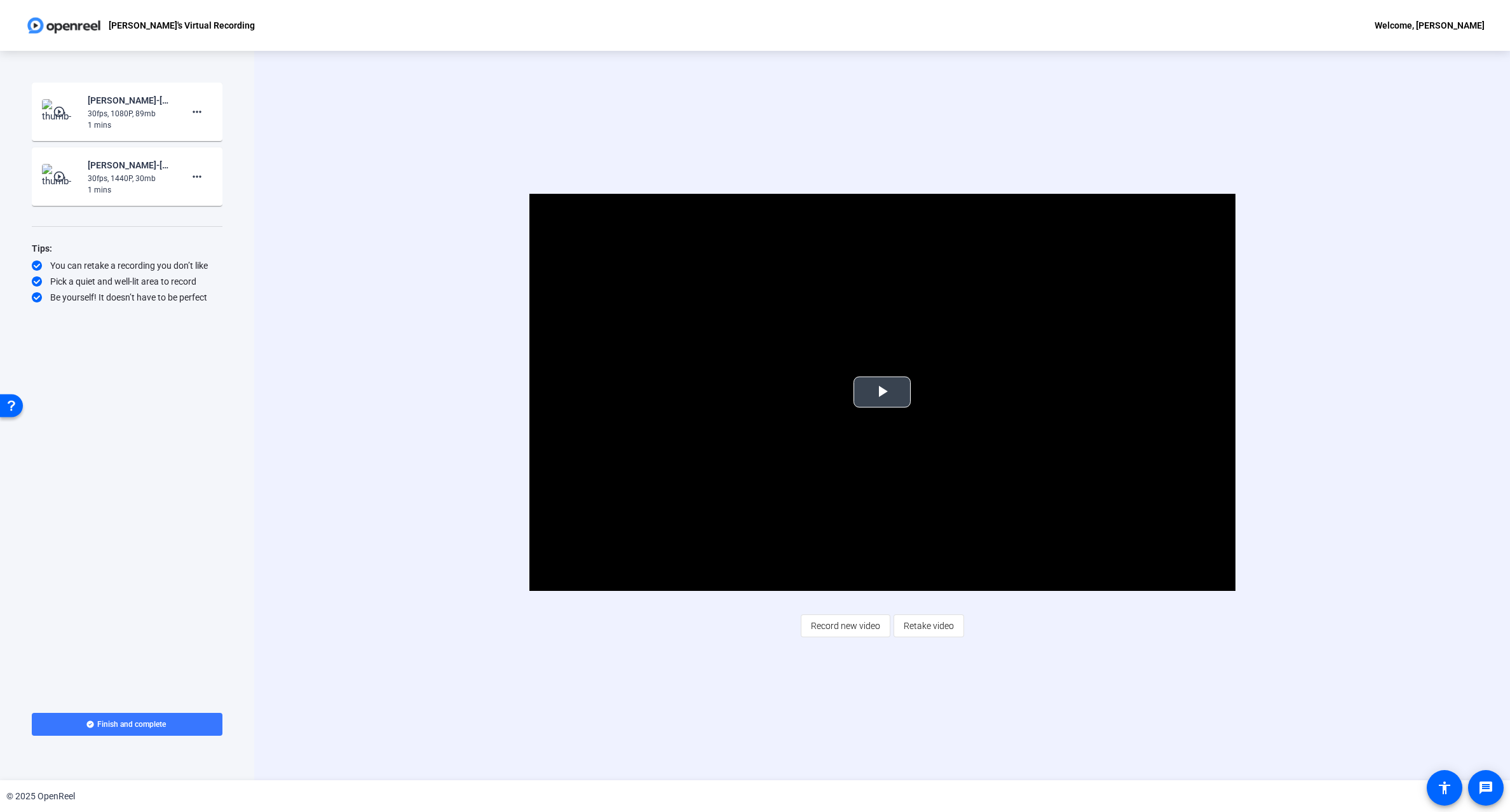
click at [882, 392] on span "Video Player" at bounding box center [882, 392] width 0 height 0
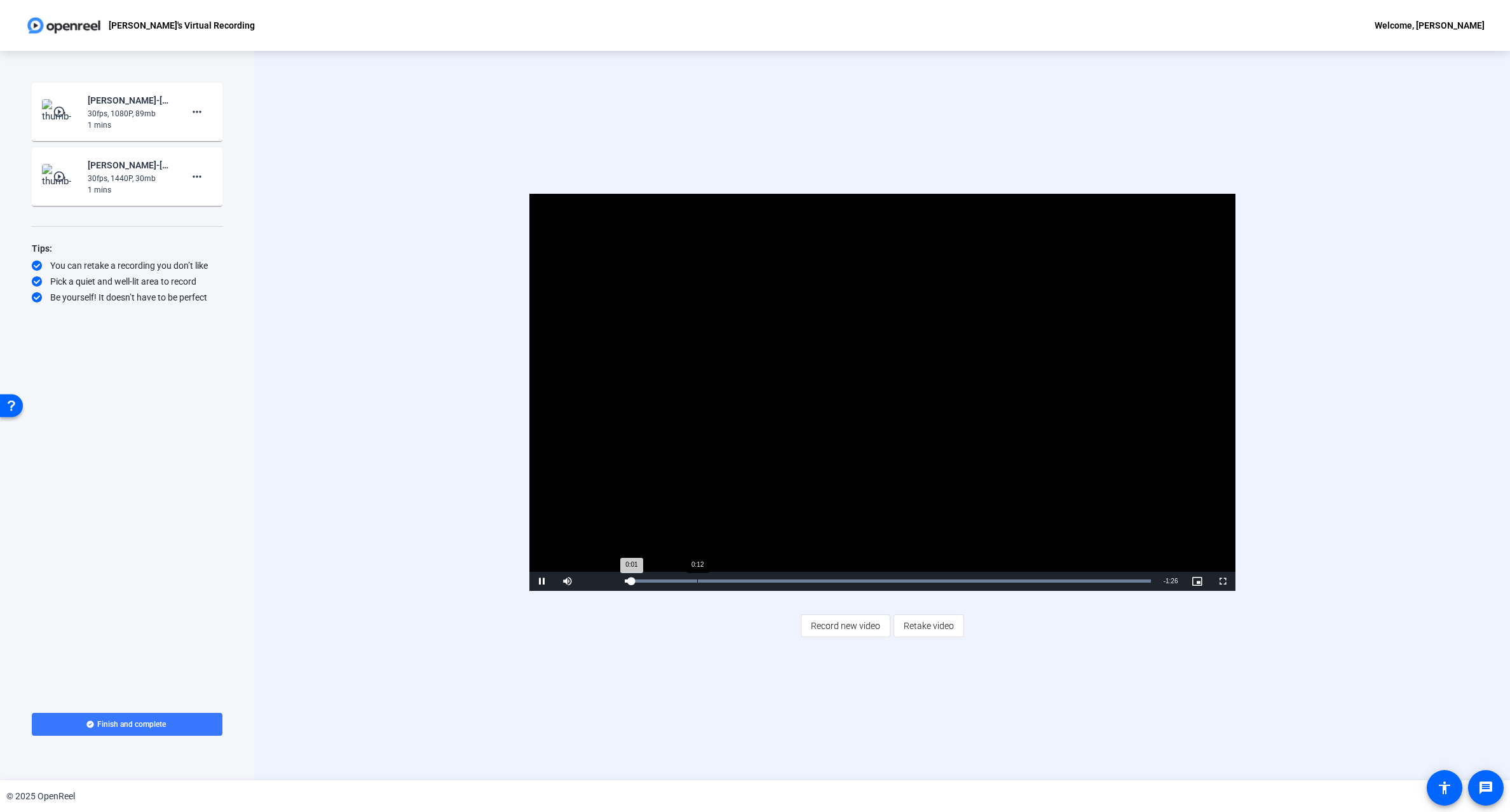
click at [709, 583] on div "Loaded : 100.00% 0:12 0:01" at bounding box center [887, 581] width 526 height 3
click at [785, 584] on div "Loaded : 100.00% 0:26 0:16" at bounding box center [888, 582] width 539 height 20
click at [851, 584] on div "Loaded : 100.00% 0:37 0:37" at bounding box center [888, 582] width 539 height 20
click at [960, 586] on div "Loaded : 100.00% 0:55 0:55" at bounding box center [888, 582] width 539 height 20
click at [1063, 582] on div "Loaded : 100.00% 1:13 1:01" at bounding box center [887, 581] width 526 height 3
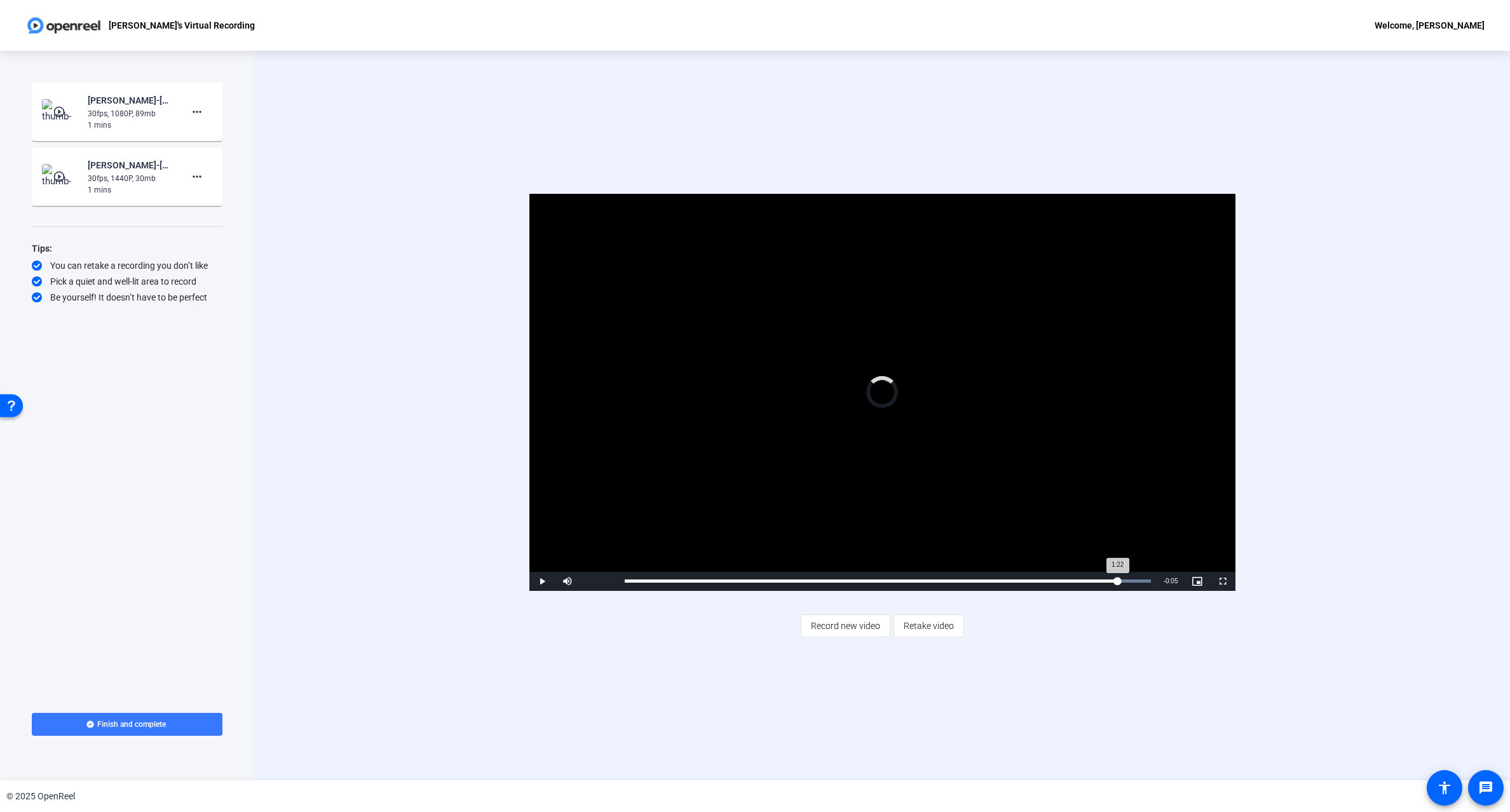
click at [1118, 582] on div "Loaded : 100.00% 1:22 1:22" at bounding box center [887, 581] width 526 height 3
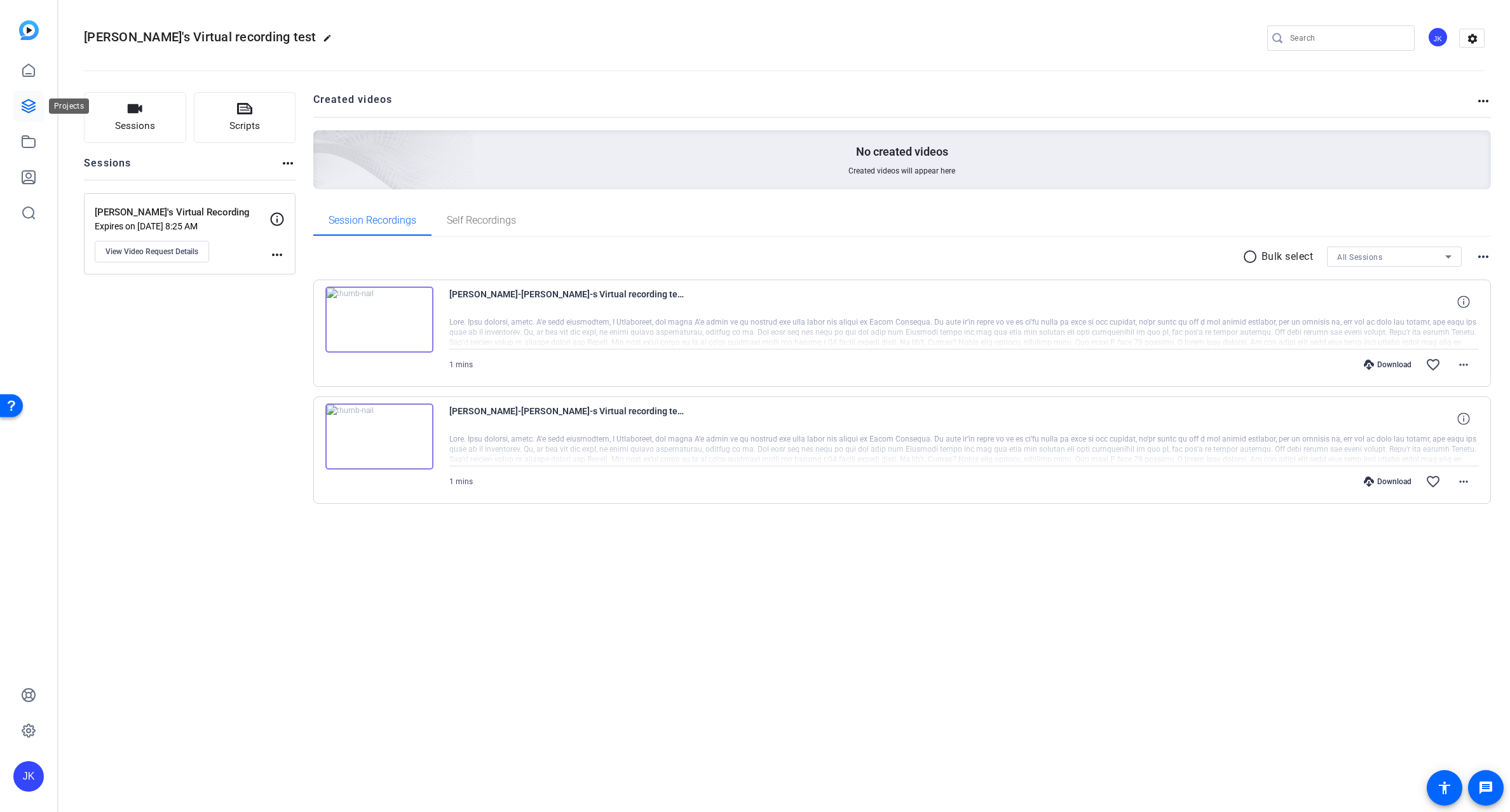
click at [39, 102] on link at bounding box center [28, 105] width 30 height 30
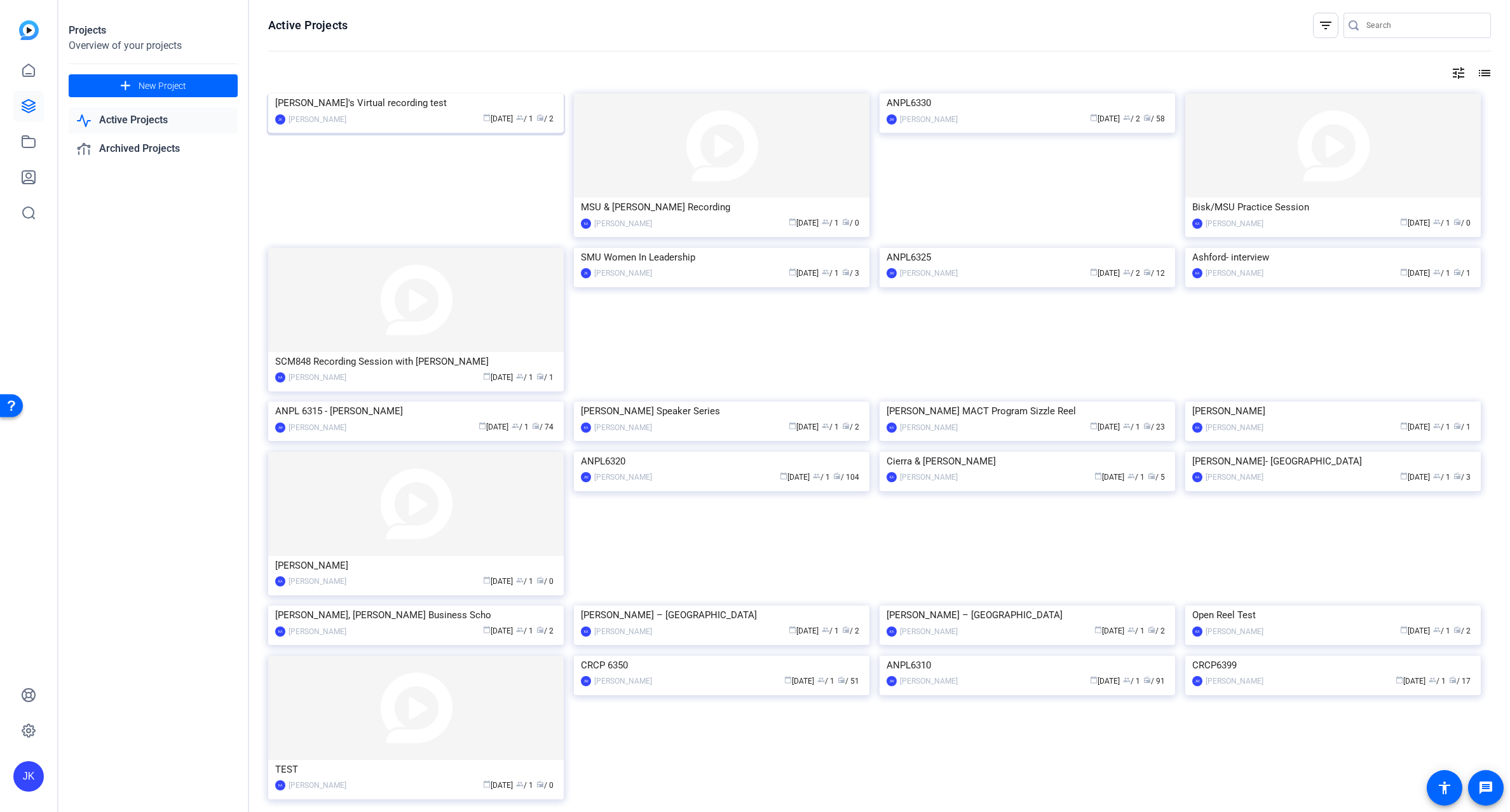
click at [443, 94] on img at bounding box center [416, 94] width 296 height 0
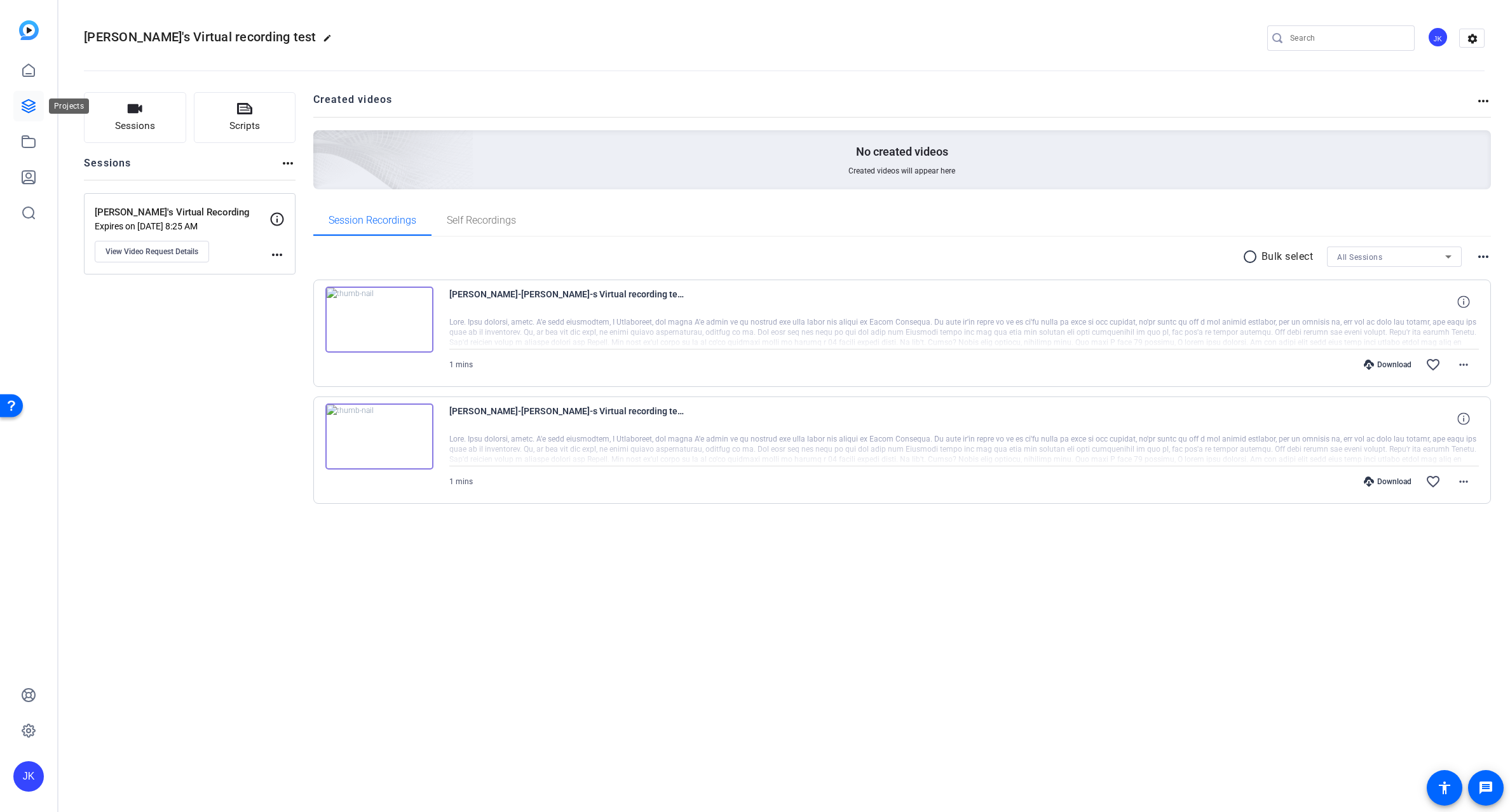
click at [31, 102] on icon at bounding box center [28, 106] width 16 height 16
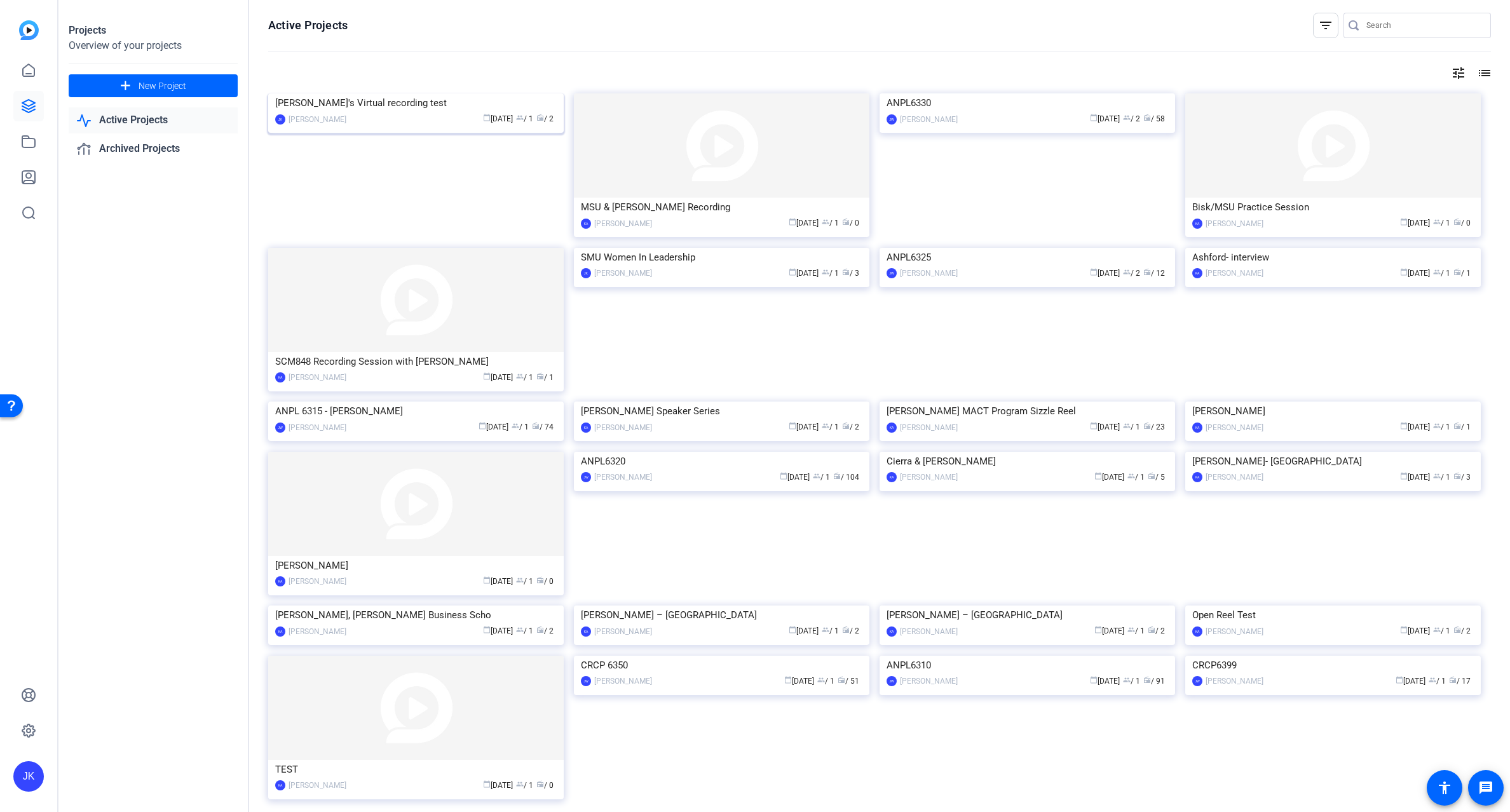
click at [383, 126] on div "calendar_today [DATE] group / 1 radio / 2" at bounding box center [454, 119] width 204 height 14
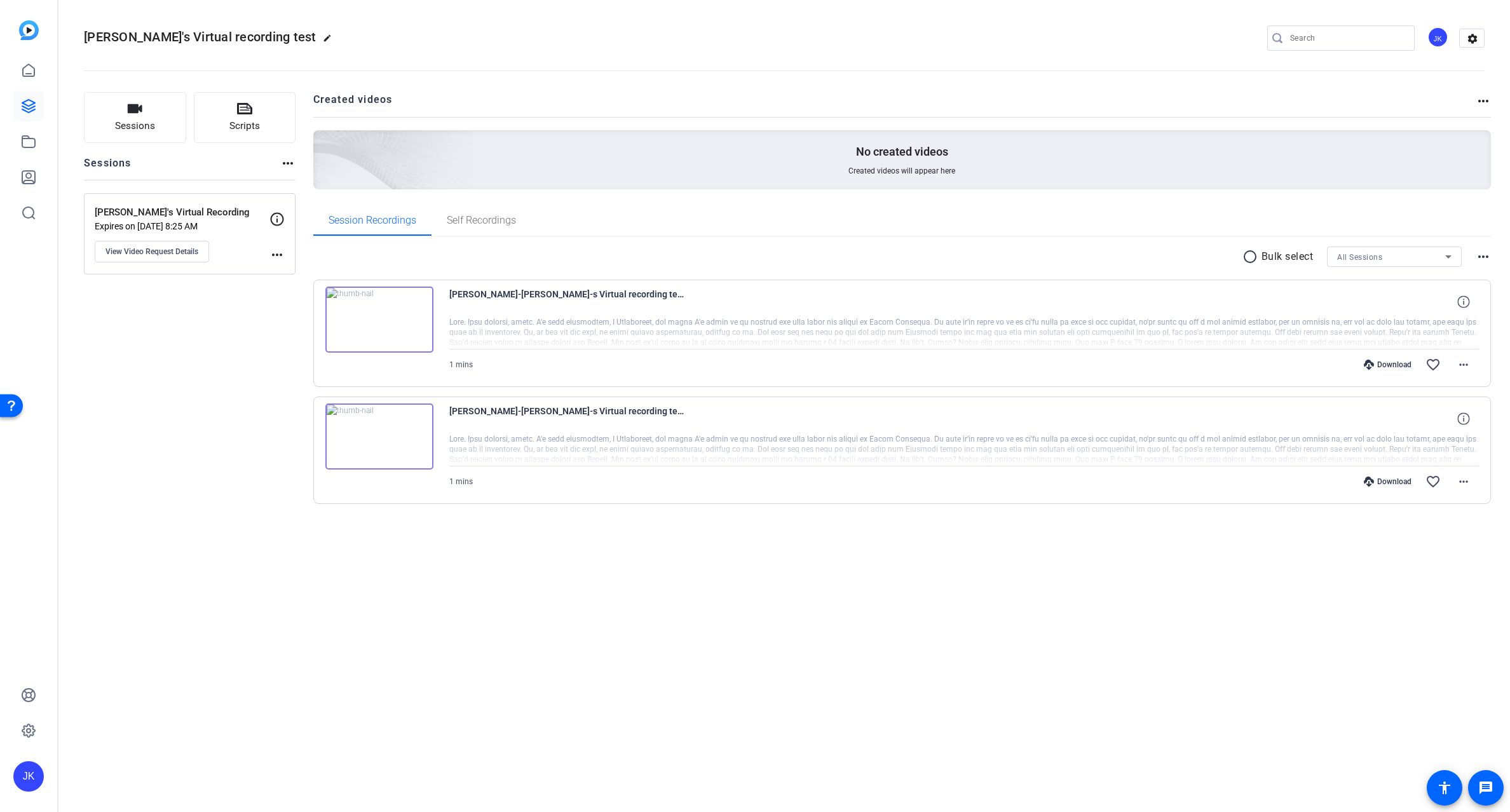
click at [1490, 100] on mat-icon "more_horiz" at bounding box center [1484, 102] width 16 height 16
click at [1475, 41] on div at bounding box center [755, 406] width 1510 height 812
click at [1473, 39] on mat-icon "settings" at bounding box center [1473, 39] width 25 height 20
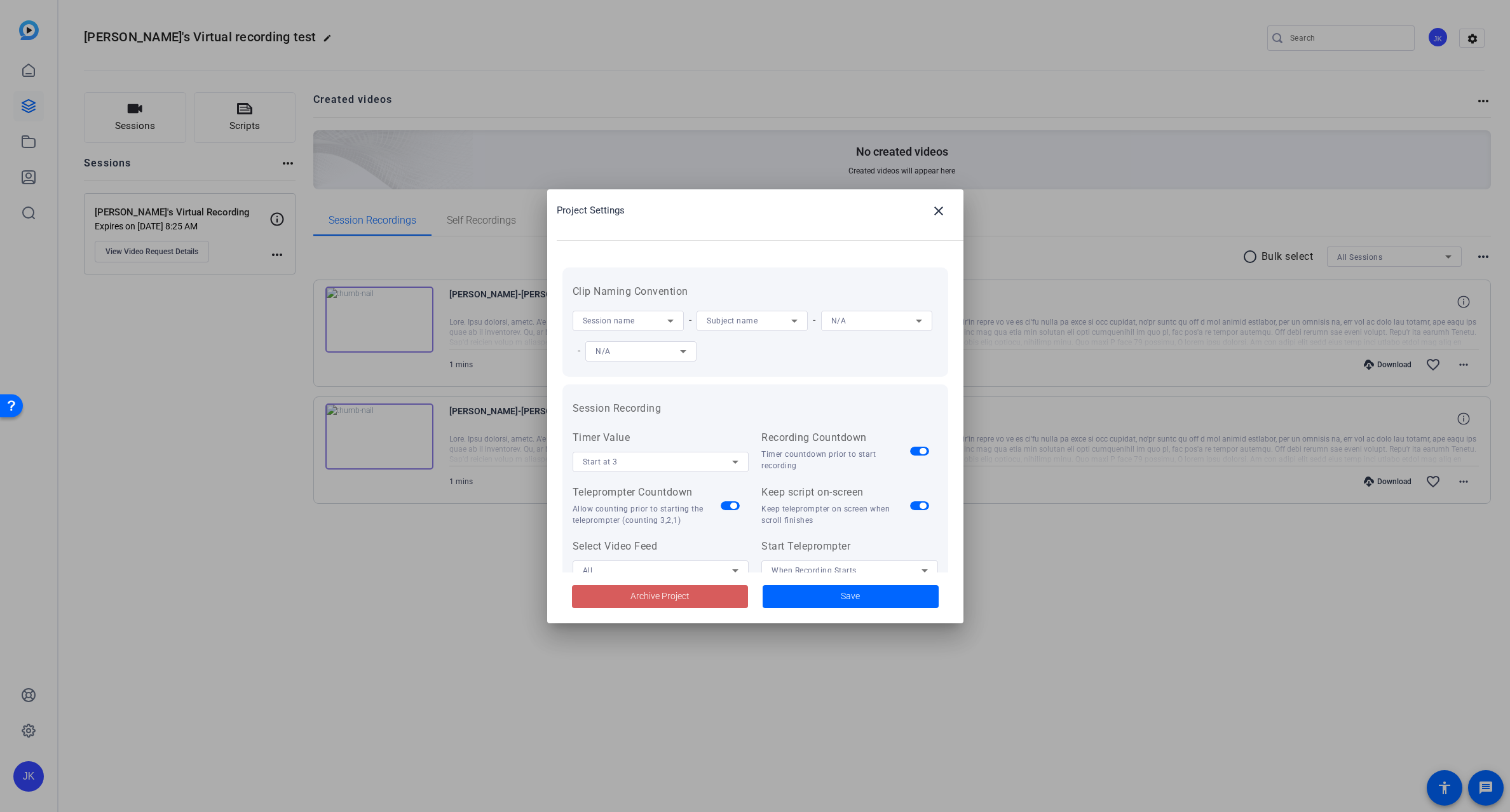
click at [656, 591] on span "Archive Project" at bounding box center [660, 596] width 60 height 14
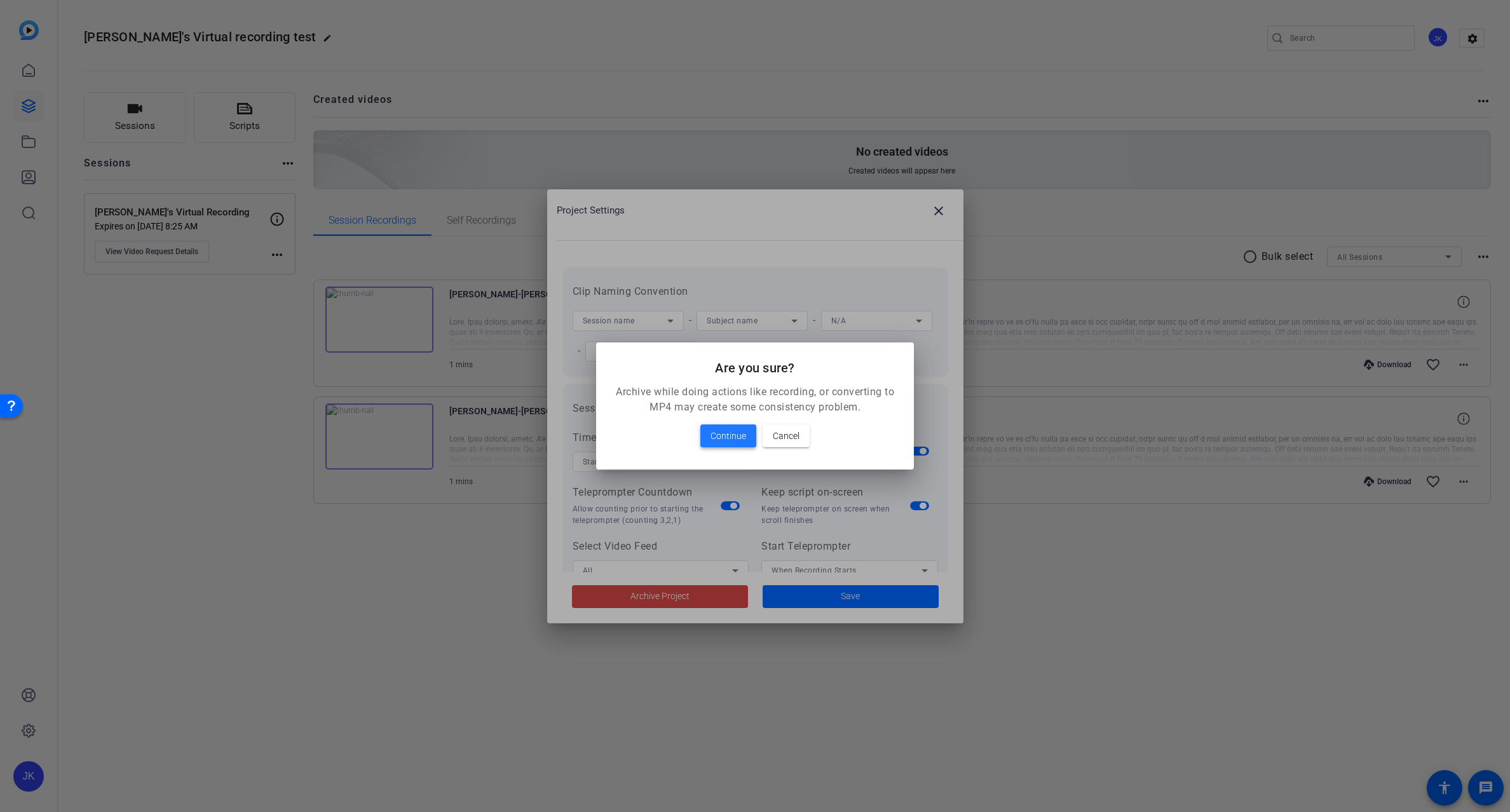
click at [723, 434] on span "Continue" at bounding box center [728, 436] width 35 height 16
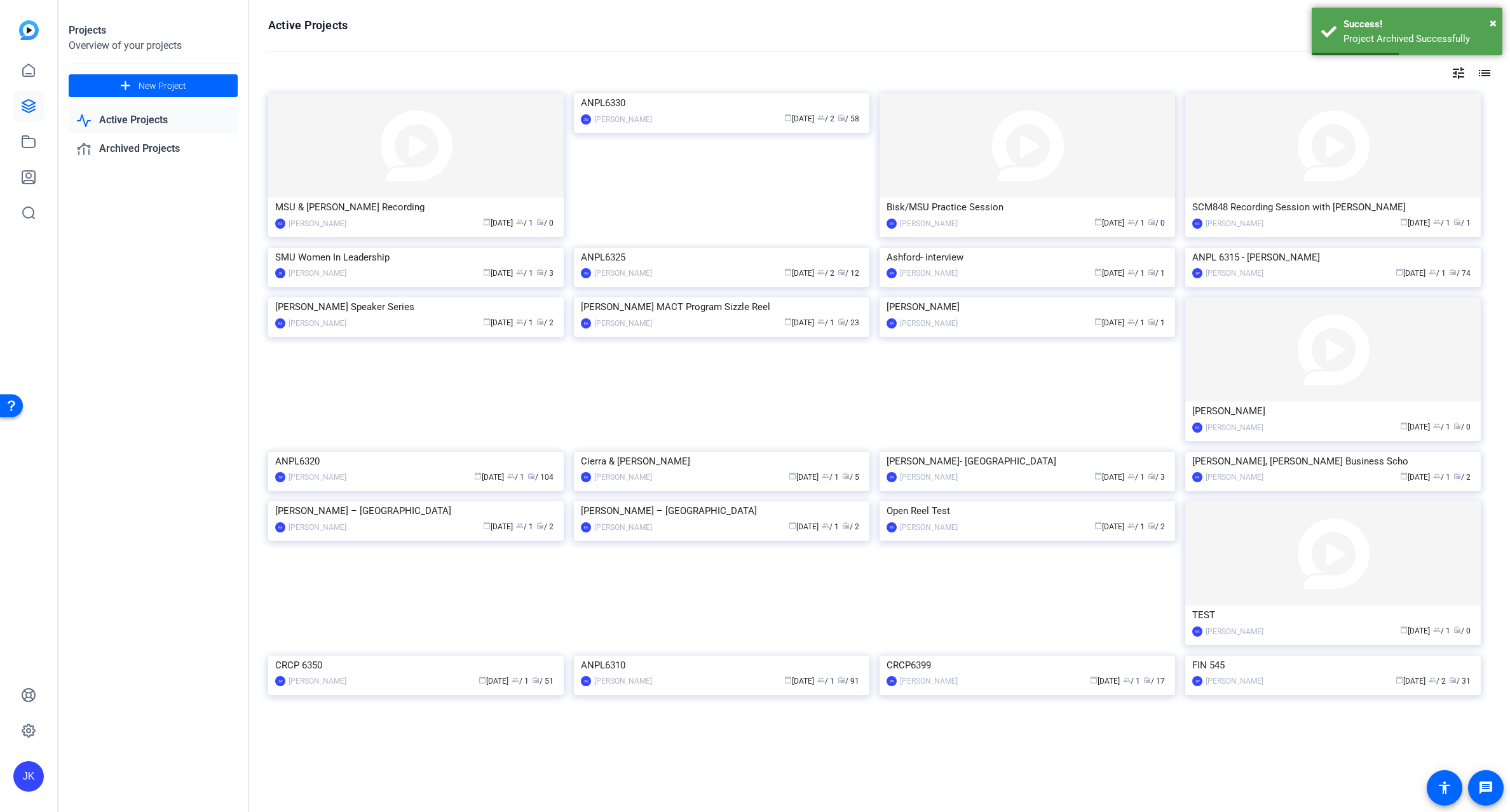
click at [142, 117] on link "Active Projects" at bounding box center [152, 120] width 169 height 26
click at [142, 142] on link "Archived Projects" at bounding box center [152, 148] width 169 height 26
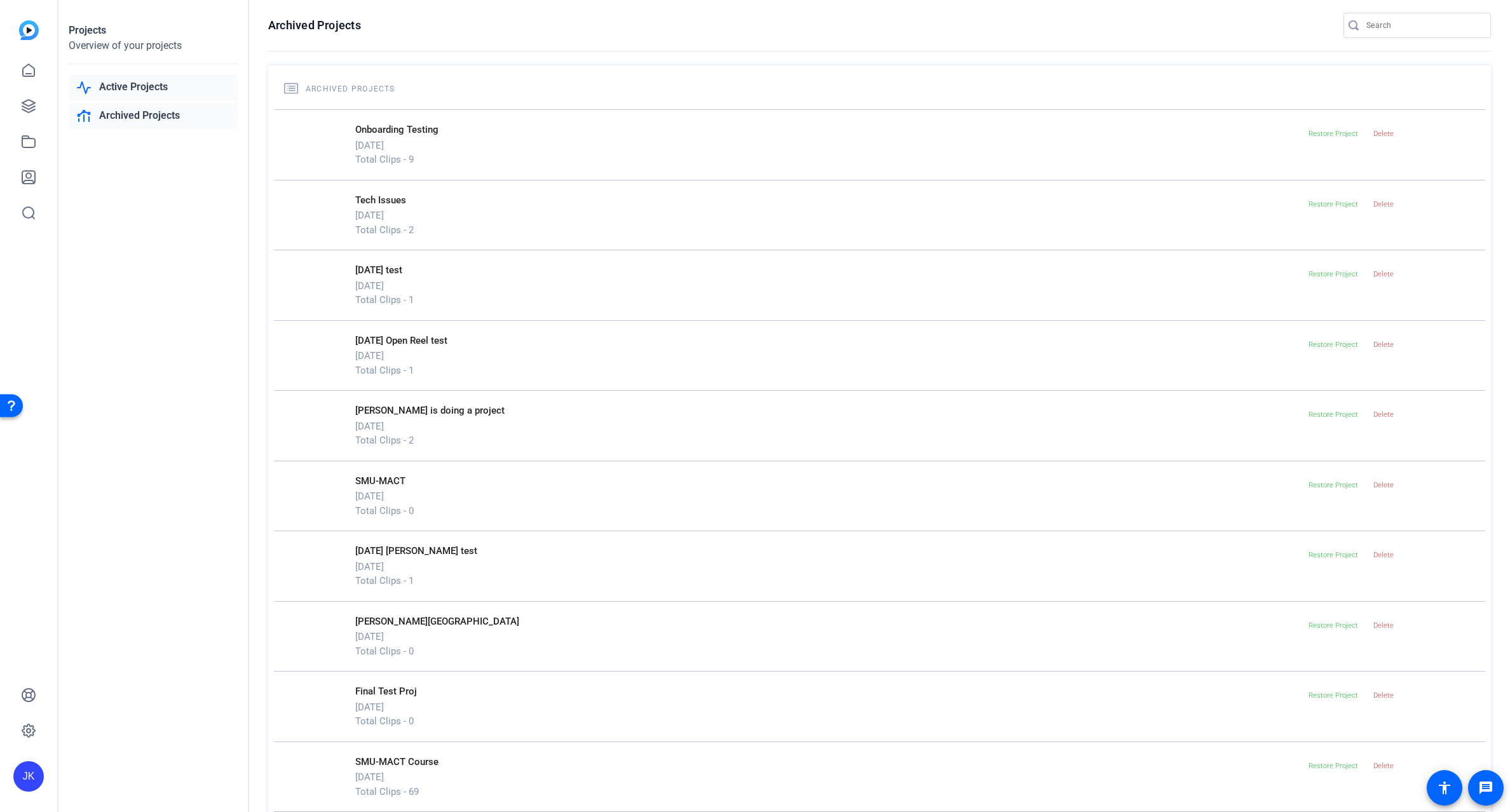
click at [109, 89] on link "Active Projects" at bounding box center [152, 87] width 169 height 26
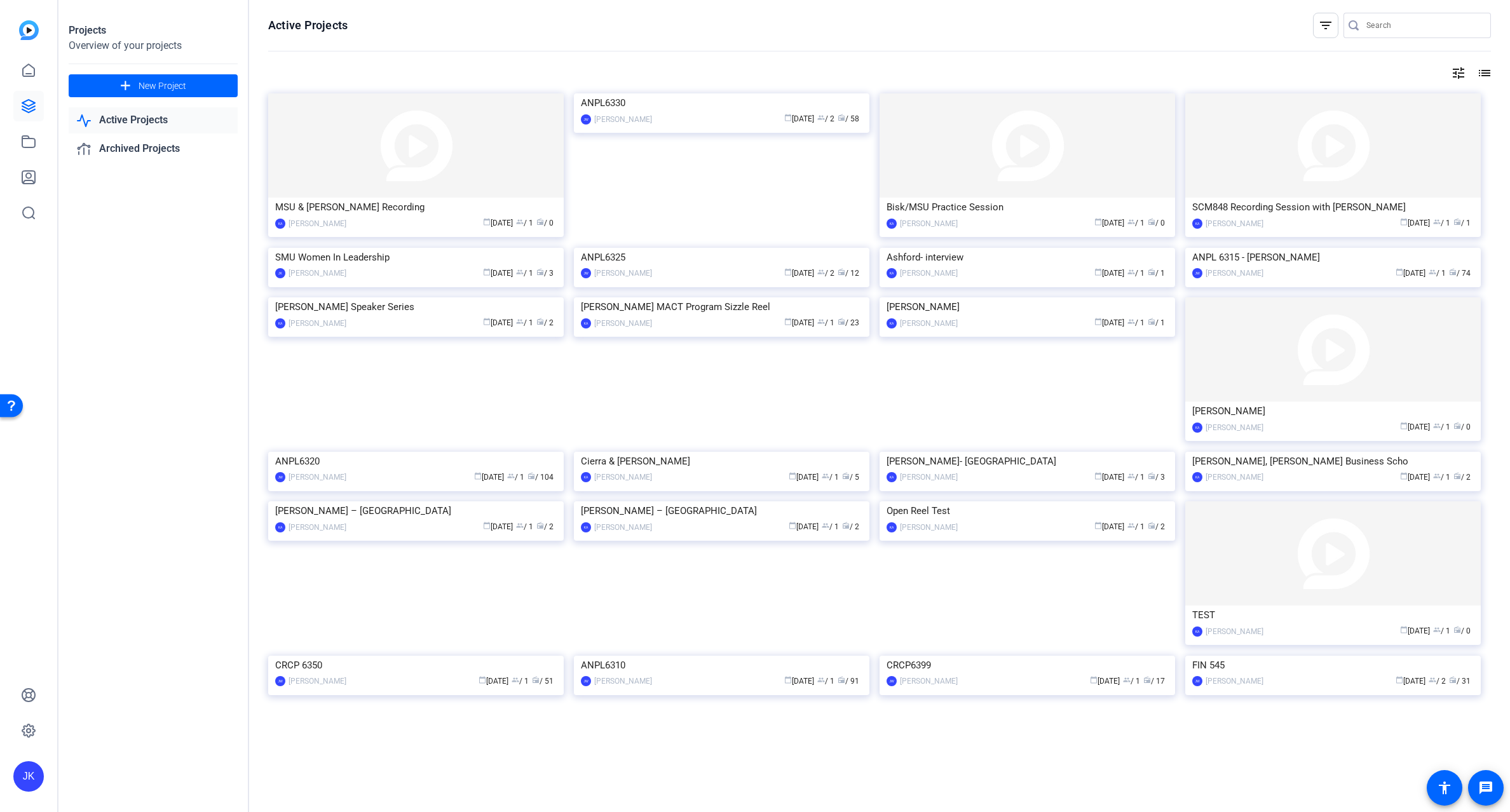
click at [172, 326] on div "Projects Overview of your projects add New Project Active Projects Archived Pro…" at bounding box center [153, 406] width 190 height 812
click at [150, 87] on span "New Project" at bounding box center [162, 86] width 48 height 14
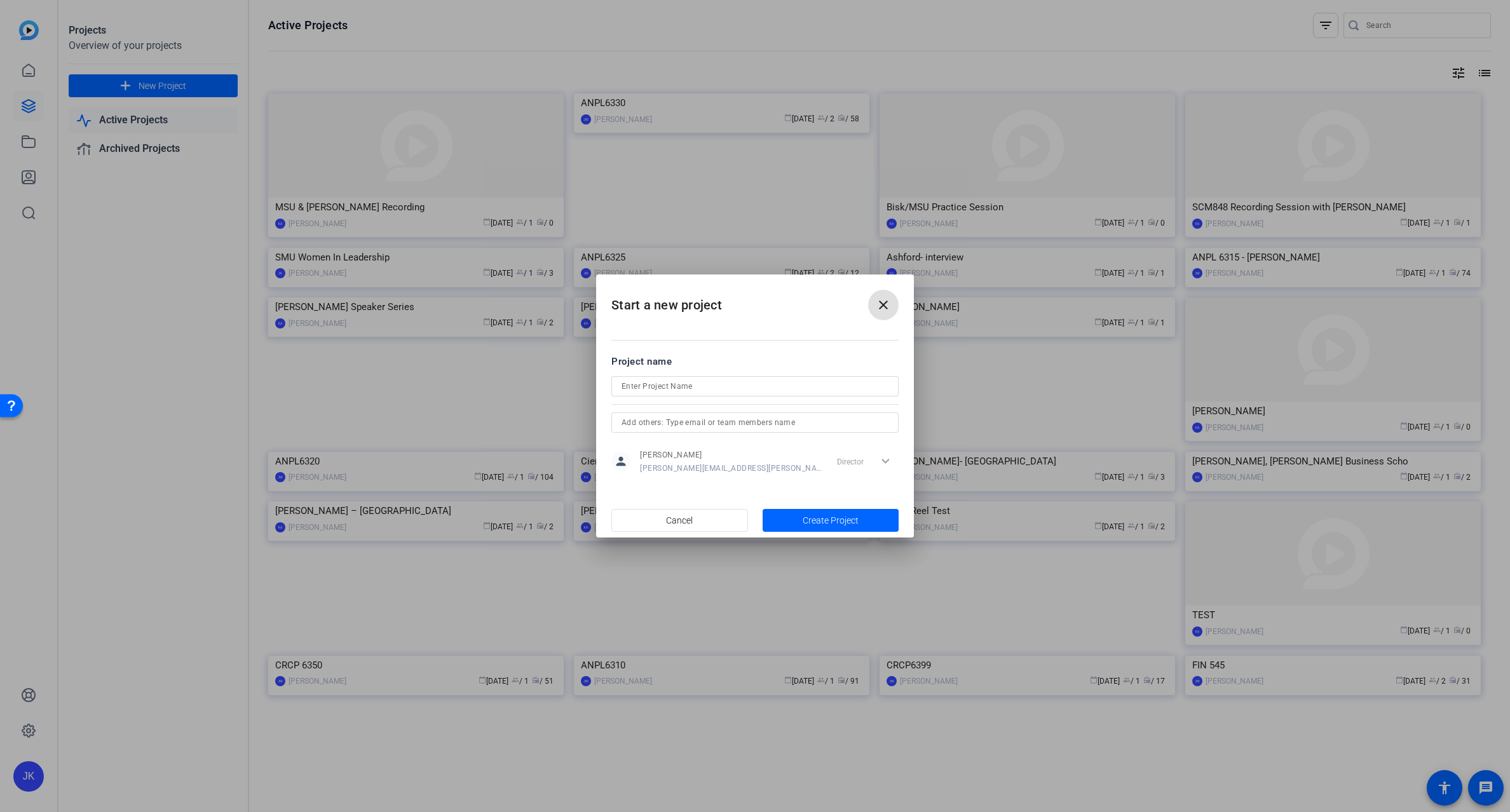
click at [708, 381] on input at bounding box center [755, 386] width 266 height 16
type input "Jay' Virtual Recording Test"
click at [783, 522] on span "button" at bounding box center [831, 520] width 137 height 30
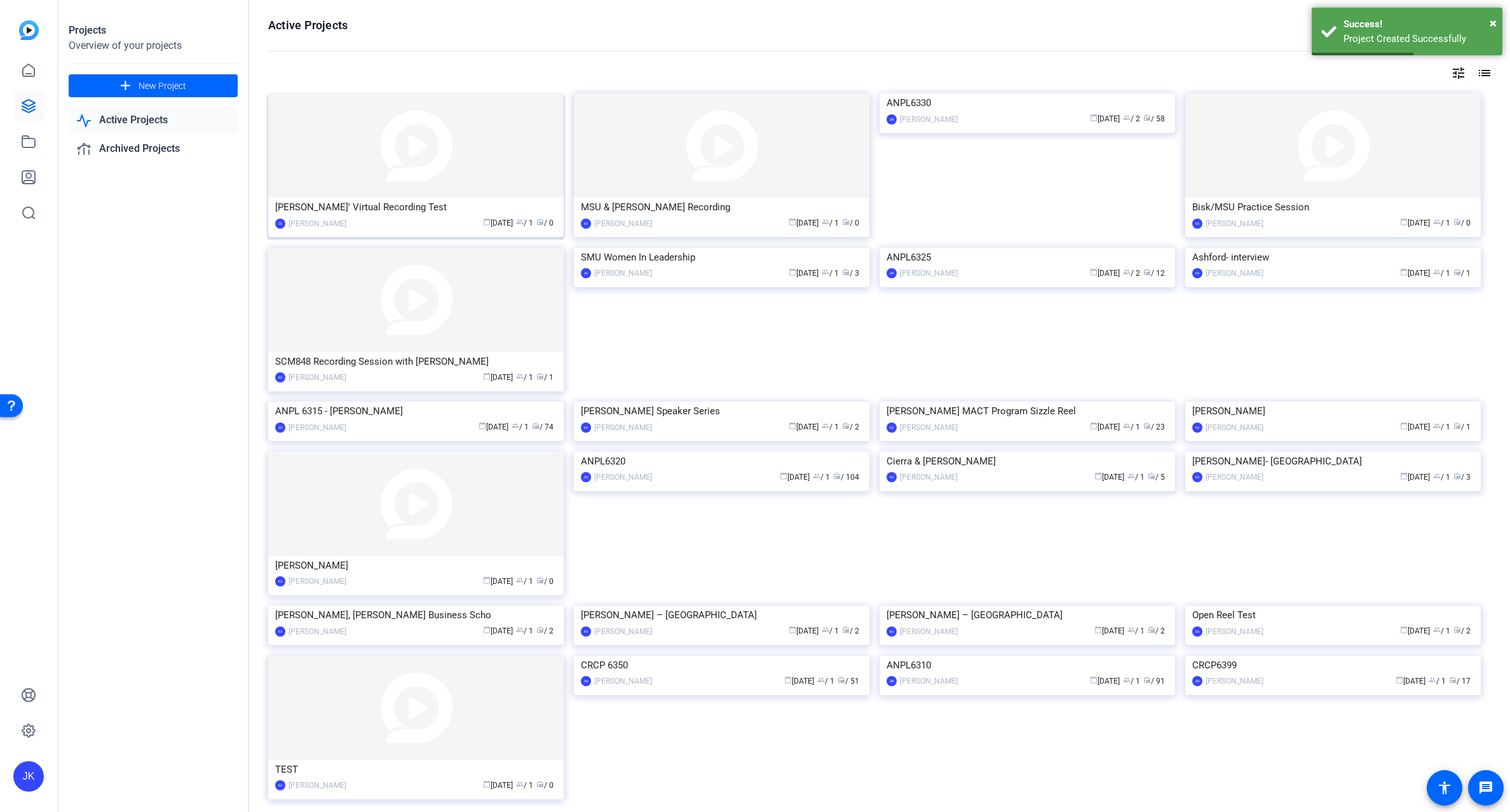
click at [378, 180] on img at bounding box center [416, 145] width 296 height 104
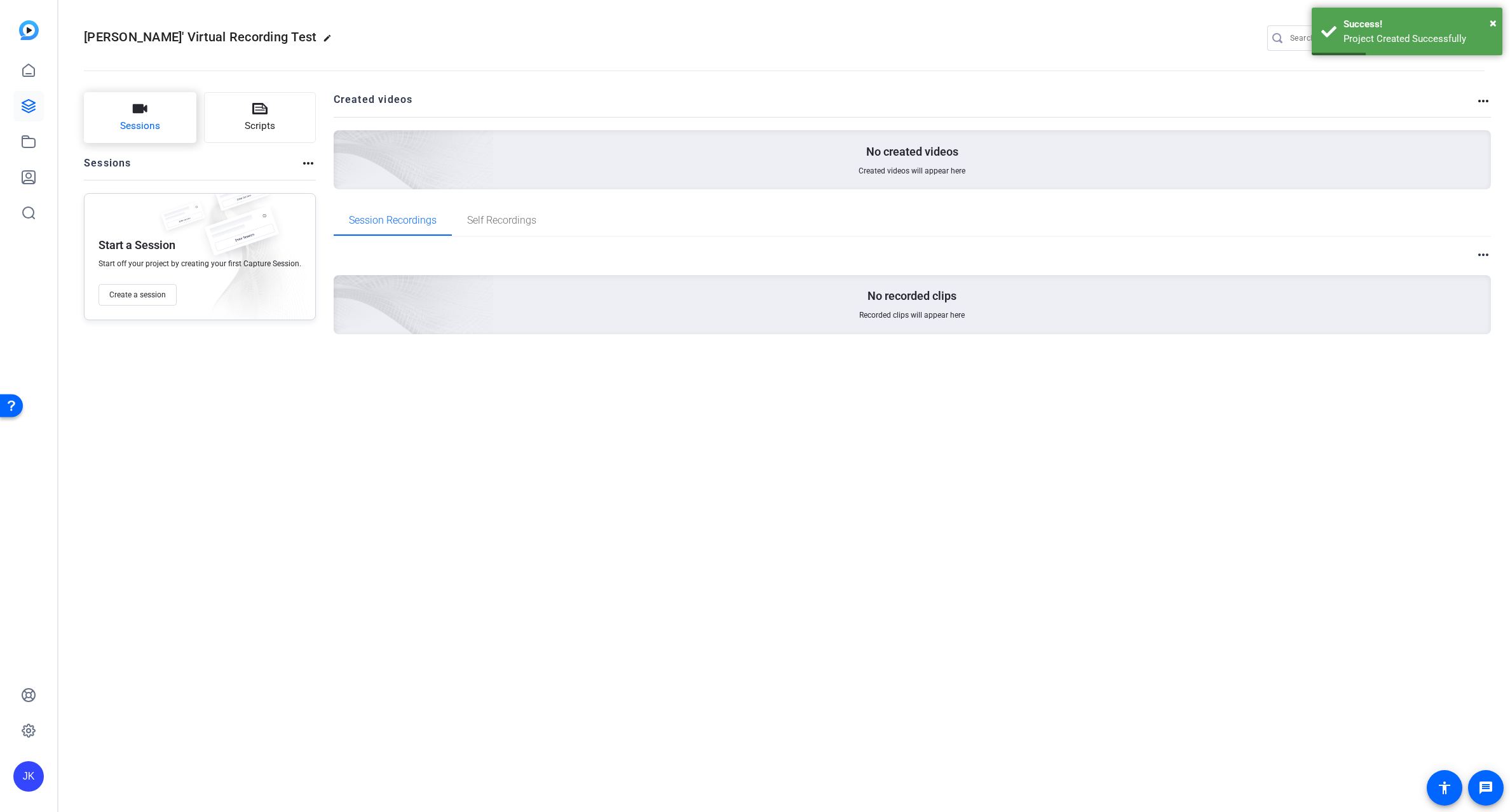
click at [145, 112] on icon "button" at bounding box center [140, 108] width 15 height 9
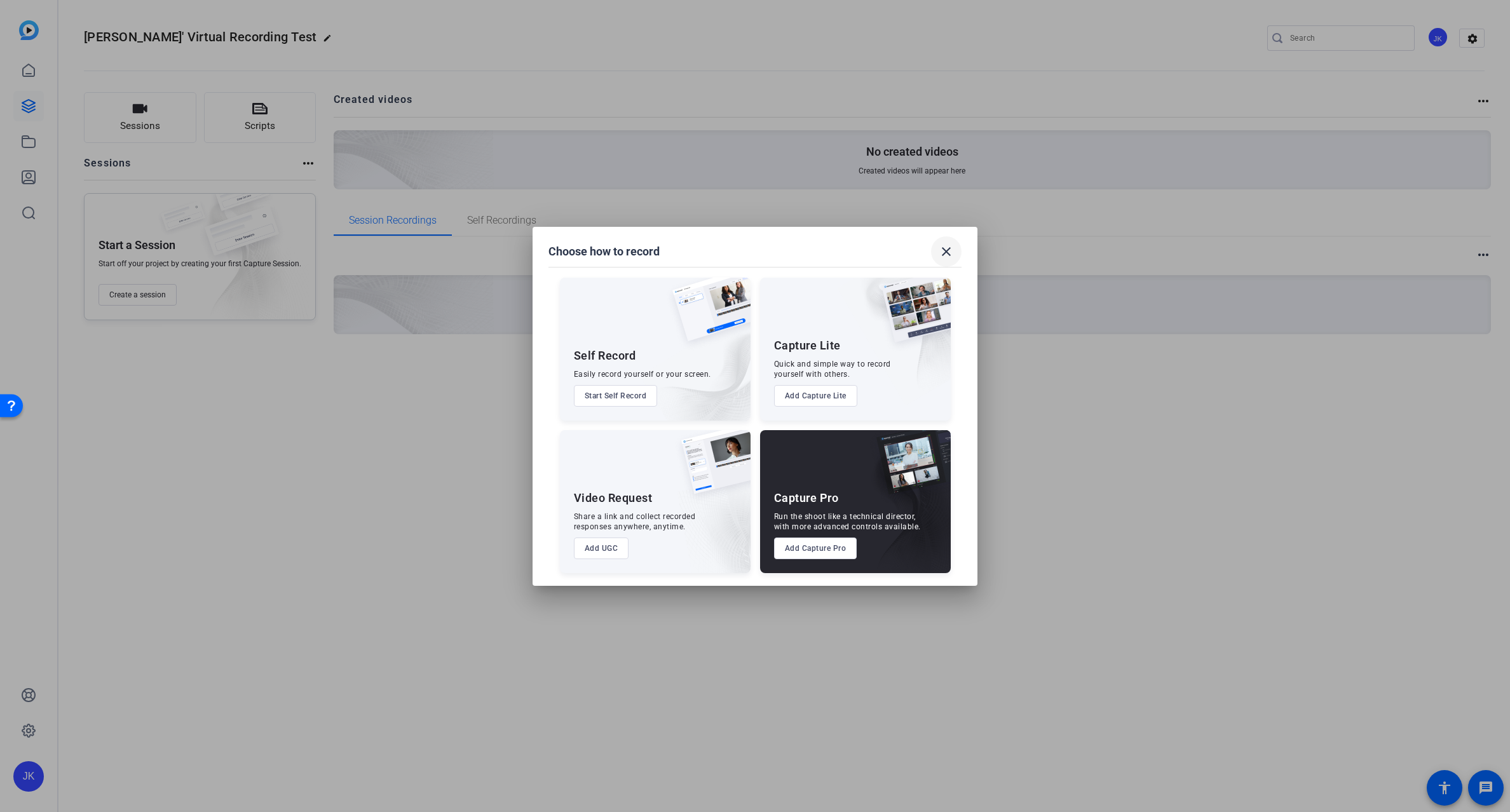
click at [940, 244] on mat-icon "close" at bounding box center [947, 252] width 16 height 16
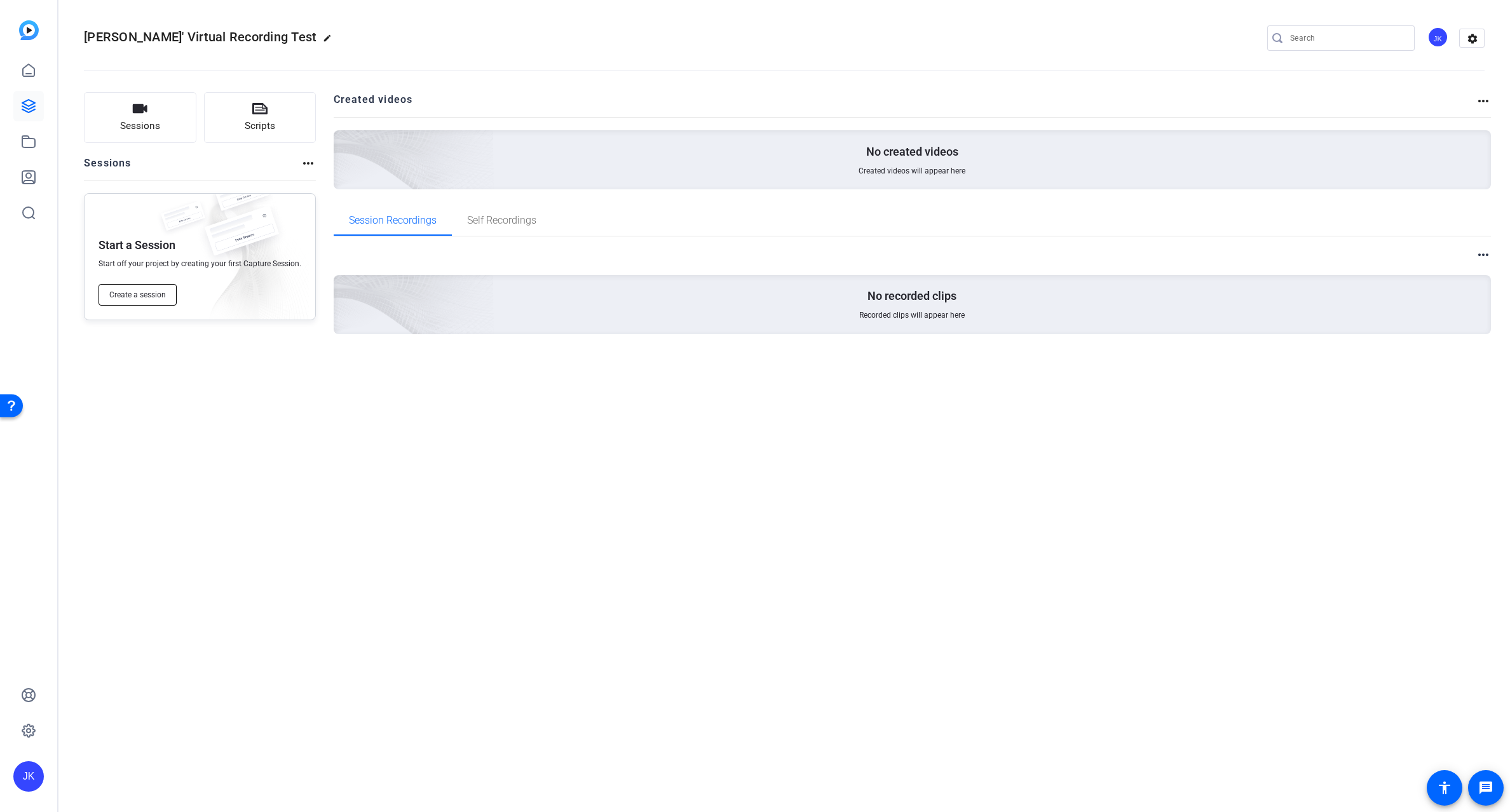
click at [150, 287] on button "Create a session" at bounding box center [138, 295] width 78 height 21
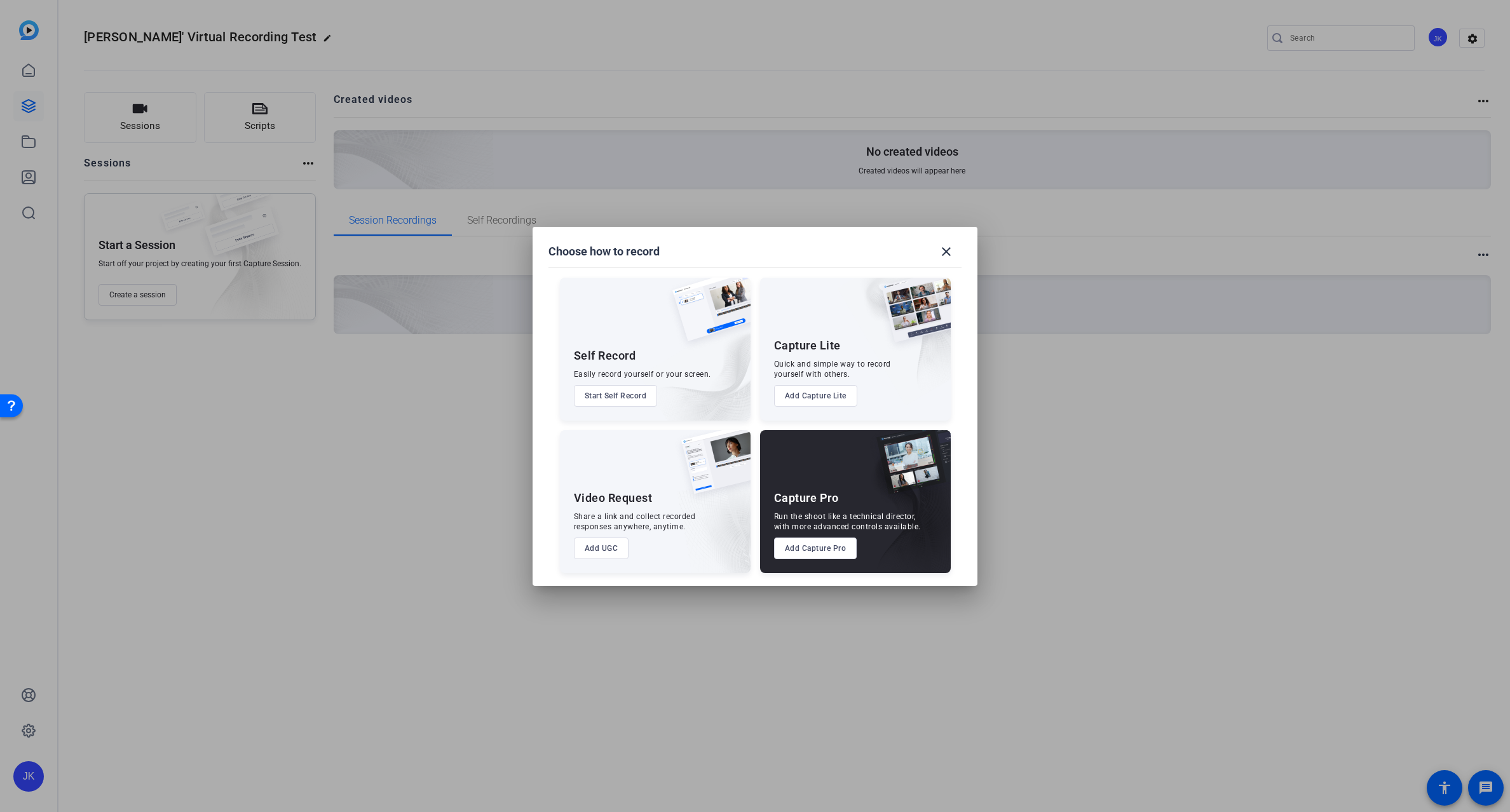
click at [609, 548] on button "Add UGC" at bounding box center [601, 548] width 56 height 21
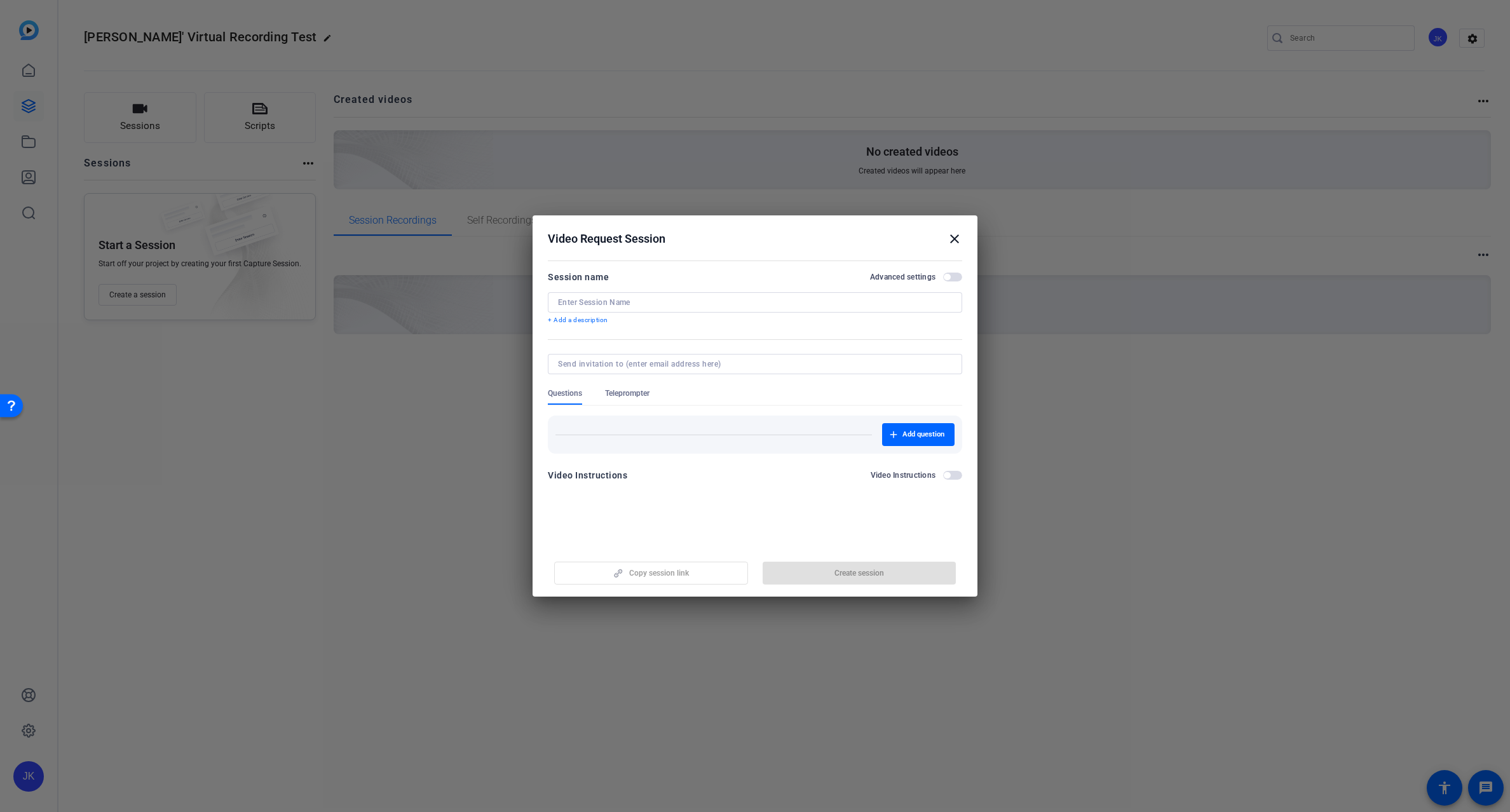
click at [600, 301] on input at bounding box center [755, 303] width 394 height 10
click at [167, 421] on div at bounding box center [755, 406] width 1510 height 812
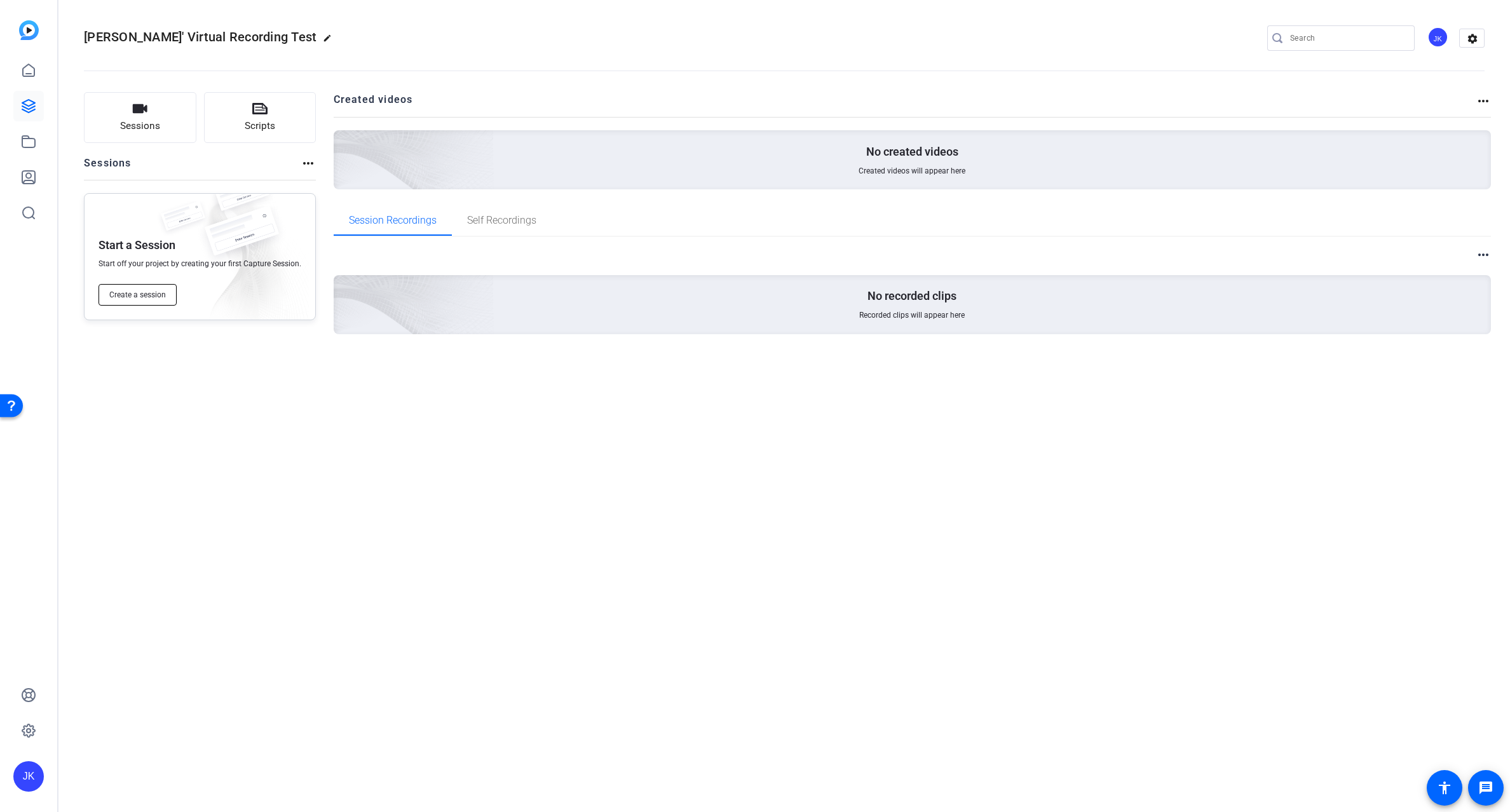
click at [146, 291] on span "Create a session" at bounding box center [138, 295] width 57 height 10
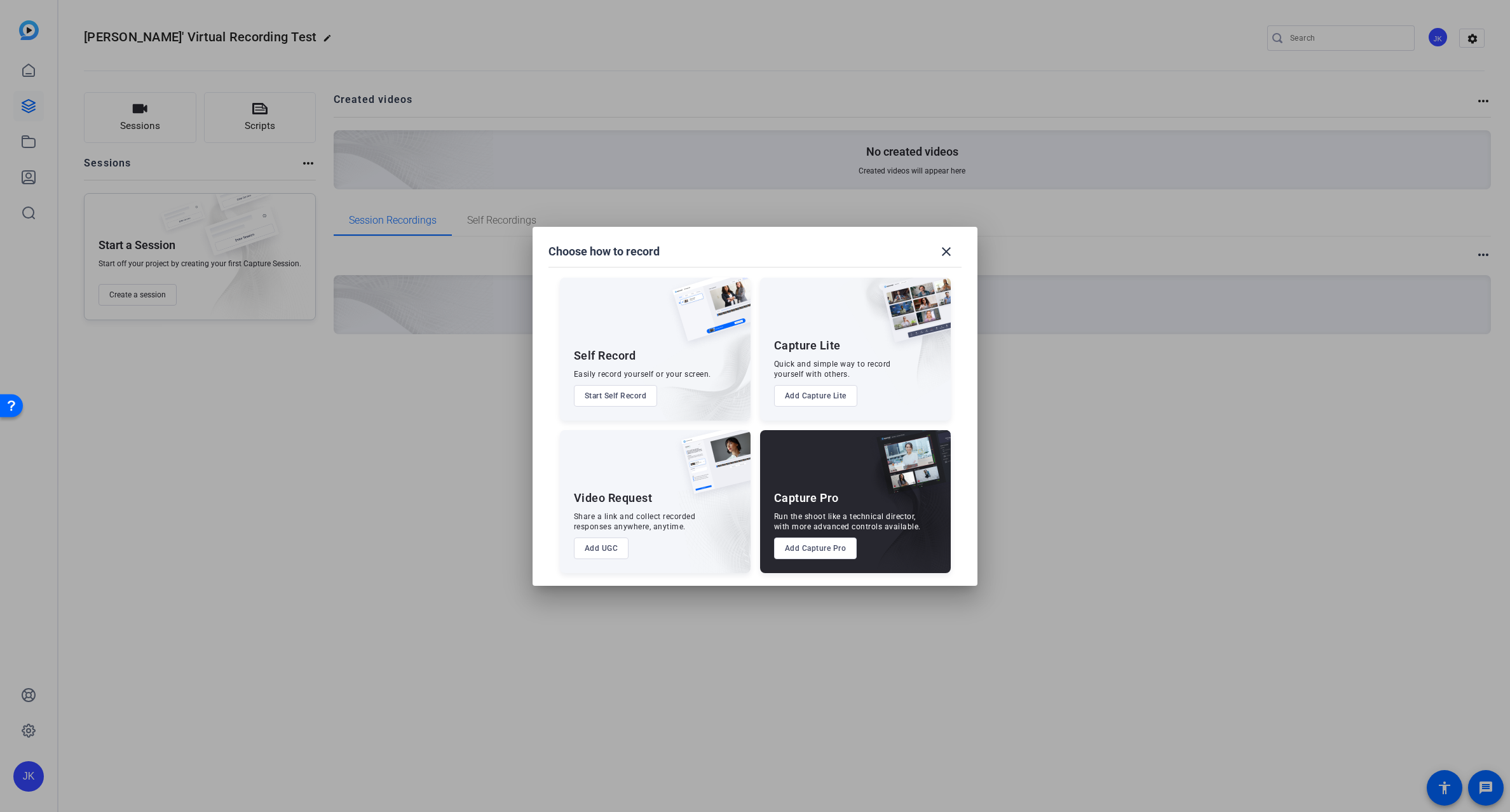
click at [598, 545] on button "Add UGC" at bounding box center [601, 548] width 56 height 21
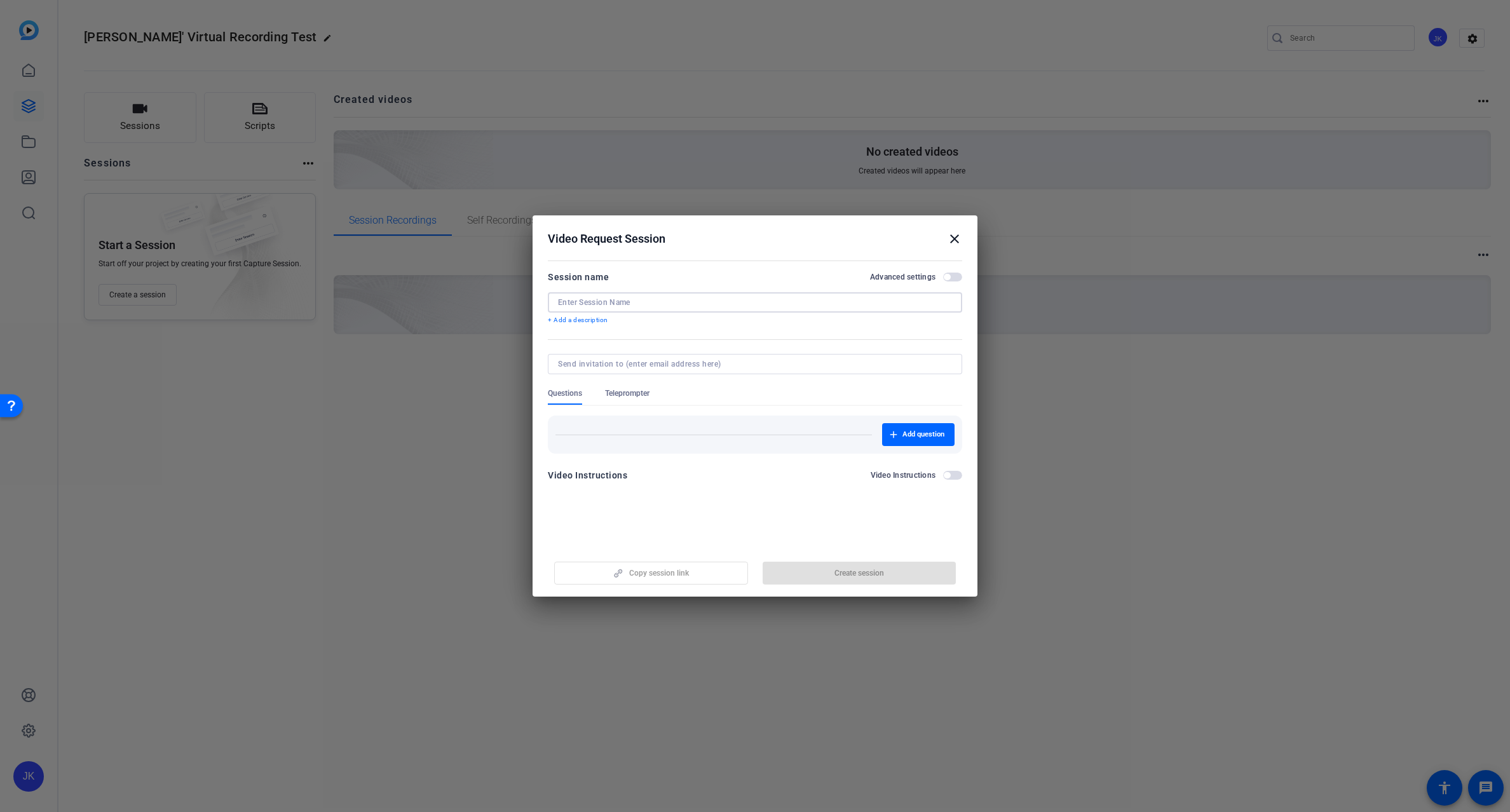
click at [621, 302] on input at bounding box center [755, 303] width 394 height 10
type input "[PERSON_NAME]'s Virtual Recording"
click at [690, 360] on input at bounding box center [753, 364] width 389 height 10
type input "Jay"
click at [951, 278] on span "button" at bounding box center [947, 277] width 7 height 7
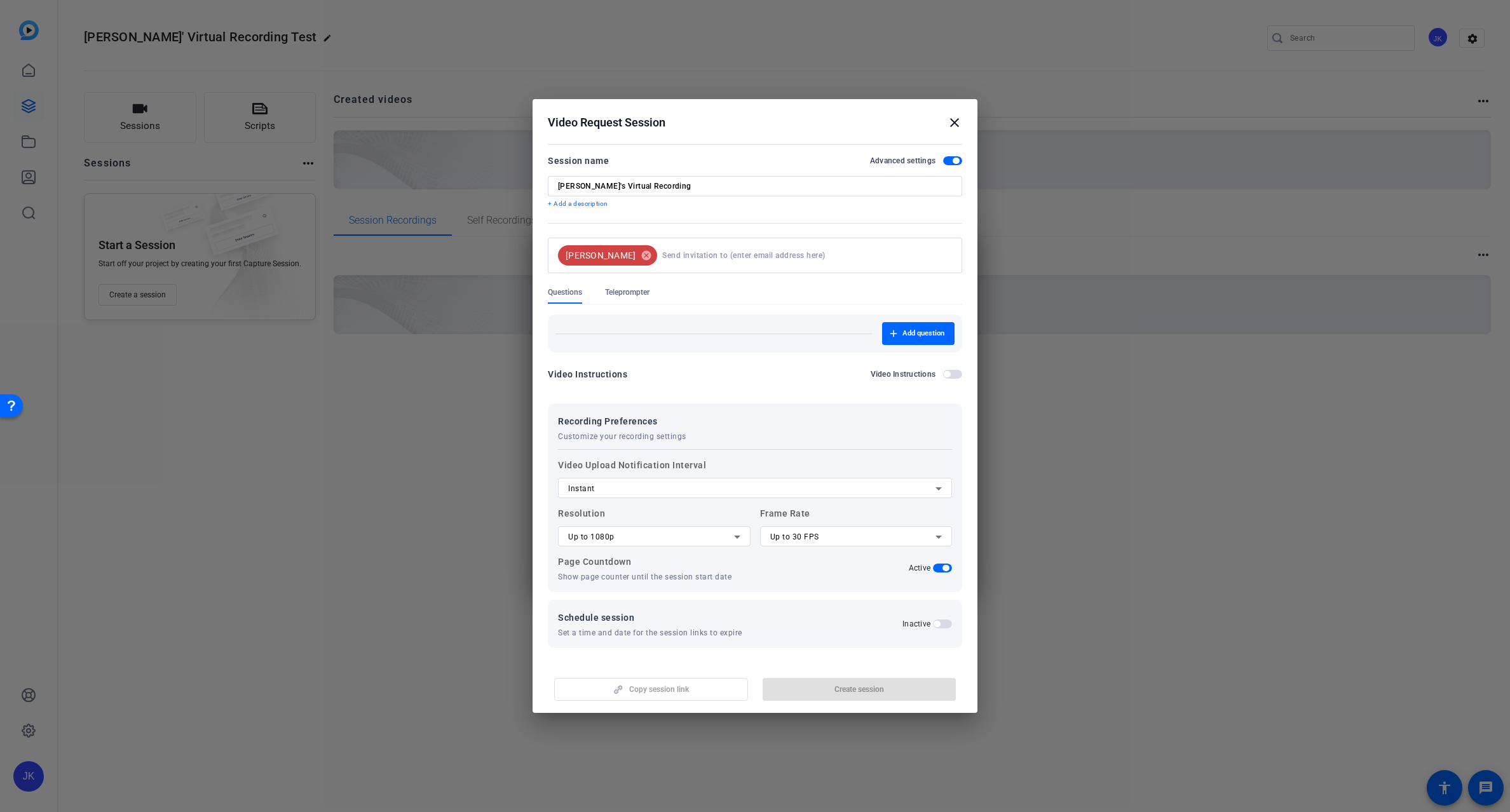
click at [941, 624] on span "button" at bounding box center [943, 624] width 20 height 9
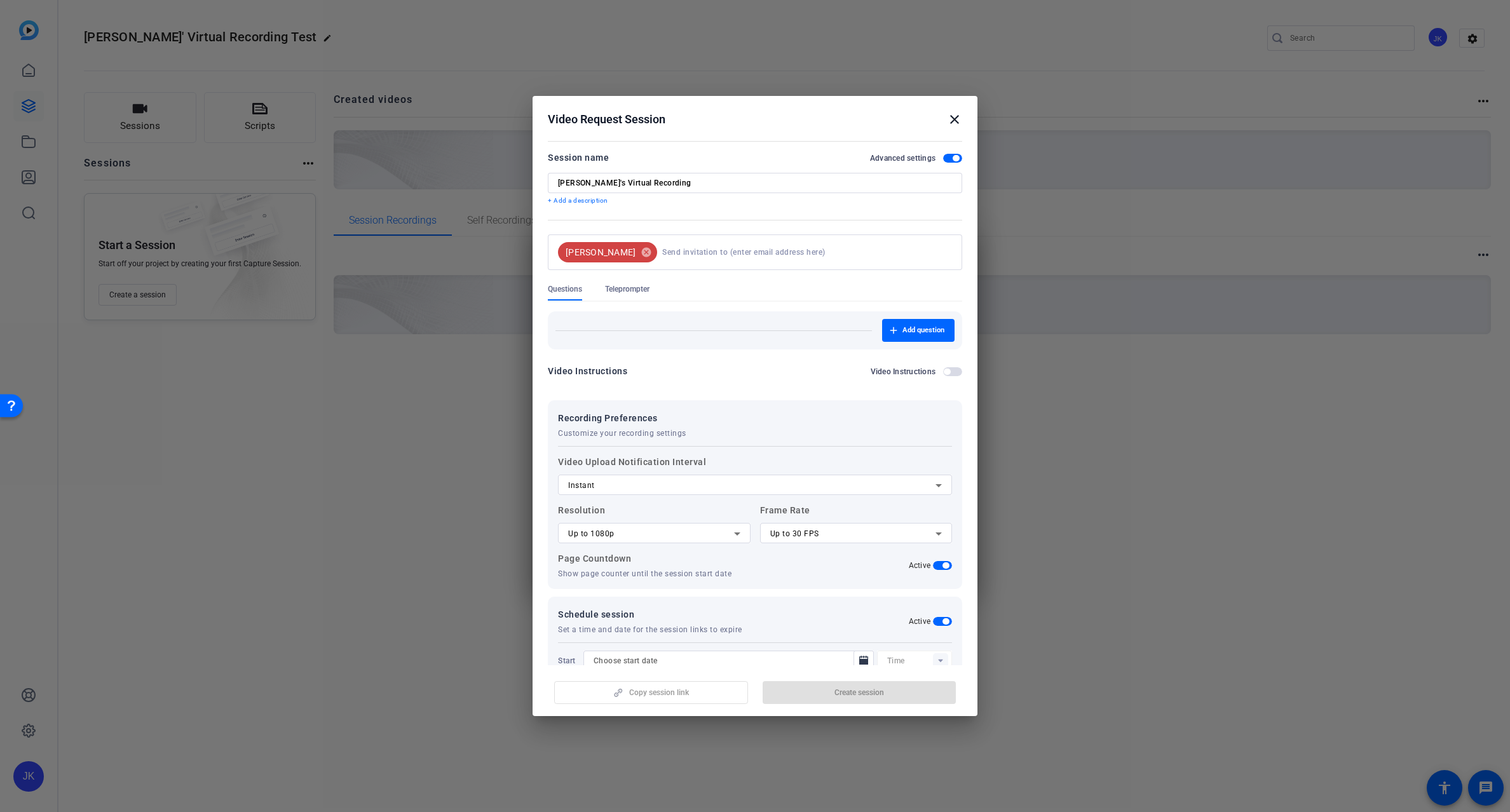
scroll to position [58, 0]
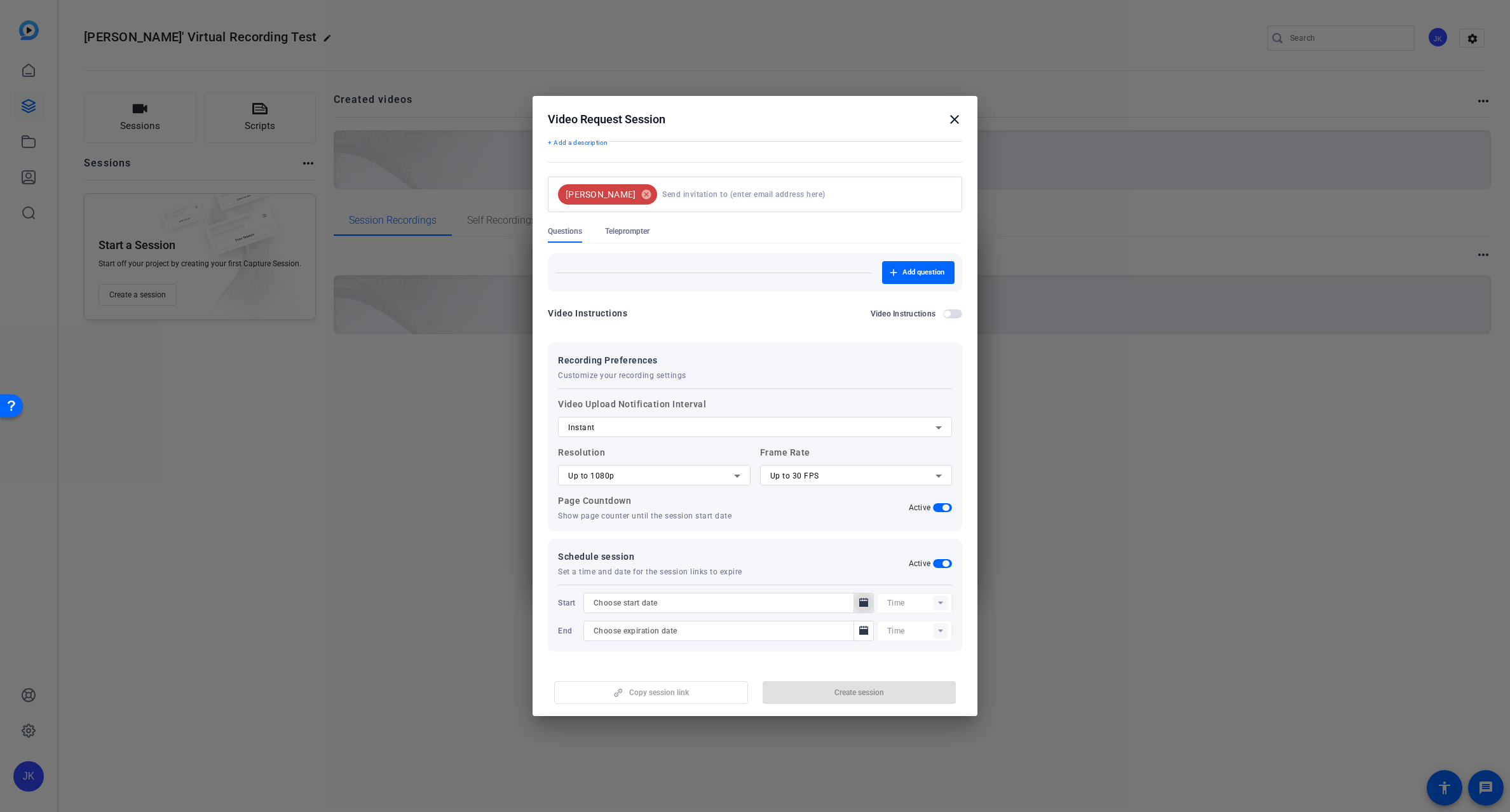
click at [861, 603] on icon "Open calendar" at bounding box center [863, 602] width 9 height 9
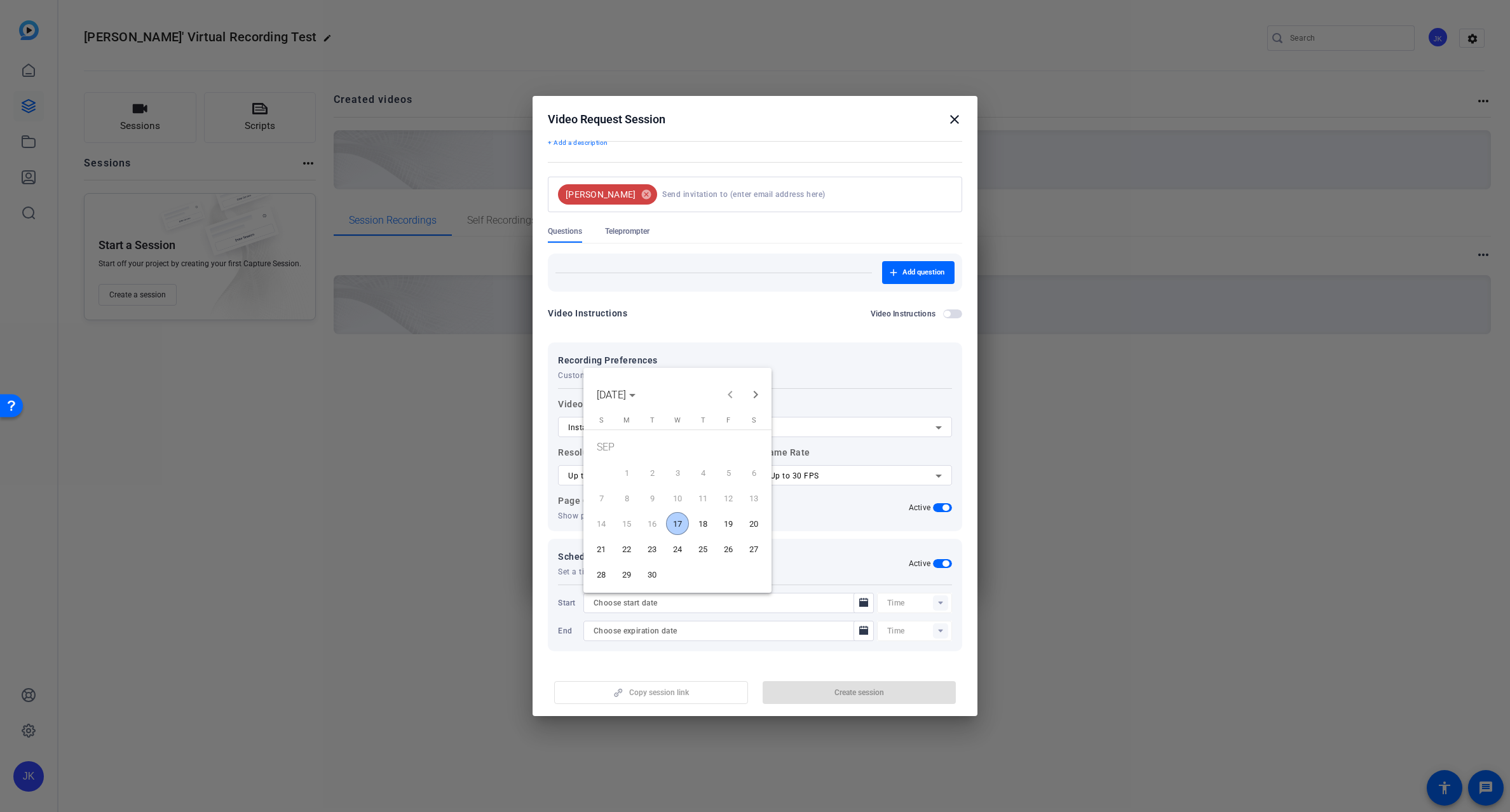
click at [681, 526] on span "17" at bounding box center [676, 523] width 22 height 22
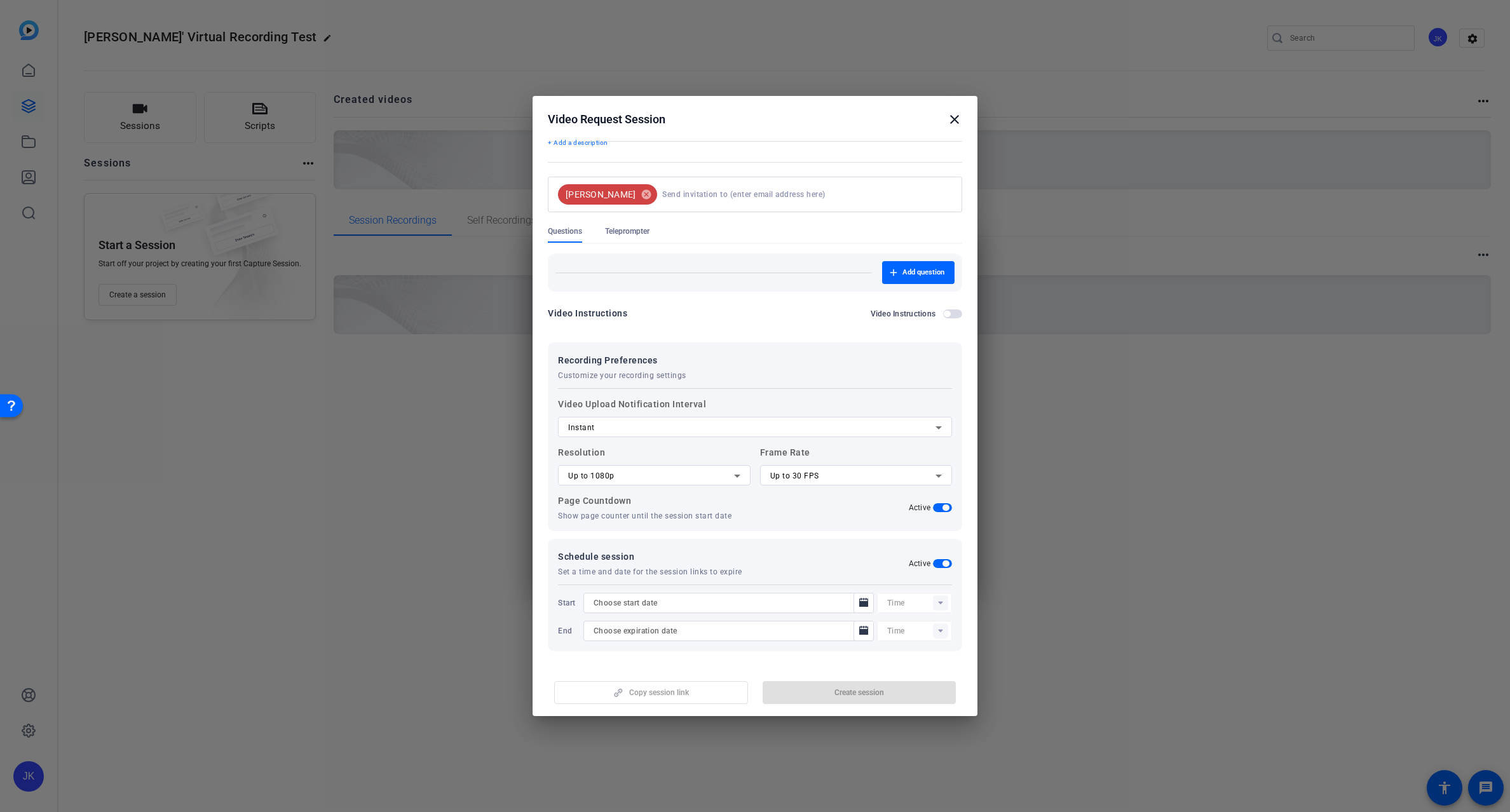
type input "9/17/2025"
click at [859, 633] on icon "Open calendar" at bounding box center [863, 629] width 9 height 9
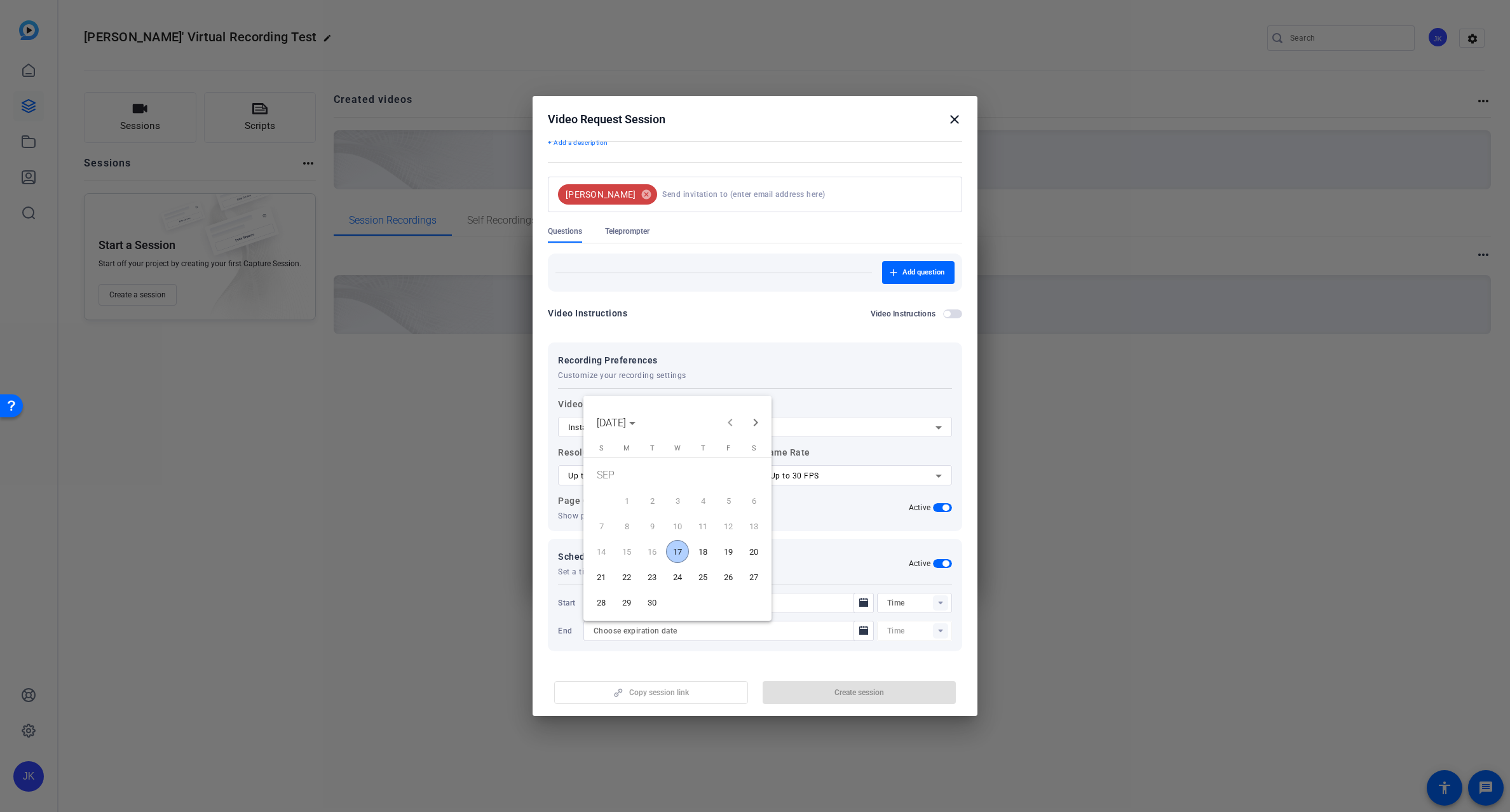
click at [732, 551] on span "19" at bounding box center [728, 550] width 22 height 22
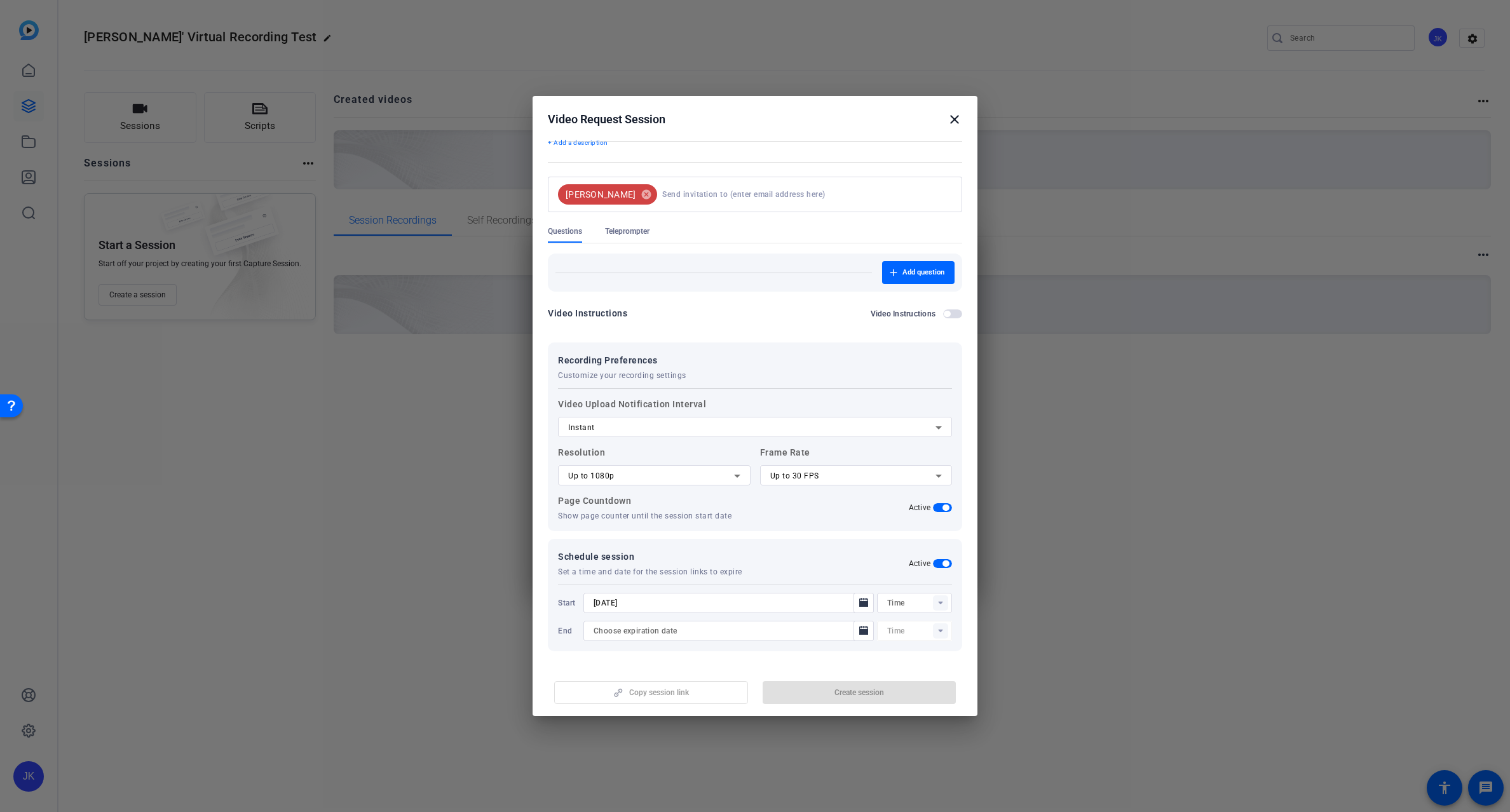
type input "9/19/2025"
type input "10:12AM"
click at [789, 323] on div "Video Instructions Video Instructions" at bounding box center [755, 316] width 415 height 22
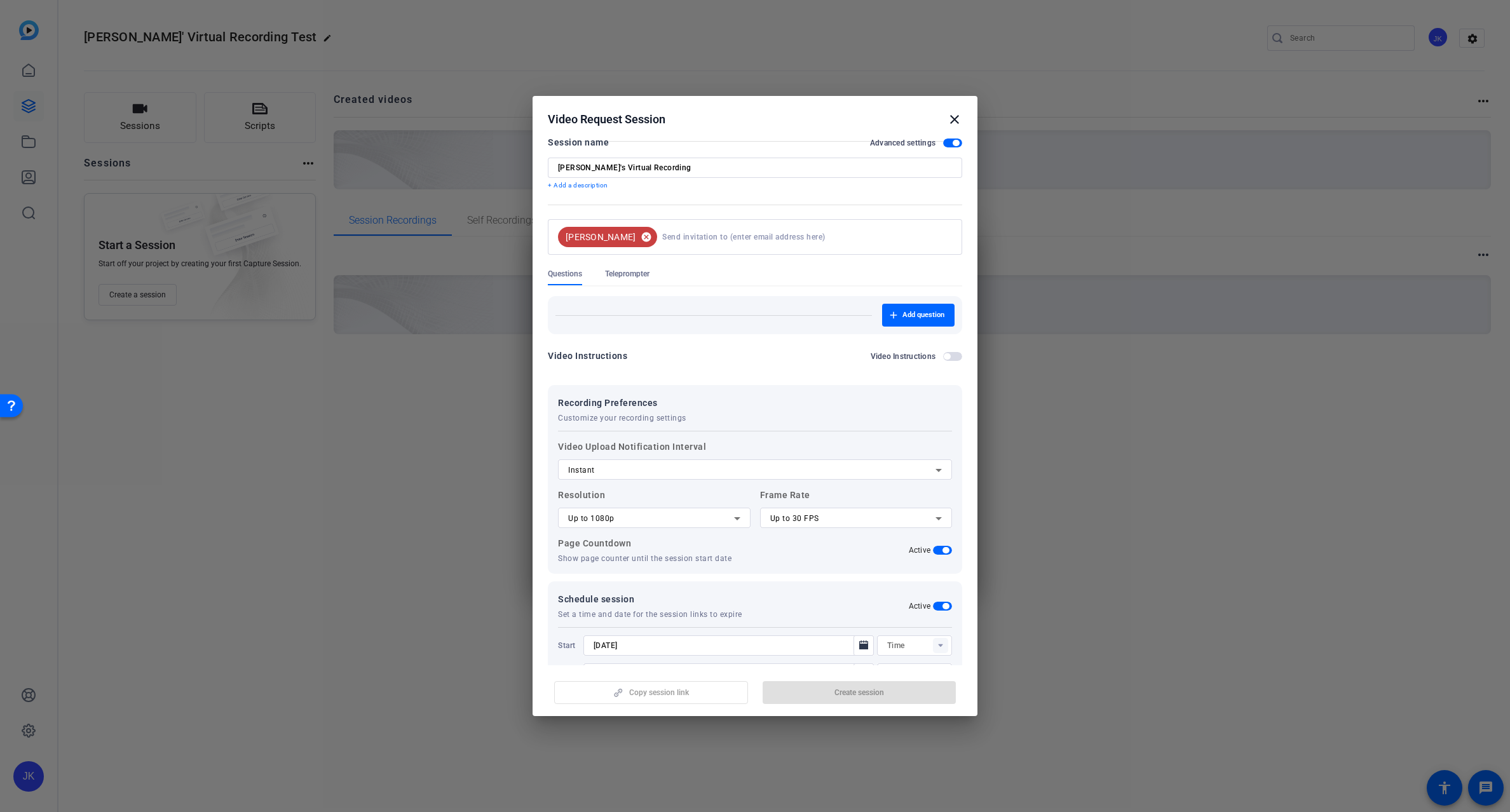
click at [635, 236] on mat-icon "cancel" at bounding box center [646, 237] width 21 height 12
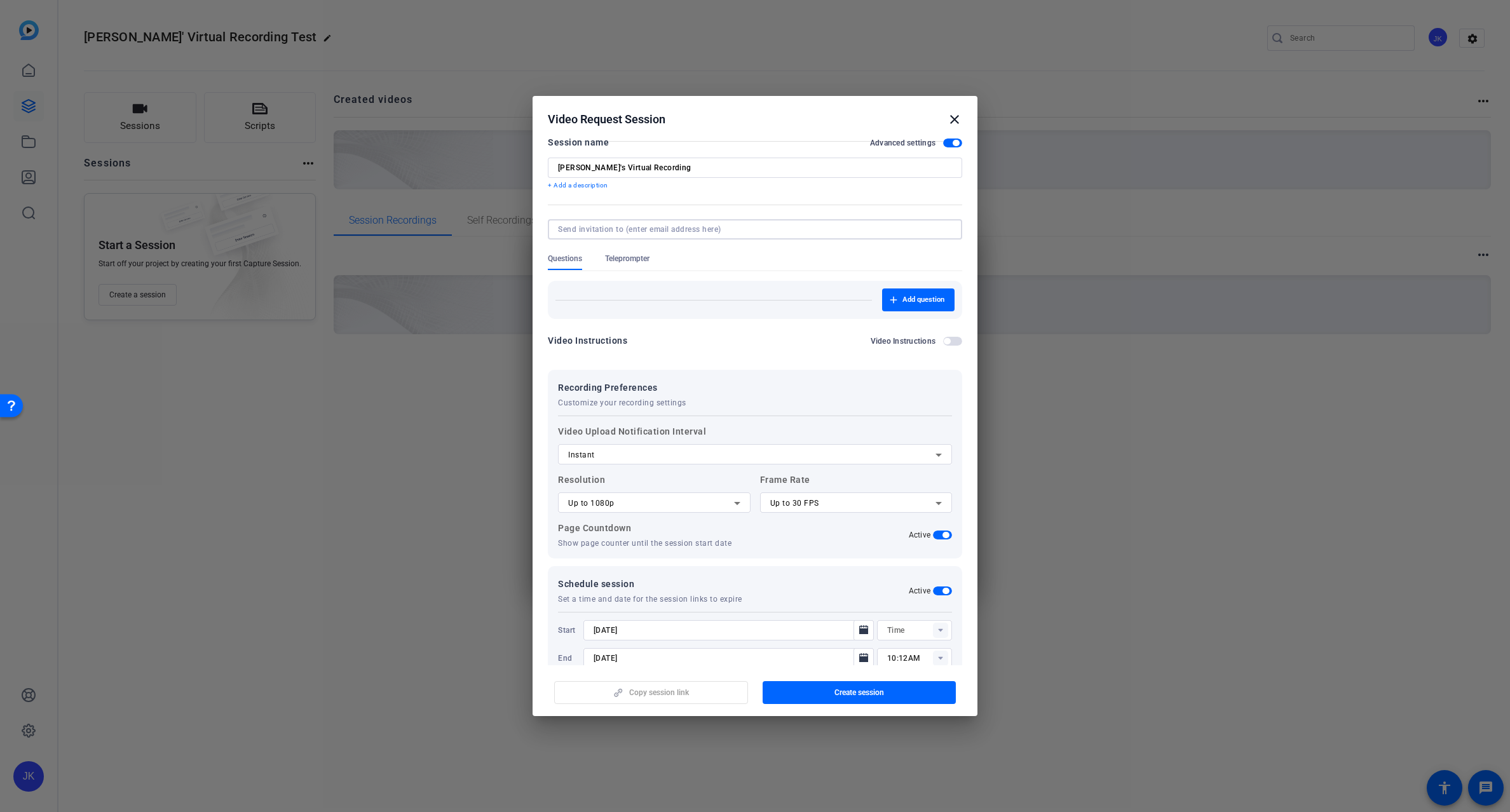
click at [619, 232] on input at bounding box center [753, 229] width 389 height 10
type input "jay-kelly@bisk.com"
click at [829, 691] on span "button" at bounding box center [859, 692] width 194 height 30
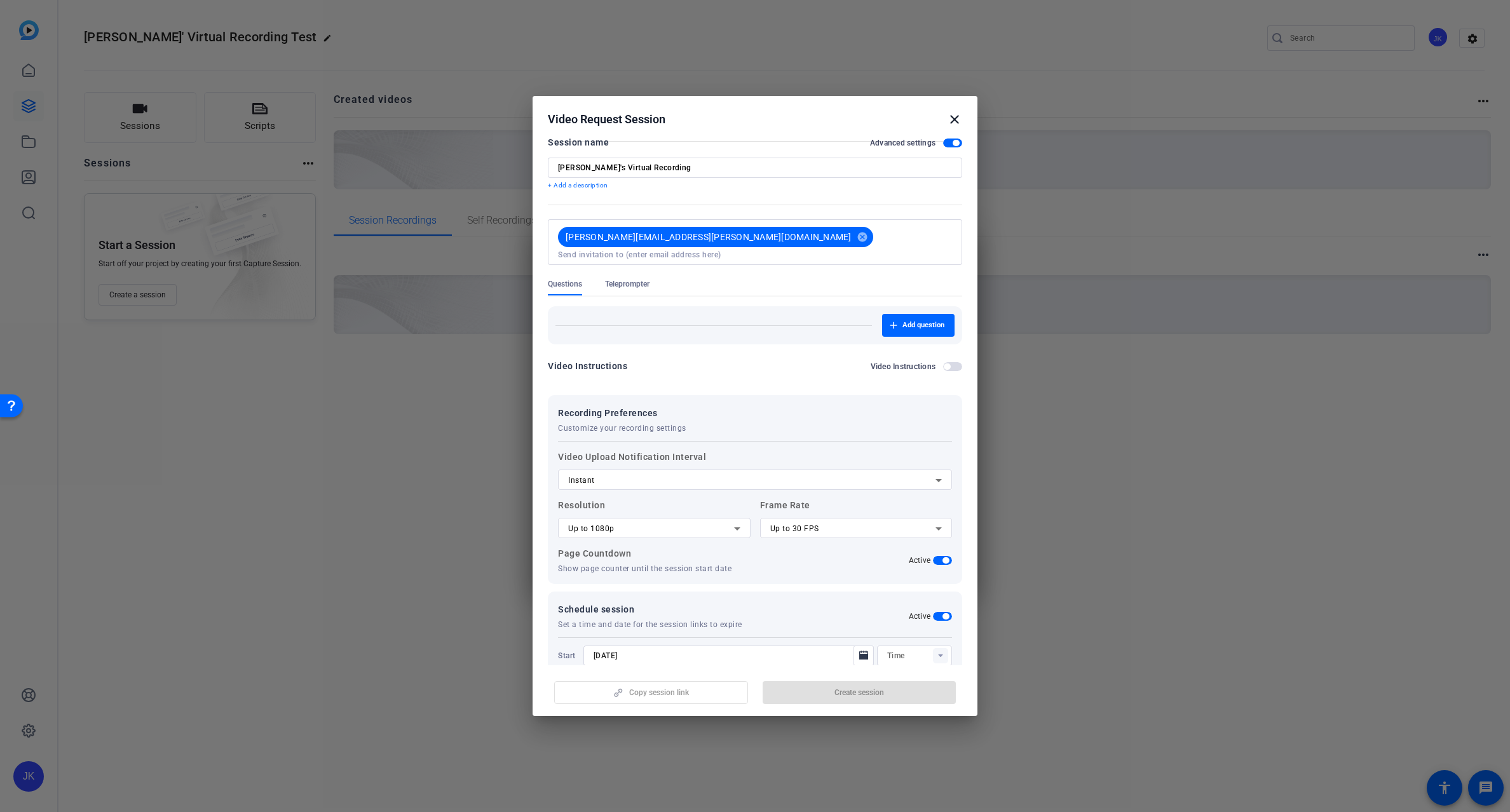
type input "09:57AM"
click at [137, 398] on div at bounding box center [755, 406] width 1510 height 812
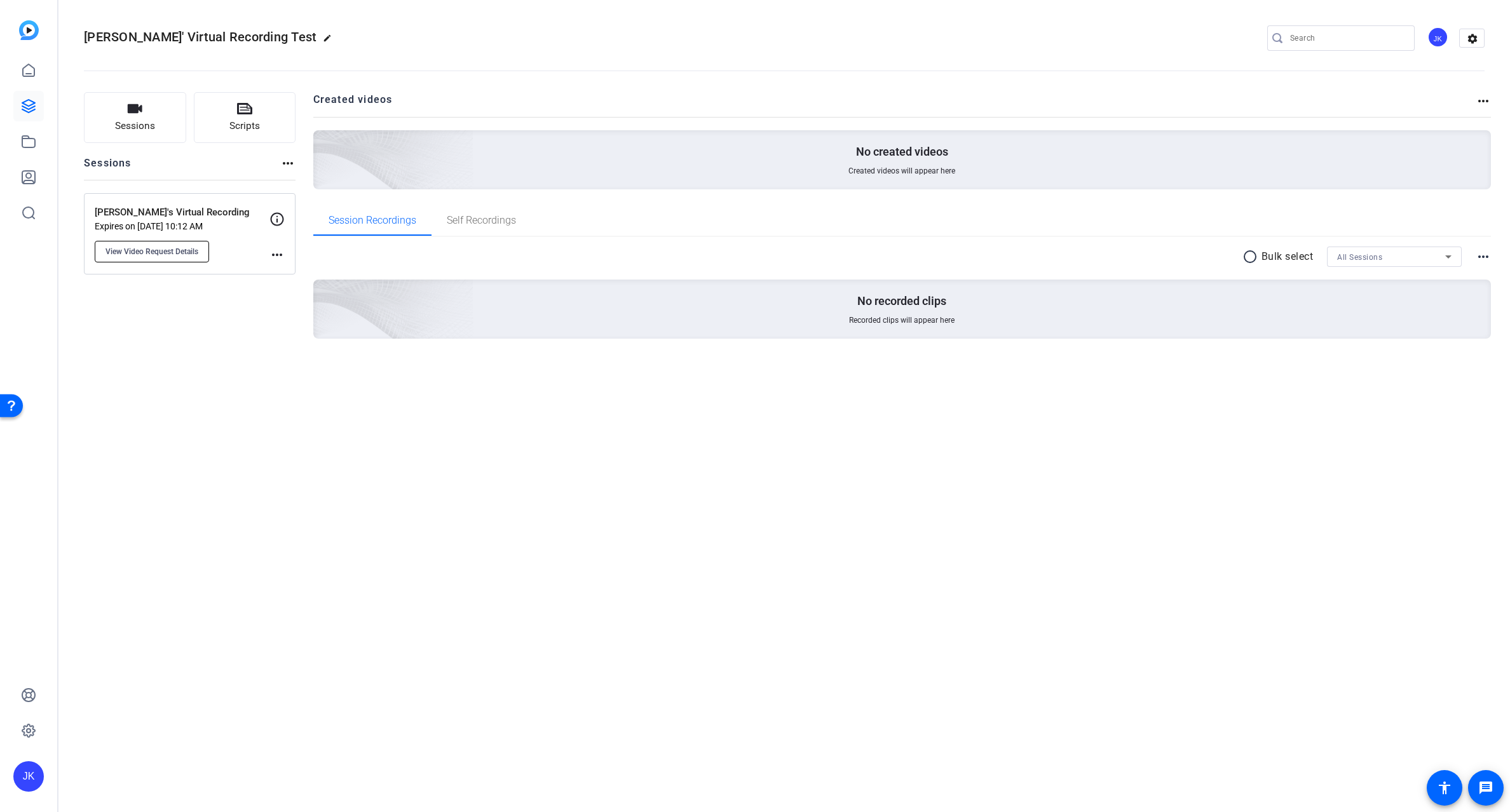
click at [187, 250] on span "View Video Request Details" at bounding box center [151, 252] width 93 height 10
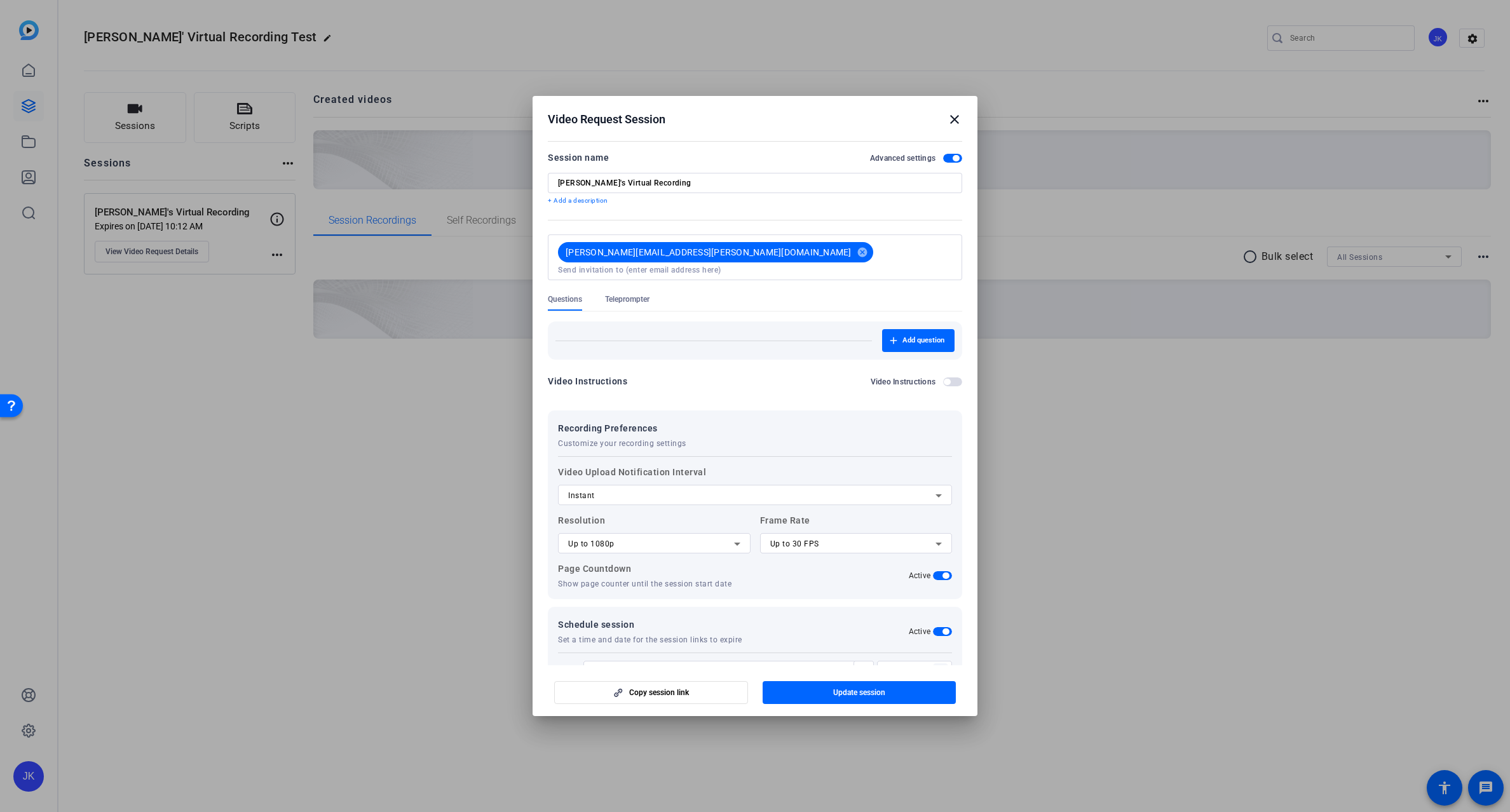
scroll to position [58, 0]
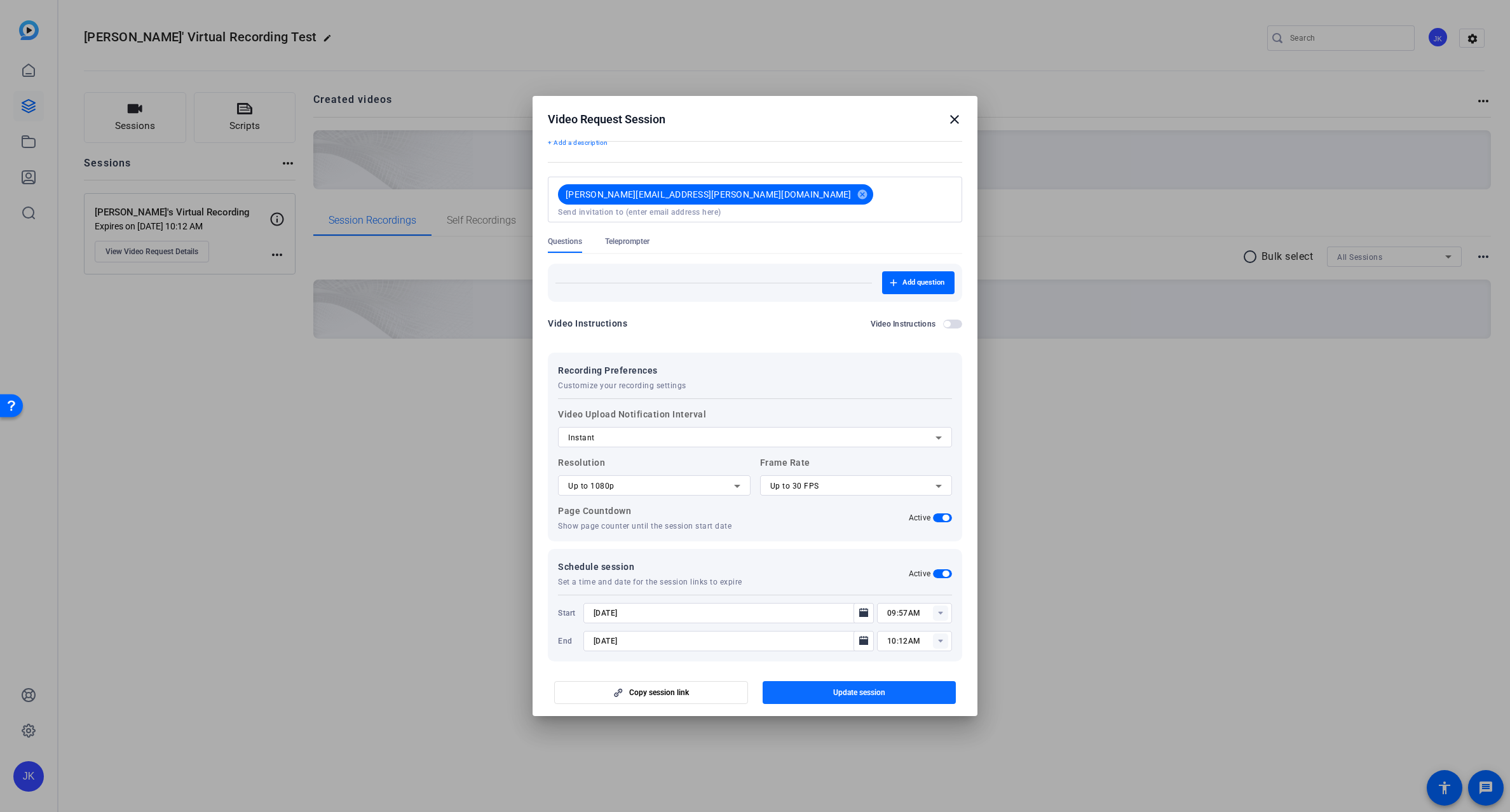
click at [846, 693] on span "Update session" at bounding box center [859, 693] width 52 height 10
click at [946, 119] on div "Video Request Session close" at bounding box center [755, 120] width 415 height 16
click at [954, 119] on mat-icon "close" at bounding box center [955, 120] width 16 height 16
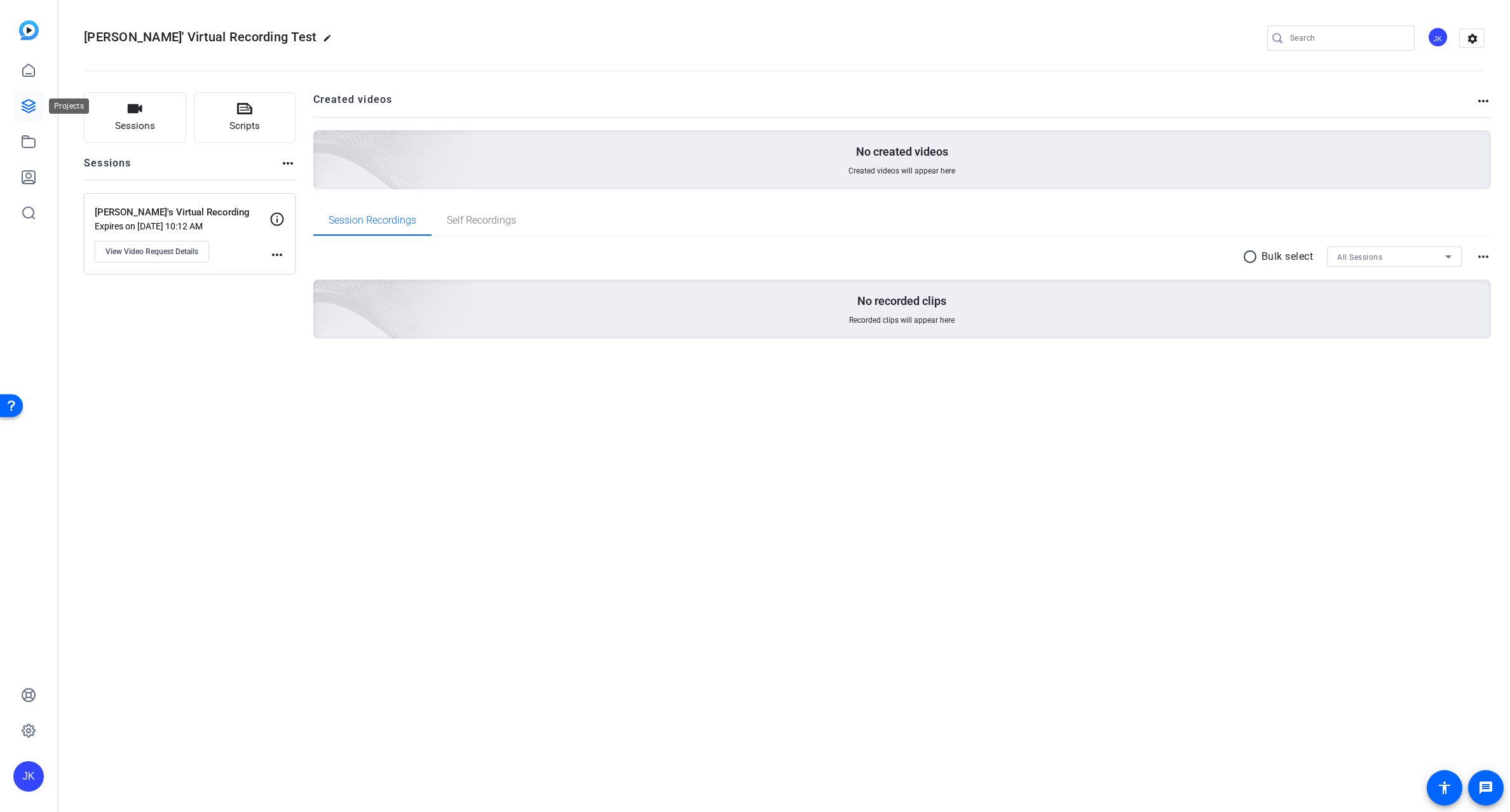
click at [26, 100] on icon at bounding box center [28, 106] width 16 height 16
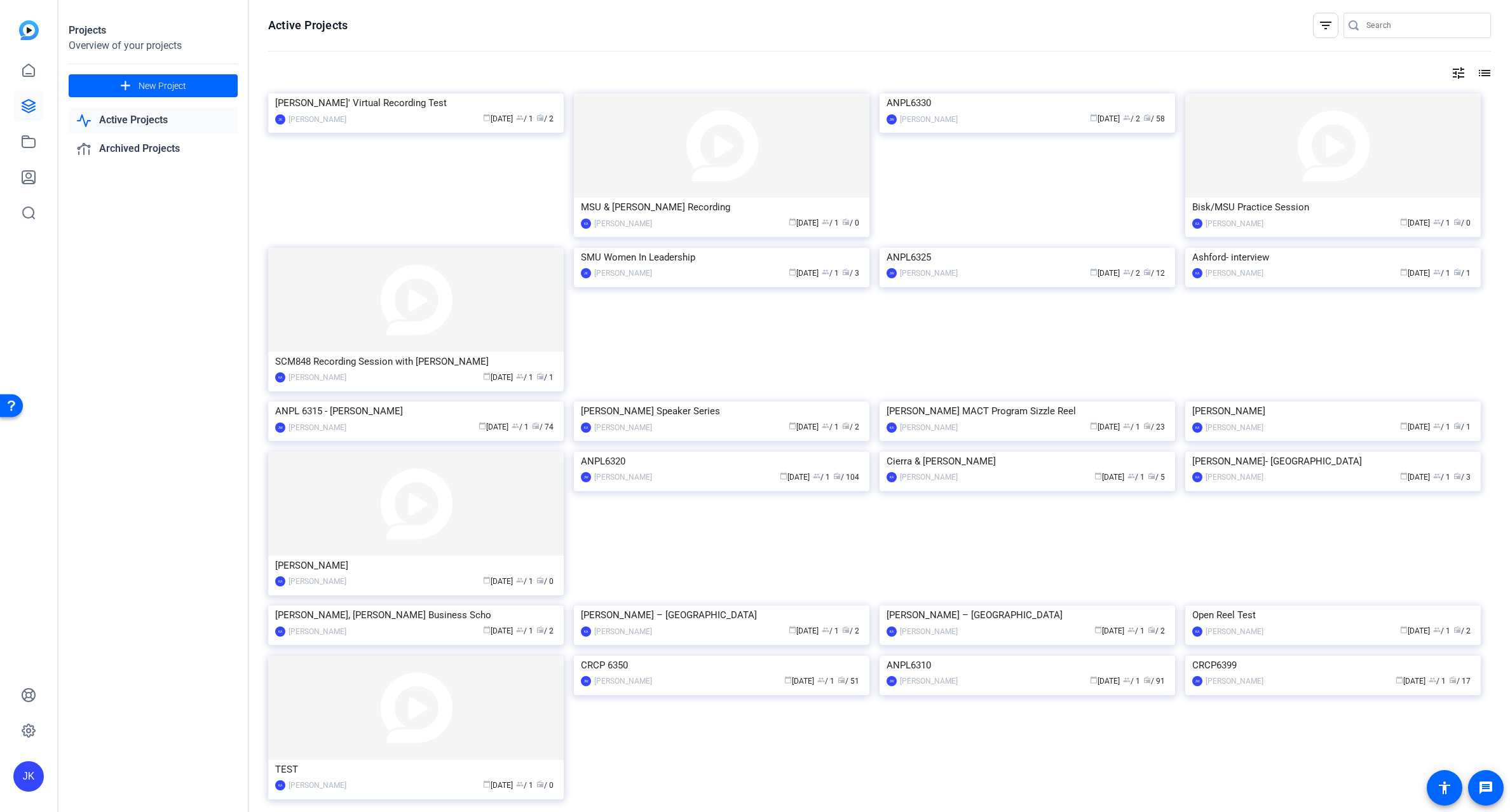
click at [124, 121] on link "Active Projects" at bounding box center [152, 120] width 169 height 26
click at [420, 50] on openreel-divider-bar at bounding box center [879, 52] width 1223 height 27
click at [993, 94] on img at bounding box center [1027, 94] width 296 height 0
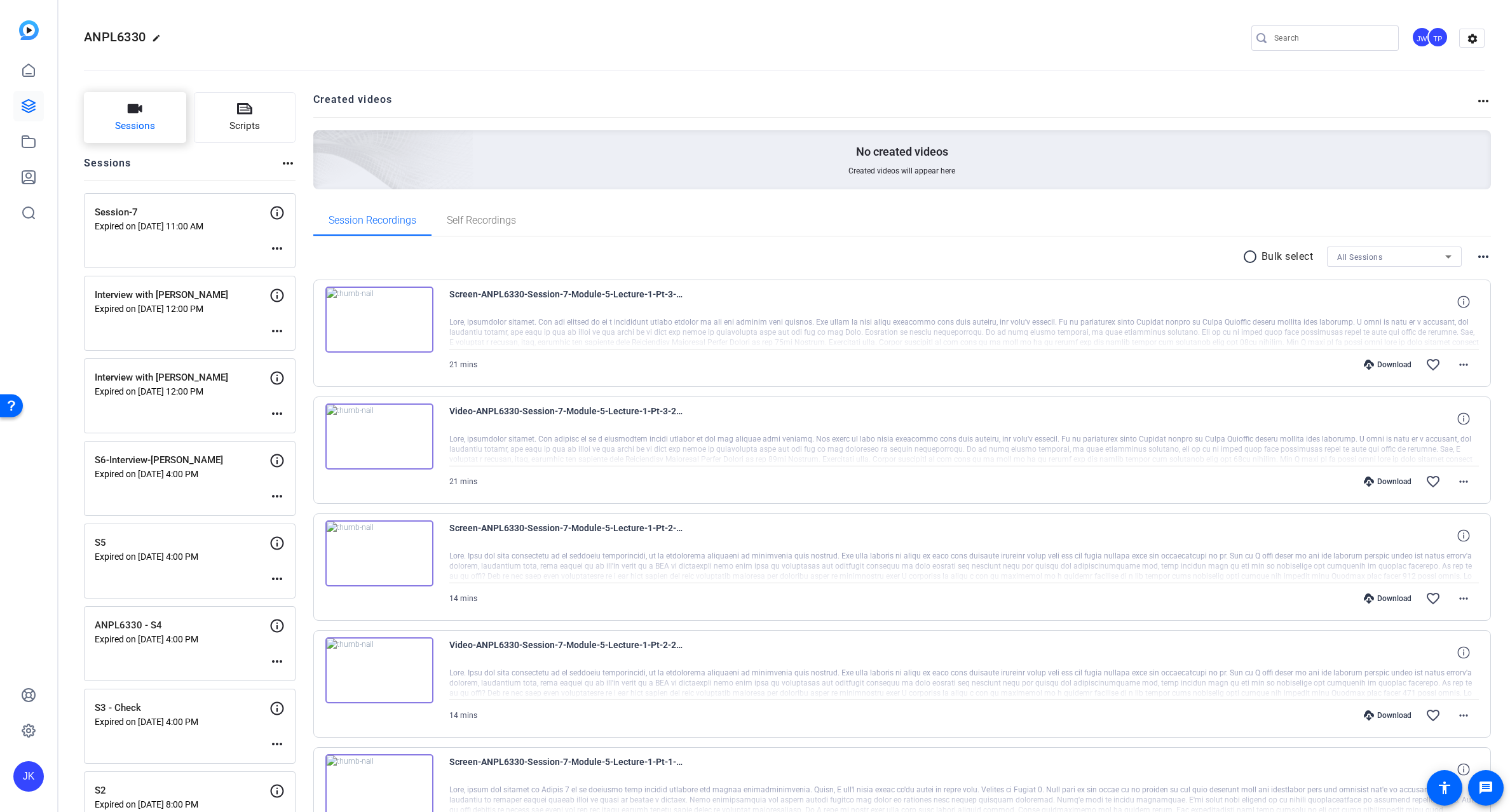
click at [148, 121] on span "Sessions" at bounding box center [135, 126] width 40 height 15
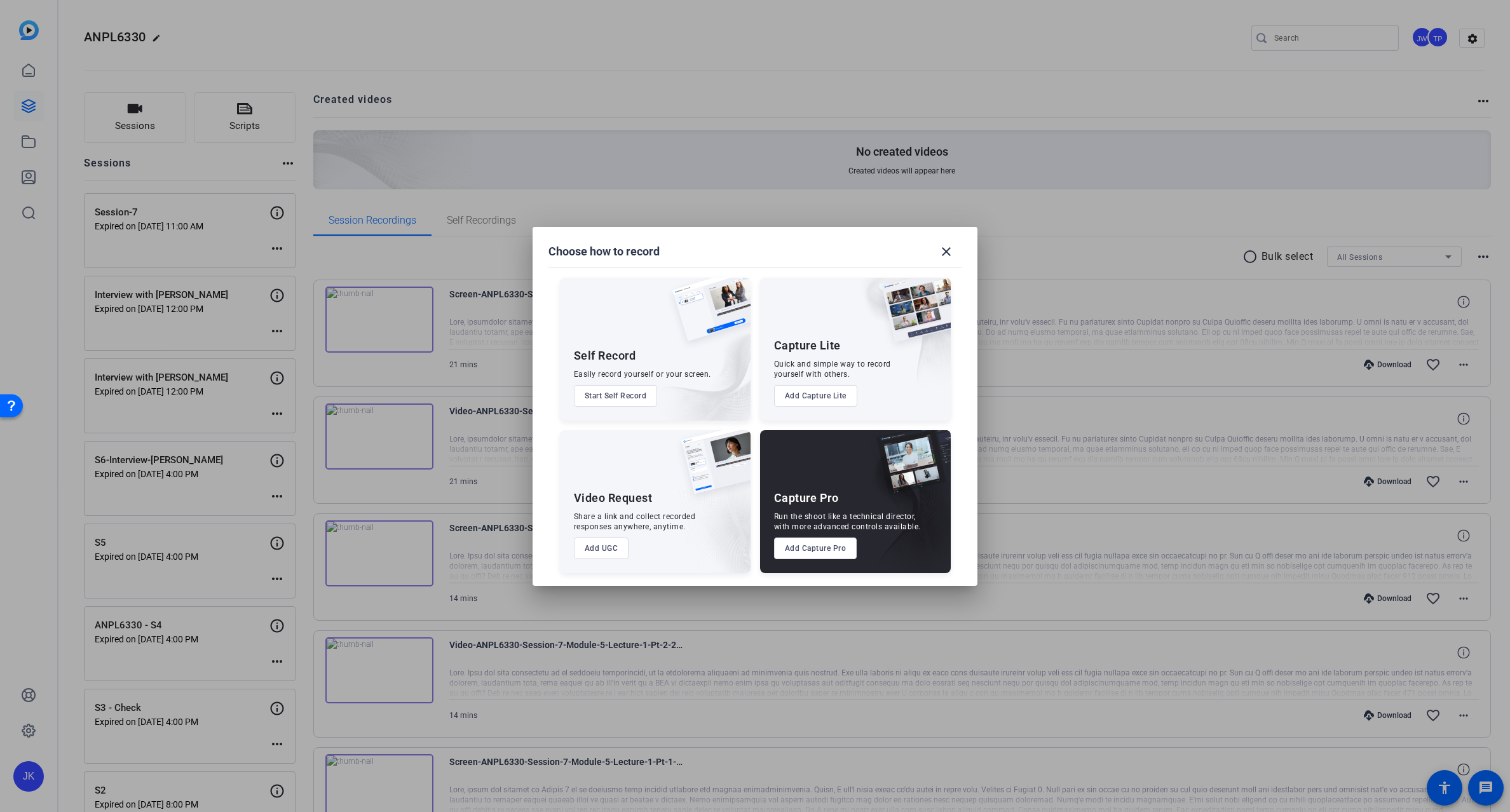
click at [588, 550] on button "Add UGC" at bounding box center [601, 548] width 56 height 21
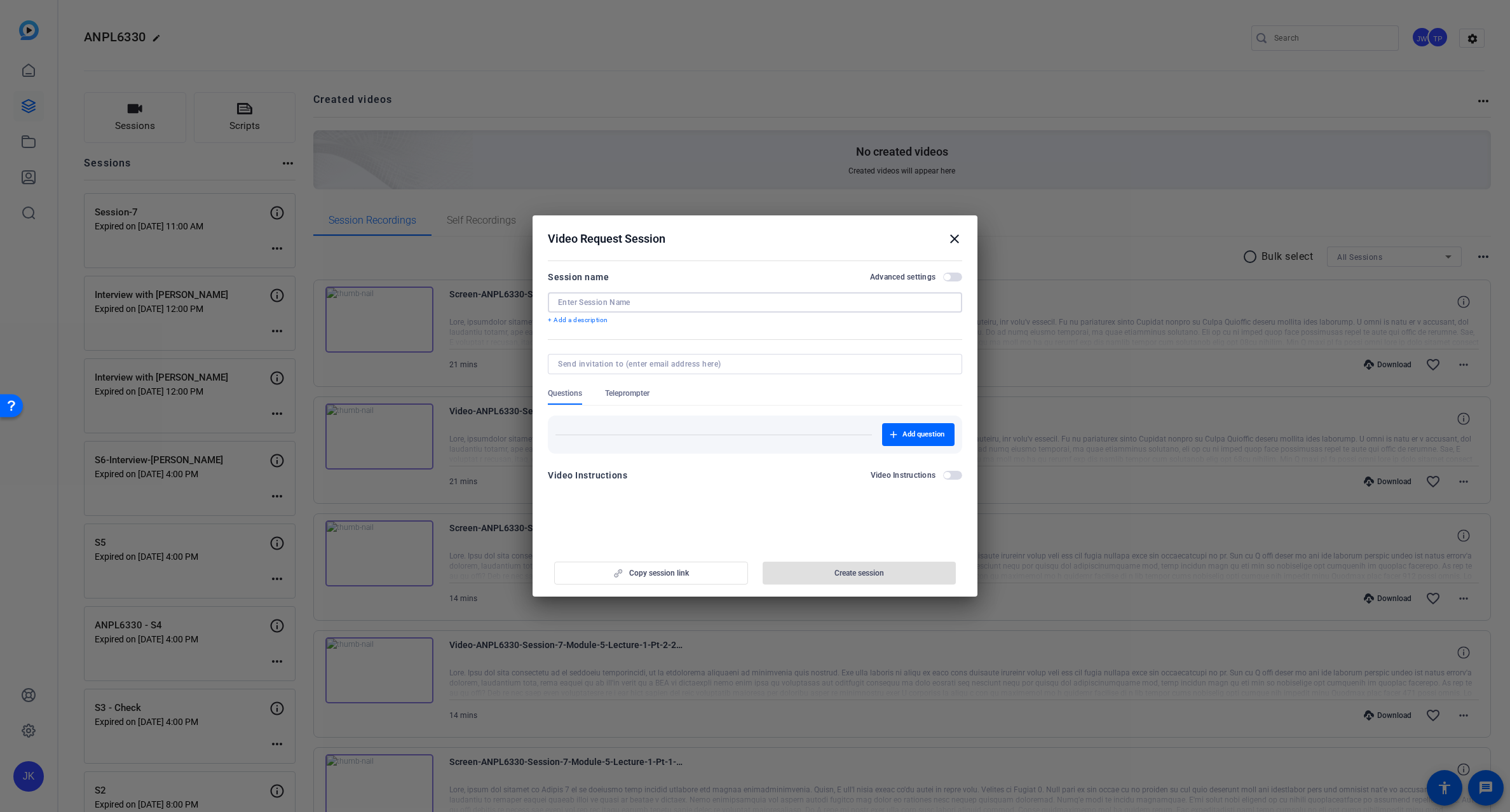
click at [668, 299] on input at bounding box center [755, 303] width 394 height 10
type input "Rachel's Virtual Recordings"
click at [608, 363] on input at bounding box center [753, 364] width 389 height 10
paste input "rcurrietriska@volnow.org"
type input "rcurrietriska@volnow.org"
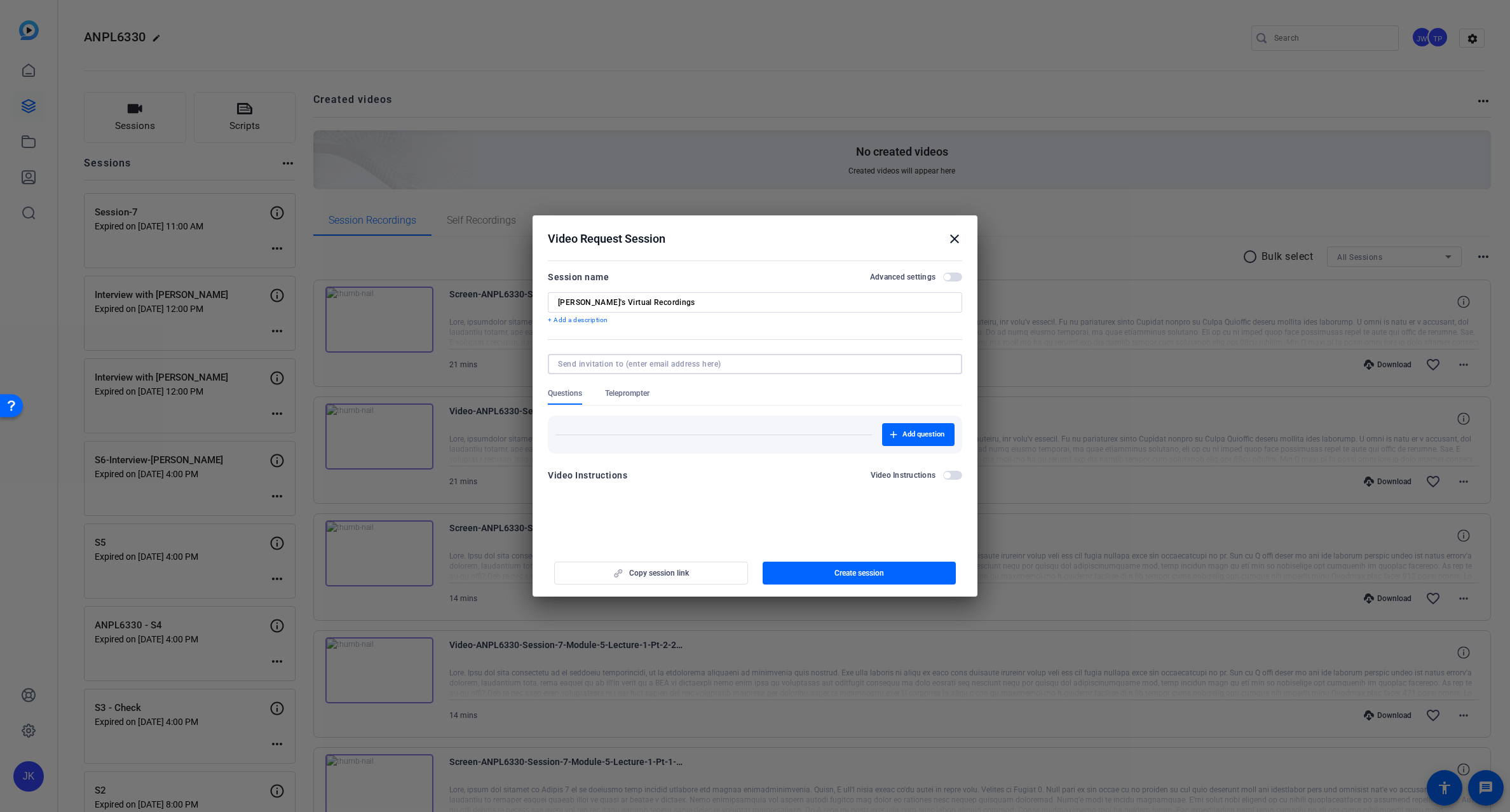
click at [752, 389] on form "Session name Advanced settings Rachel's Virtual Recordings + Add a description …" at bounding box center [755, 380] width 415 height 222
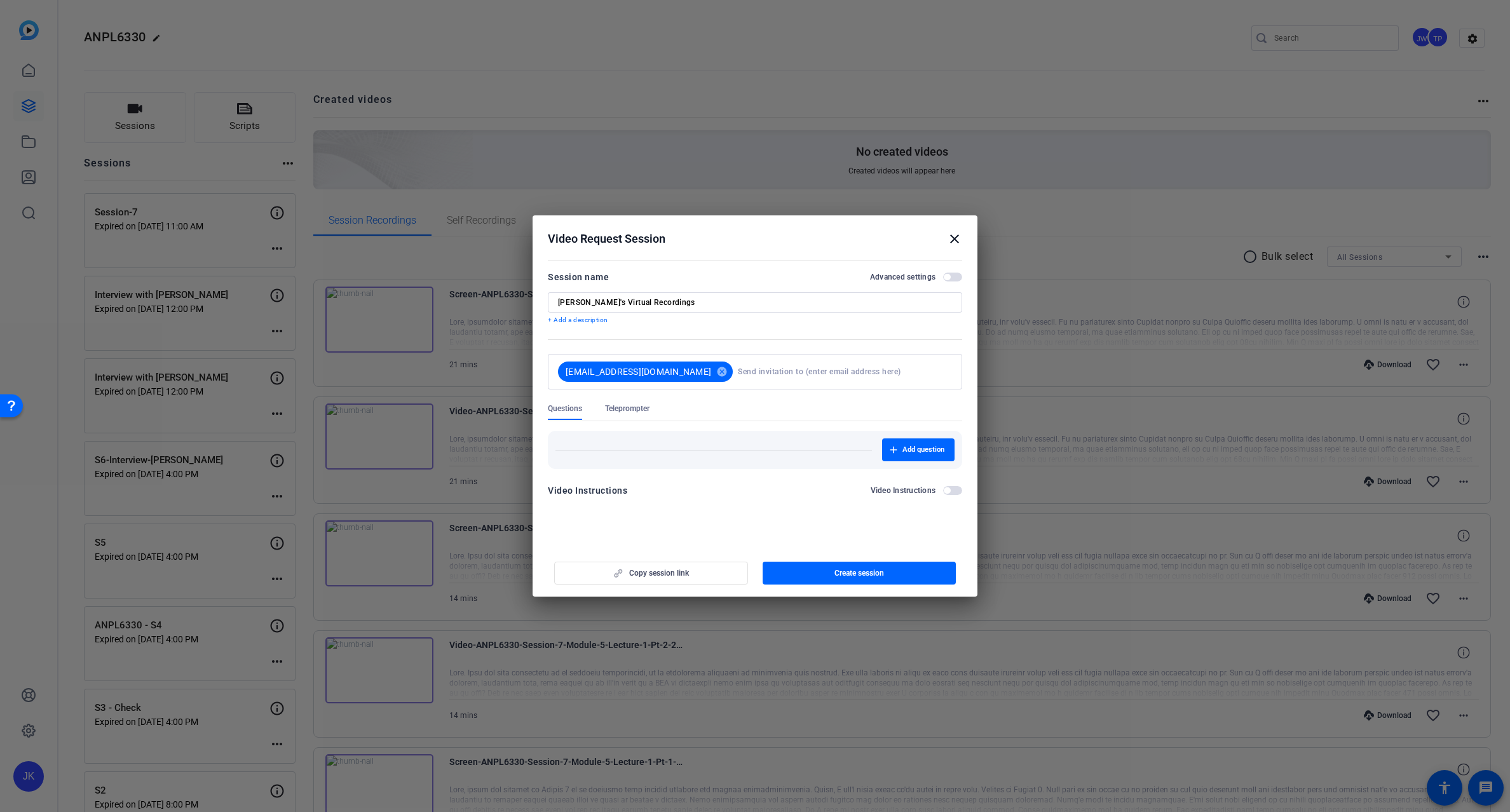
click at [956, 276] on span "button" at bounding box center [953, 276] width 20 height 9
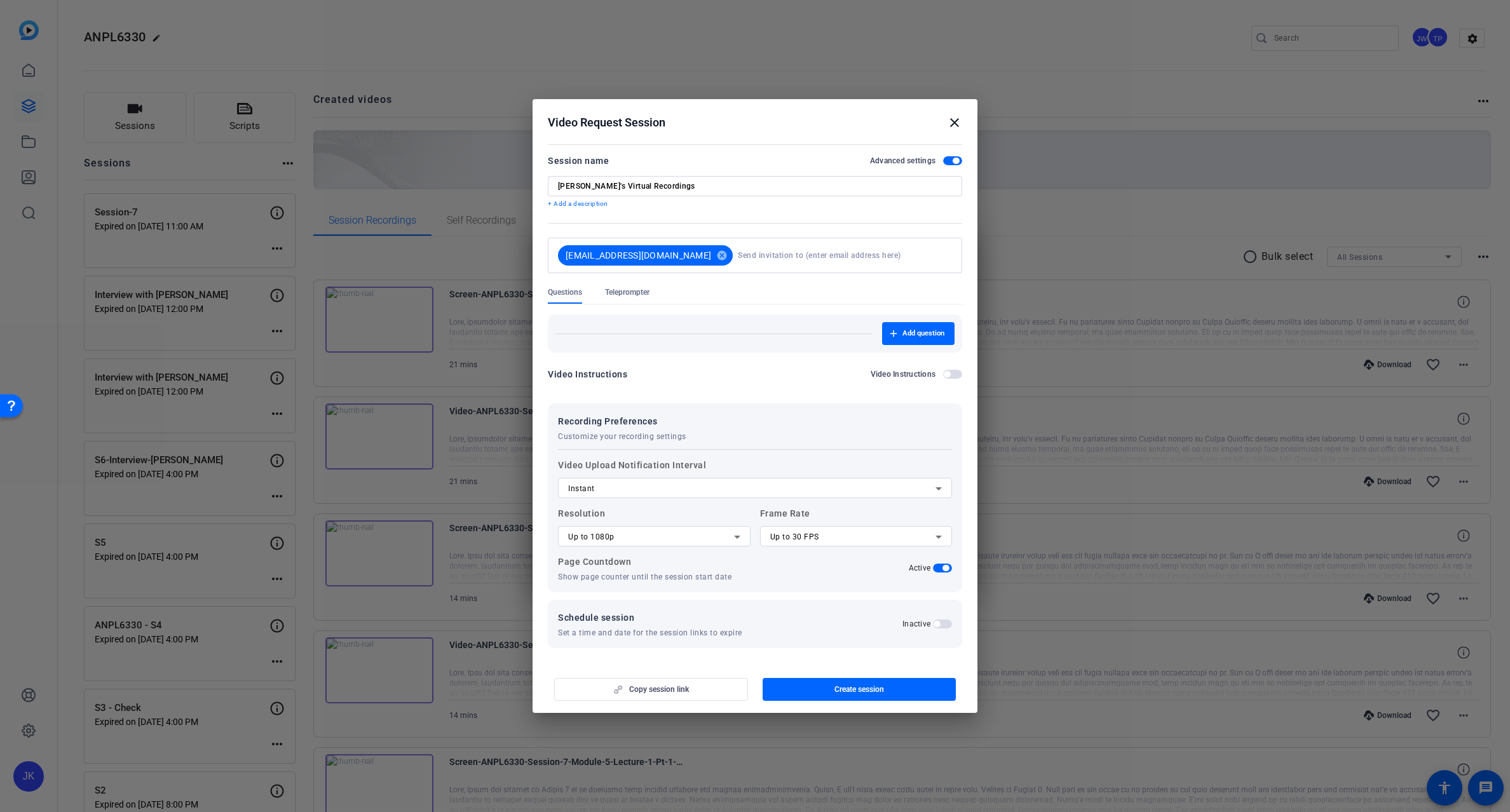
click at [936, 626] on span "button" at bounding box center [937, 624] width 7 height 7
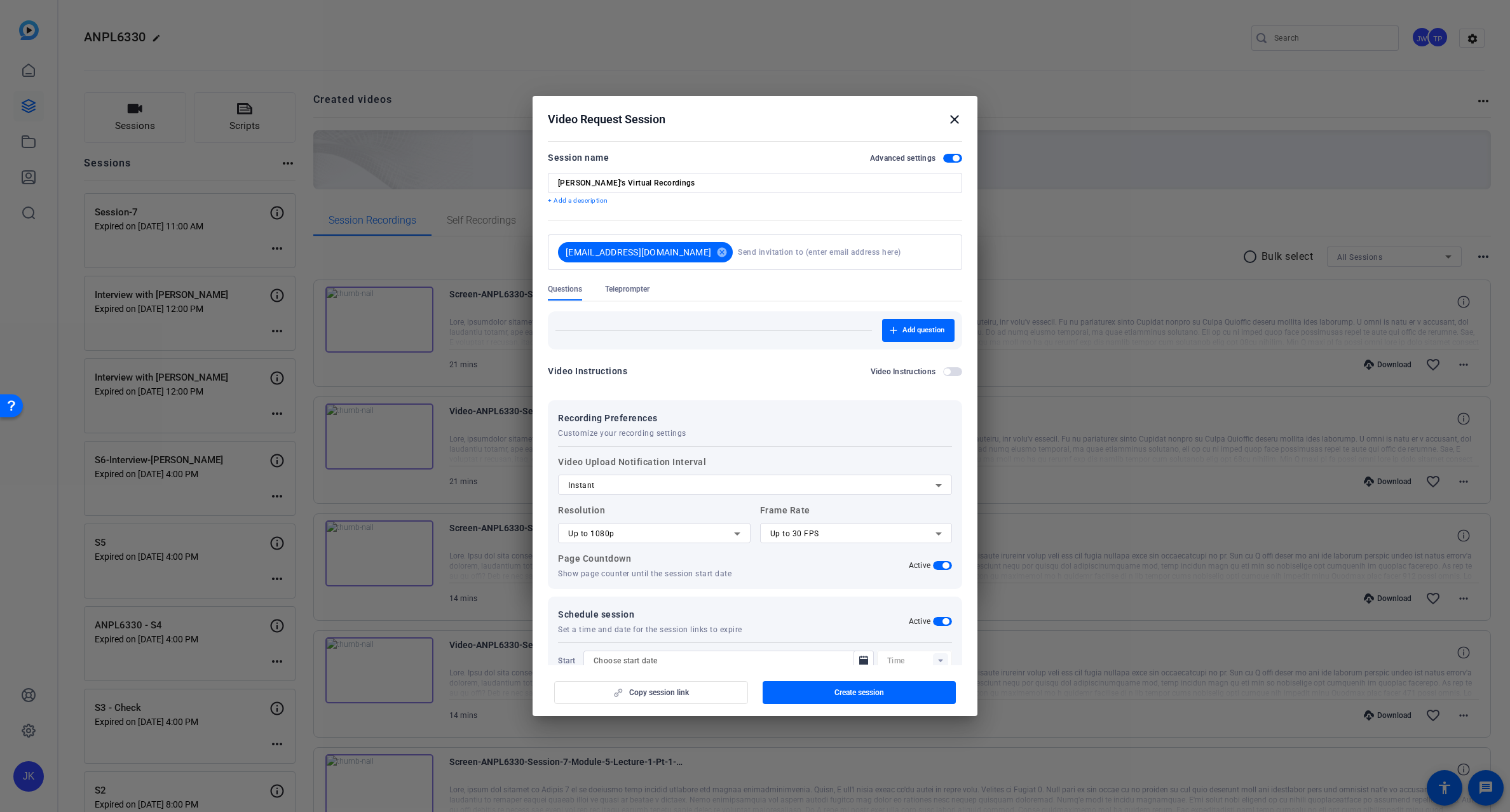
scroll to position [58, 0]
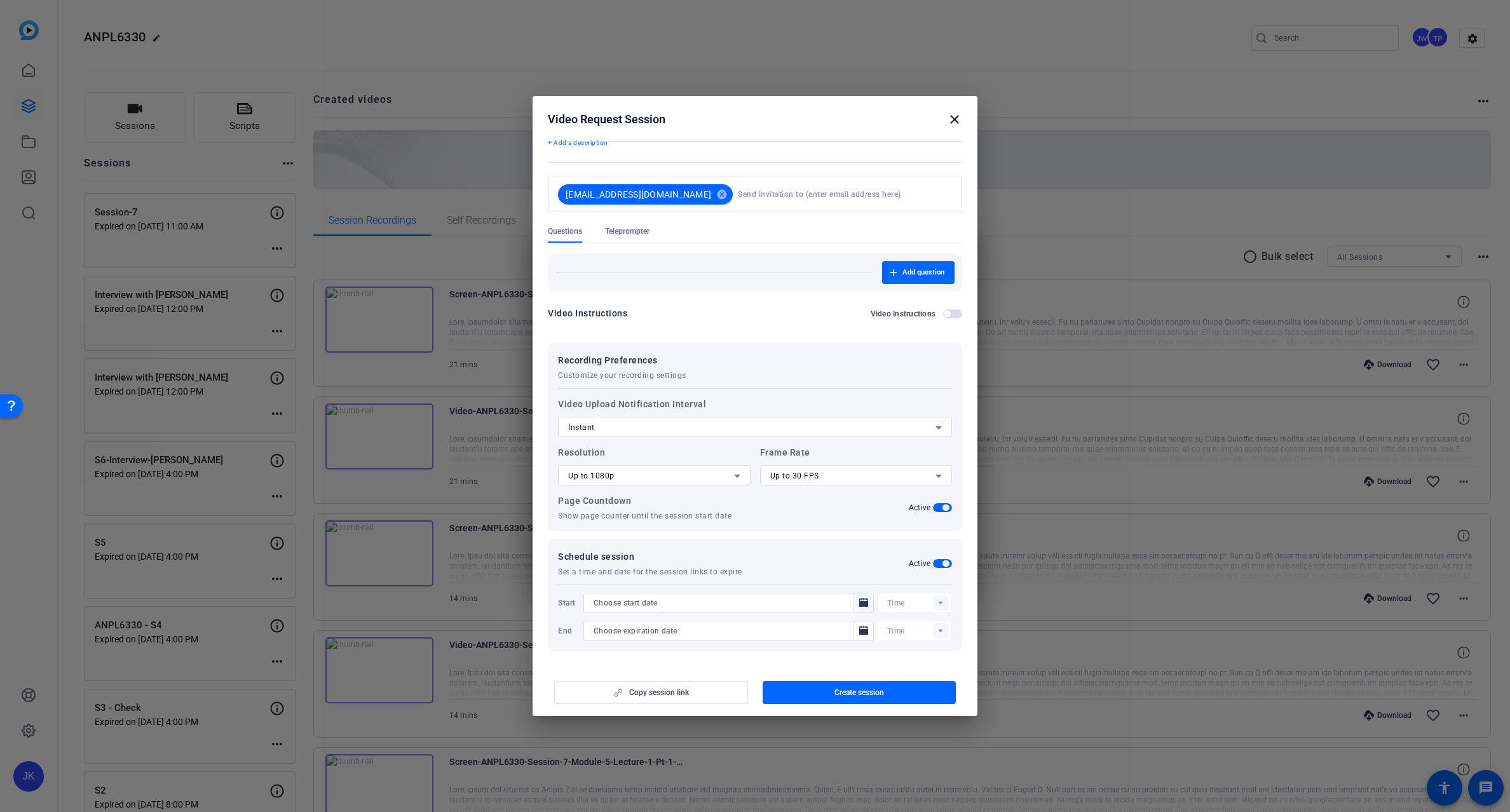
click at [859, 600] on icon "Open calendar" at bounding box center [864, 603] width 10 height 16
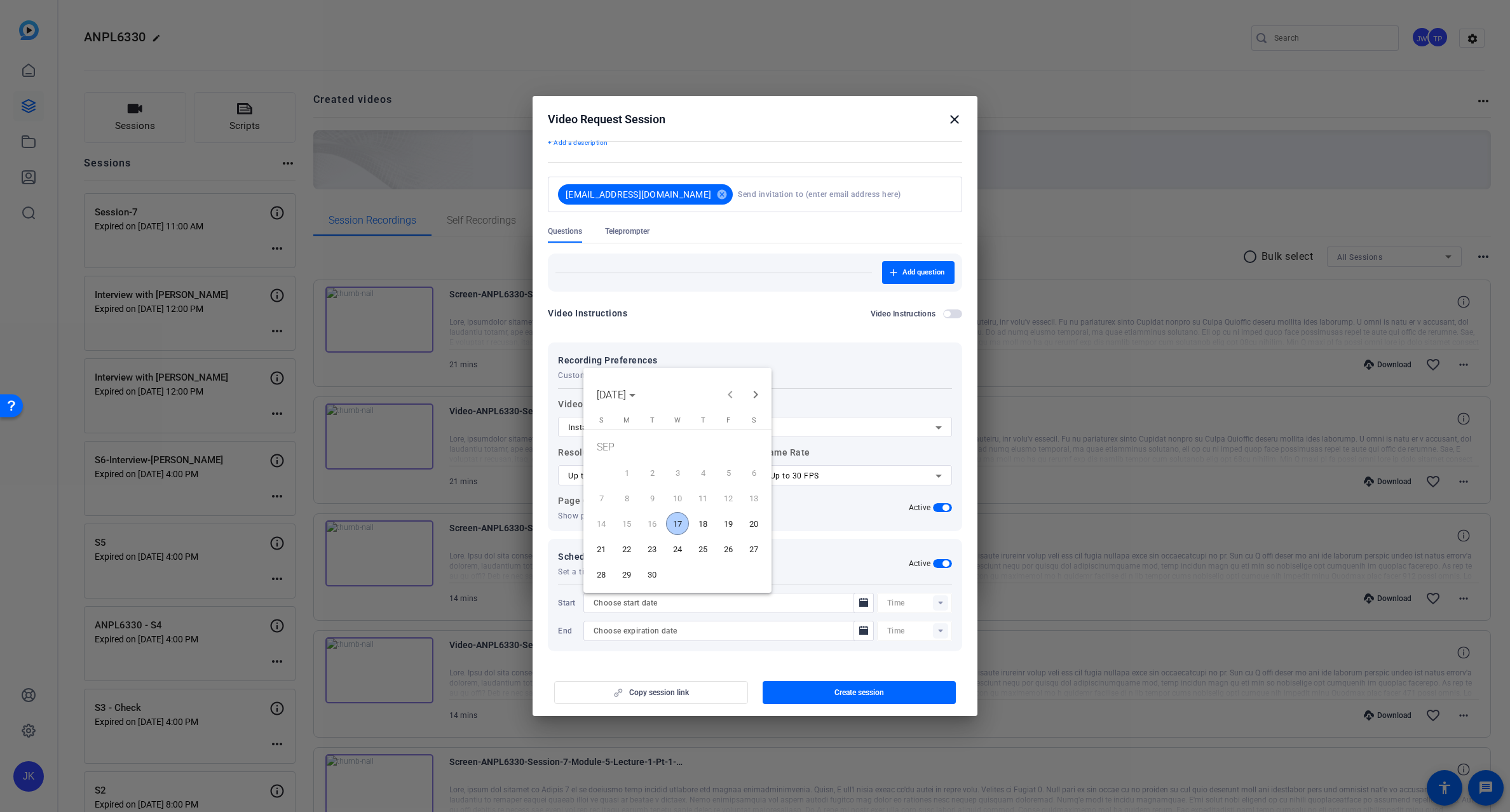
click at [676, 520] on span "17" at bounding box center [676, 523] width 22 height 22
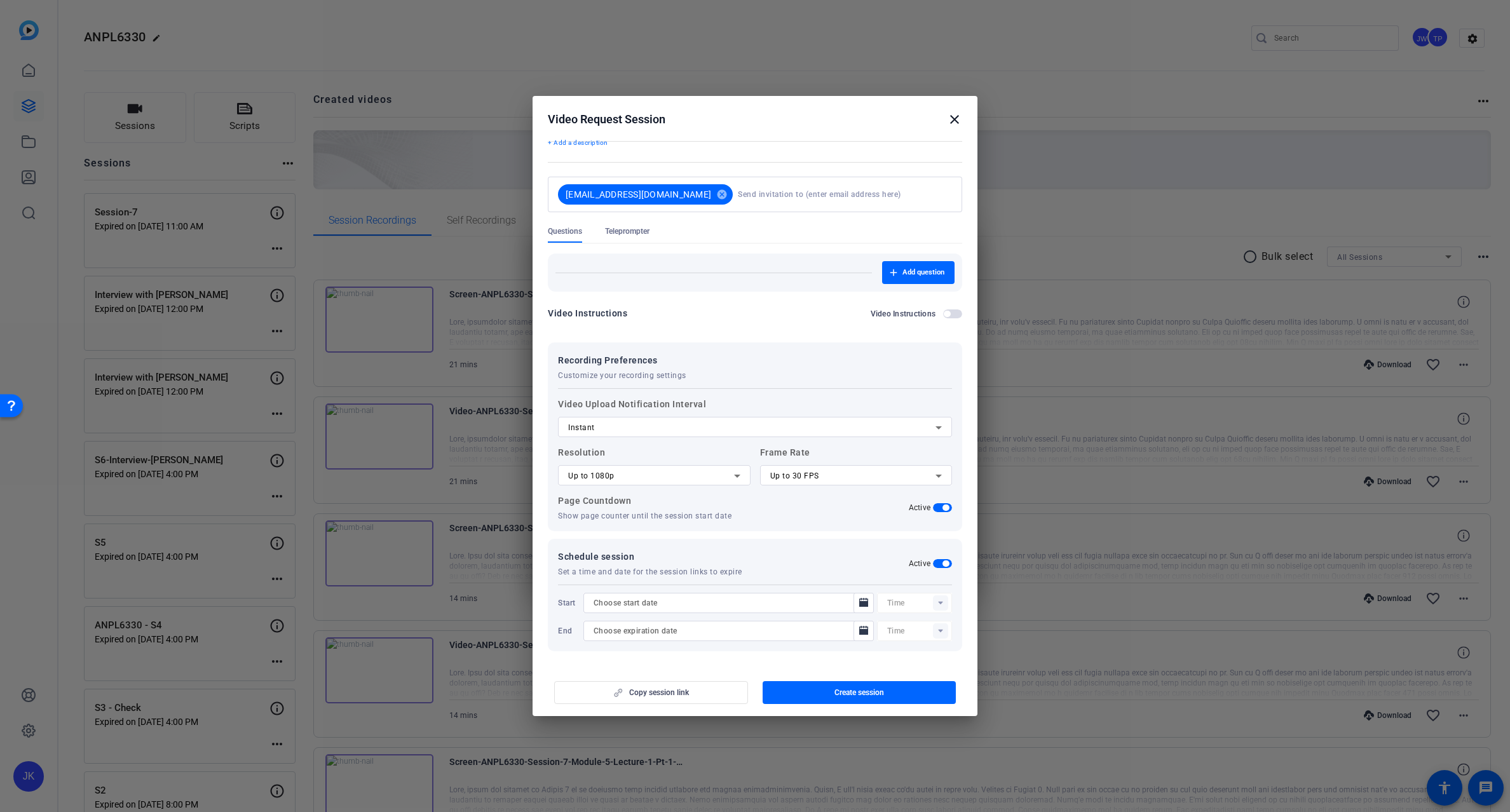
type input "9/17/2025"
click at [859, 632] on icon "Open calendar" at bounding box center [863, 629] width 9 height 9
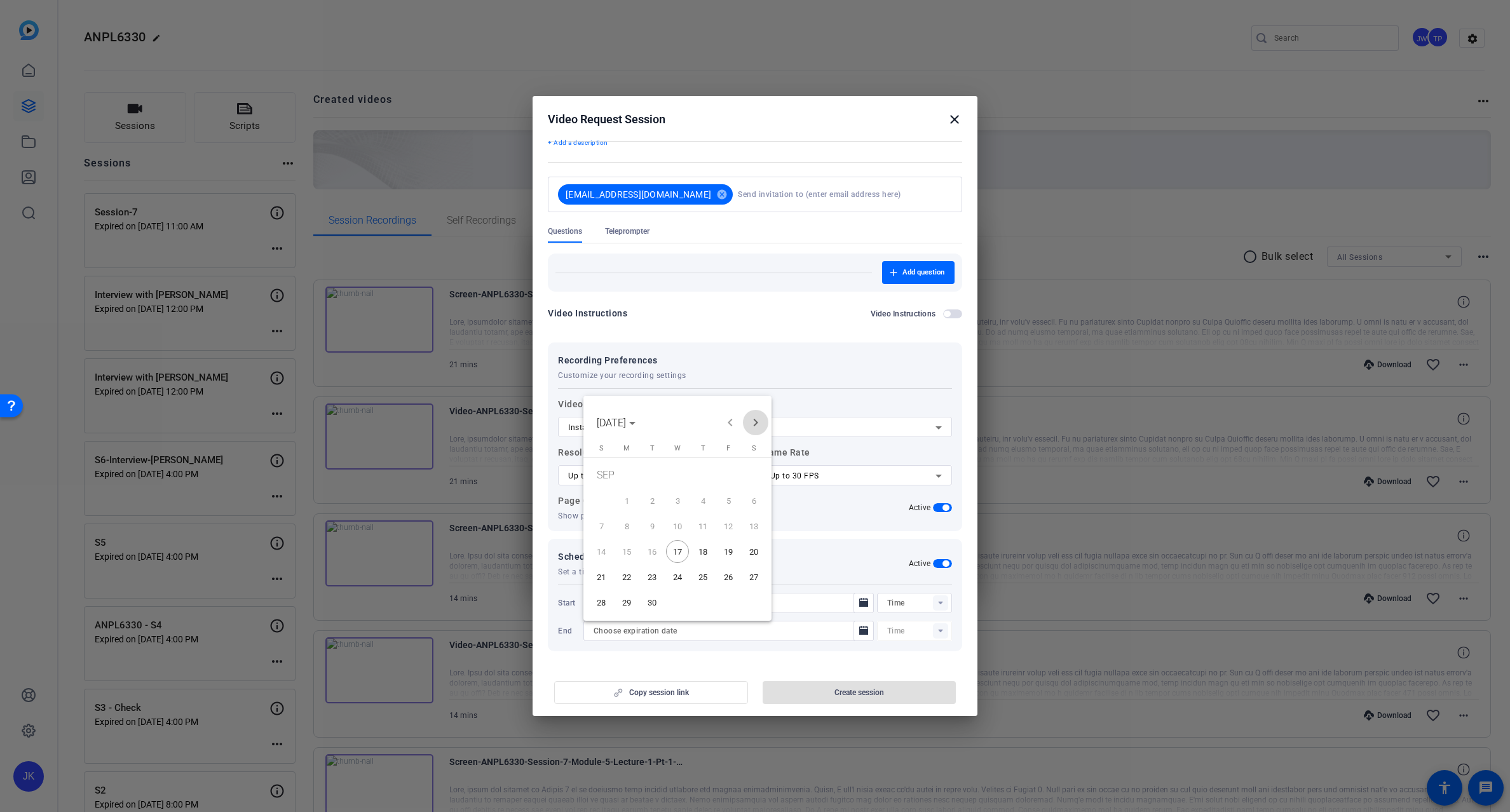
click at [758, 422] on span "Next month" at bounding box center [755, 423] width 25 height 25
click at [730, 525] on span "17" at bounding box center [728, 529] width 22 height 22
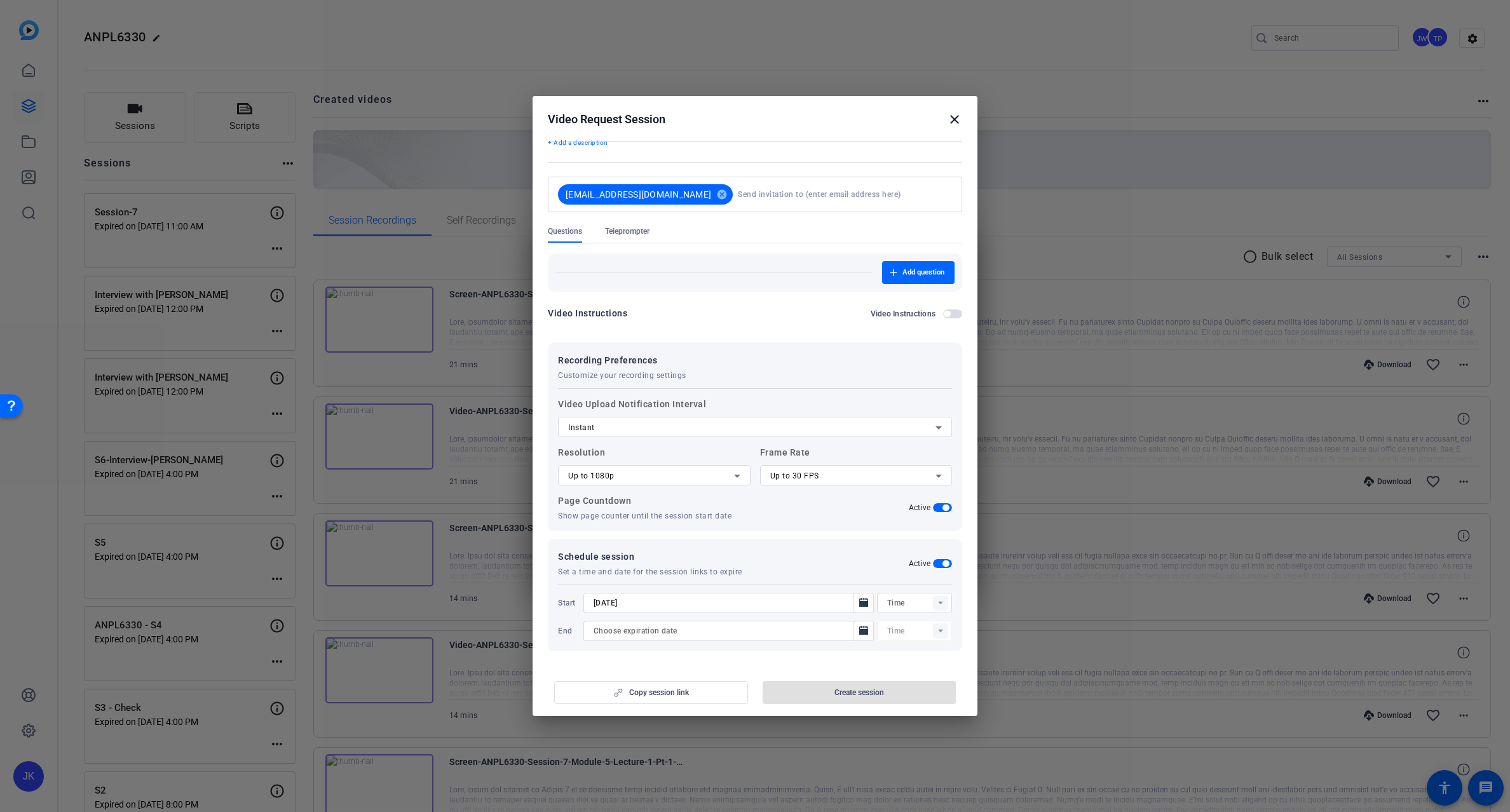
type input "10/17/2025"
type input "10:27AM"
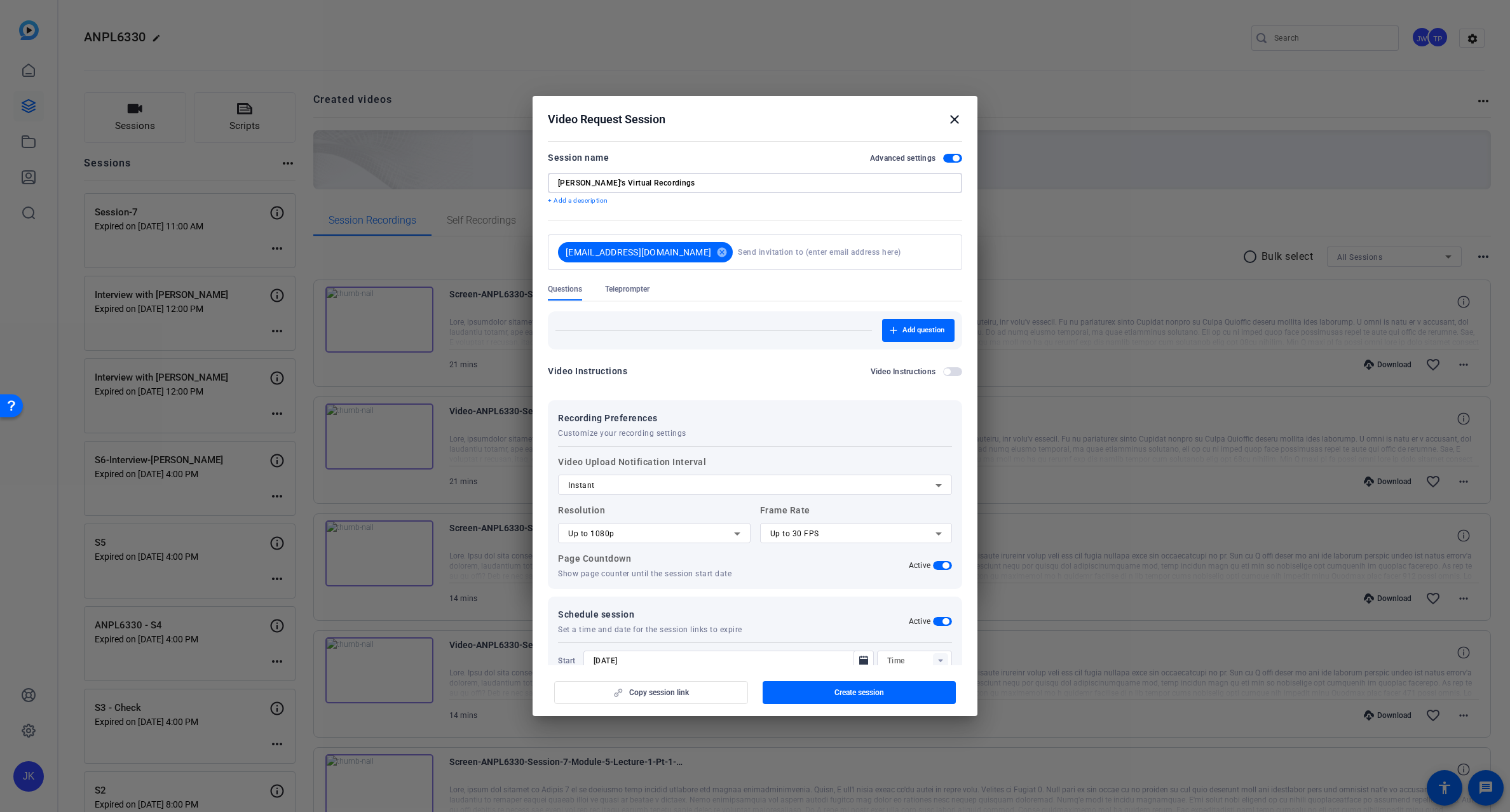
click at [655, 182] on input "Rachel's Virtual Recordings" at bounding box center [755, 183] width 394 height 10
type input "Rachel's Virtual Recording Sessions"
click at [861, 690] on span "Create session" at bounding box center [859, 693] width 50 height 10
type input "10:12AM"
click at [952, 121] on mat-icon "close" at bounding box center [955, 120] width 16 height 16
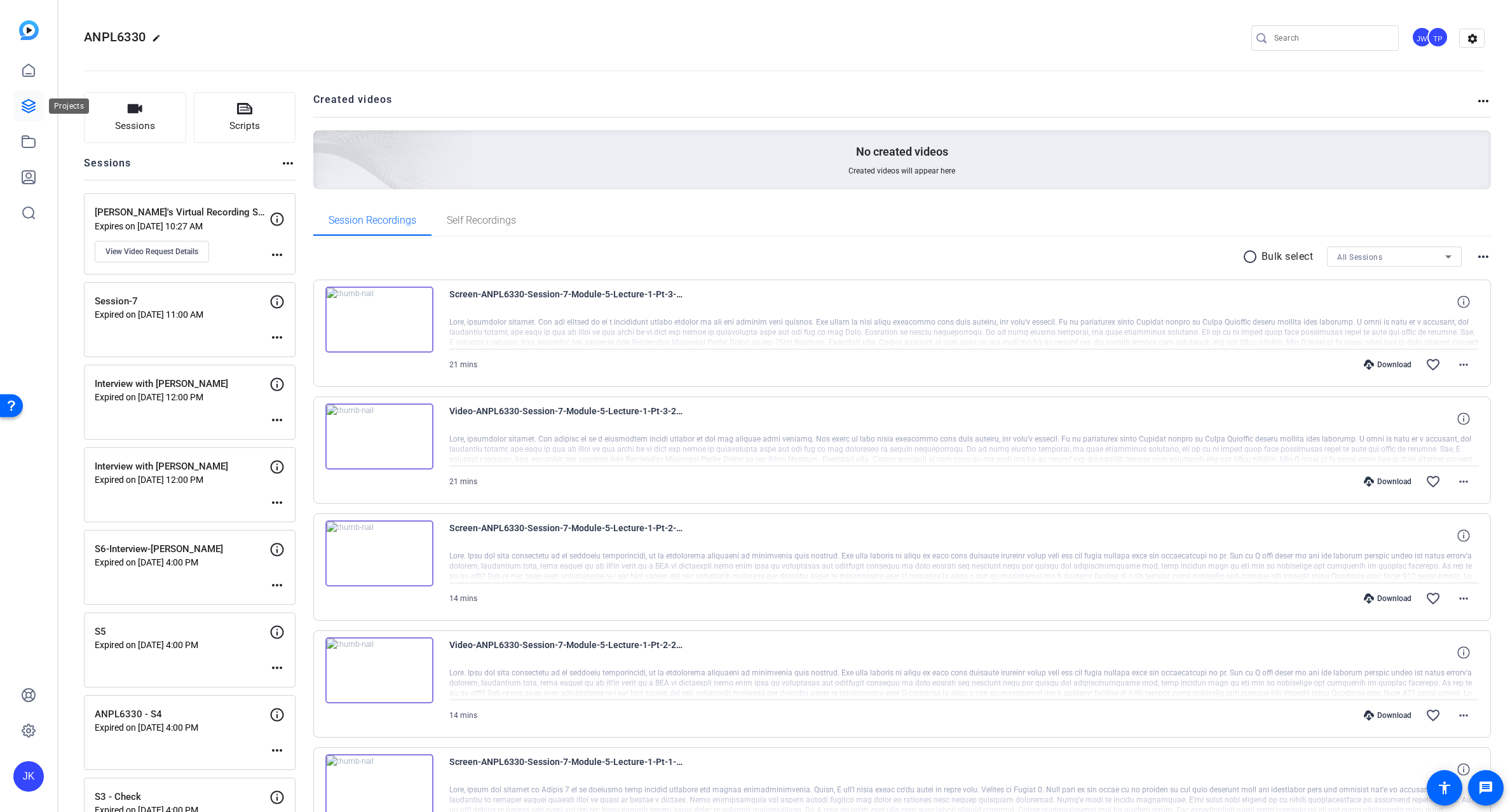
click at [34, 102] on icon at bounding box center [28, 105] width 13 height 13
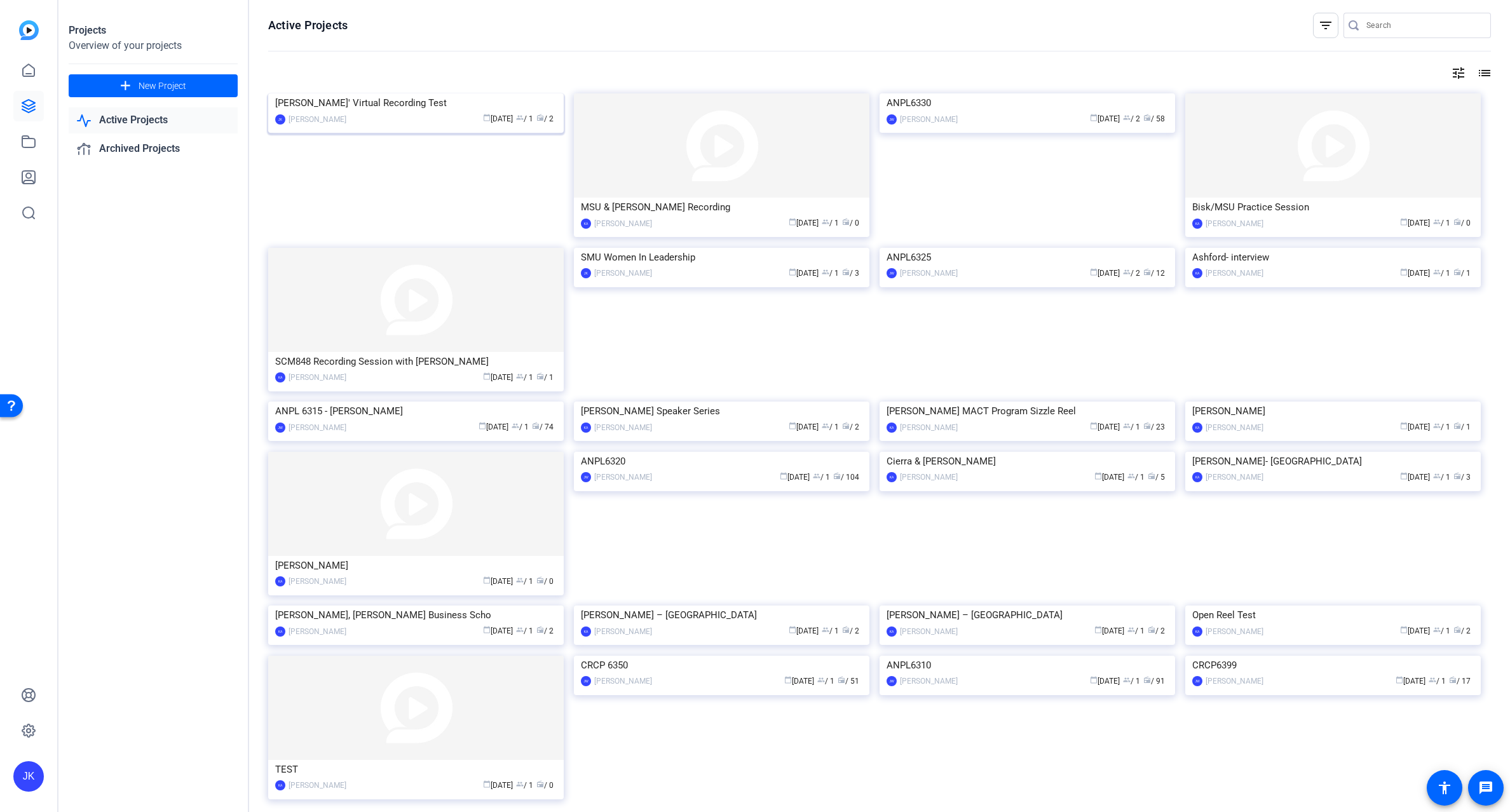
click at [478, 94] on img at bounding box center [416, 94] width 296 height 0
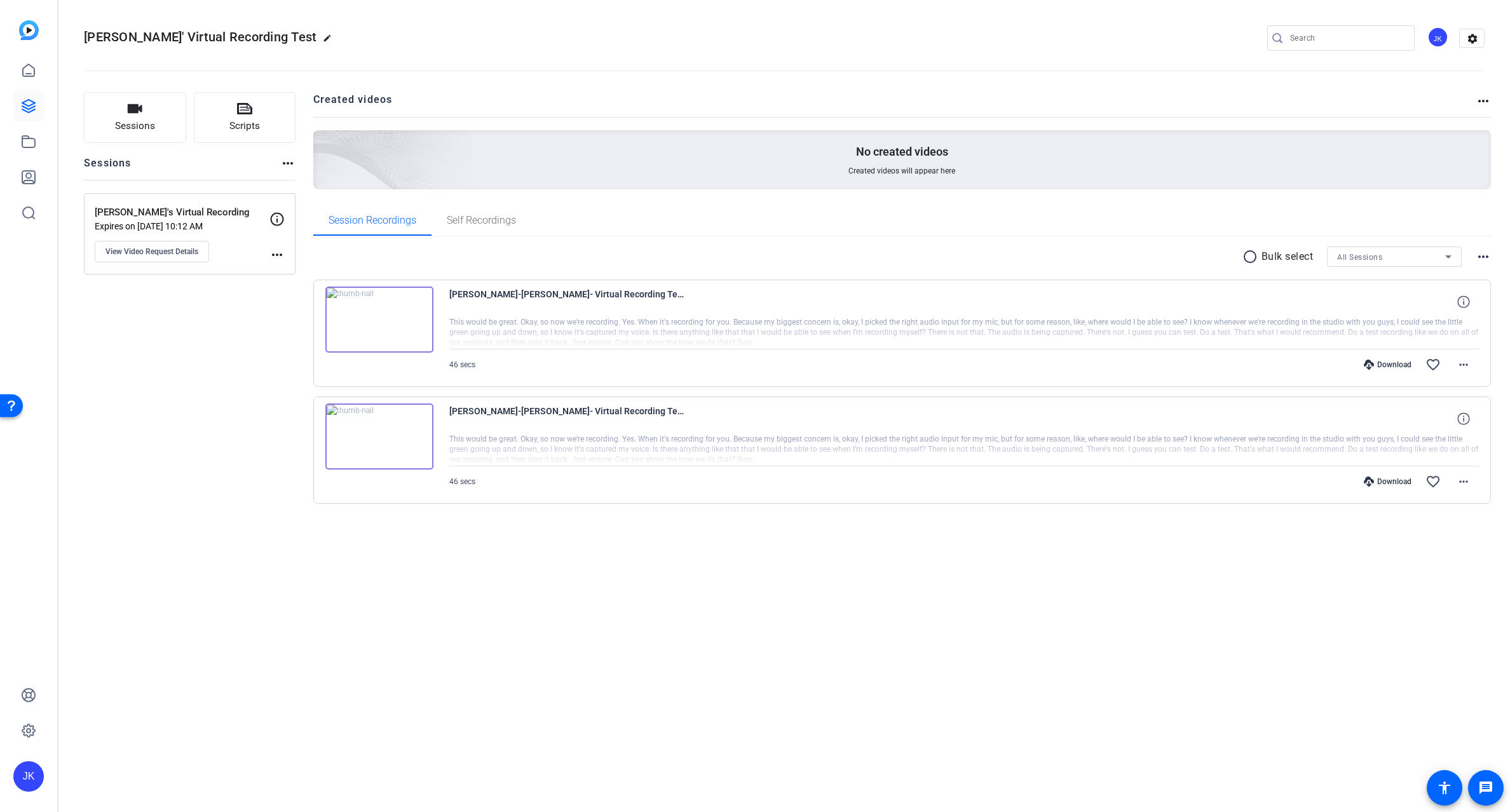
click at [1479, 100] on mat-icon "more_horiz" at bounding box center [1484, 102] width 16 height 16
click at [1489, 256] on div at bounding box center [755, 406] width 1510 height 812
click at [1482, 256] on mat-icon "more_horiz" at bounding box center [1484, 257] width 16 height 16
click at [1104, 216] on div at bounding box center [755, 406] width 1510 height 812
click at [278, 255] on mat-icon "more_horiz" at bounding box center [277, 255] width 16 height 16
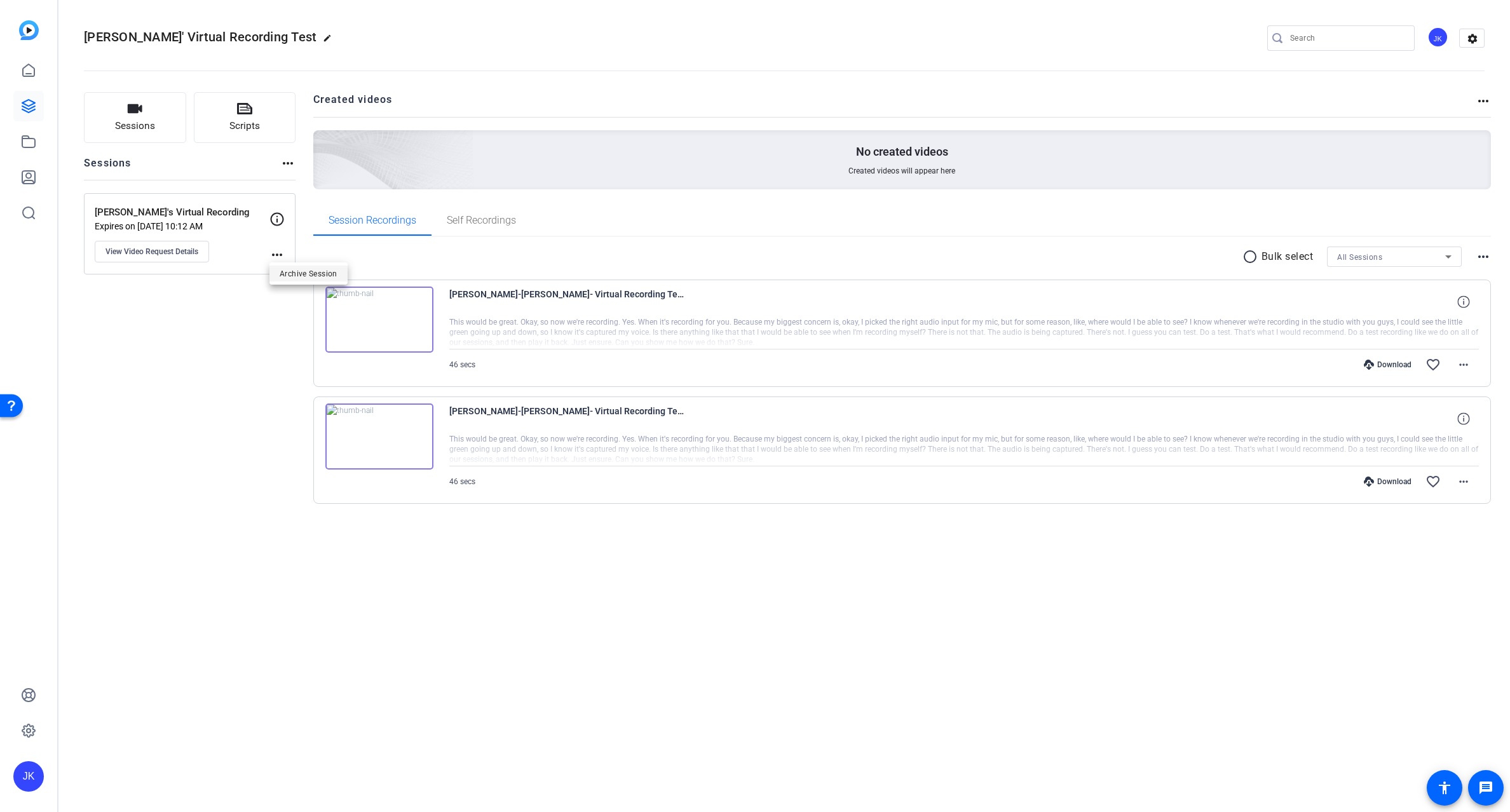
click at [288, 272] on span "Archive Session" at bounding box center [308, 273] width 58 height 16
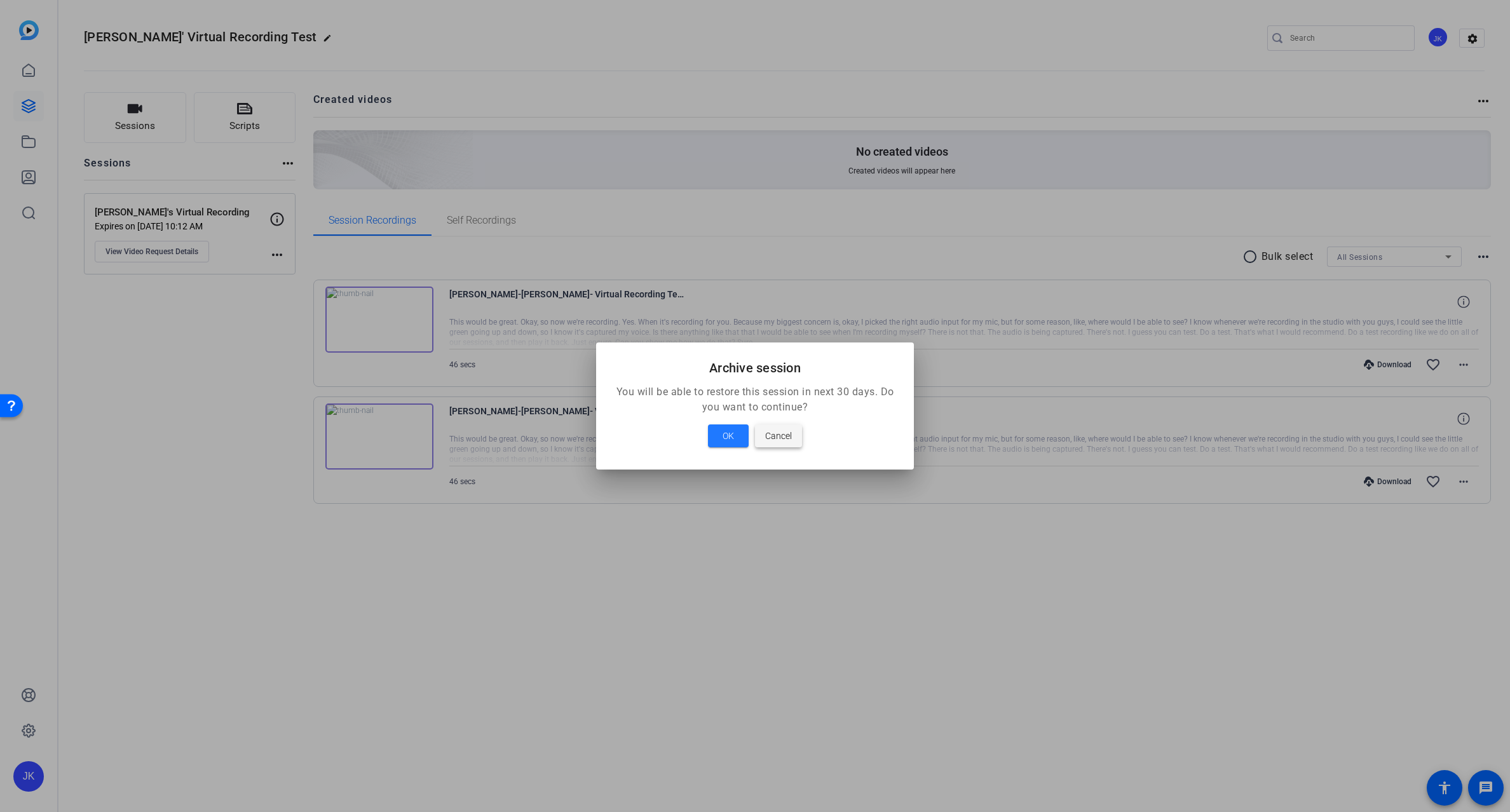
click at [772, 440] on span "Cancel" at bounding box center [778, 436] width 26 height 16
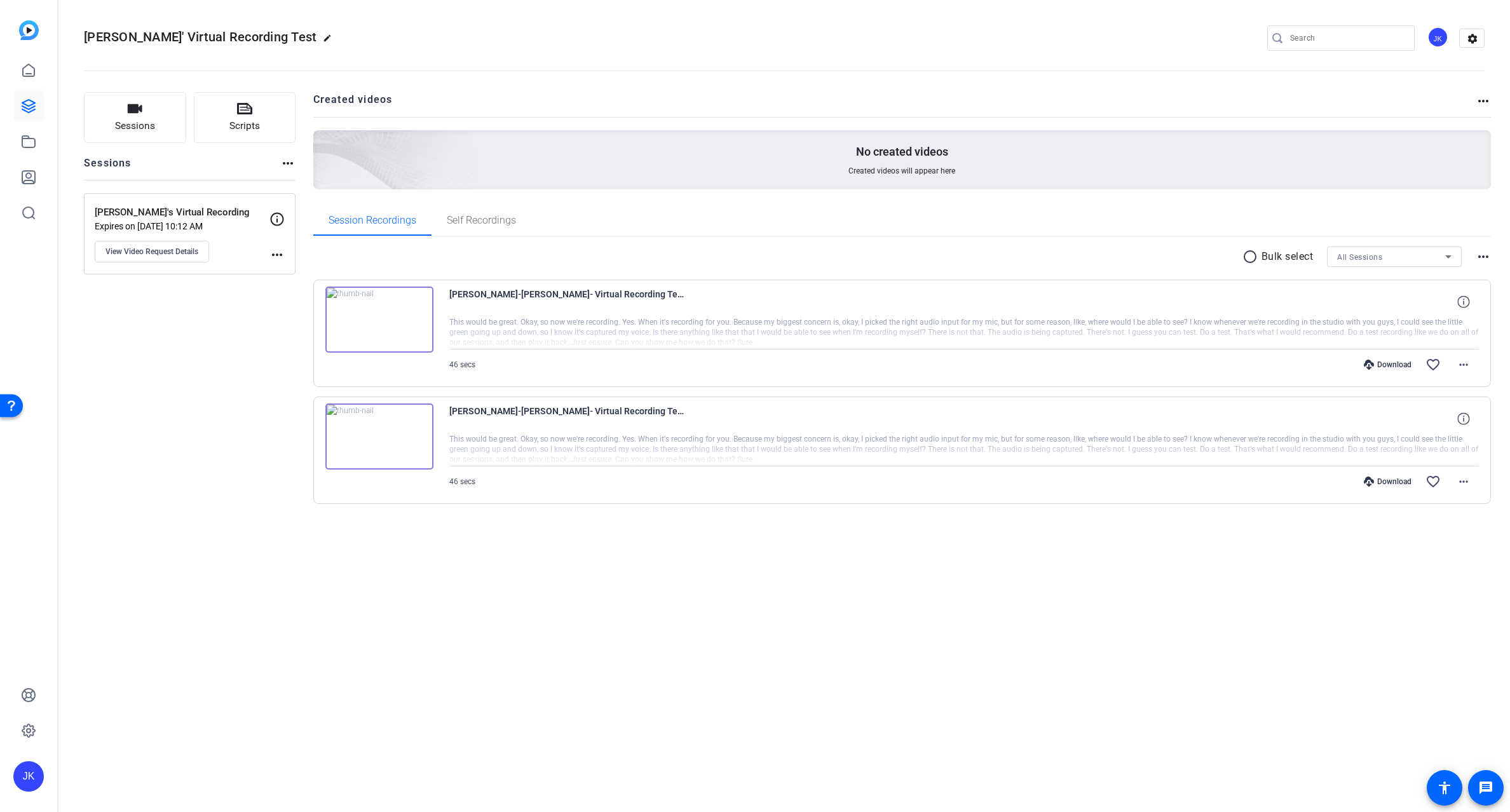
click at [1477, 102] on mat-icon "more_horiz" at bounding box center [1484, 102] width 16 height 16
click at [1476, 35] on div at bounding box center [755, 406] width 1510 height 812
click at [1474, 35] on mat-icon "settings" at bounding box center [1473, 39] width 25 height 20
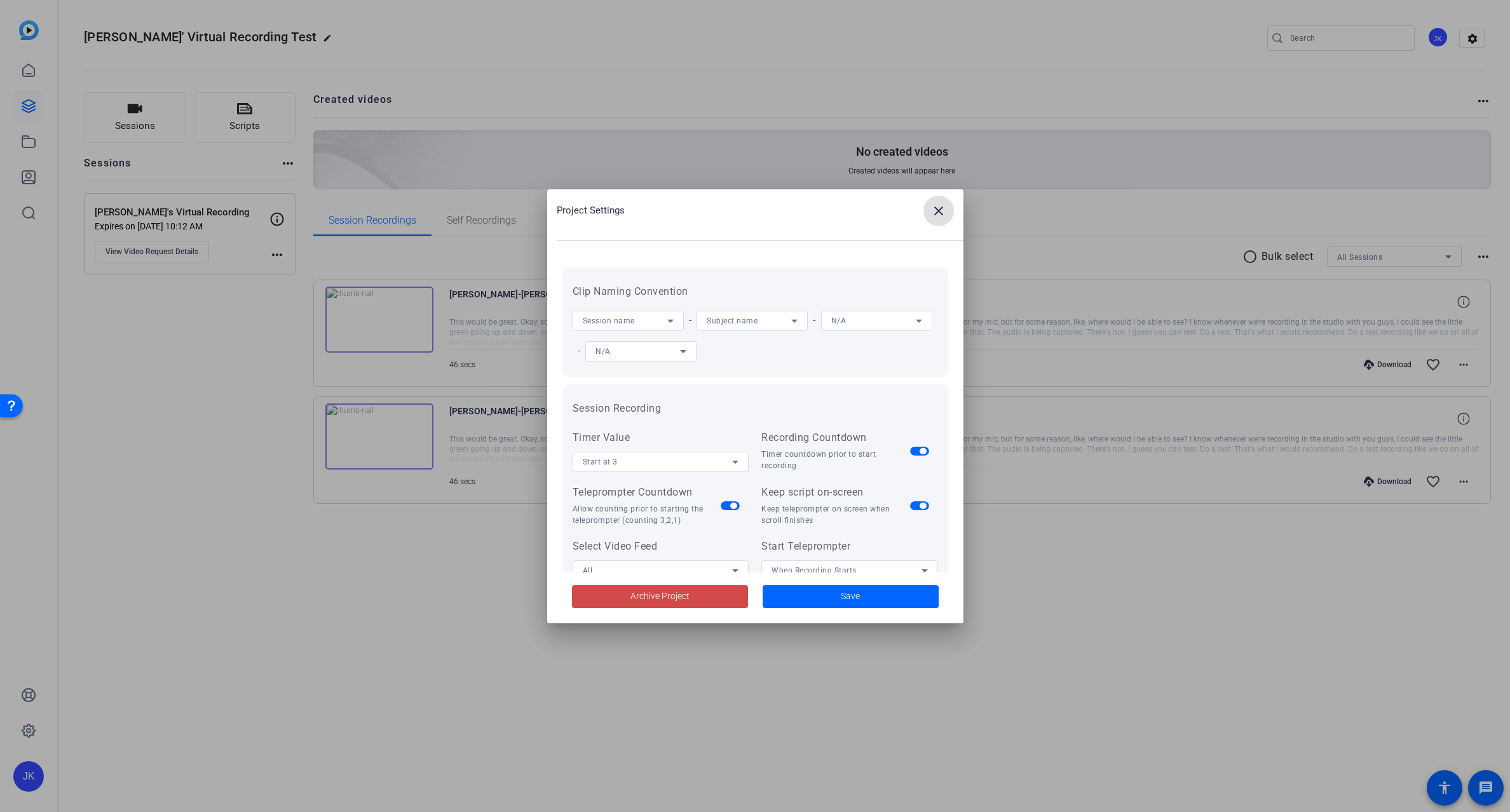
click at [690, 594] on span at bounding box center [660, 596] width 176 height 30
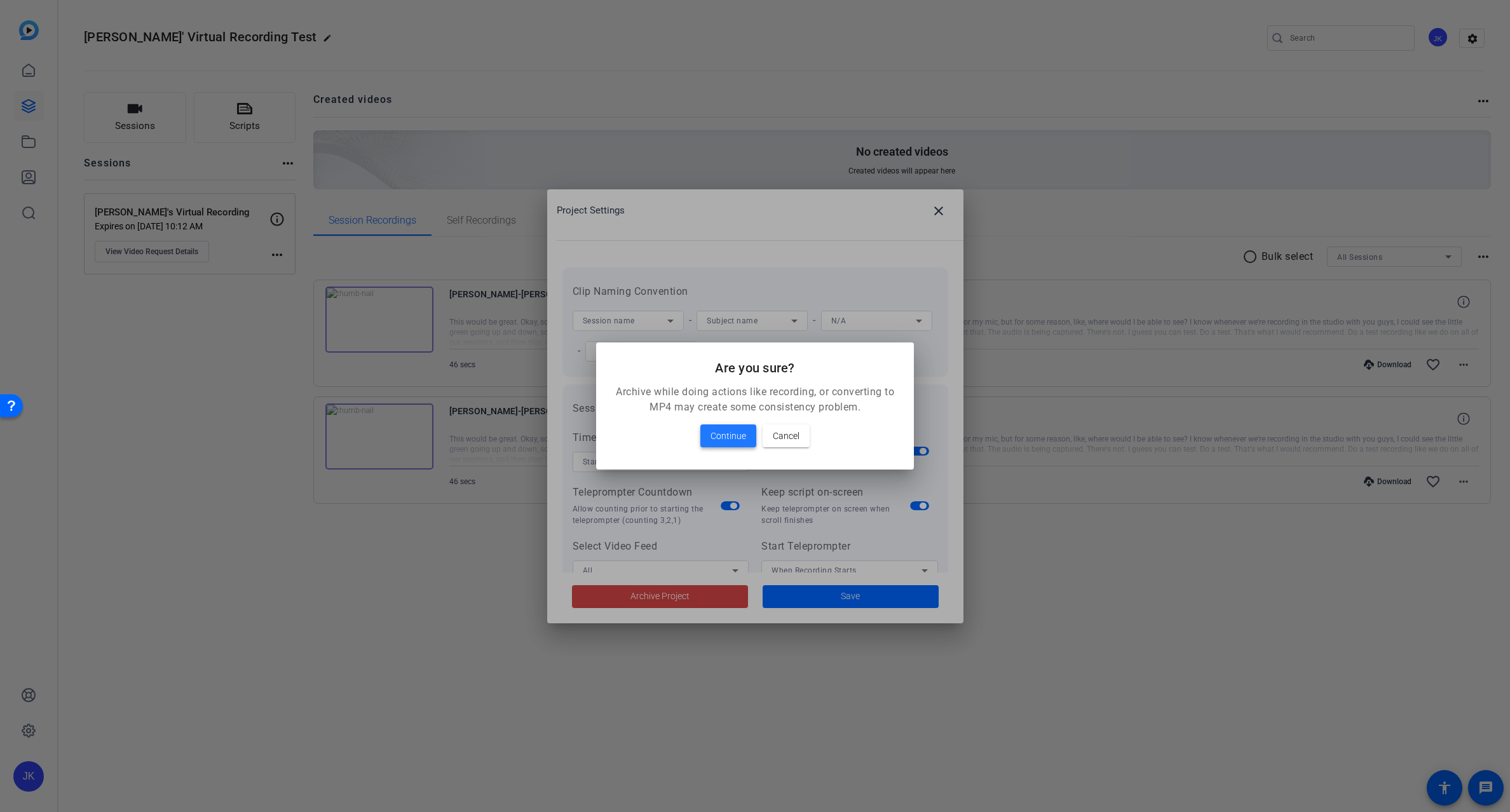
click at [737, 435] on span "Continue" at bounding box center [728, 436] width 35 height 16
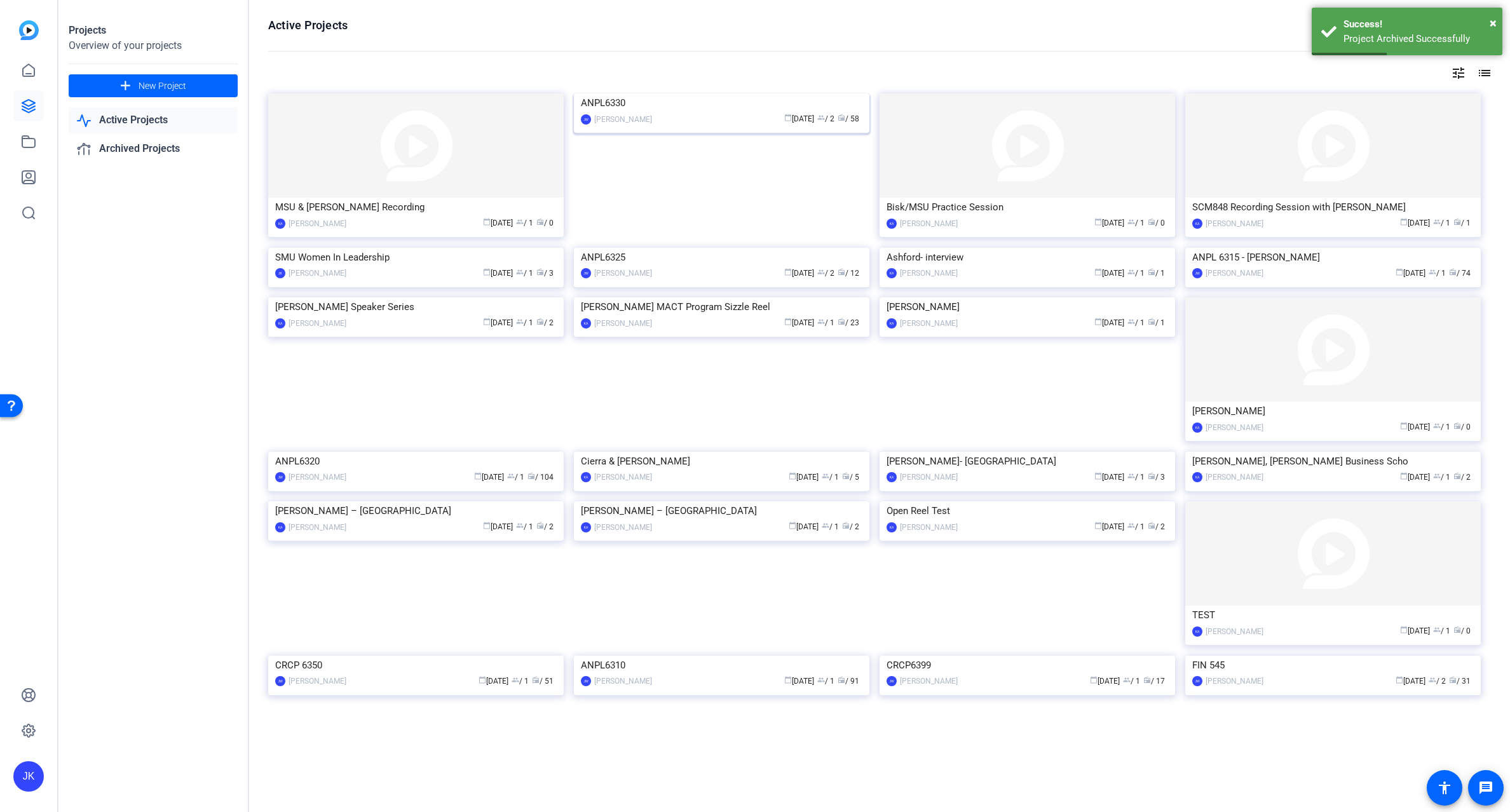
click at [744, 94] on img at bounding box center [721, 94] width 296 height 0
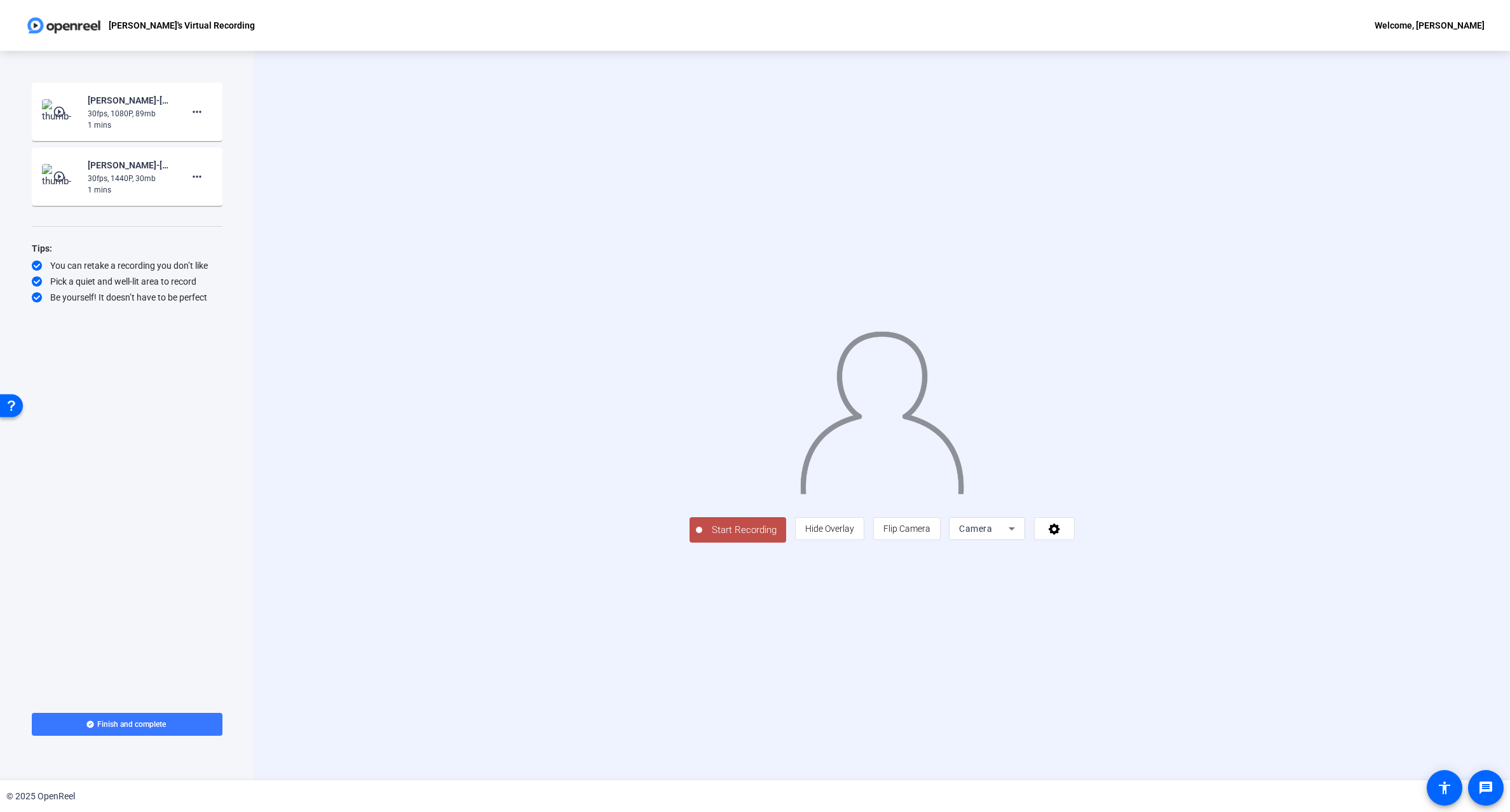
click at [1019, 537] on icon at bounding box center [1012, 529] width 16 height 16
click at [1216, 623] on div at bounding box center [755, 406] width 1510 height 812
click at [1060, 535] on icon at bounding box center [1054, 530] width 12 height 12
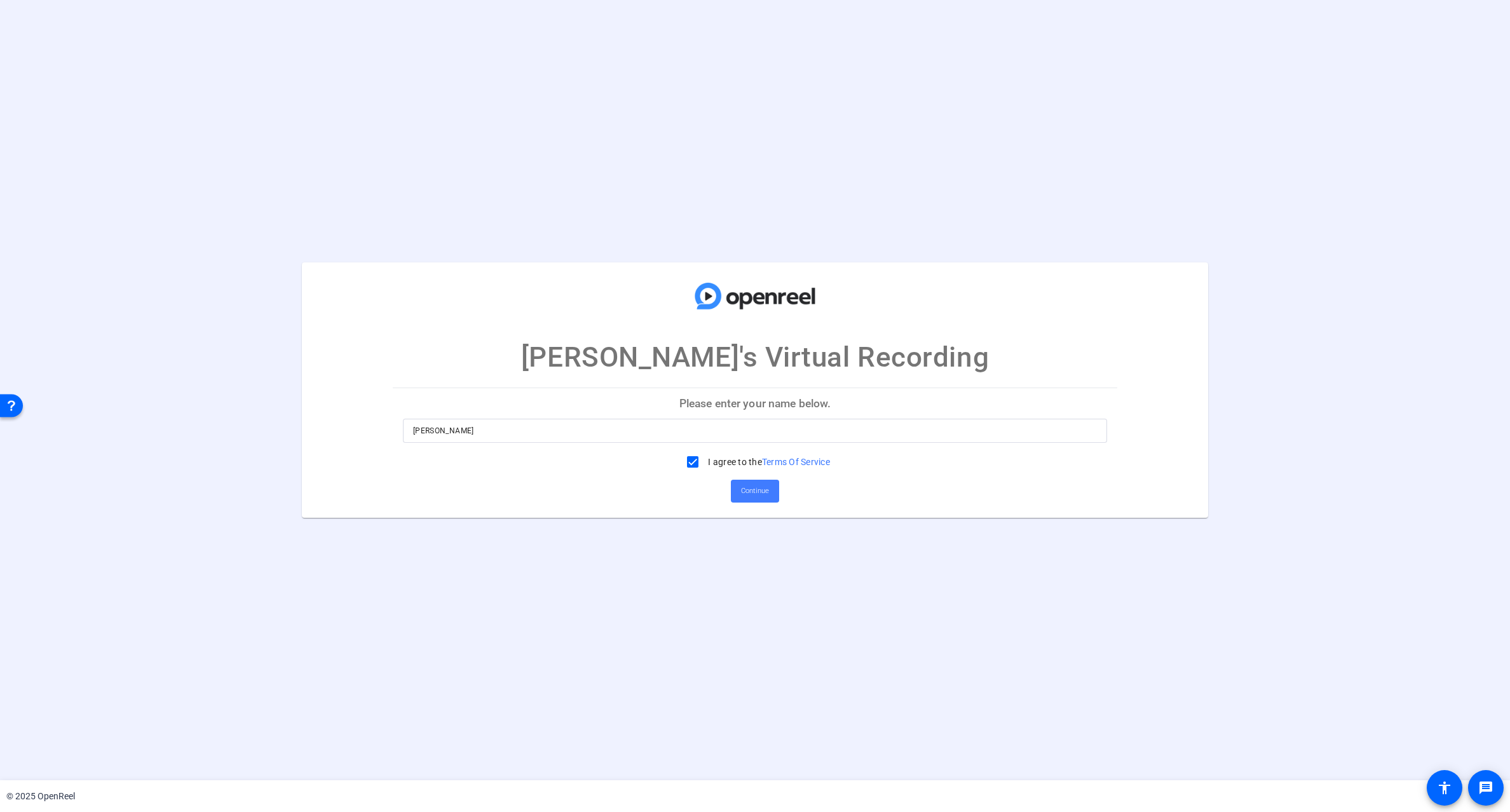
click at [753, 489] on span "Continue" at bounding box center [755, 492] width 28 height 20
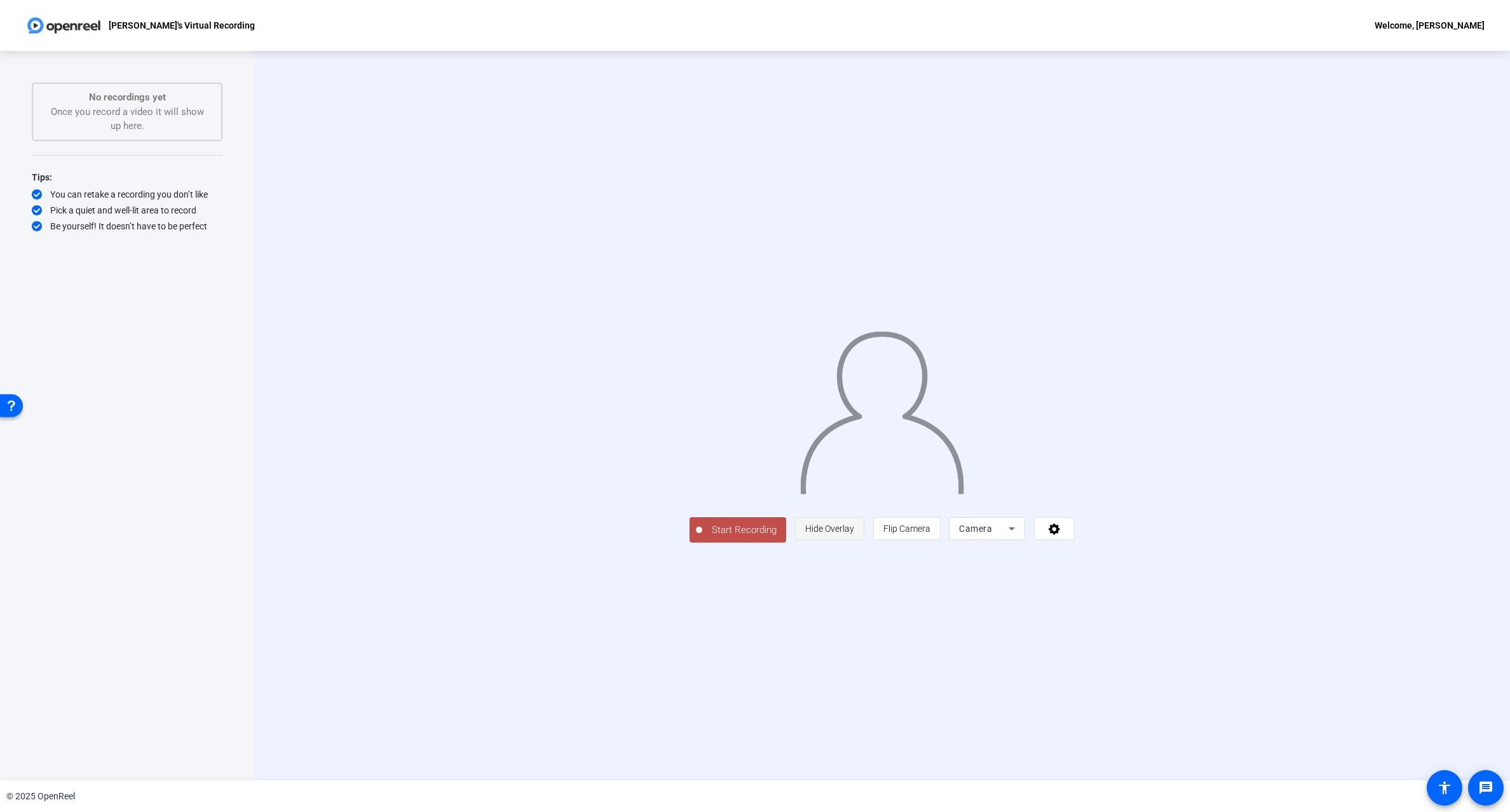
click at [854, 534] on span "Hide Overlay" at bounding box center [830, 529] width 49 height 10
click at [1011, 538] on div "Camera" at bounding box center [986, 530] width 50 height 16
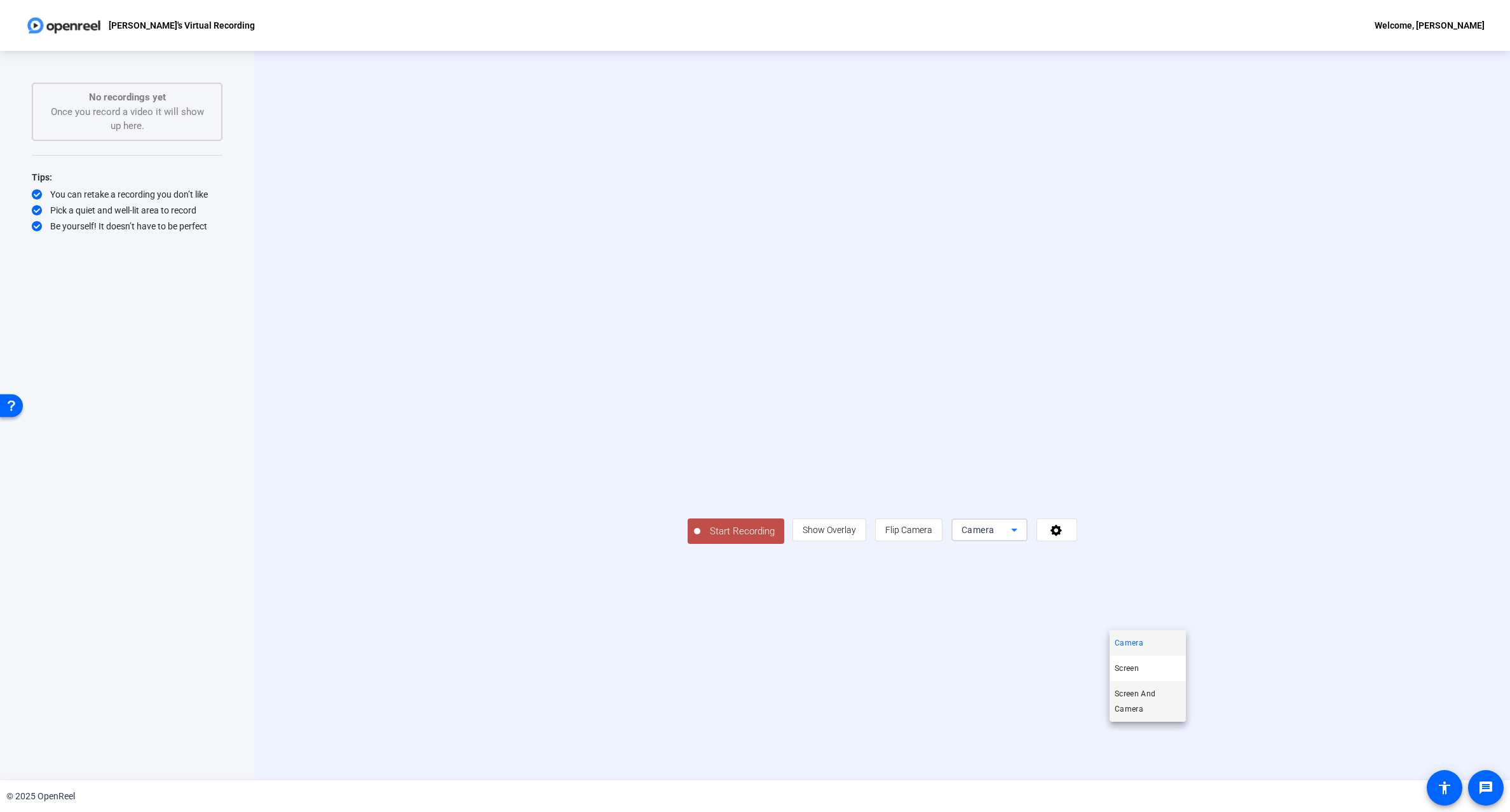
click at [1128, 700] on span "Screen And Camera" at bounding box center [1148, 701] width 66 height 30
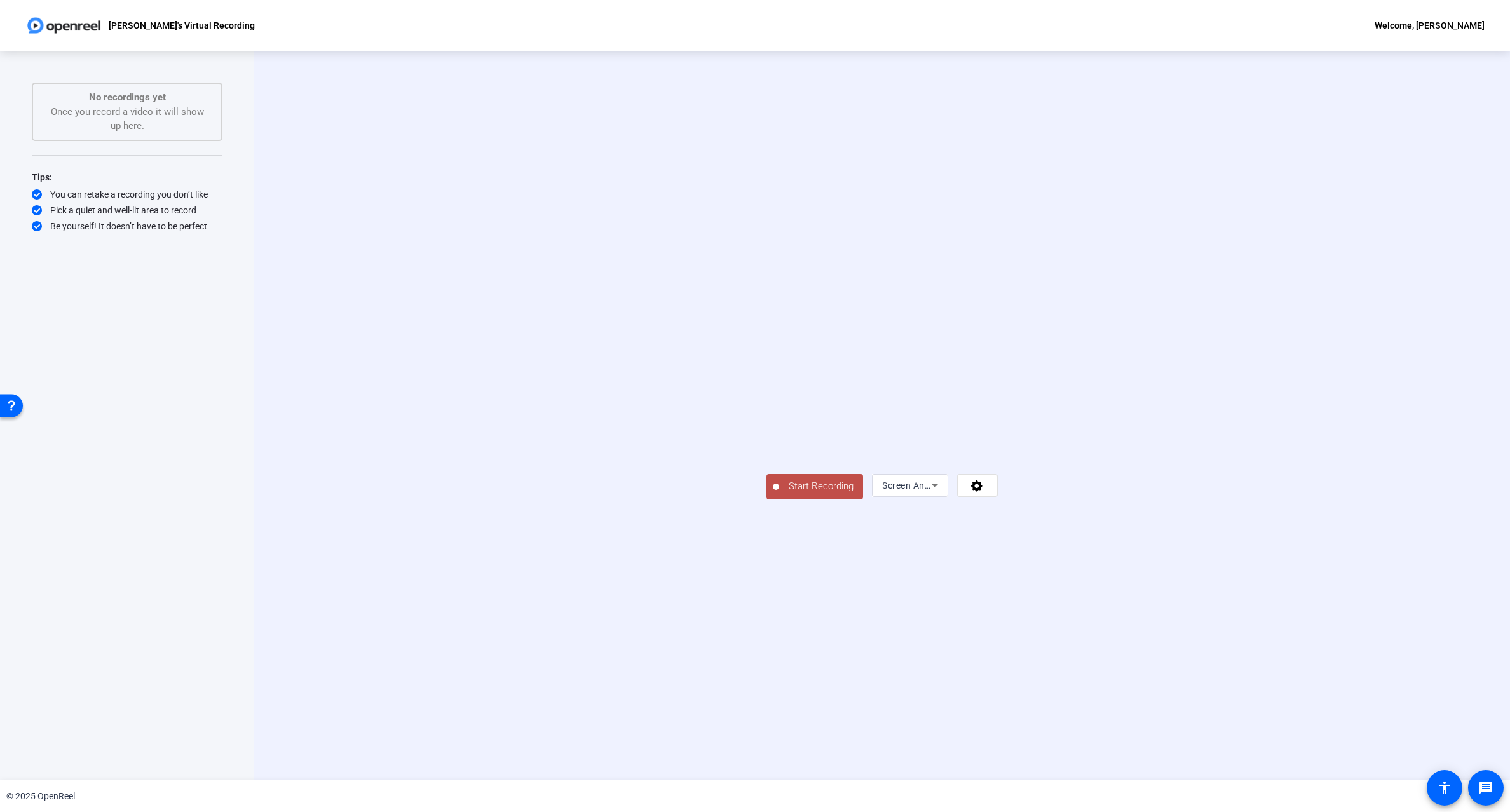
click at [932, 745] on div "Start Recording Screen And Camera" at bounding box center [881, 416] width 1256 height 730
click at [983, 492] on icon at bounding box center [977, 486] width 12 height 12
click at [1326, 426] on div at bounding box center [755, 406] width 1510 height 812
click at [983, 492] on icon at bounding box center [977, 486] width 12 height 12
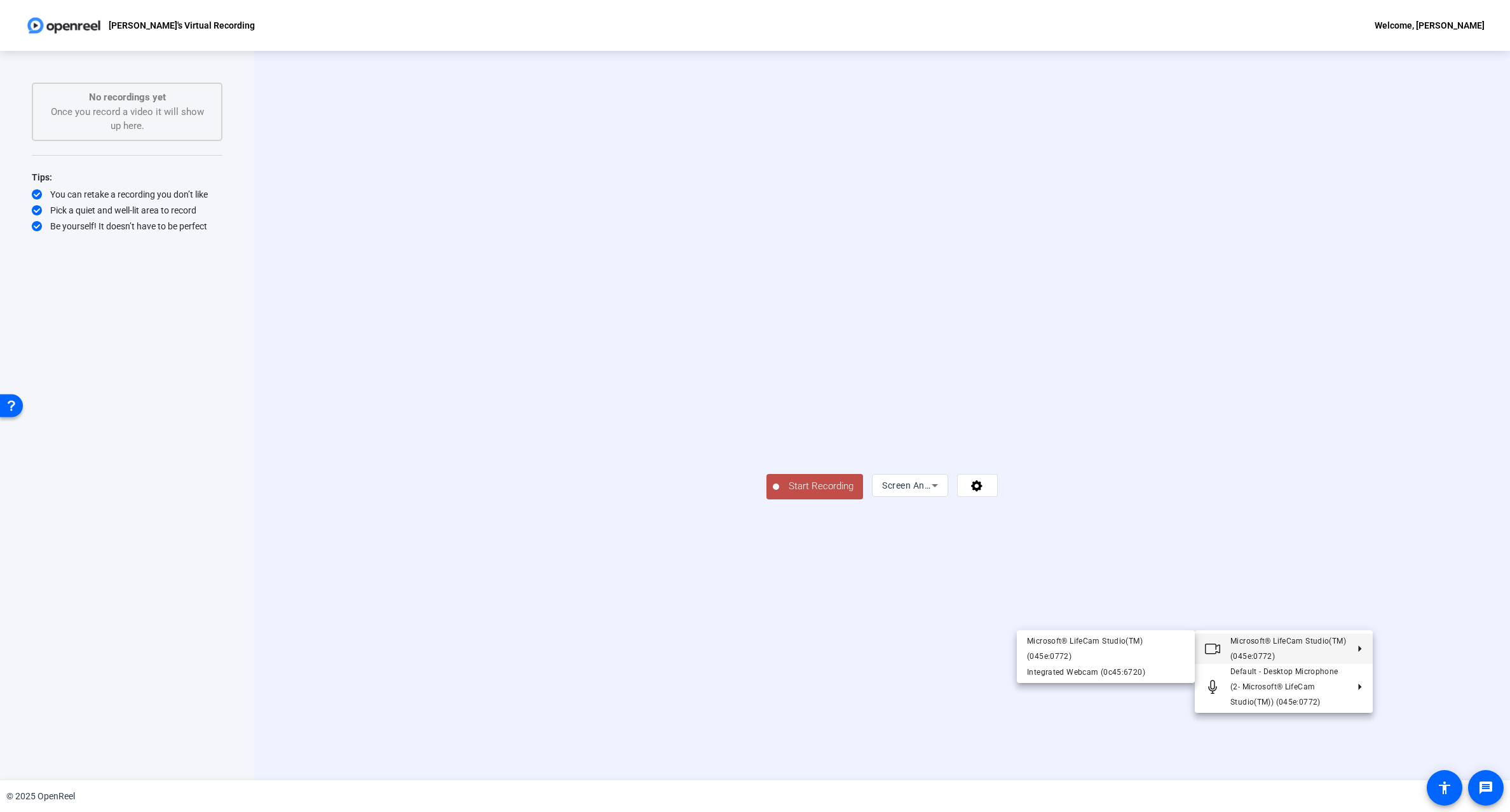
click at [1251, 450] on div at bounding box center [755, 406] width 1510 height 812
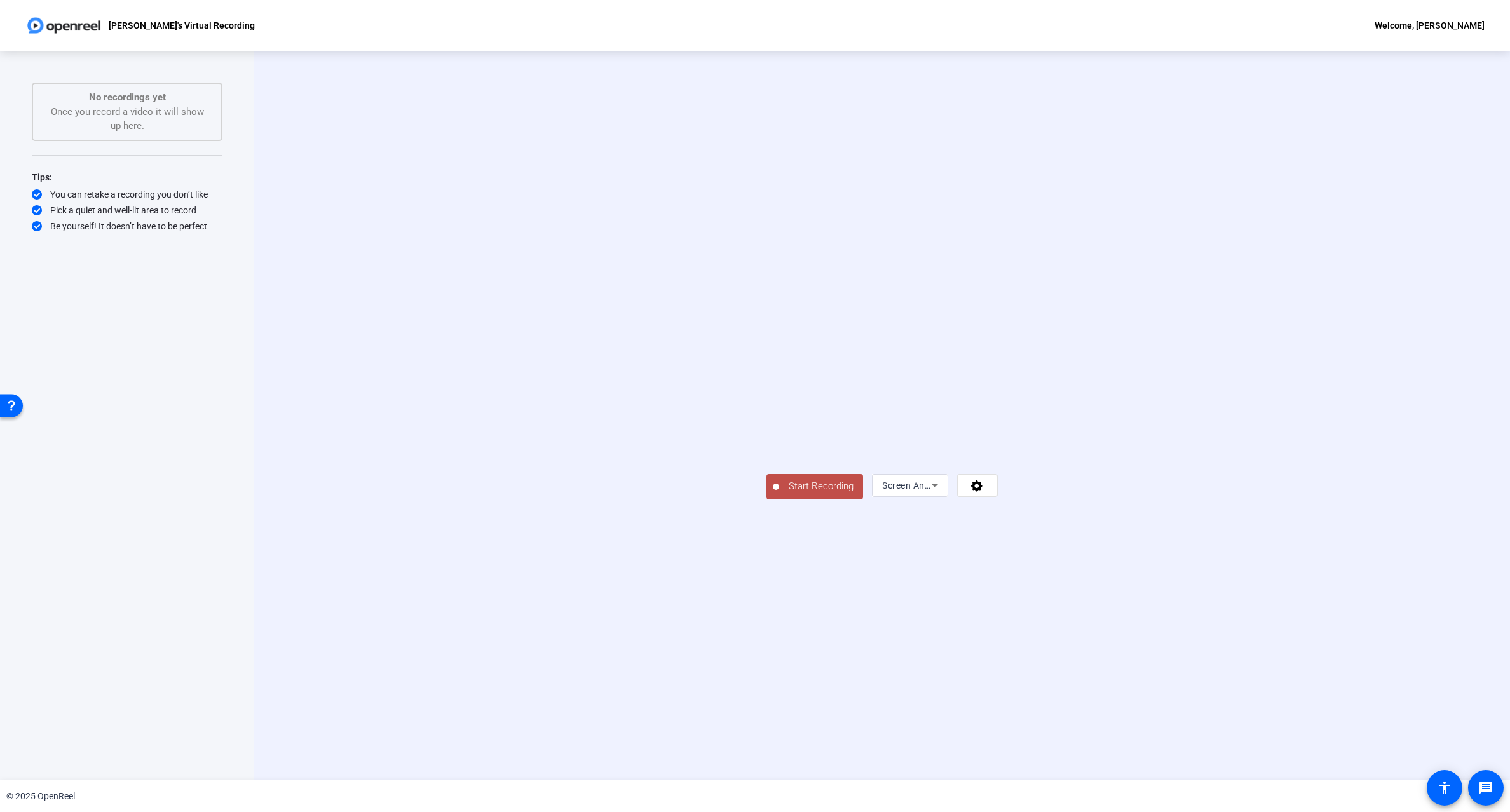
click at [779, 494] on span "Start Recording" at bounding box center [821, 486] width 84 height 15
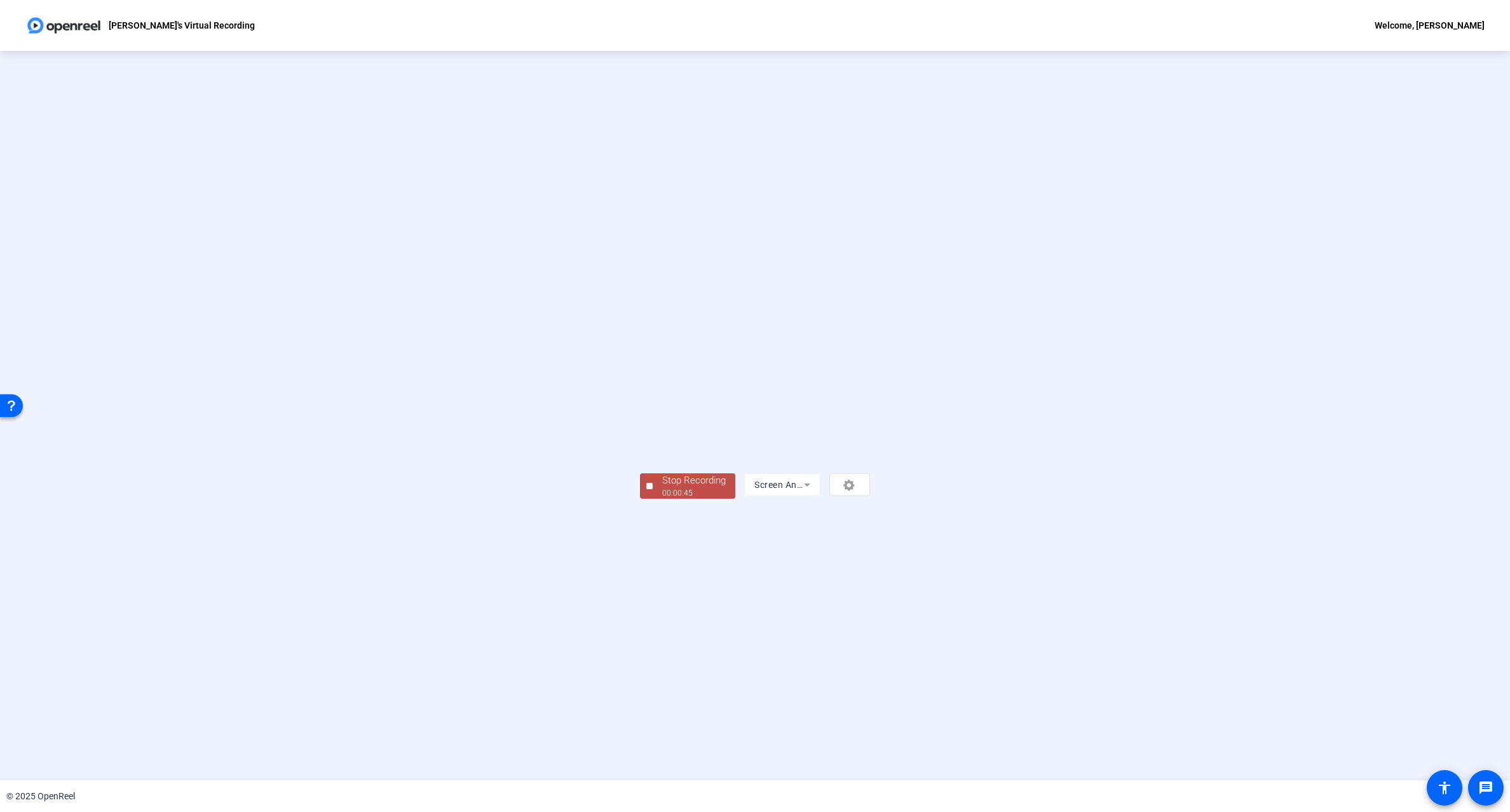
click at [663, 488] on div "Stop Recording" at bounding box center [694, 480] width 63 height 15
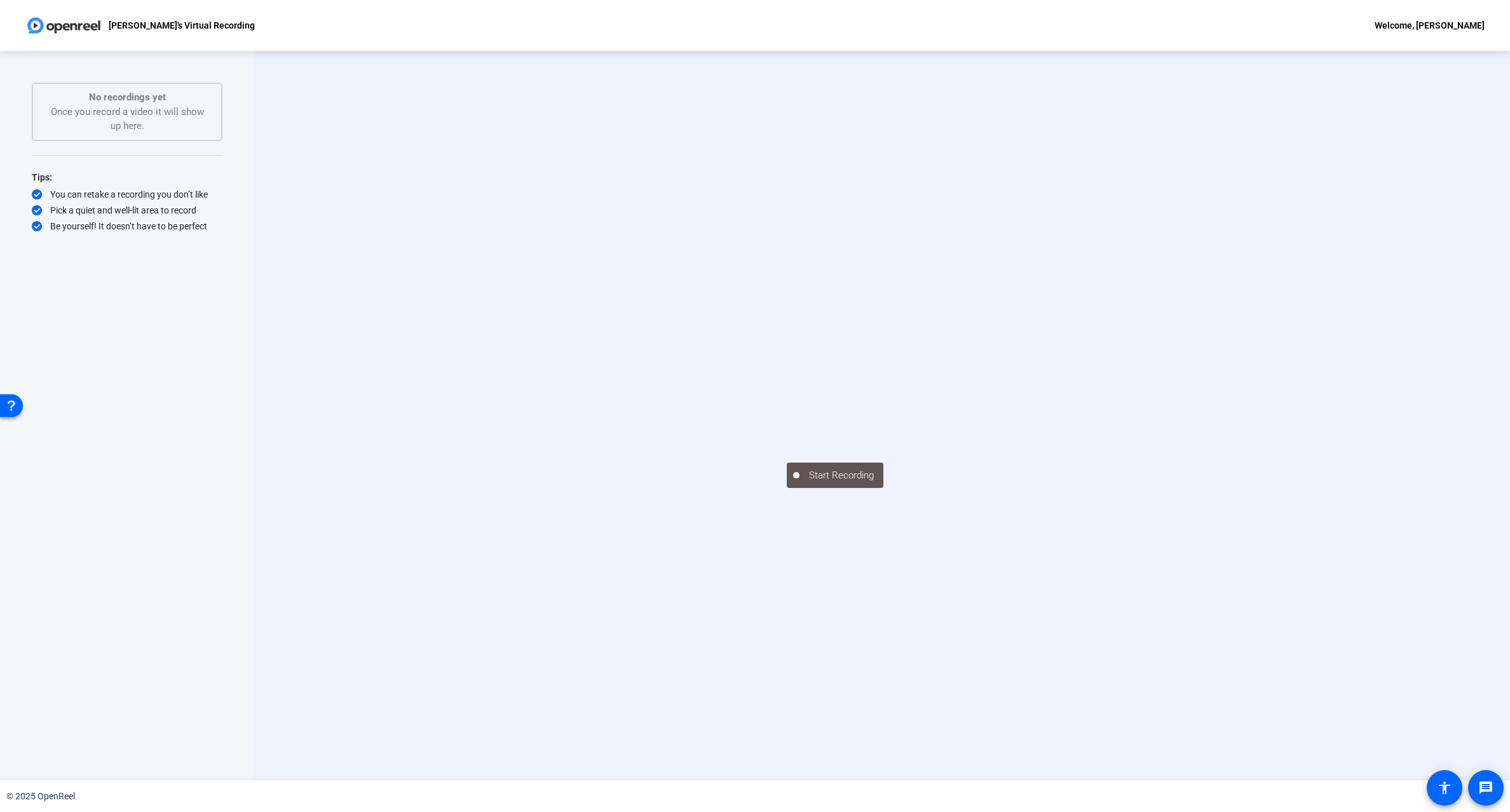
click at [402, 344] on div "Start Recording" at bounding box center [882, 416] width 1068 height 144
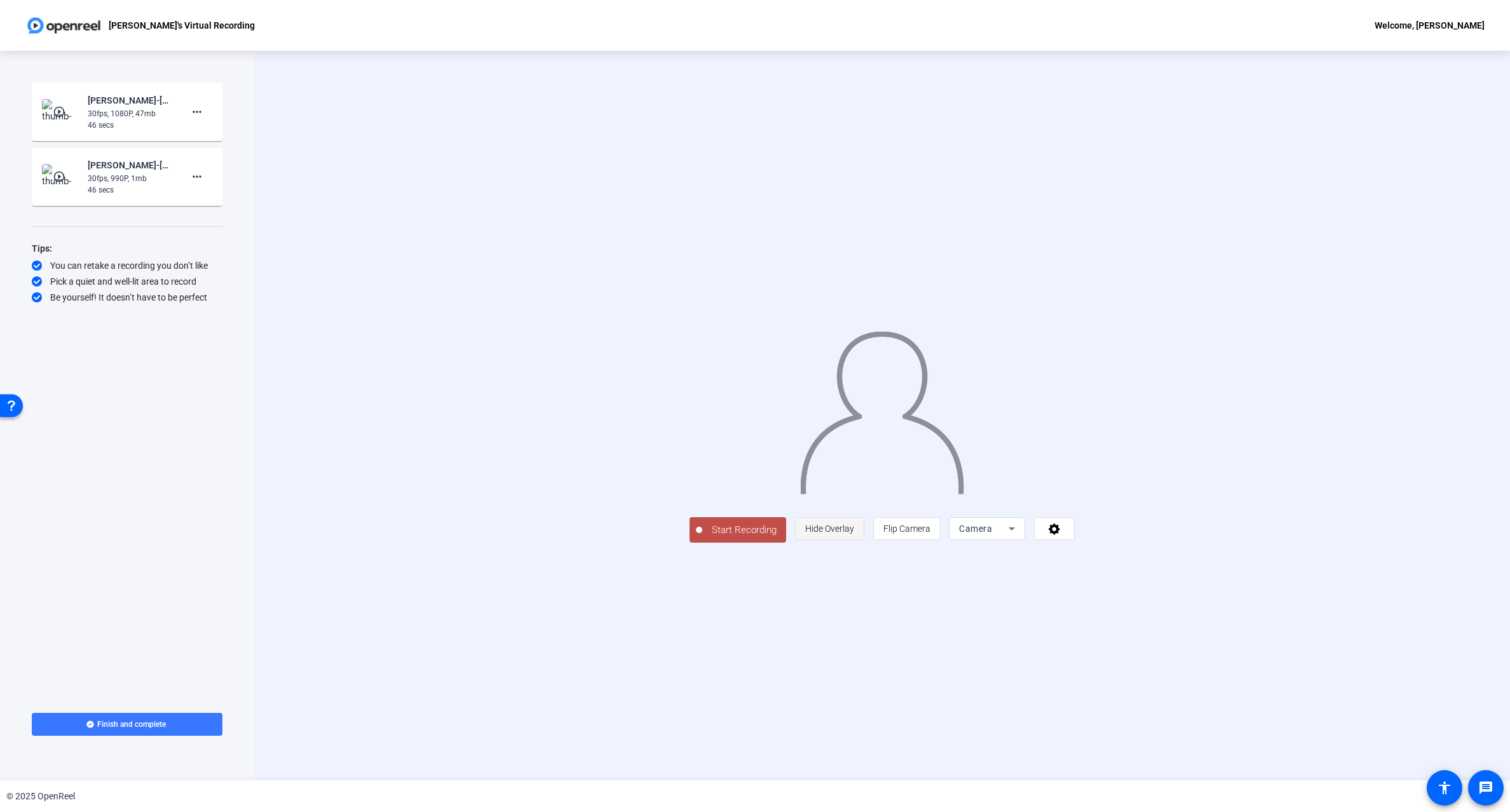
click at [854, 534] on span "Hide Overlay" at bounding box center [830, 529] width 49 height 10
click at [61, 111] on mat-icon "play_circle_outline" at bounding box center [61, 111] width 16 height 13
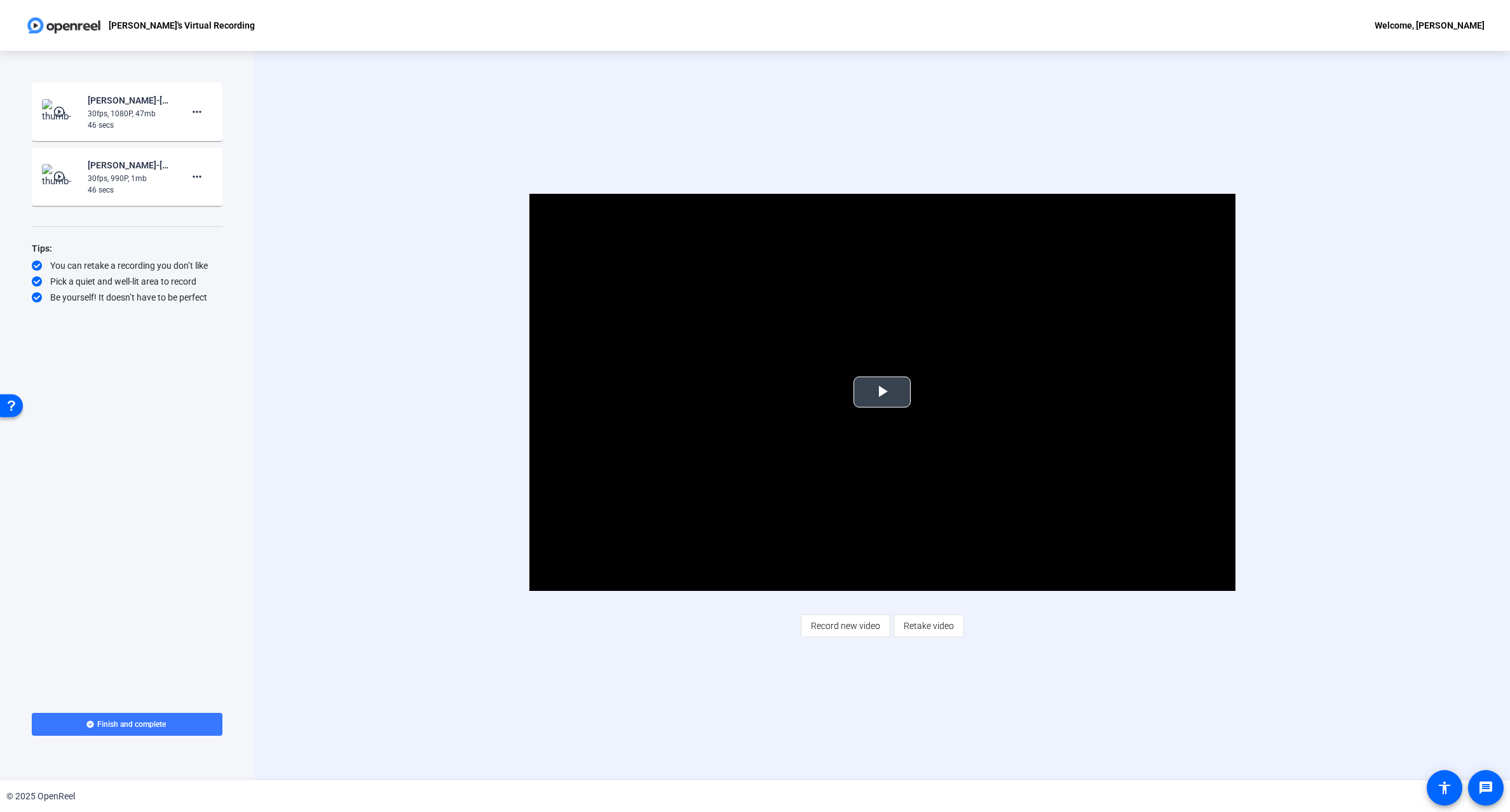
click at [882, 392] on span "Video Player" at bounding box center [882, 392] width 0 height 0
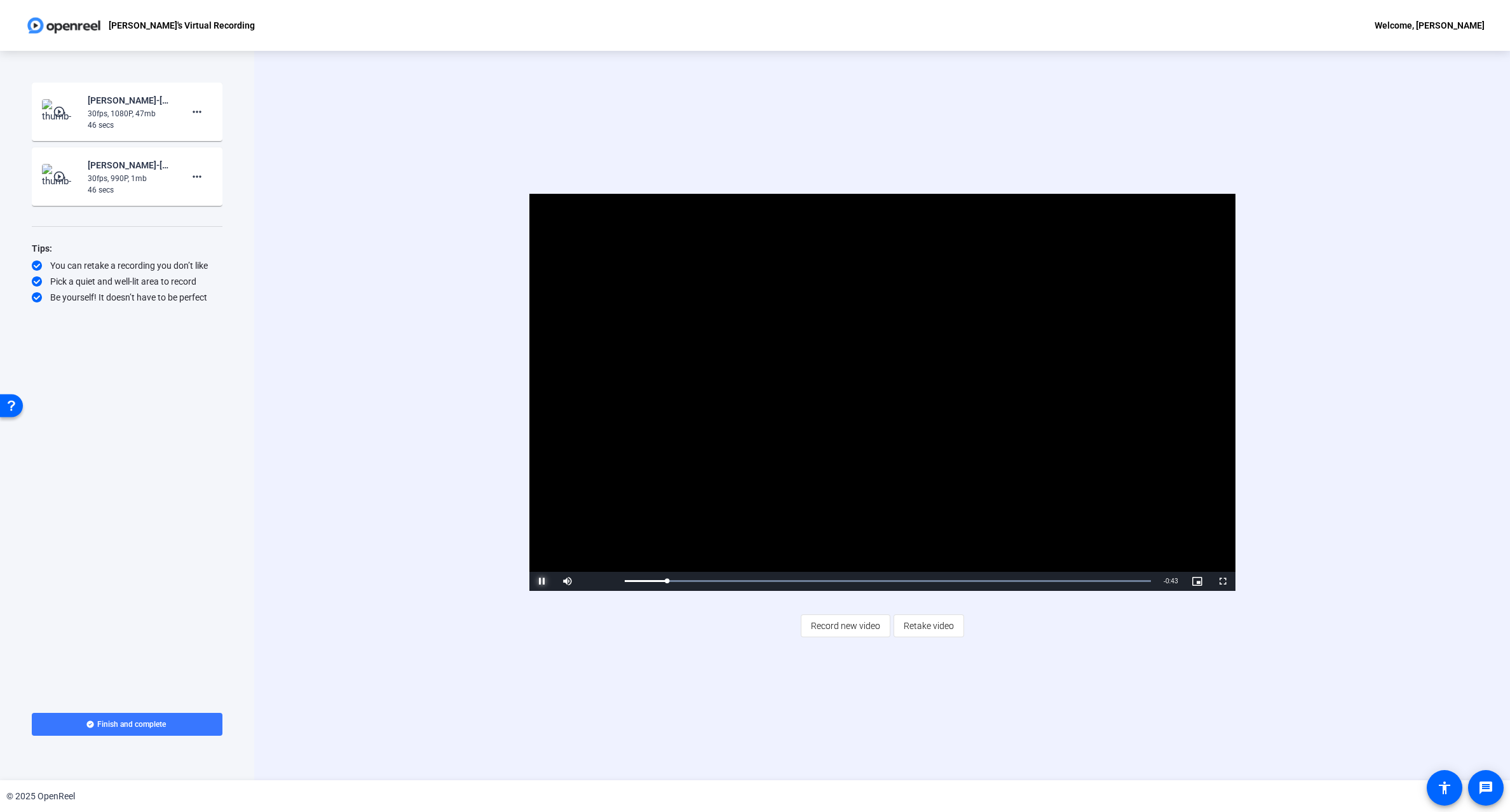
click at [542, 582] on span "Video Player" at bounding box center [542, 582] width 25 height 0
click at [63, 172] on mat-icon "play_circle_outline" at bounding box center [61, 177] width 16 height 13
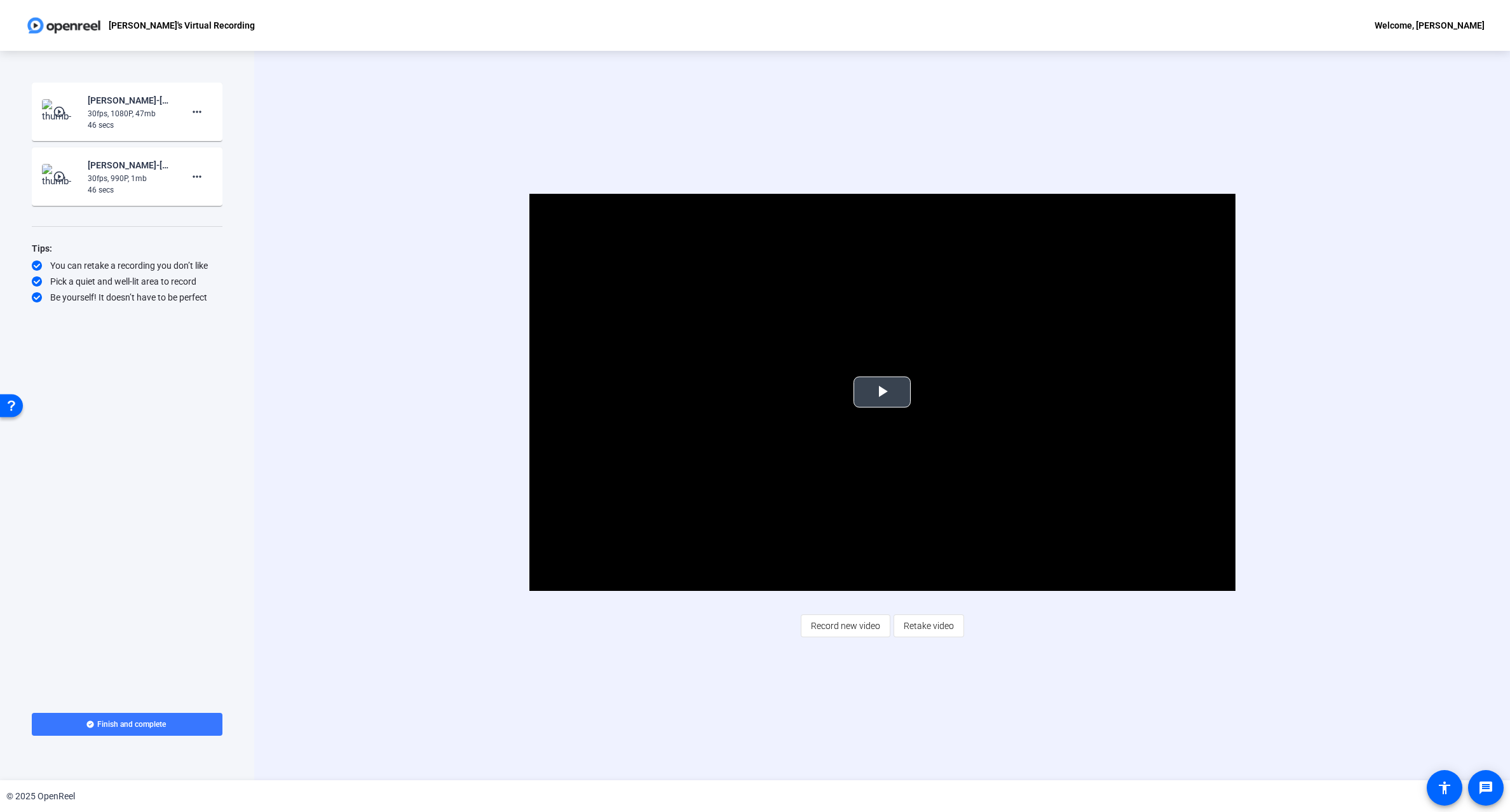
click at [882, 392] on span "Video Player" at bounding box center [882, 392] width 0 height 0
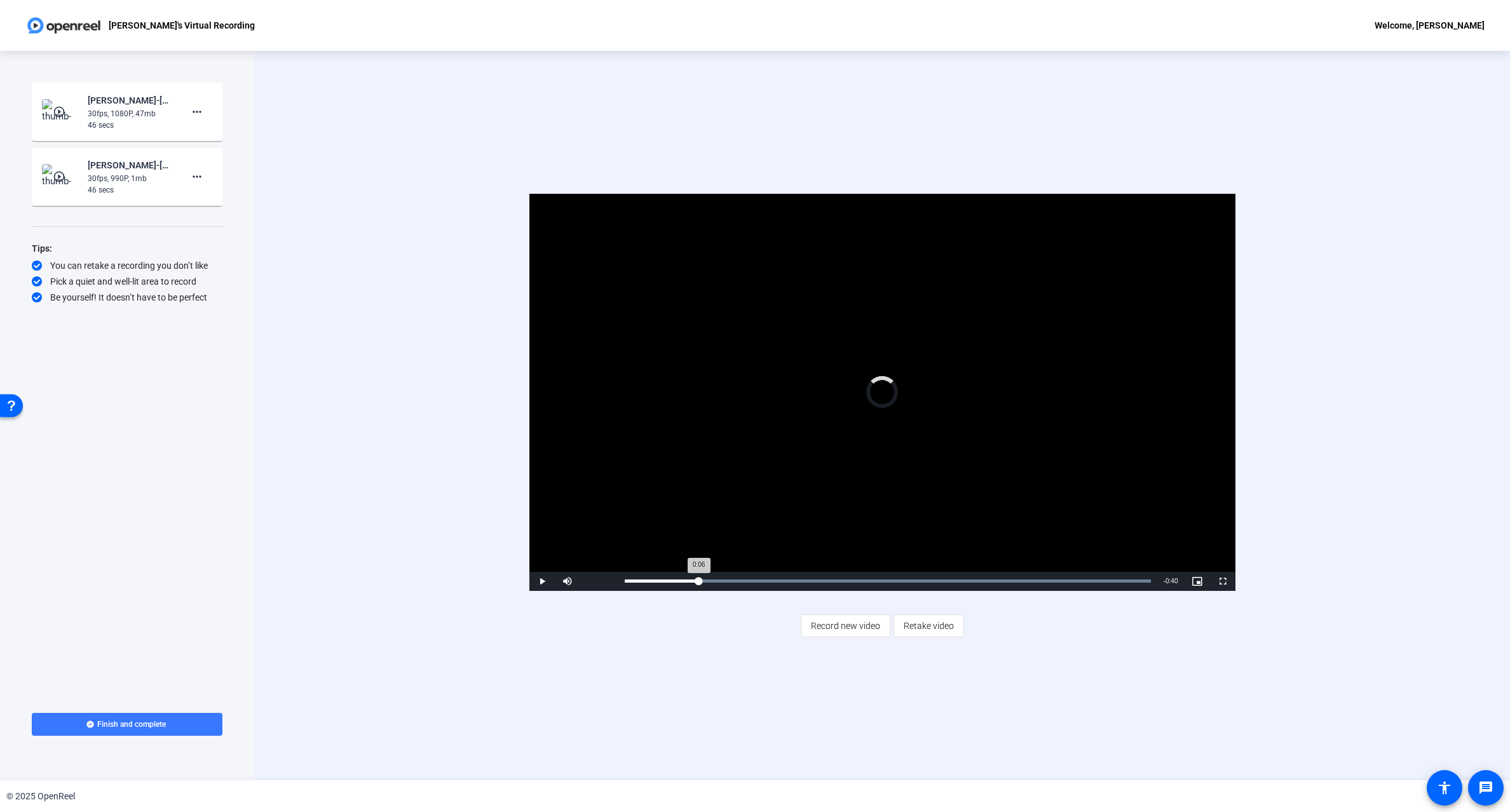
click at [699, 582] on div "Loaded : 100.00% 0:06 0:06" at bounding box center [887, 581] width 526 height 3
click at [548, 582] on span "Video Player" at bounding box center [542, 582] width 25 height 0
click at [377, 194] on div "Video Player is loading. Play Video Play Mute Current Time 0:07 / Duration 0:46…" at bounding box center [882, 392] width 1068 height 397
click at [200, 113] on mat-icon "more_horiz" at bounding box center [197, 112] width 16 height 16
click at [211, 174] on span "Add Notes" at bounding box center [218, 171] width 51 height 16
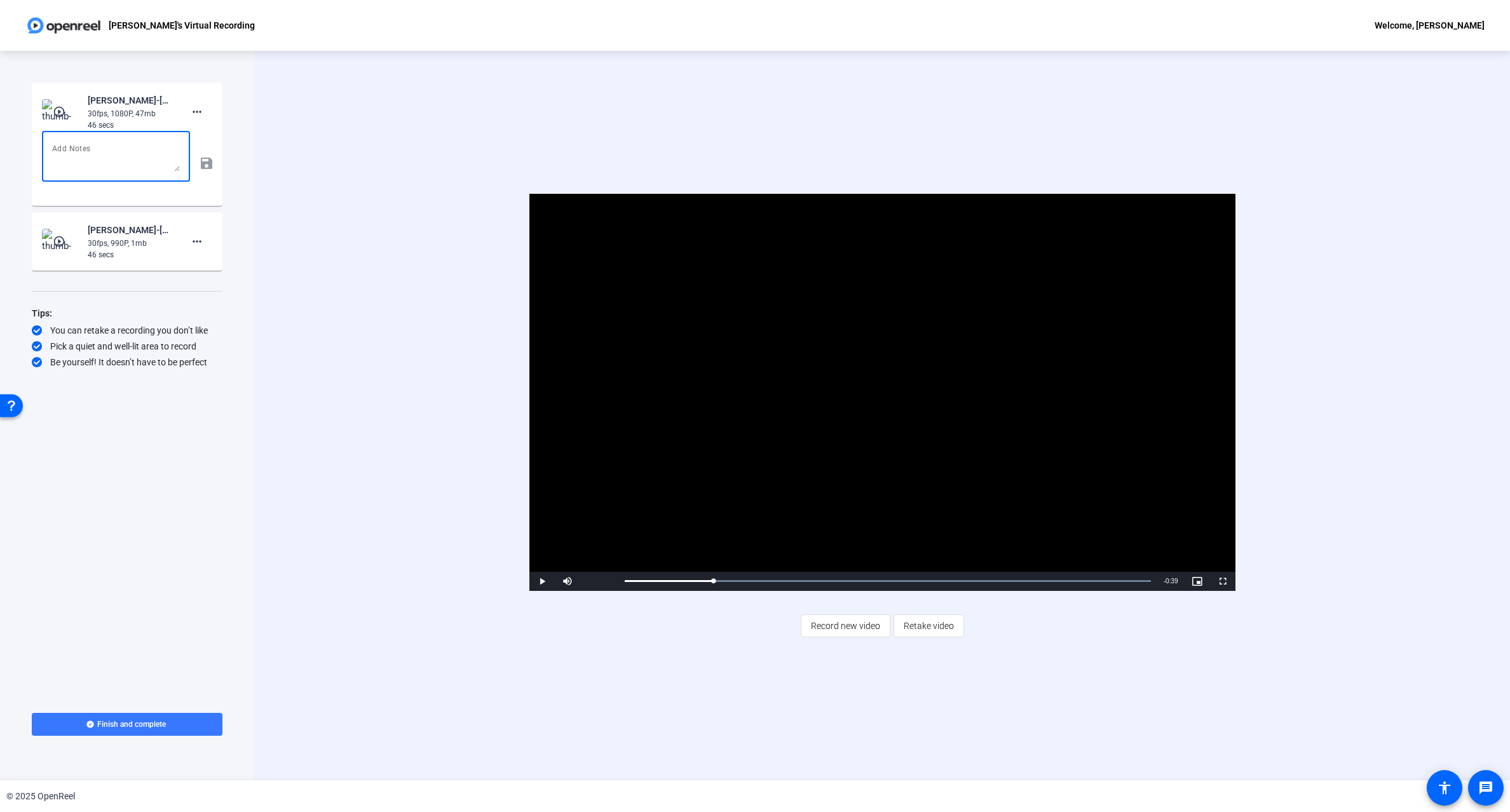
click at [123, 144] on textarea at bounding box center [115, 156] width 128 height 30
type textarea "My new video"
click at [207, 162] on mat-icon "save" at bounding box center [206, 164] width 14 height 16
click at [843, 626] on span "Record new video" at bounding box center [845, 626] width 69 height 24
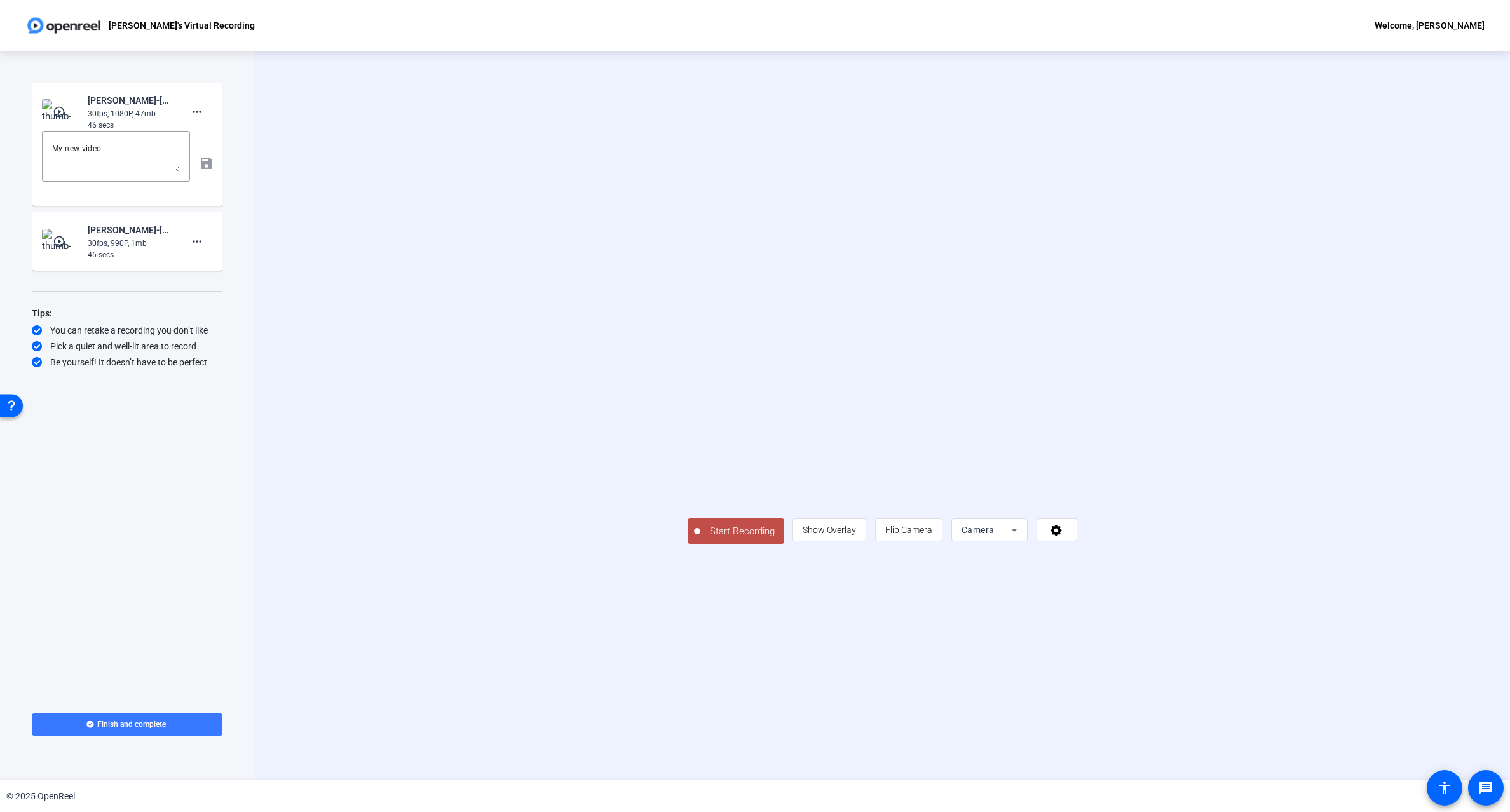
click at [84, 568] on div "Start Recording play_circle_outline [PERSON_NAME]-[PERSON_NAME]- Virtual Record…" at bounding box center [127, 386] width 190 height 607
click at [654, 134] on div "Start Recording person Show Overlay flip Flip Camera Camera" at bounding box center [881, 416] width 1256 height 730
